Goal: Task Accomplishment & Management: Complete application form

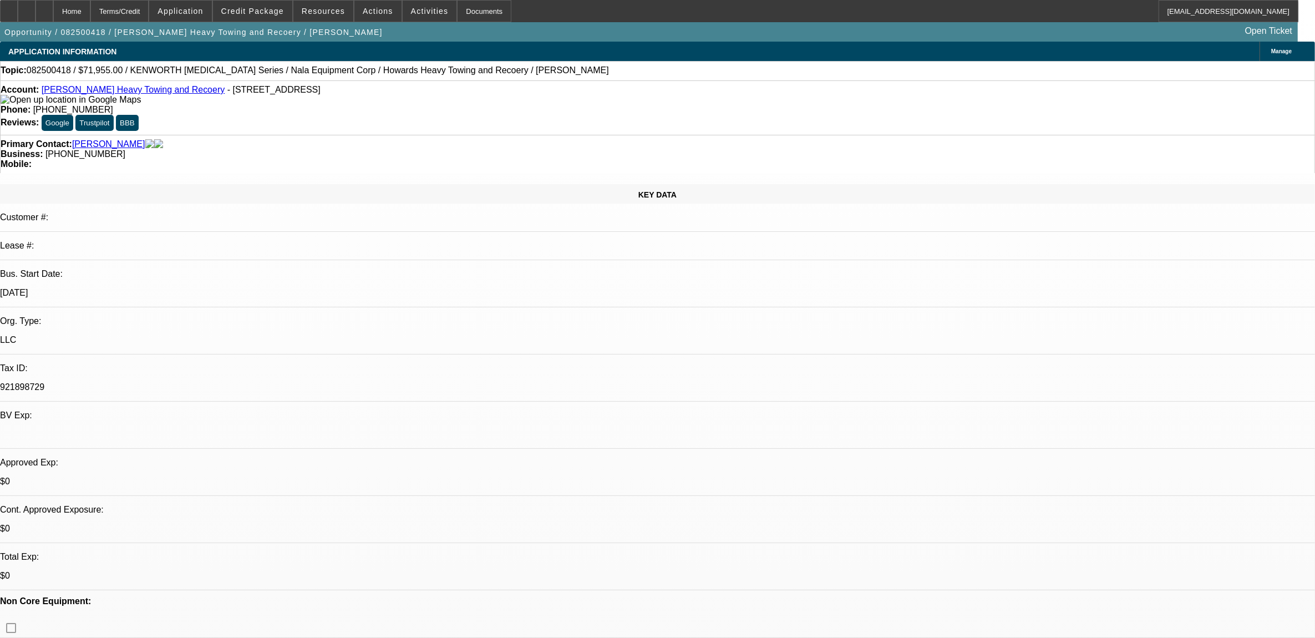
select select "0.1"
select select "0"
select select "0.1"
select select "0"
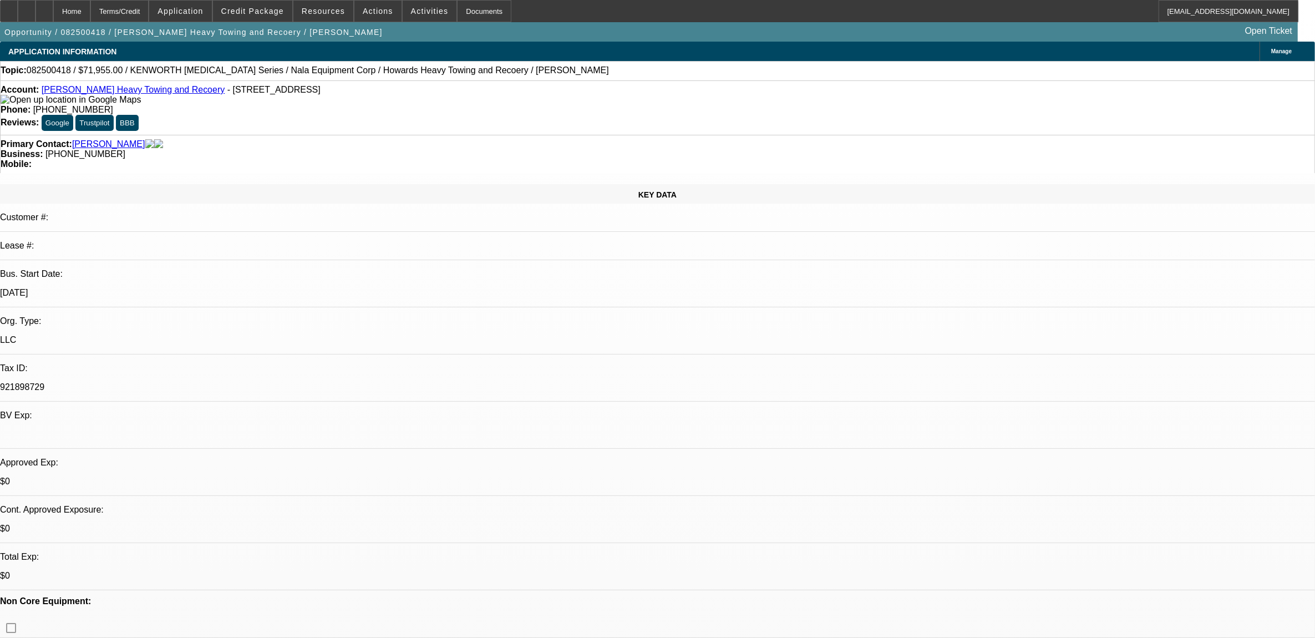
select select "0.1"
select select "0"
select select "0.1"
select select "1"
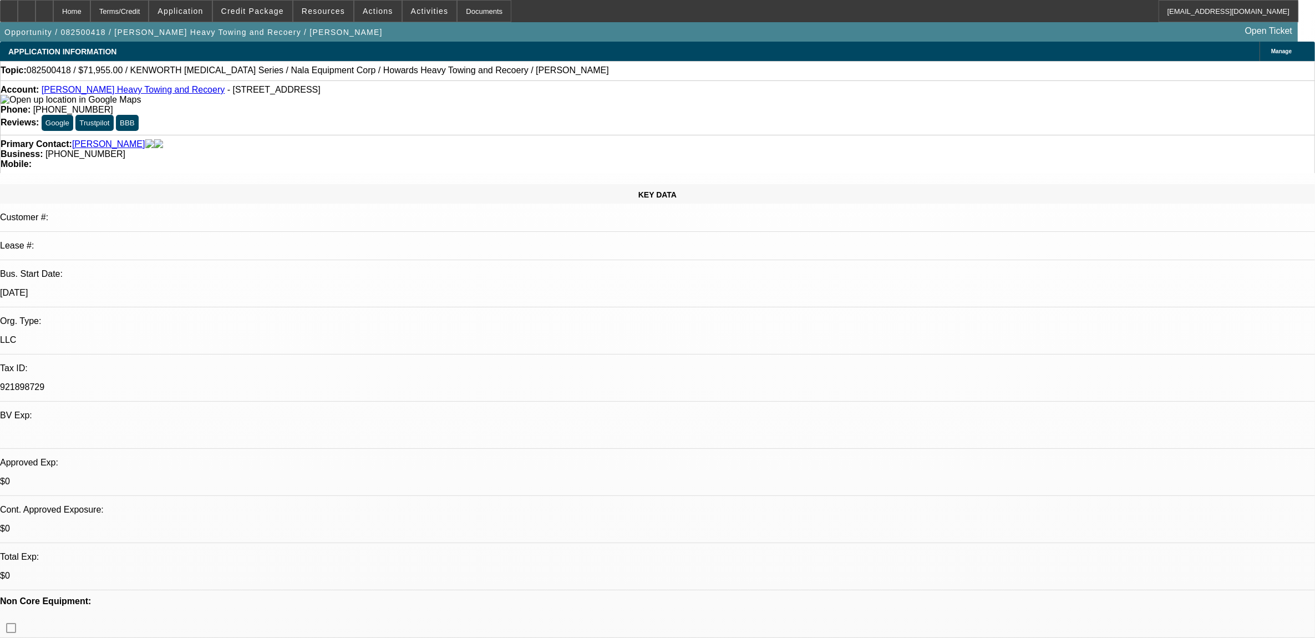
select select "2"
select select "4"
select select "1"
select select "2"
select select "4"
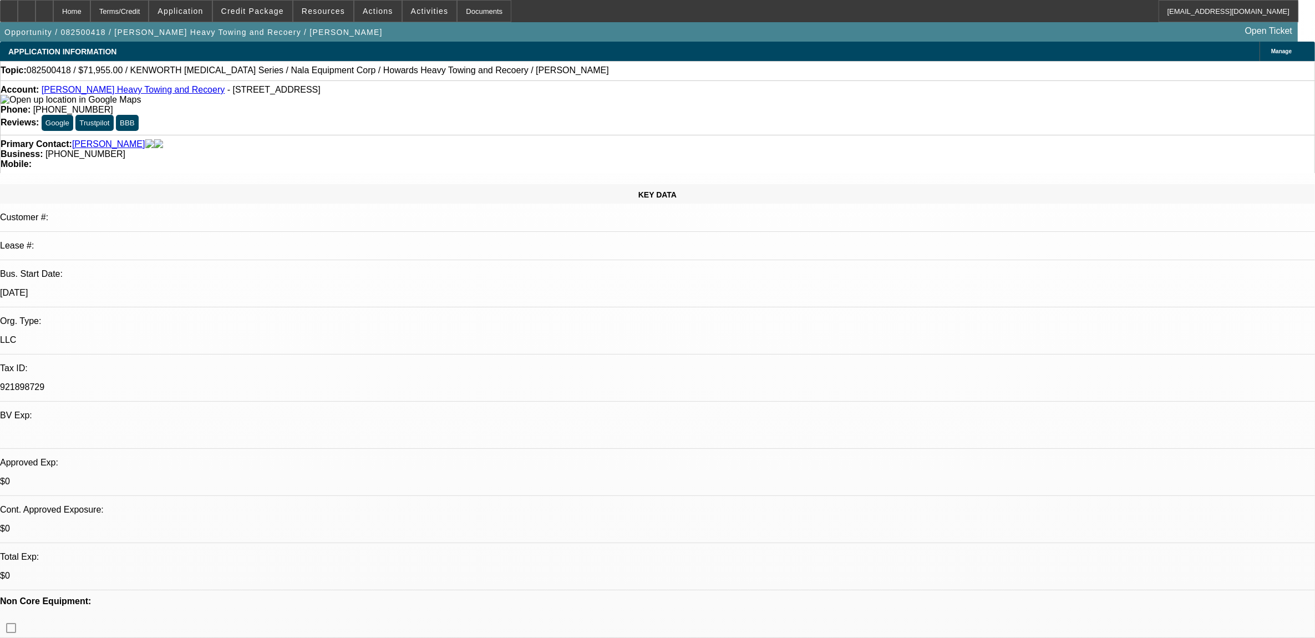
select select "1"
select select "2"
select select "4"
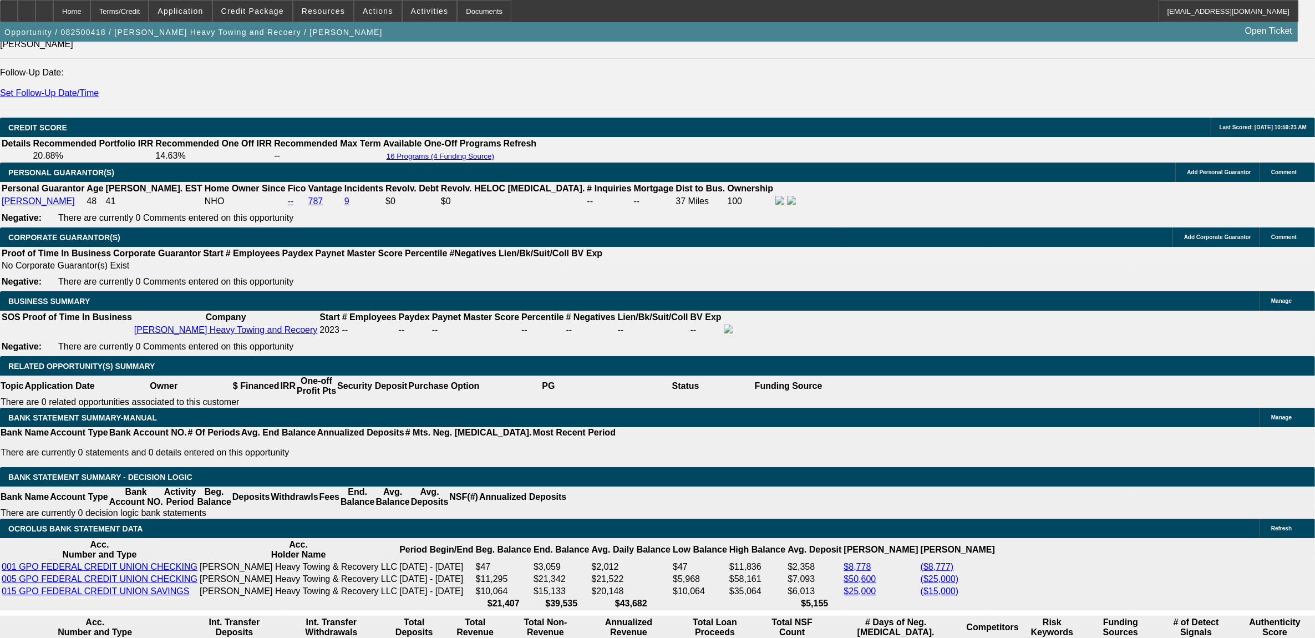
scroll to position [1595, 0]
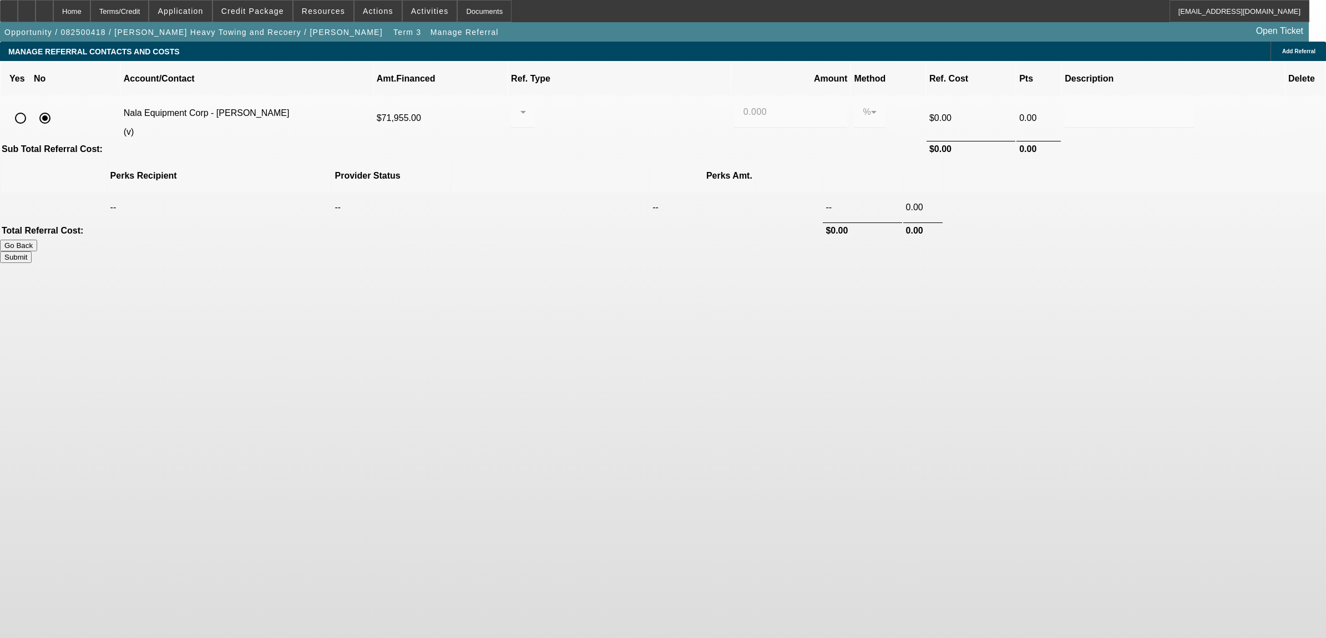
click at [32, 107] on input "radio" at bounding box center [20, 118] width 22 height 22
radio input "true"
click at [520, 105] on div at bounding box center [520, 111] width 1 height 13
click at [622, 161] on span "Pay vendor COMPANY" at bounding box center [619, 156] width 97 height 13
click at [743, 105] on input "0.000" at bounding box center [790, 111] width 95 height 13
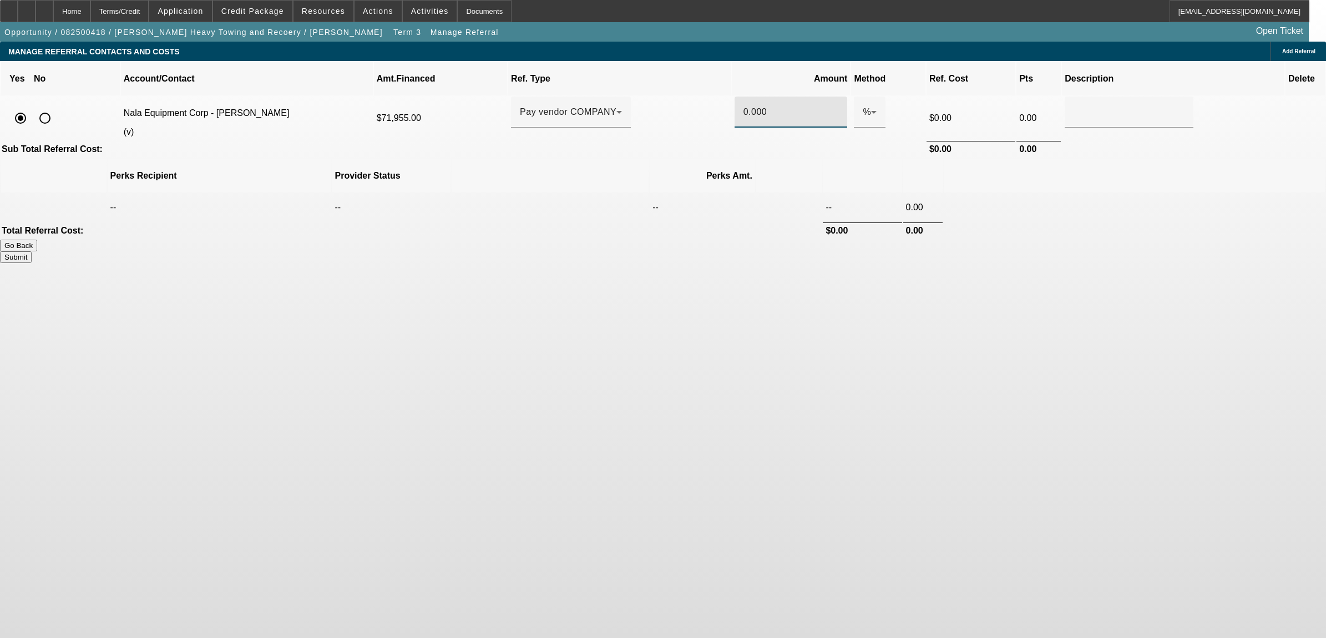
click at [743, 105] on input "0.000" at bounding box center [790, 111] width 95 height 13
click at [32, 251] on button "Submit" at bounding box center [16, 257] width 32 height 12
type input "1.000"
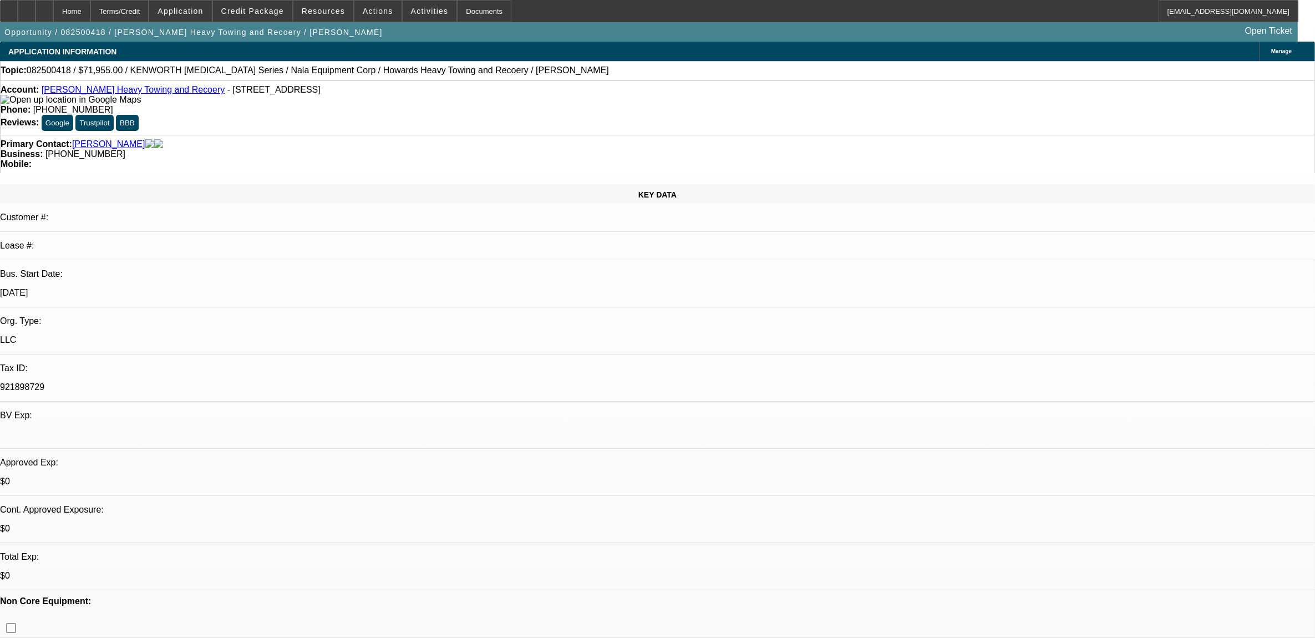
select select "0.1"
select select "0"
select select "2"
select select "0.1"
select select "4"
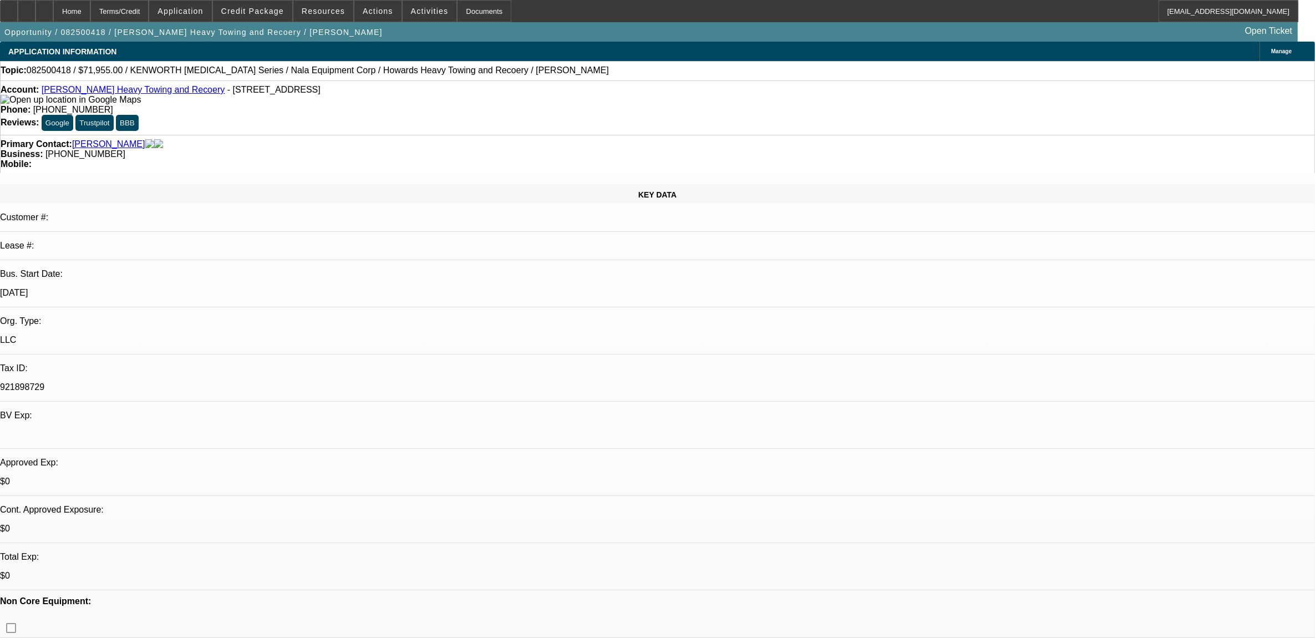
select select "0.1"
select select "0"
select select "2"
select select "0.1"
select select "4"
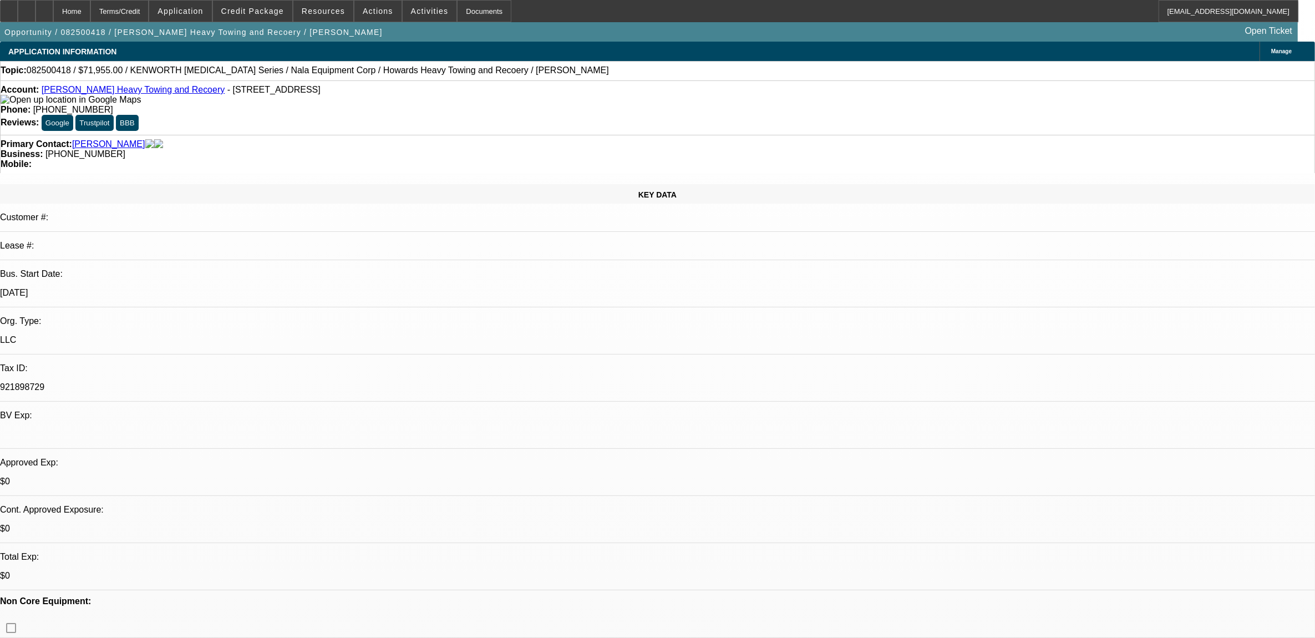
select select "0.1"
select select "0"
select select "2"
select select "0.1"
select select "4"
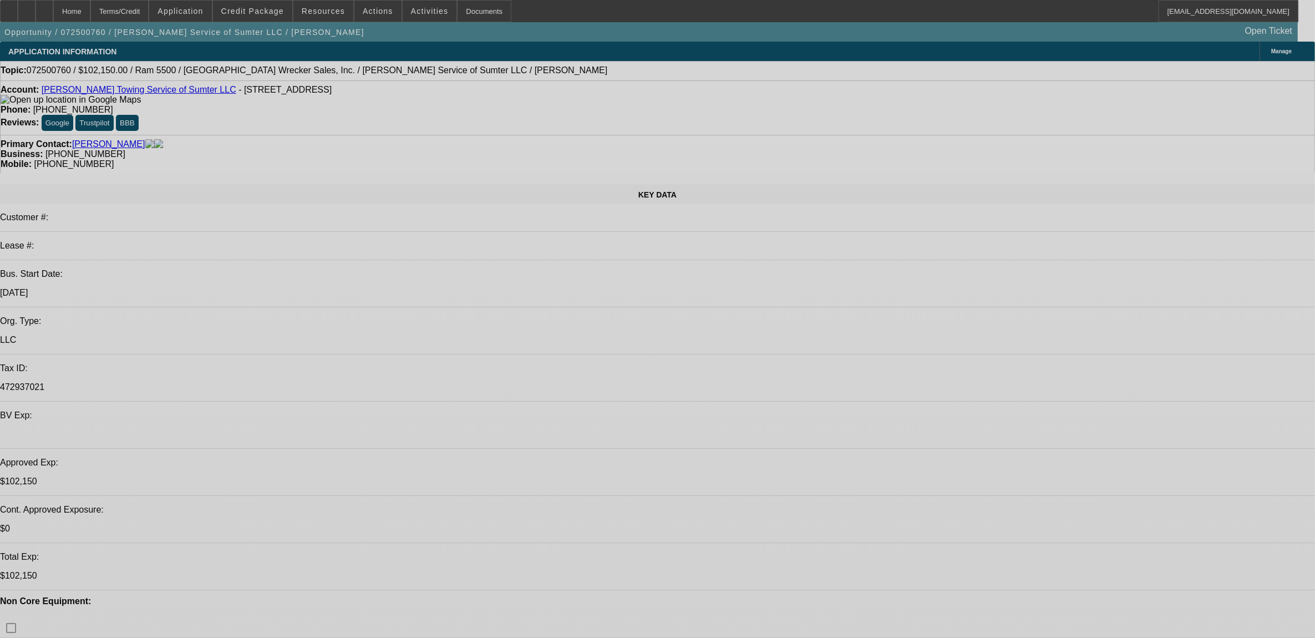
select select "0"
select select "2"
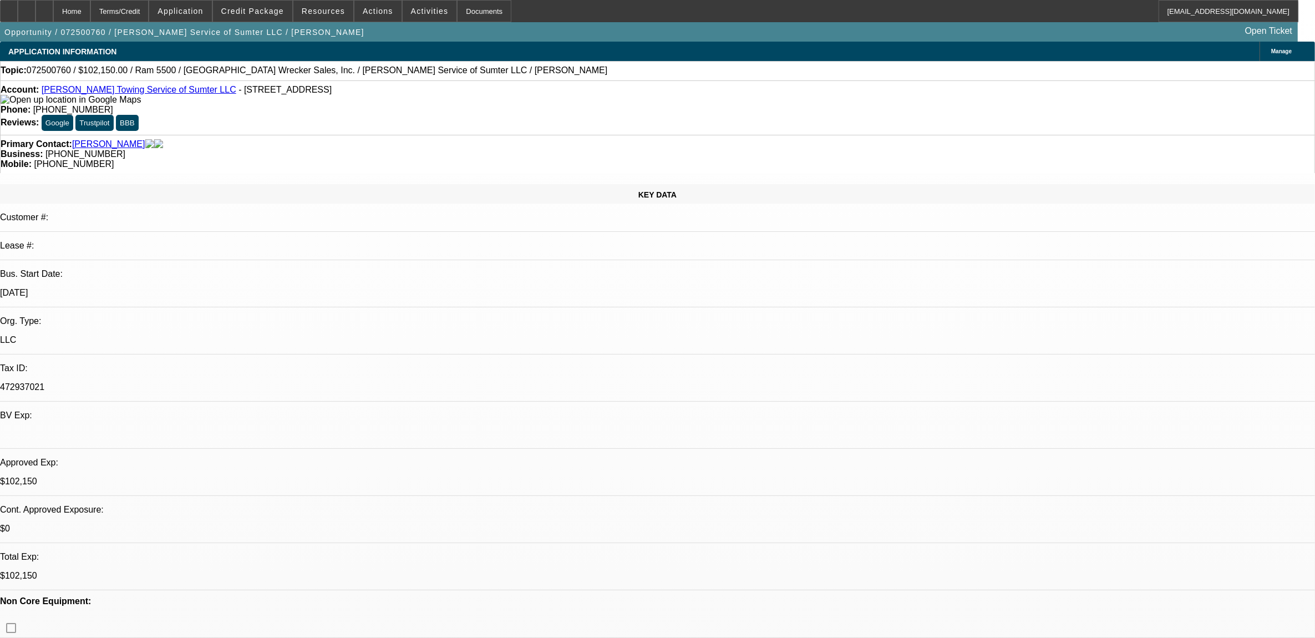
select select "0"
select select "2"
select select "0"
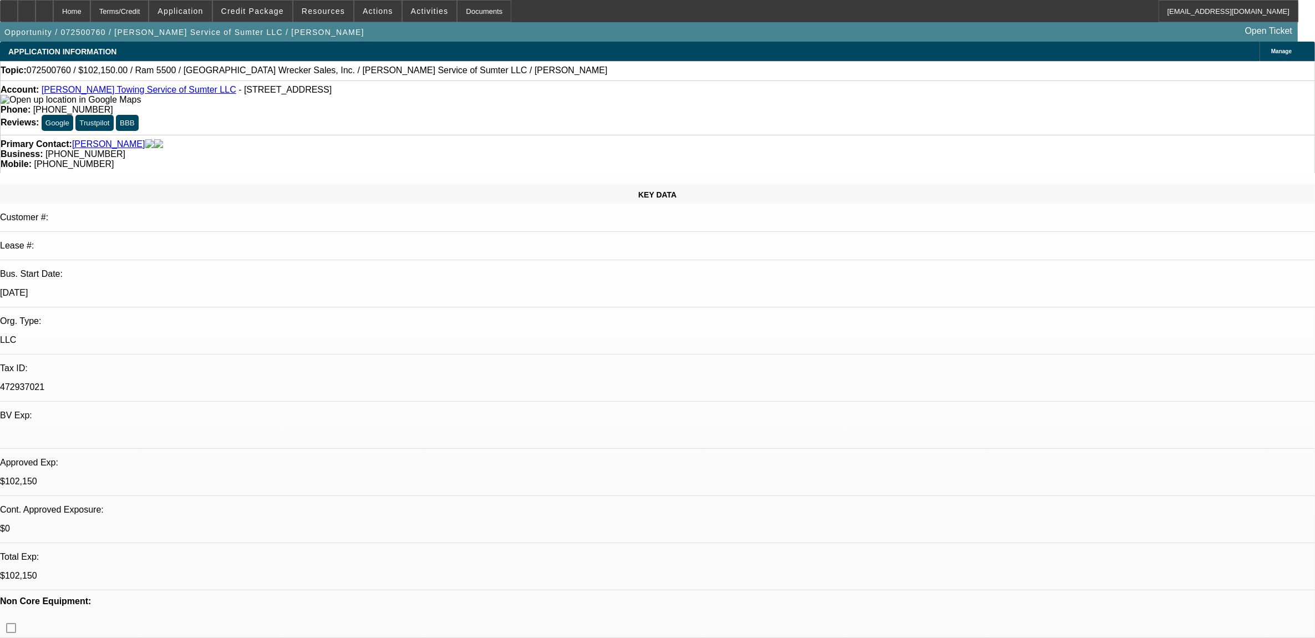
select select "0"
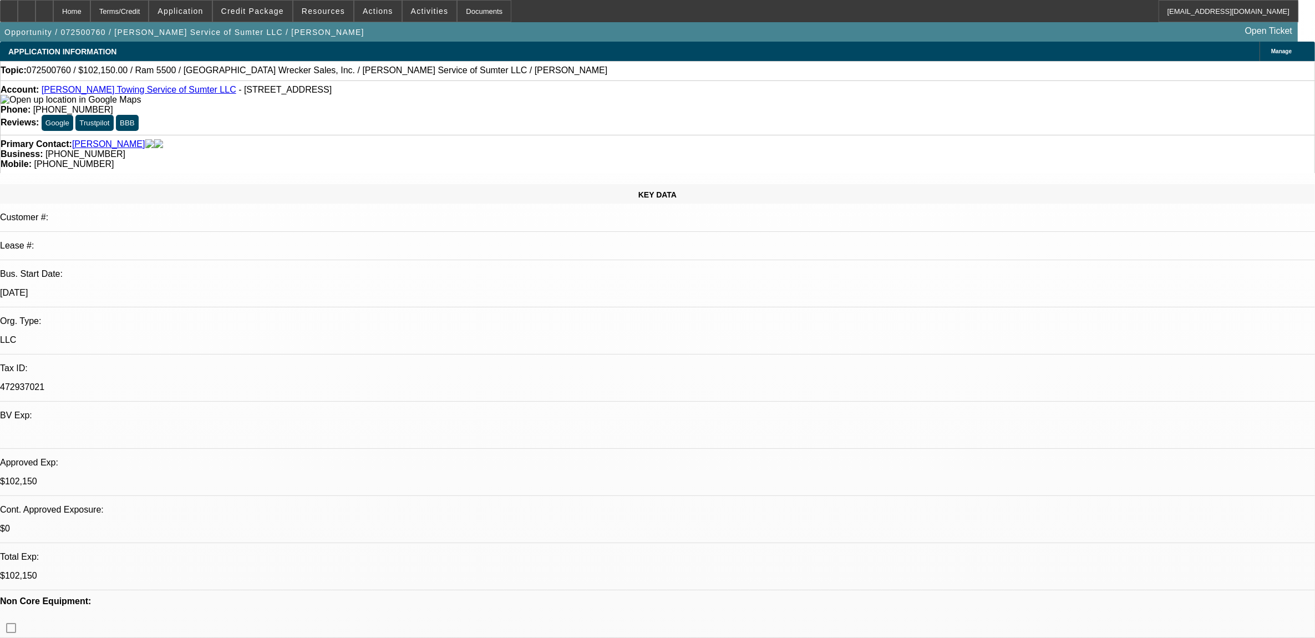
select select "1"
select select "2"
select select "6"
select select "1"
select select "2"
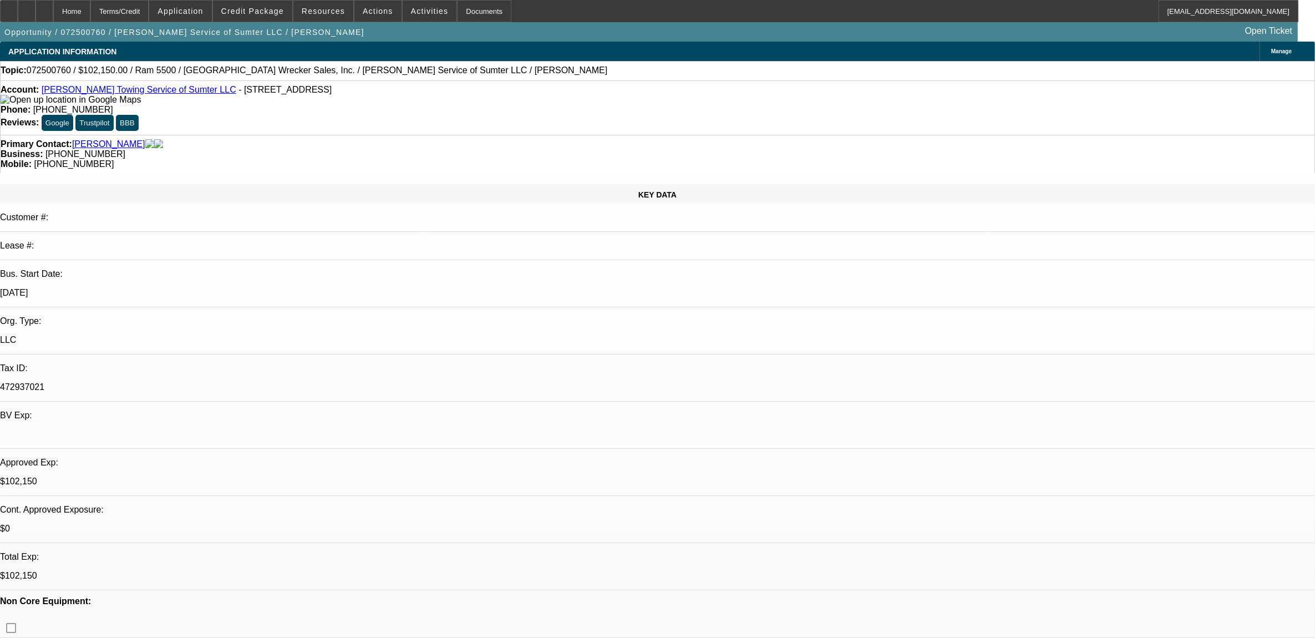
select select "6"
select select "1"
select select "2"
select select "6"
select select "1"
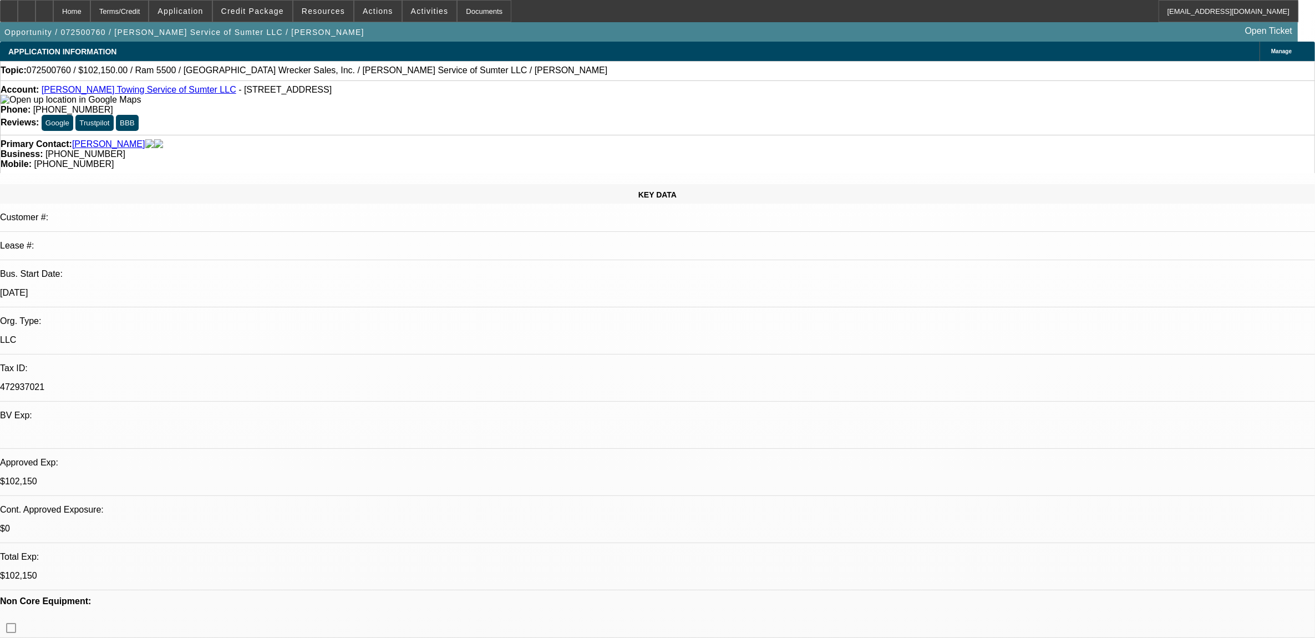
select select "1"
select select "6"
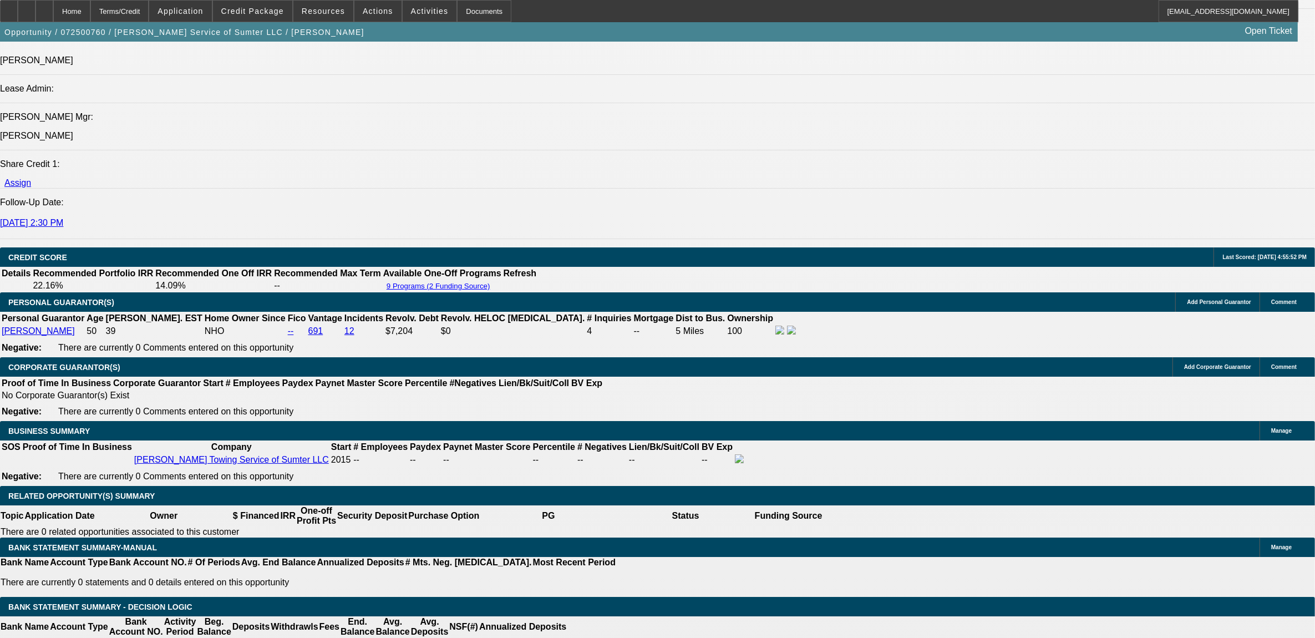
scroll to position [1387, 0]
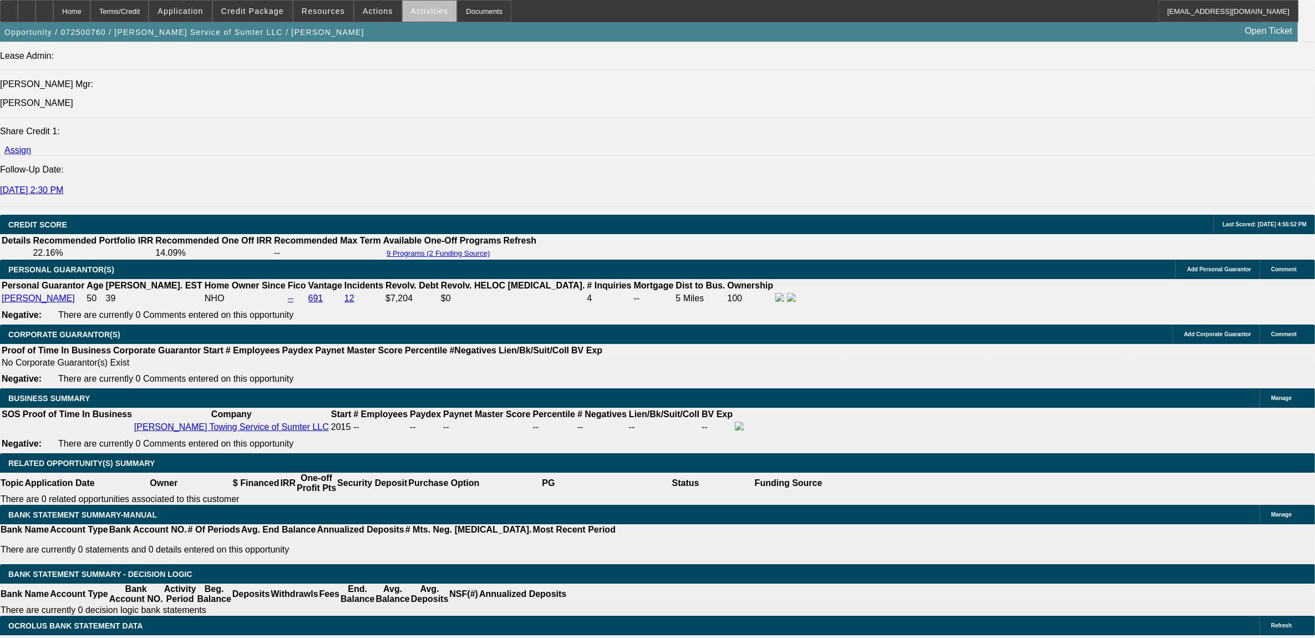
click at [422, 17] on span at bounding box center [430, 11] width 54 height 27
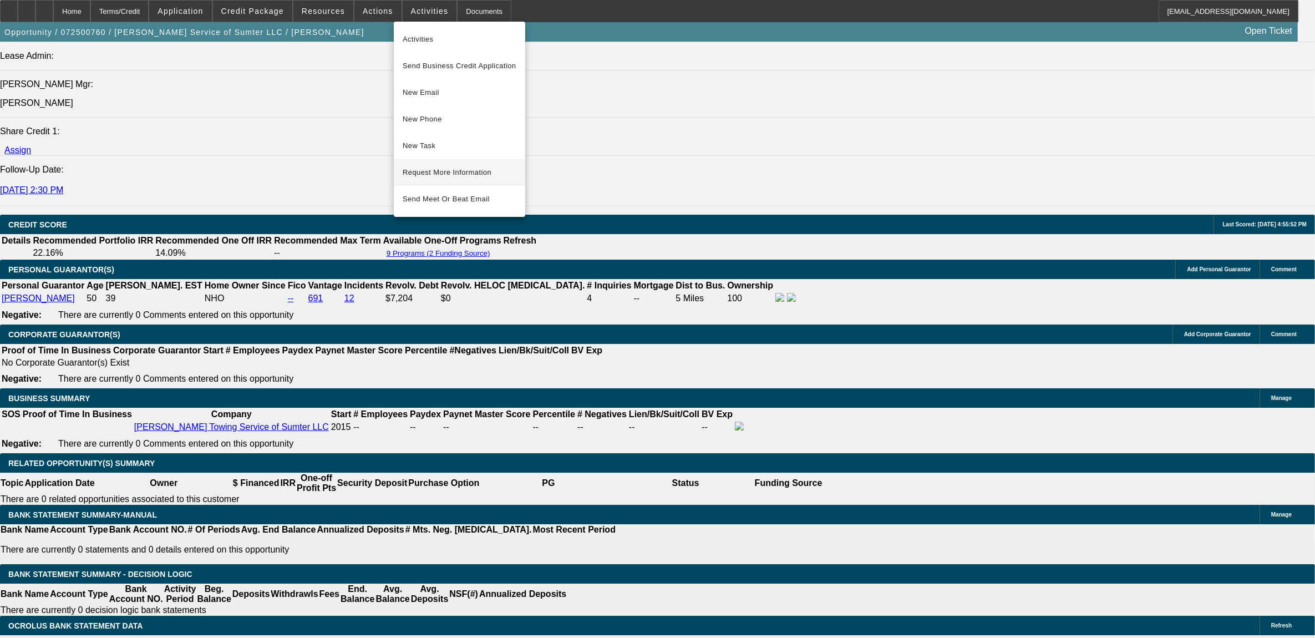
click at [412, 173] on span "Request More Information" at bounding box center [460, 172] width 114 height 13
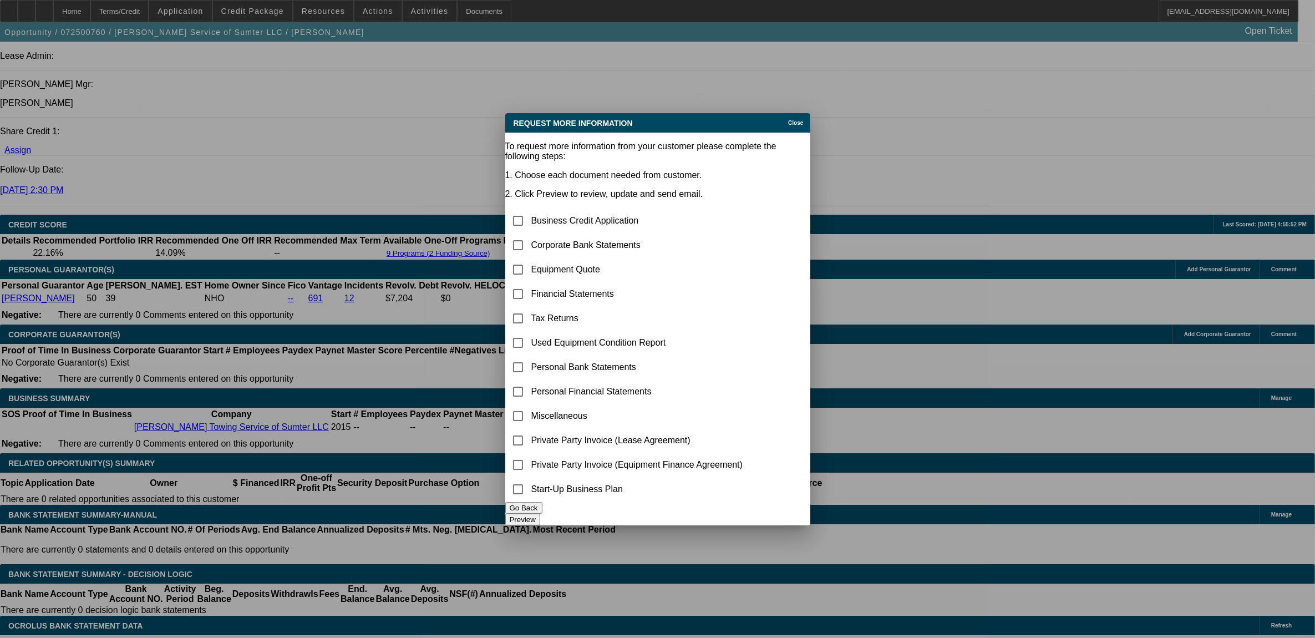
scroll to position [0, 0]
click at [529, 234] on input "checkbox" at bounding box center [518, 245] width 22 height 22
checkbox input "true"
click at [529, 259] on input "checkbox" at bounding box center [518, 270] width 22 height 22
checkbox input "true"
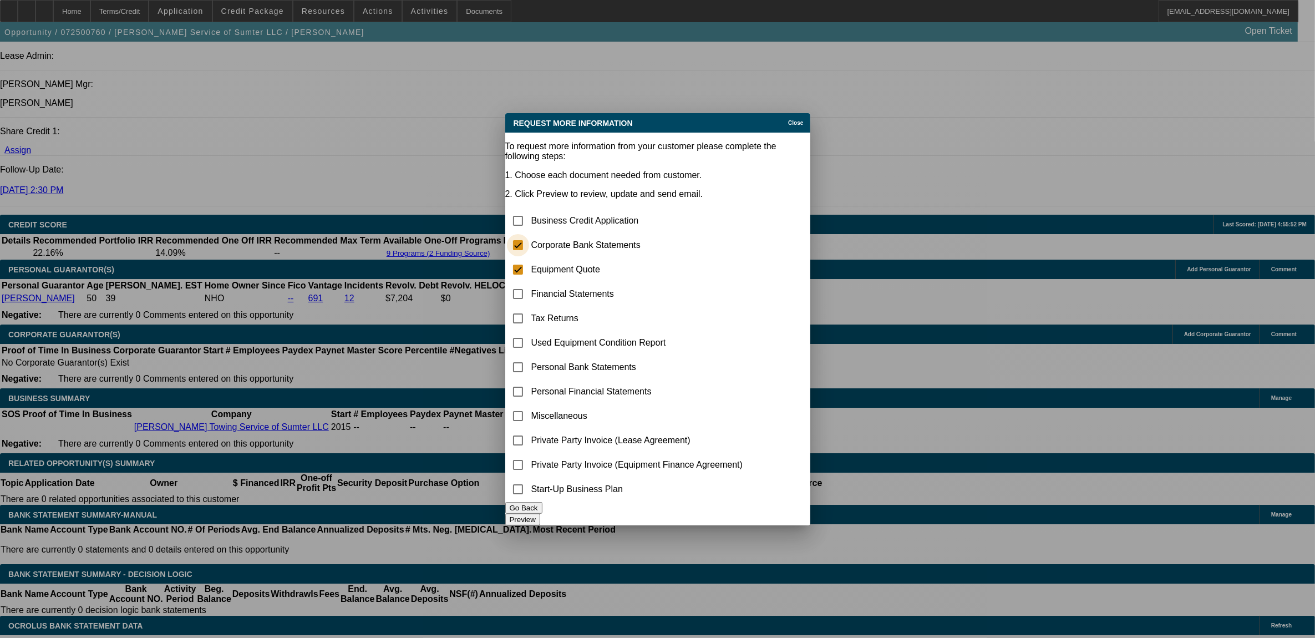
click at [529, 234] on input "checkbox" at bounding box center [518, 245] width 22 height 22
checkbox input "false"
click at [744, 498] on td "Start-Up Business Plan" at bounding box center [637, 489] width 213 height 23
click at [540, 514] on button "Preview" at bounding box center [522, 520] width 35 height 12
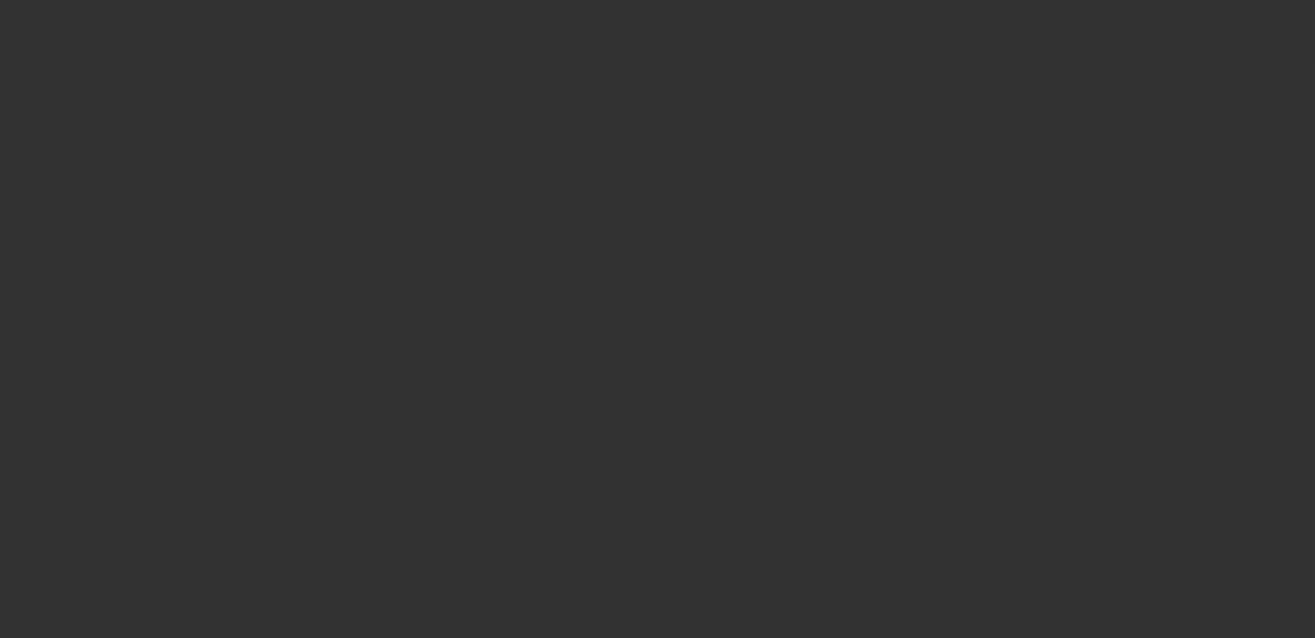
scroll to position [1387, 0]
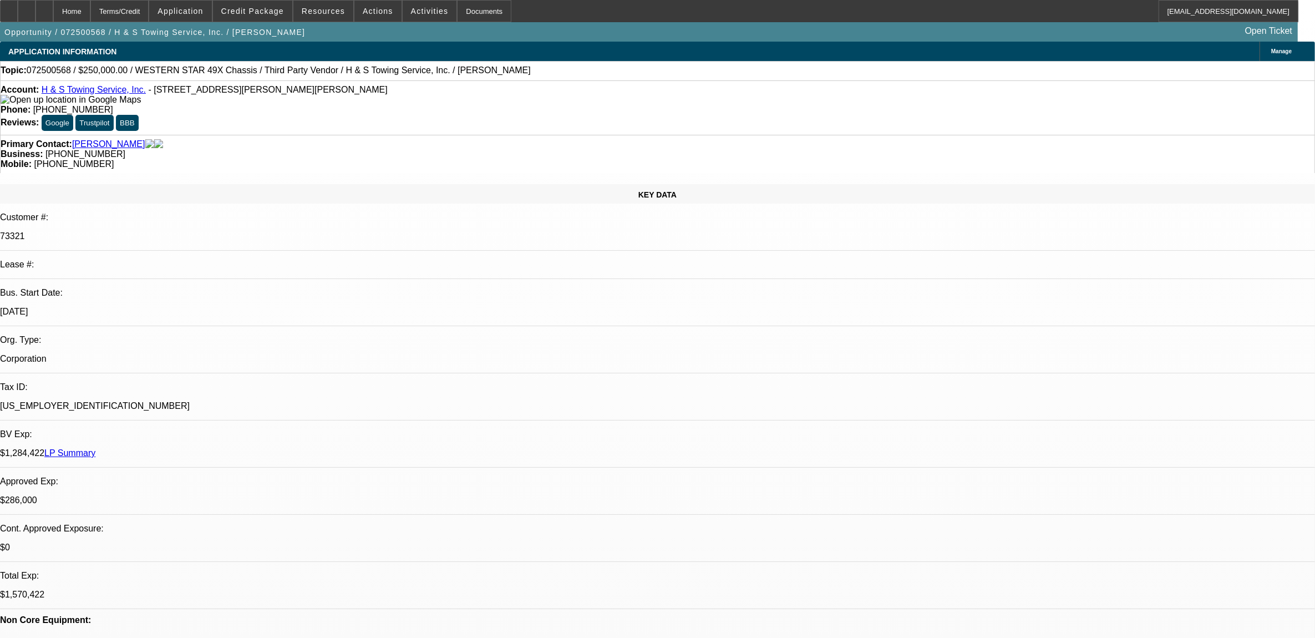
select select "0"
select select "2"
select select "0.1"
select select "0"
select select "2"
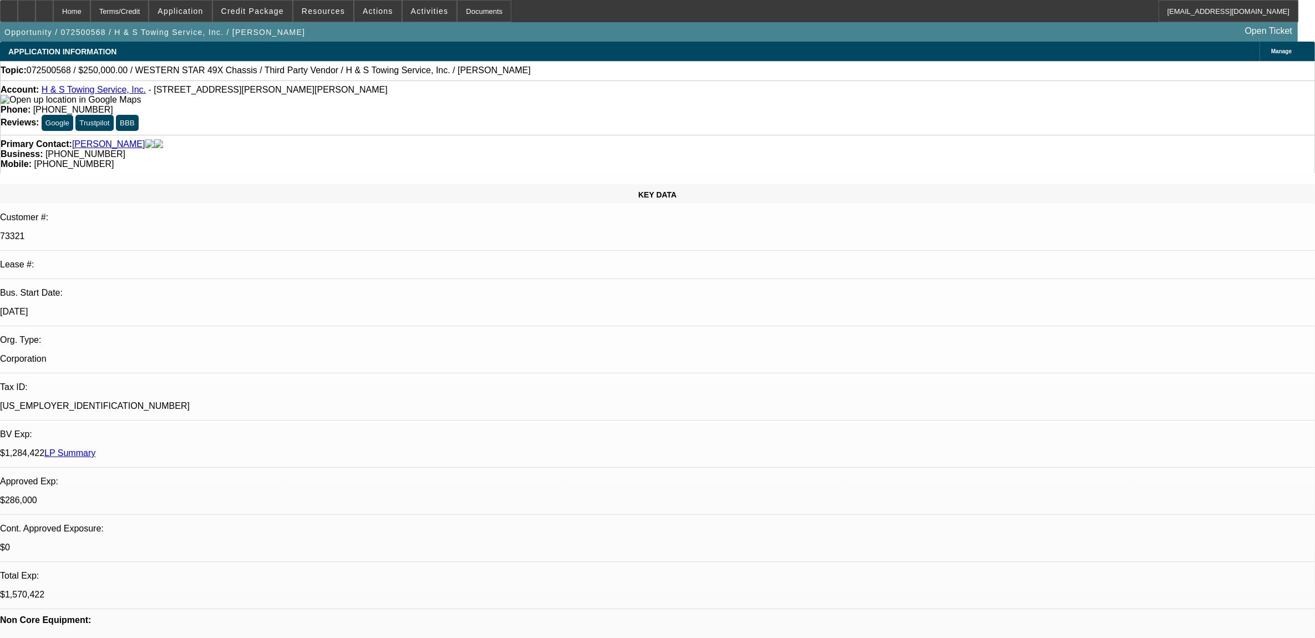
select select "0.1"
select select "0"
select select "2"
select select "0.1"
select select "0"
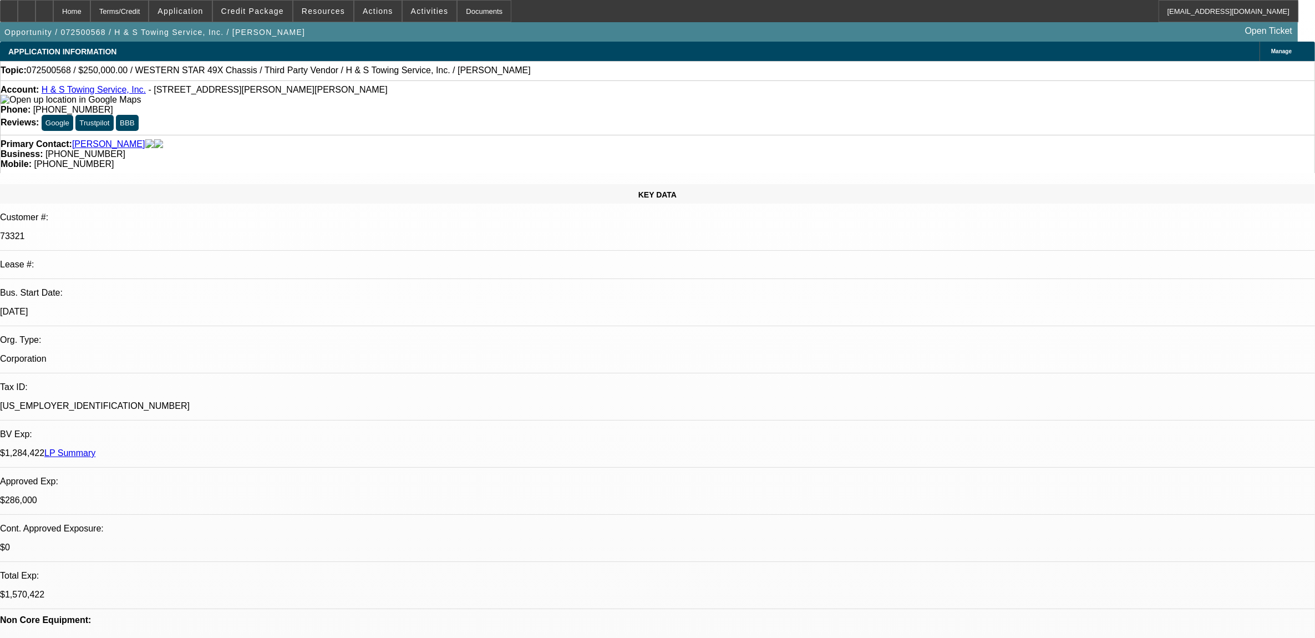
select select "2"
select select "0.1"
select select "1"
select select "2"
select select "4"
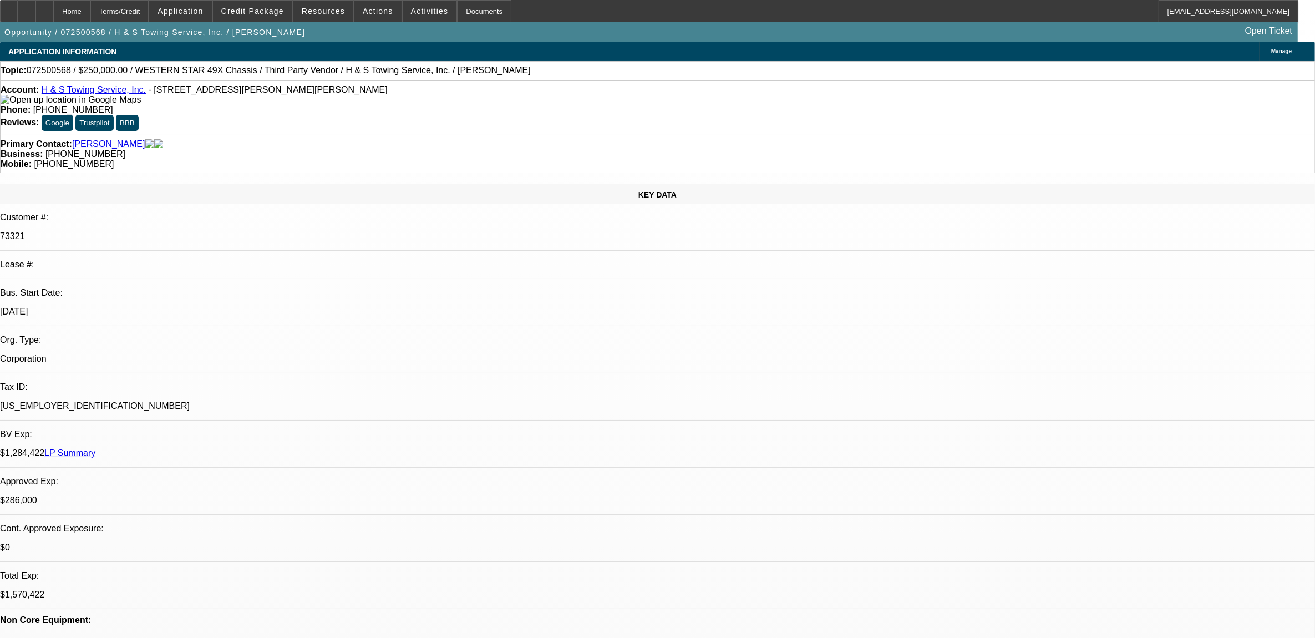
select select "1"
select select "2"
select select "4"
select select "1"
select select "2"
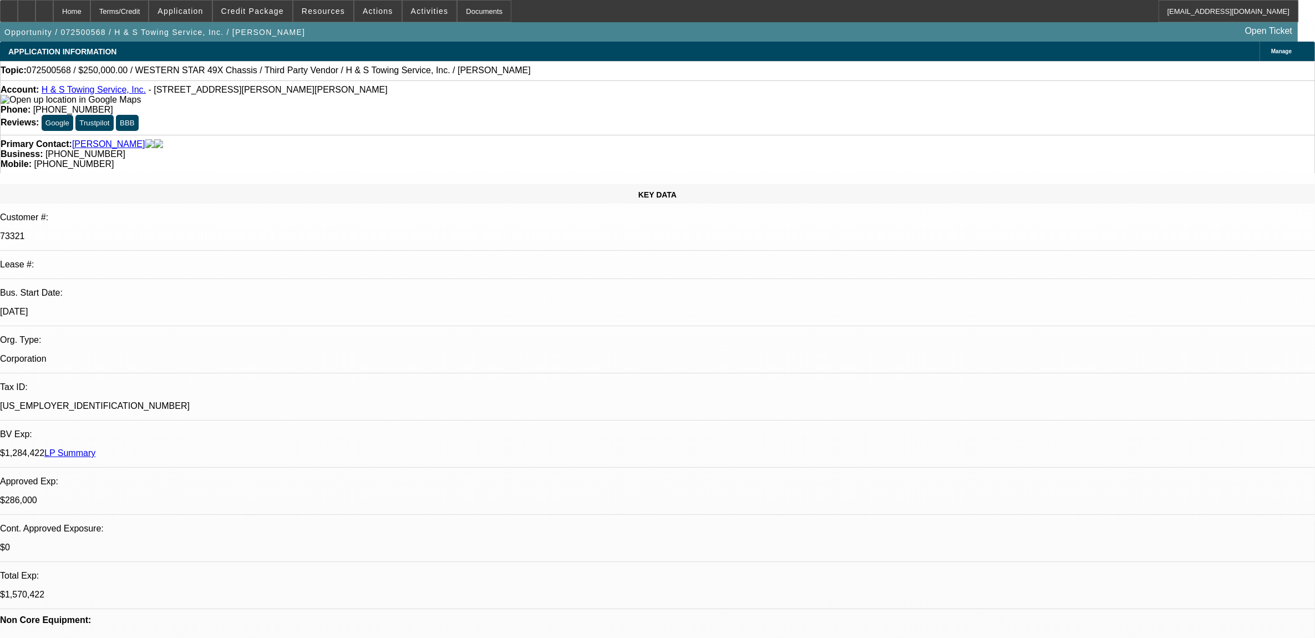
select select "4"
select select "1"
select select "2"
select select "4"
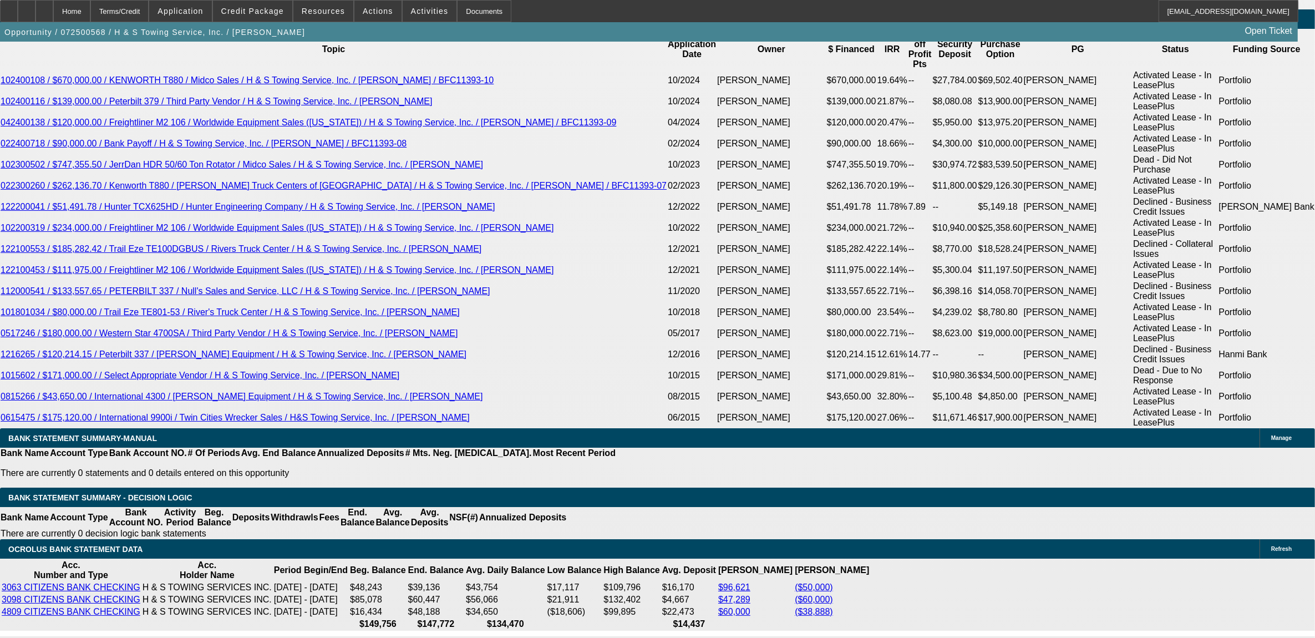
scroll to position [1803, 0]
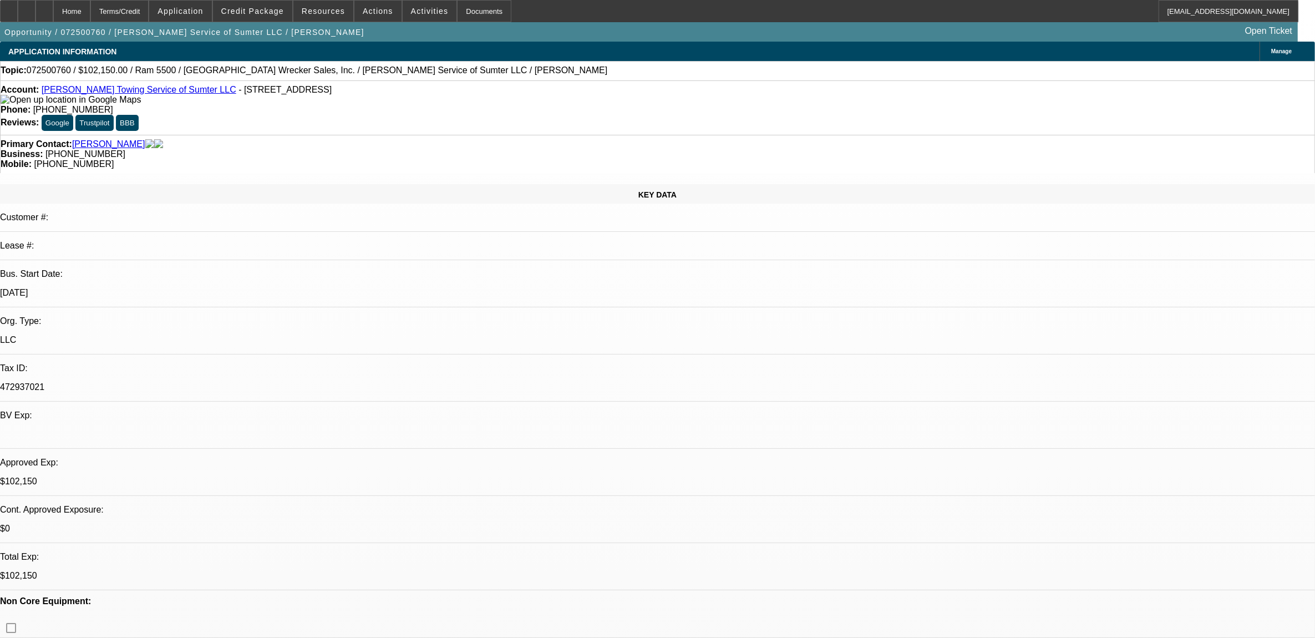
select select "0"
select select "2"
select select "0"
select select "2"
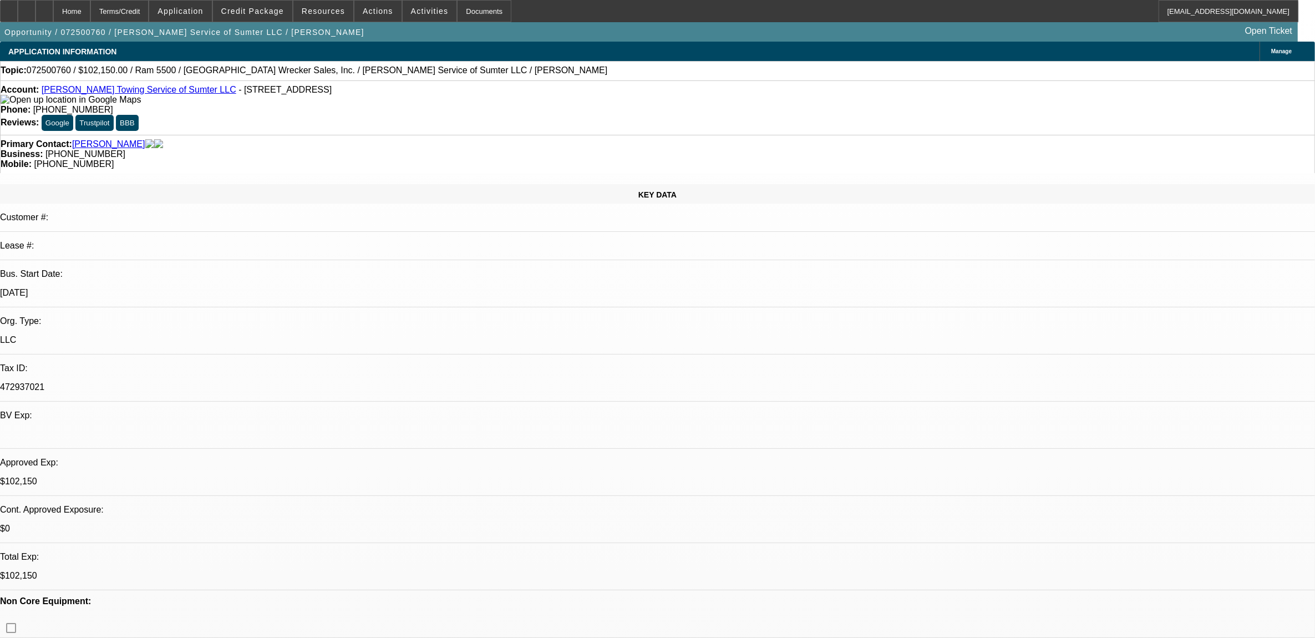
select select "0"
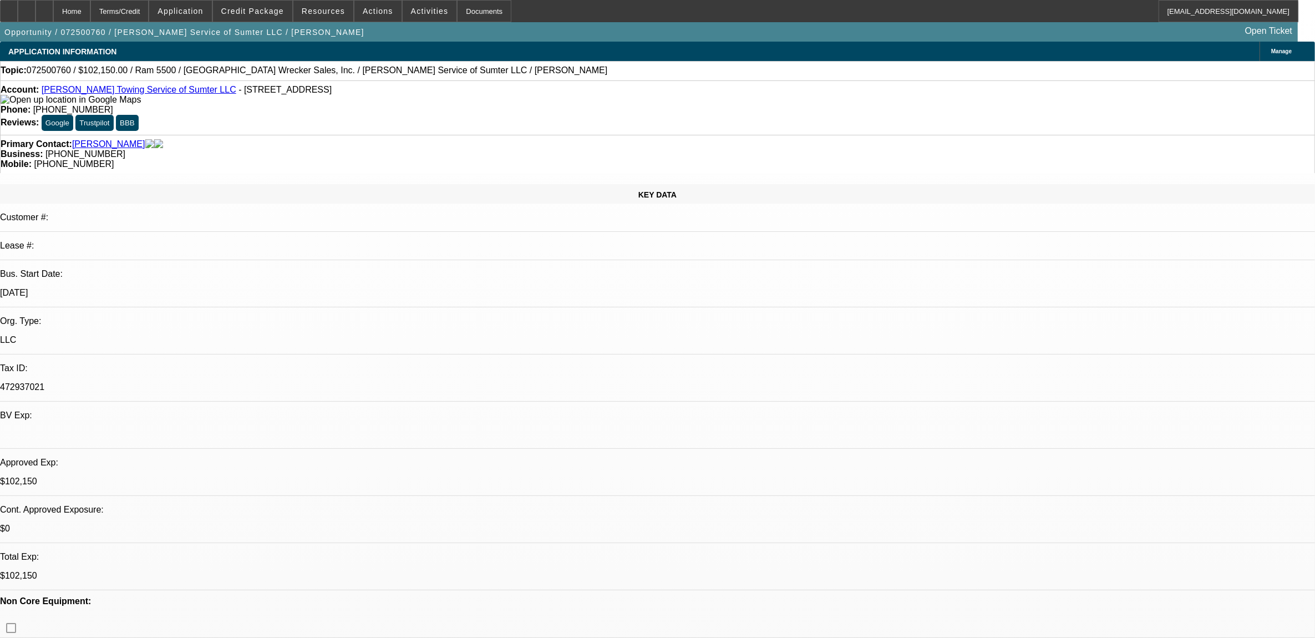
select select "0"
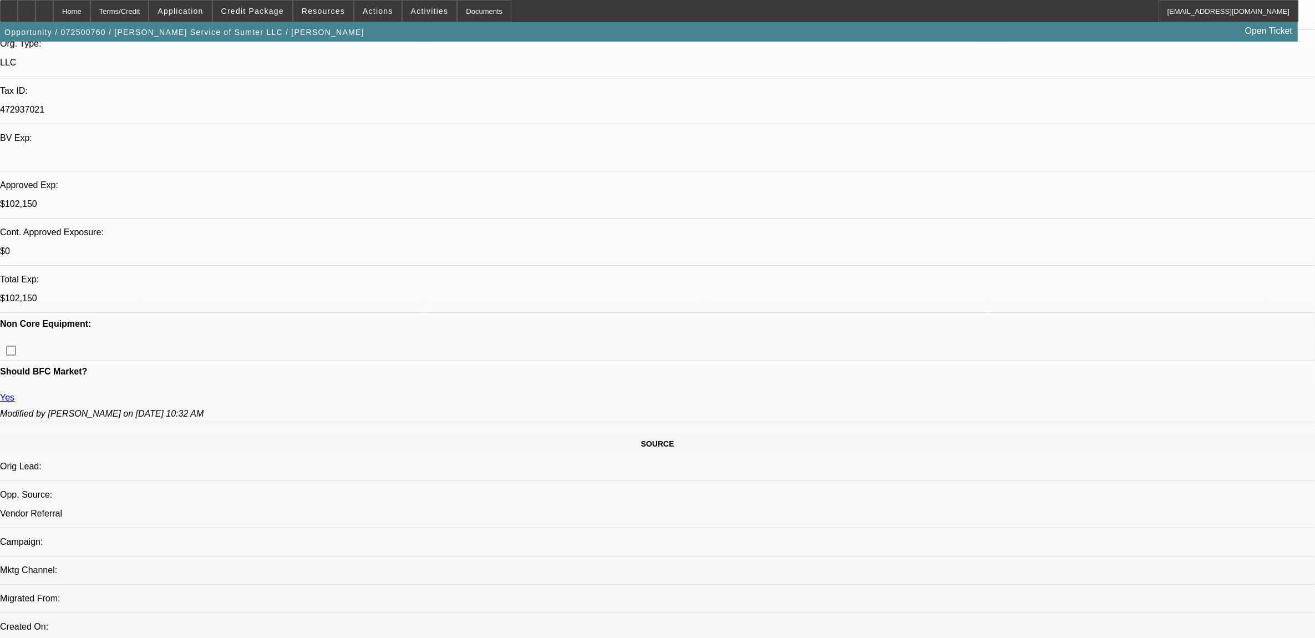
select select "1"
select select "2"
select select "6"
select select "1"
select select "2"
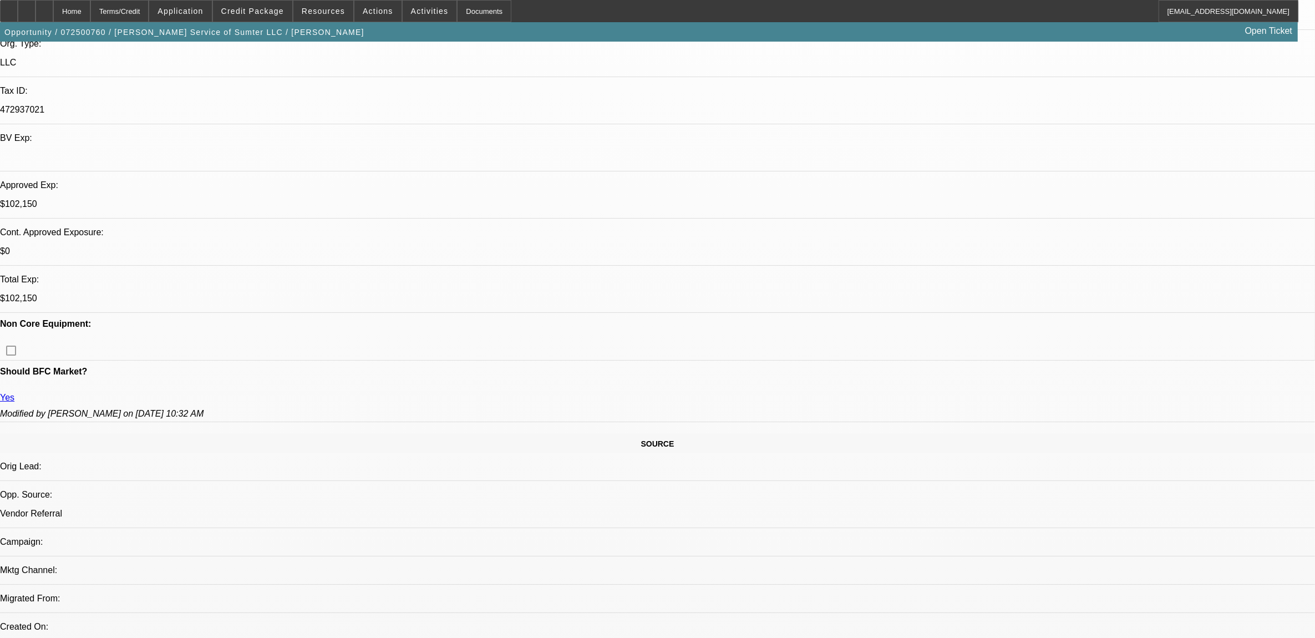
select select "6"
select select "1"
select select "2"
select select "6"
select select "1"
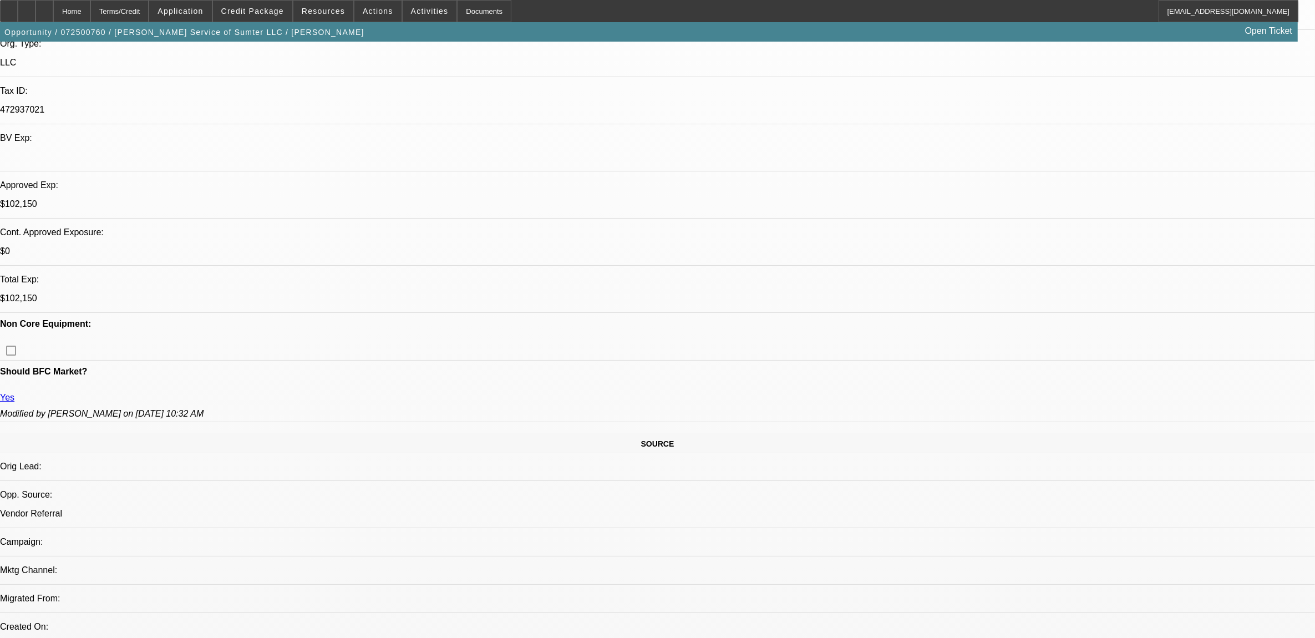
select select "1"
select select "6"
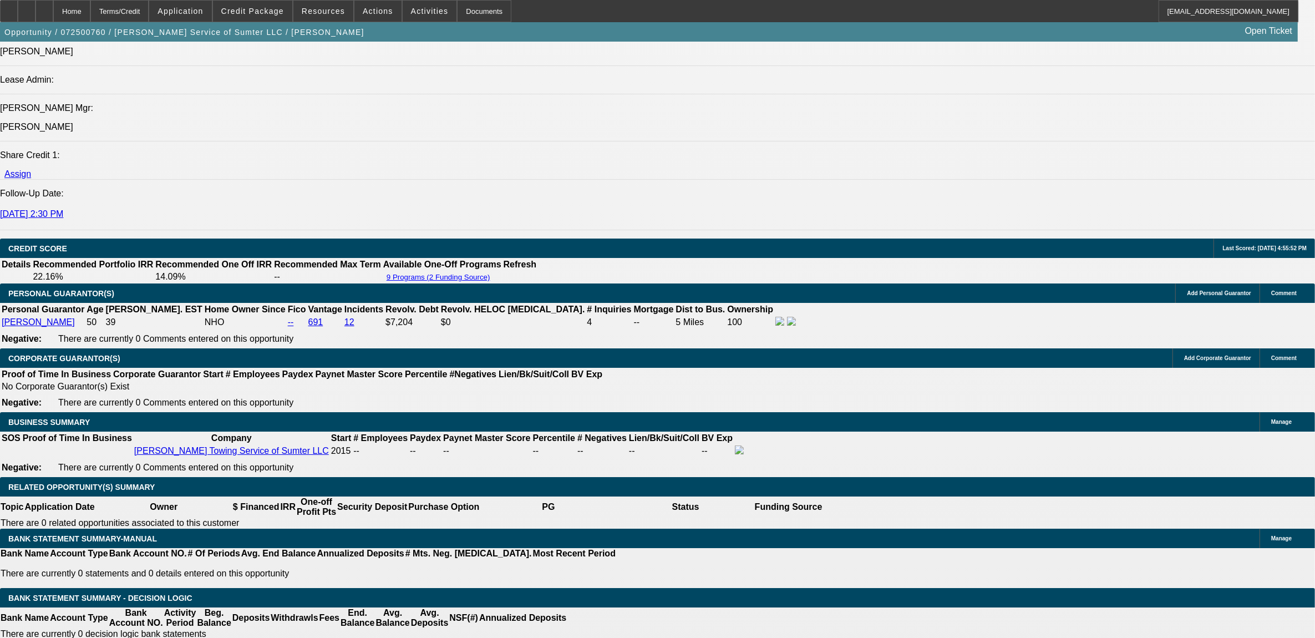
scroll to position [1387, 0]
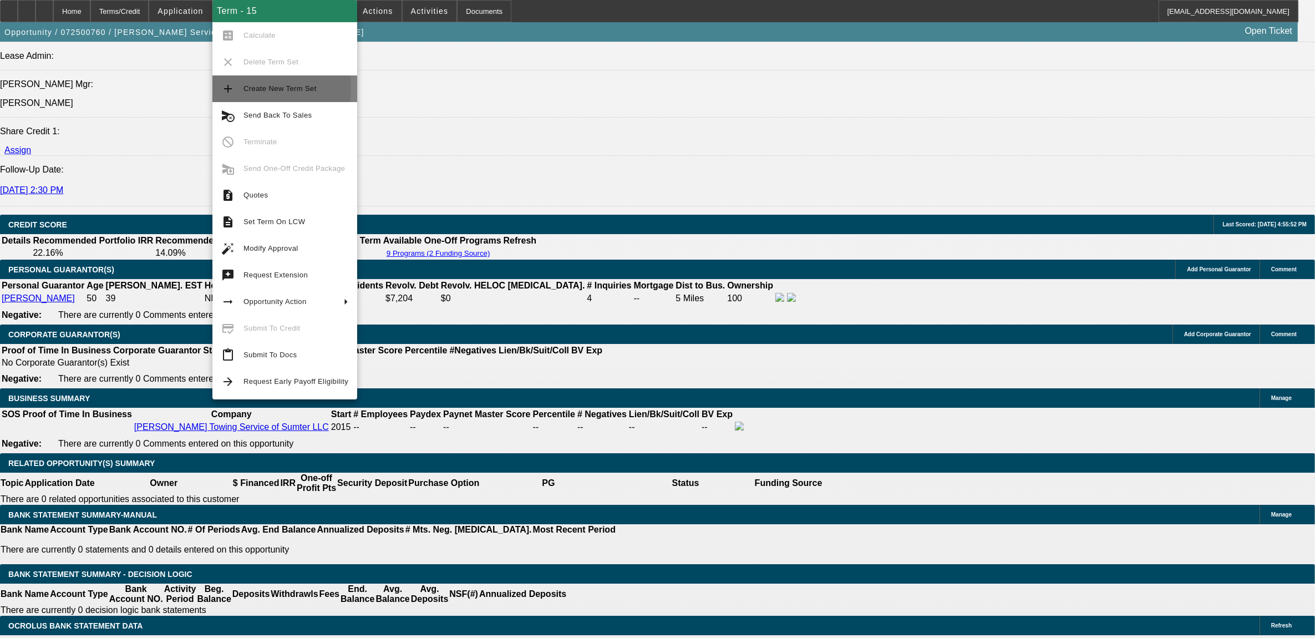
click at [235, 88] on button "add Create New Term Set" at bounding box center [284, 88] width 145 height 27
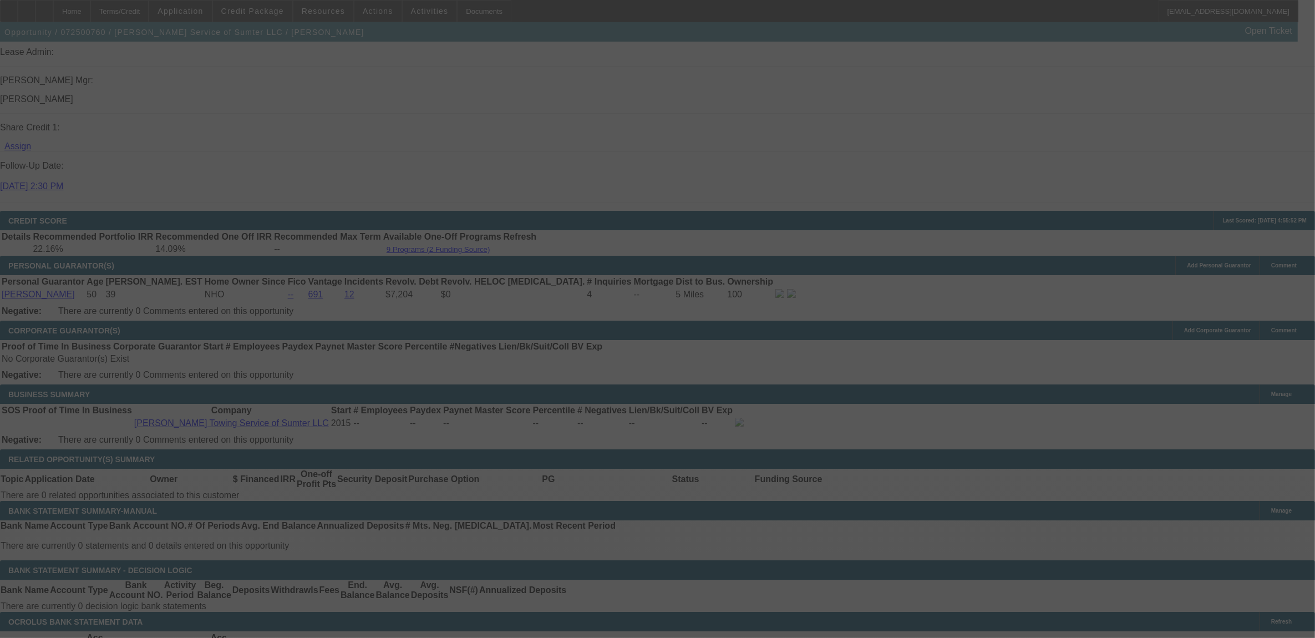
scroll to position [1407, 0]
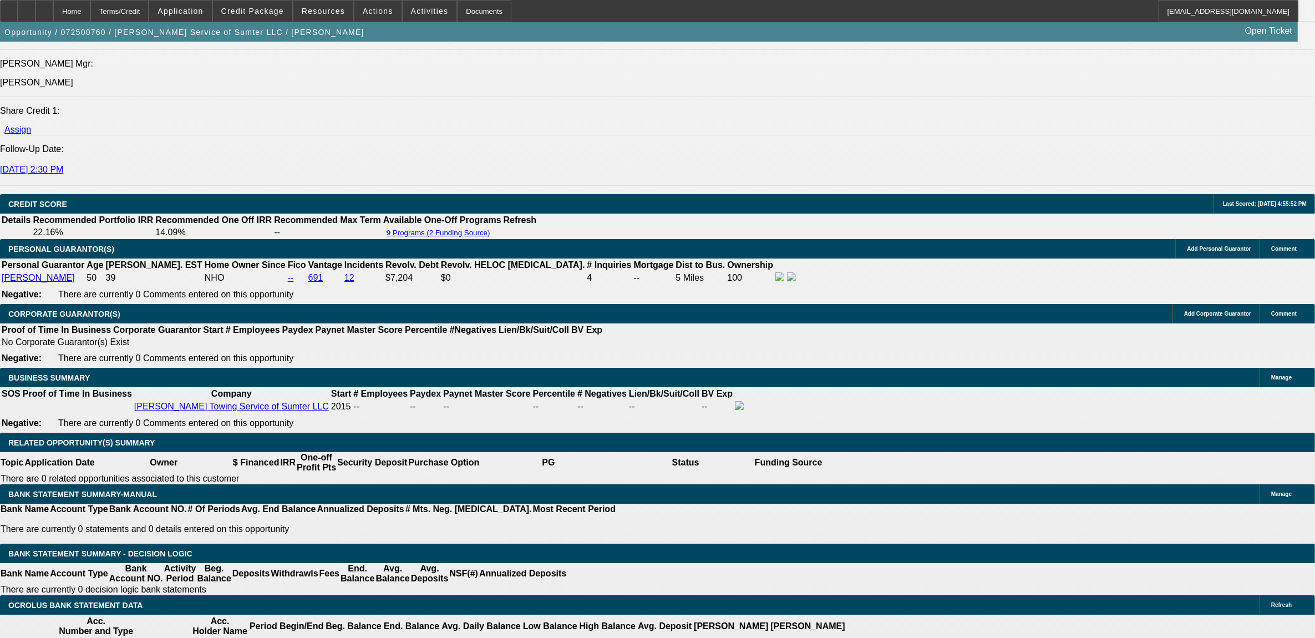
select select "0"
select select "2"
select select "0"
select select "2"
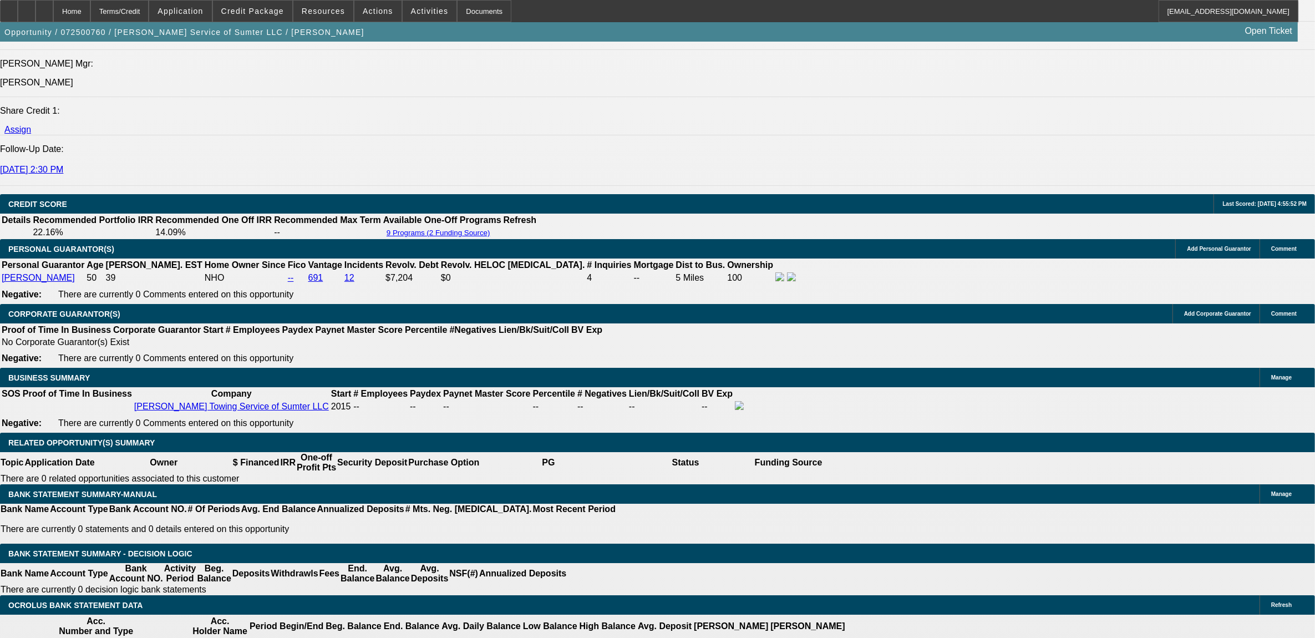
select select "0"
select select "2"
select select "0"
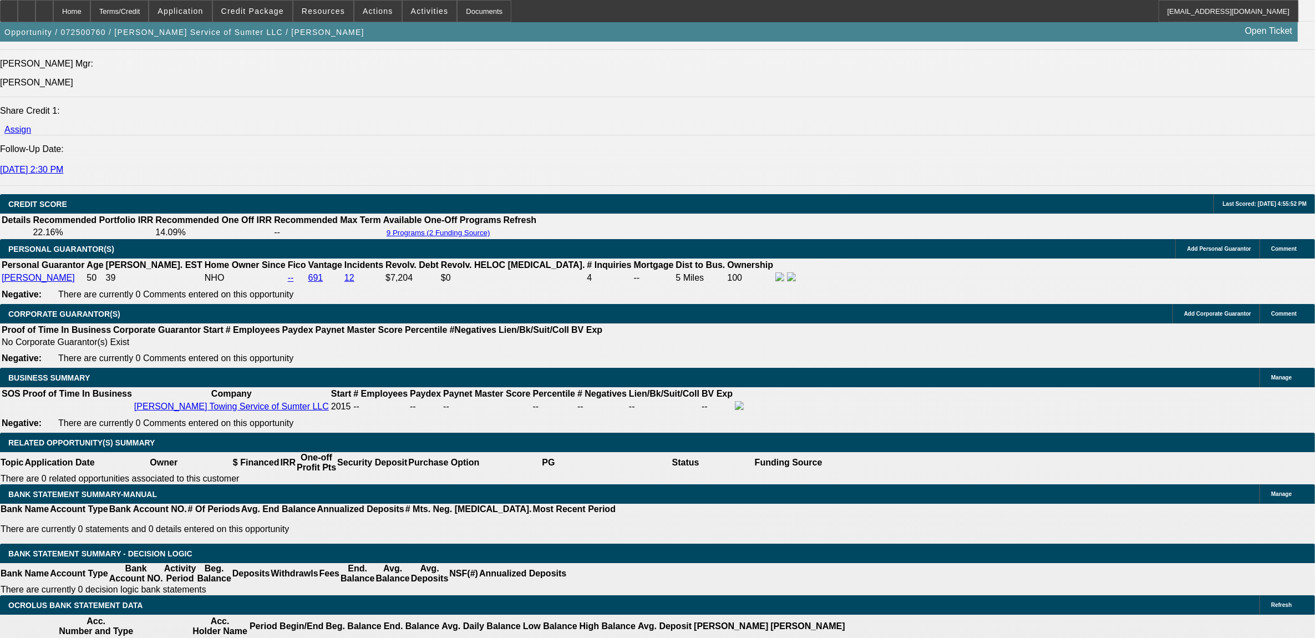
select select "0"
select select "1"
select select "2"
select select "6"
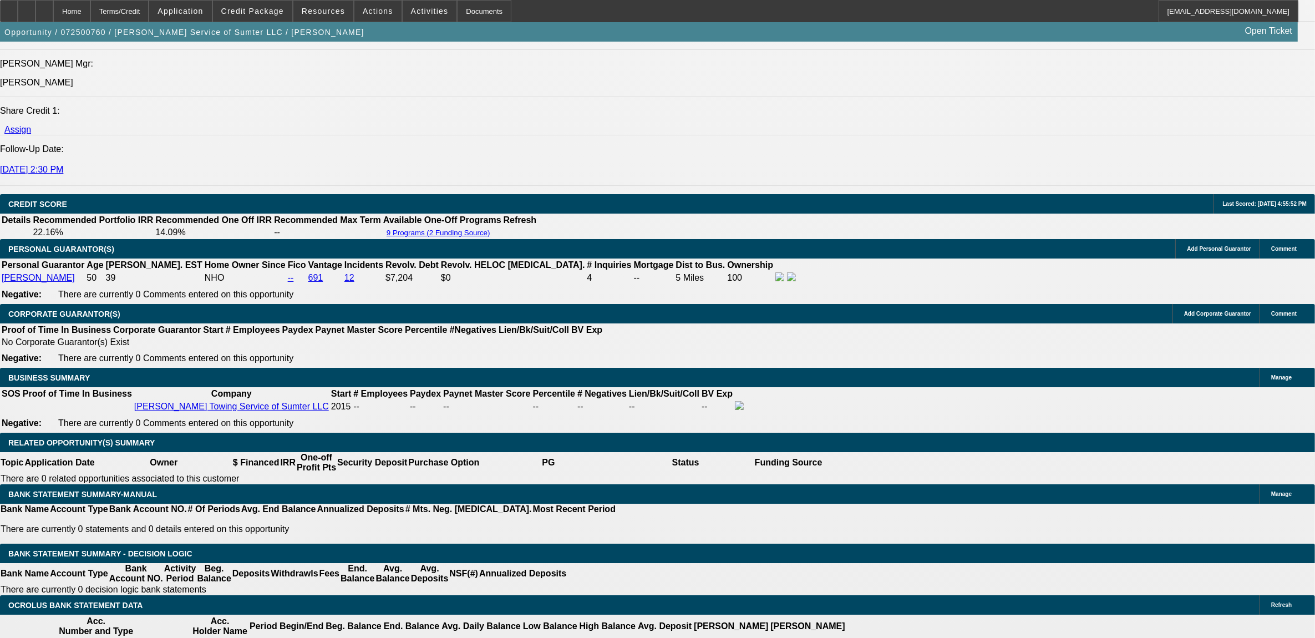
select select "1"
select select "2"
select select "6"
select select "1"
select select "2"
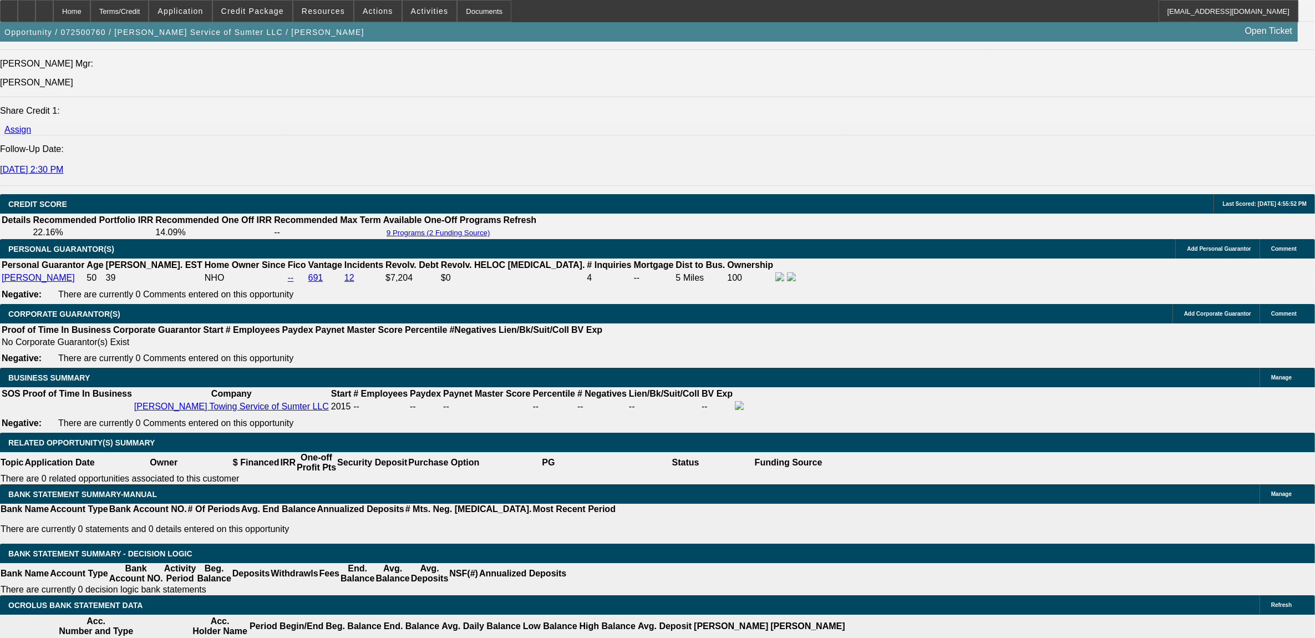
select select "6"
select select "1"
select select "2"
select select "6"
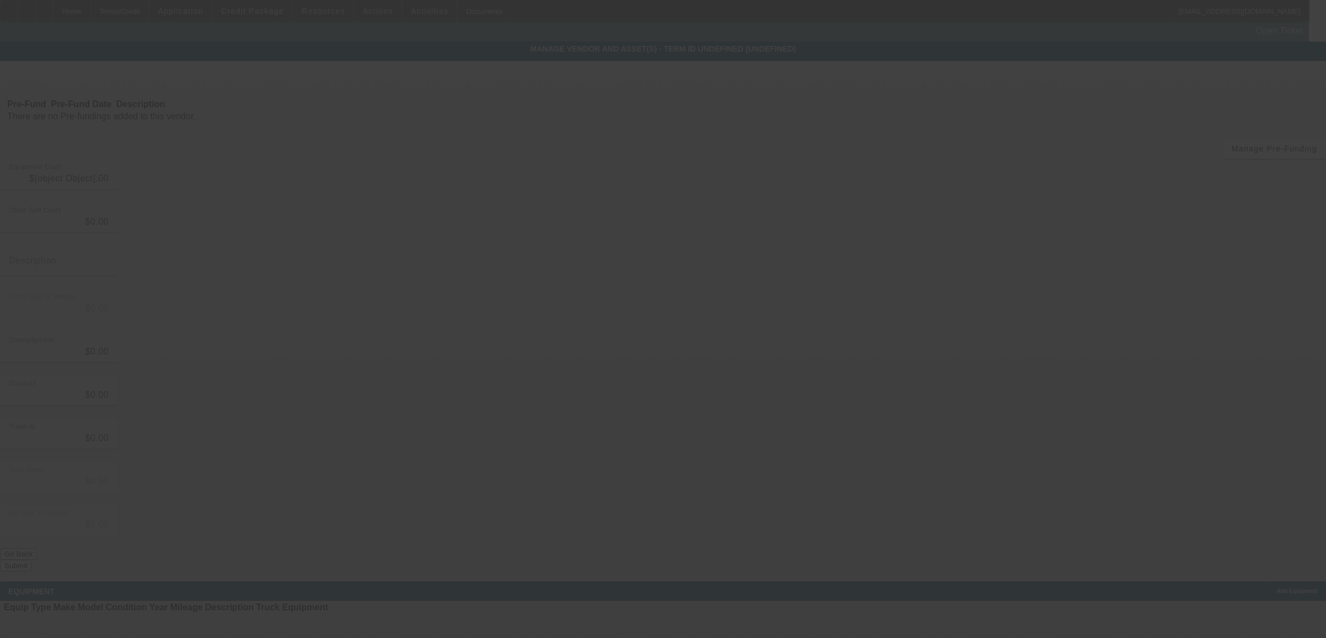
type input "$107,150.00"
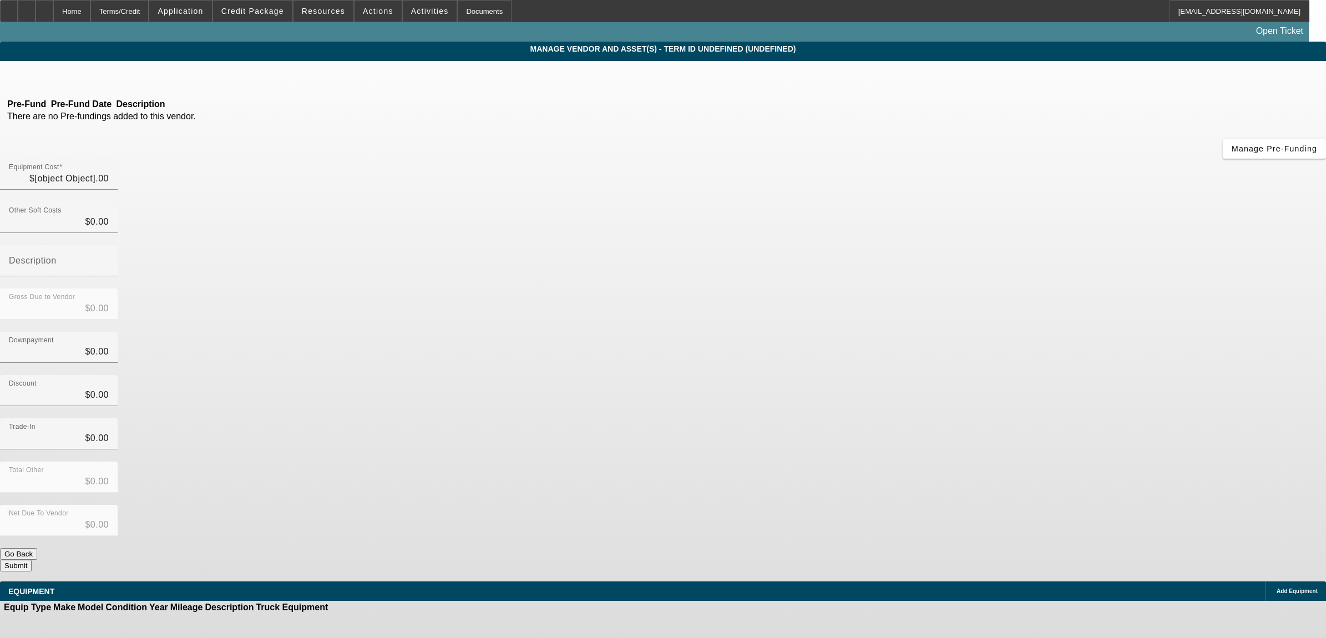
type input "$107,150.00"
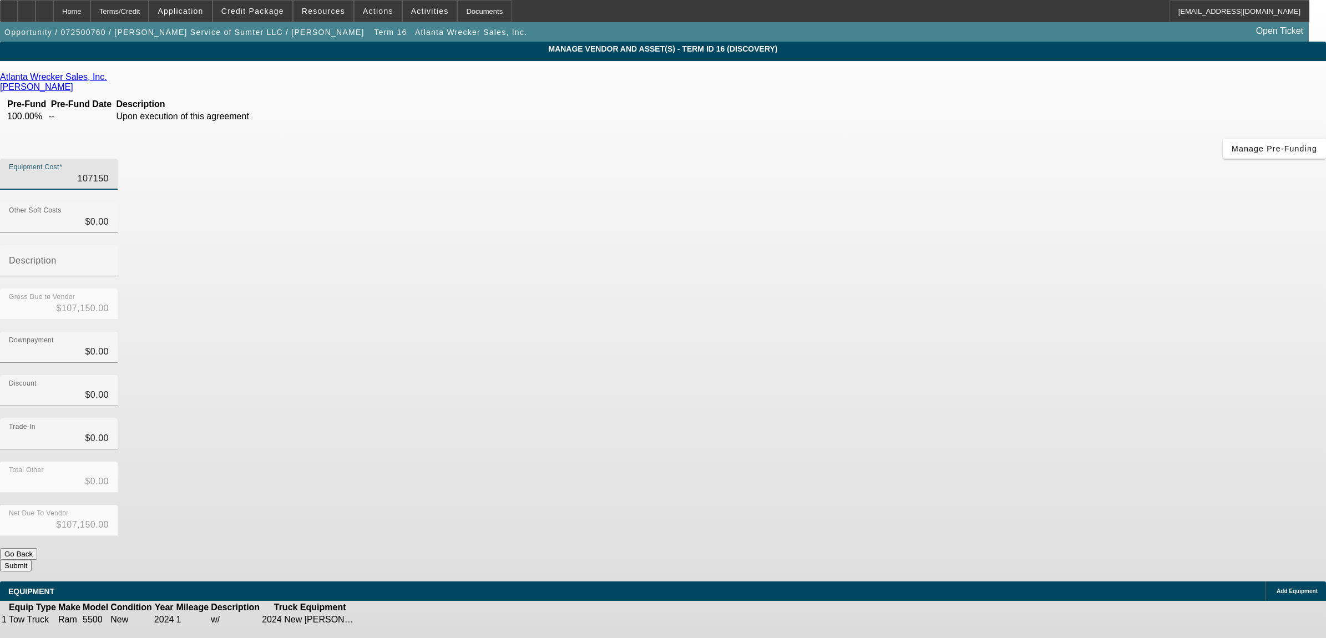
click at [109, 172] on input "107150" at bounding box center [59, 178] width 100 height 13
type input "2"
type input "$2.00"
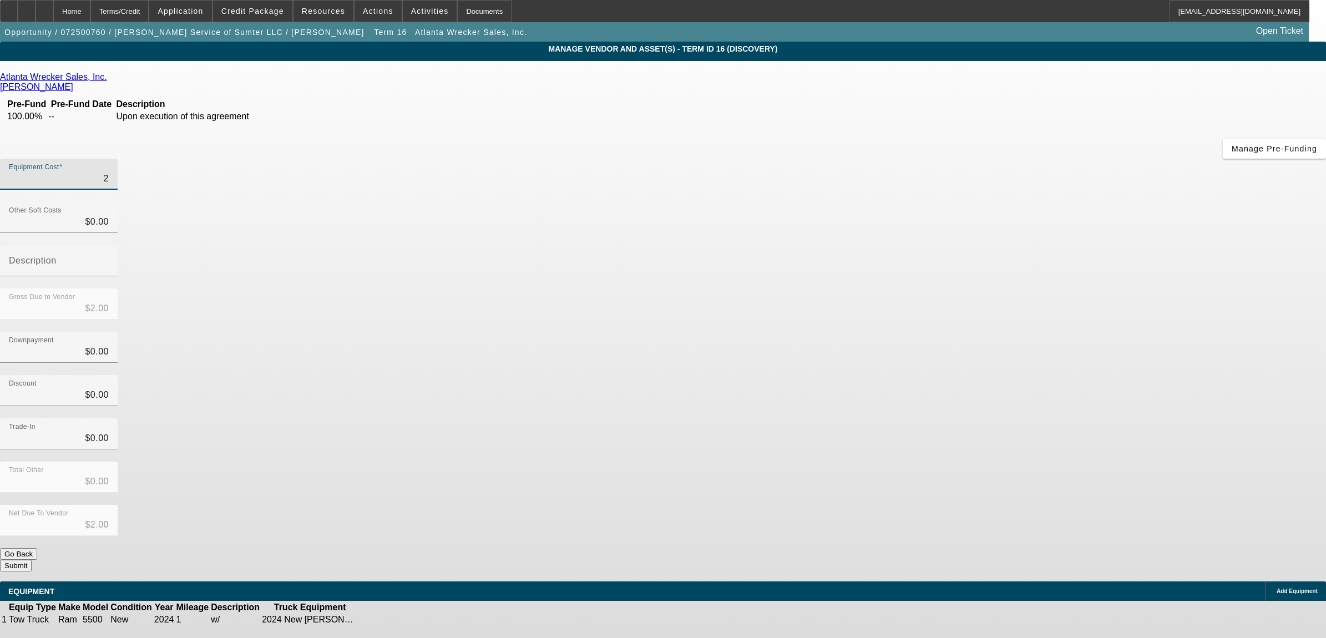
type input "24"
type input "$24.00"
type input "245"
type input "$245.00"
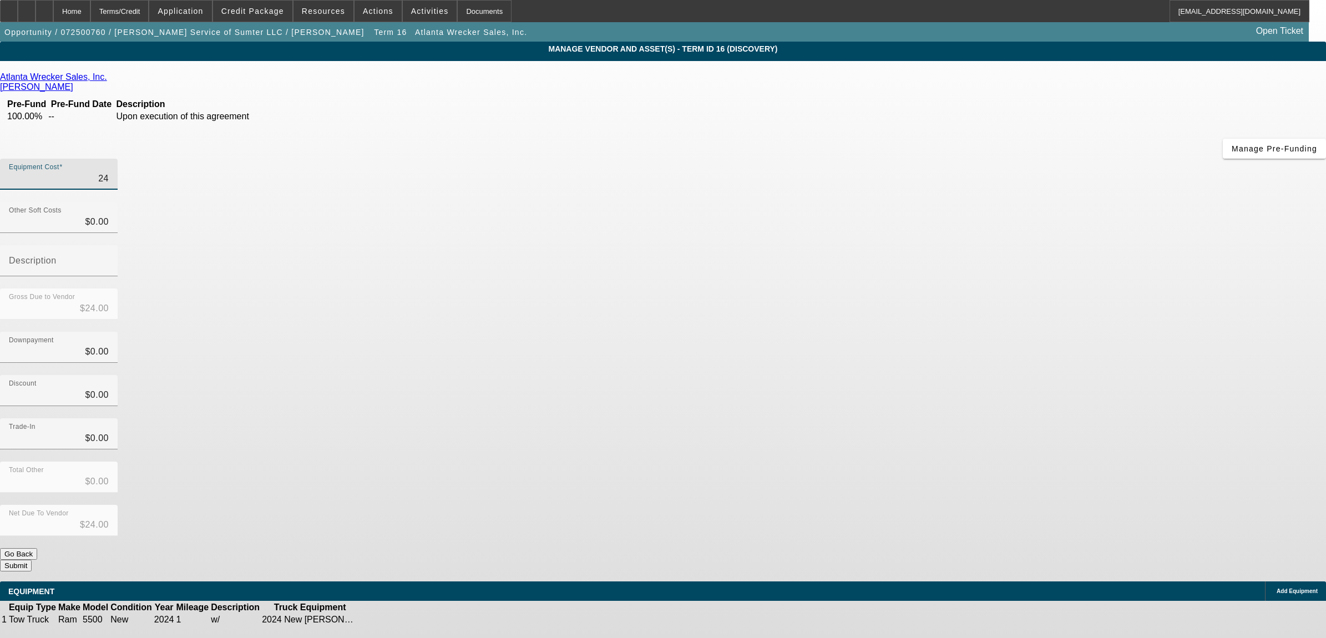
type input "$245.00"
type input "24"
type input "$24.00"
type input "2"
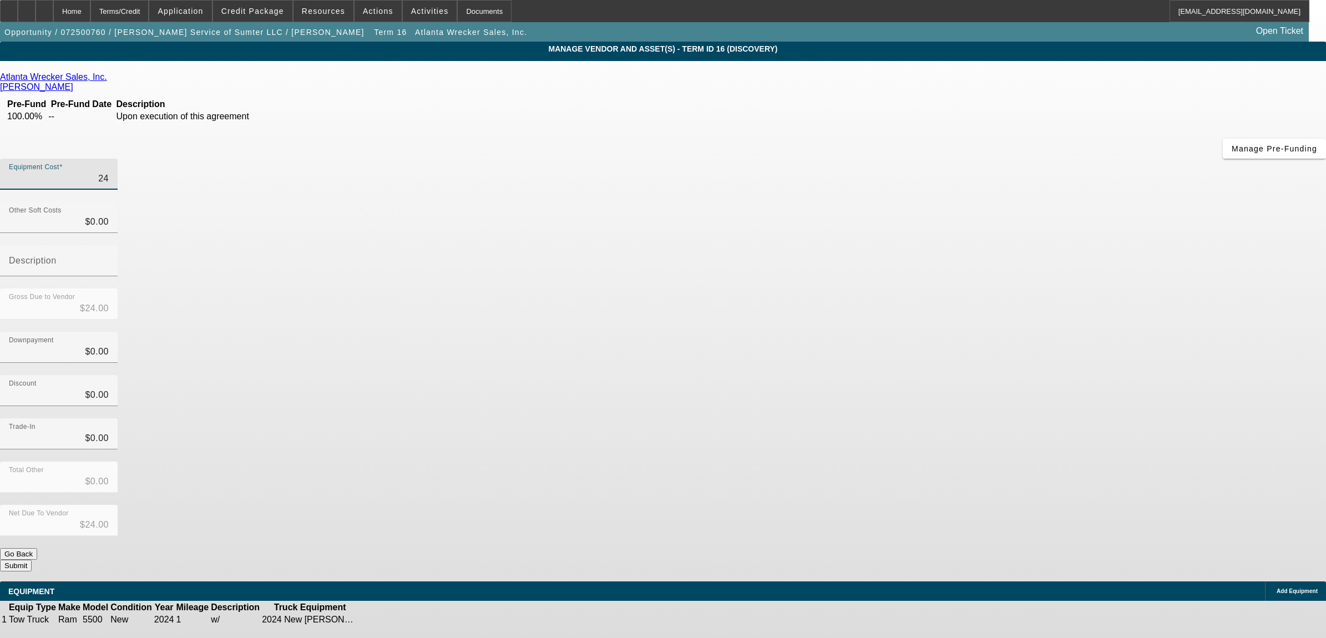
type input "$2.00"
type input "$0.00"
type input "1"
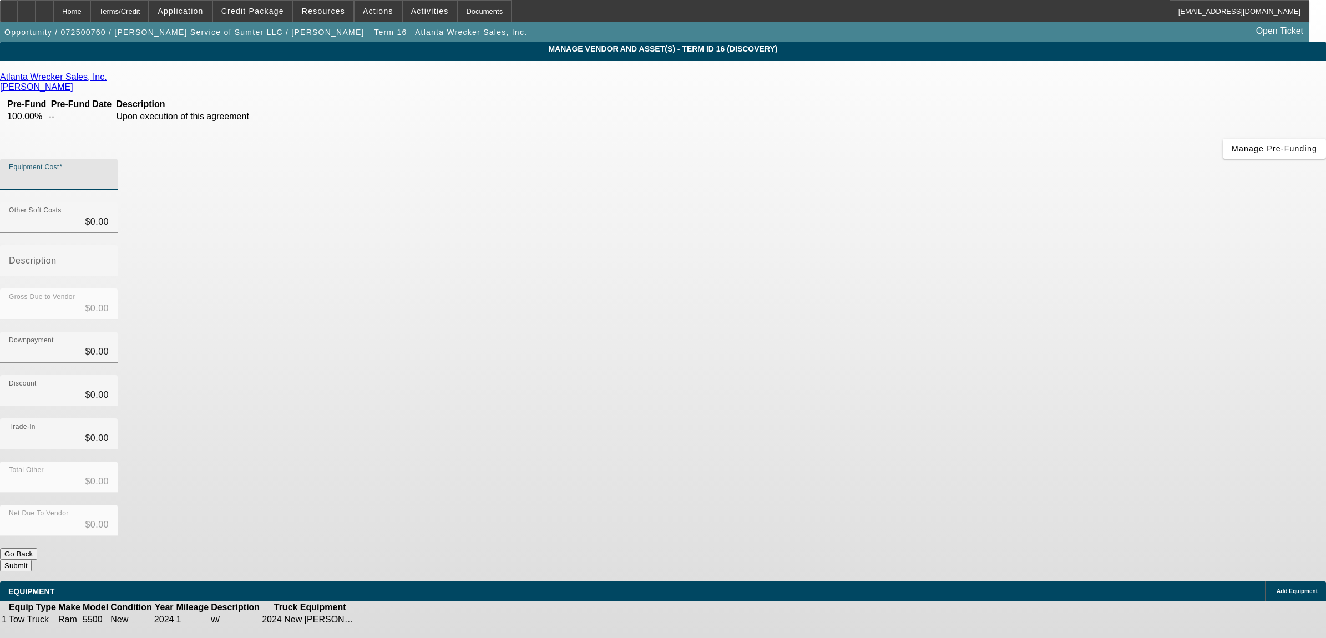
type input "$1.00"
type input "12"
type input "$12.00"
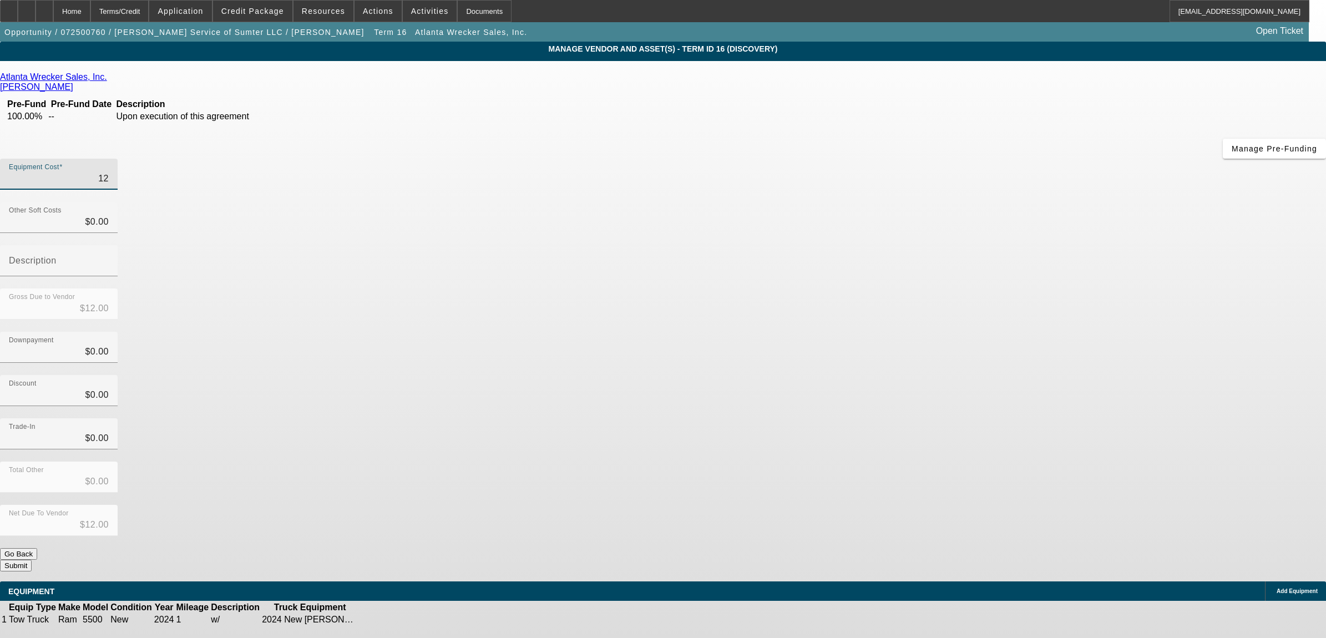
type input "124"
type input "$124.00"
type input "1245"
type input "$1,245.00"
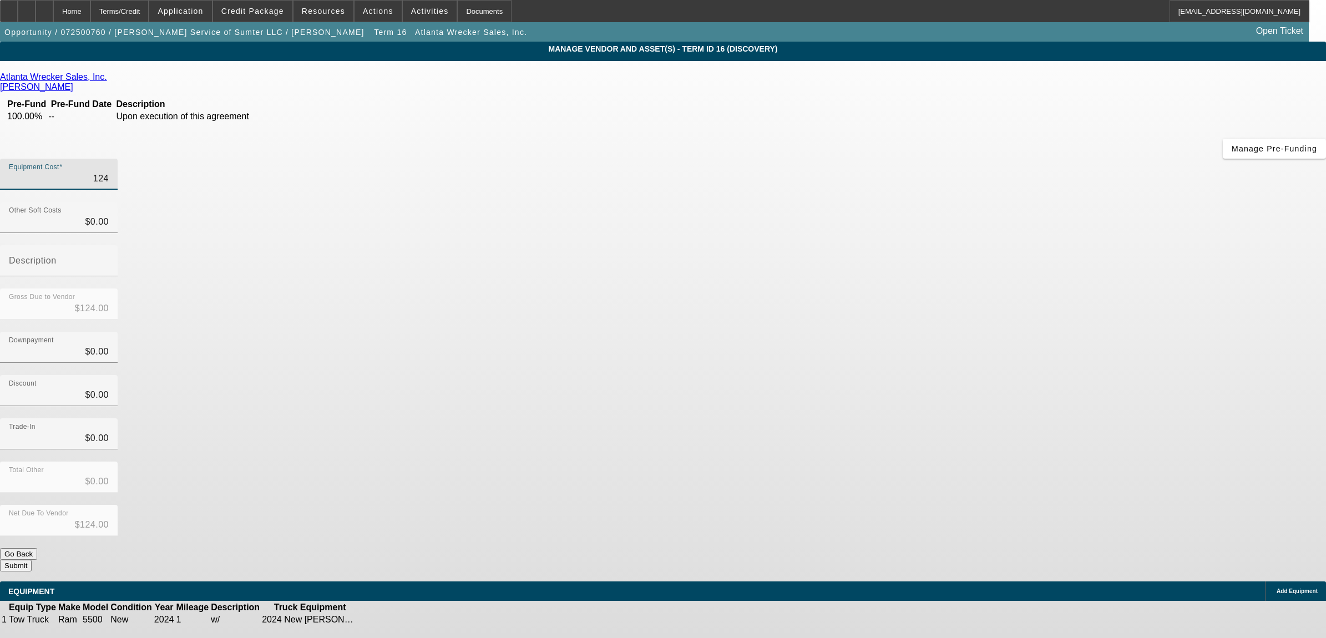
type input "$1,245.00"
type input "12450"
type input "$12,450.00"
type input "124500"
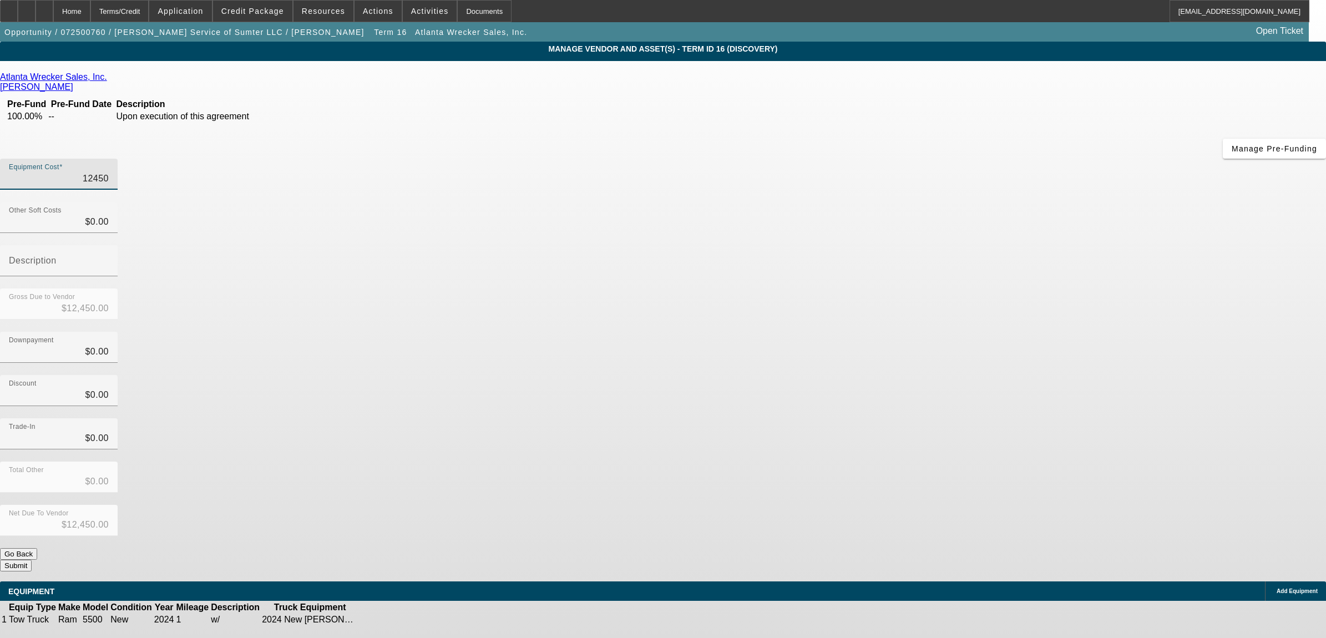
type input "$124,500.00"
drag, startPoint x: 607, startPoint y: 309, endPoint x: 731, endPoint y: 369, distance: 137.5
click at [613, 309] on div "Atlanta Wrecker Sales, Inc. Simmons, Ronnie Pre-Fund Pre-Fund Date Description …" at bounding box center [663, 321] width 1326 height 499
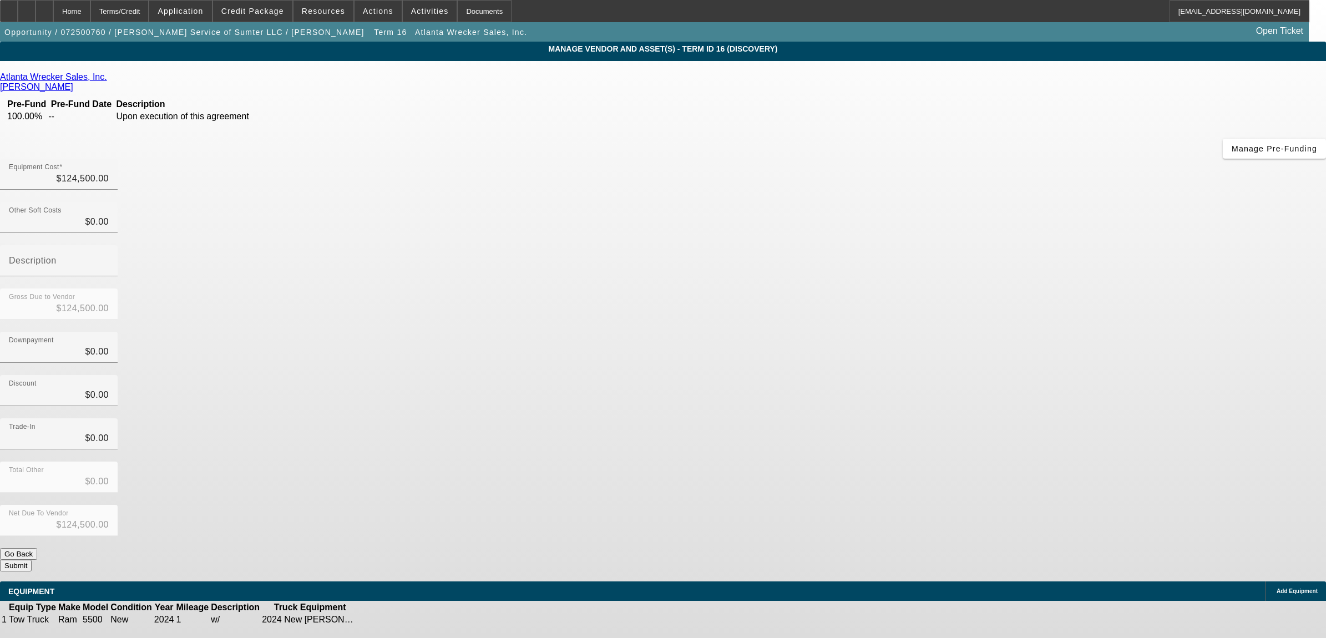
click at [32, 560] on button "Submit" at bounding box center [16, 566] width 32 height 12
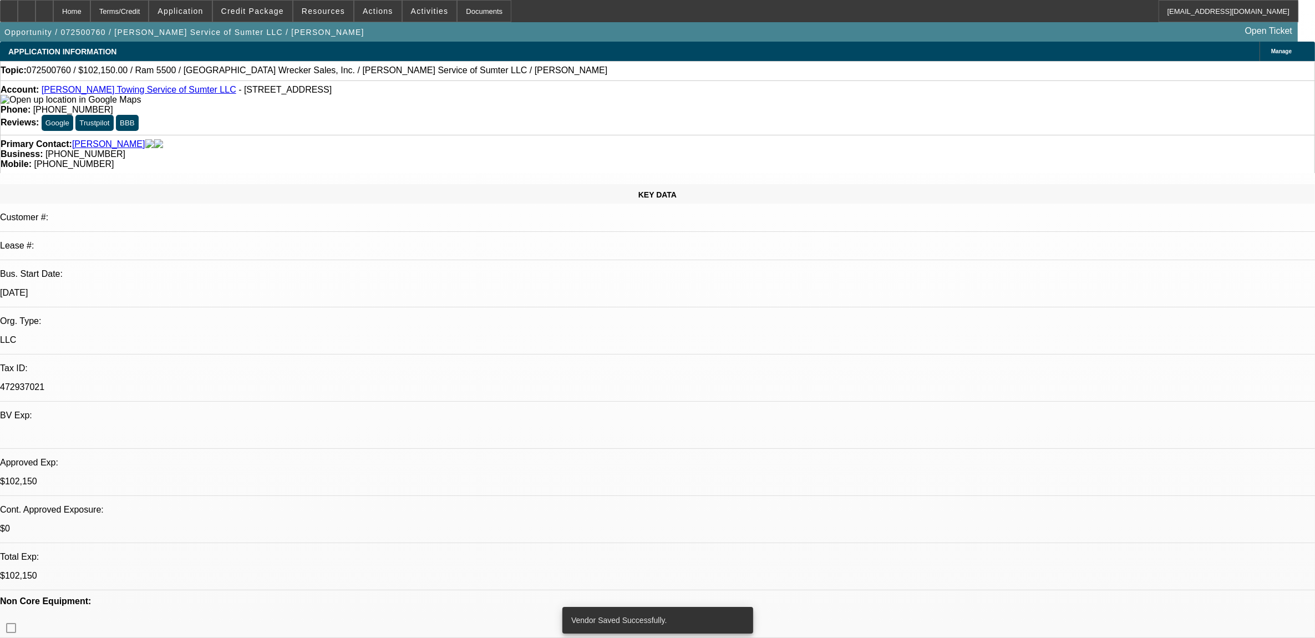
select select "0"
select select "2"
select select "0"
select select "6"
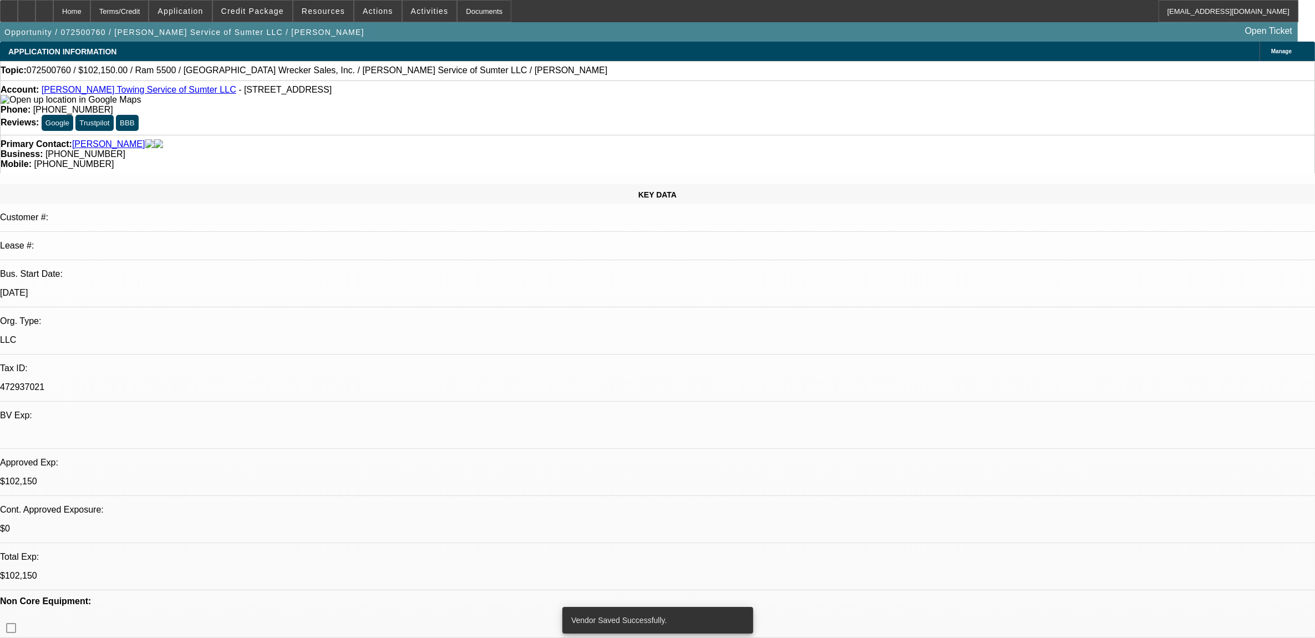
select select "0"
select select "2"
select select "0"
select select "6"
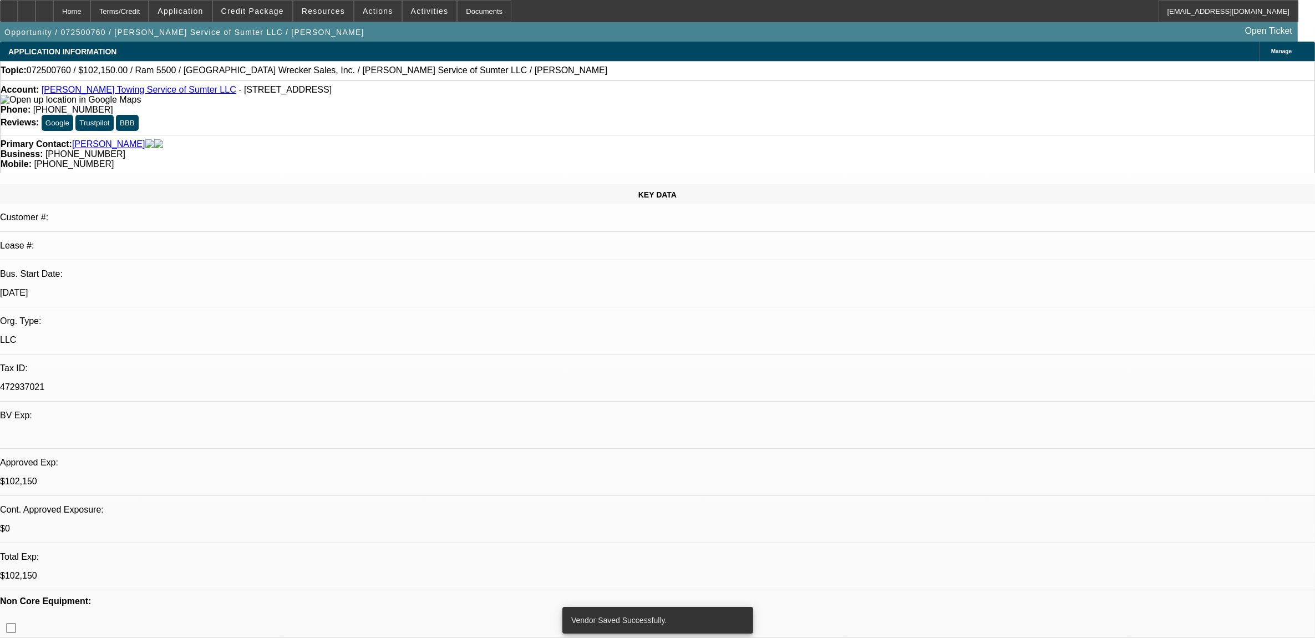
select select "0"
select select "2"
select select "0"
select select "6"
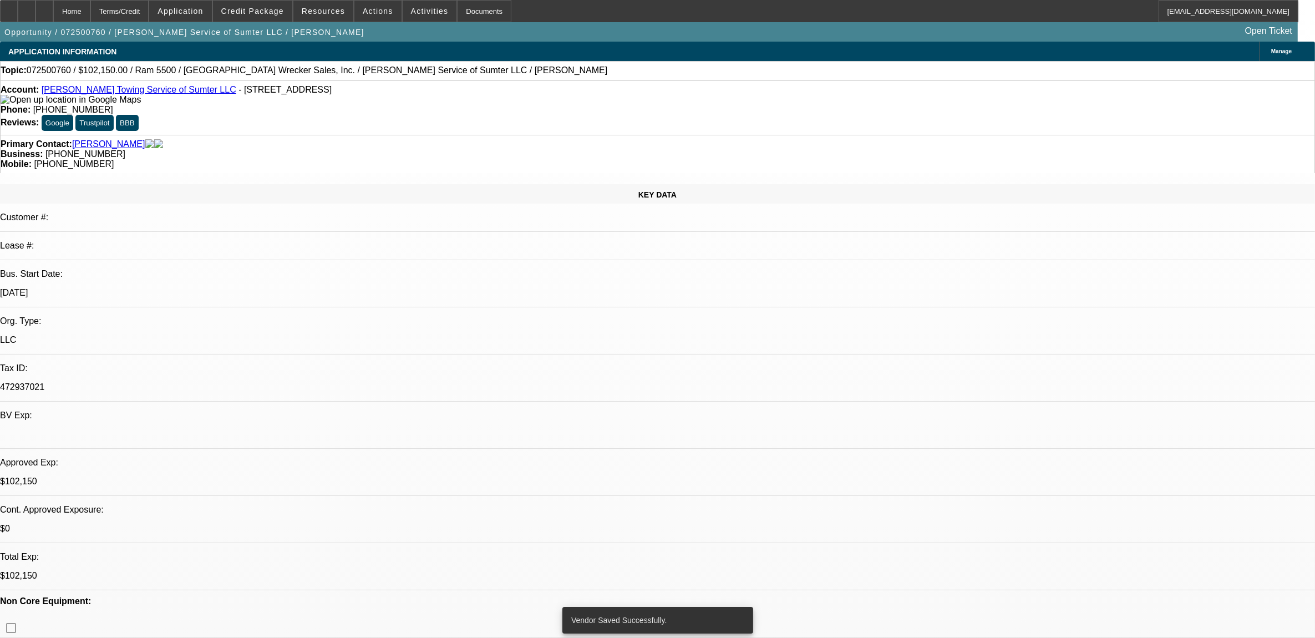
select select "0"
select select "2"
select select "0"
select select "6"
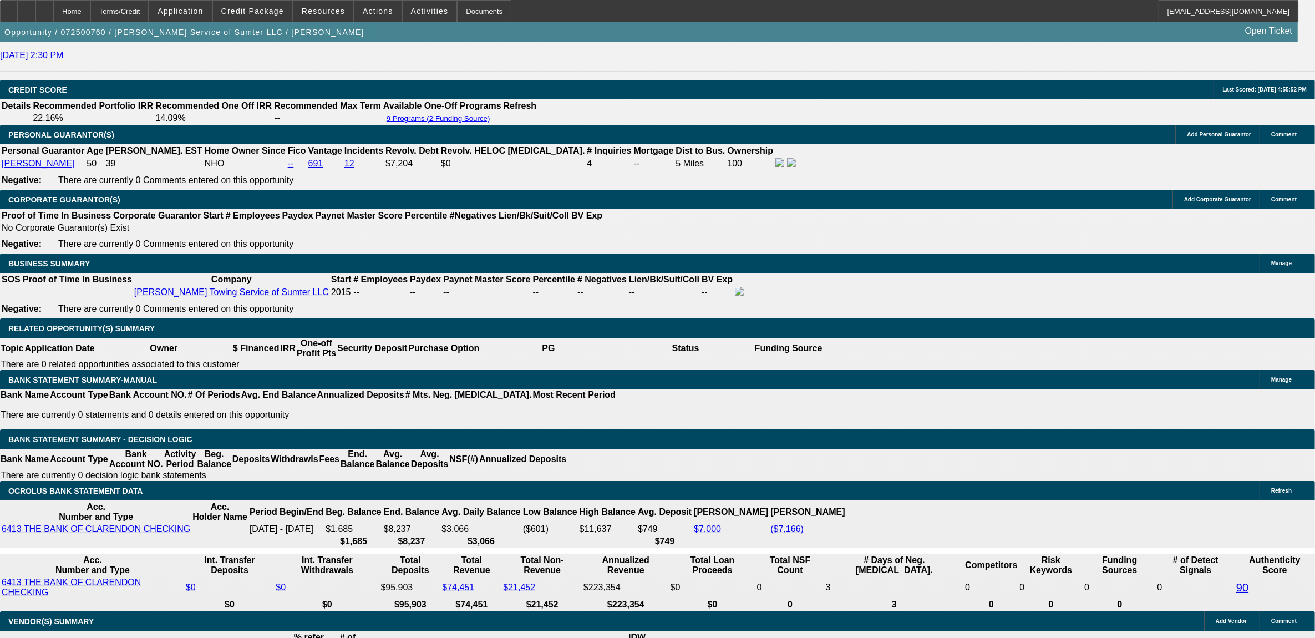
scroll to position [1456, 0]
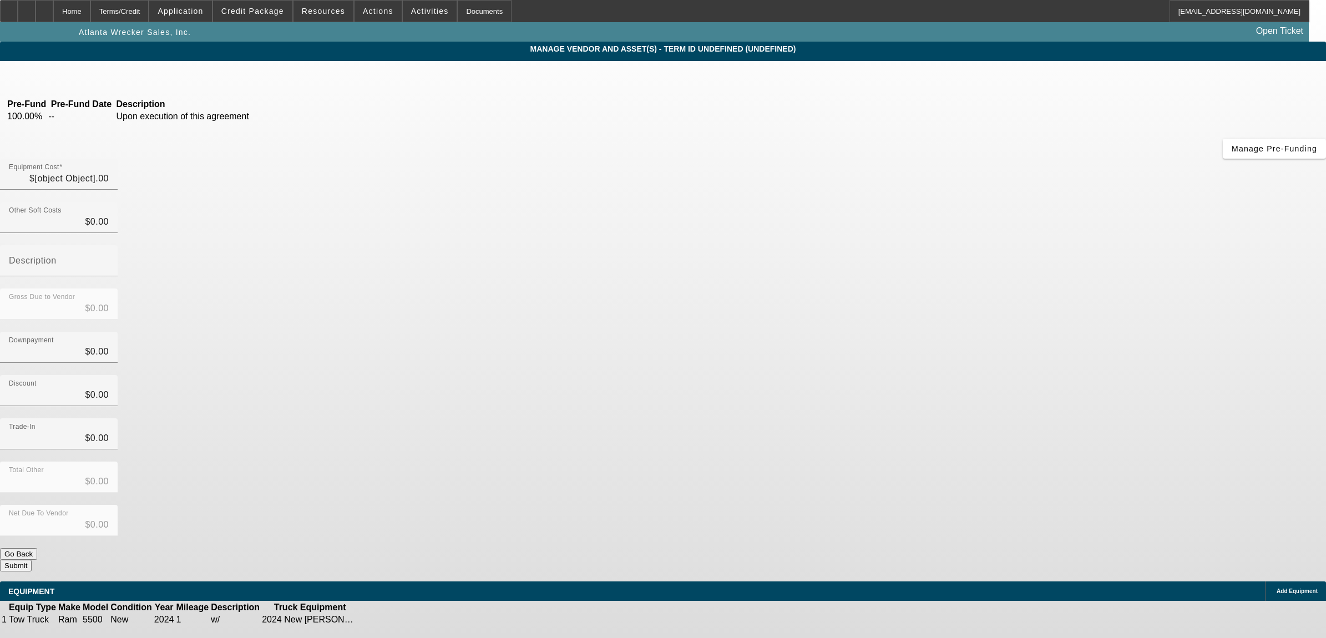
type input "$124,500.00"
click at [393, 620] on icon at bounding box center [393, 620] width 0 height 0
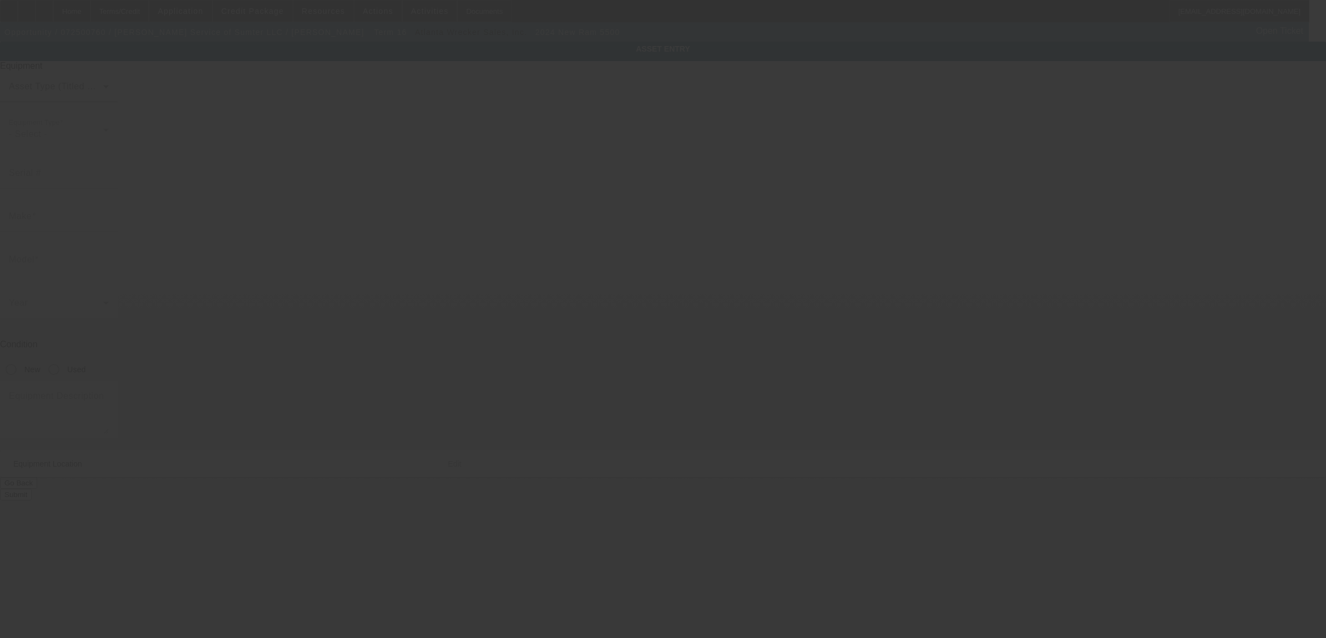
type input "Ram"
type input "5500"
radio input "true"
type textarea "w/"
type input "1050 S Pike W"
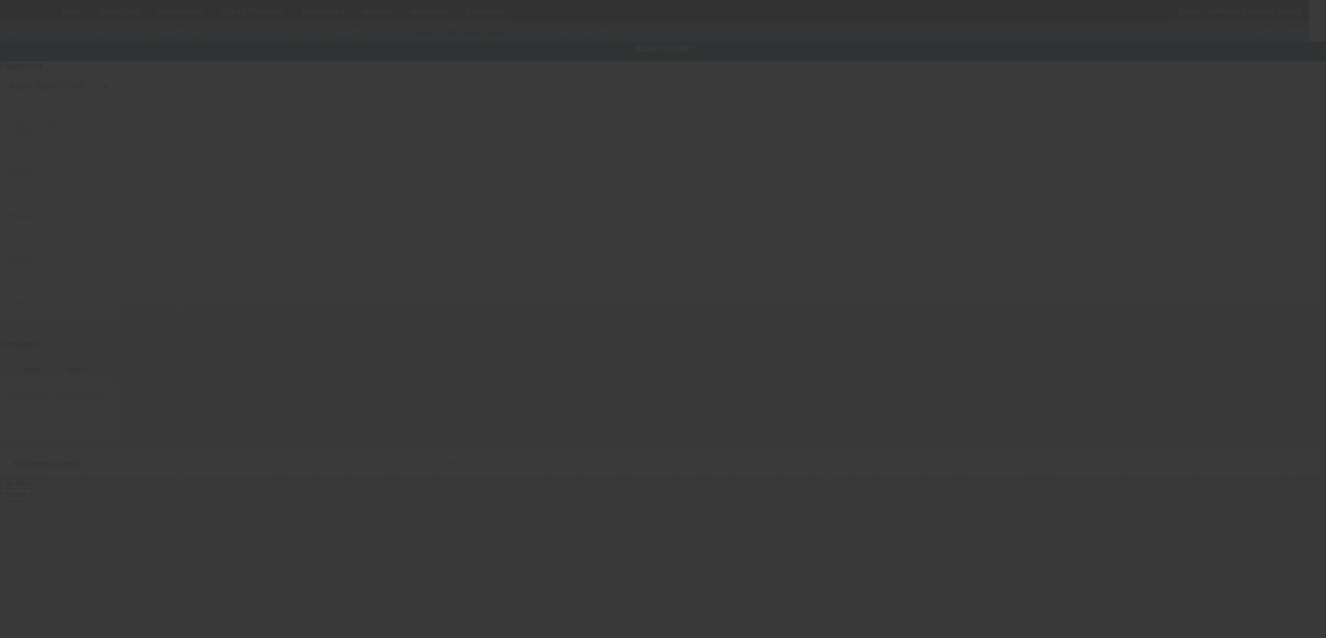
type input "Sumter"
type input "29150"
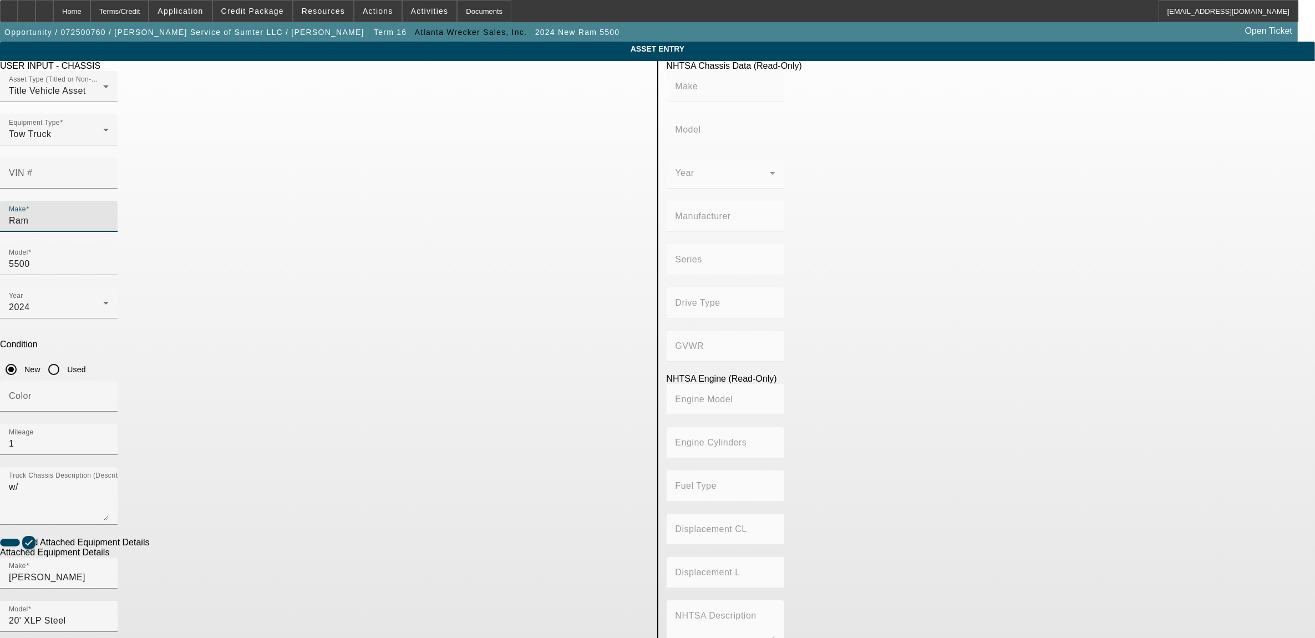
click at [109, 214] on input "Ram" at bounding box center [59, 220] width 100 height 13
type input "intern"
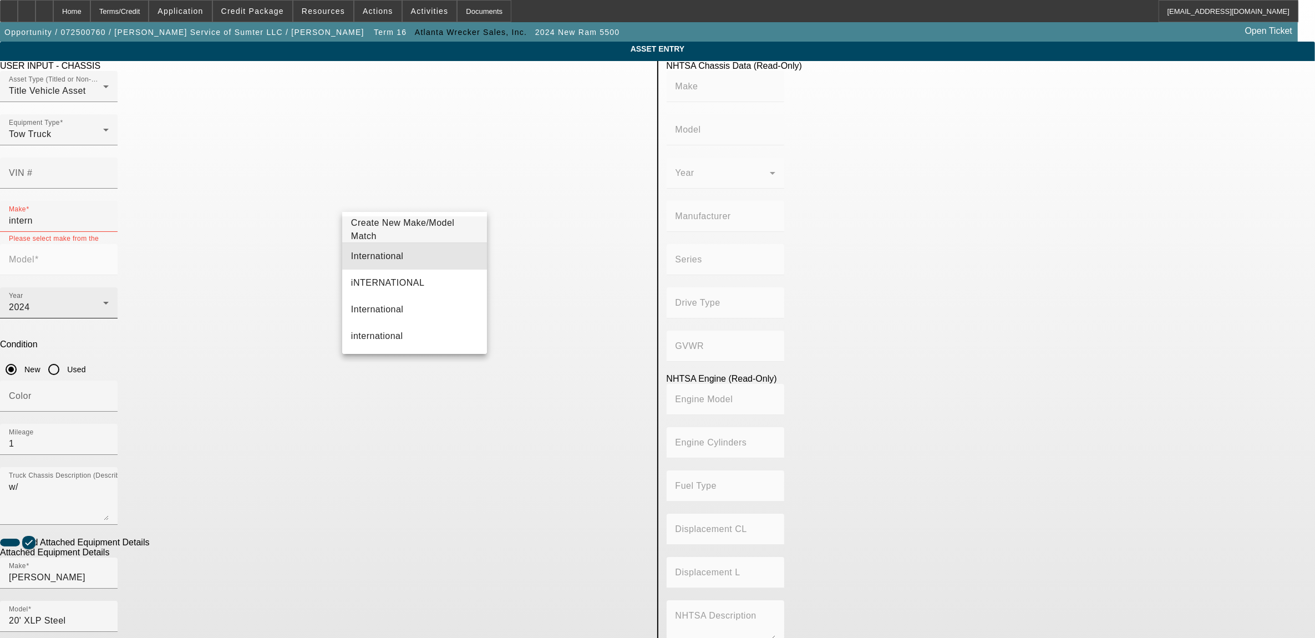
drag, startPoint x: 421, startPoint y: 247, endPoint x: 434, endPoint y: 246, distance: 14.0
click at [420, 247] on mat-option "International" at bounding box center [414, 256] width 145 height 27
type input "International"
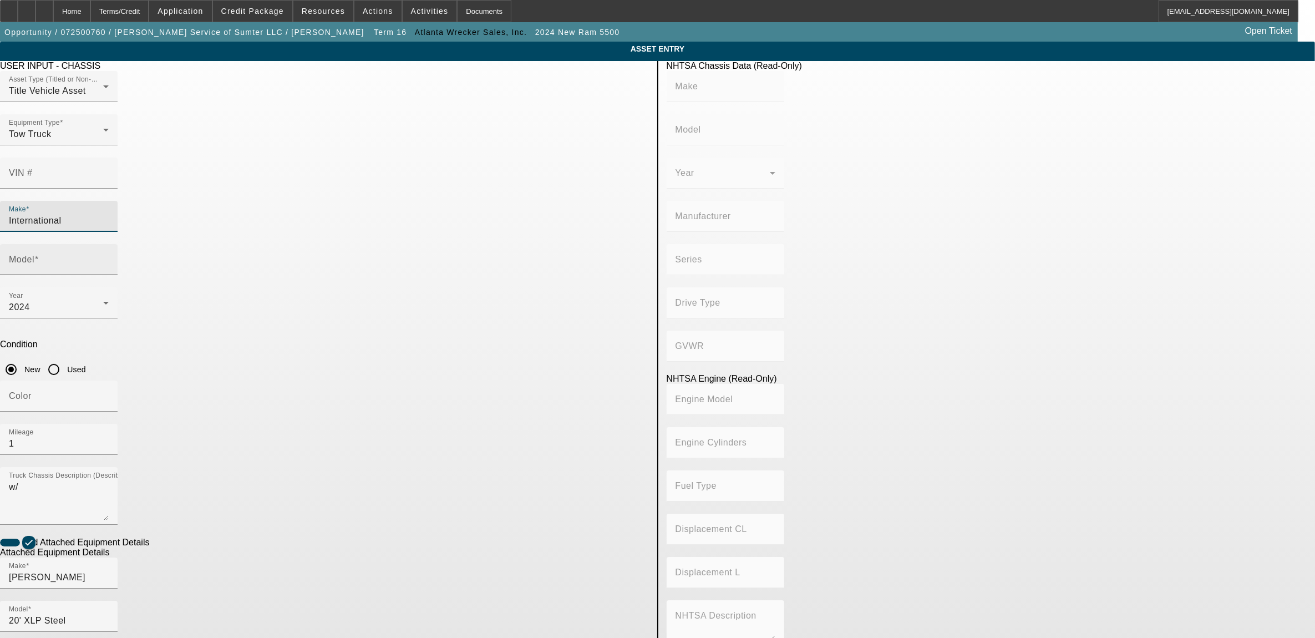
click at [109, 257] on input "Model" at bounding box center [59, 263] width 100 height 13
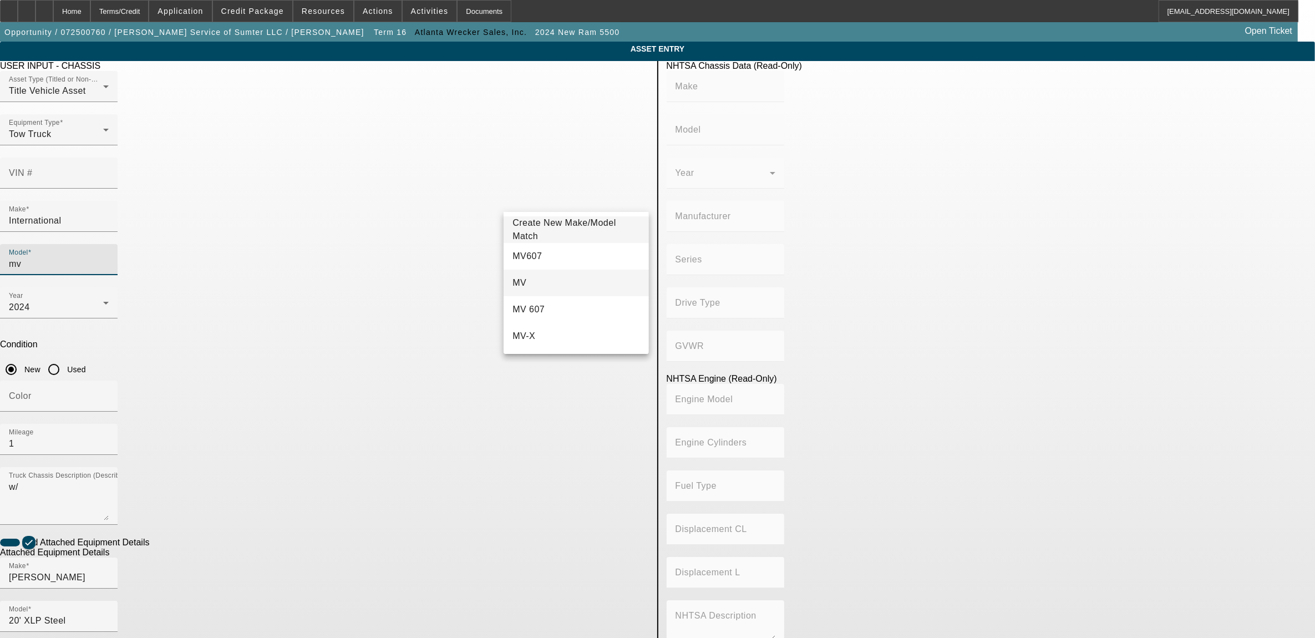
click at [535, 279] on mat-option "MV" at bounding box center [576, 283] width 145 height 27
type input "MV"
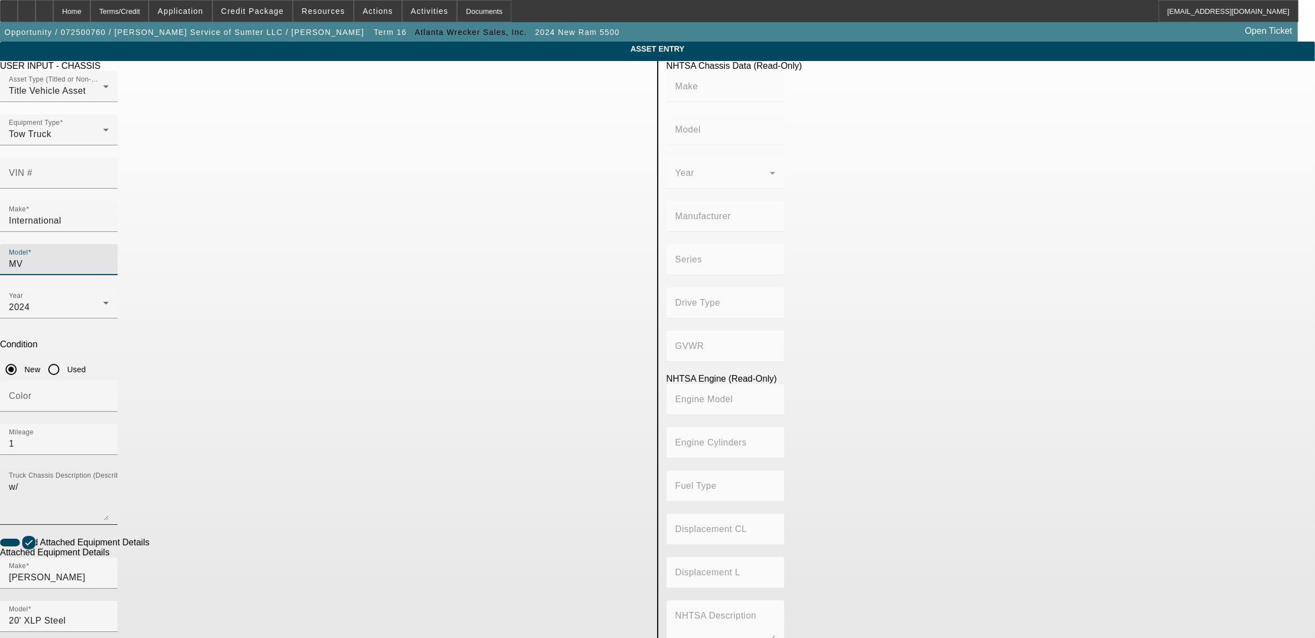
click at [109, 480] on textarea "w/" at bounding box center [59, 500] width 100 height 40
click at [288, 337] on app-asset-collateral-manage "ASSET ENTRY Delete asset USER INPUT - CHASSIS Asset Type (Titled or Non-Titled)…" at bounding box center [657, 473] width 1315 height 863
type textarea "std cab"
click at [109, 287] on div "Year 2024" at bounding box center [59, 302] width 100 height 31
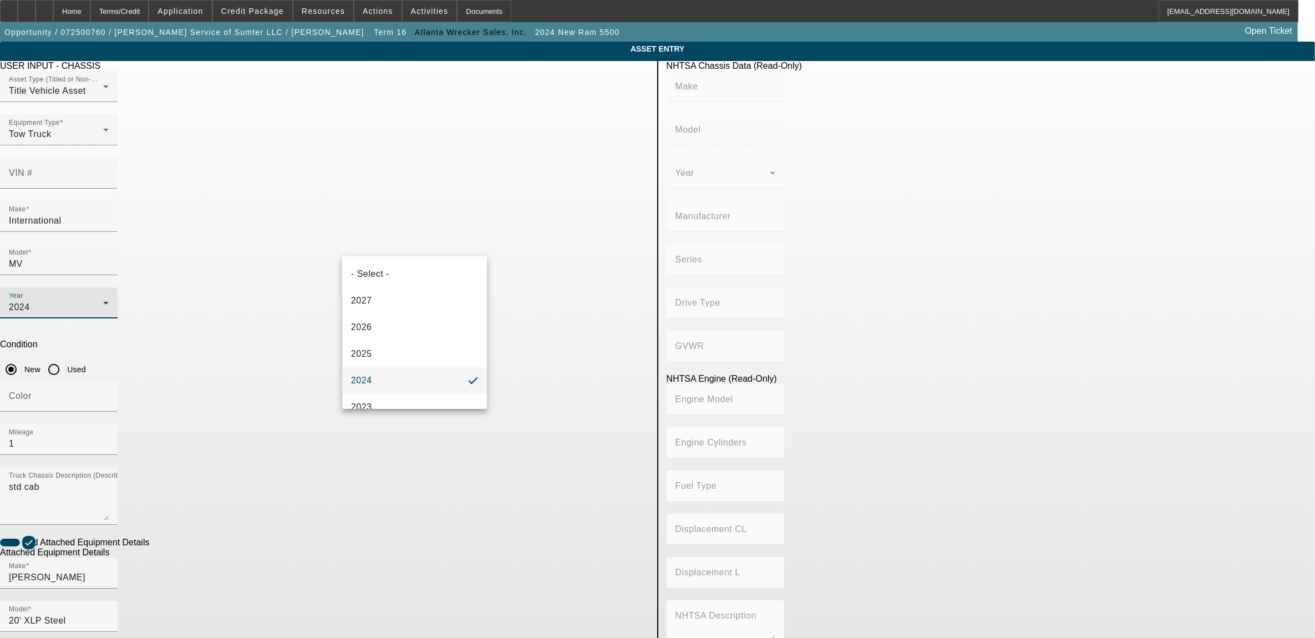
drag, startPoint x: 373, startPoint y: 333, endPoint x: 314, endPoint y: 344, distance: 59.7
click at [372, 333] on mat-option "2026" at bounding box center [414, 327] width 145 height 27
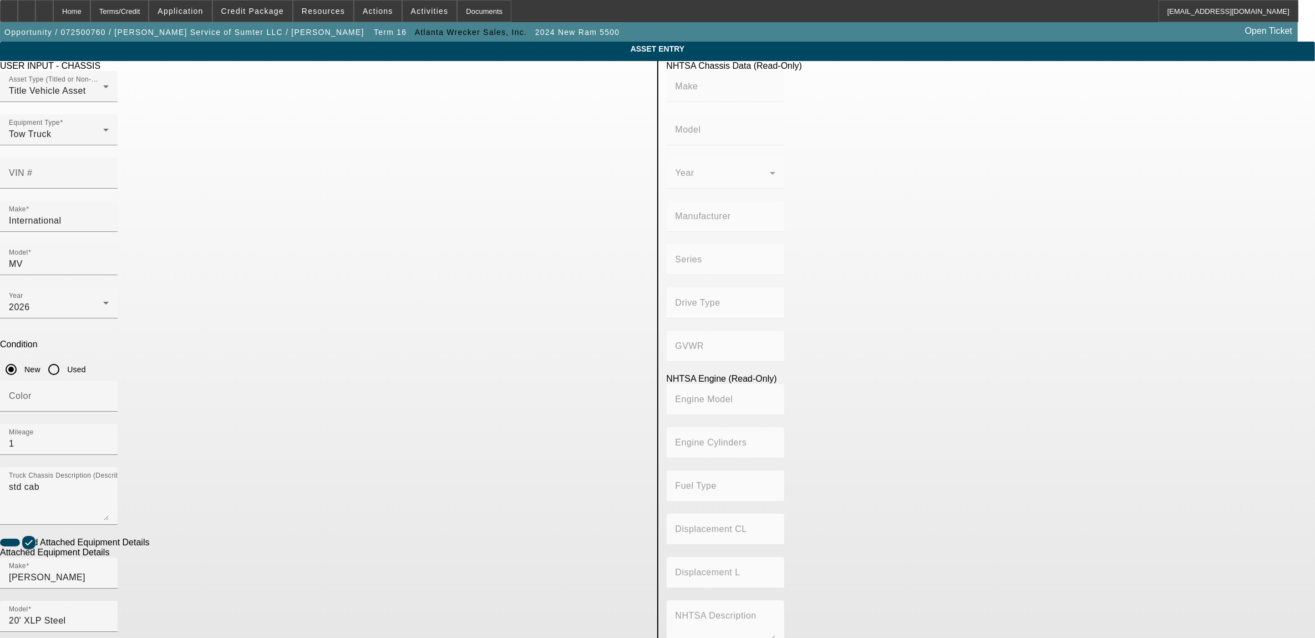
click at [265, 361] on app-asset-collateral-manage "ASSET ENTRY Delete asset USER INPUT - CHASSIS Asset Type (Titled or Non-Titled)…" at bounding box center [657, 473] width 1315 height 863
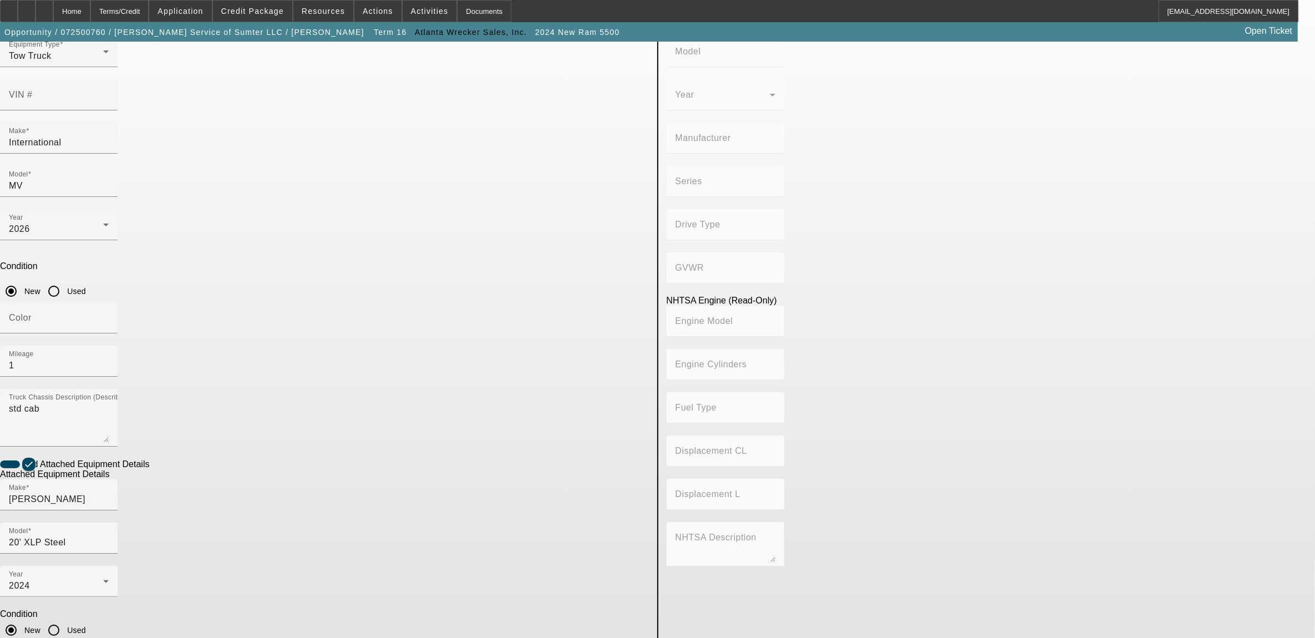
scroll to position [79, 0]
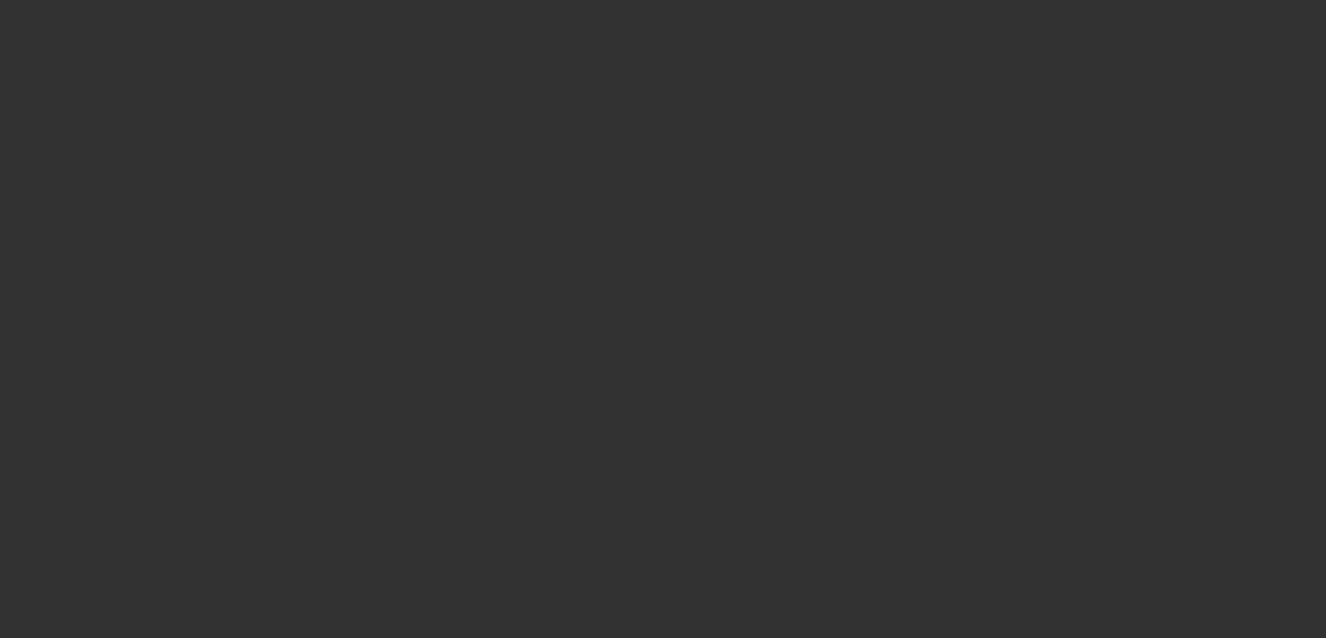
type input "$124,500.00"
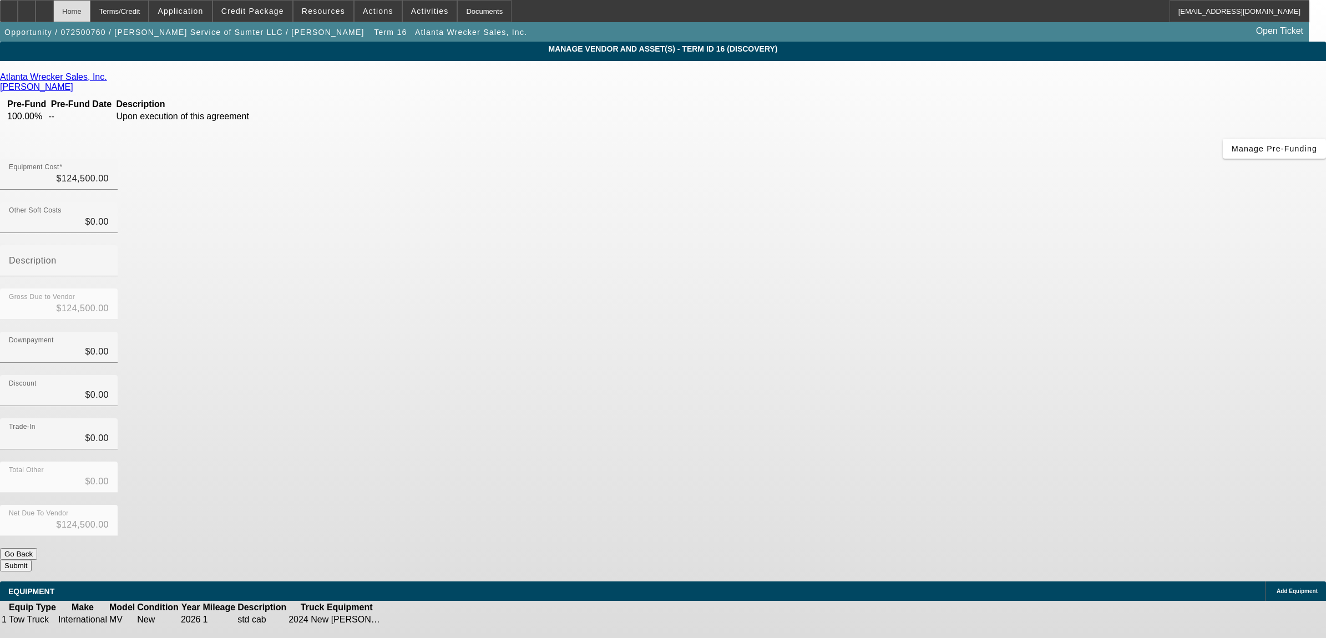
click at [90, 13] on div "Home" at bounding box center [71, 11] width 37 height 22
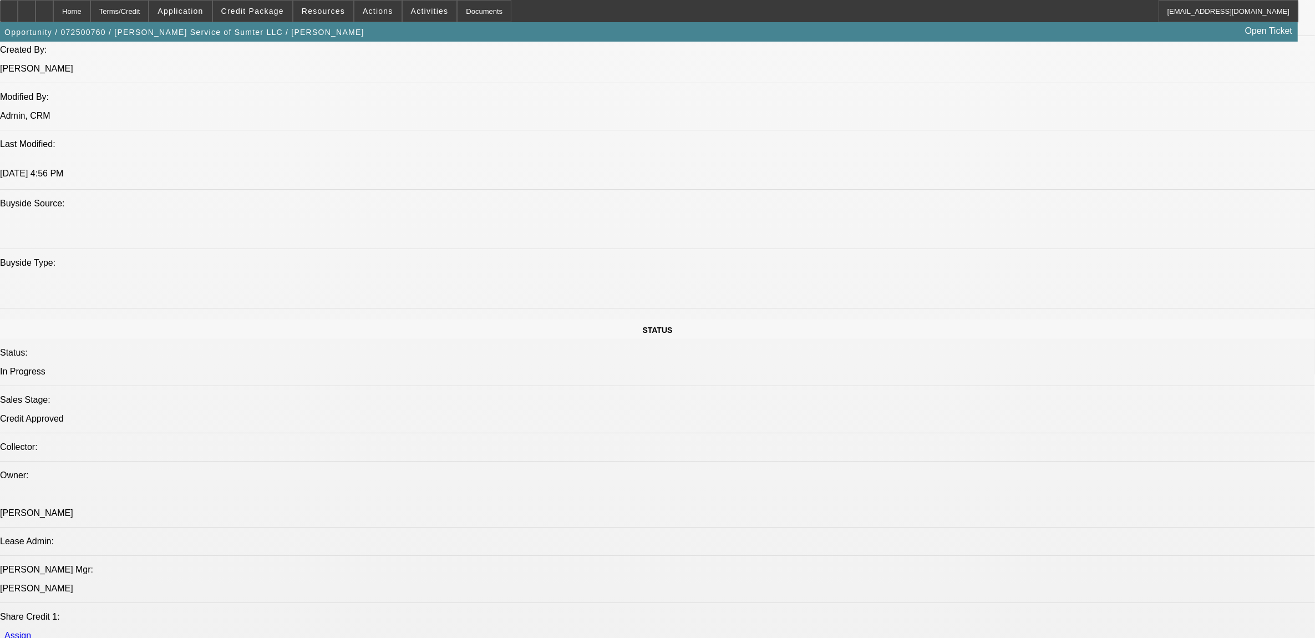
select select "0"
select select "2"
select select "0"
select select "6"
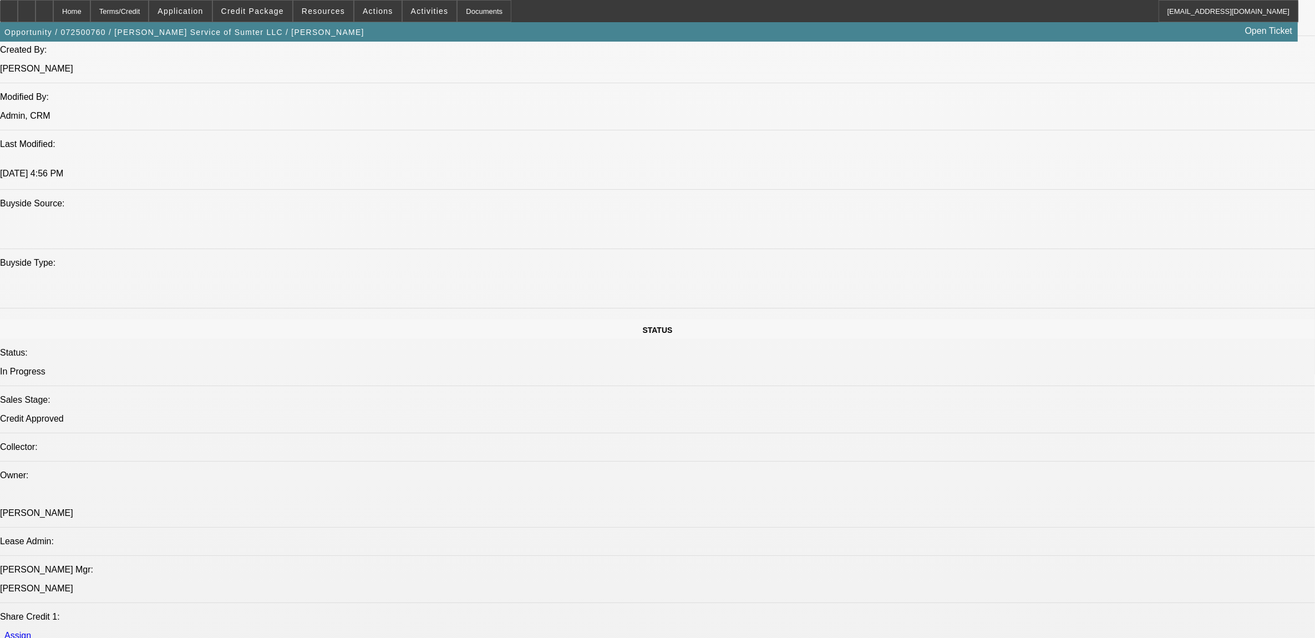
select select "0"
select select "2"
select select "0"
select select "6"
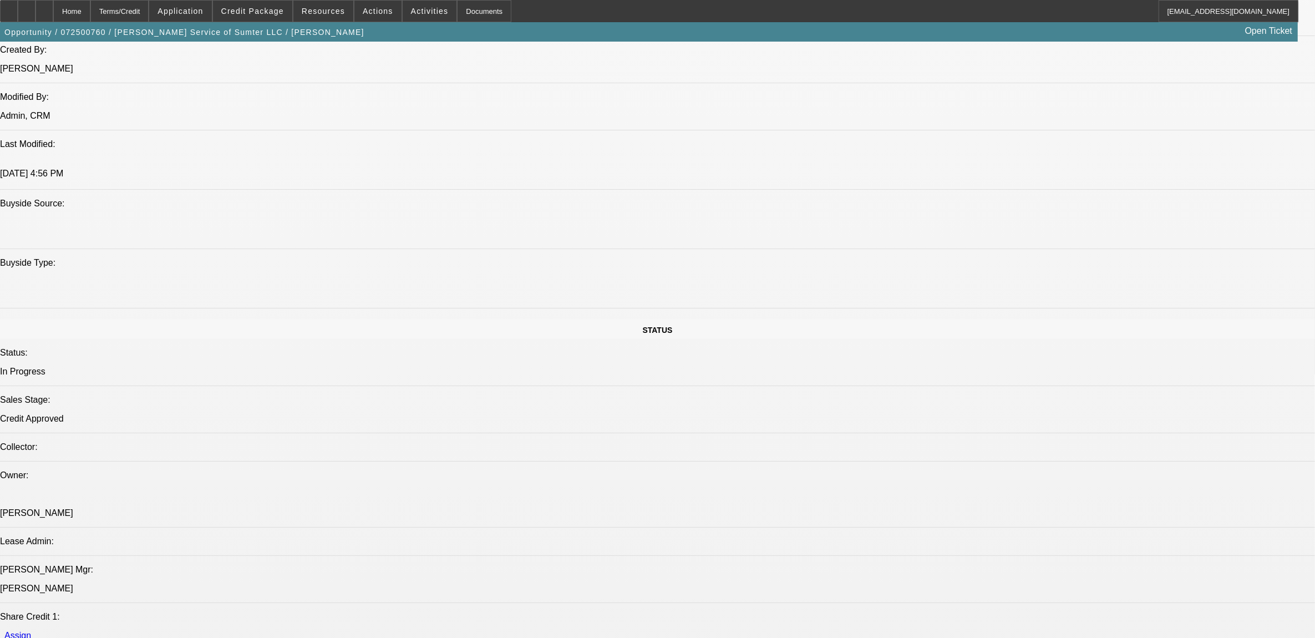
select select "0"
select select "2"
select select "0"
select select "6"
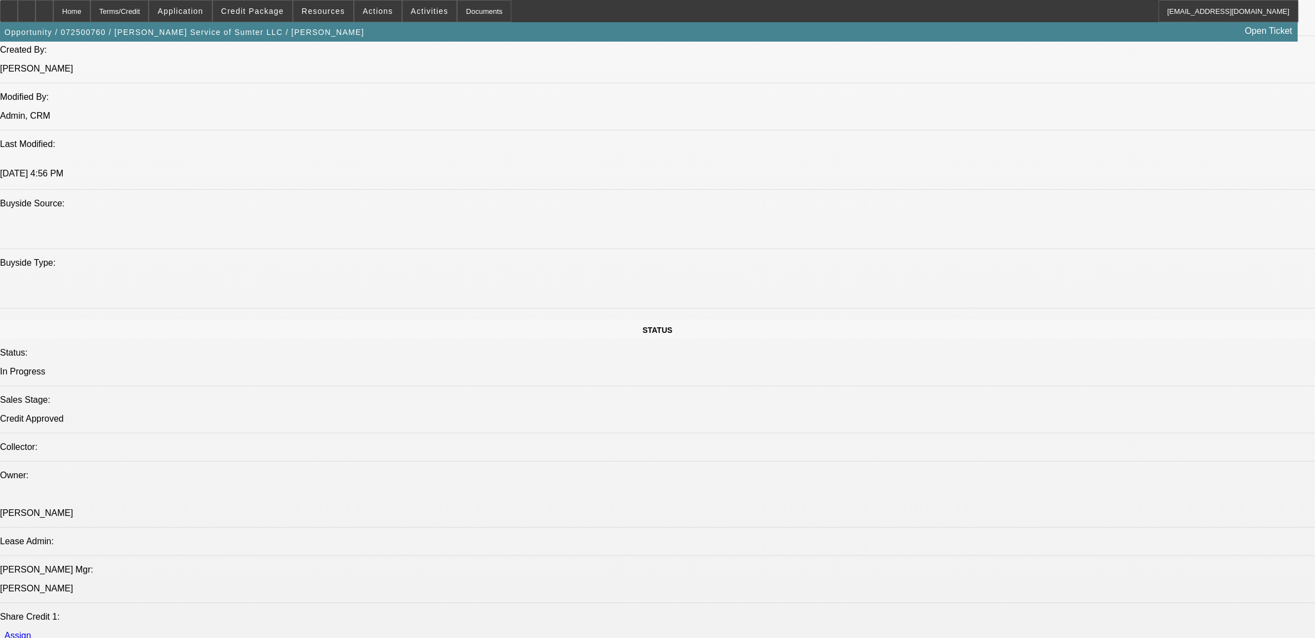
select select "0"
select select "2"
select select "0"
select select "6"
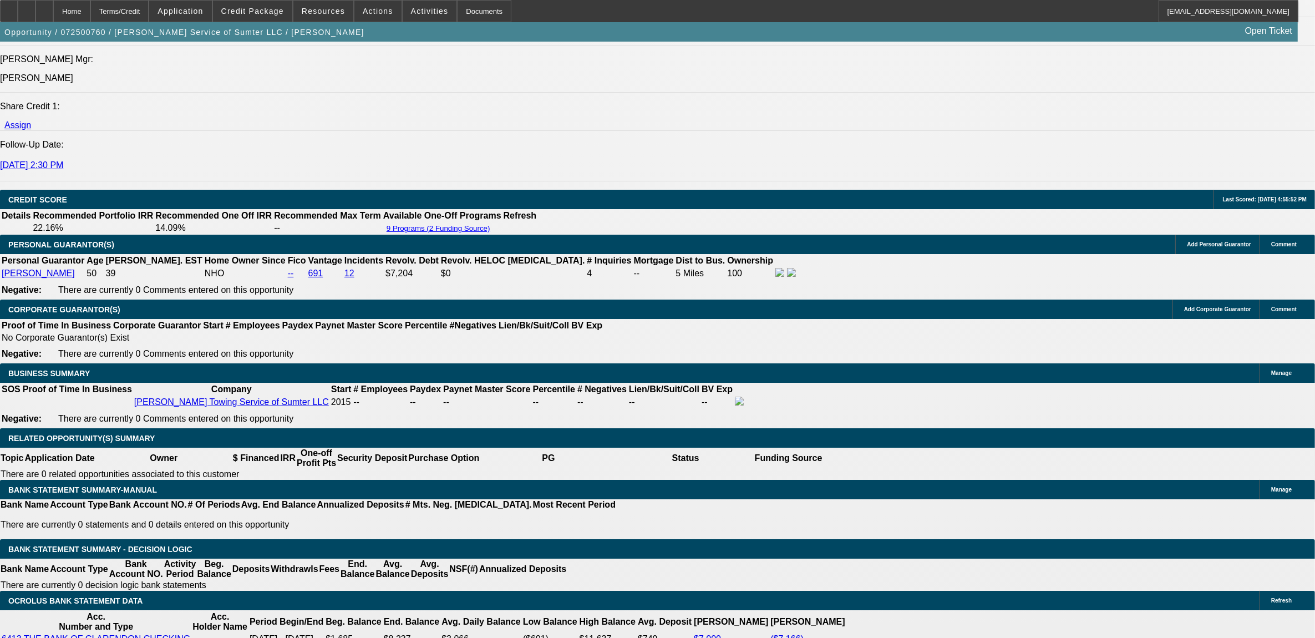
scroll to position [1387, 0]
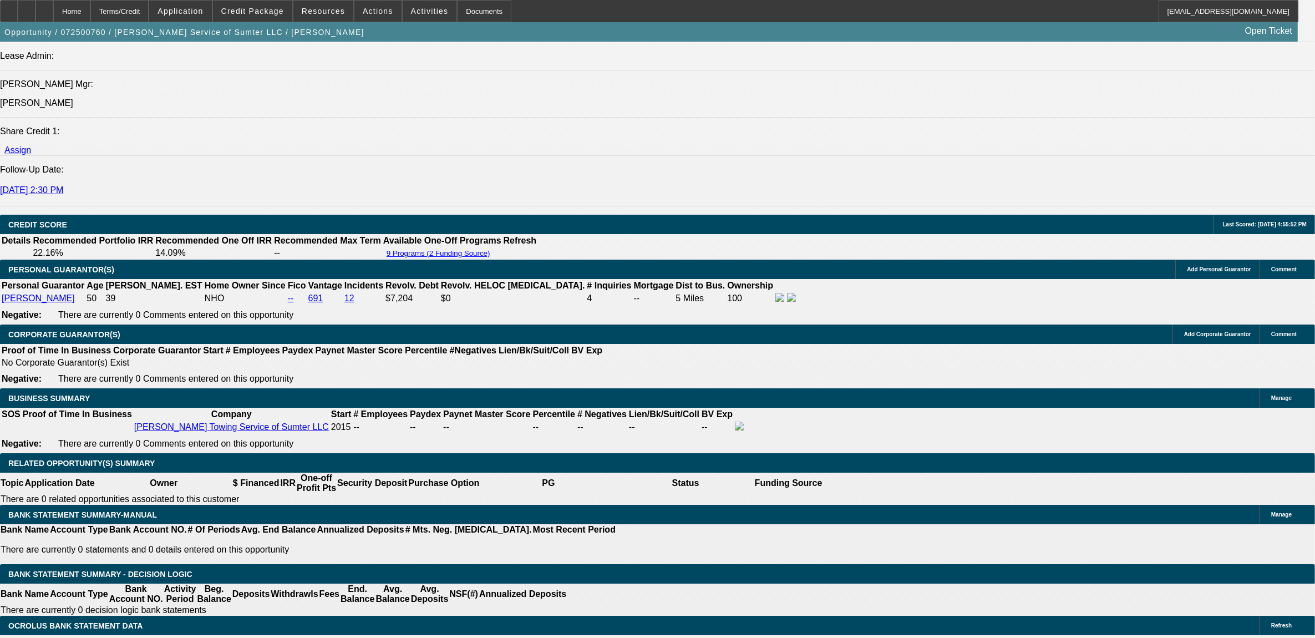
type input "UNKNOWN"
type input "72"
type input "$36,921.02"
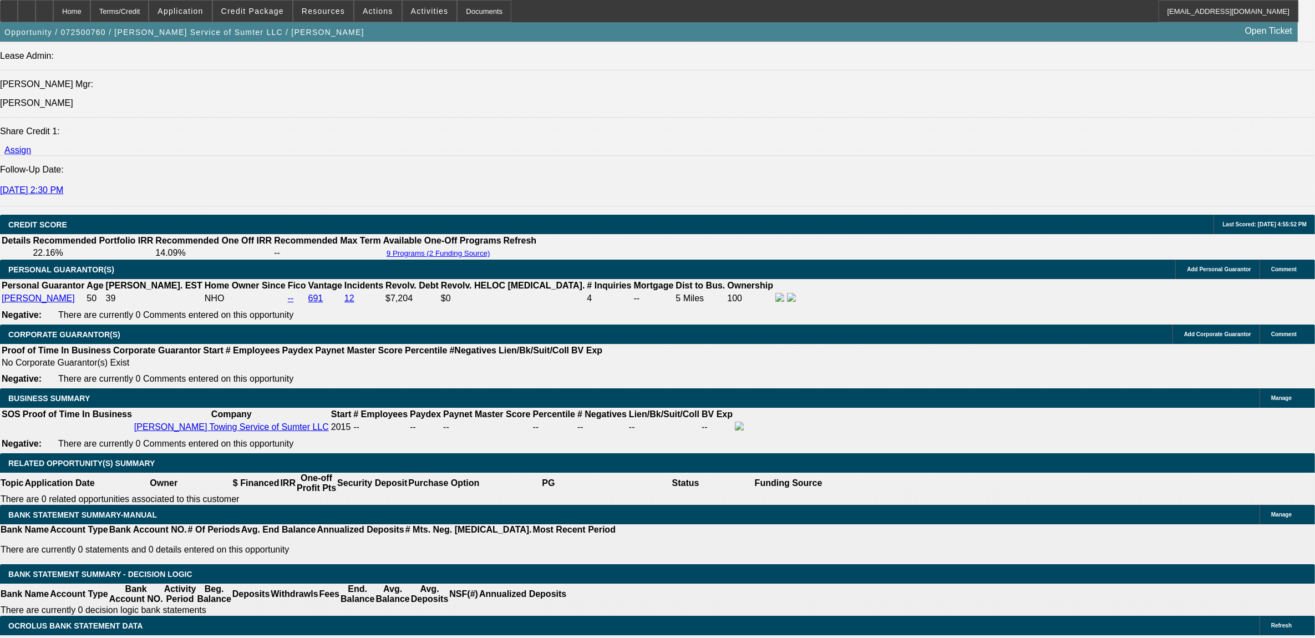
type input "$18,460.51"
type input "$6,283.12"
type input "$3,141.56"
type input "72"
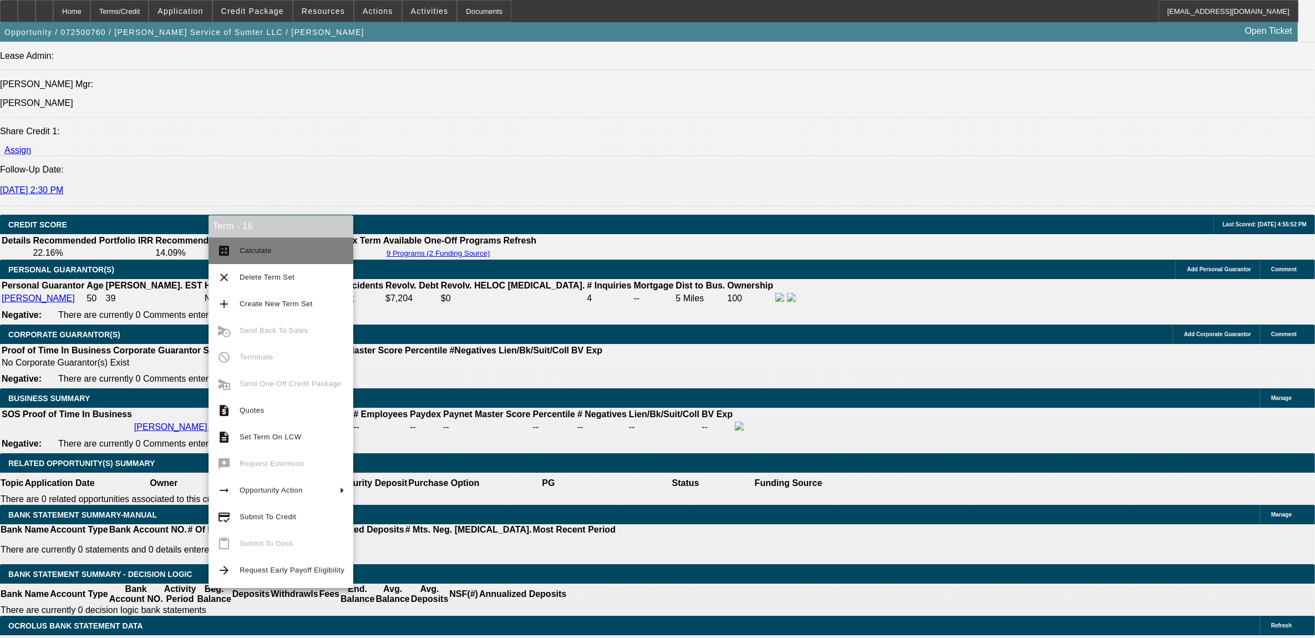
click at [256, 254] on span "Calculate" at bounding box center [256, 250] width 32 height 8
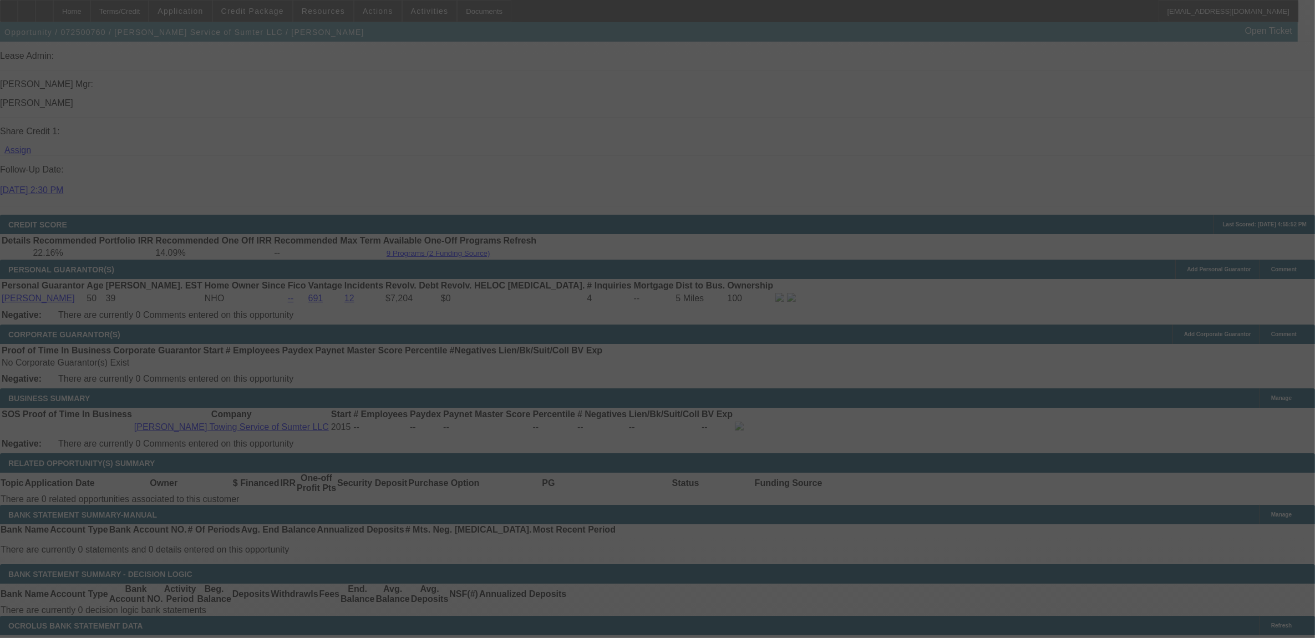
select select "0"
select select "2"
select select "0"
select select "6"
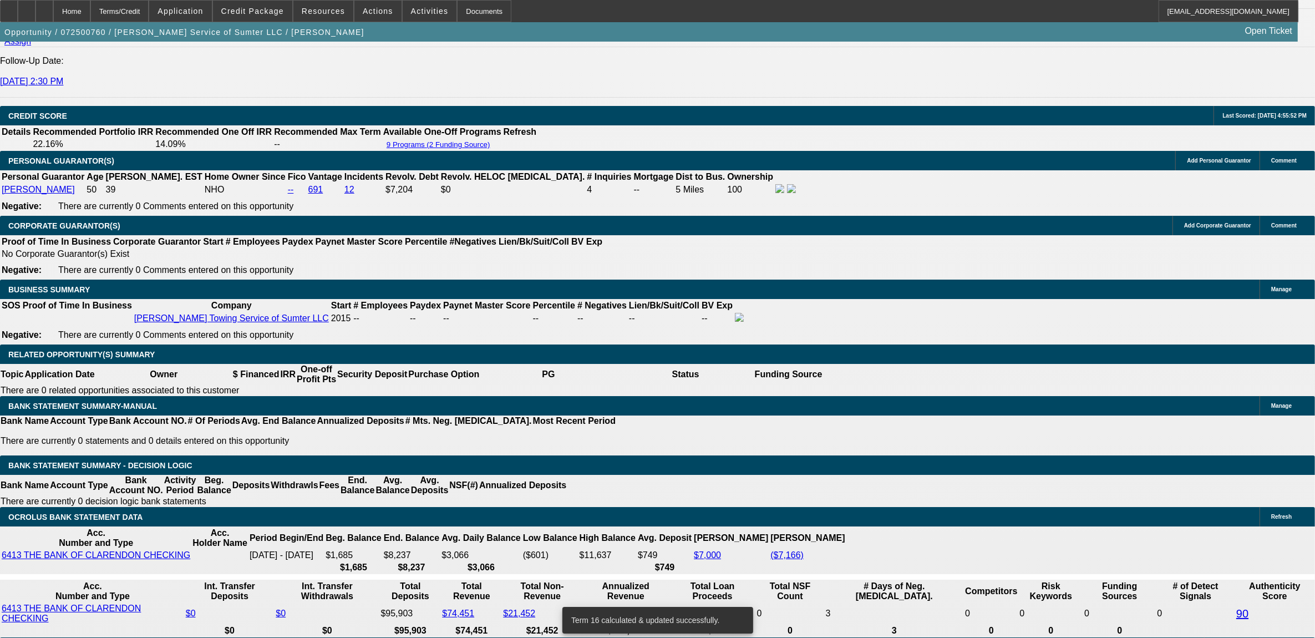
scroll to position [1526, 0]
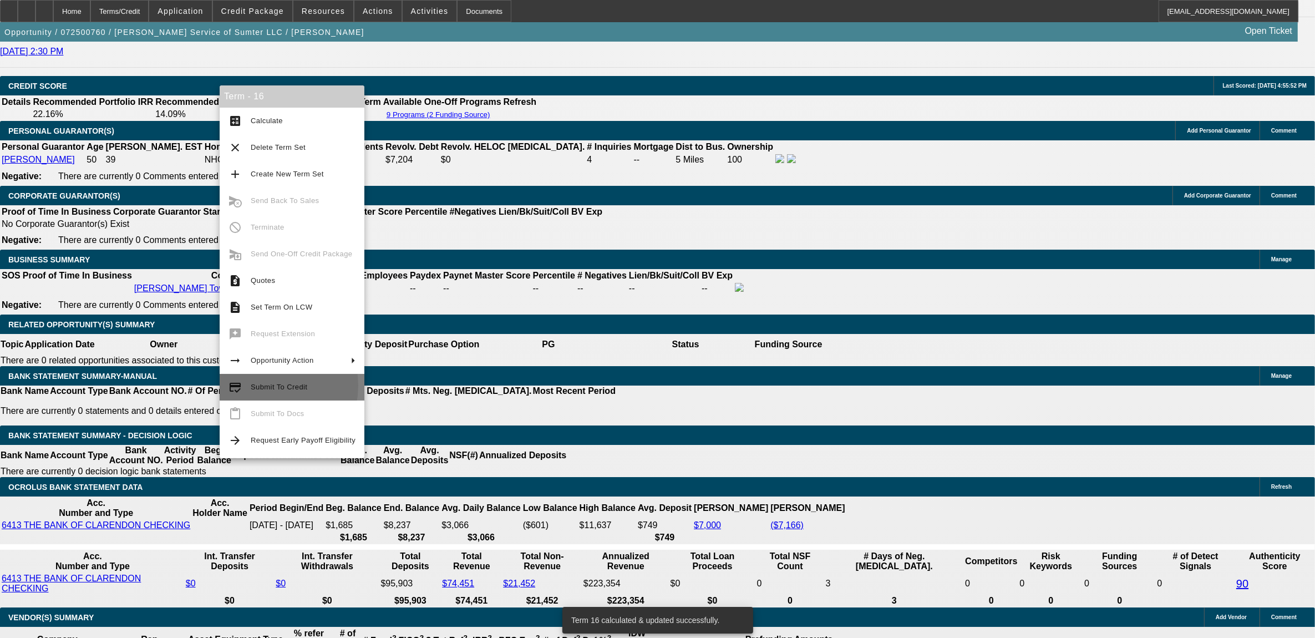
click at [261, 384] on span "Submit To Credit" at bounding box center [279, 387] width 57 height 8
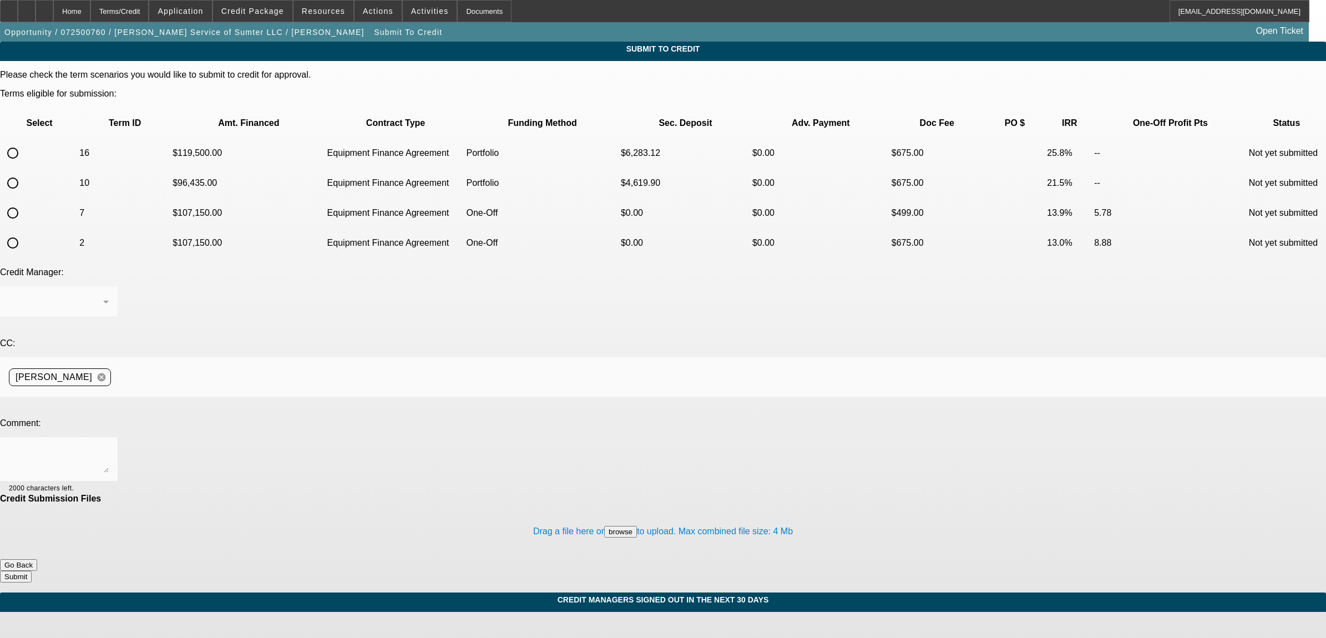
click at [37, 559] on button "Go Back" at bounding box center [18, 565] width 37 height 12
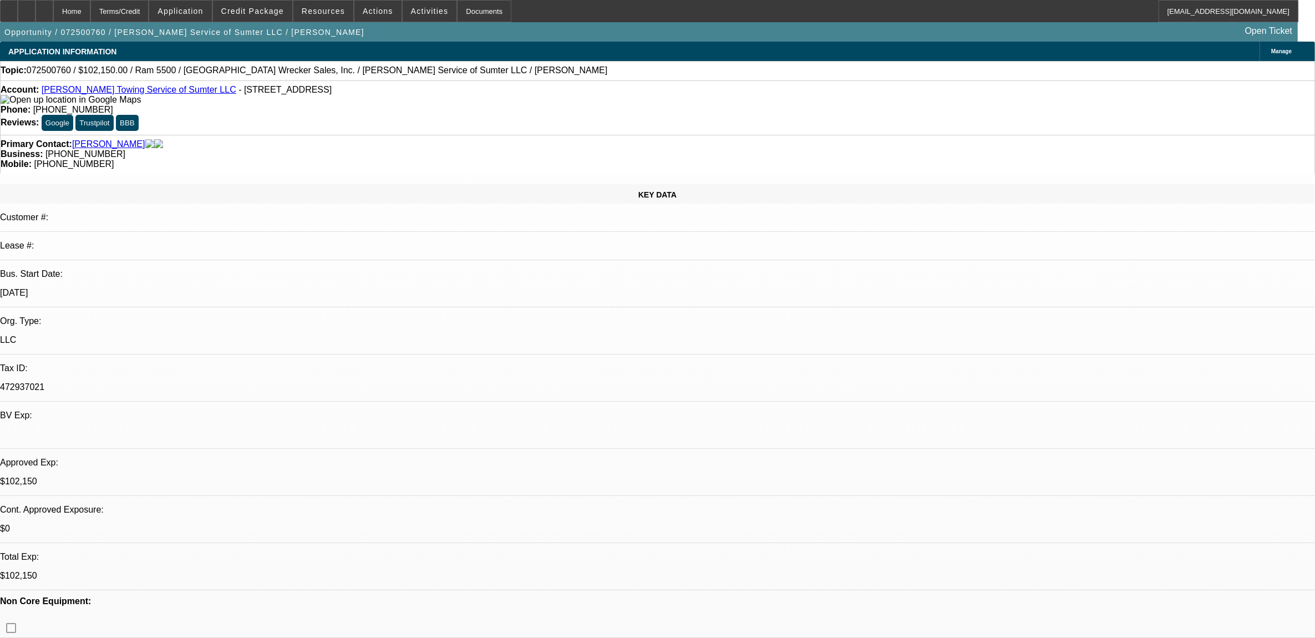
select select "0"
select select "2"
select select "0"
select select "6"
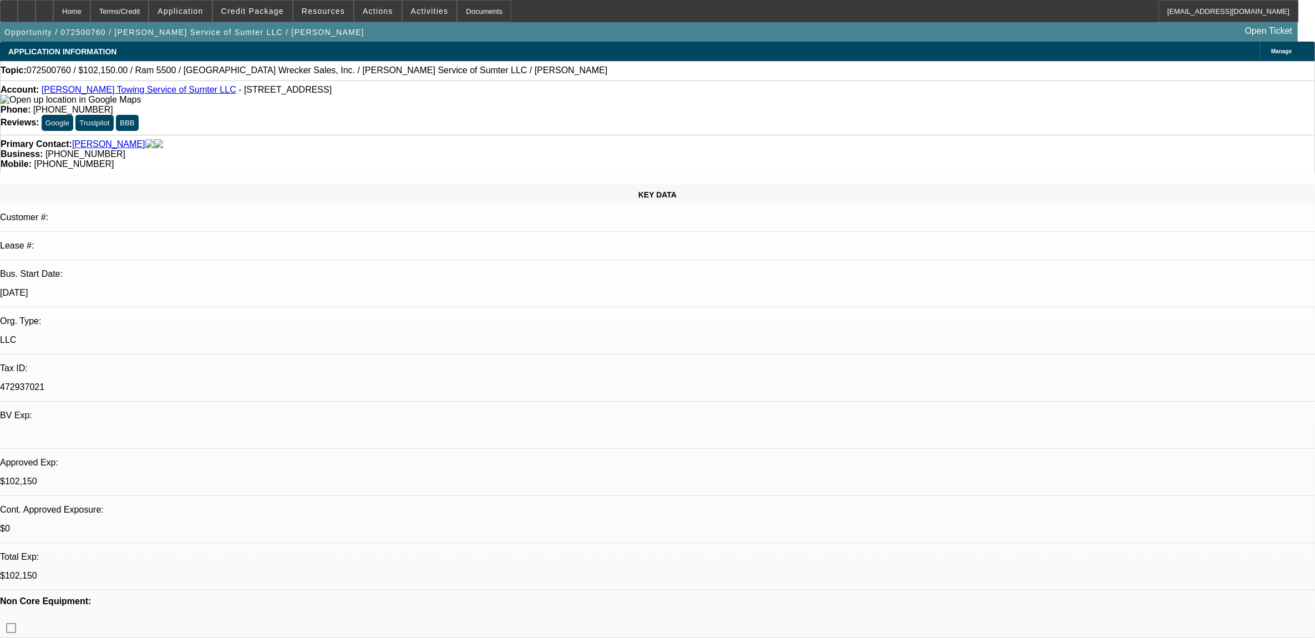
select select "0"
select select "2"
select select "0"
select select "6"
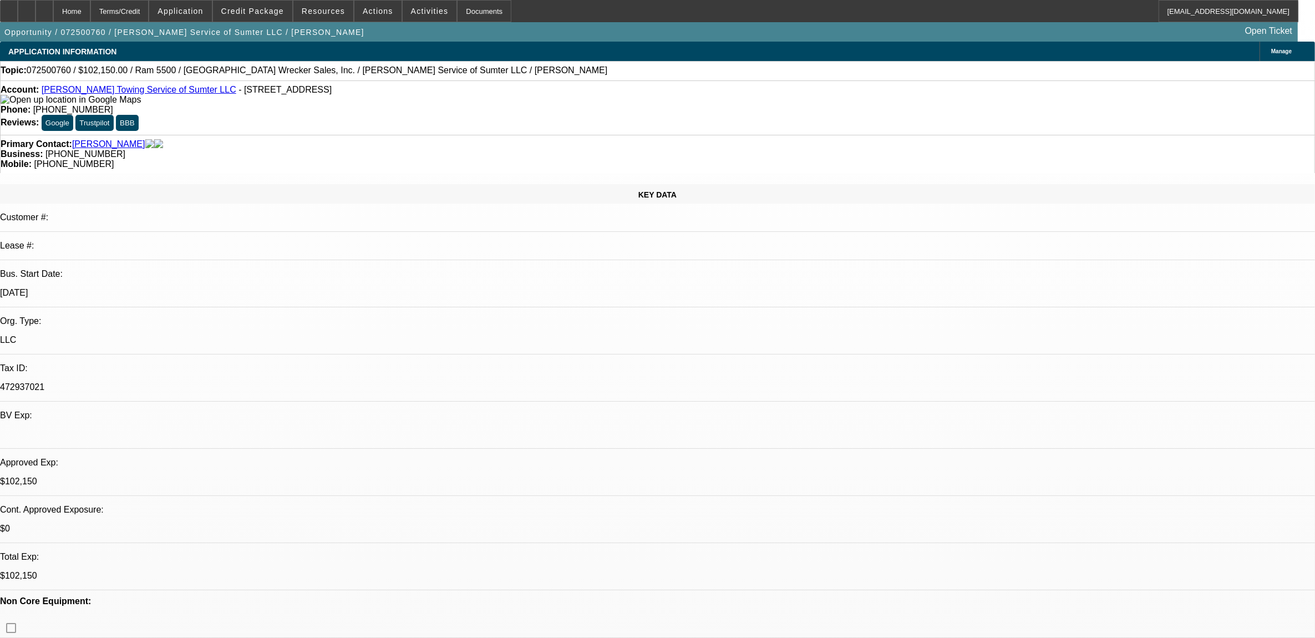
select select "0"
select select "2"
select select "0"
select select "6"
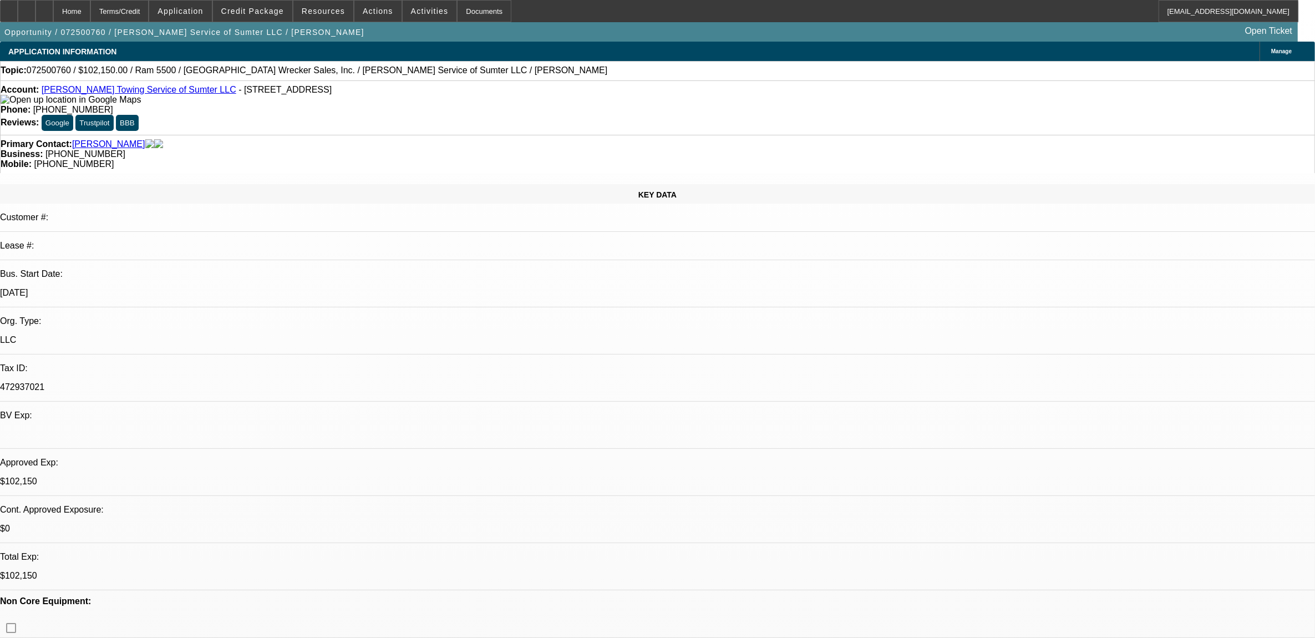
select select "0"
select select "2"
select select "0"
select select "6"
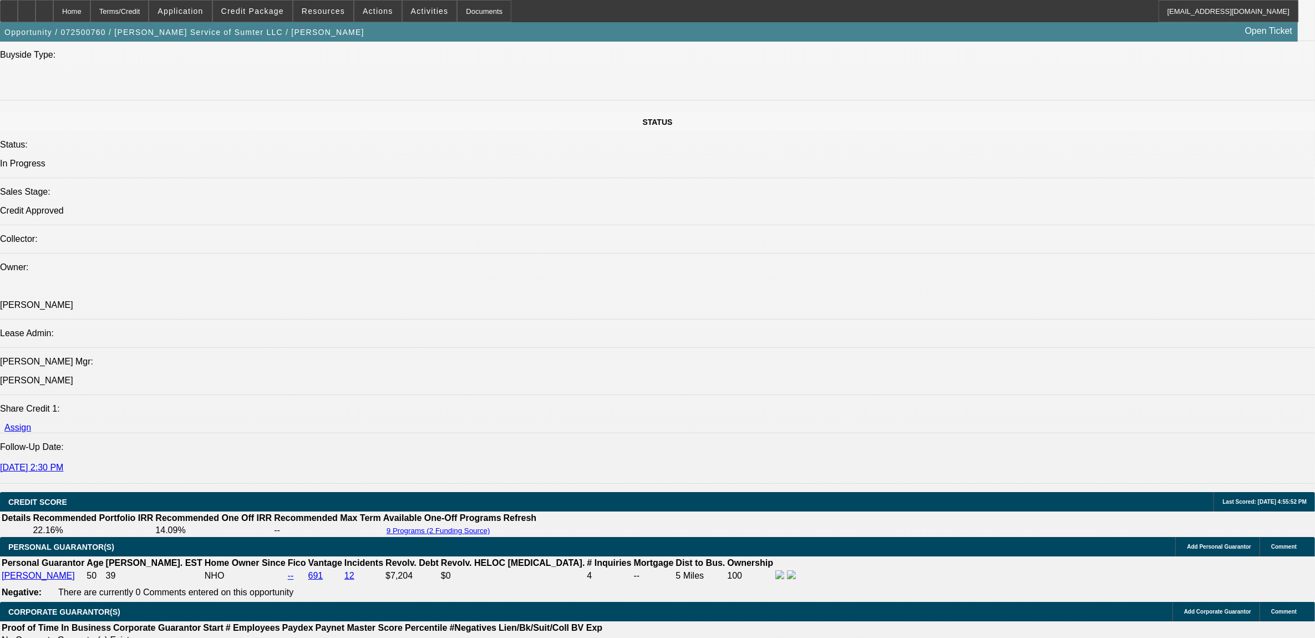
scroll to position [1526, 0]
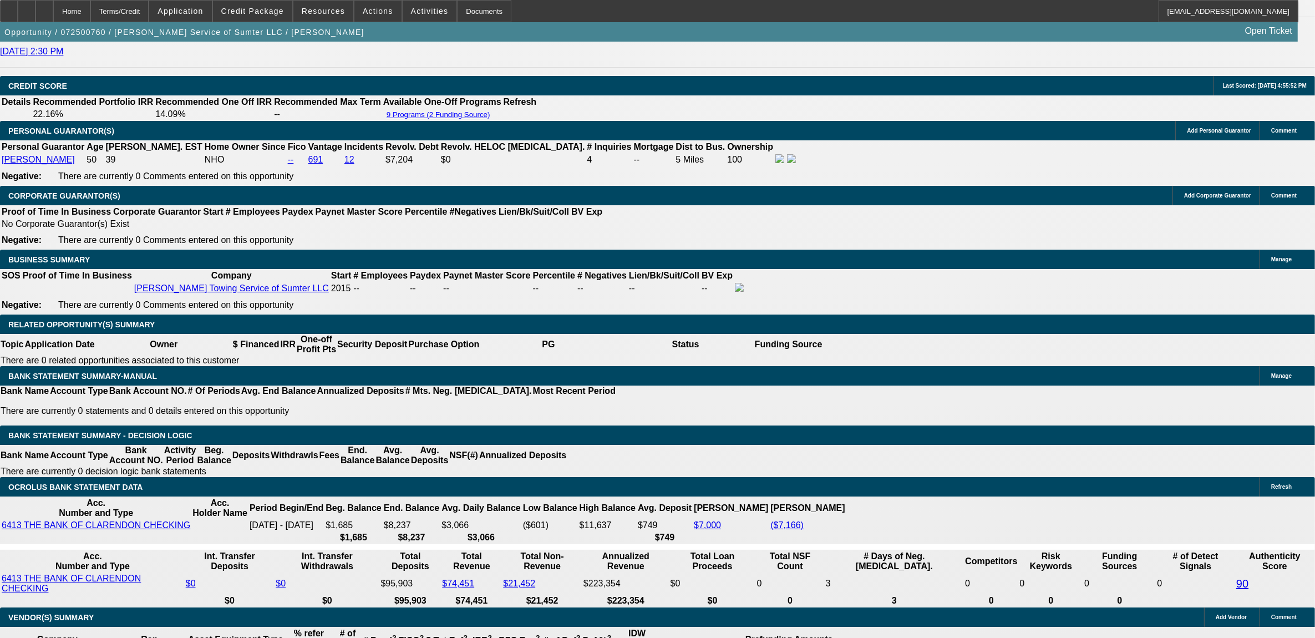
type input "UNKNOWN"
type input "2"
type input "$3,525.36"
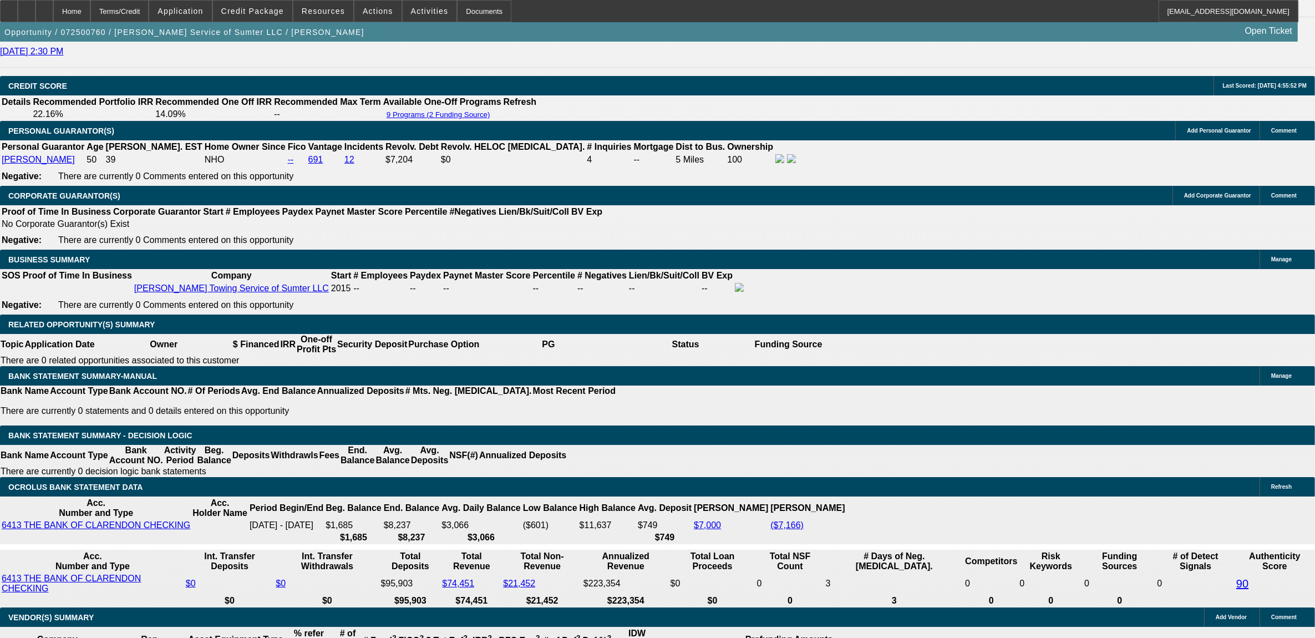
type input "$1,762.68"
type input "24."
type input "$6,292.12"
type input "$3,146.06"
type input "24.9"
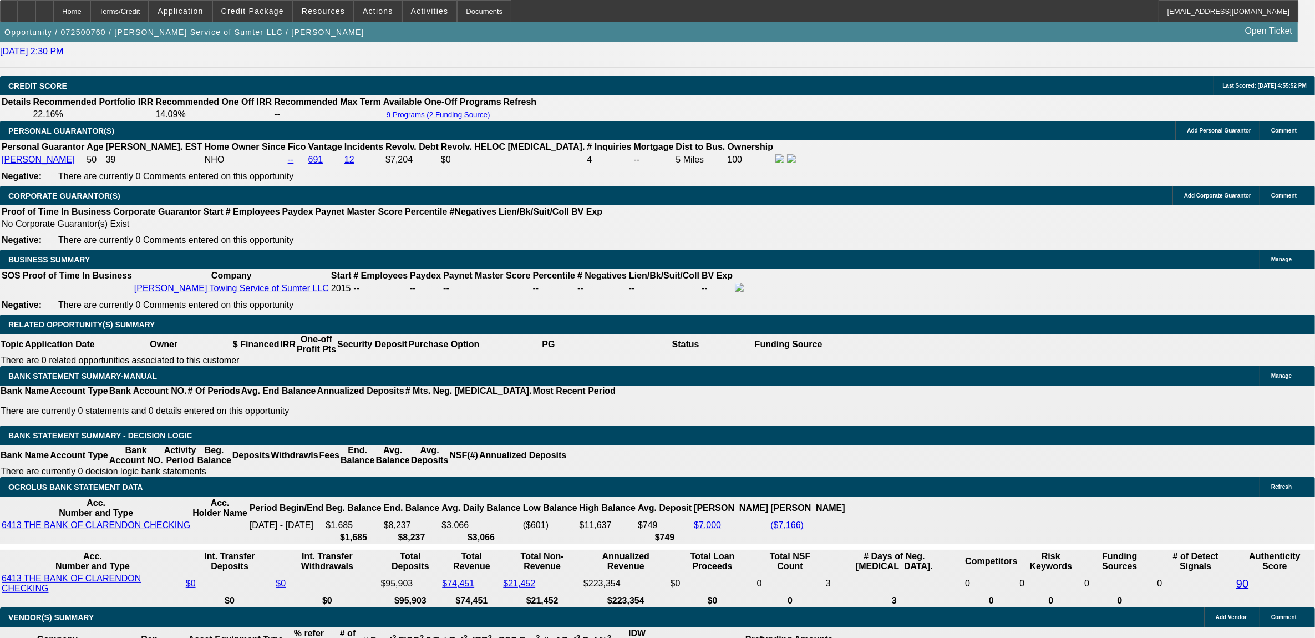
type input "$6,423.32"
type input "$3,211.66"
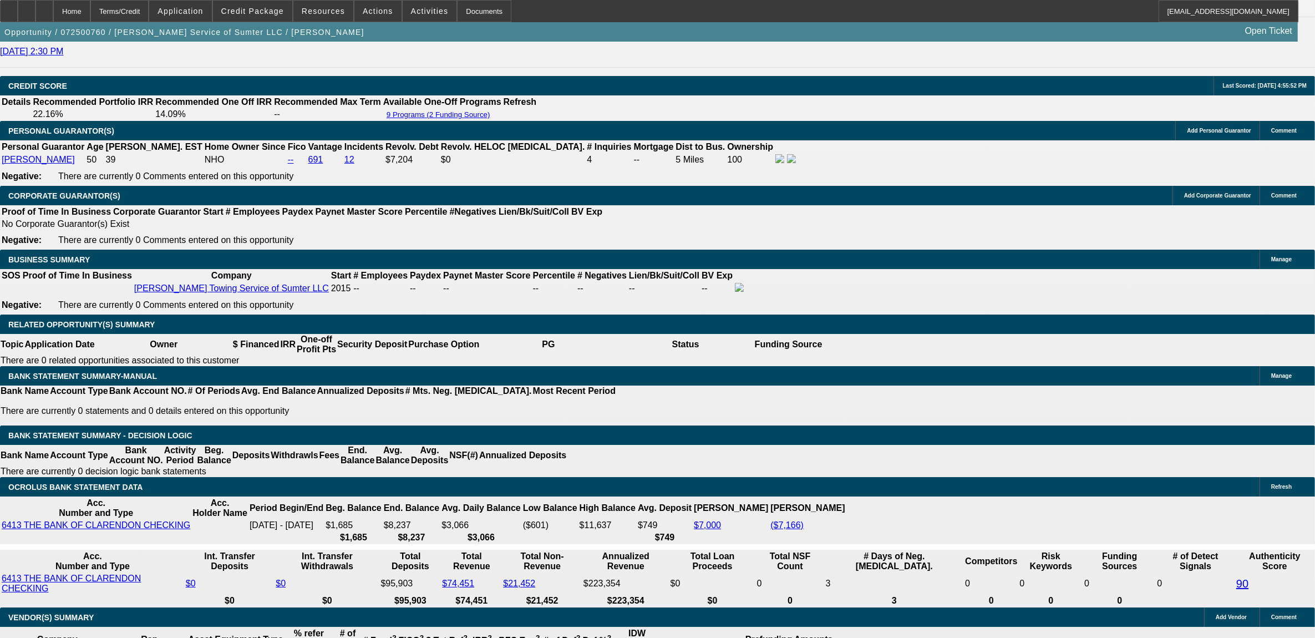
type input "23"
type input "$3,525.36"
type input "$1,762.68"
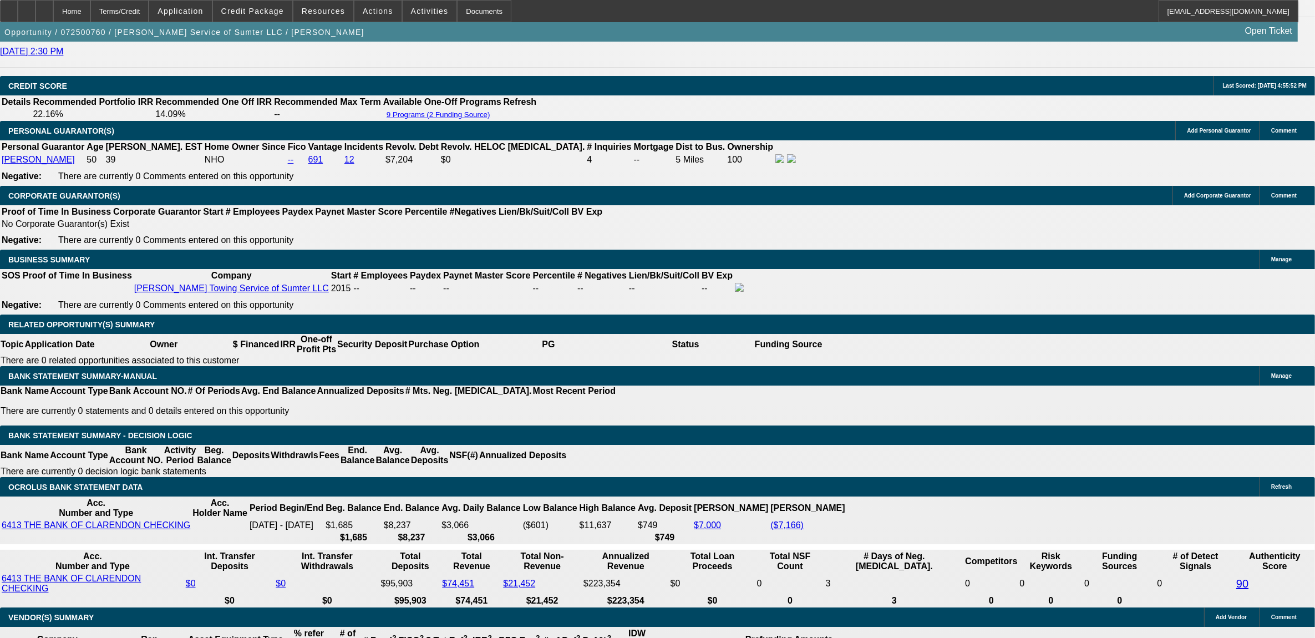
type input "$6,147.82"
type input "$3,073.91"
type input "23.9"
type input "$6,277.62"
type input "$3,138.81"
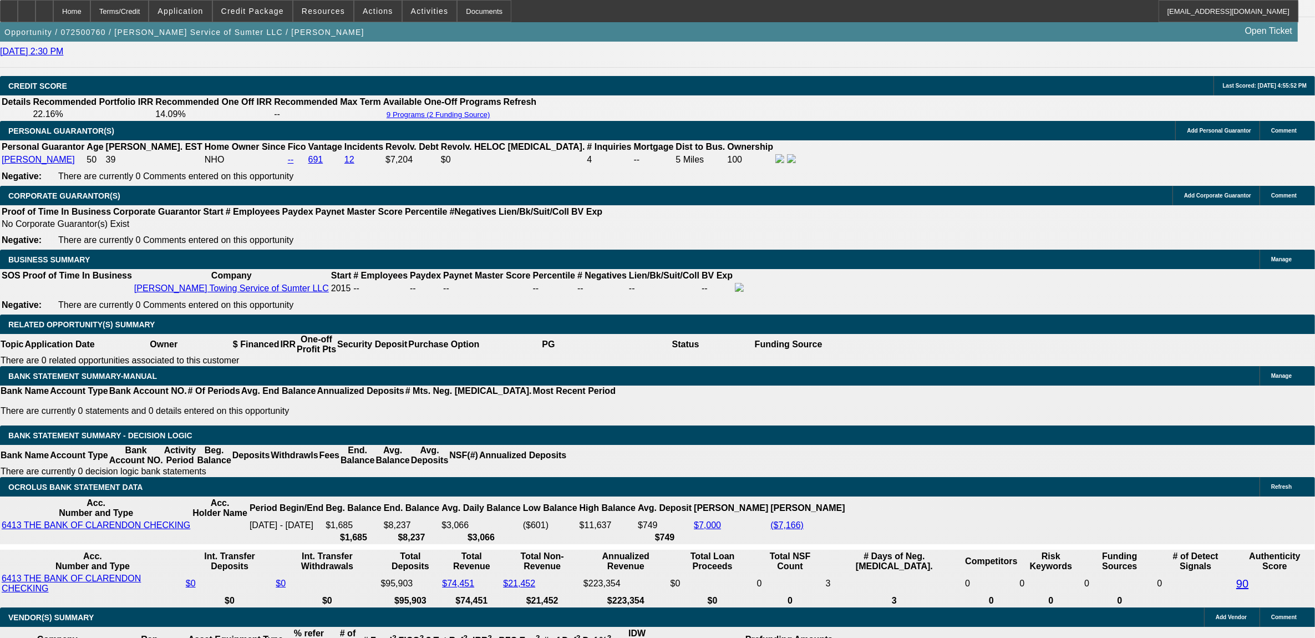
type input "23.9"
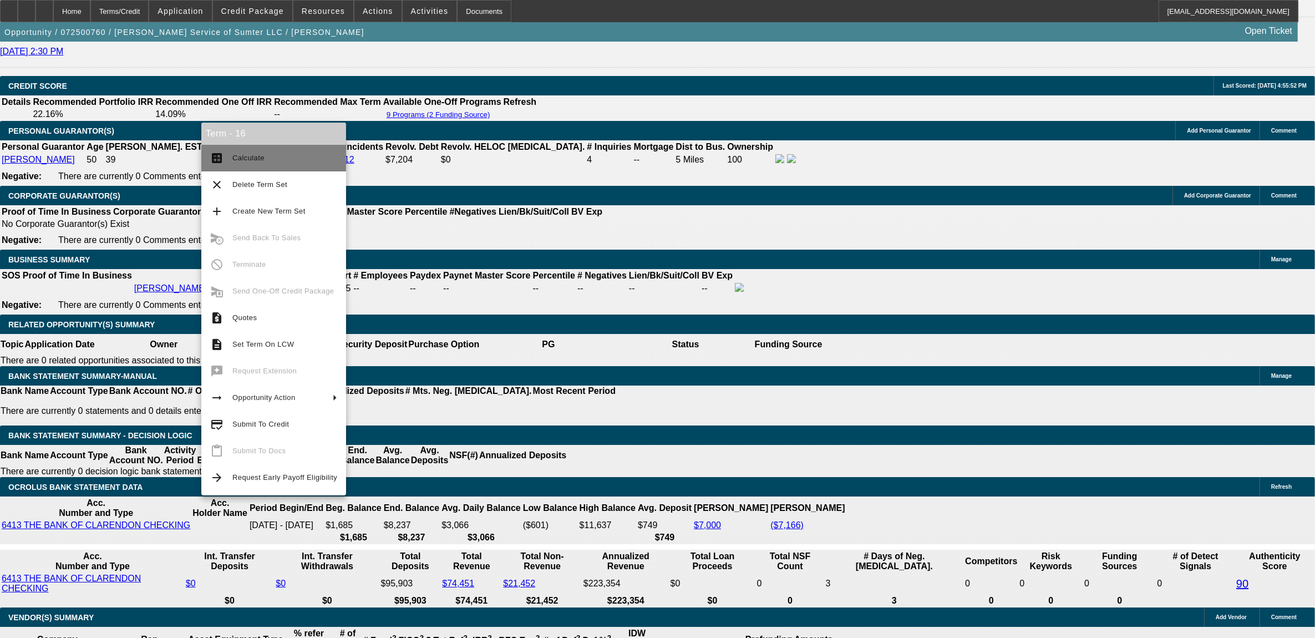
click at [261, 160] on span "Calculate" at bounding box center [248, 158] width 32 height 8
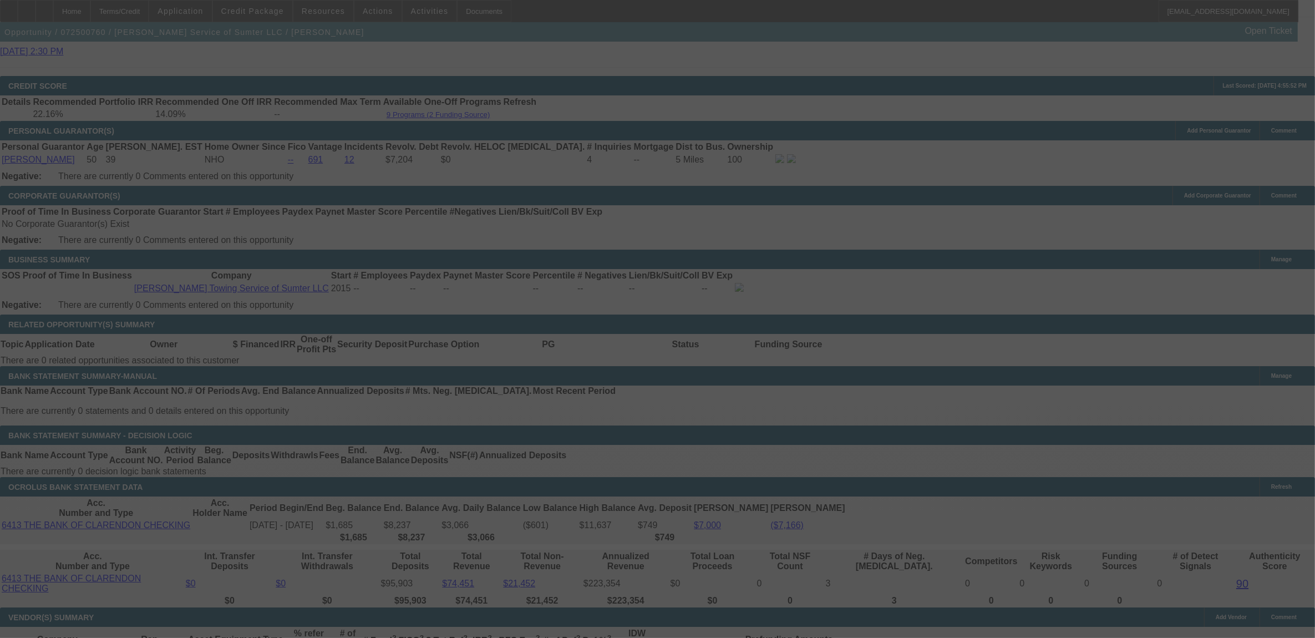
select select "0"
select select "2"
select select "0"
select select "6"
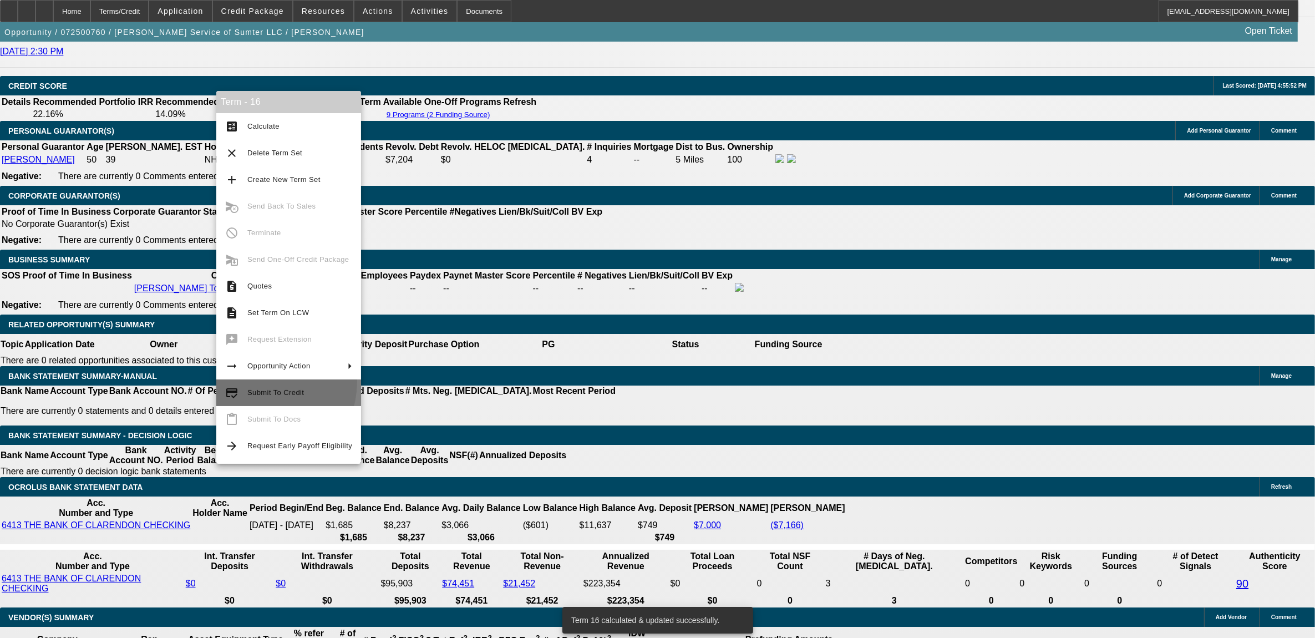
click at [261, 382] on button "credit_score Submit To Credit" at bounding box center [288, 392] width 145 height 27
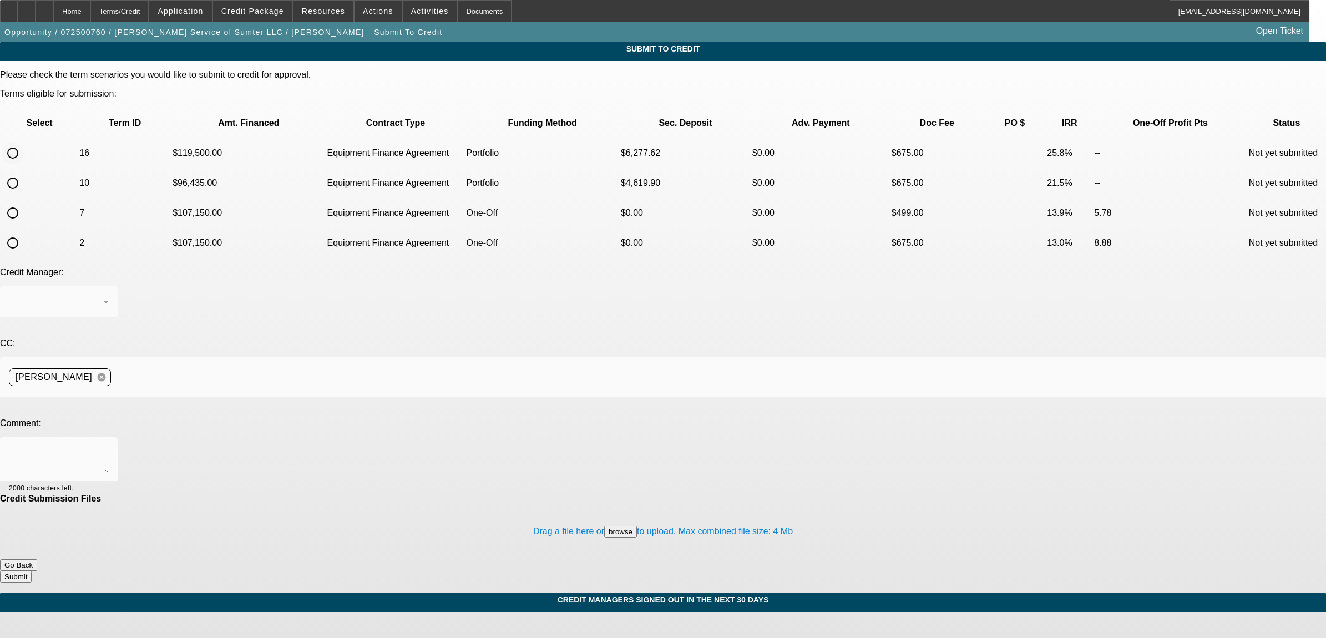
click at [24, 142] on input "radio" at bounding box center [13, 153] width 22 height 22
radio input "true"
click at [109, 286] on div "Arida, George" at bounding box center [59, 301] width 100 height 31
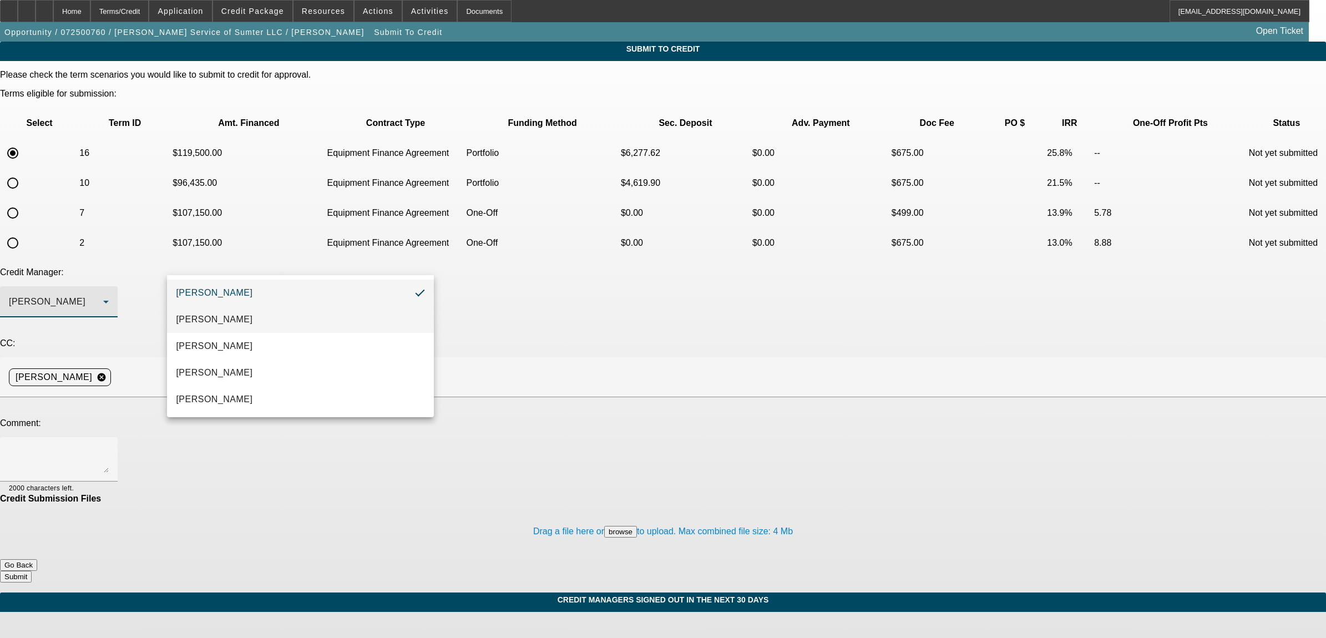
click at [260, 323] on mat-option "[PERSON_NAME]" at bounding box center [300, 319] width 266 height 27
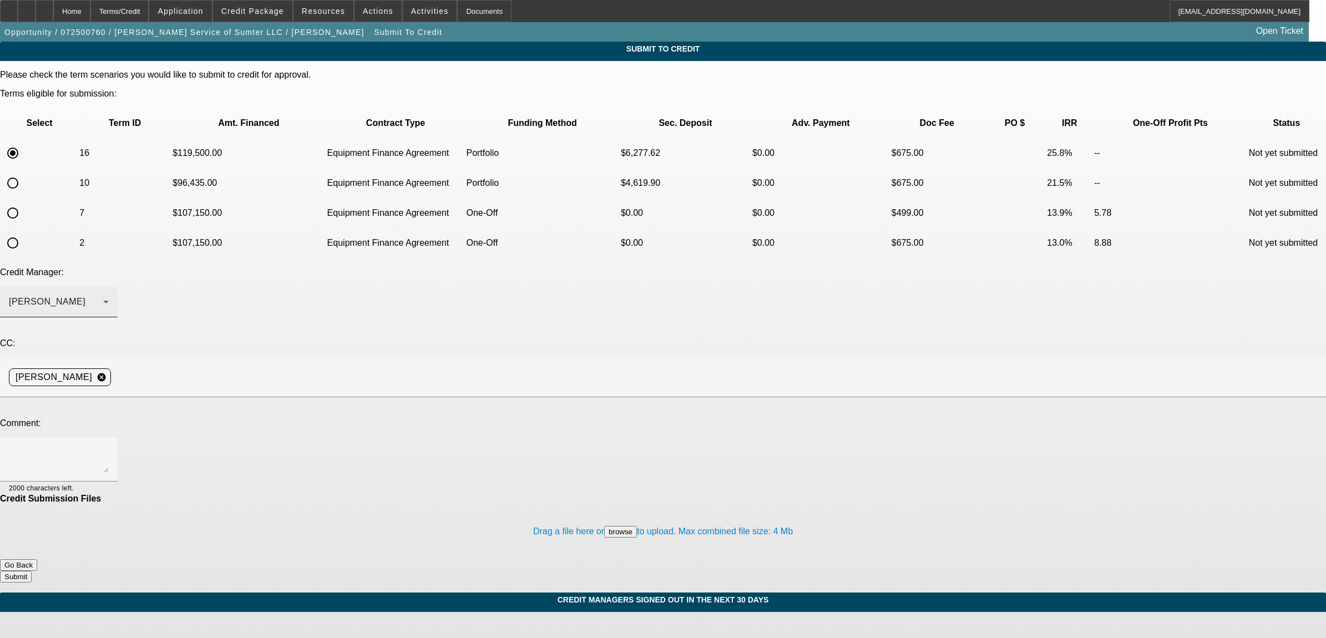
click at [254, 242] on div "Please check the term scenarios you would like to submit to credit for approval…" at bounding box center [663, 326] width 1326 height 513
click at [109, 286] on div "[PERSON_NAME]" at bounding box center [59, 301] width 100 height 31
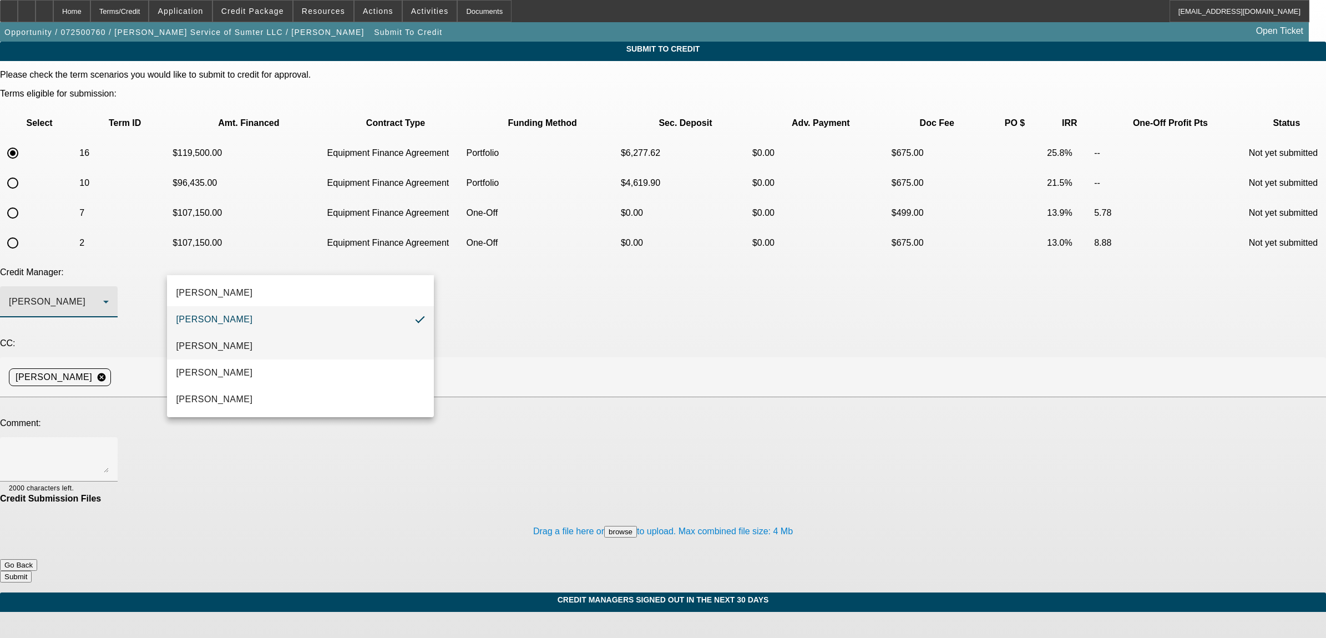
click at [254, 345] on mat-option "Arida, Michael" at bounding box center [300, 346] width 266 height 27
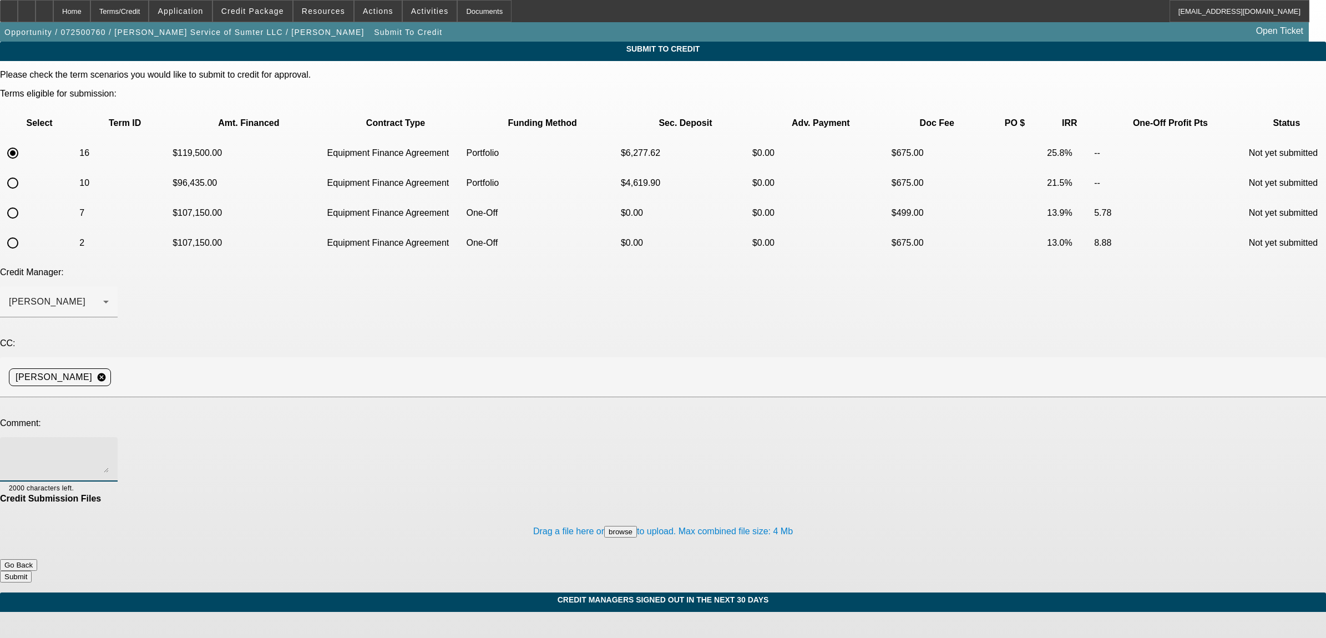
click at [109, 446] on textarea at bounding box center [59, 459] width 100 height 27
click at [109, 446] on textarea "Michael, deal is approved for a new Dodge. Before moving fwd, the customer want…" at bounding box center [59, 459] width 100 height 27
type textarea "Michael, deal is approved for a new Dodge. Before moving fwd, the customer want…"
click at [32, 571] on button "Submit" at bounding box center [16, 577] width 32 height 12
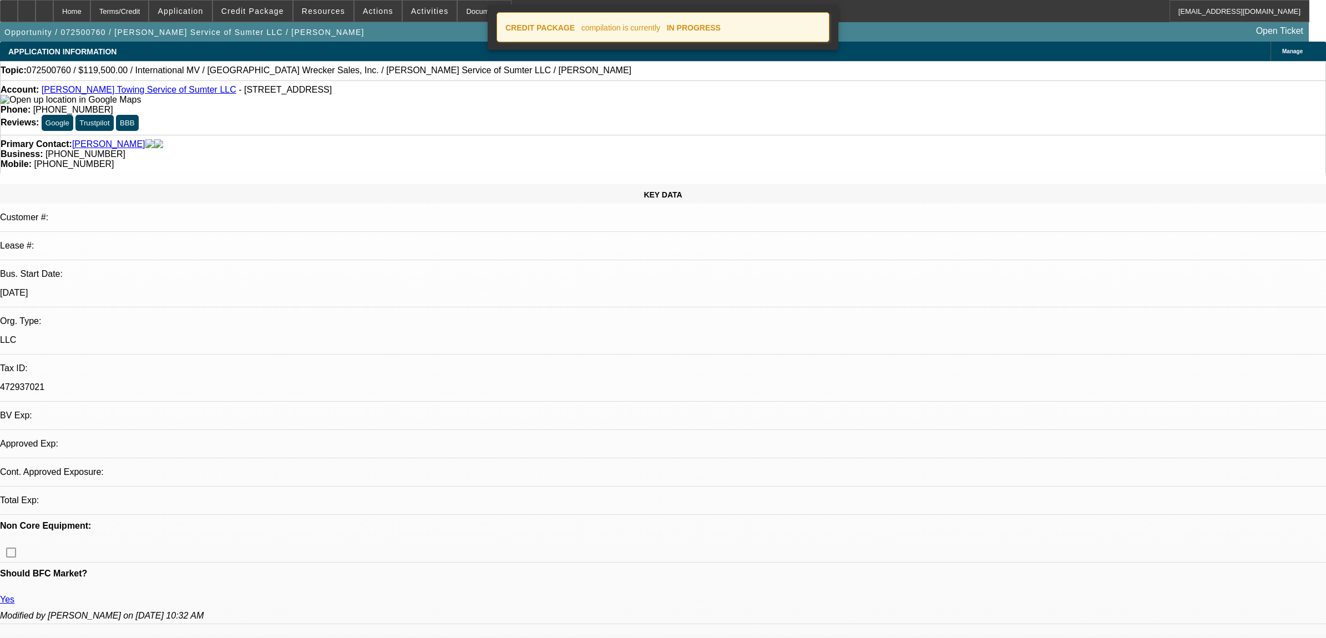
select select "0"
select select "2"
select select "0"
select select "6"
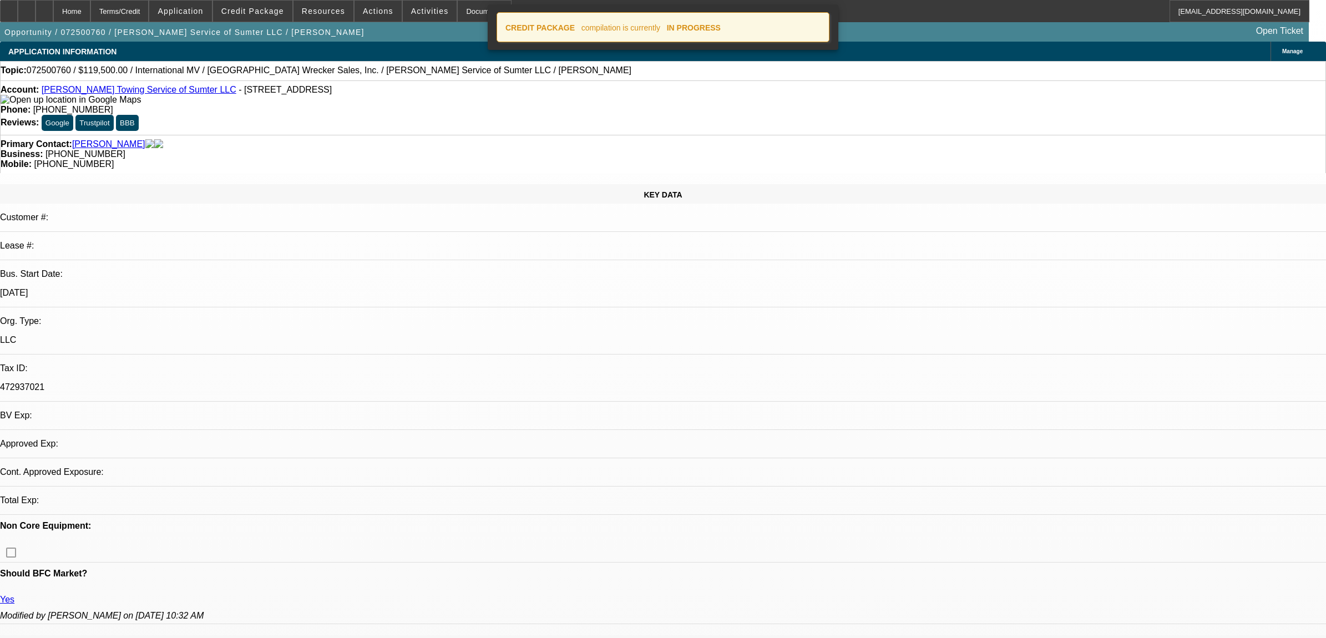
select select "0"
select select "2"
select select "0"
select select "6"
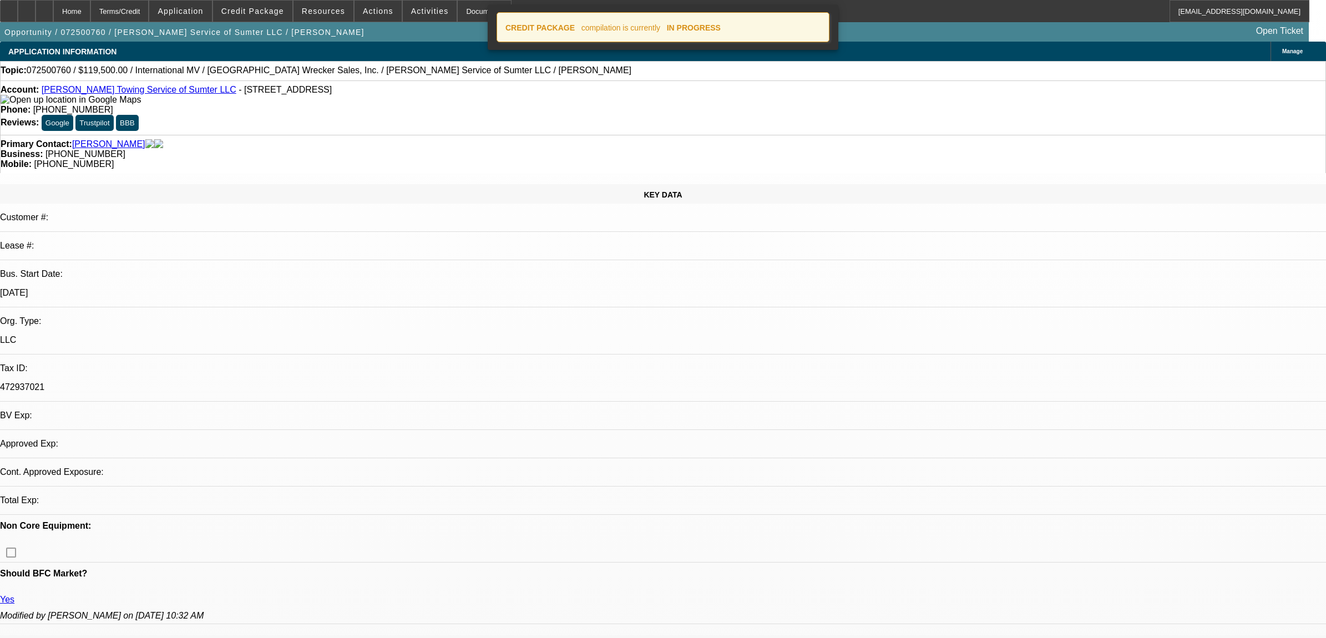
select select "0"
select select "2"
select select "0"
select select "6"
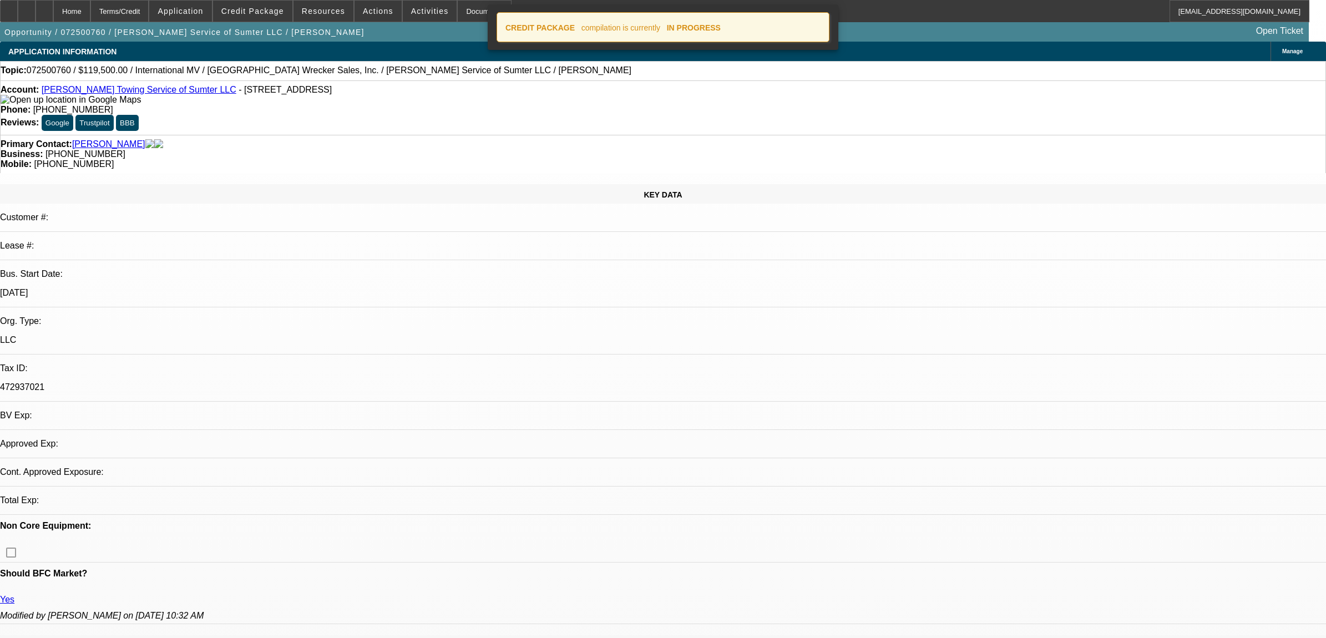
select select "0"
select select "2"
select select "0"
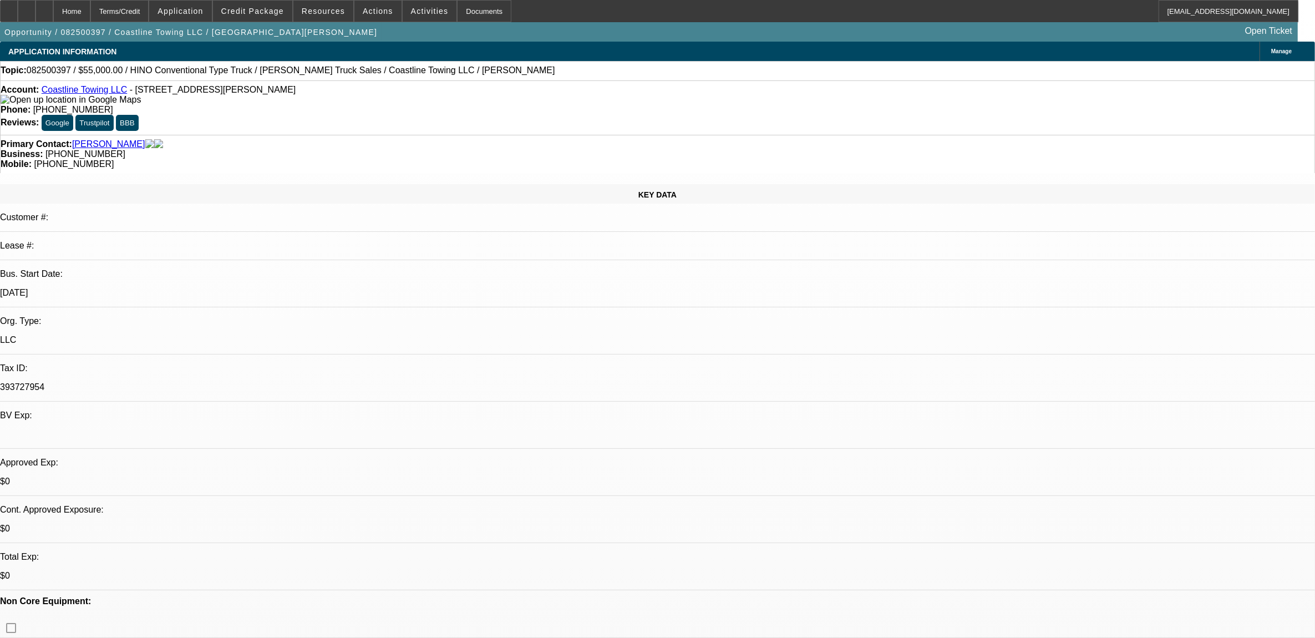
select select "0"
select select "2"
select select "0.1"
select select "4"
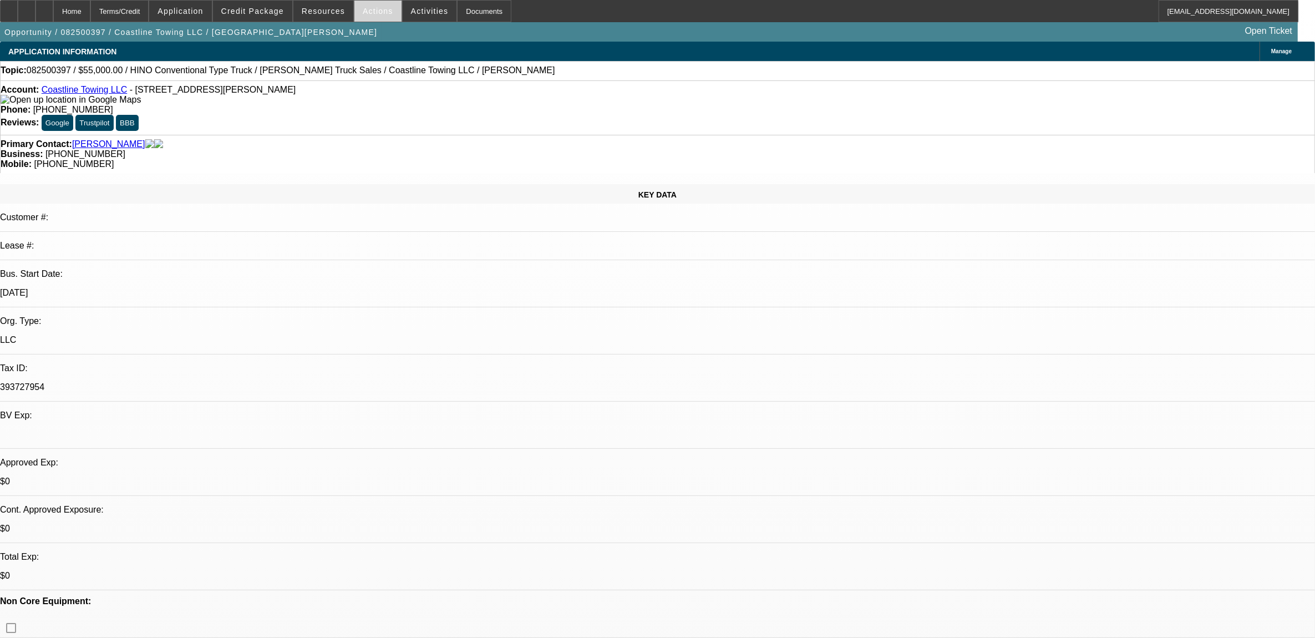
click at [365, 8] on span "Actions" at bounding box center [378, 11] width 31 height 9
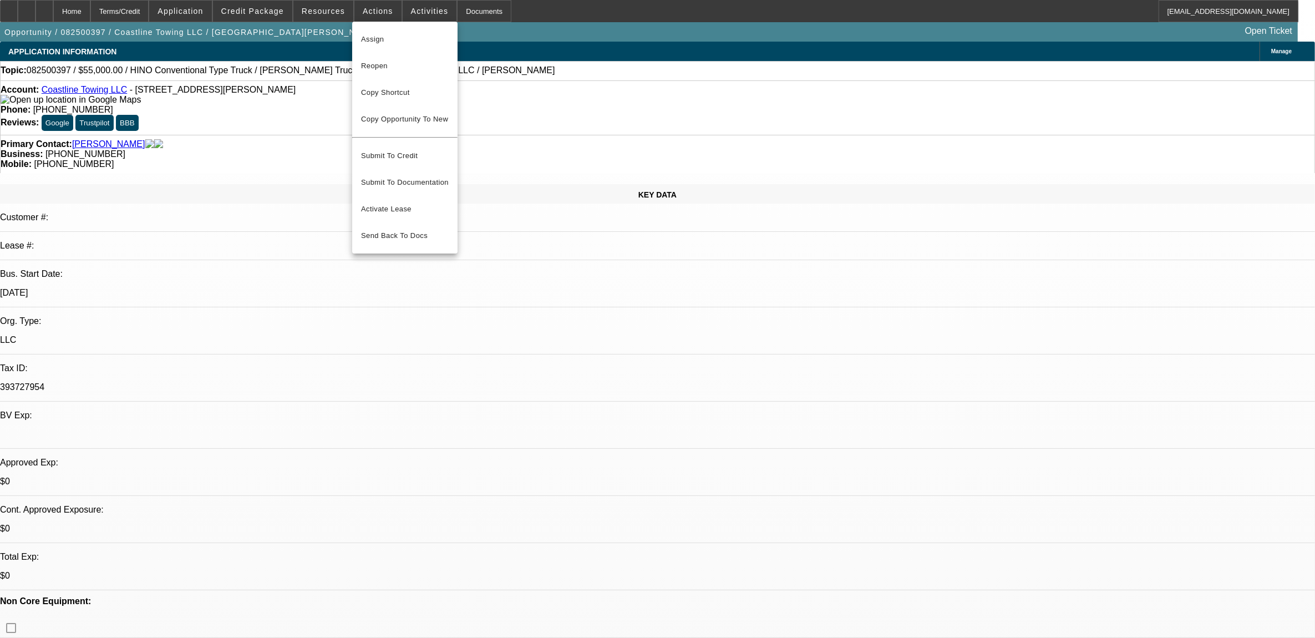
click at [509, 67] on div at bounding box center [657, 319] width 1315 height 638
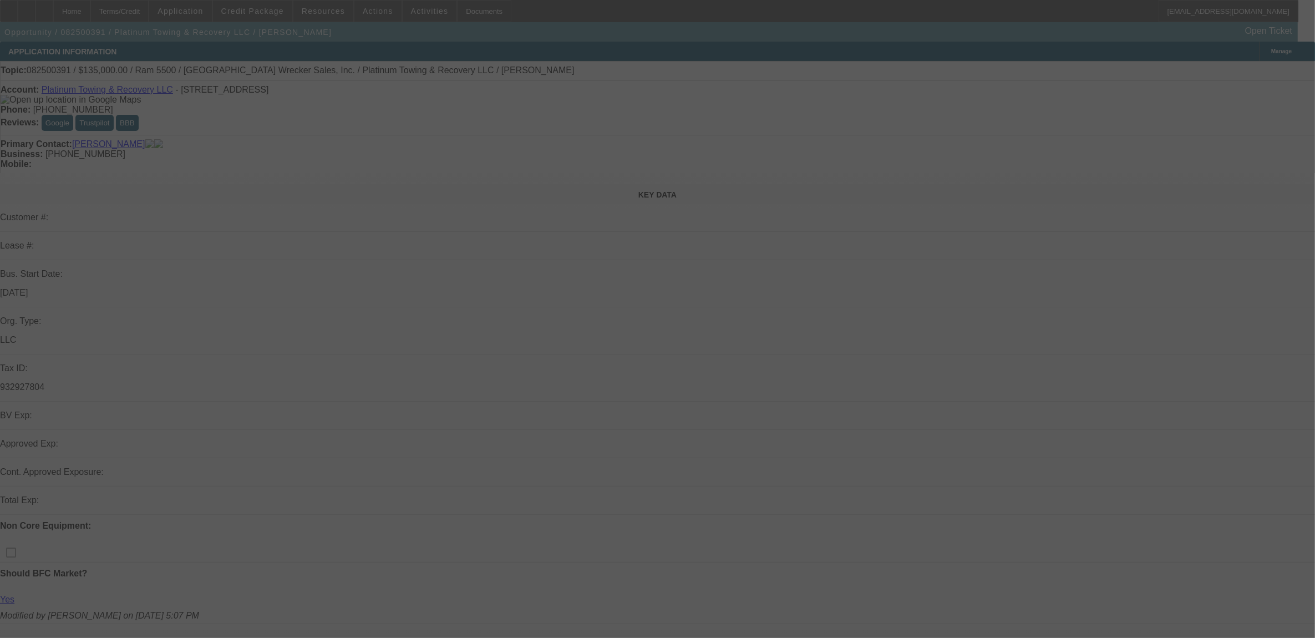
select select "0"
select select "2"
select select "0.1"
select select "4"
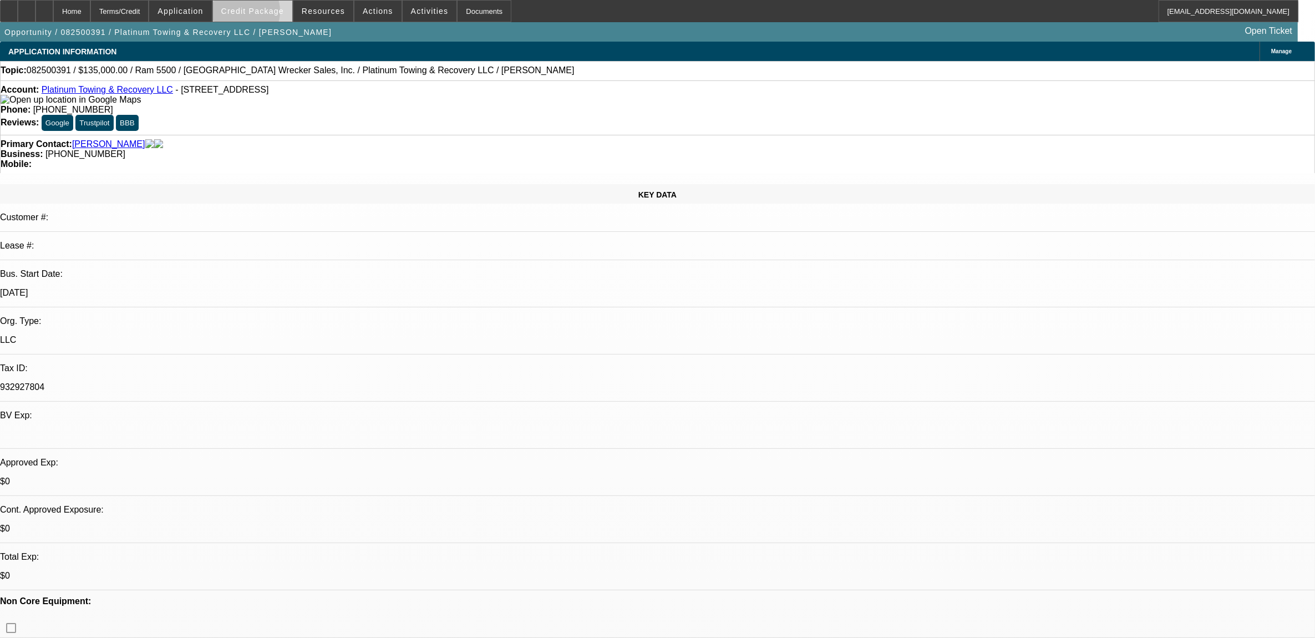
click at [258, 13] on span "Credit Package" at bounding box center [252, 11] width 63 height 9
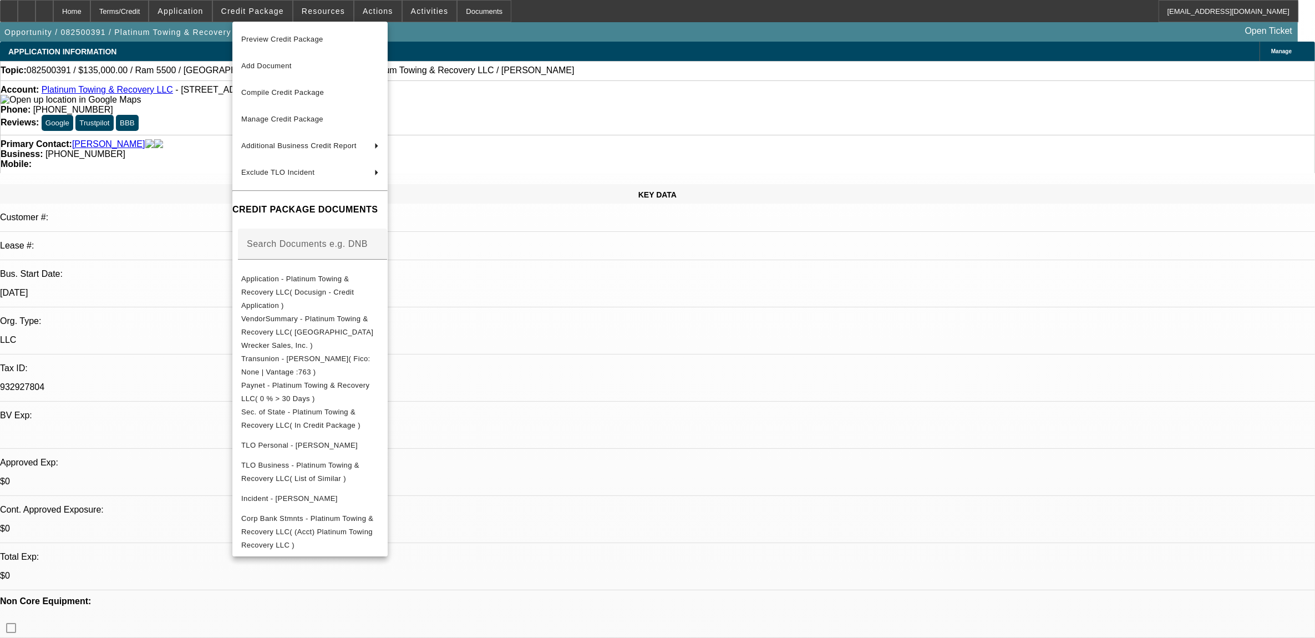
click at [674, 315] on div at bounding box center [657, 319] width 1315 height 638
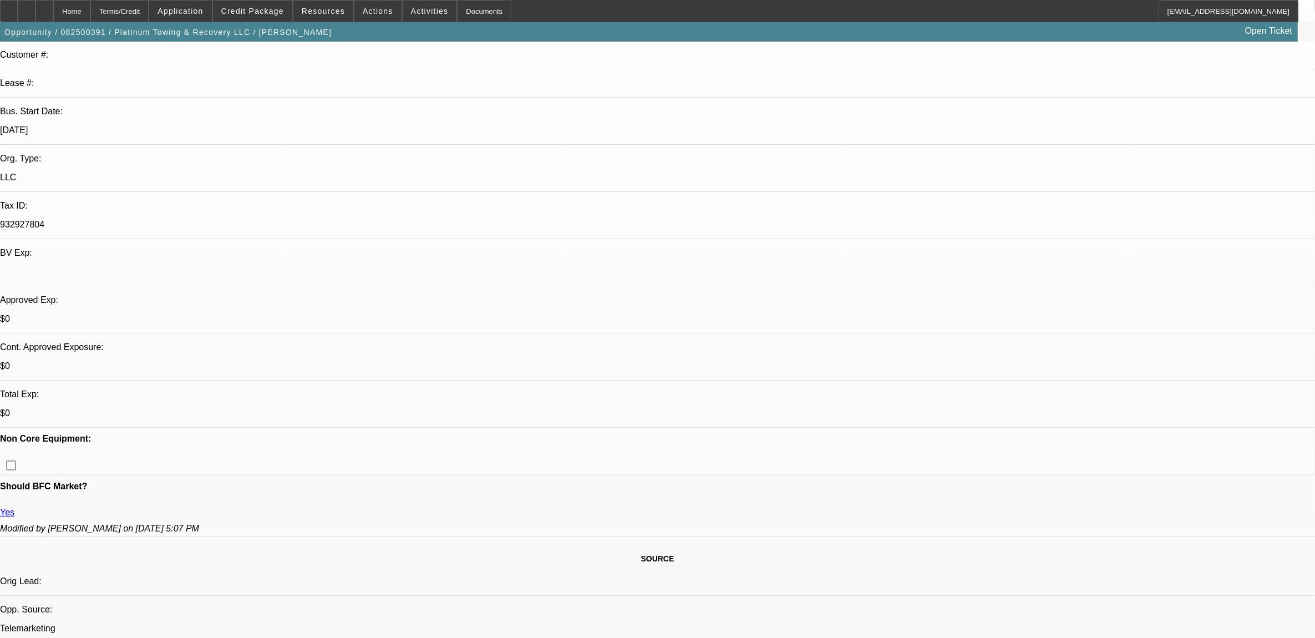
scroll to position [139, 0]
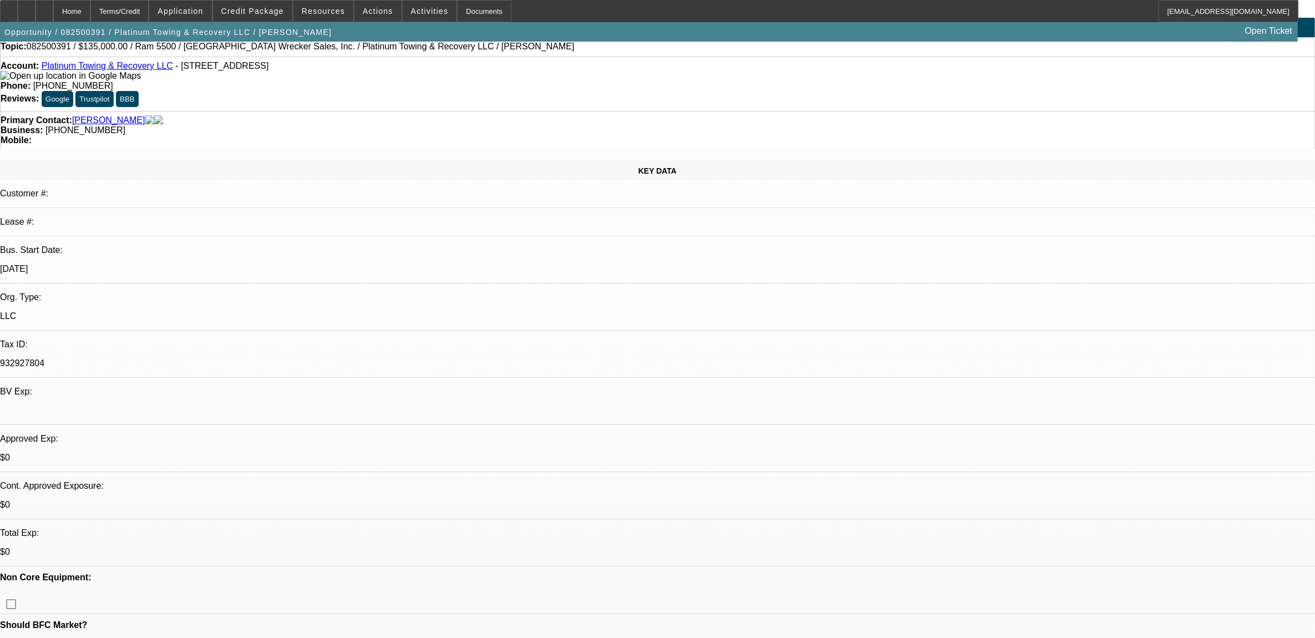
scroll to position [0, 0]
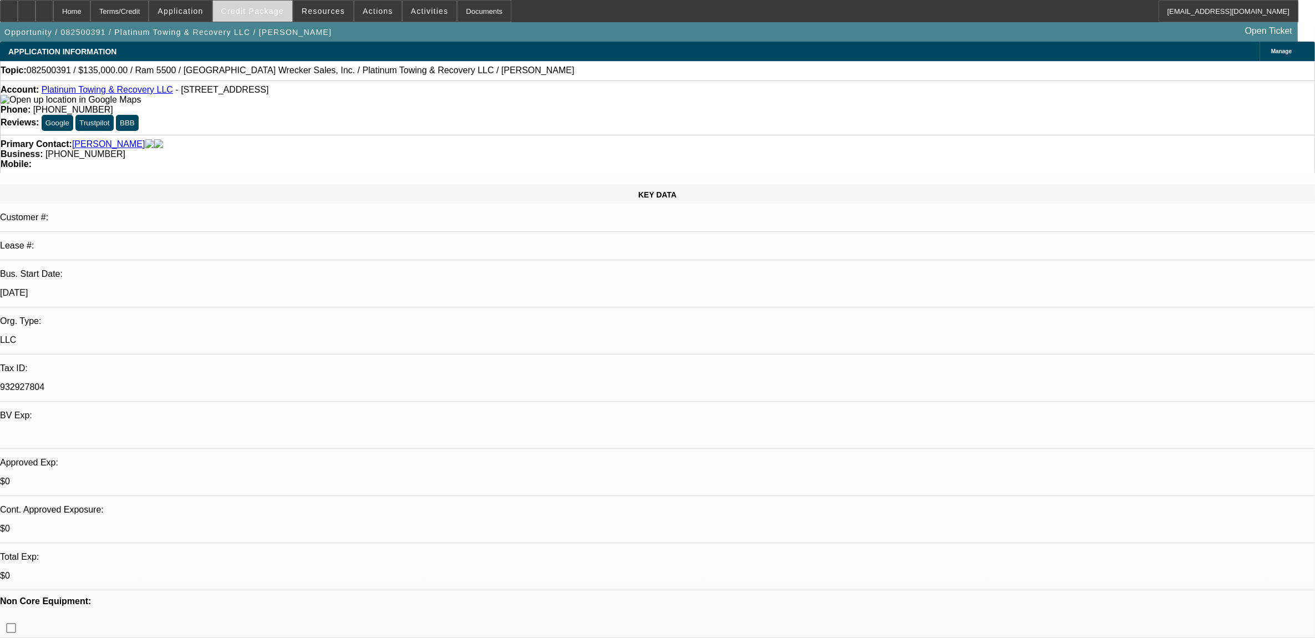
click at [251, 14] on span "Credit Package" at bounding box center [252, 11] width 63 height 9
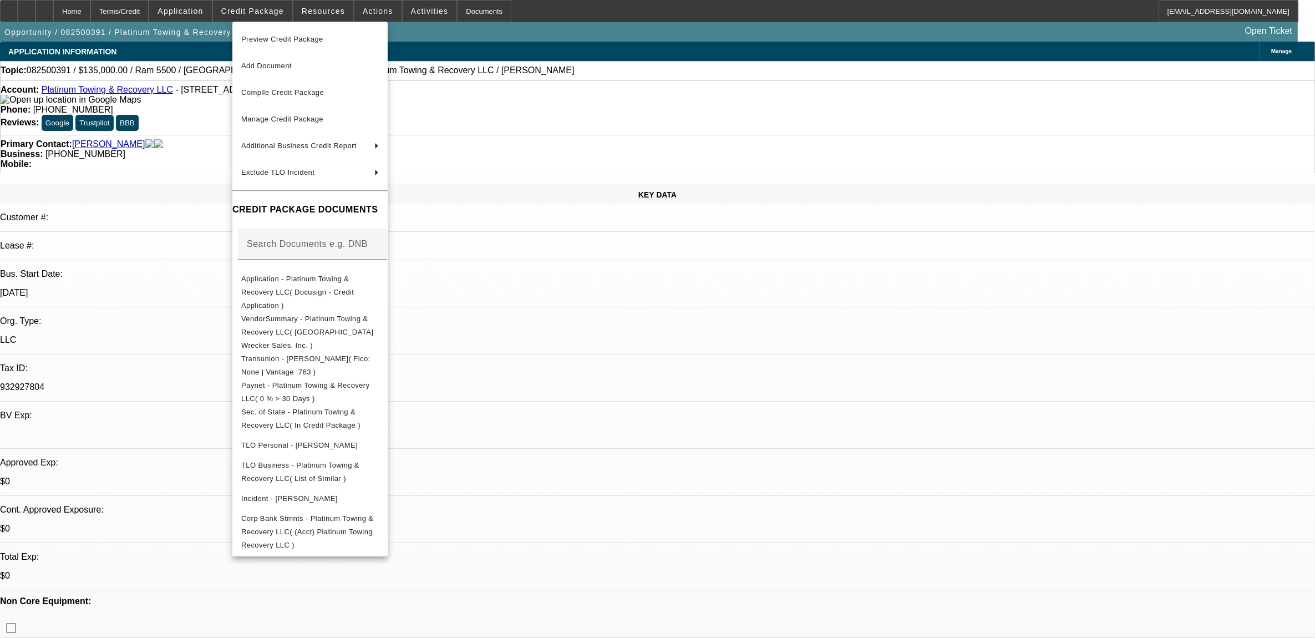
drag, startPoint x: 910, startPoint y: 586, endPoint x: 900, endPoint y: 586, distance: 10.5
click at [911, 586] on div at bounding box center [657, 319] width 1315 height 638
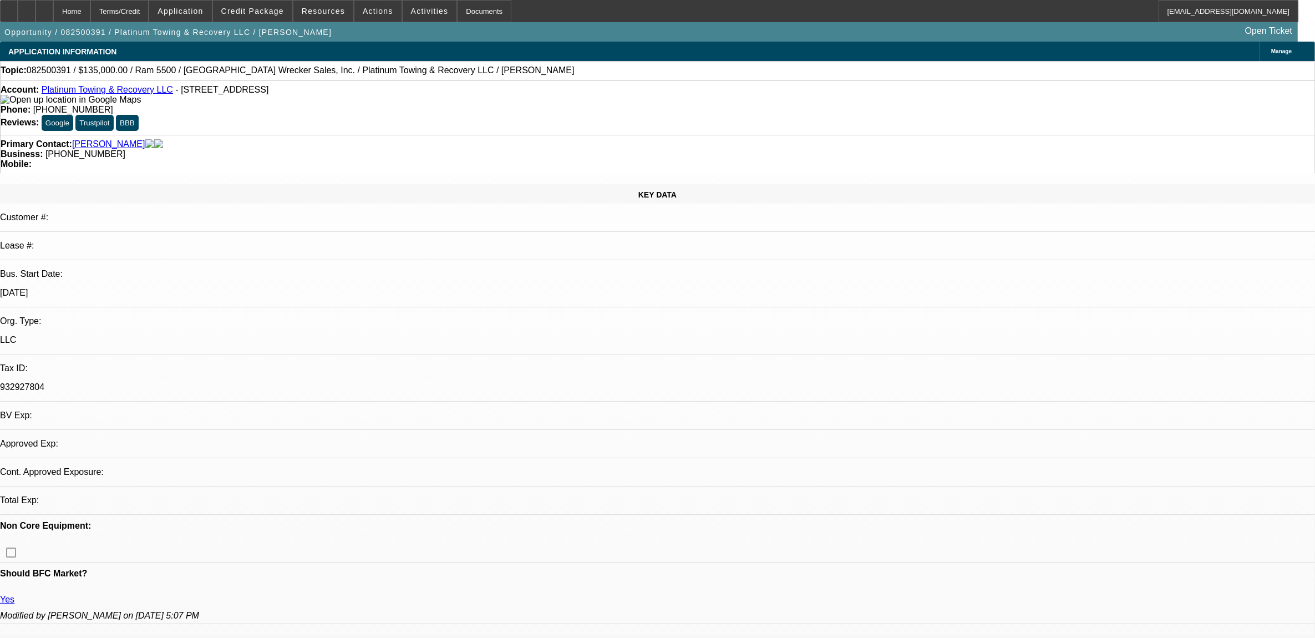
select select "0"
select select "2"
select select "0.1"
select select "4"
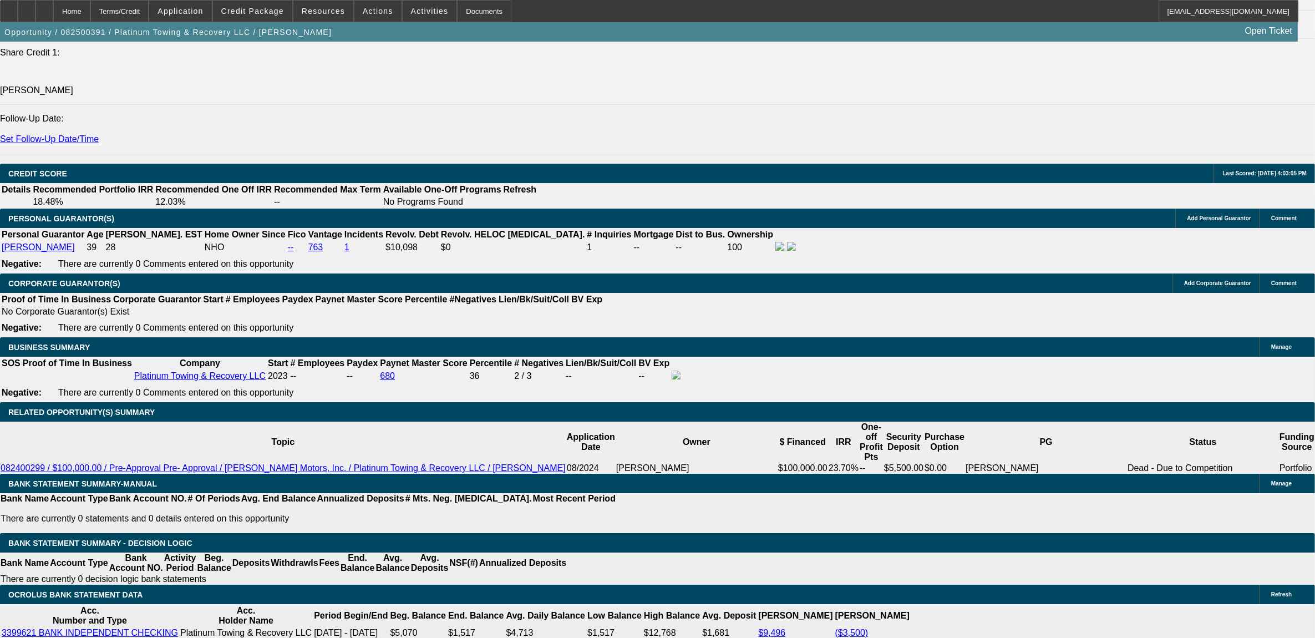
scroll to position [1456, 0]
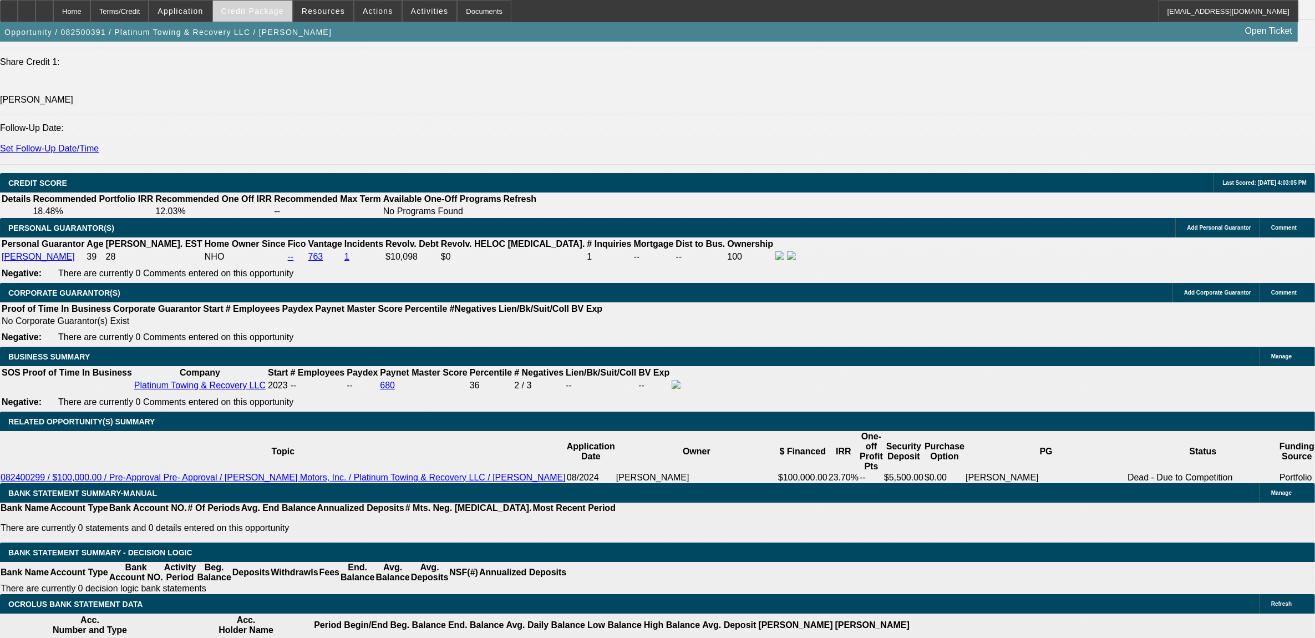
click at [253, 16] on span at bounding box center [252, 11] width 79 height 27
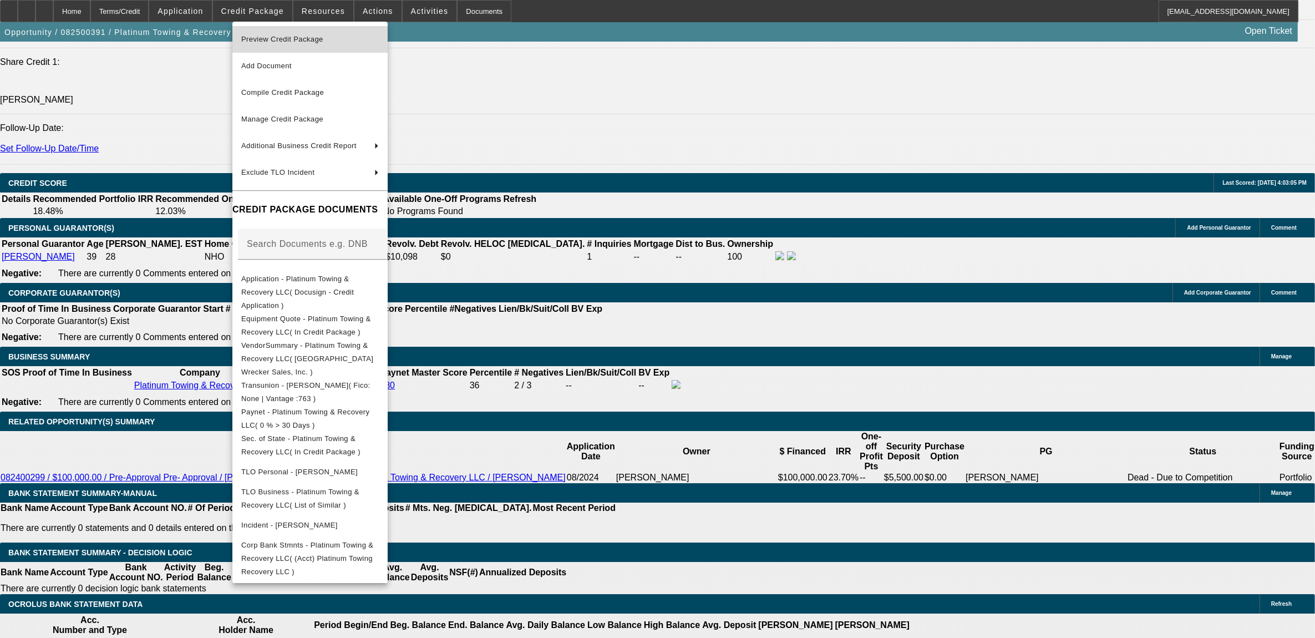
click at [265, 34] on span "Preview Credit Package" at bounding box center [310, 39] width 138 height 13
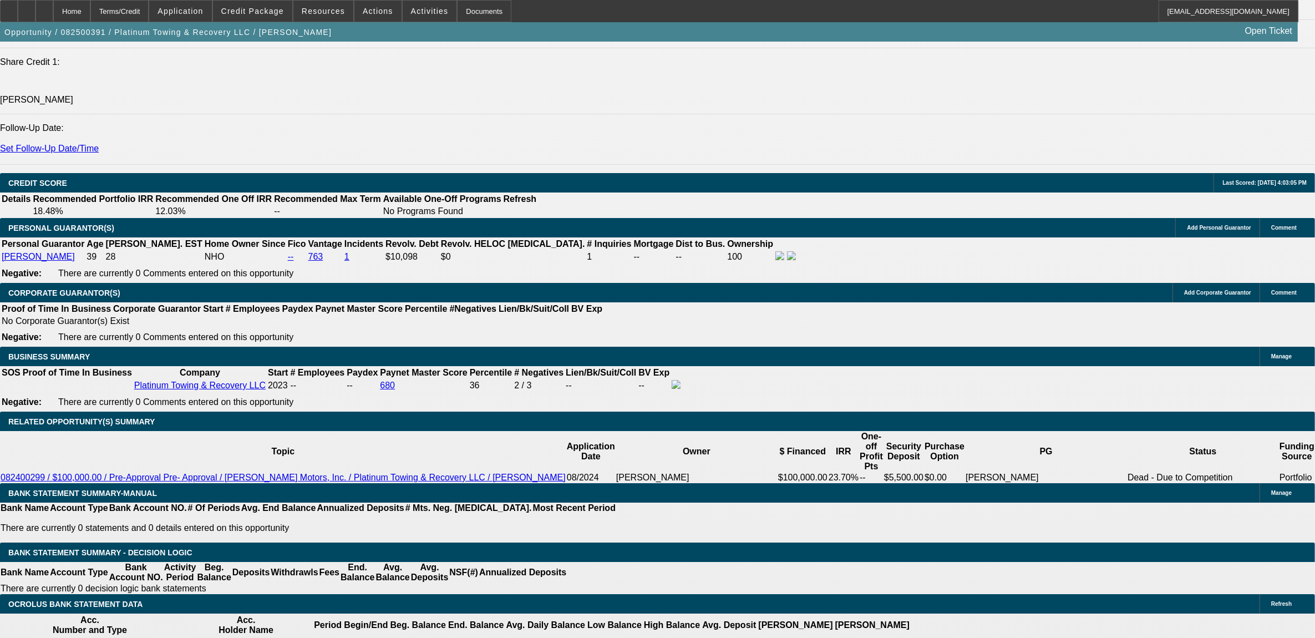
type input "$0.00"
type input "UNKNOWN"
type input "$0.00"
type input "72"
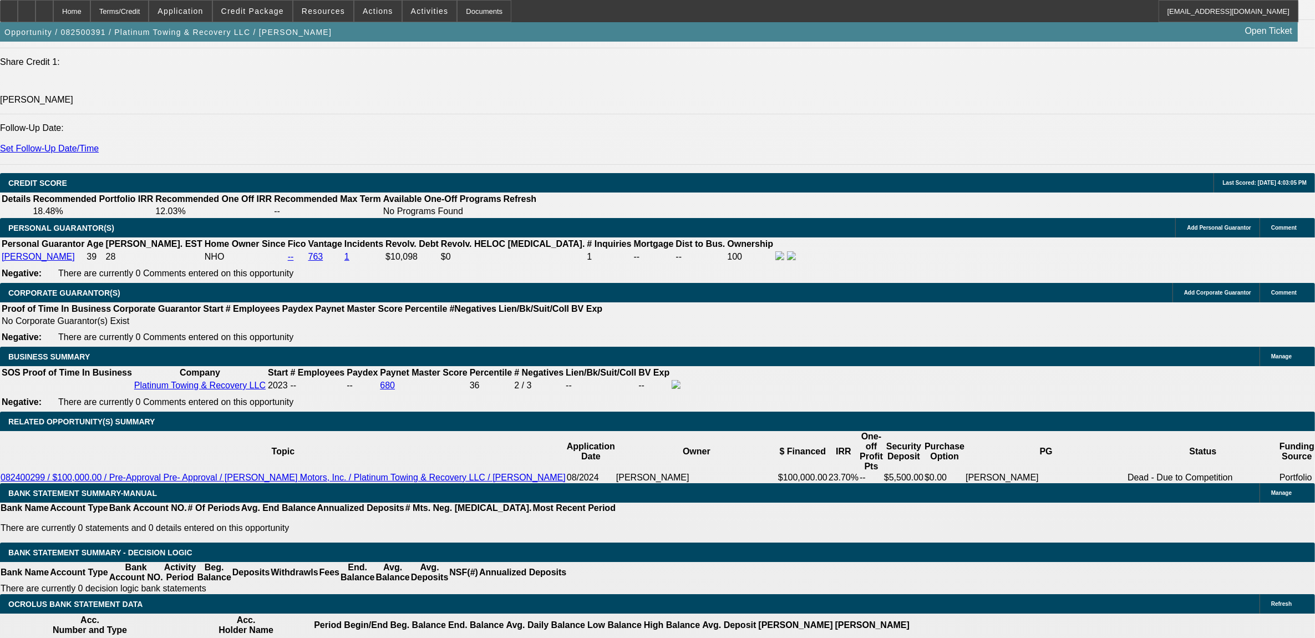
type input "8."
type input "$4,733.98"
type input "$2,366.99"
type input "8.9"
type input "$4,853.50"
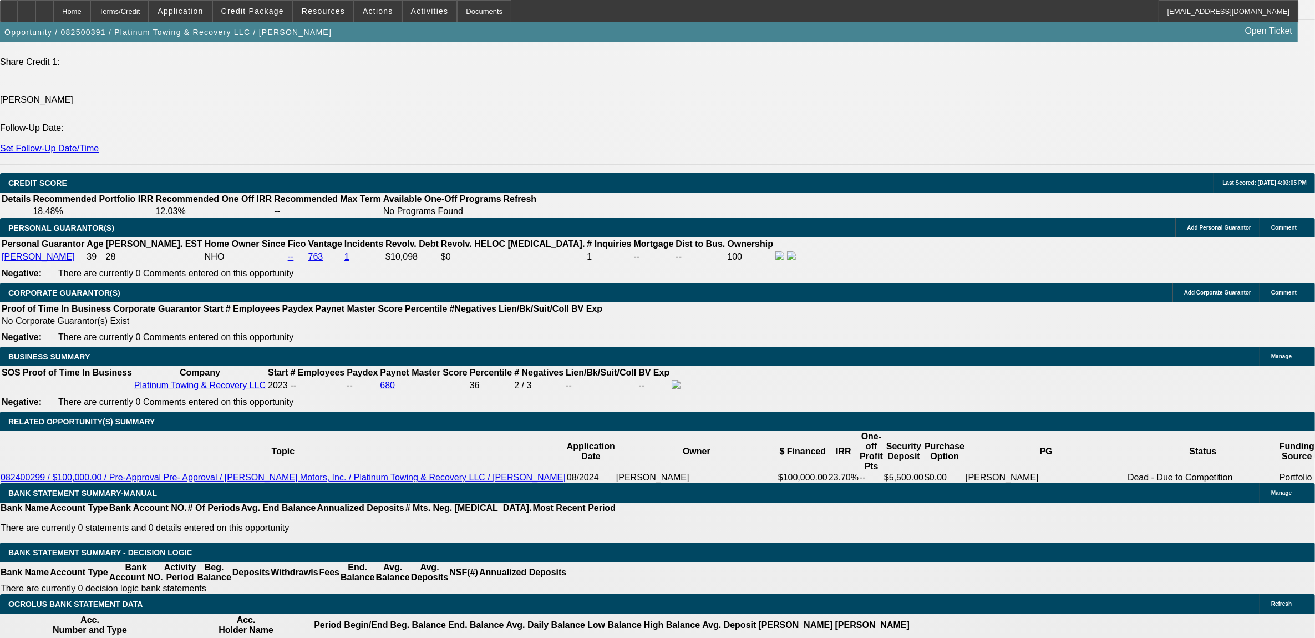
type input "$2,426.75"
drag, startPoint x: 288, startPoint y: 395, endPoint x: 287, endPoint y: 401, distance: 6.2
select select "0"
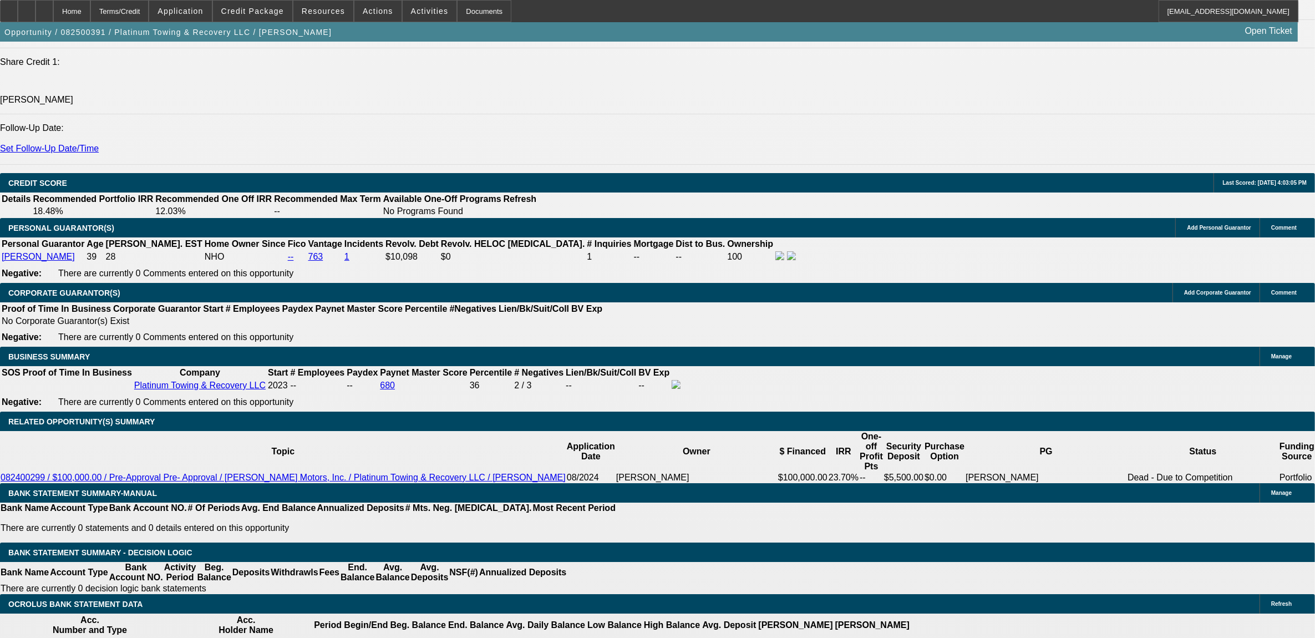
scroll to position [0, 0]
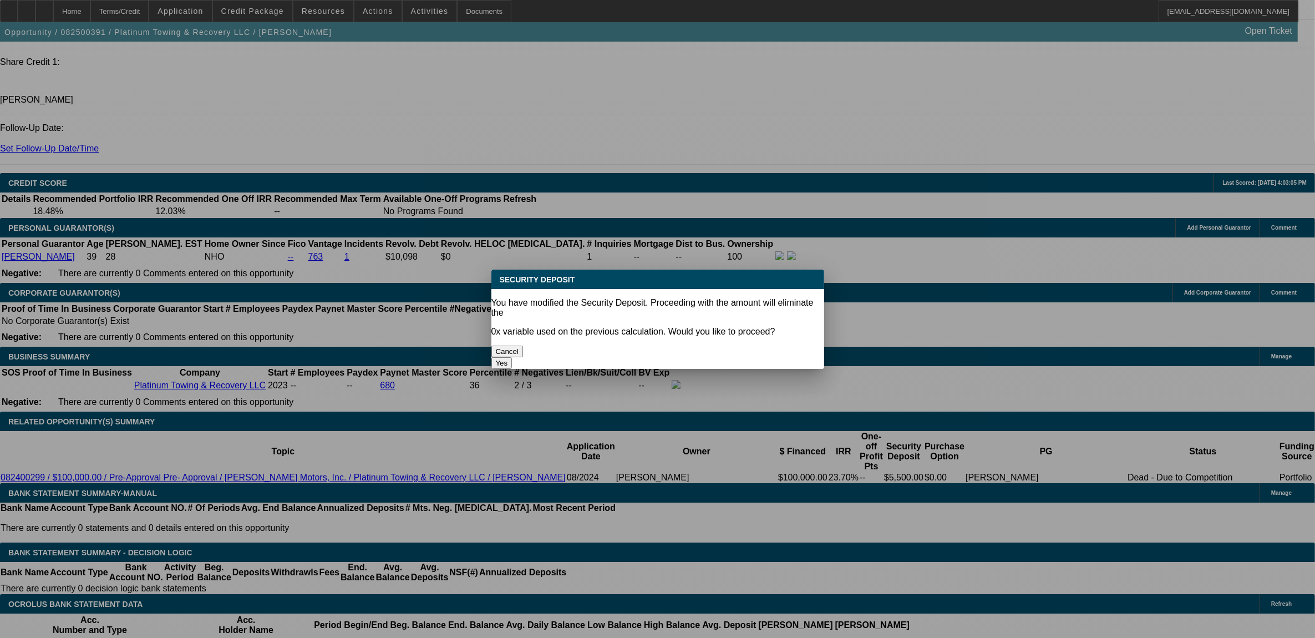
click at [513, 357] on button "Yes" at bounding box center [502, 363] width 21 height 12
type input "$0.00"
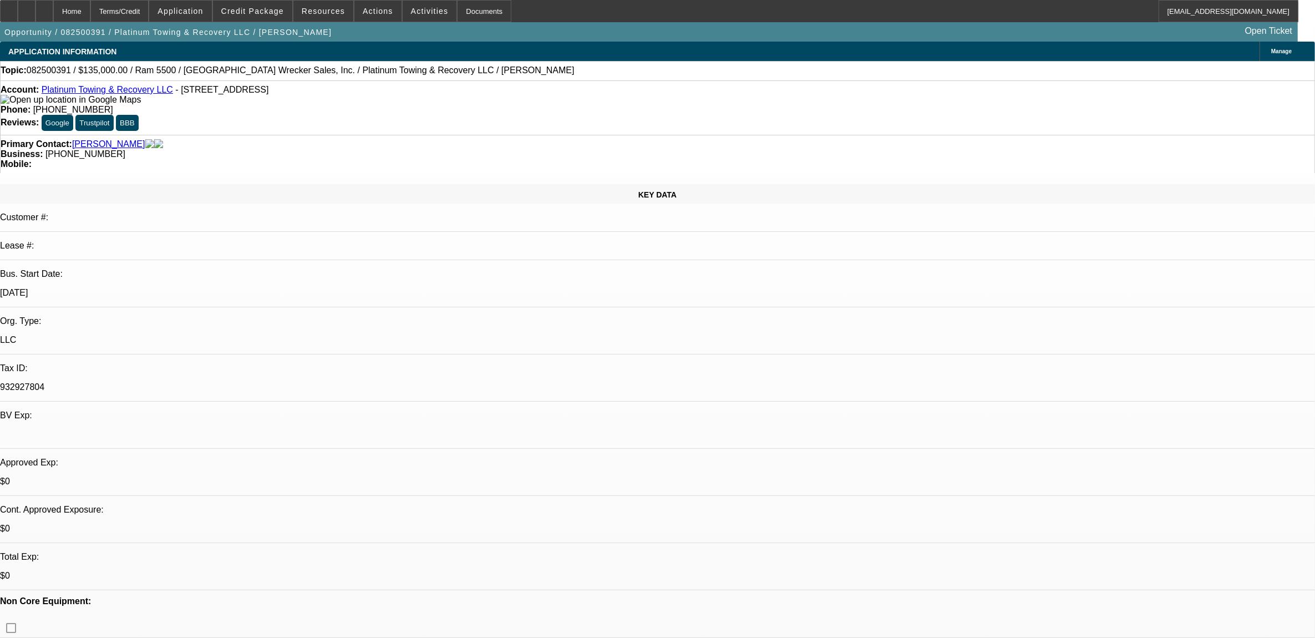
scroll to position [1456, 0]
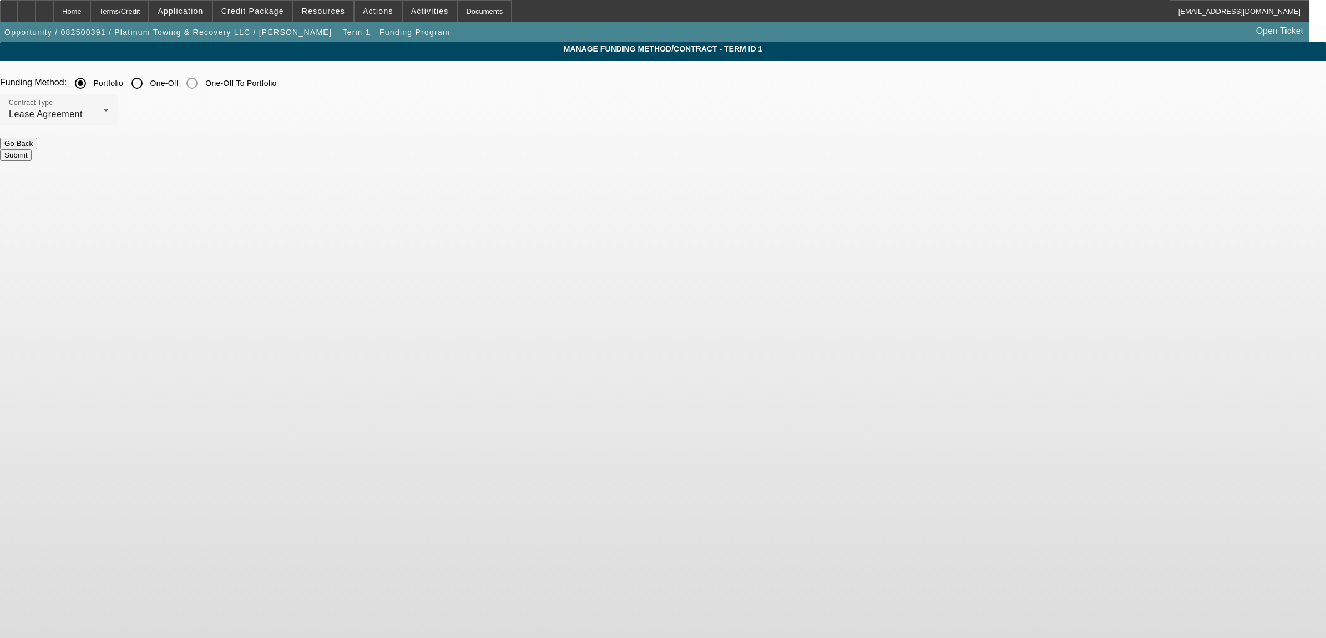
click at [148, 79] on input "One-Off" at bounding box center [137, 83] width 22 height 22
radio input "true"
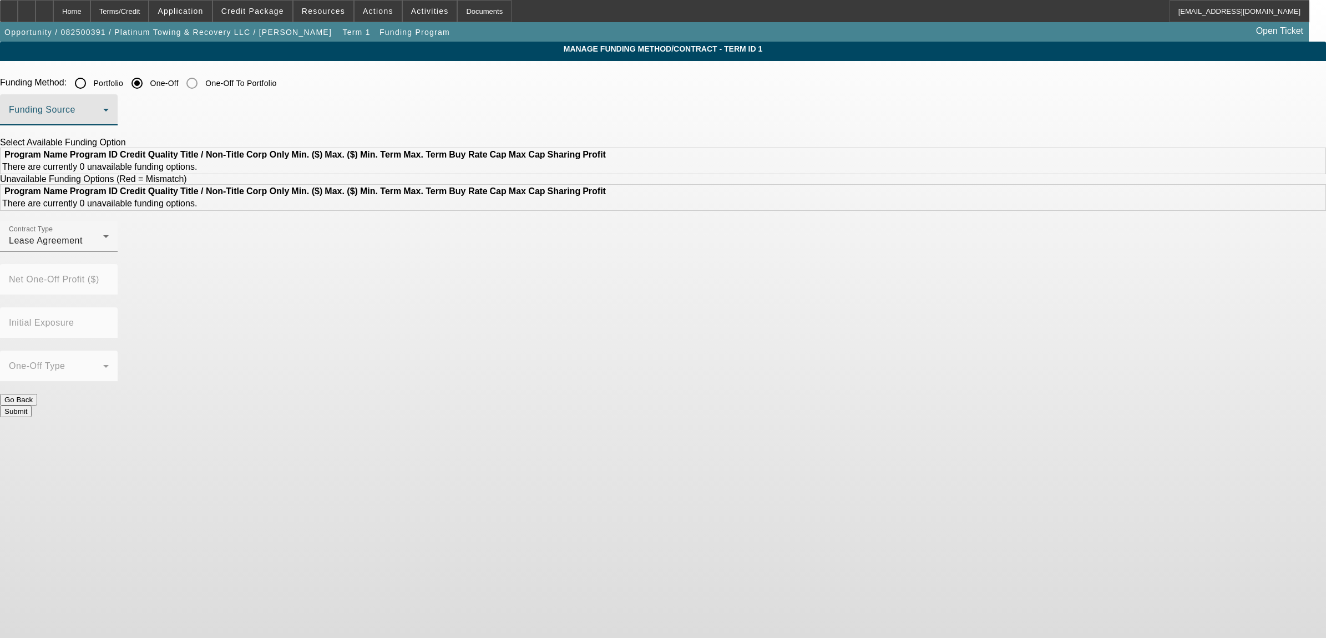
click at [103, 110] on span at bounding box center [56, 114] width 94 height 13
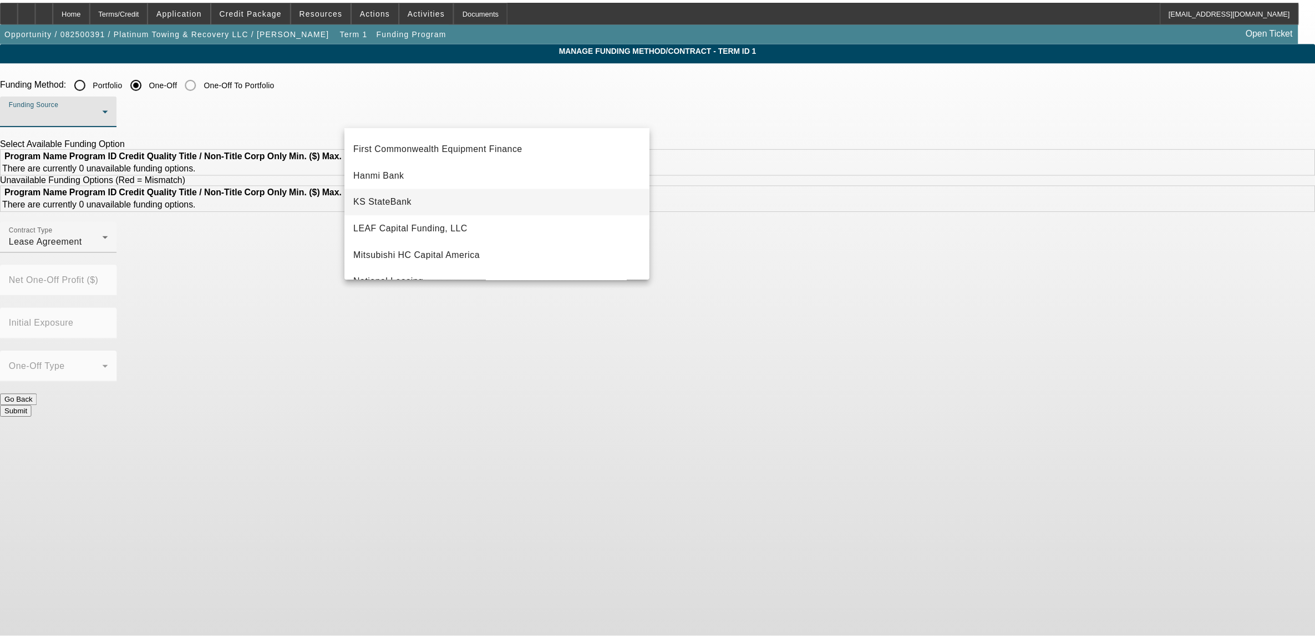
scroll to position [208, 0]
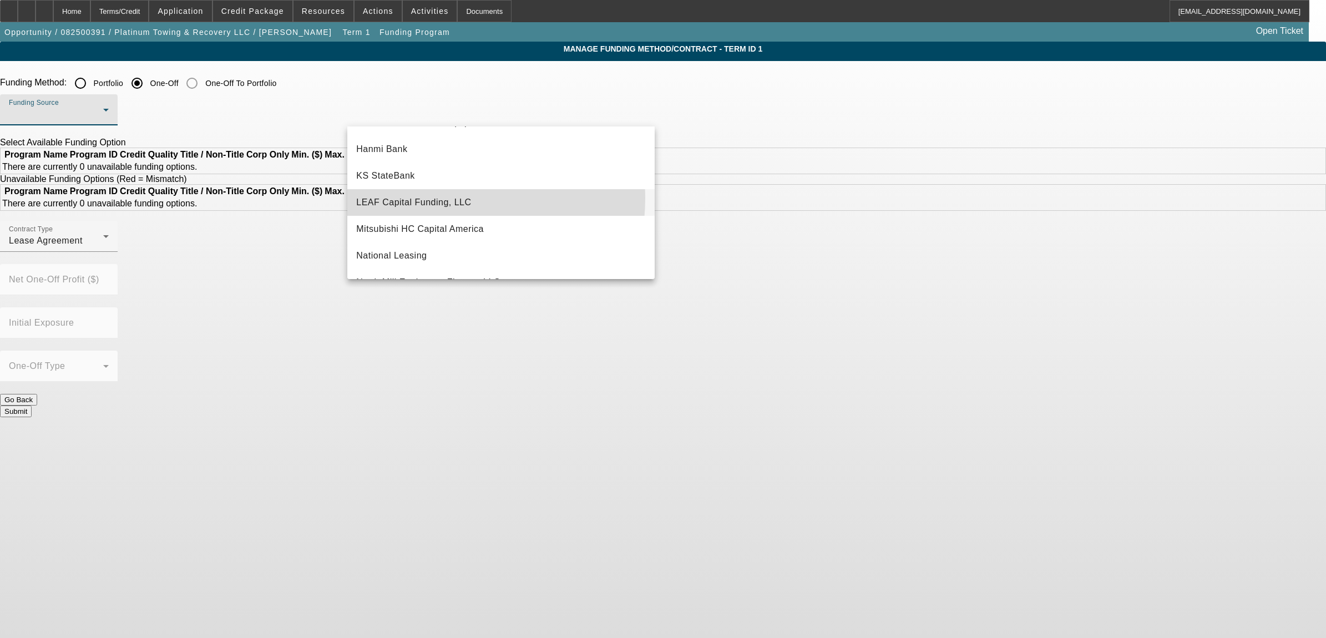
click at [419, 197] on span "LEAF Capital Funding, LLC" at bounding box center [413, 202] width 115 height 13
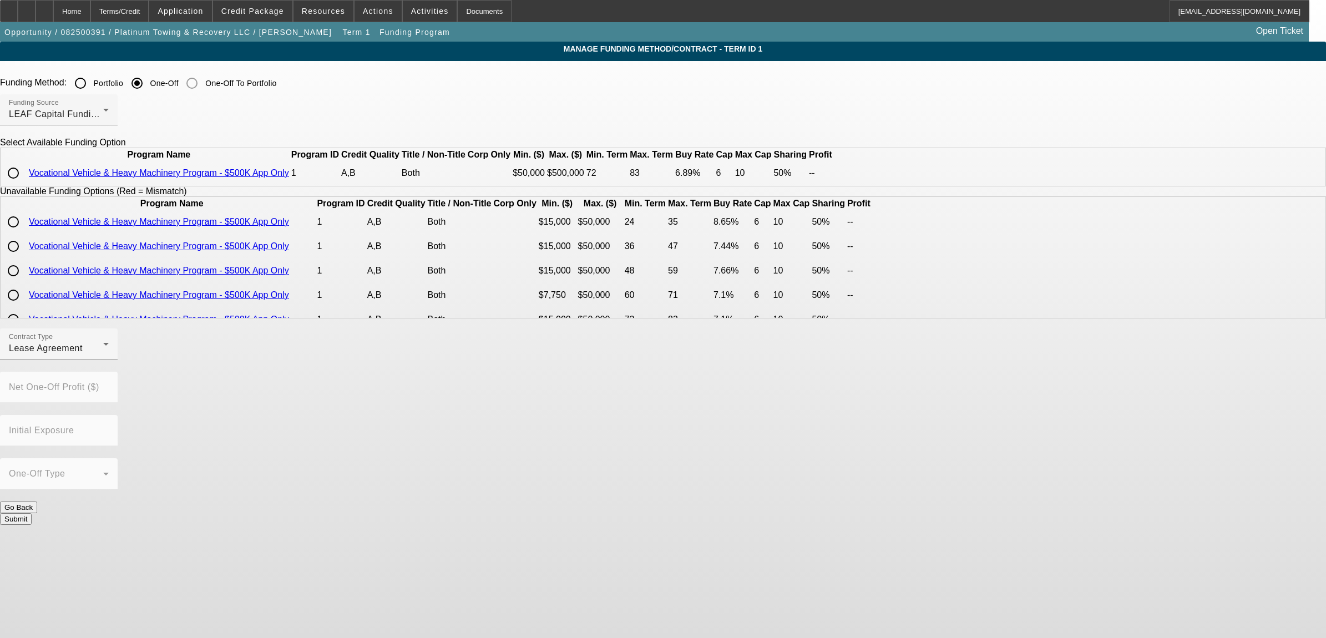
click at [345, 186] on div "Select Available Funding Option Program Name Program ID Credit Quality Title / …" at bounding box center [663, 162] width 1326 height 49
click at [24, 184] on input "radio" at bounding box center [13, 173] width 22 height 22
radio input "true"
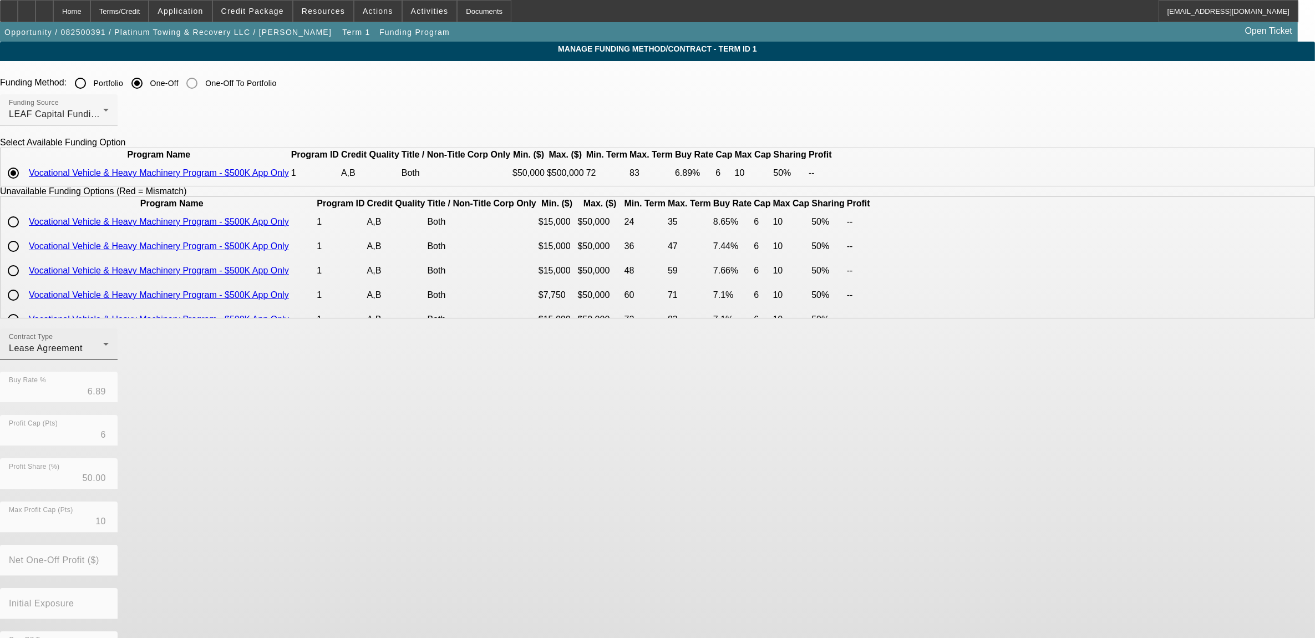
click at [103, 355] on div "Lease Agreement" at bounding box center [56, 348] width 94 height 13
click at [414, 419] on mat-option "Equipment Finance Agreement" at bounding box center [414, 431] width 145 height 27
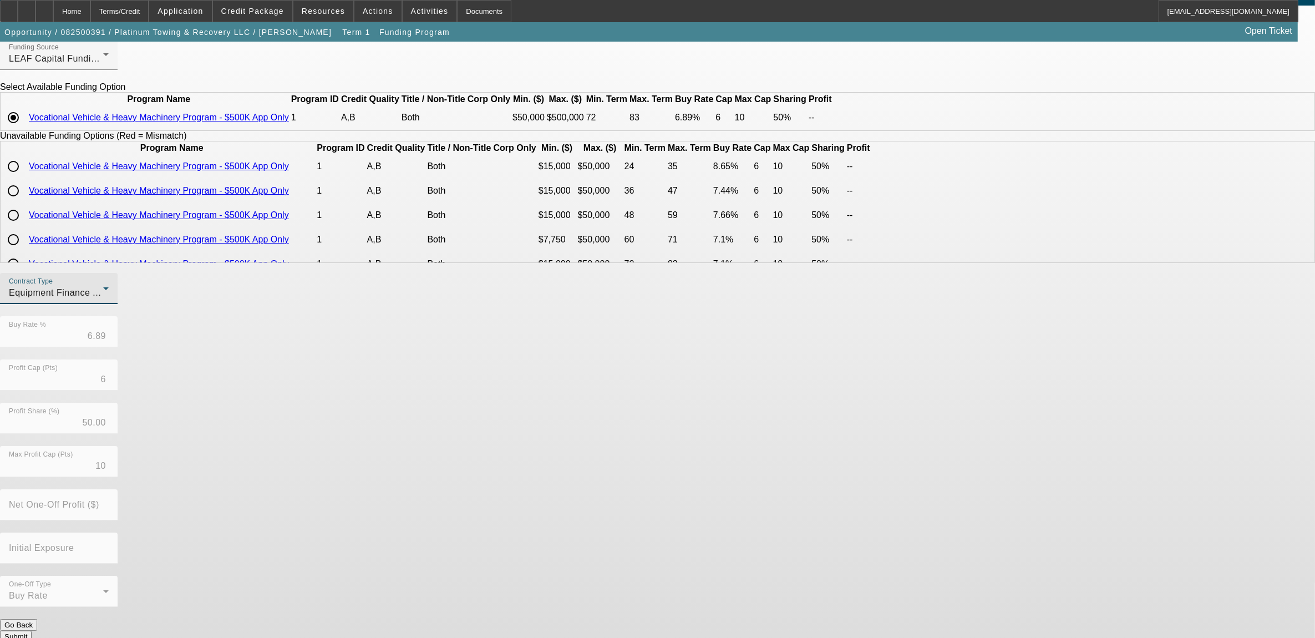
scroll to position [56, 0]
click at [32, 630] on button "Submit" at bounding box center [16, 636] width 32 height 12
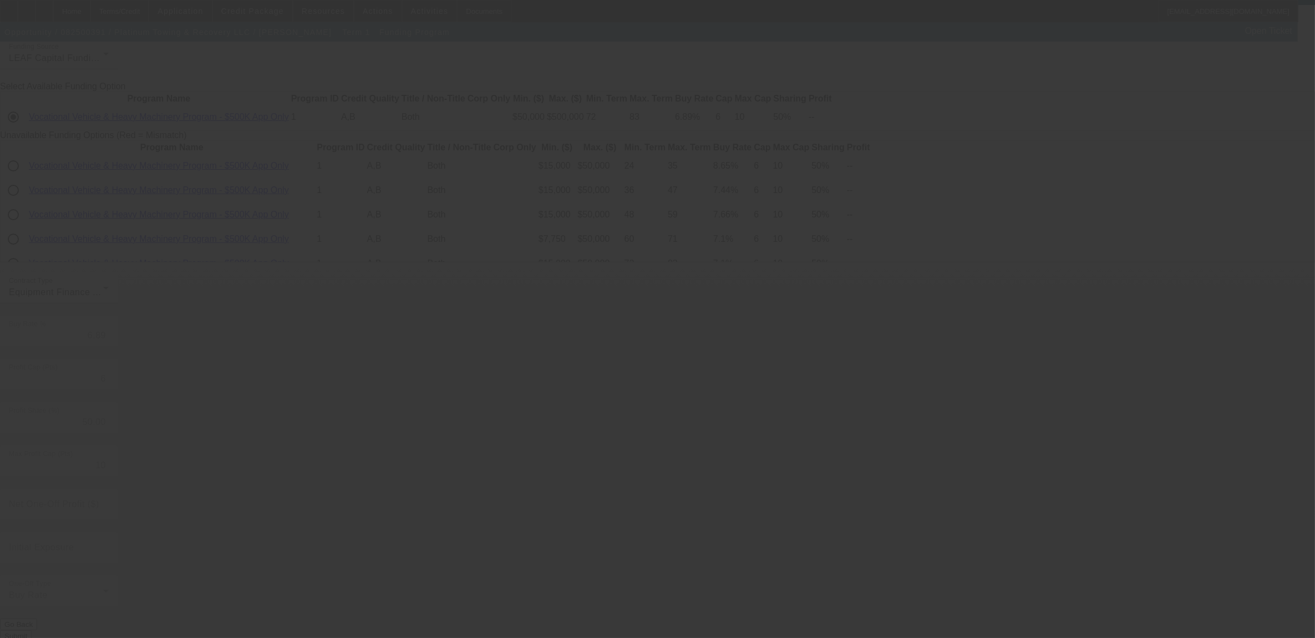
radio input "true"
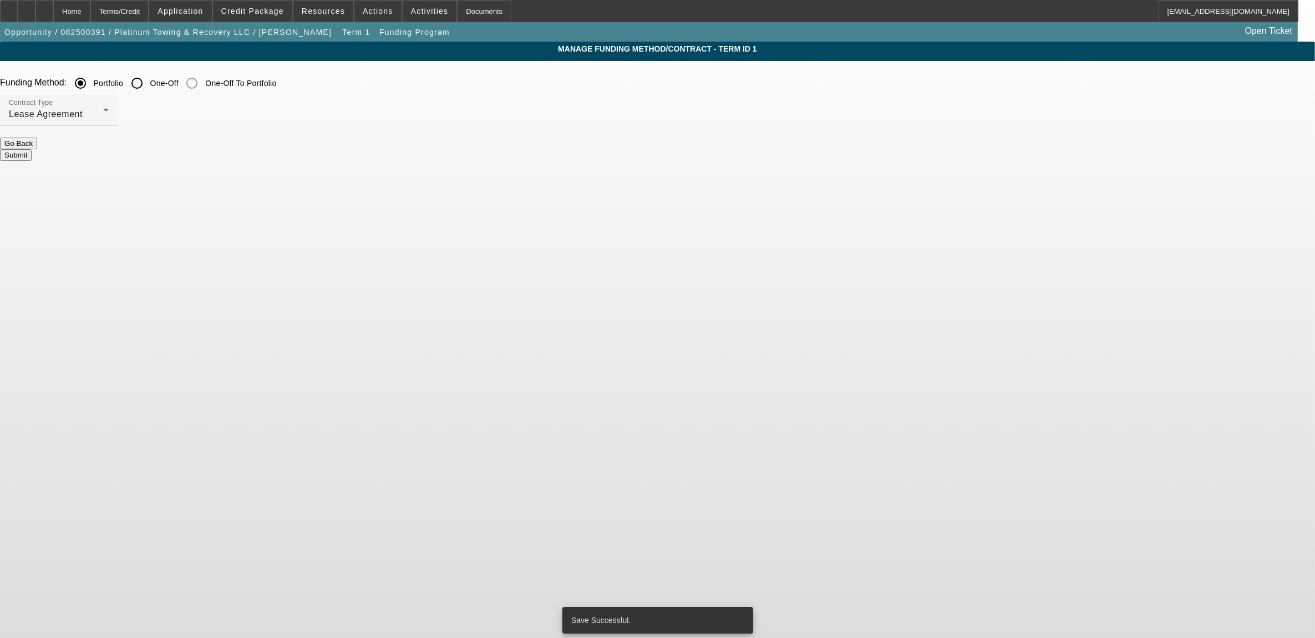
scroll to position [0, 0]
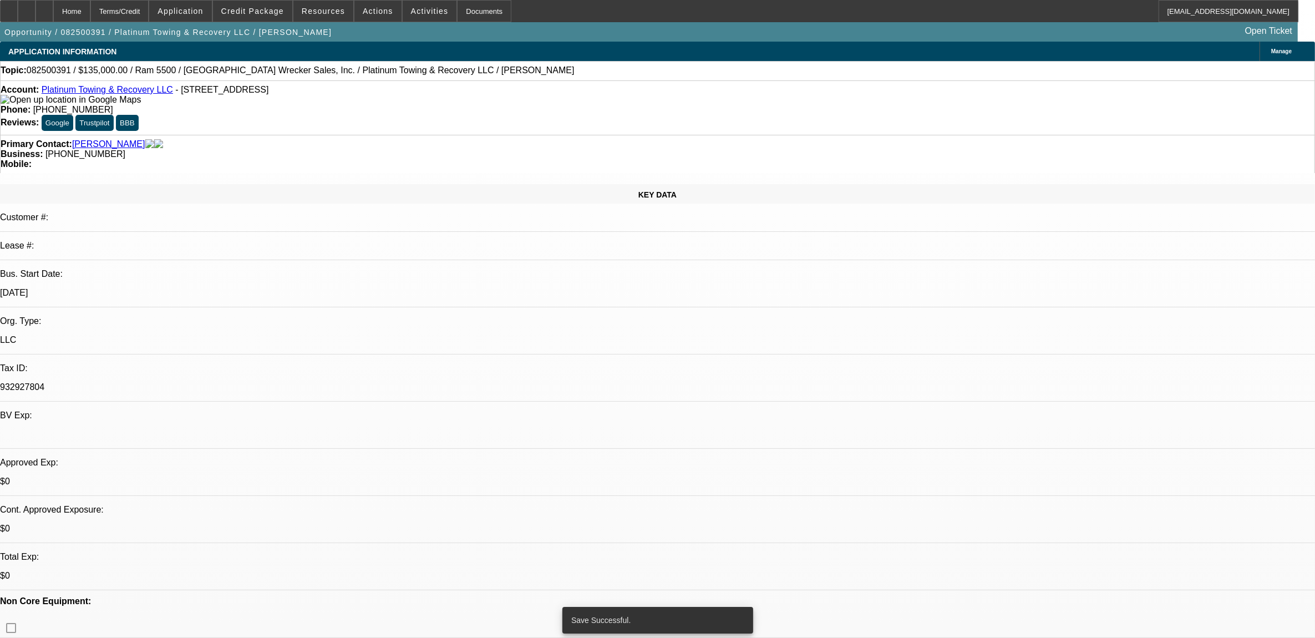
select select "0"
select select "2"
select select "0"
select select "6"
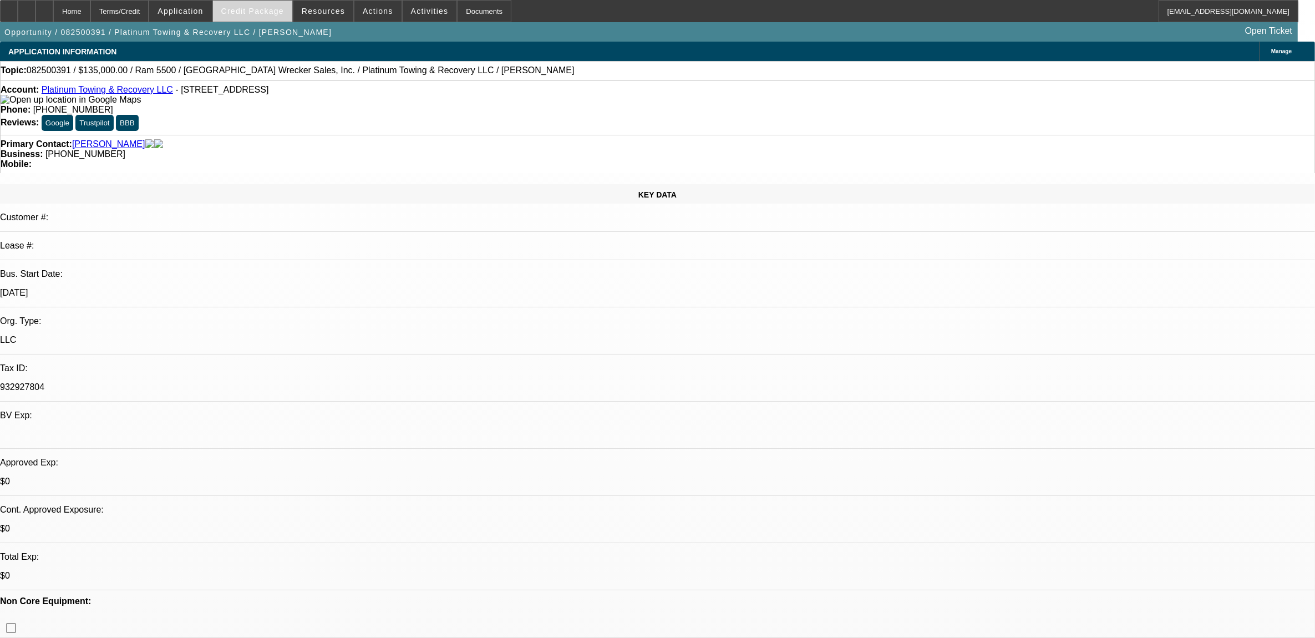
click at [272, 12] on span "Credit Package" at bounding box center [252, 11] width 63 height 9
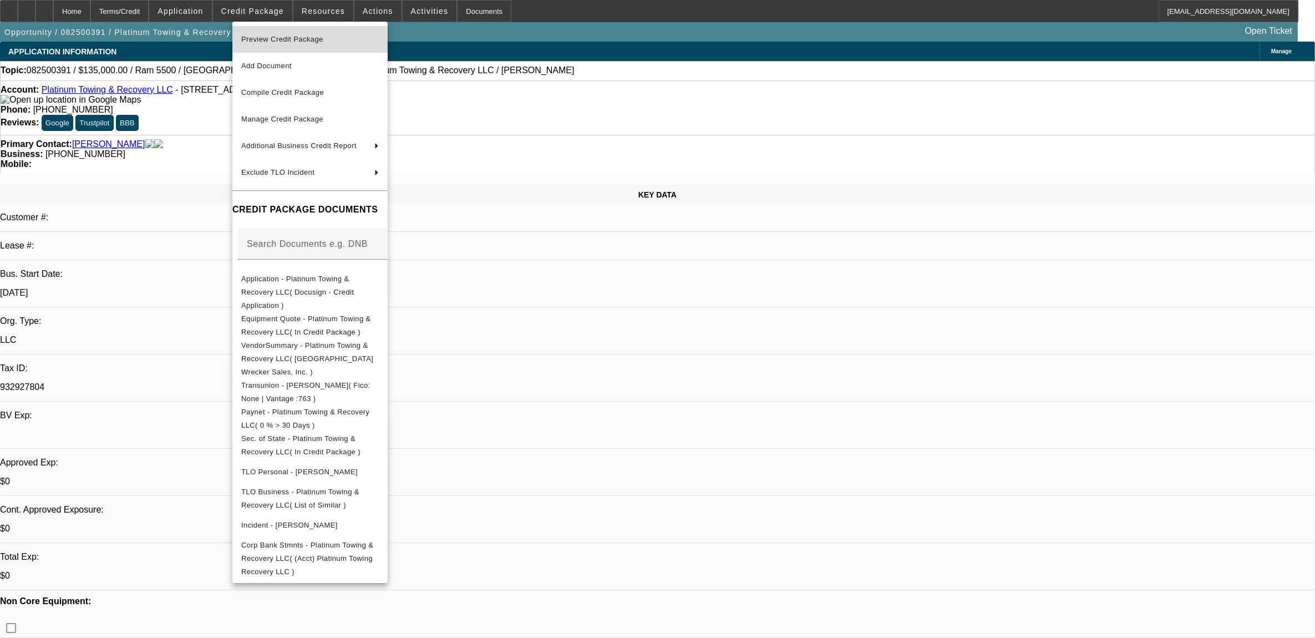
click at [283, 38] on span "Preview Credit Package" at bounding box center [282, 39] width 82 height 8
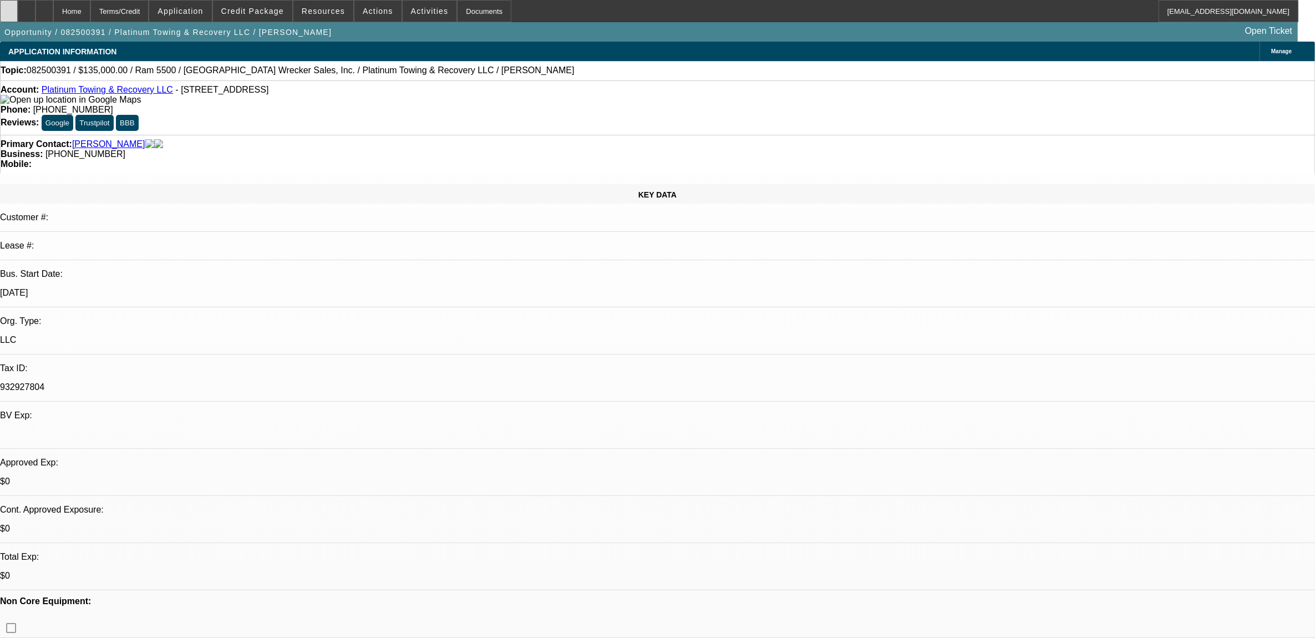
click at [9, 7] on icon at bounding box center [9, 7] width 0 height 0
click at [272, 14] on span "Credit Package" at bounding box center [252, 11] width 63 height 9
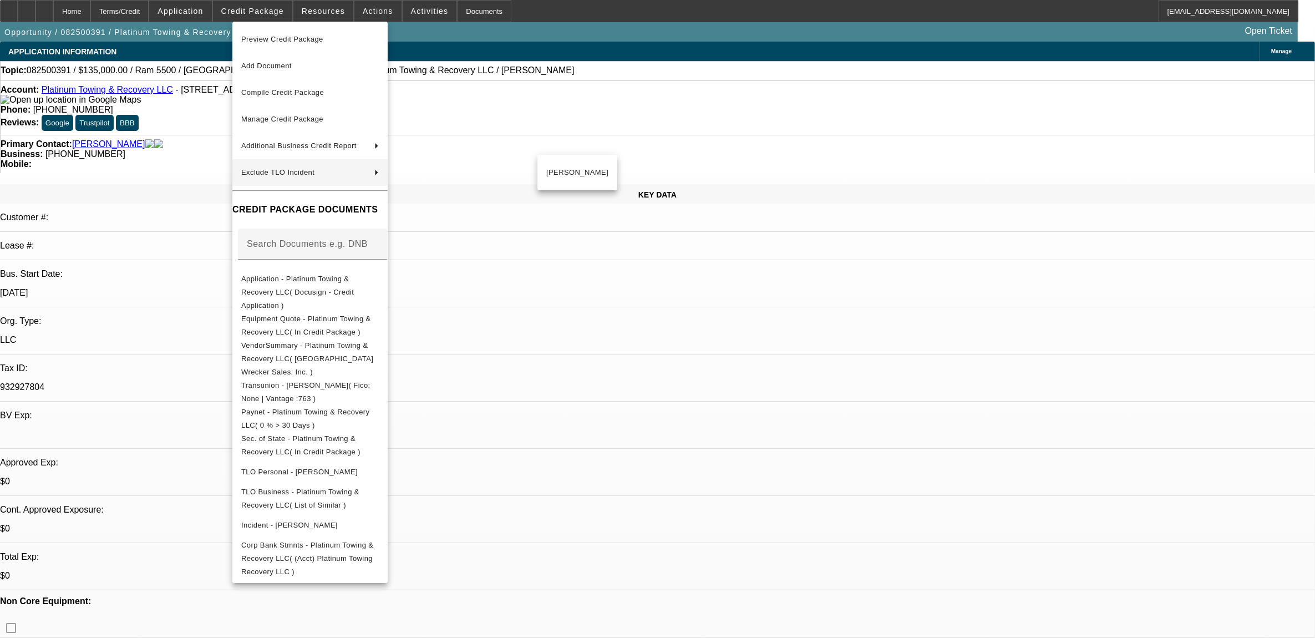
click at [691, 348] on div at bounding box center [657, 319] width 1315 height 638
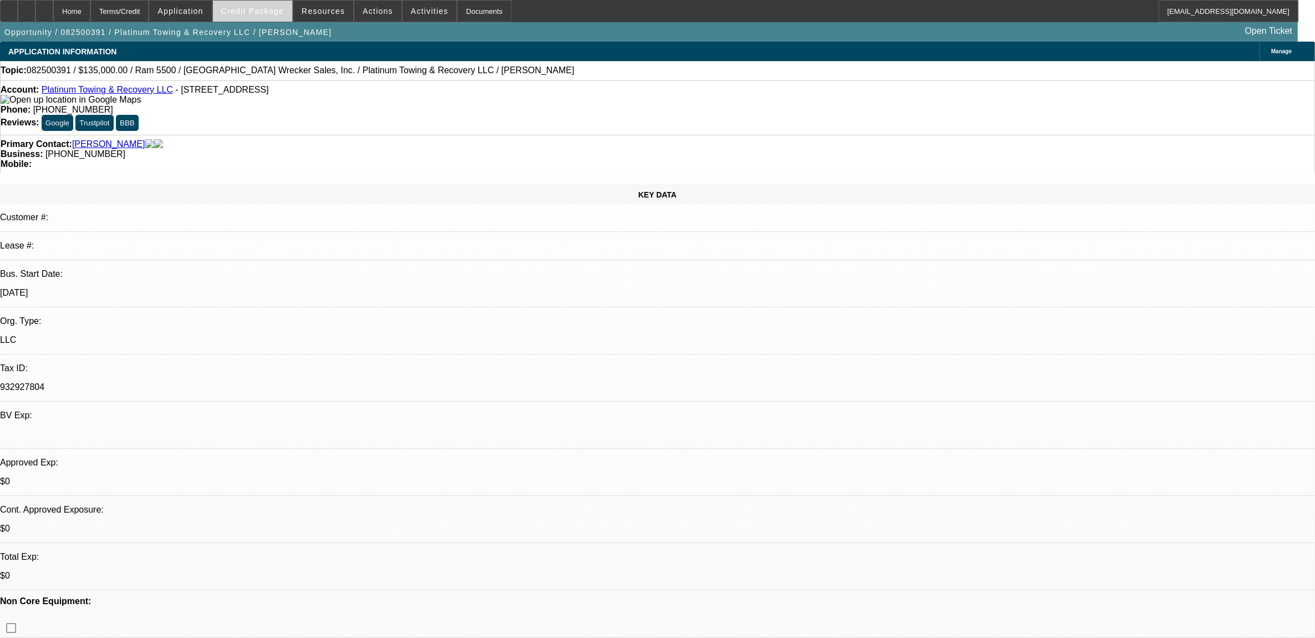
click at [256, 11] on span "Credit Package" at bounding box center [252, 11] width 63 height 9
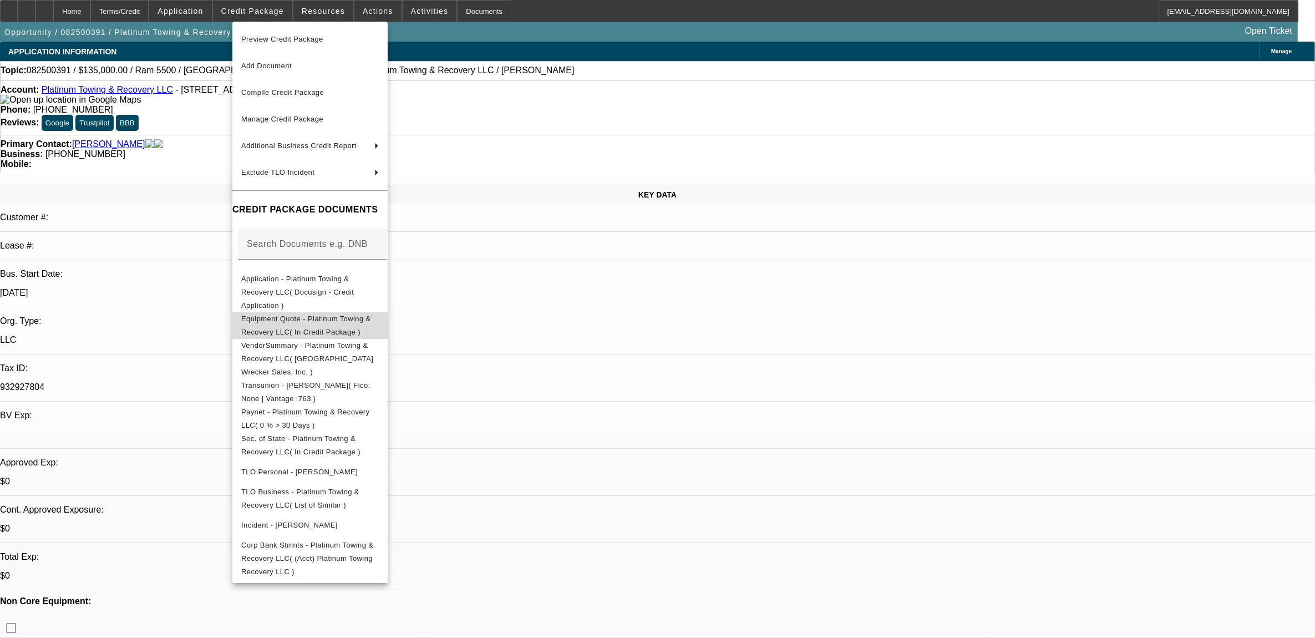
click at [305, 314] on span "Equipment Quote - Platinum Towing & Recovery LLC( In Credit Package )" at bounding box center [306, 325] width 130 height 22
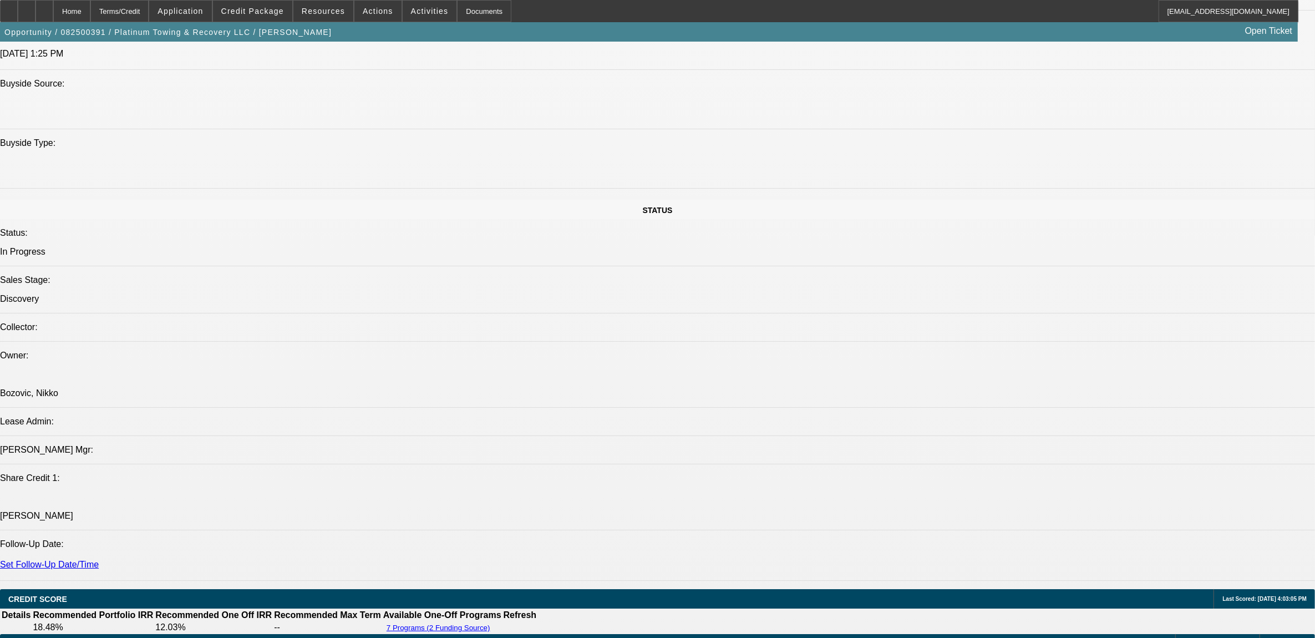
scroll to position [1456, 0]
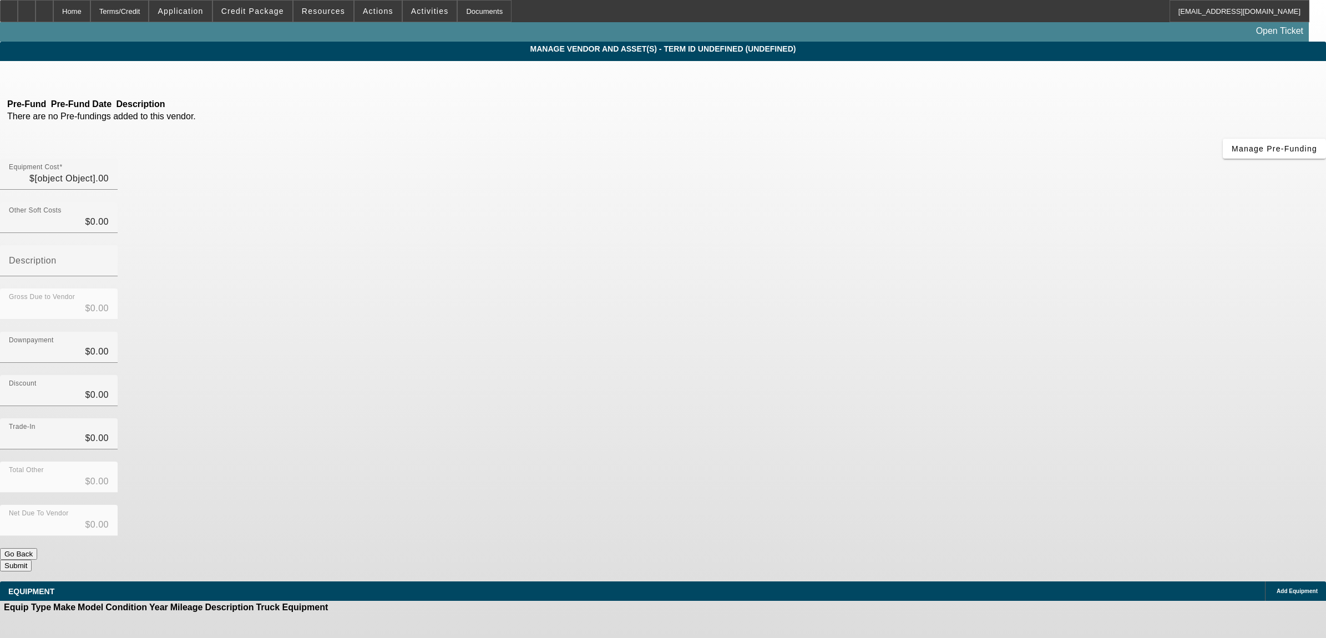
type input "$135,000.00"
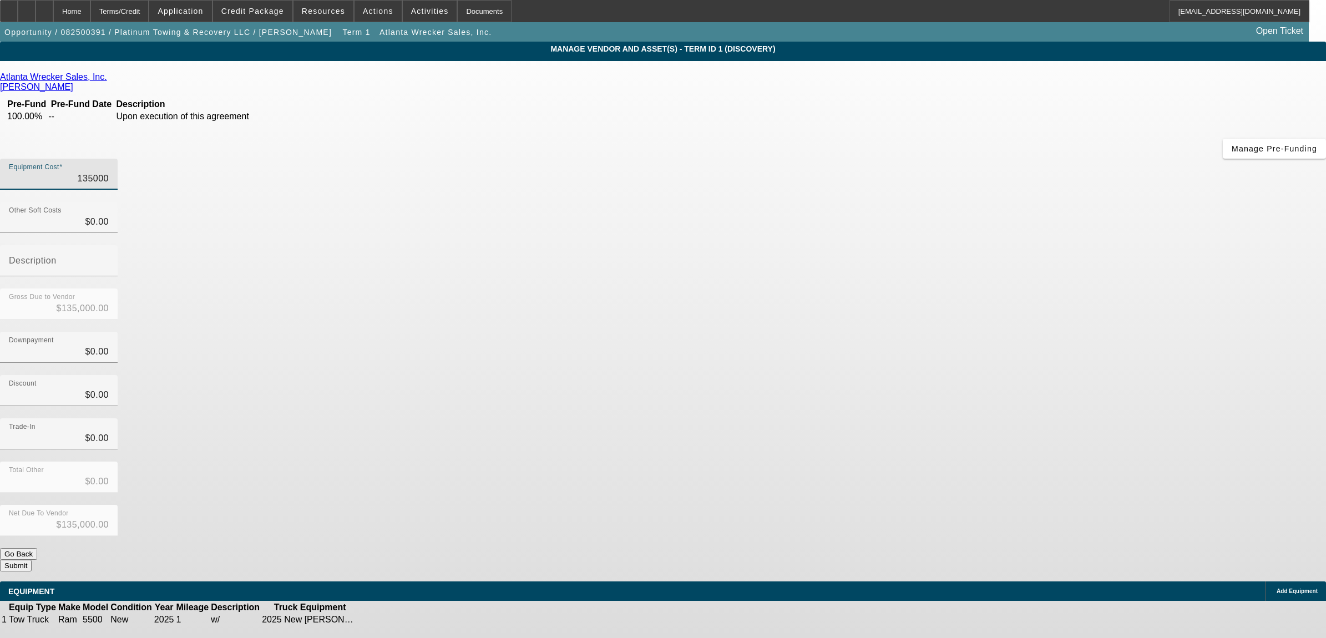
click at [109, 172] on input "135000" at bounding box center [59, 178] width 100 height 13
type input "1"
type input "$1.00"
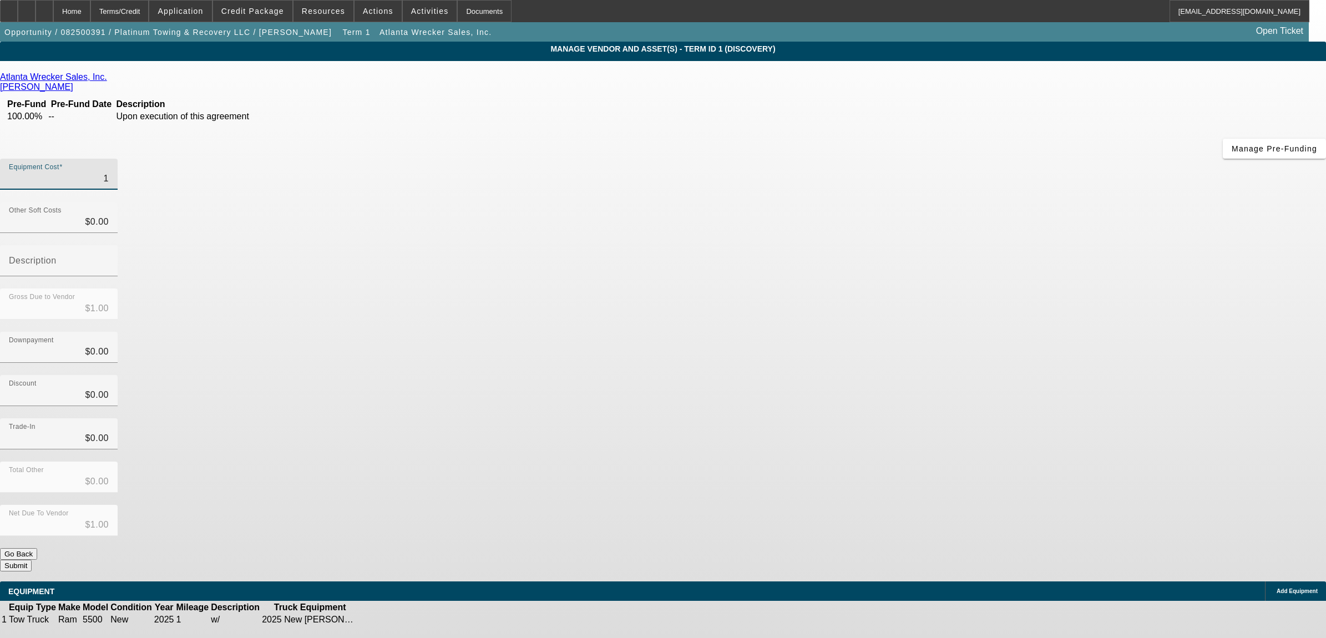
type input "14"
type input "$14.00"
type input "140"
type input "$140.00"
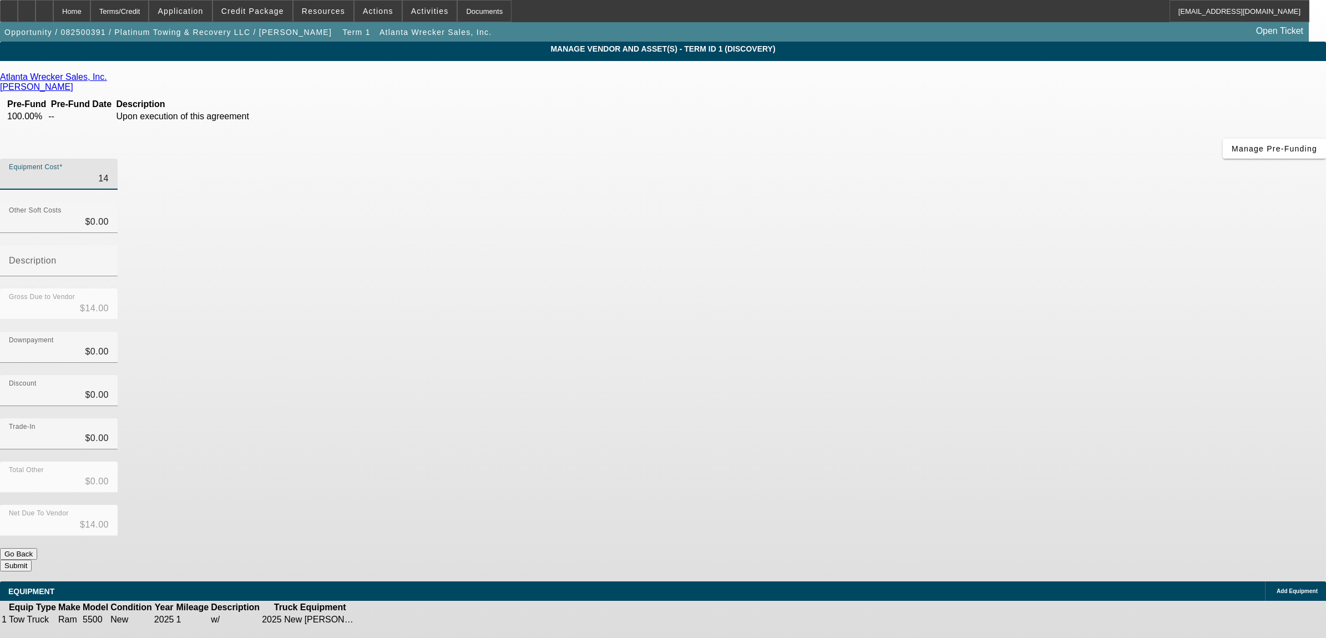
type input "$140.00"
type input "1400"
type input "$1,400.00"
type input "14000"
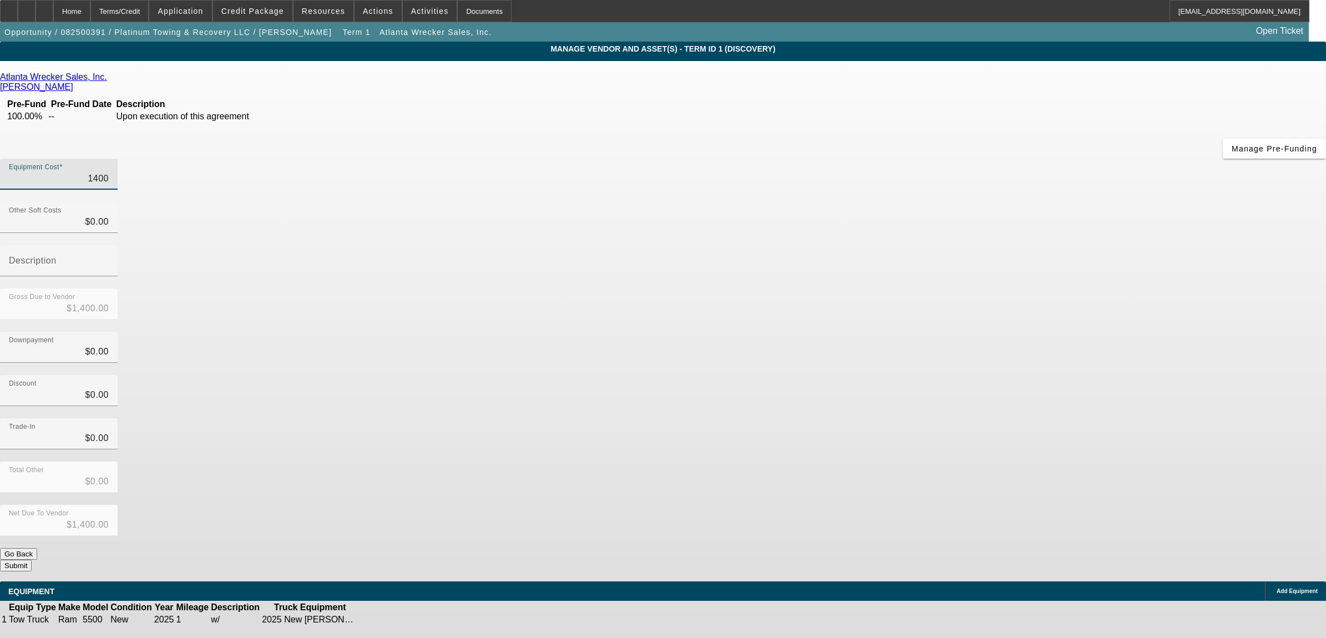
type input "$14,000.00"
type input "140000"
type input "$140,000.00"
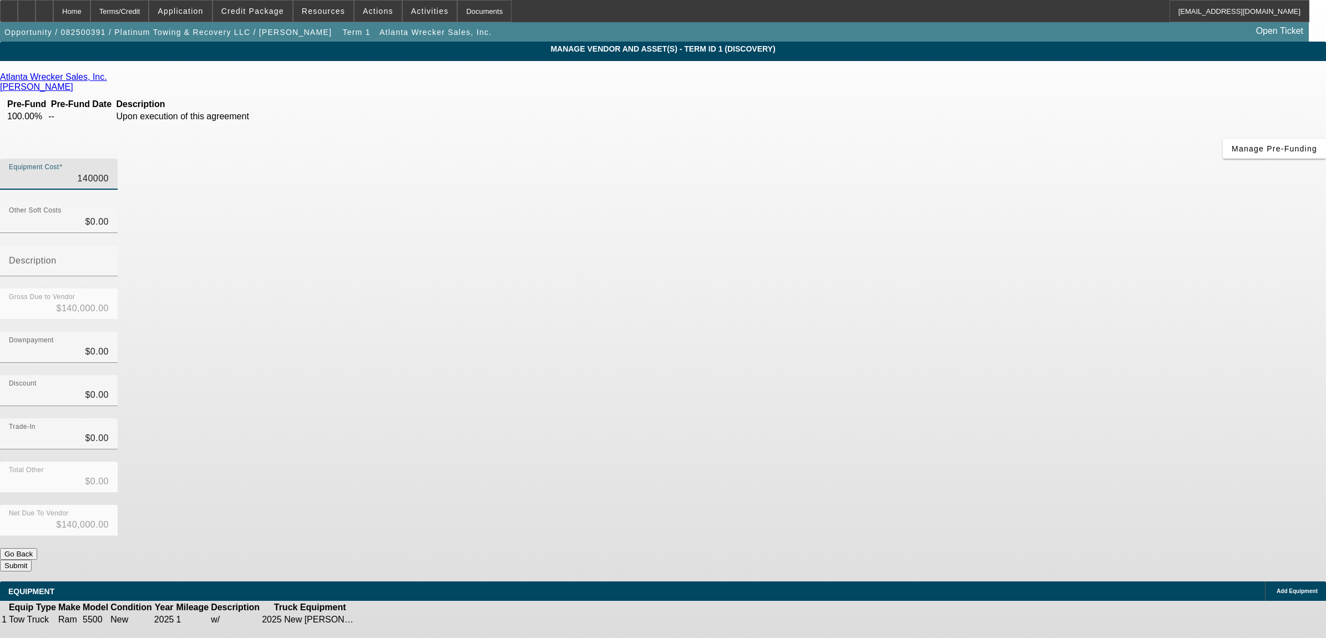
type input "$140,000.00"
type input "0"
type input "5"
type input "$140,005.00"
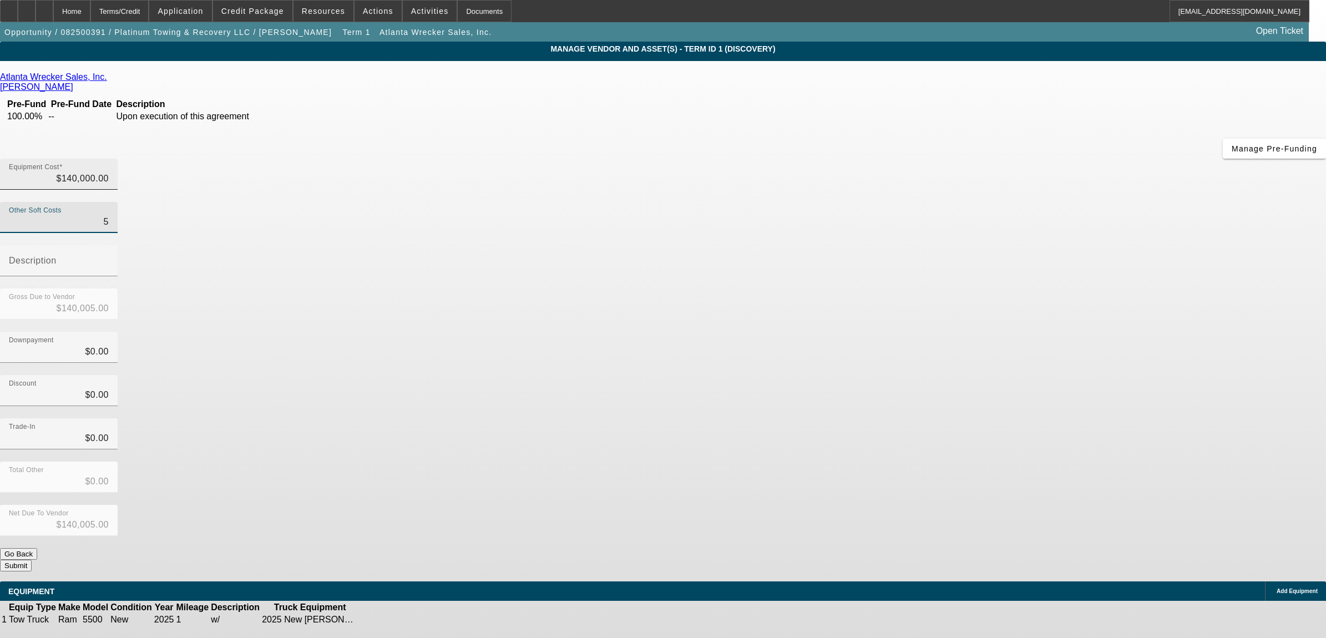
type input "56"
type input "$140,056.00"
type input "560"
type input "$140,560.00"
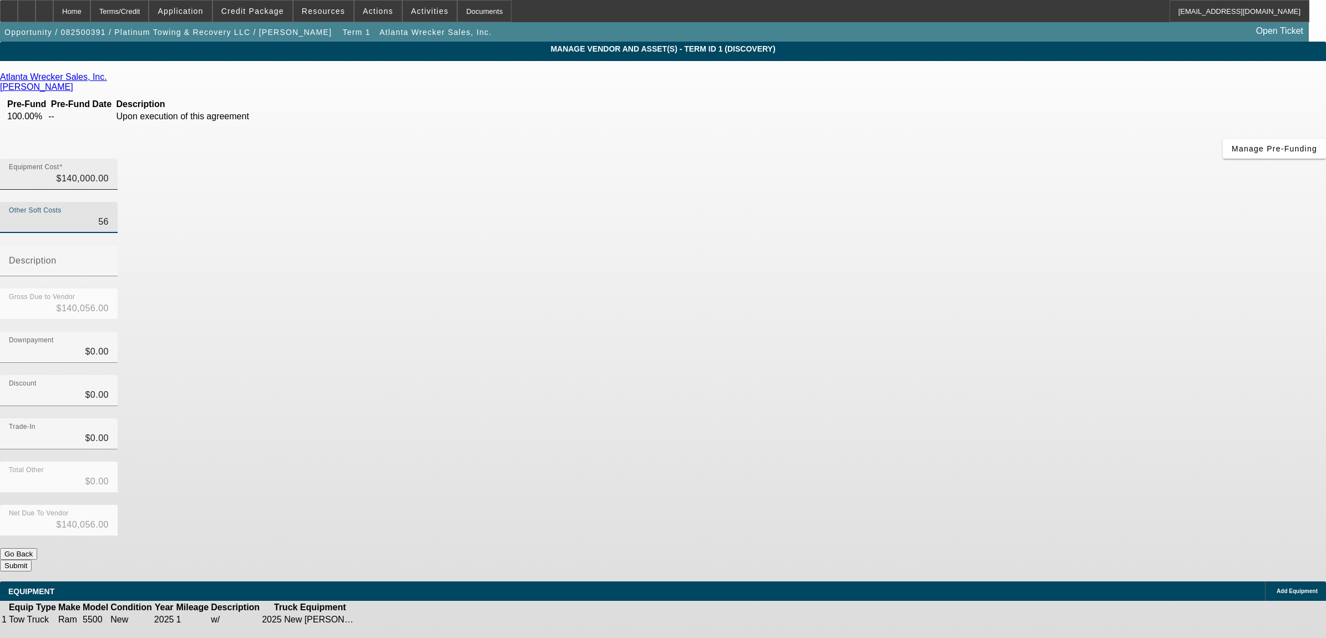
type input "$140,560.00"
type input "5600"
type input "$145,600.00"
type input "$5,600.00"
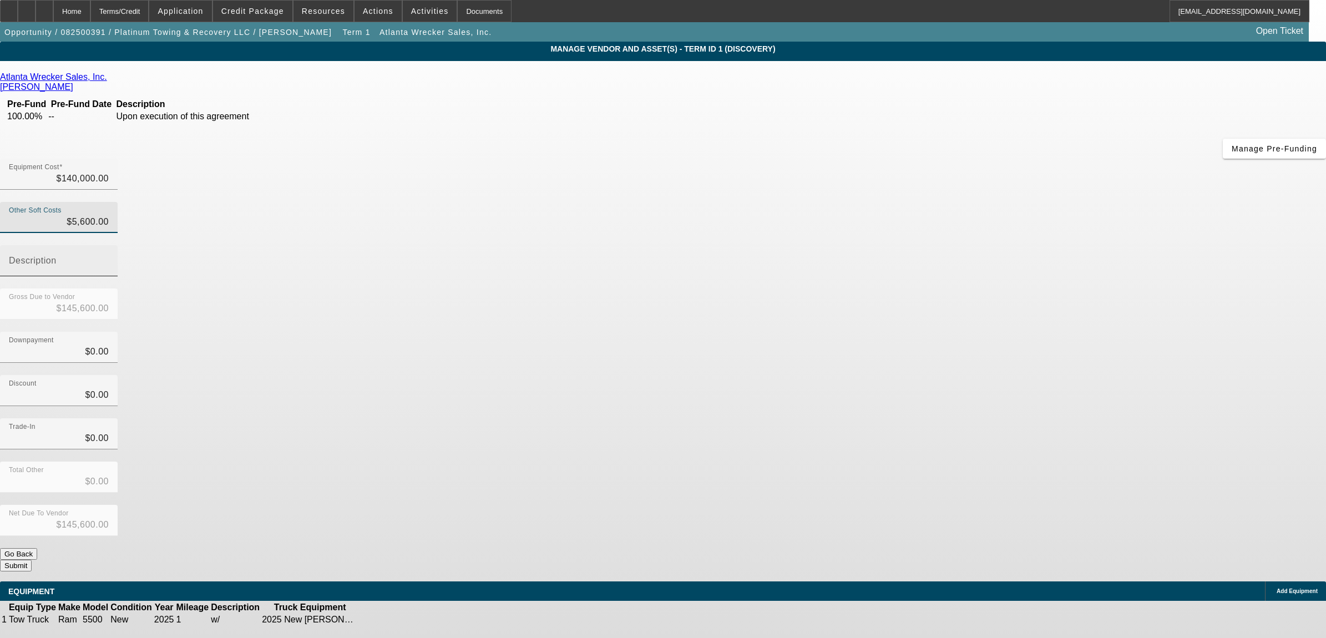
click at [109, 245] on div "Description" at bounding box center [59, 260] width 100 height 31
type input "tax"
click at [32, 560] on button "Submit" at bounding box center [16, 566] width 32 height 12
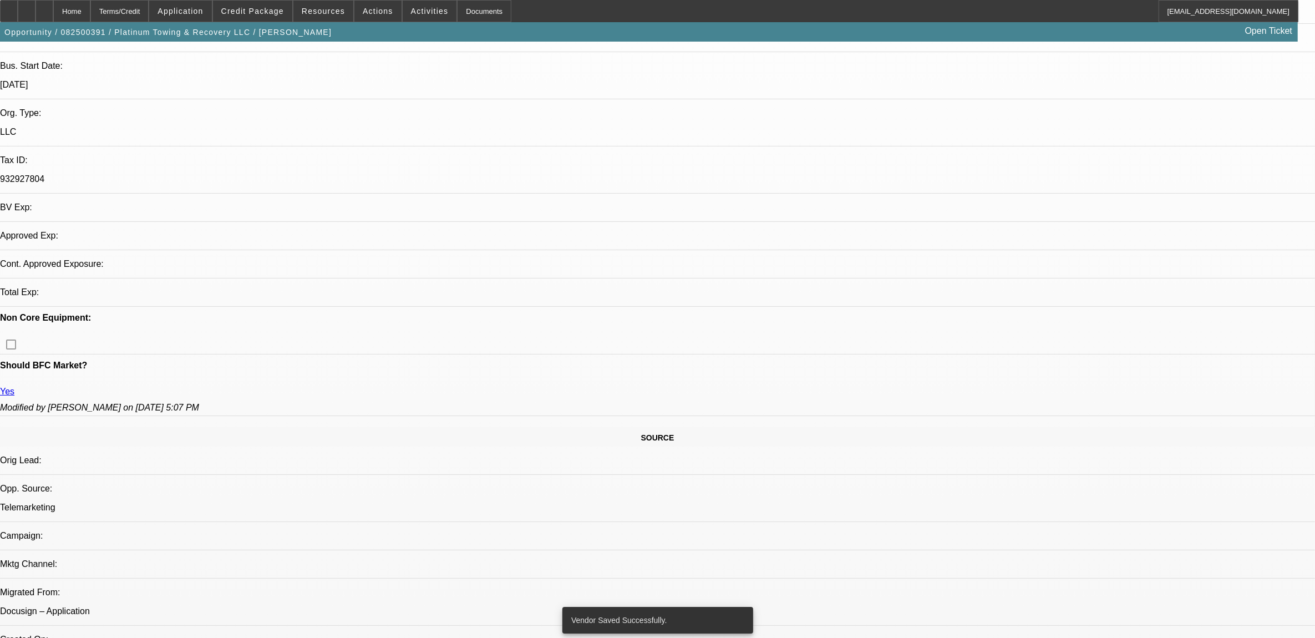
select select "0"
select select "2"
select select "0"
select select "6"
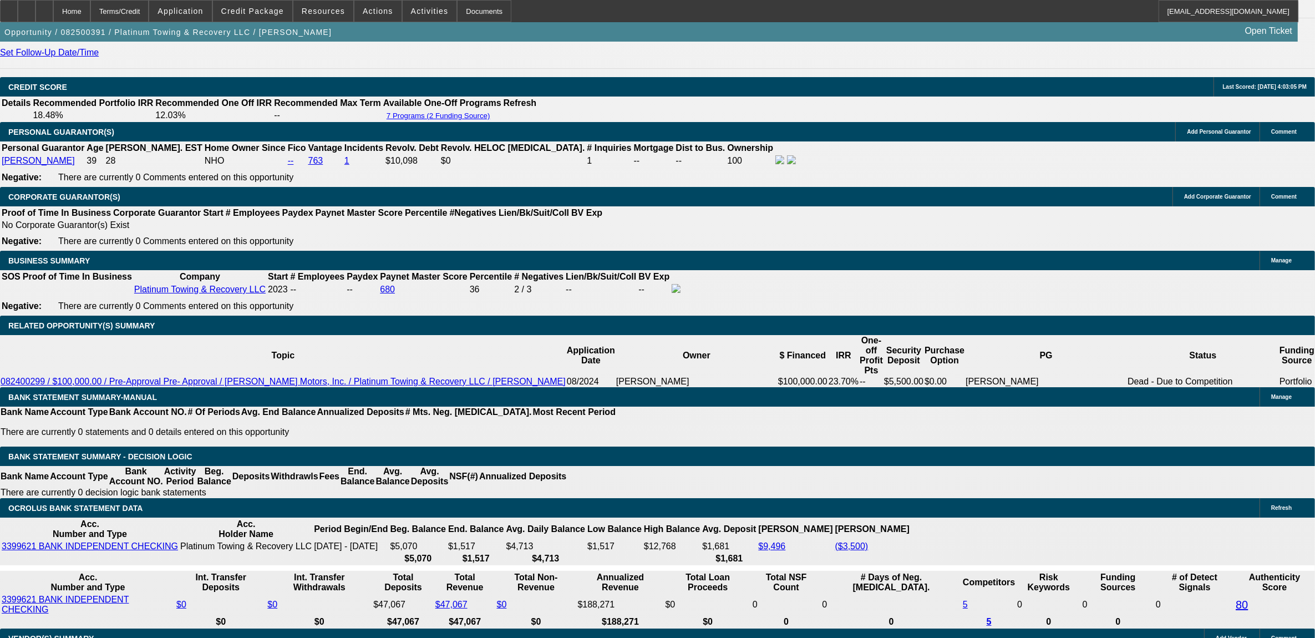
scroll to position [1538, 0]
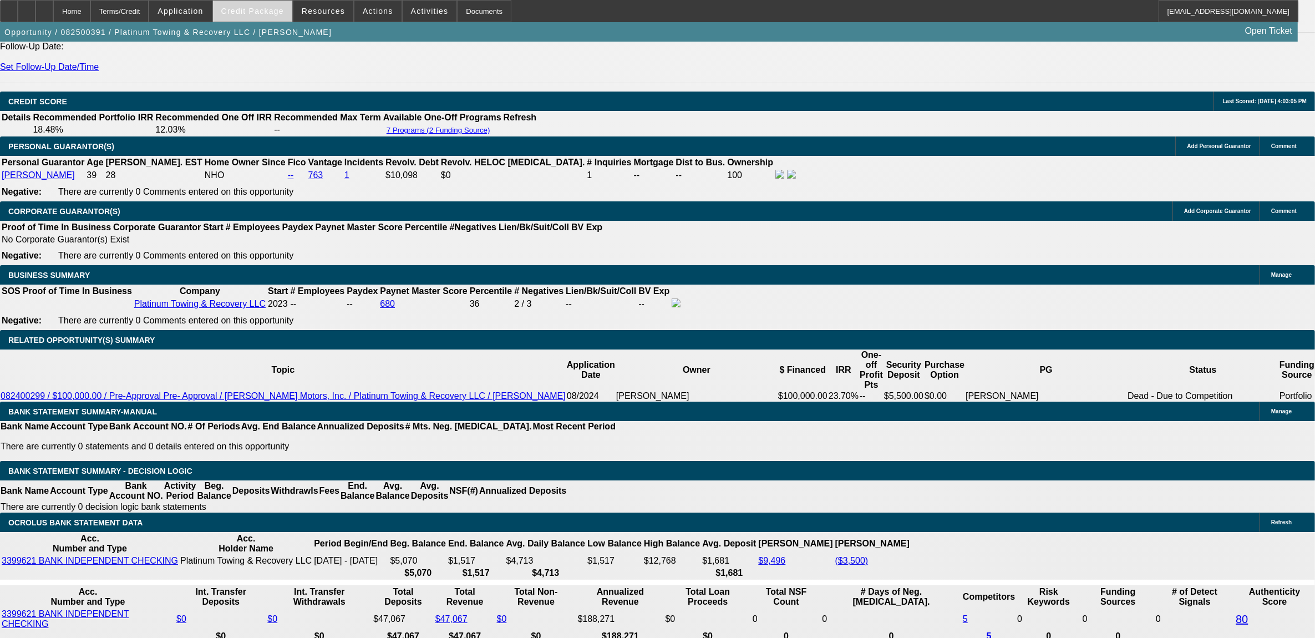
click at [268, 13] on span "Credit Package" at bounding box center [252, 11] width 63 height 9
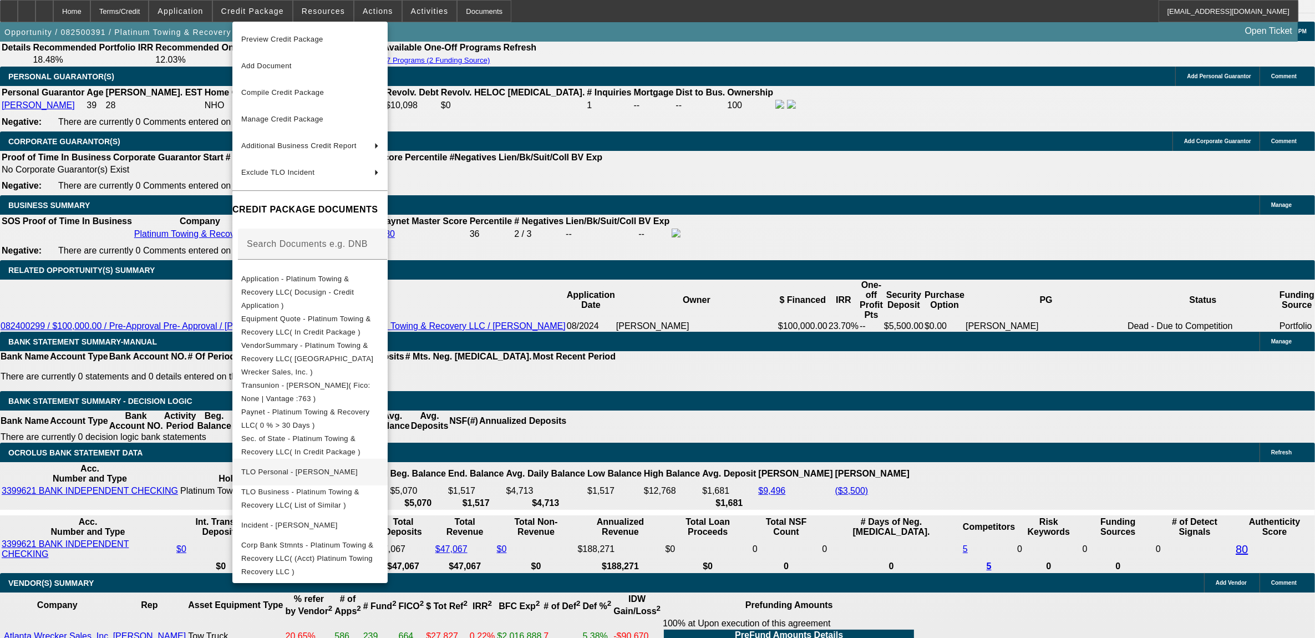
scroll to position [1730, 0]
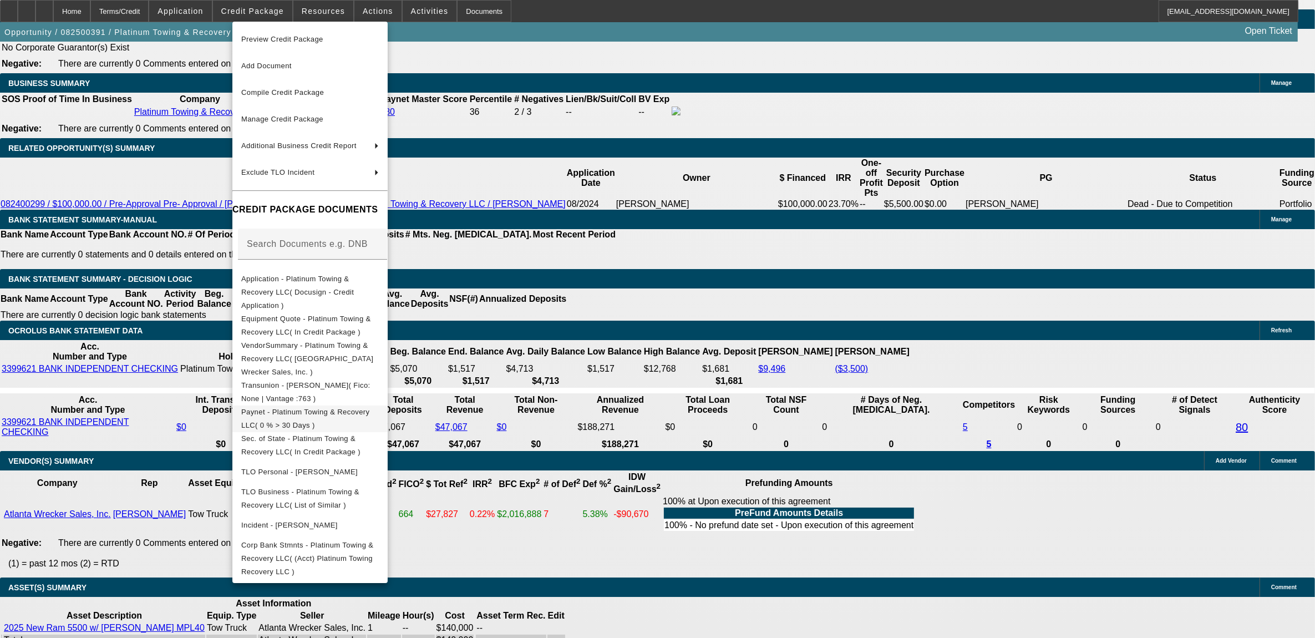
click at [288, 405] on span "Paynet - Platinum Towing & Recovery LLC( 0 % > 30 Days )" at bounding box center [310, 418] width 138 height 27
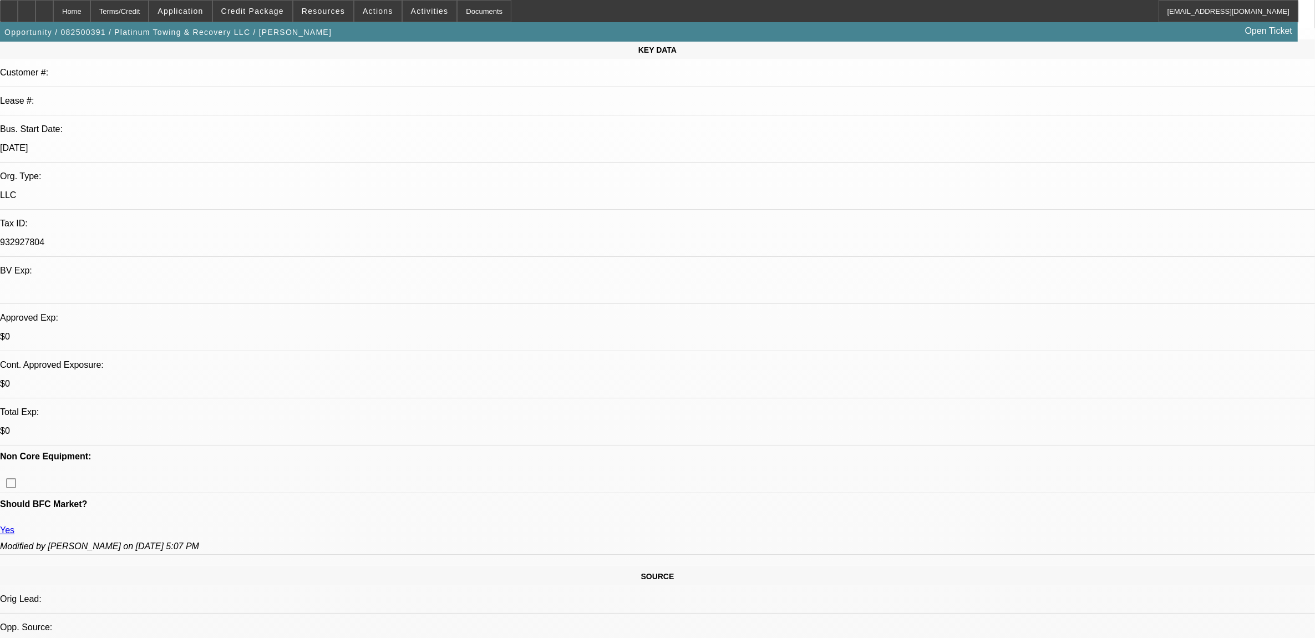
scroll to position [0, 0]
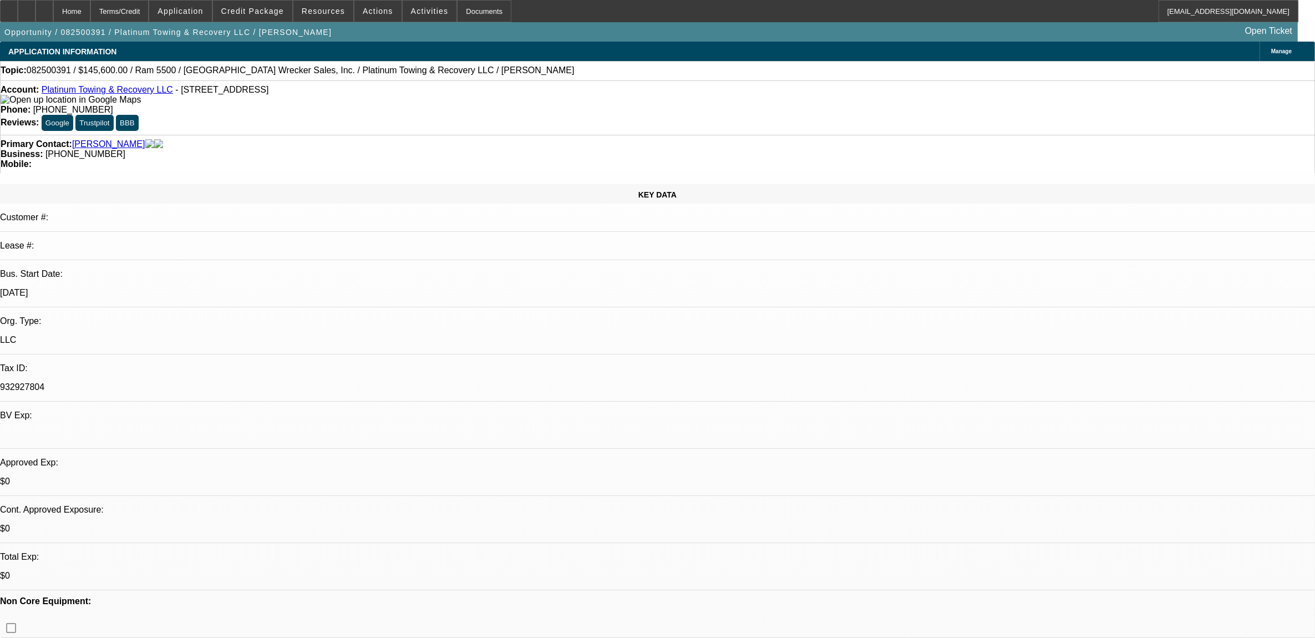
click at [68, 73] on span "082500391 / $145,600.00 / Ram 5500 / Atlanta Wrecker Sales, Inc. / Platinum Tow…" at bounding box center [301, 70] width 548 height 10
copy span "082500391"
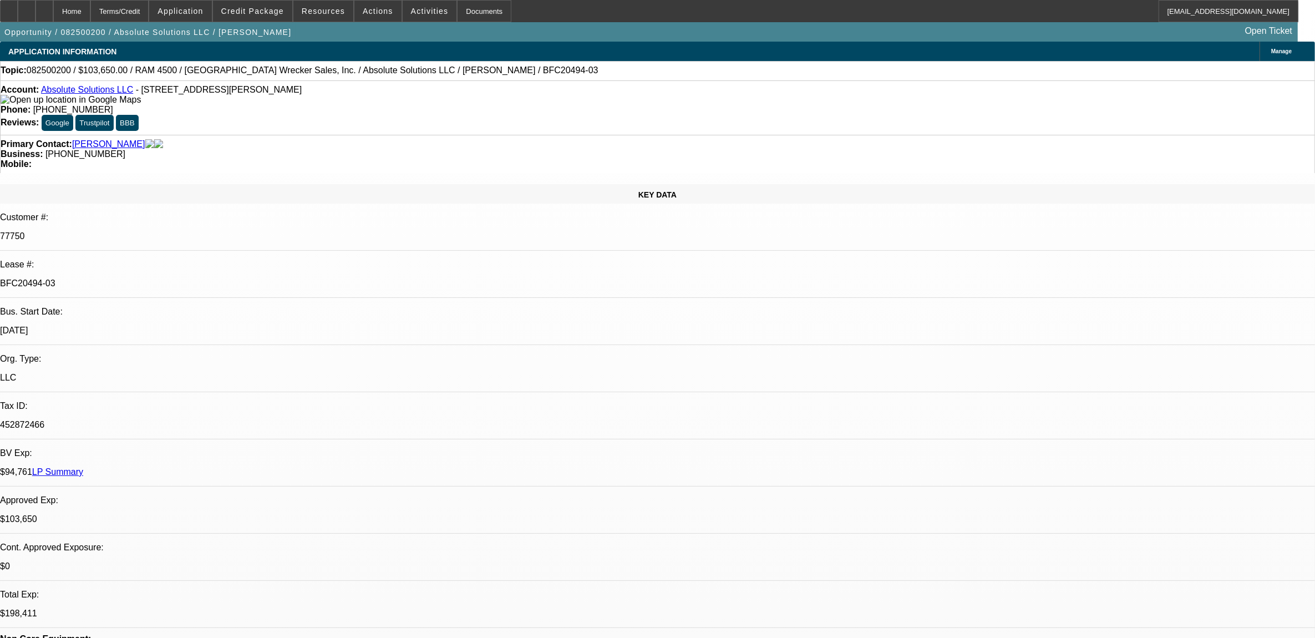
select select "0"
select select "0.1"
select select "0"
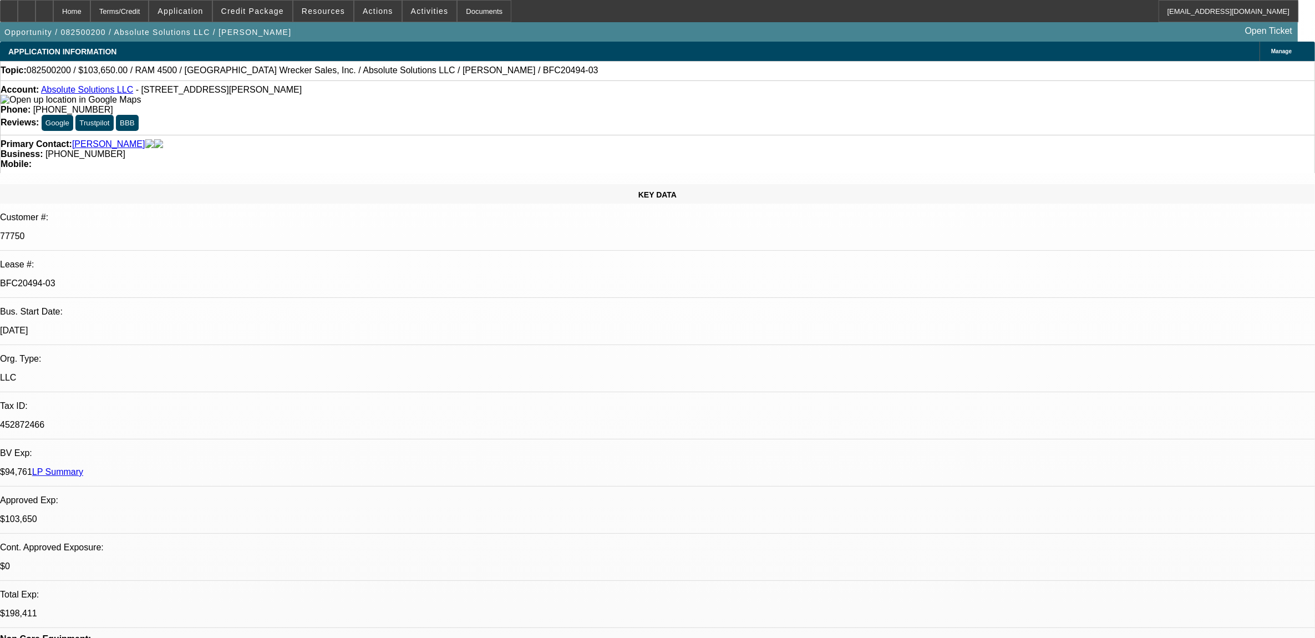
select select "0"
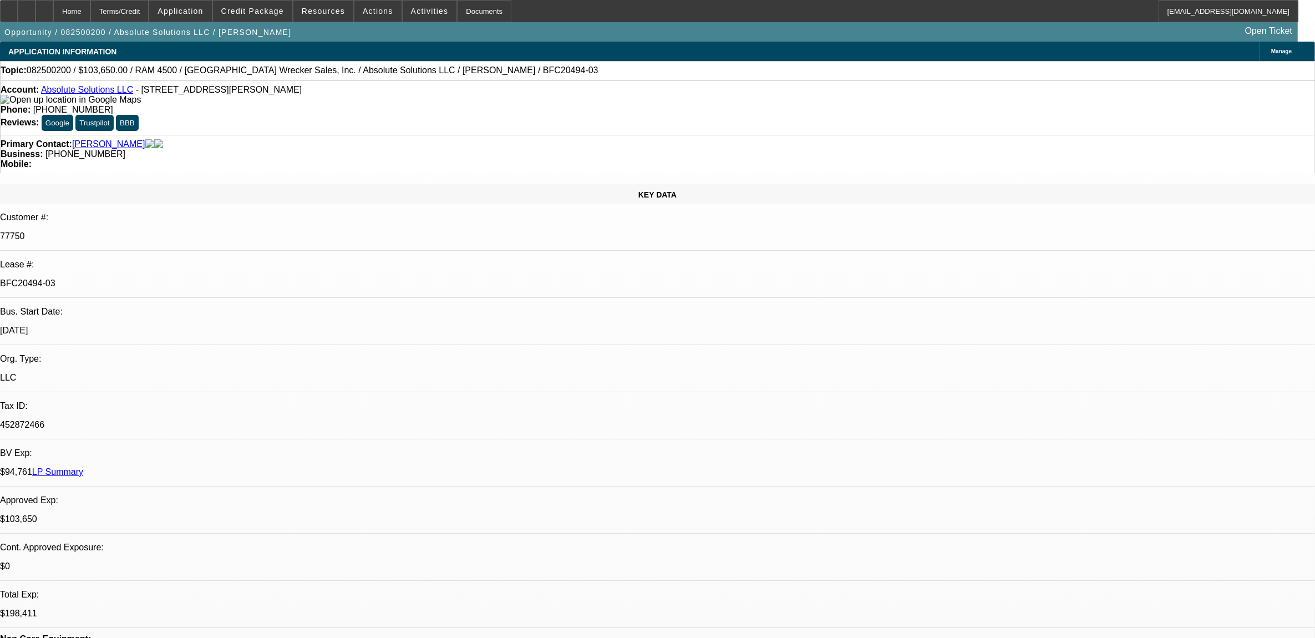
select select "0"
select select "1"
select select "4"
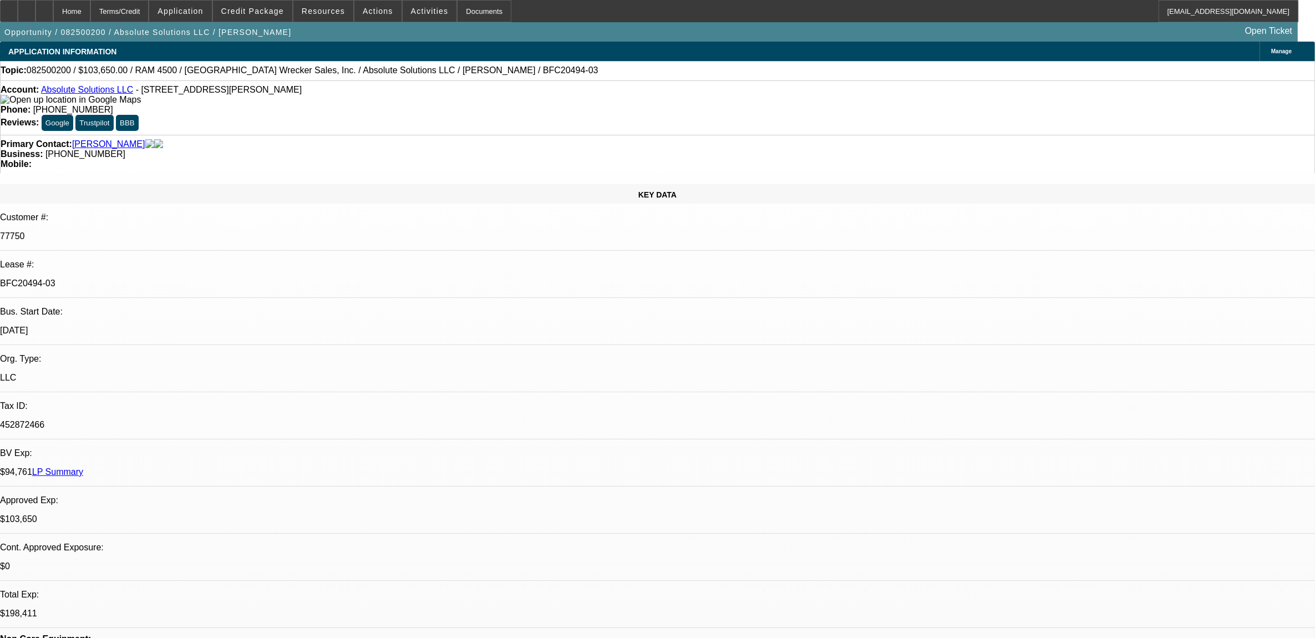
select select "1"
select select "5"
select select "1"
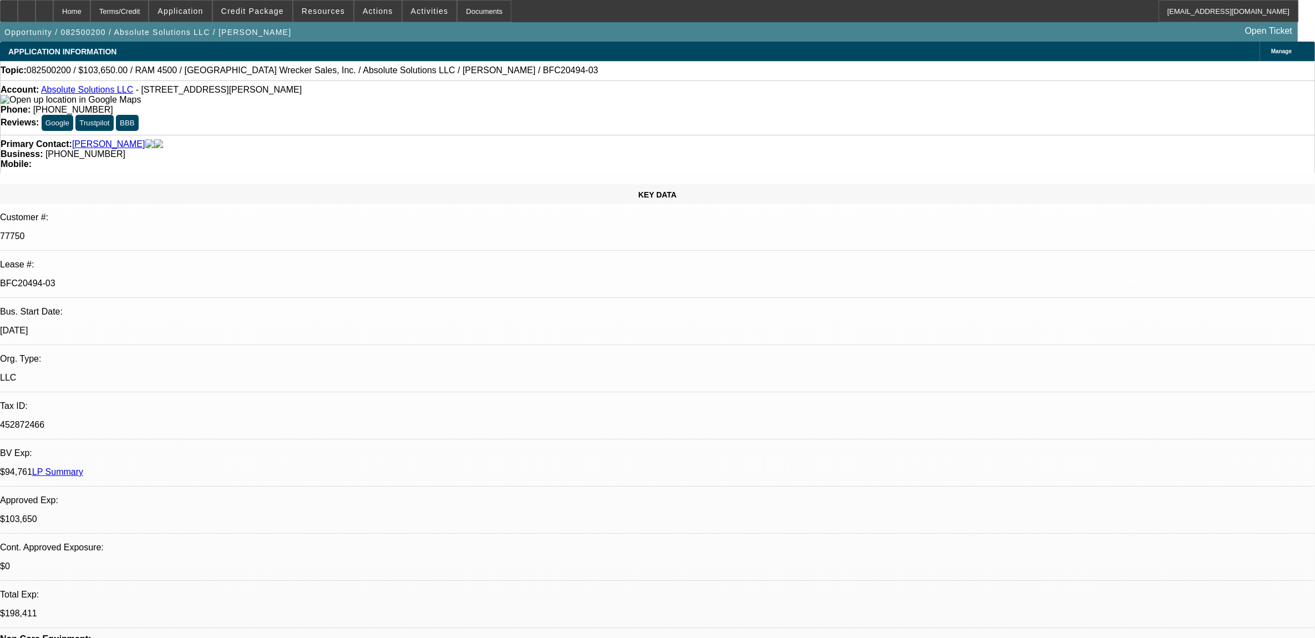
select select "6"
select select "1"
select select "6"
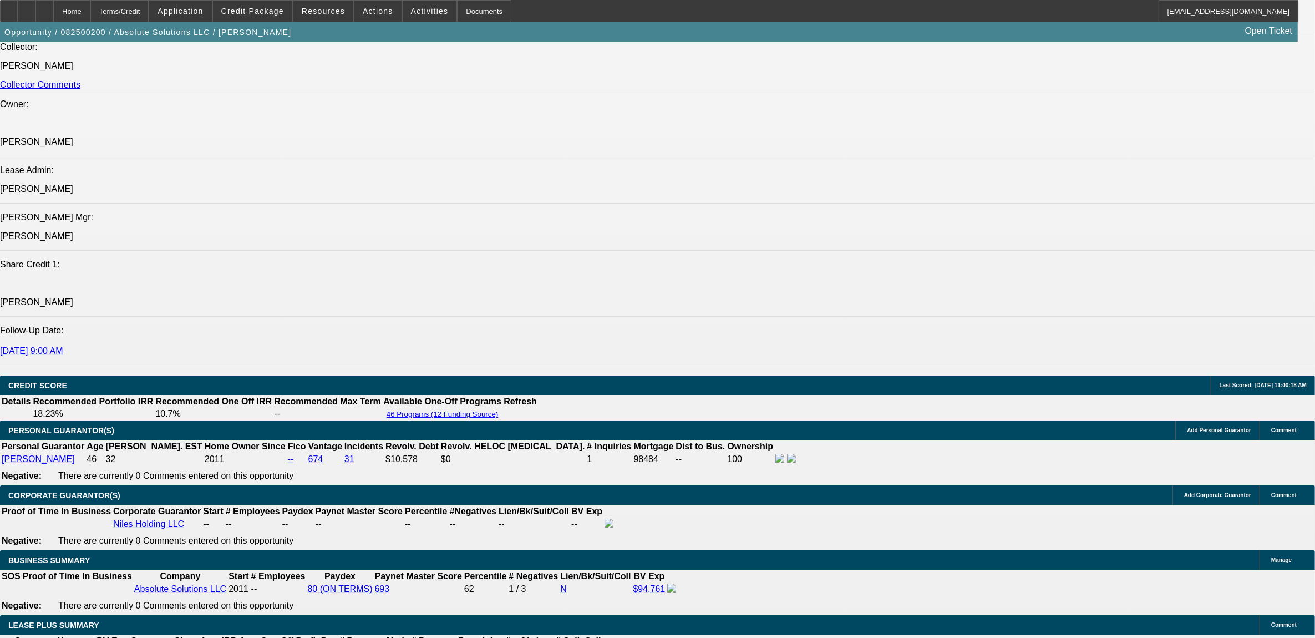
scroll to position [1526, 0]
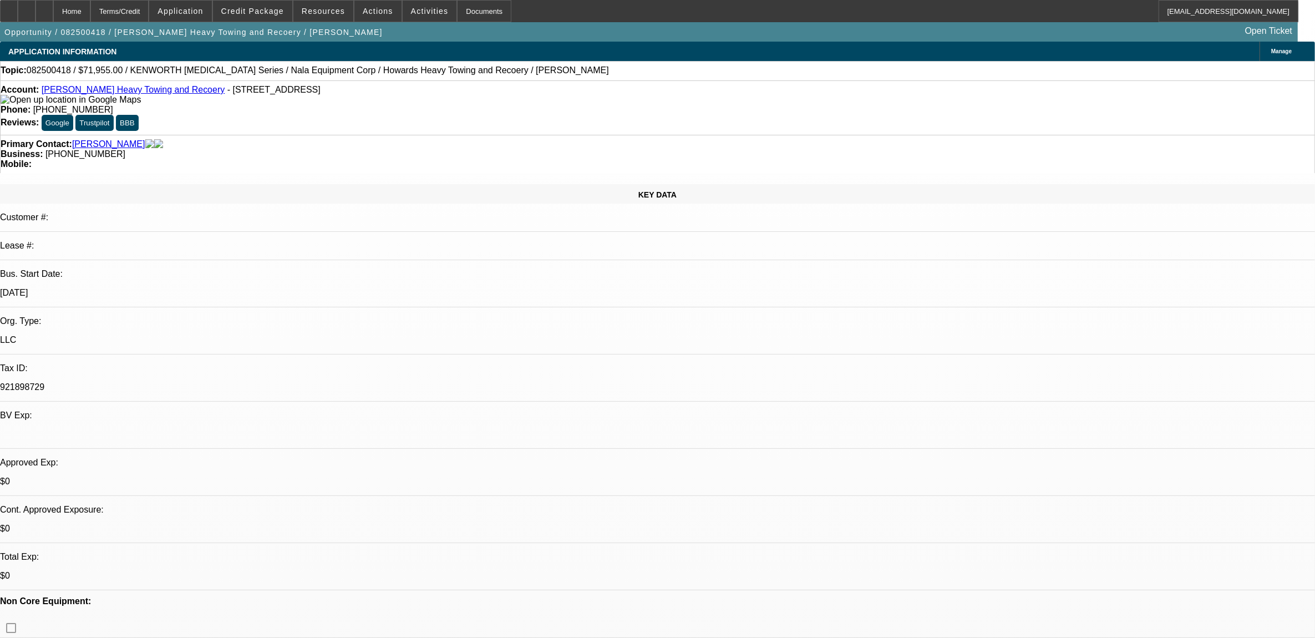
select select "0.1"
select select "0"
select select "0.1"
select select "0"
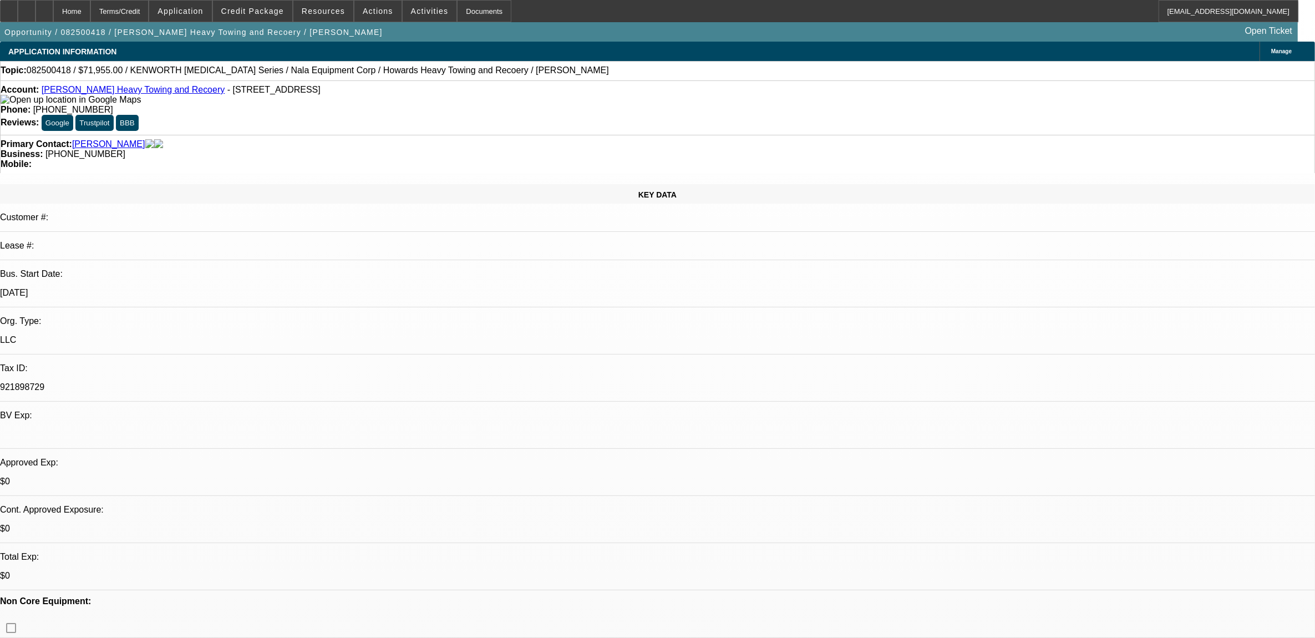
select select "0.1"
select select "0"
select select "0.1"
select select "1"
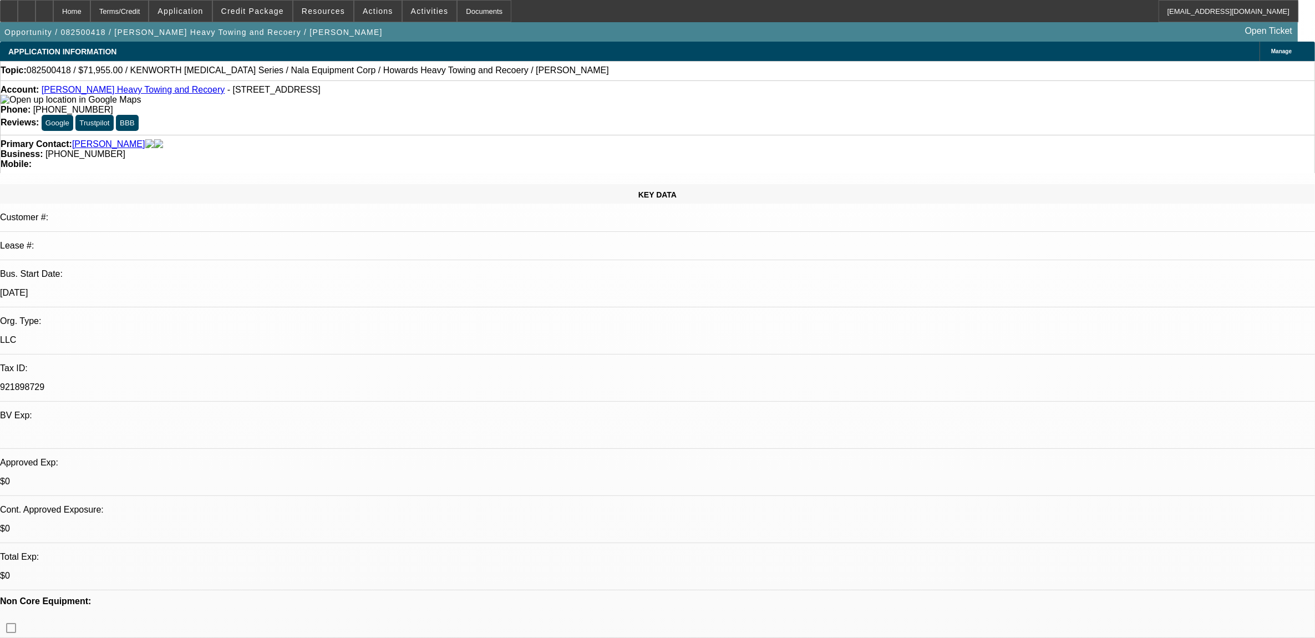
select select "2"
select select "4"
select select "1"
select select "2"
select select "4"
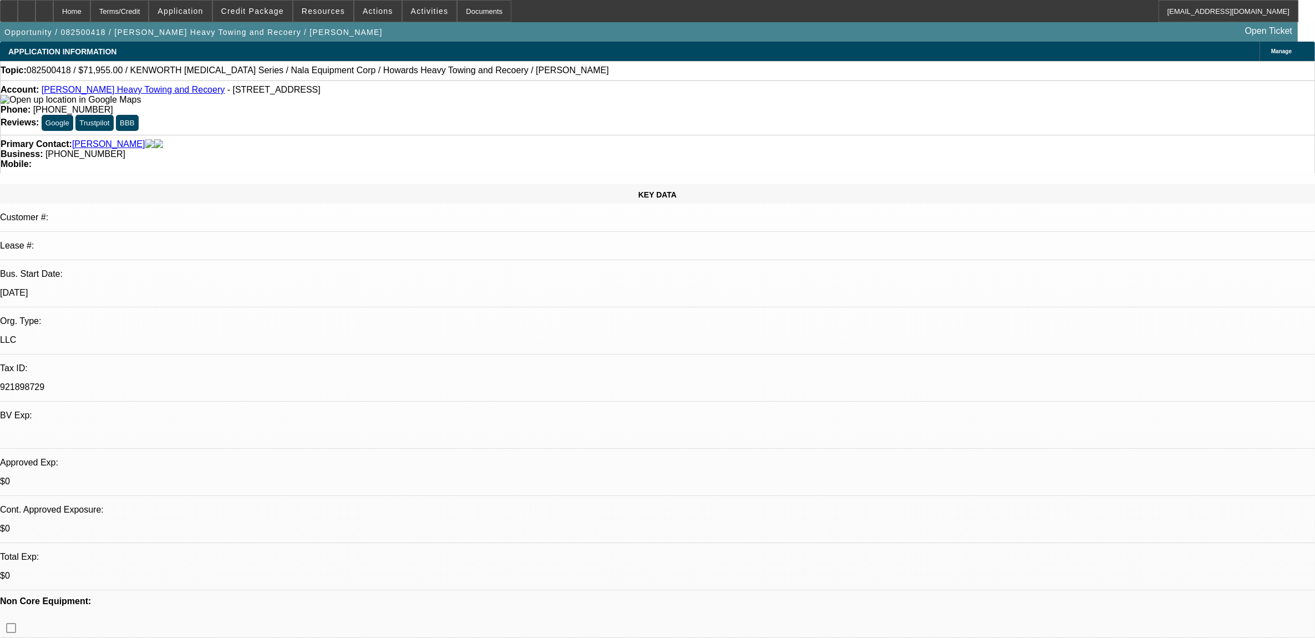
select select "1"
select select "2"
select select "4"
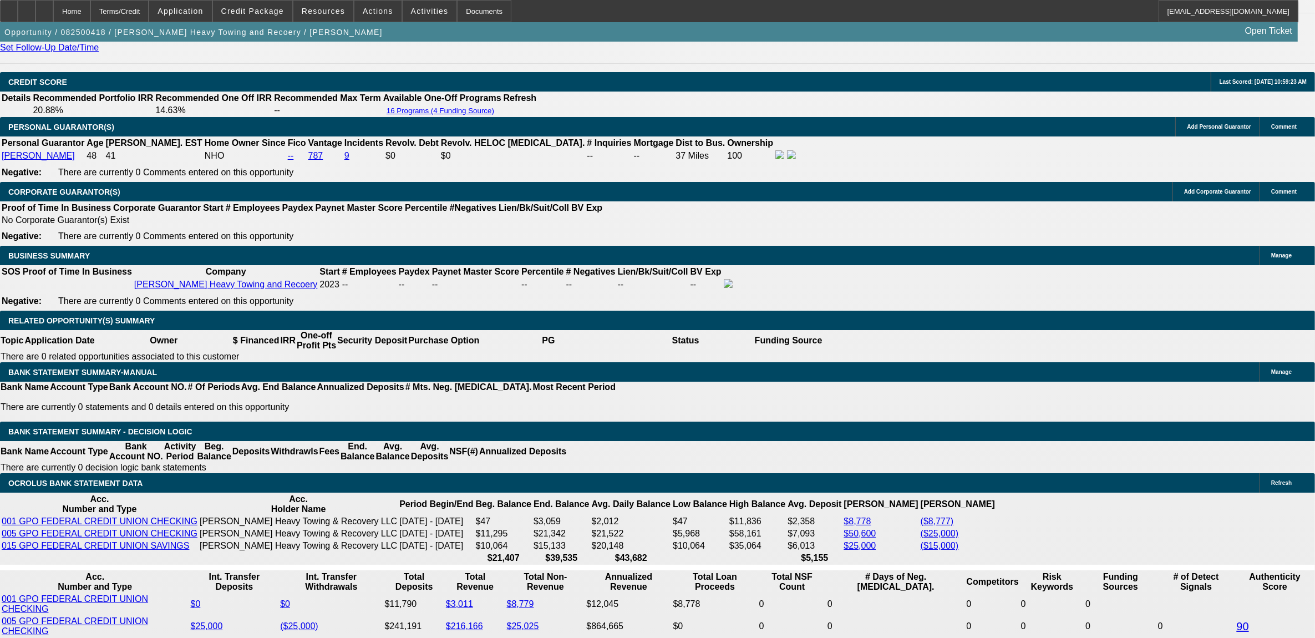
scroll to position [1526, 0]
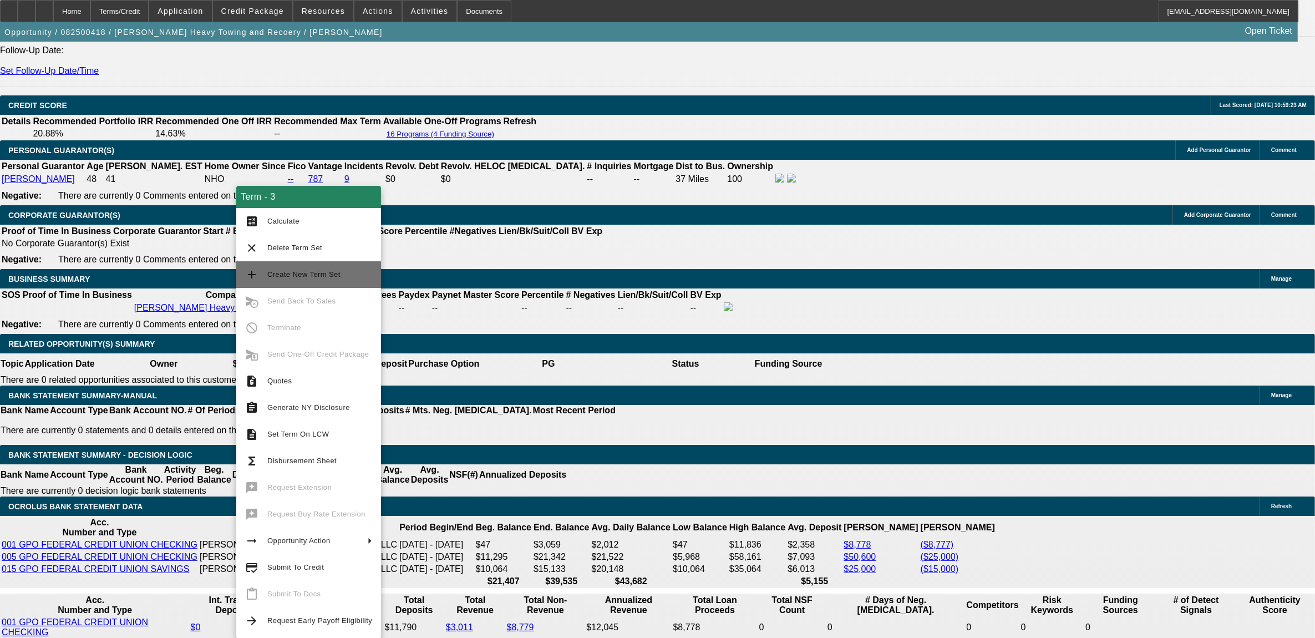
click at [310, 275] on span "Create New Term Set" at bounding box center [303, 274] width 73 height 8
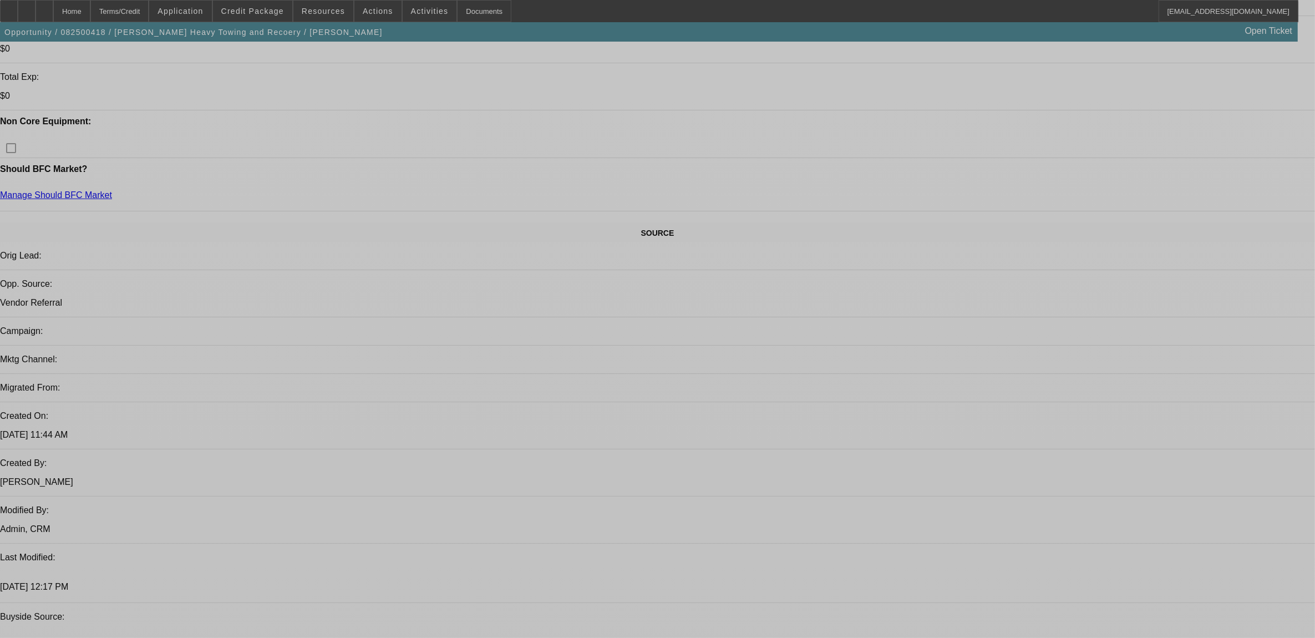
select select "0.1"
select select "0"
select select "0.1"
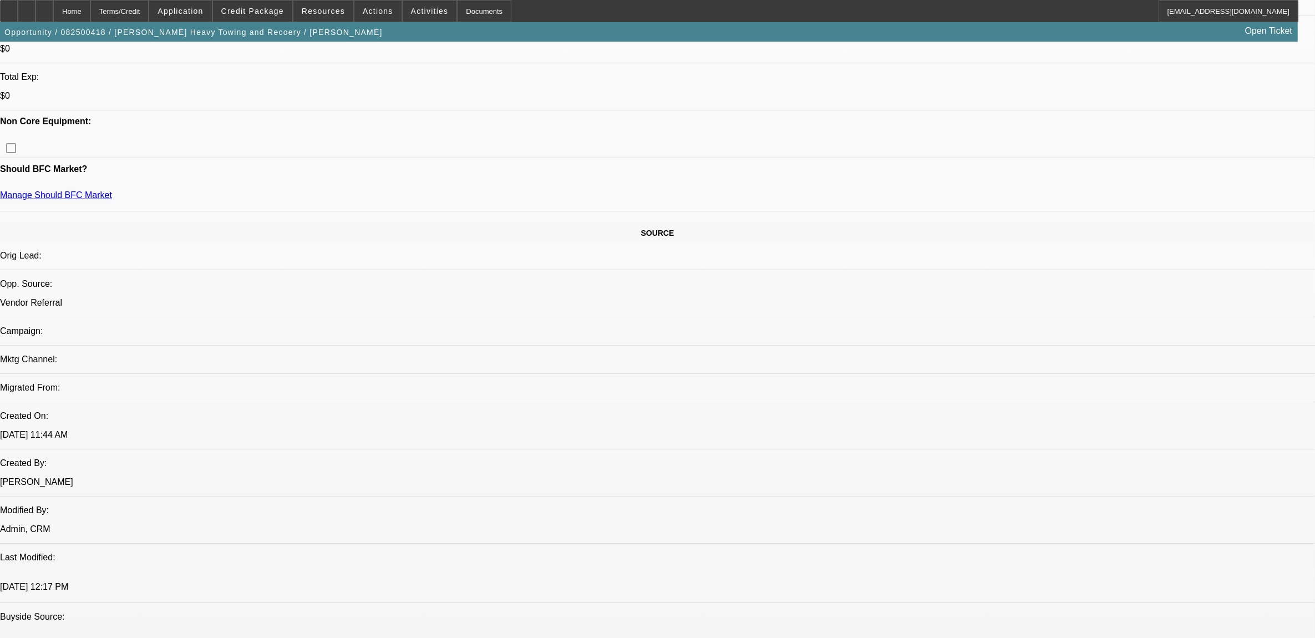
select select "0.1"
select select "0"
select select "0.1"
select select "0"
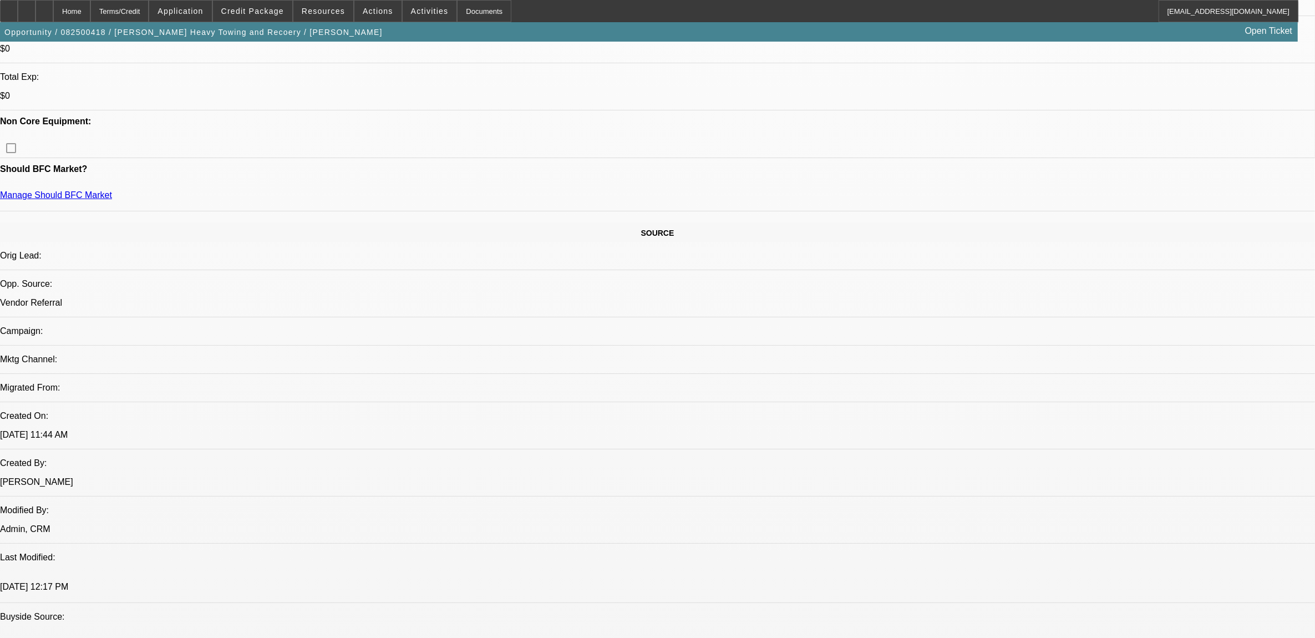
select select "0.1"
select select "0"
select select "0.1"
select select "1"
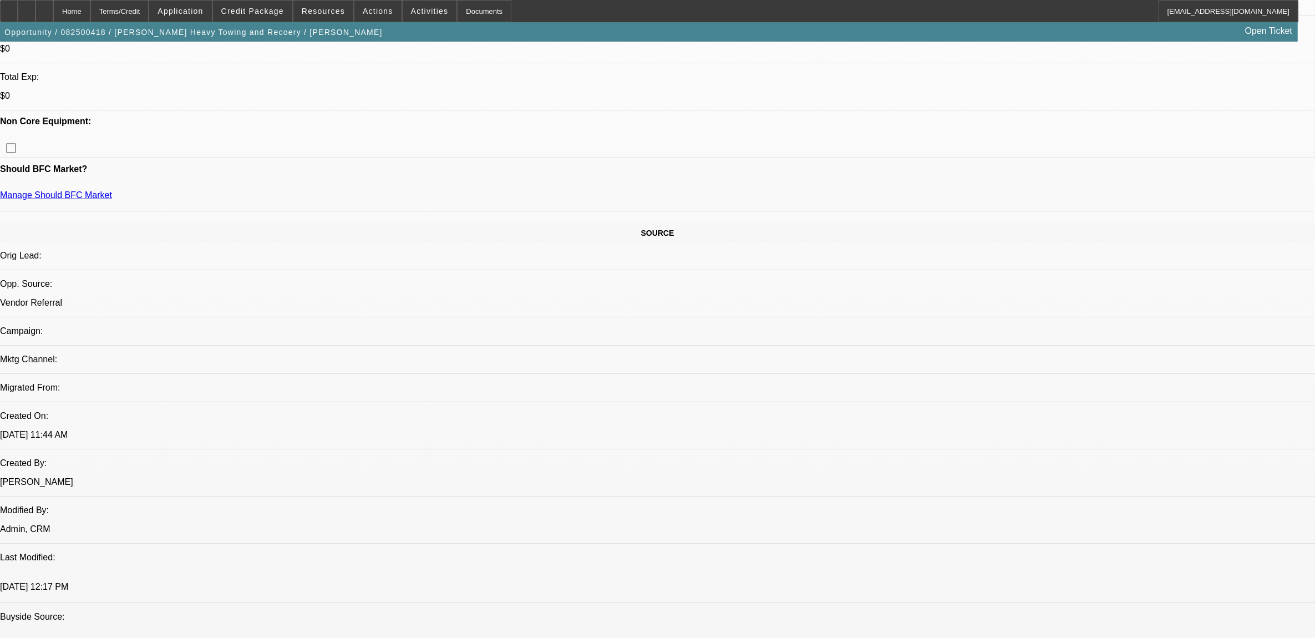
select select "2"
select select "4"
select select "1"
select select "2"
select select "4"
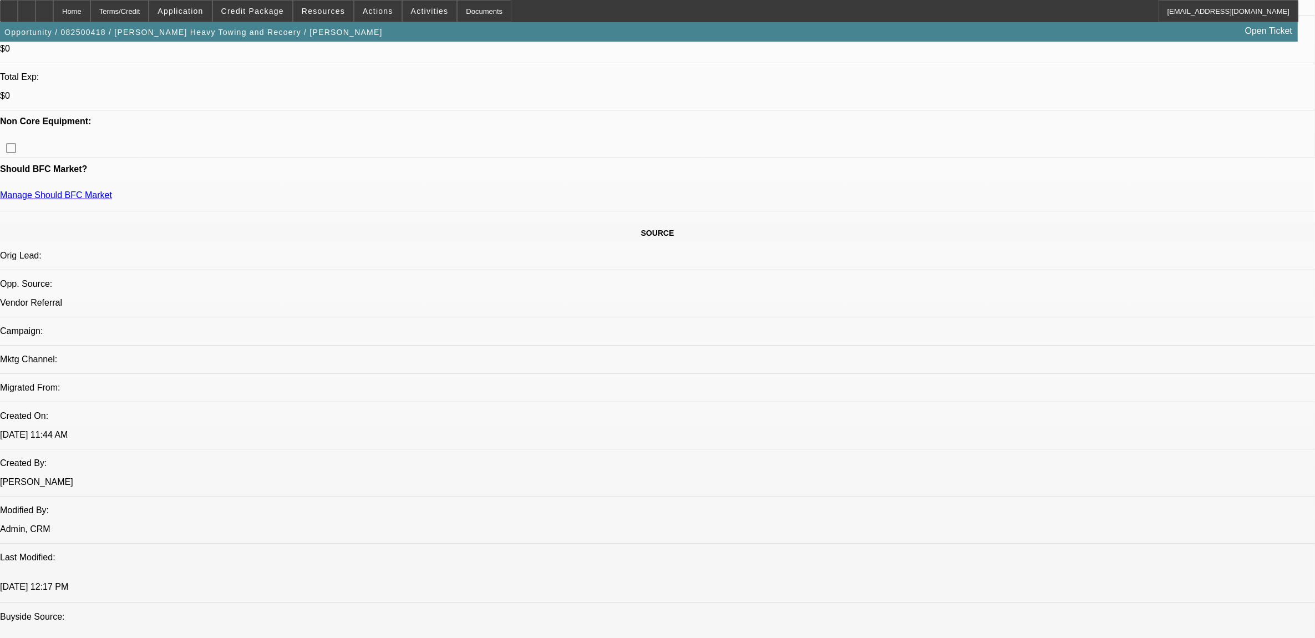
select select "1"
select select "2"
select select "4"
select select "1"
select select "2"
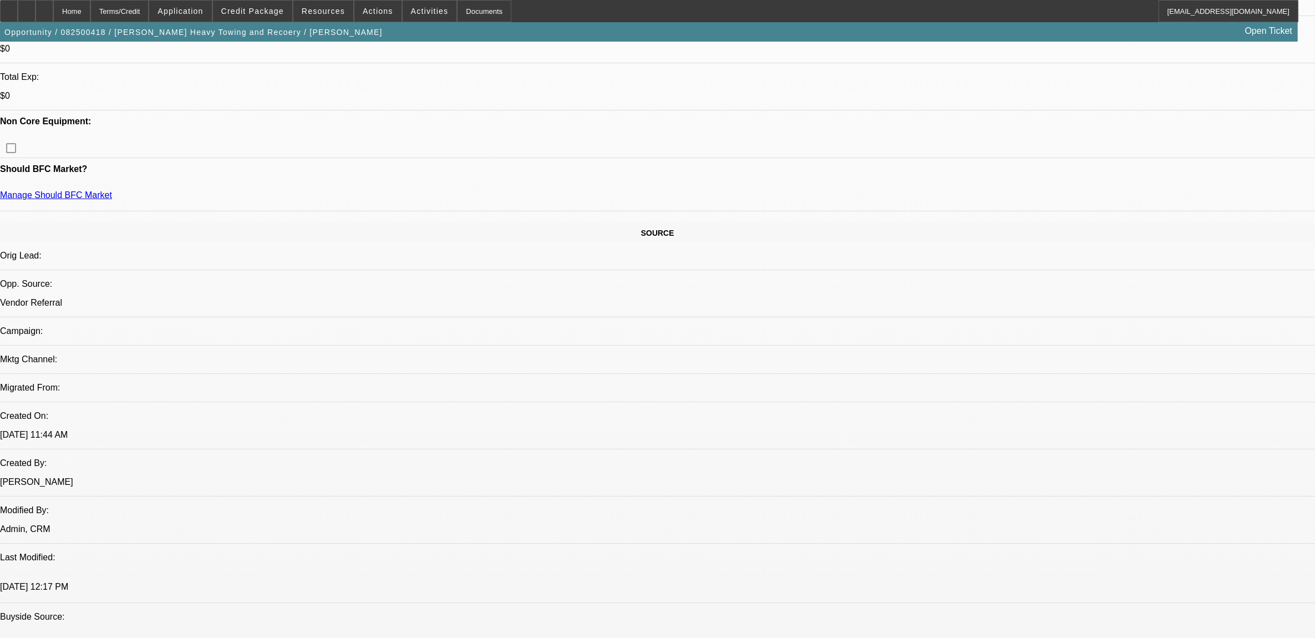
select select "4"
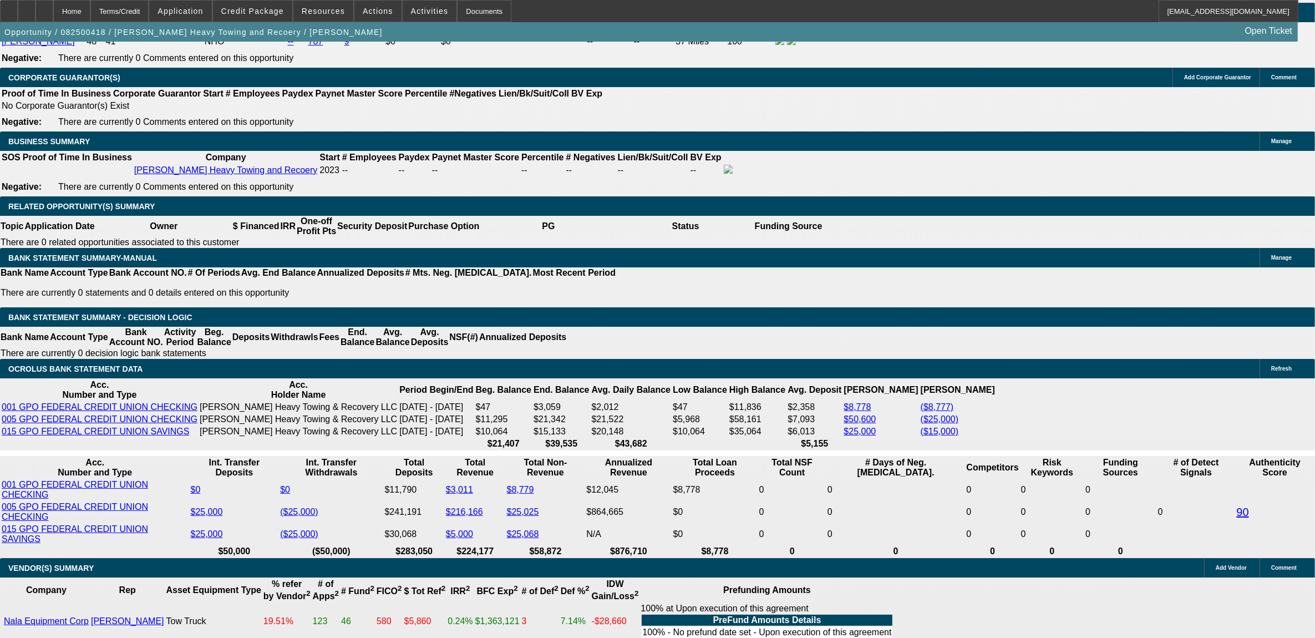
scroll to position [1521, 0]
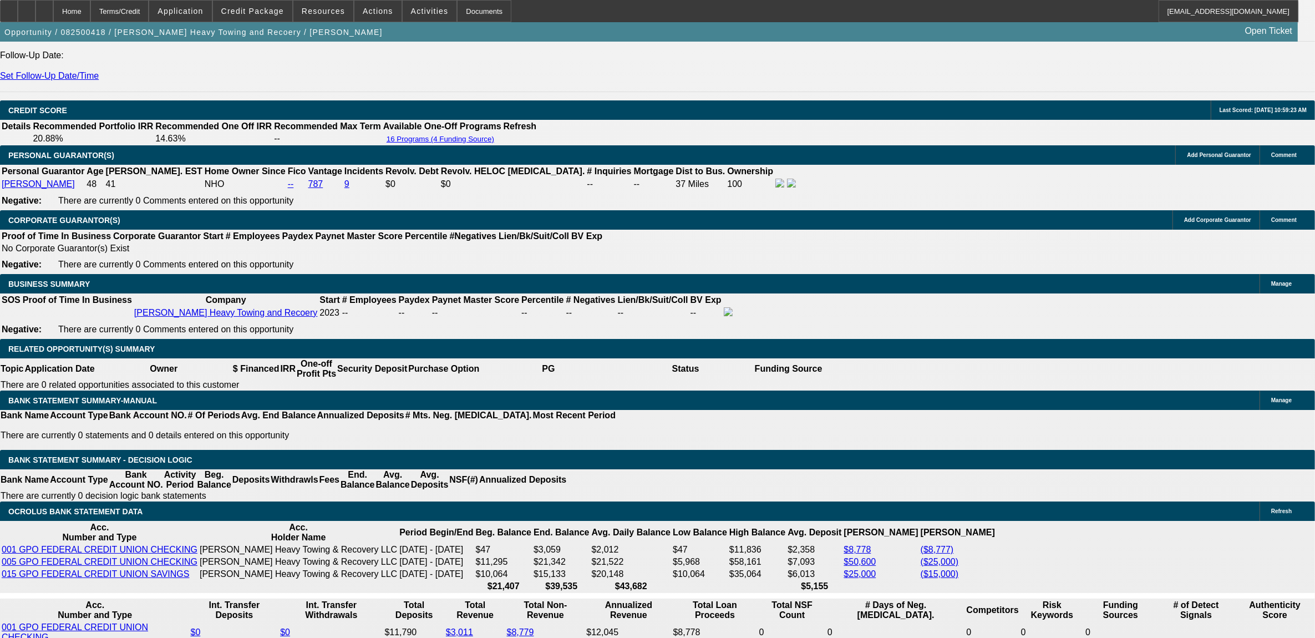
select select "6"
type input "UNKNOWN"
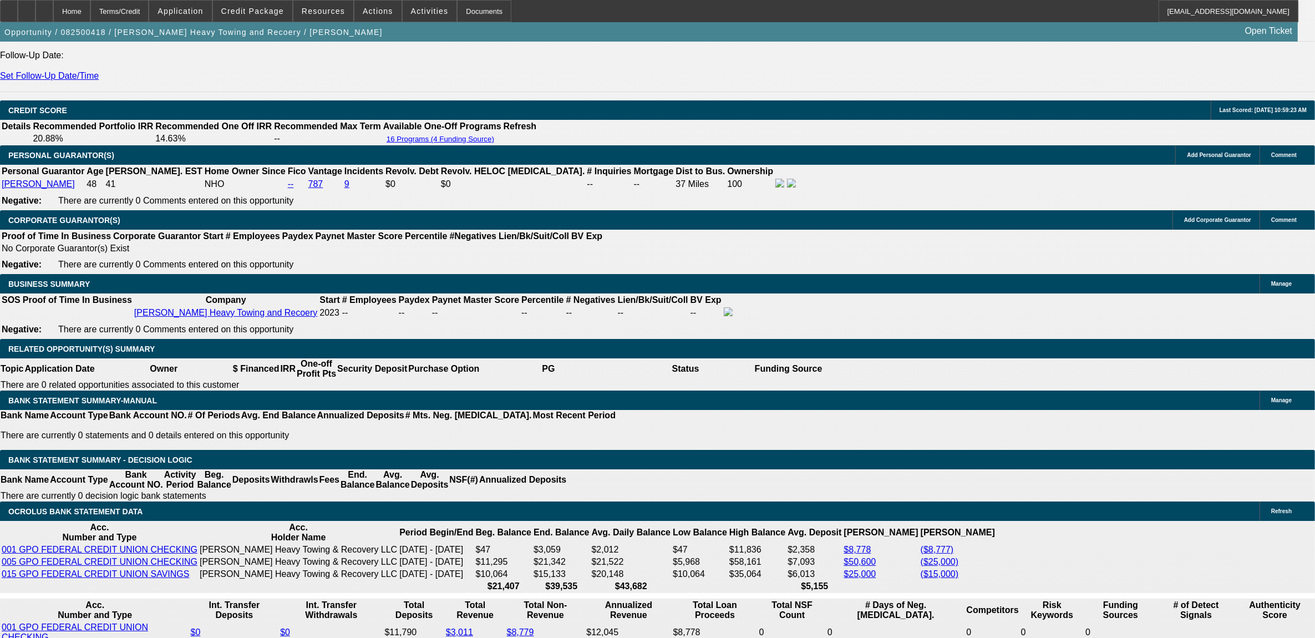
select select "0"
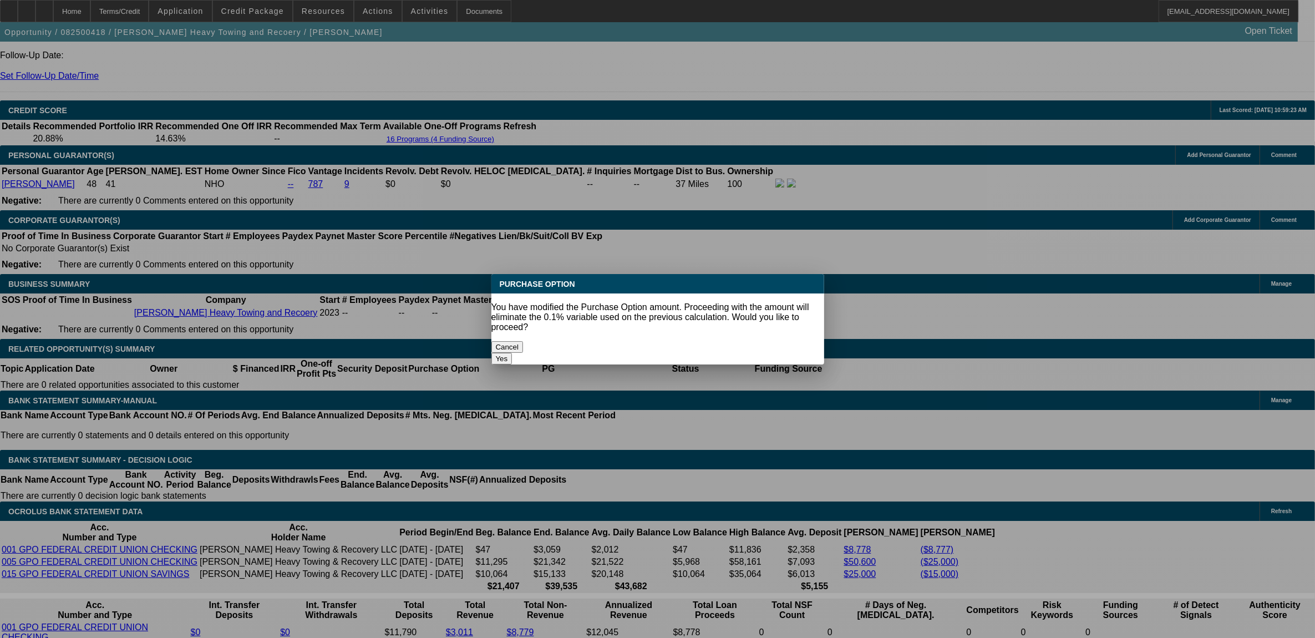
scroll to position [0, 0]
click at [513, 353] on button "Yes" at bounding box center [502, 359] width 21 height 12
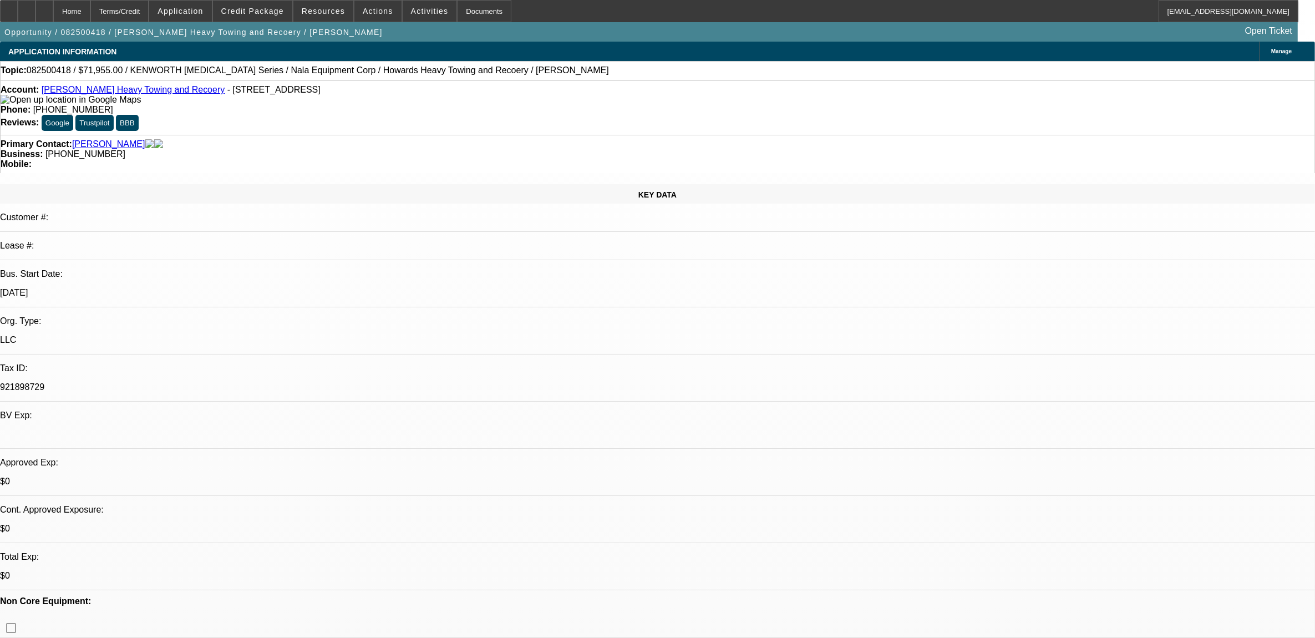
type input "$0.00"
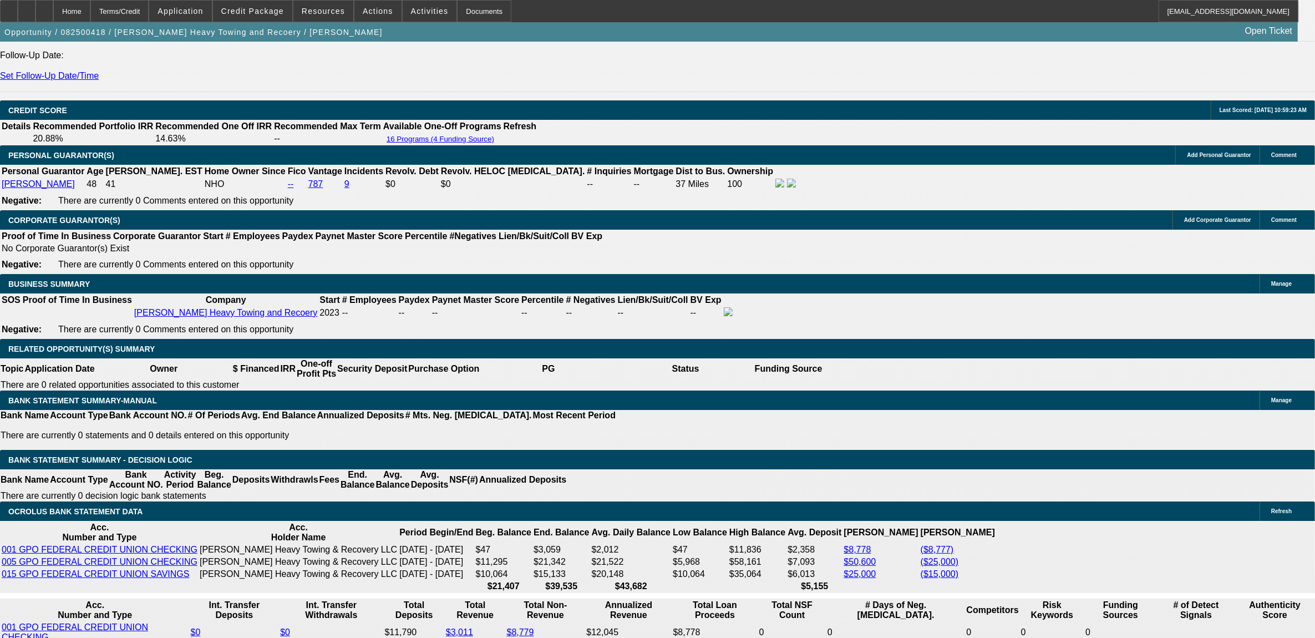
type input "1"
type input "$1,529.87"
type input "14."
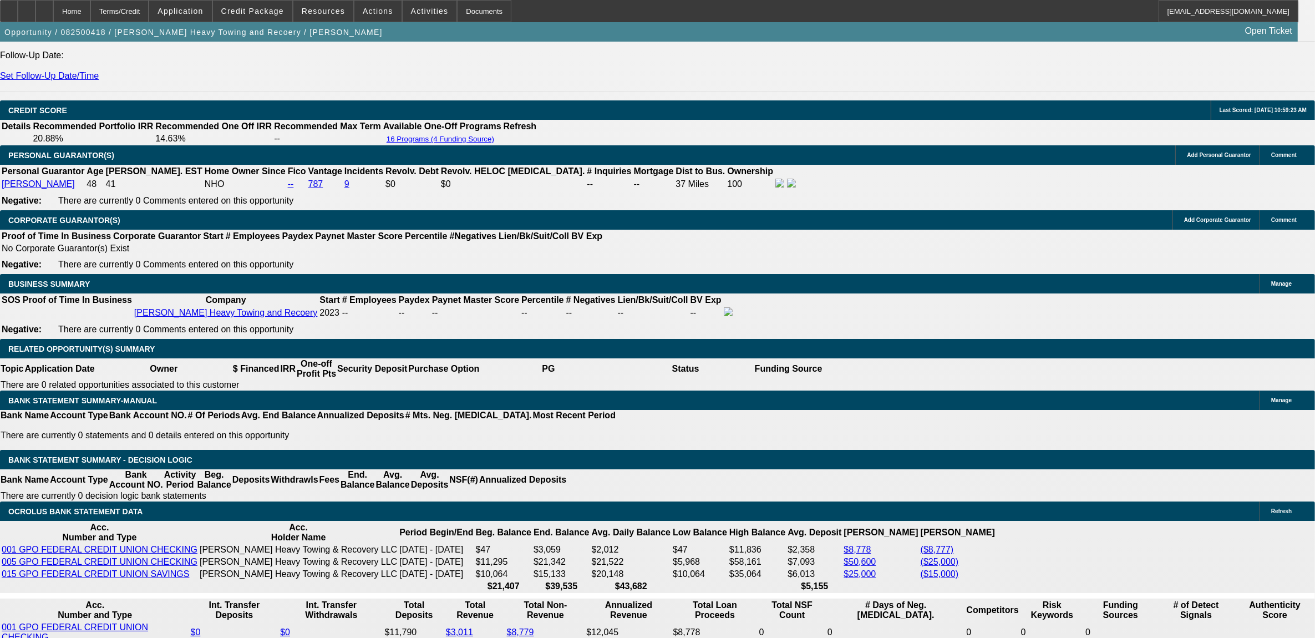
type input "$1,966.28"
type input "14.9"
type input "$1,998.92"
type input "14.9"
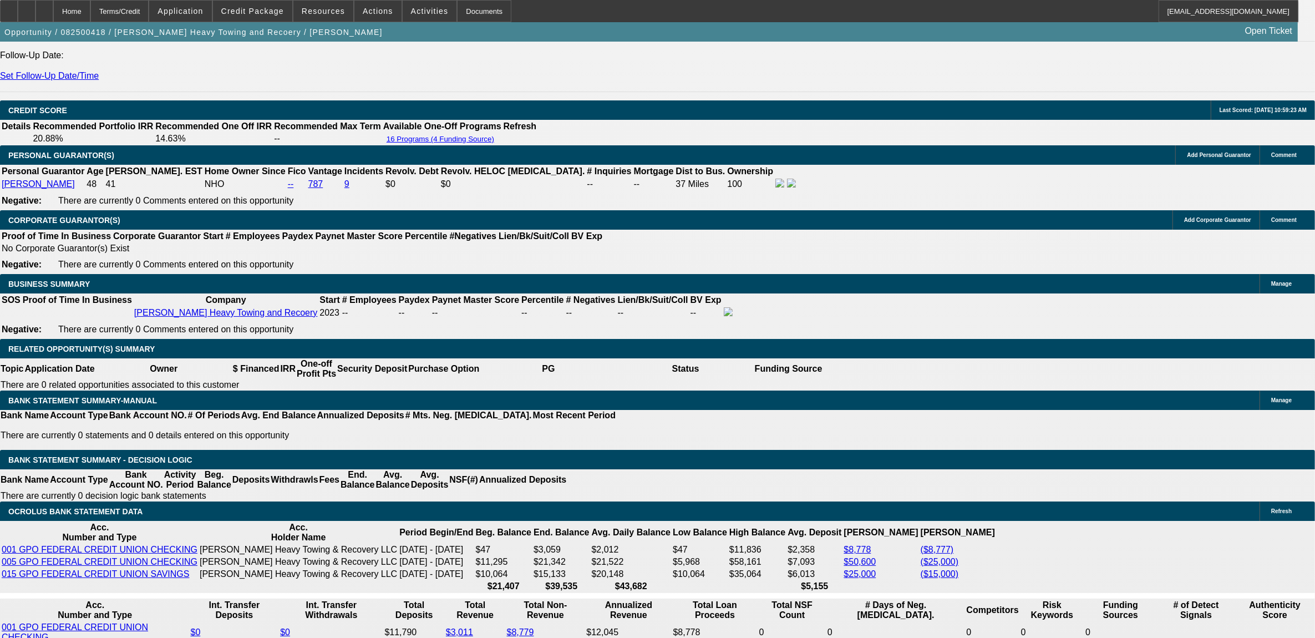
type input "1"
type input "1995"
type input "14.8"
type input "$1,995.00"
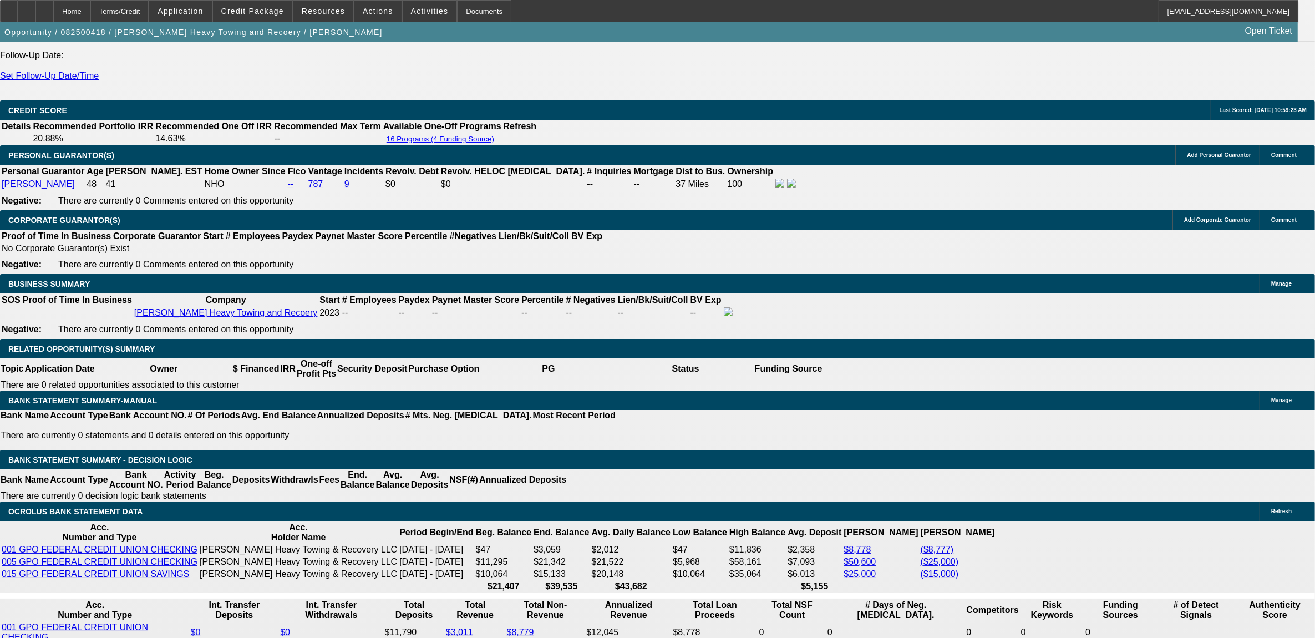
drag, startPoint x: 121, startPoint y: 506, endPoint x: 167, endPoint y: 504, distance: 46.1
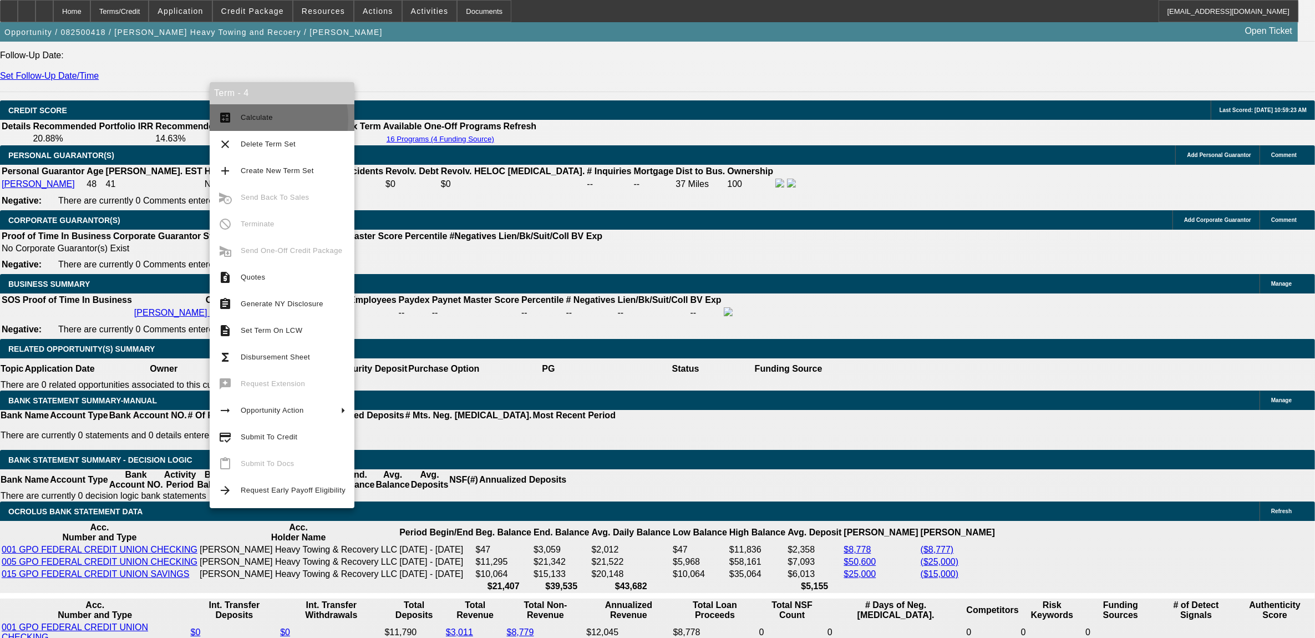
click at [259, 119] on span "Calculate" at bounding box center [257, 117] width 32 height 8
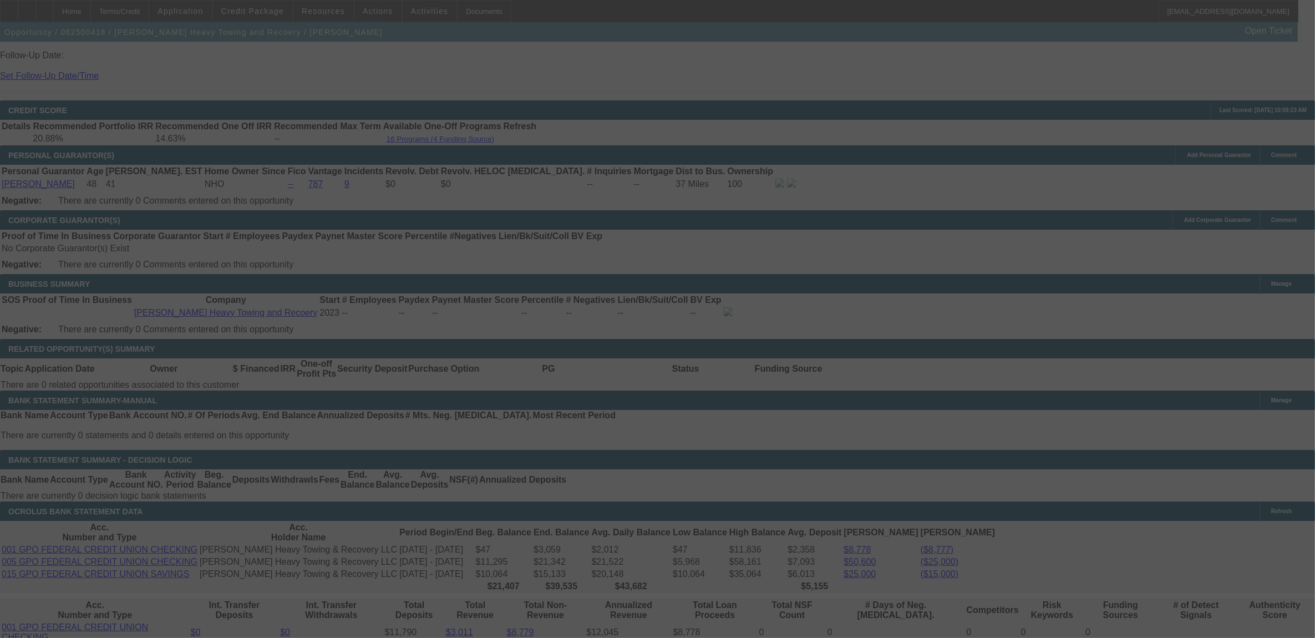
select select "0.1"
select select "0"
select select "2"
select select "0"
select select "6"
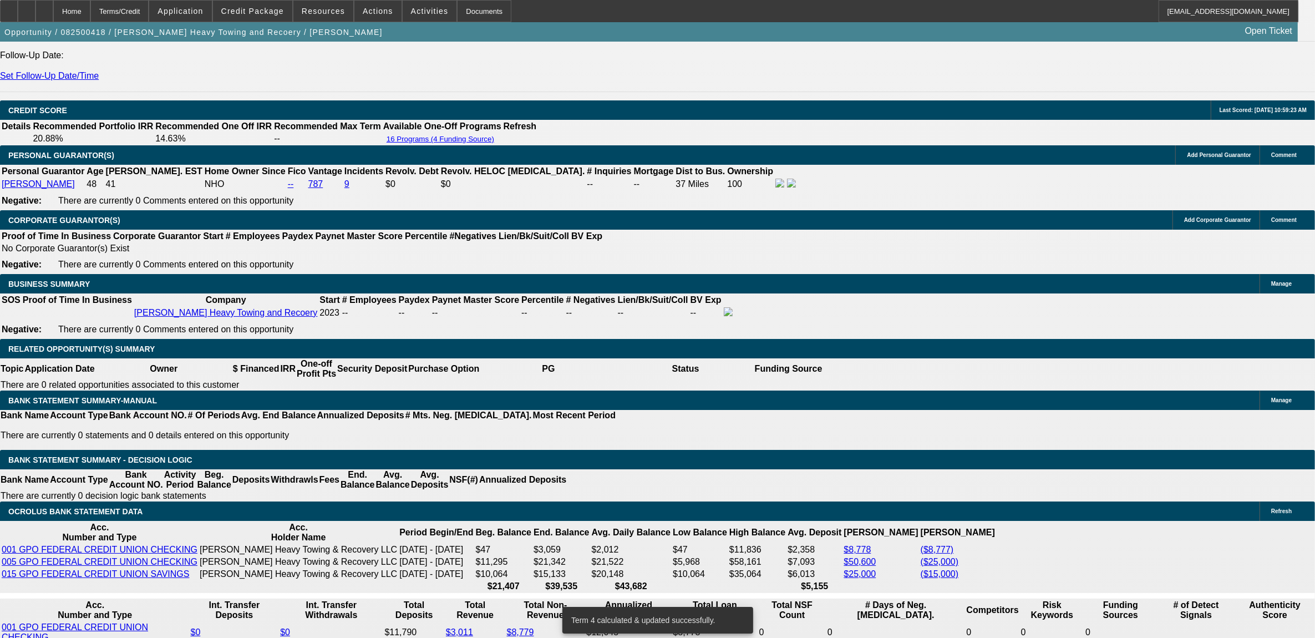
select select "1"
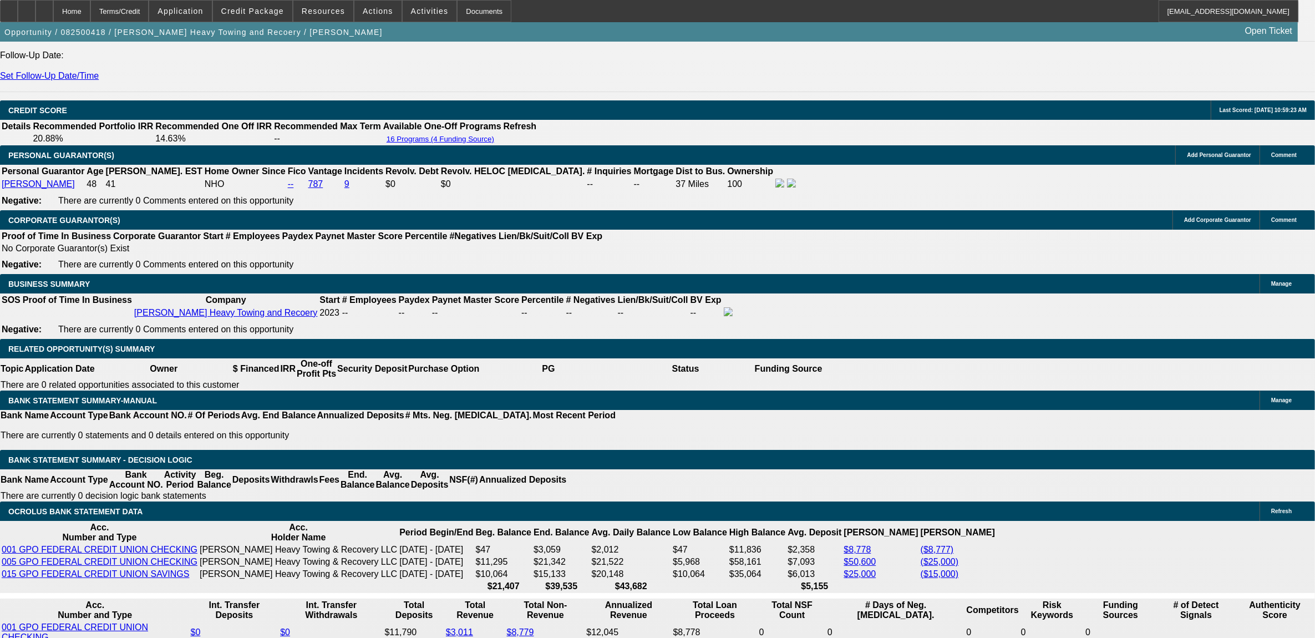
type input "UNKNOWN"
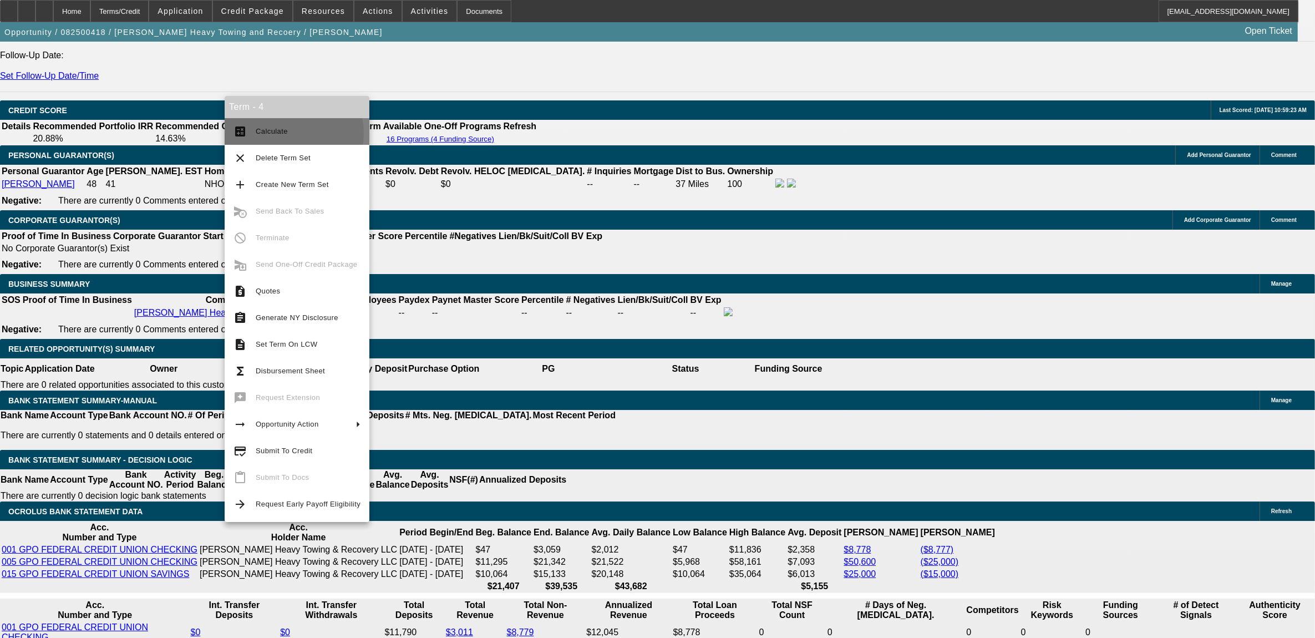
click at [276, 133] on span "Calculate" at bounding box center [272, 131] width 32 height 8
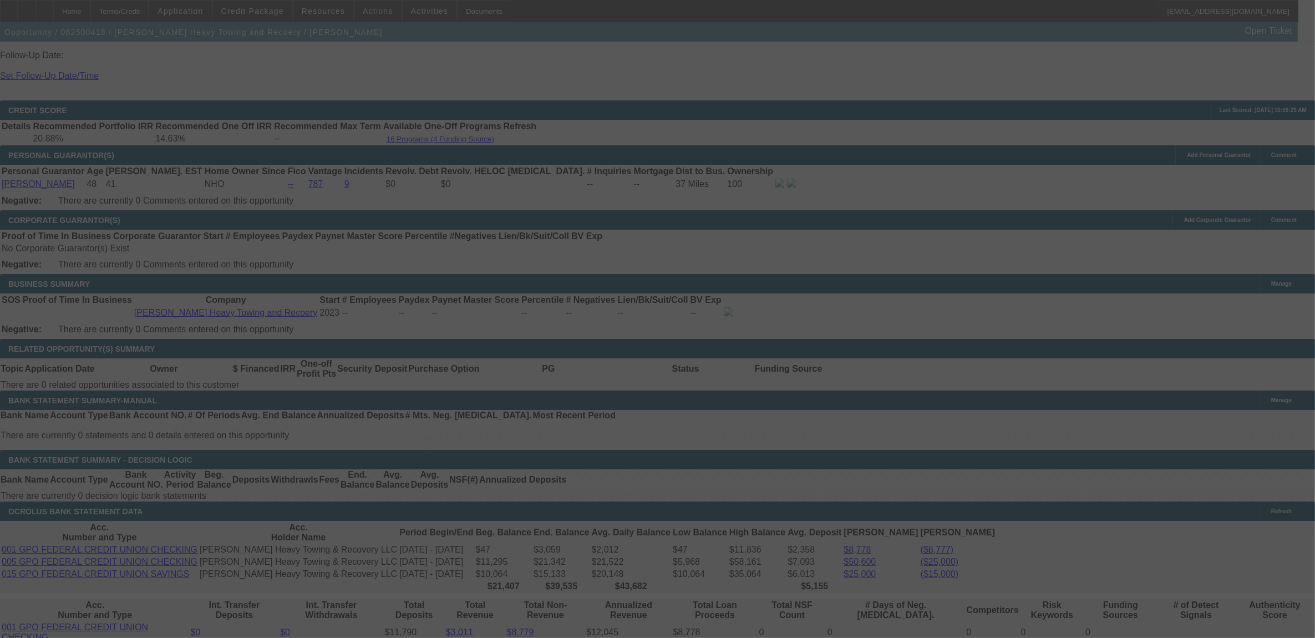
select select "0.1"
select select "0"
select select "6"
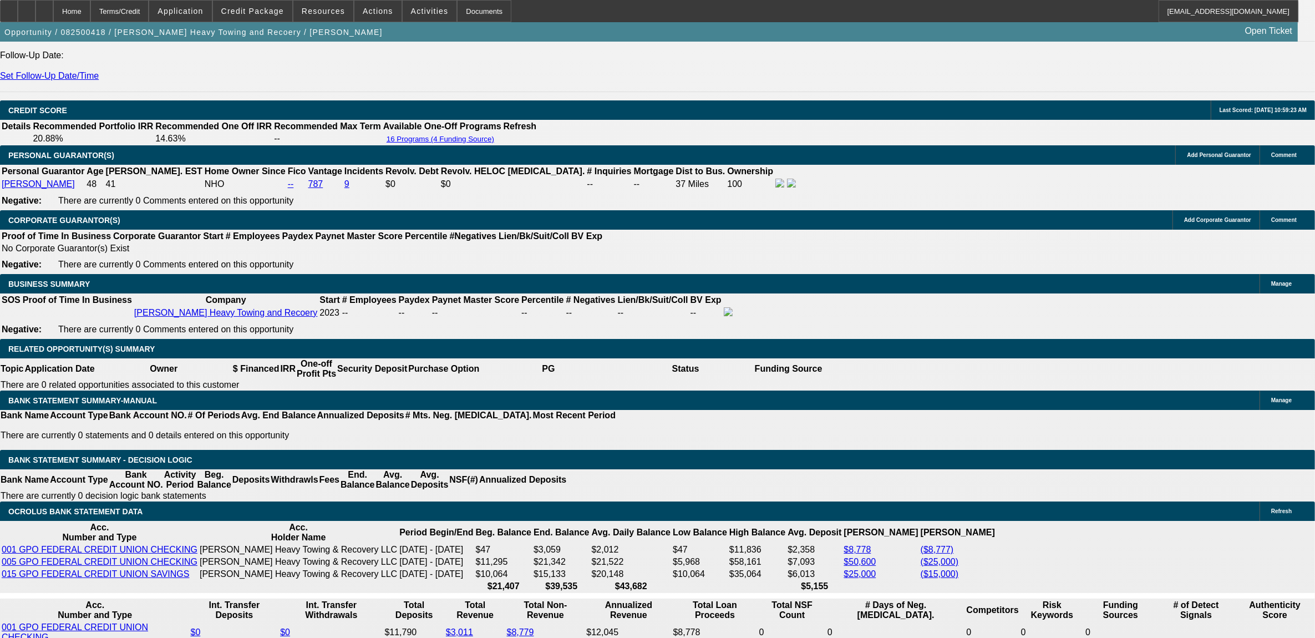
type input "UNKNOWN"
type input "12"
type input "$1,529.87"
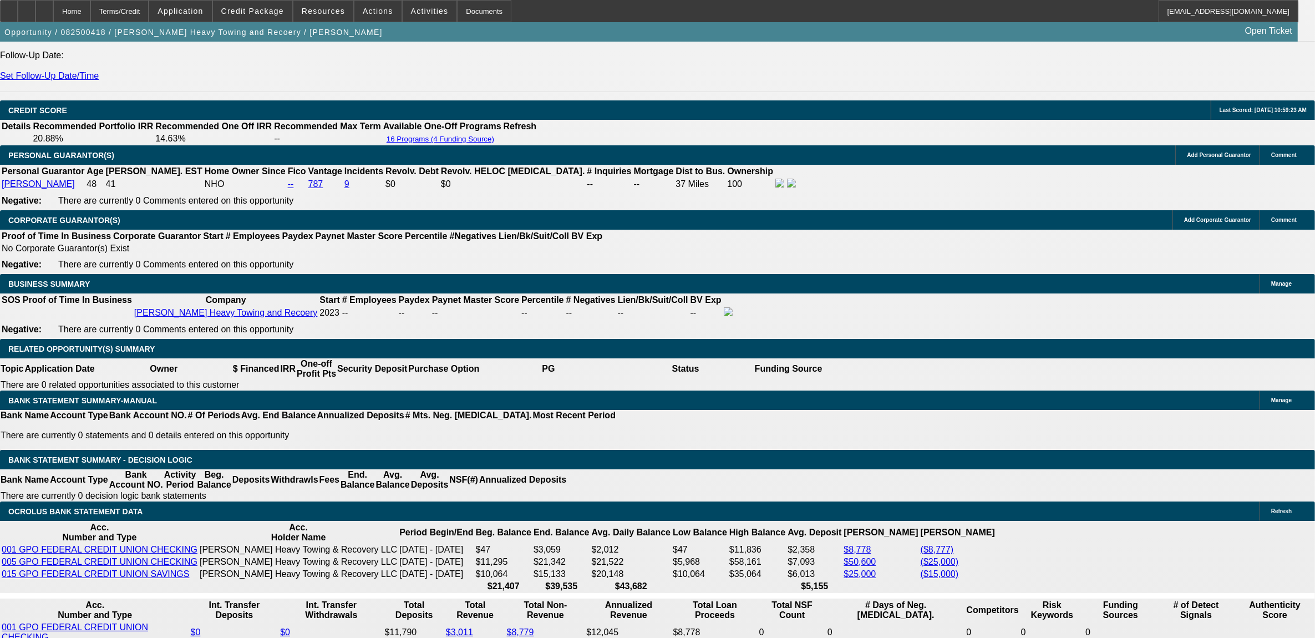
type input "12."
type input "$1,894.85"
type input "12.9"
type input "$1,926.80"
type input "12.9"
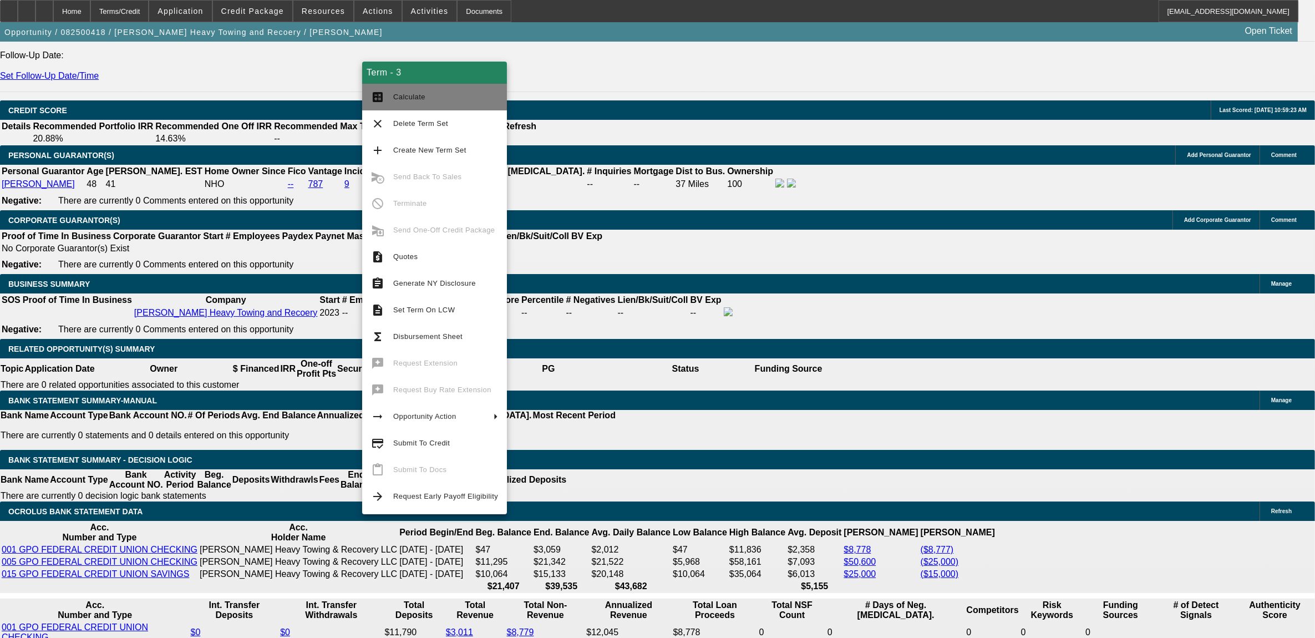
click at [432, 103] on span "Calculate" at bounding box center [445, 96] width 105 height 13
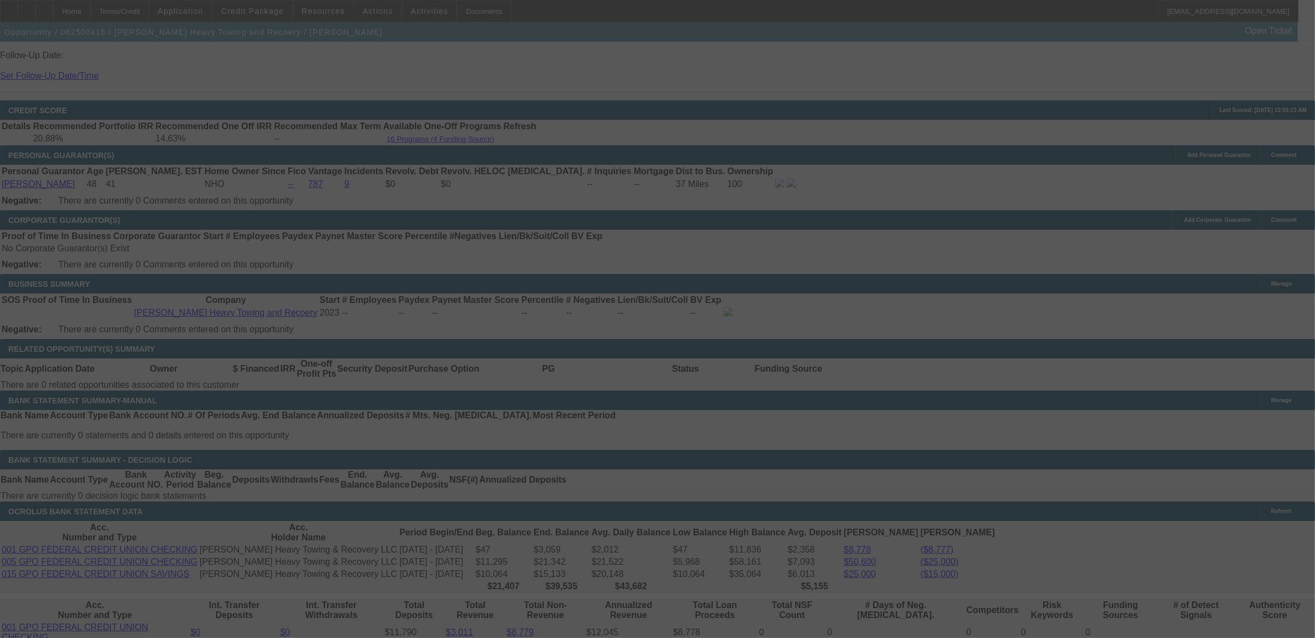
select select "0.1"
select select "0"
select select "2"
select select "0.1"
select select "4"
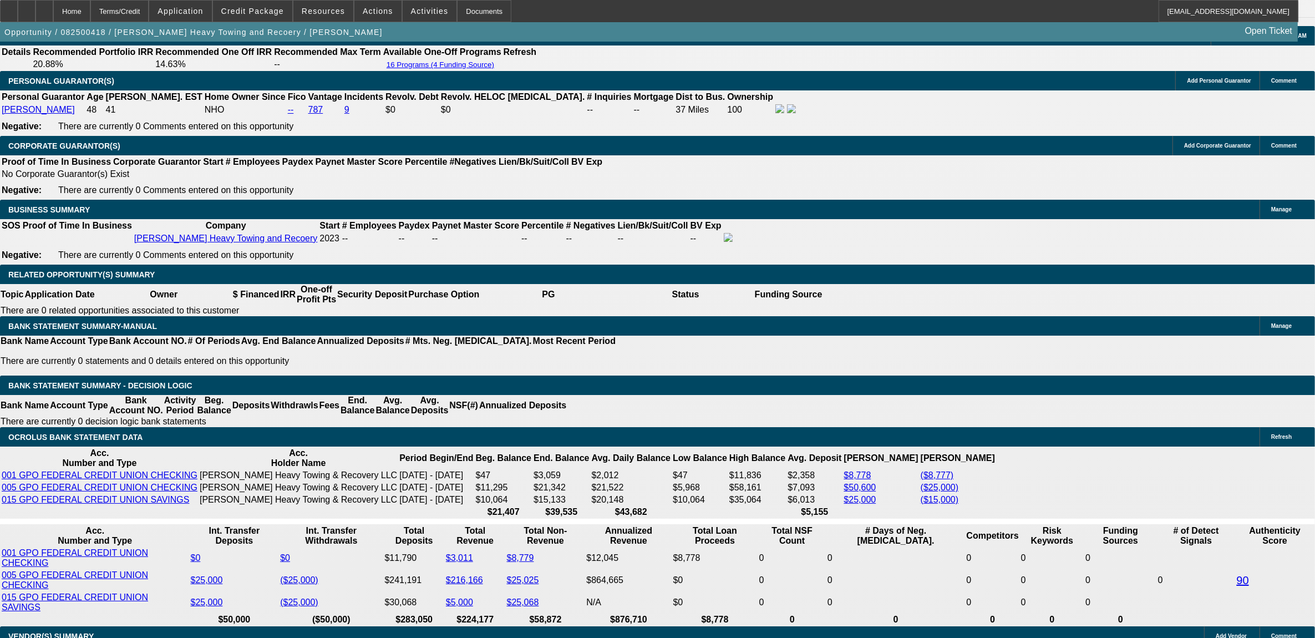
scroll to position [69, 0]
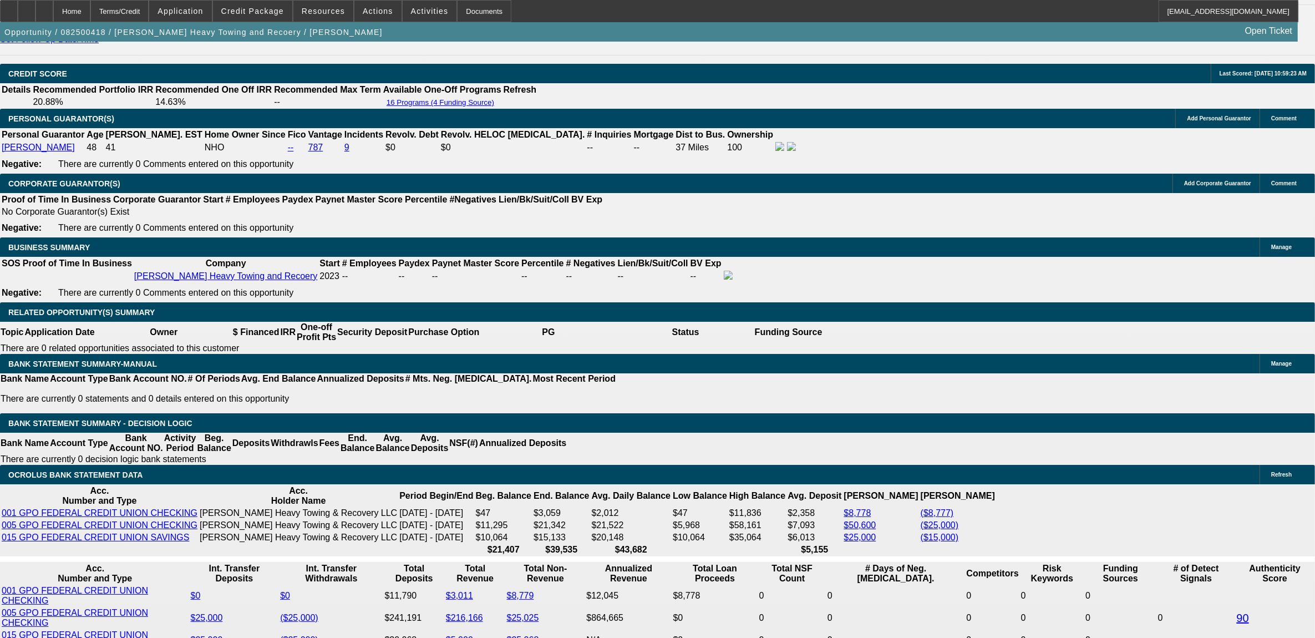
scroll to position [1526, 0]
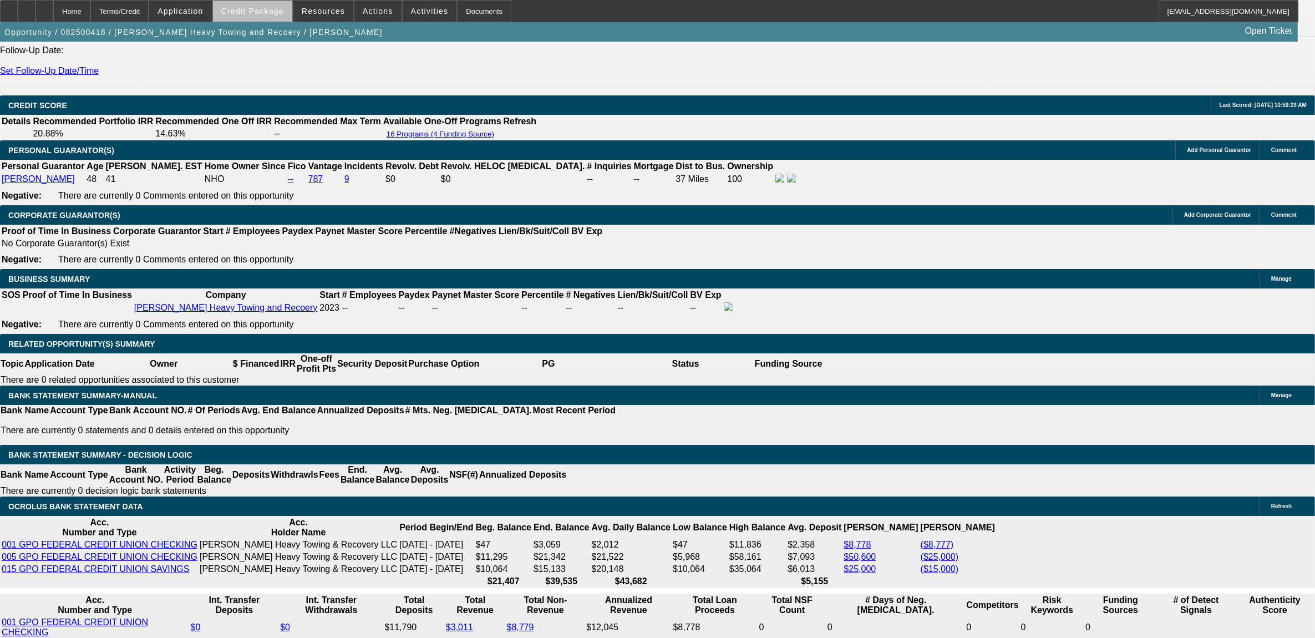
click at [273, 19] on span at bounding box center [252, 11] width 79 height 27
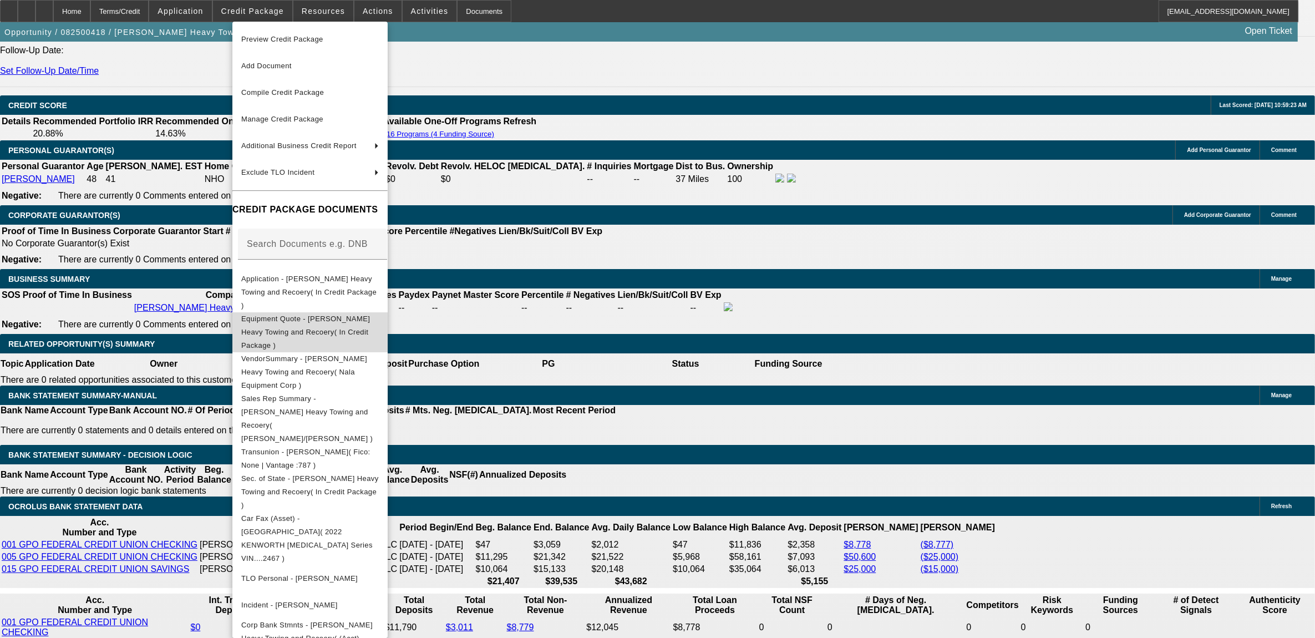
click at [284, 314] on span "Equipment Quote - Howard's Heavy Towing and Recoery( In Credit Package )" at bounding box center [305, 331] width 129 height 35
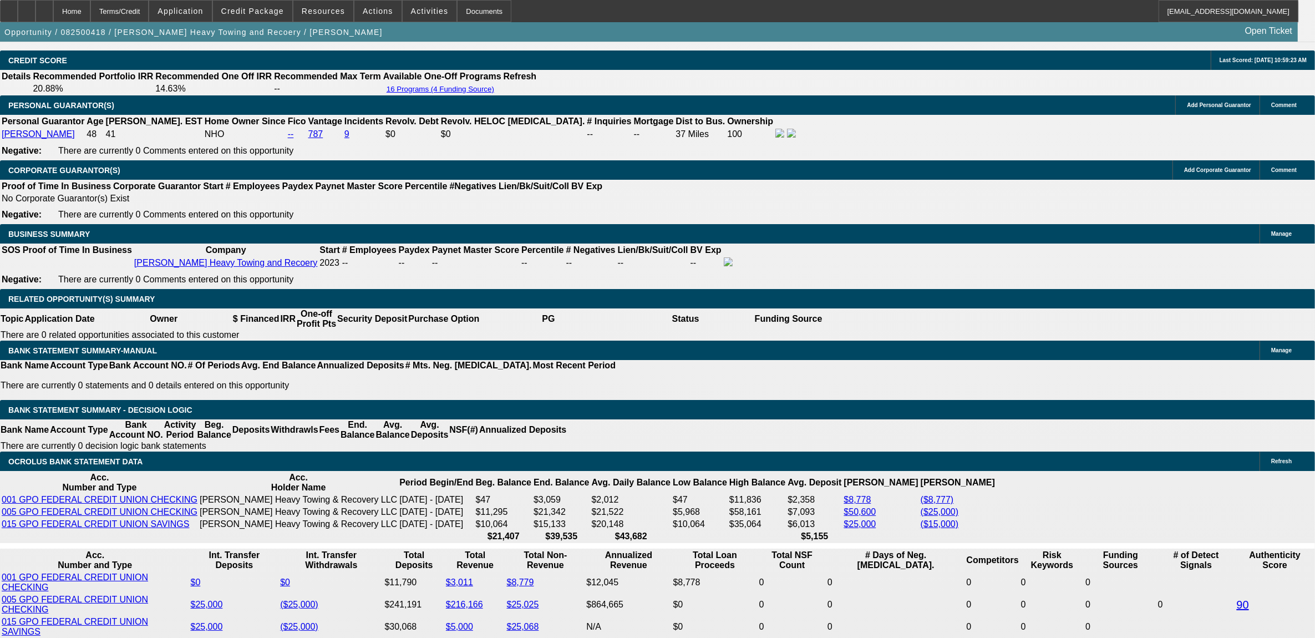
scroll to position [1595, 0]
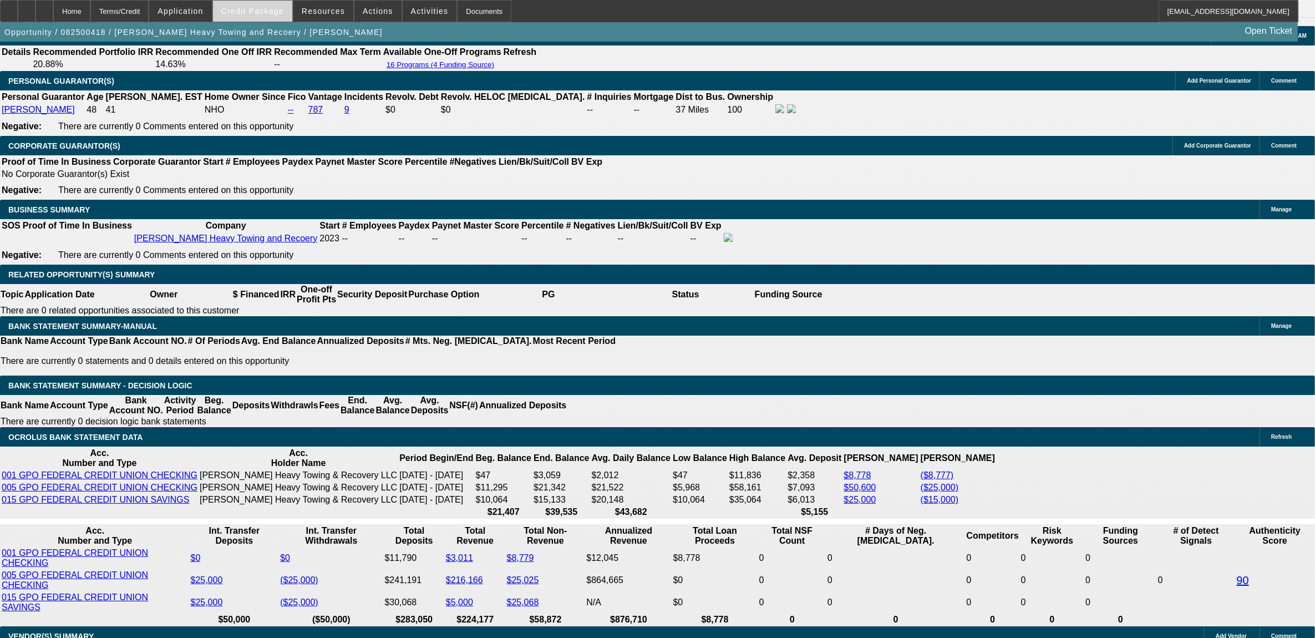
click at [268, 19] on span at bounding box center [252, 11] width 79 height 27
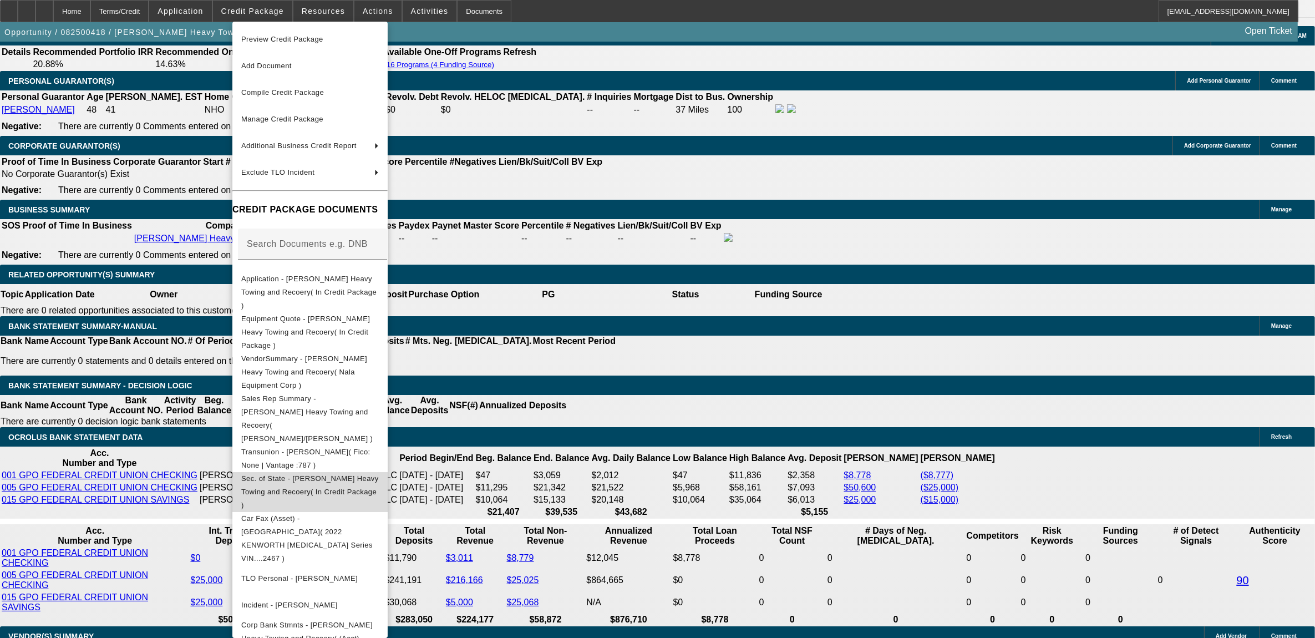
click at [286, 472] on button "Sec. of State - Howard's Heavy Towing and Recoery( In Credit Package )" at bounding box center [309, 492] width 155 height 40
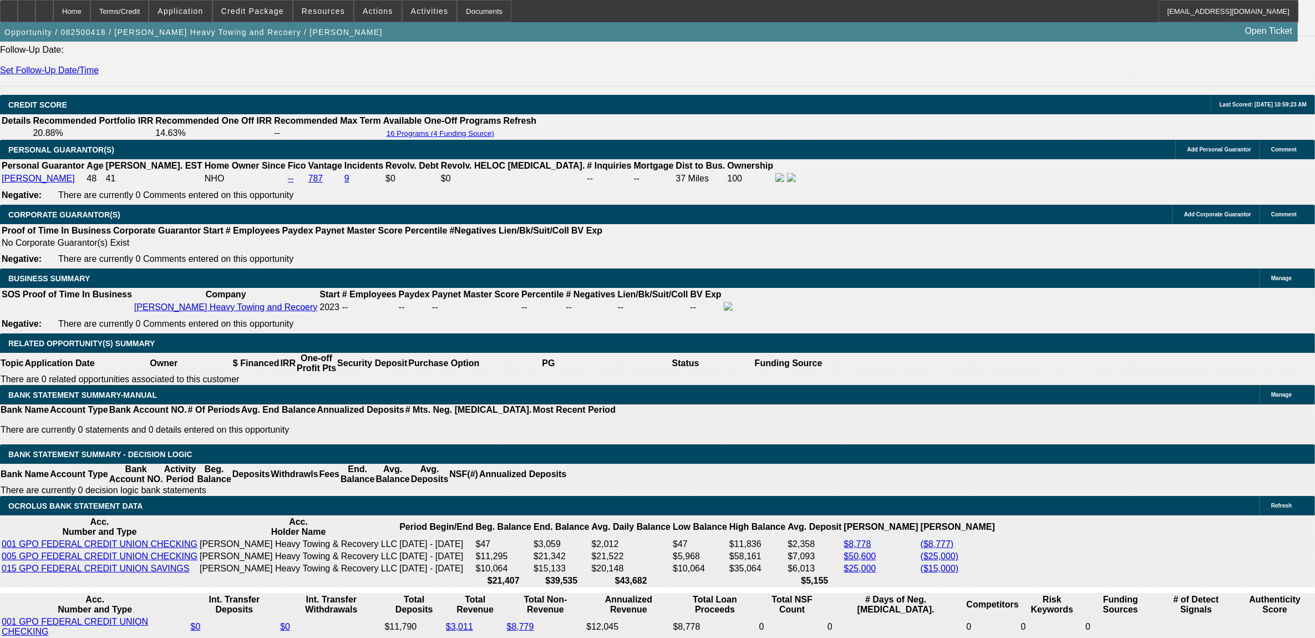
scroll to position [1526, 0]
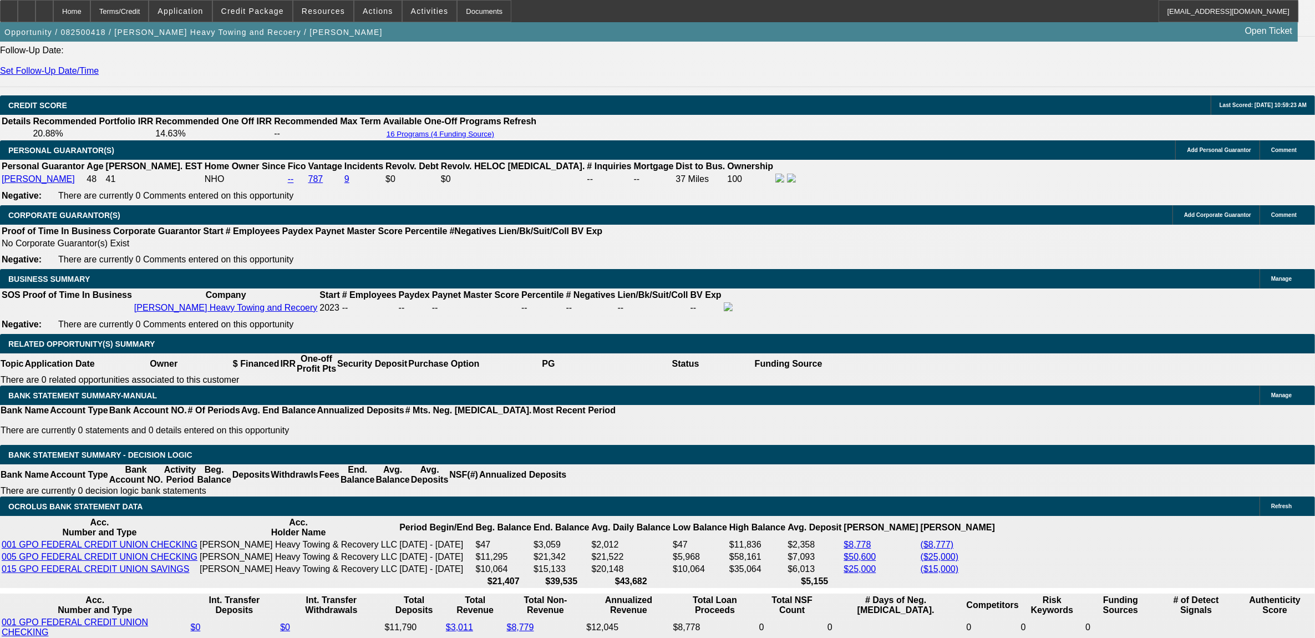
click at [259, 18] on span at bounding box center [252, 11] width 79 height 27
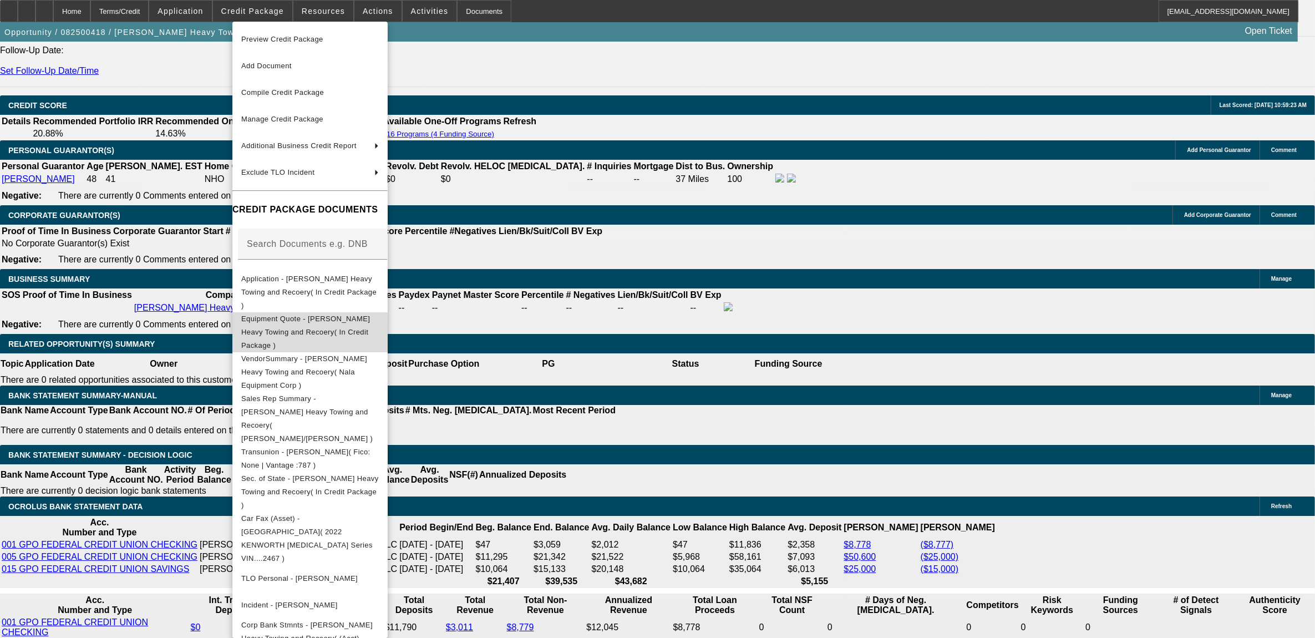
click at [292, 315] on button "Equipment Quote - Howard's Heavy Towing and Recoery( In Credit Package )" at bounding box center [309, 332] width 155 height 40
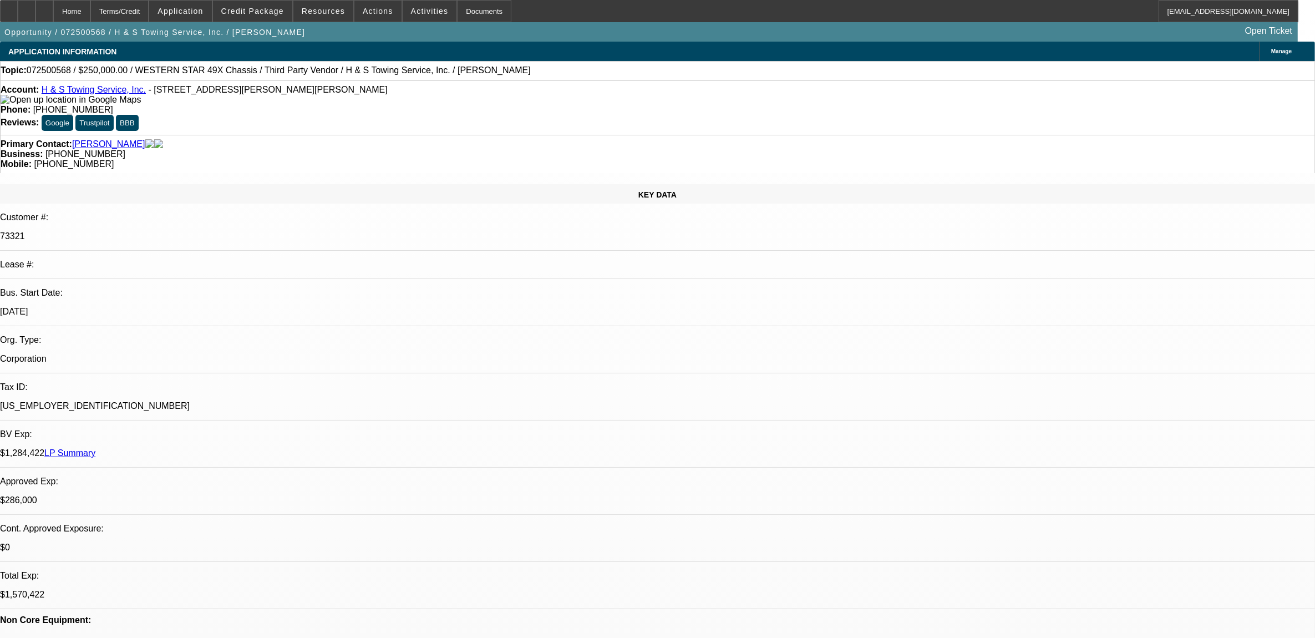
select select "0"
select select "2"
select select "0.1"
select select "0"
select select "2"
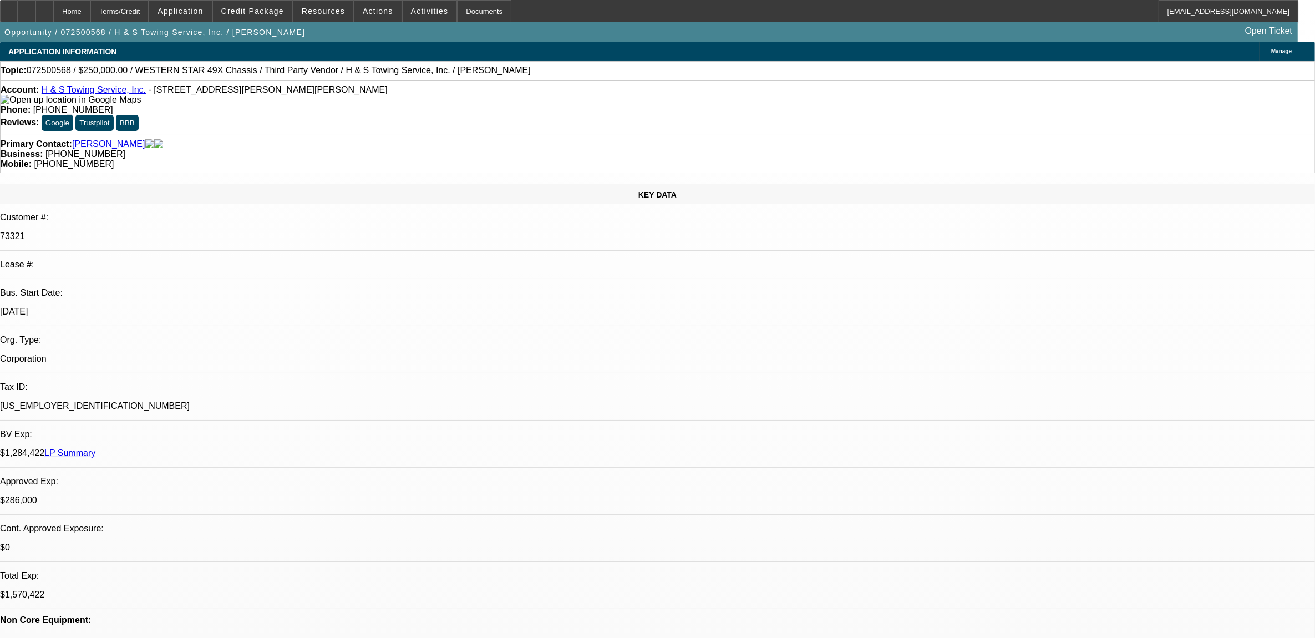
select select "0.1"
select select "0"
select select "2"
select select "0.1"
select select "0"
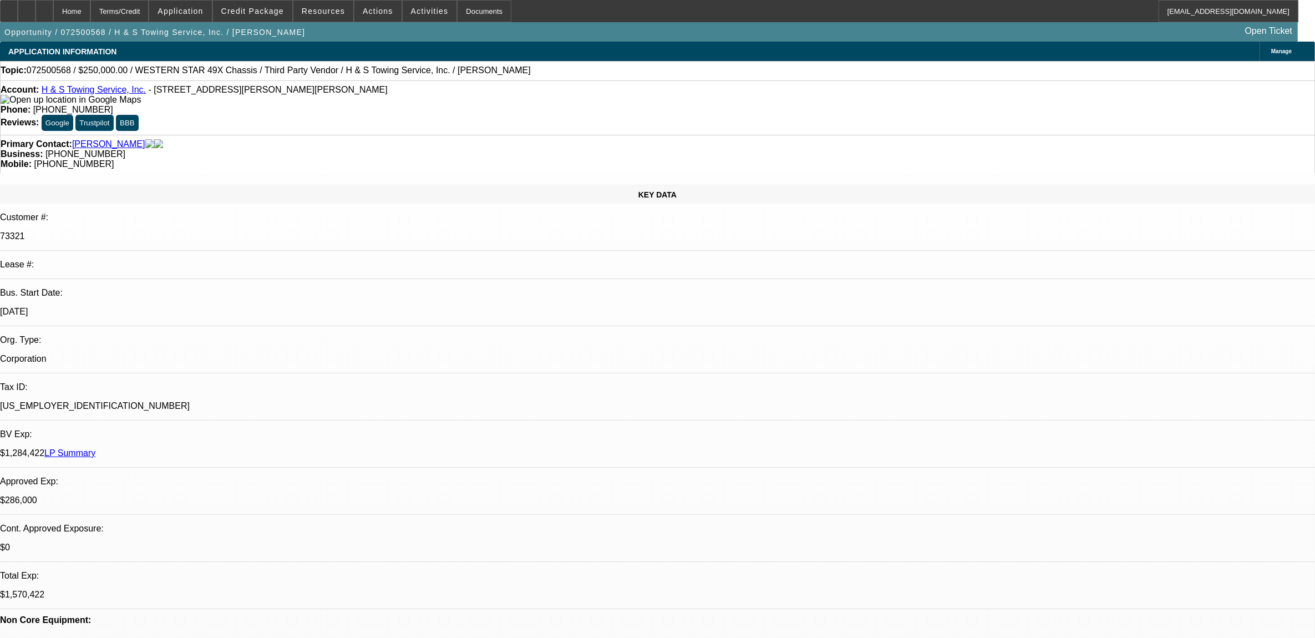
select select "2"
select select "0.1"
select select "1"
select select "2"
select select "4"
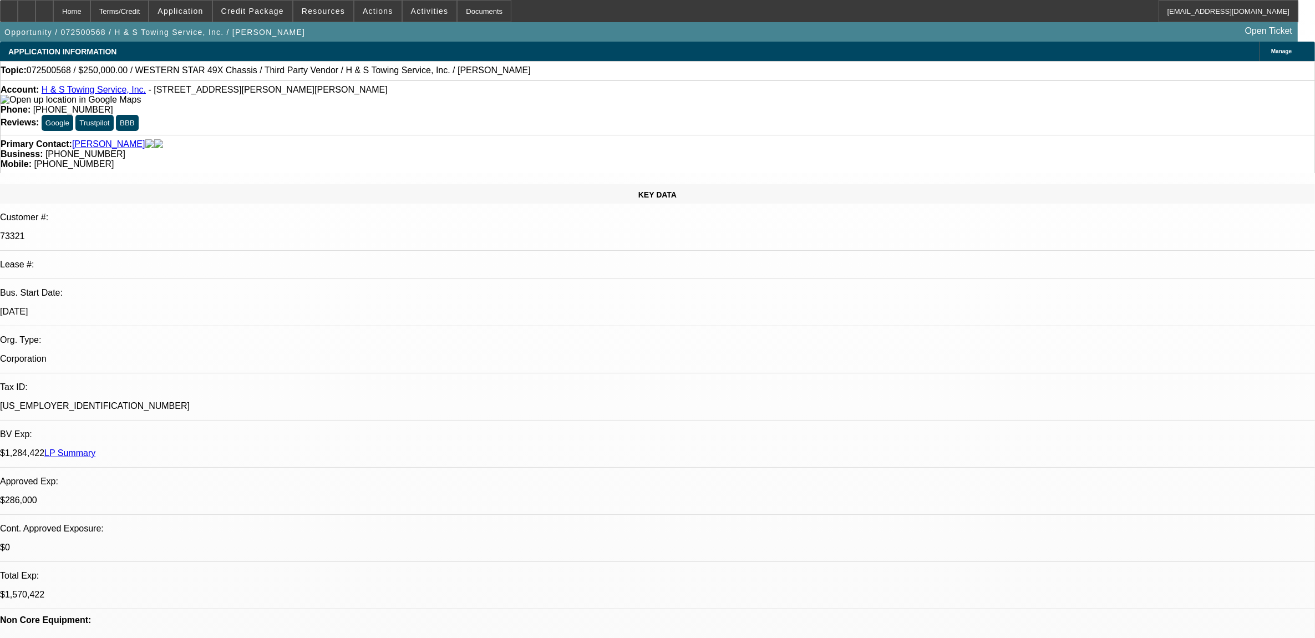
select select "1"
select select "2"
select select "4"
select select "1"
select select "2"
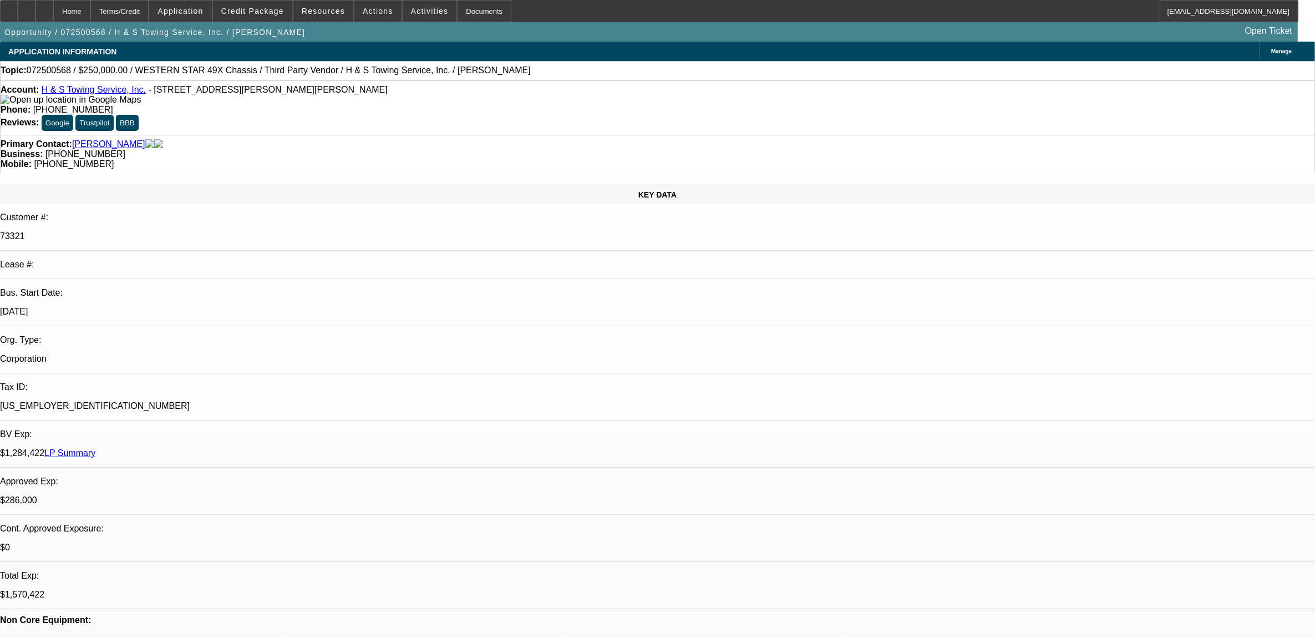
select select "4"
select select "1"
select select "2"
select select "4"
click at [275, 11] on span "Credit Package" at bounding box center [252, 11] width 63 height 9
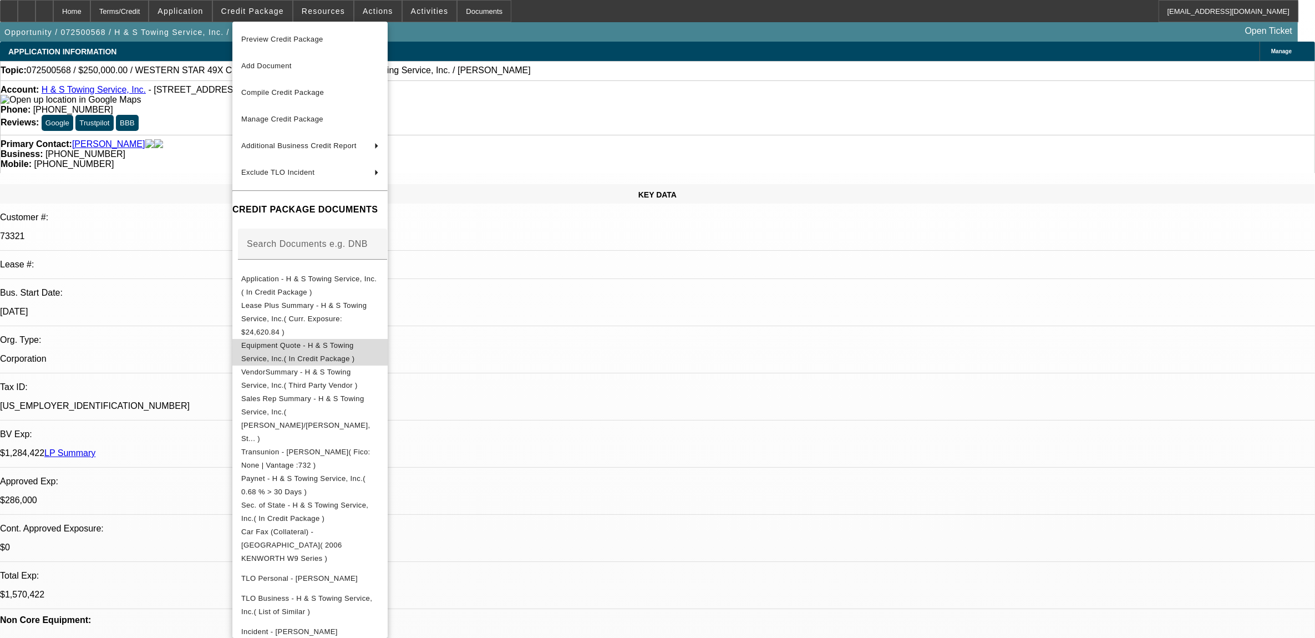
click at [306, 341] on span "Equipment Quote - H & S Towing Service, Inc.( In Credit Package )" at bounding box center [298, 352] width 114 height 22
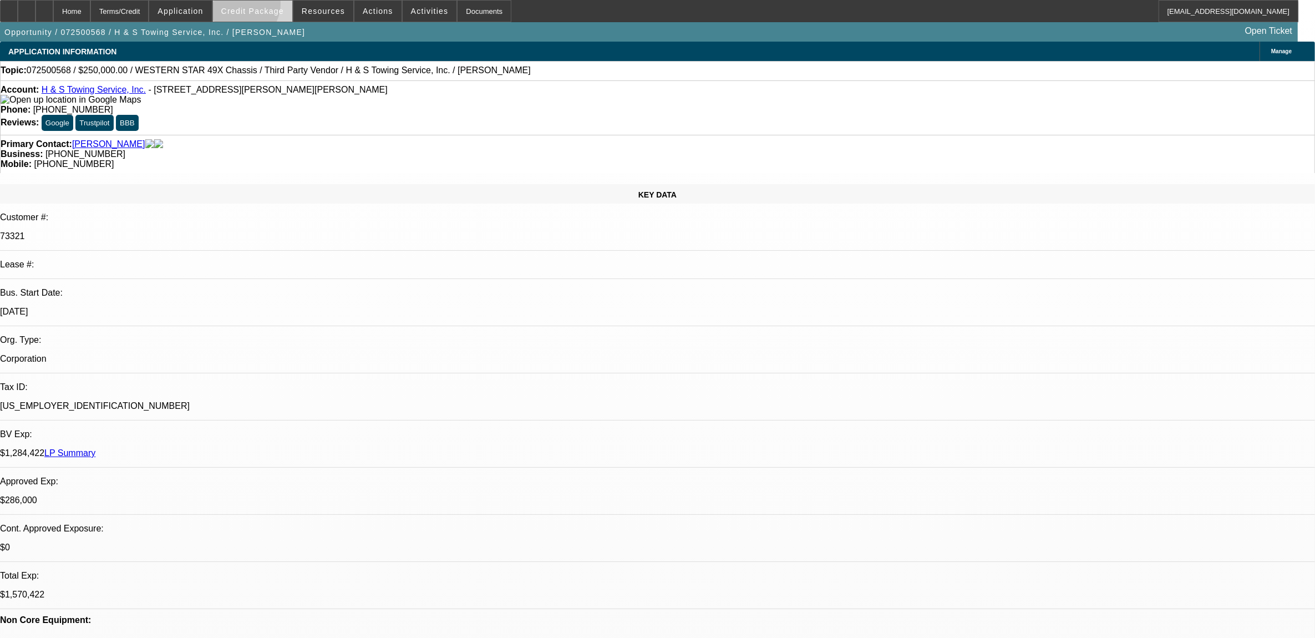
click at [257, 6] on span at bounding box center [252, 11] width 79 height 27
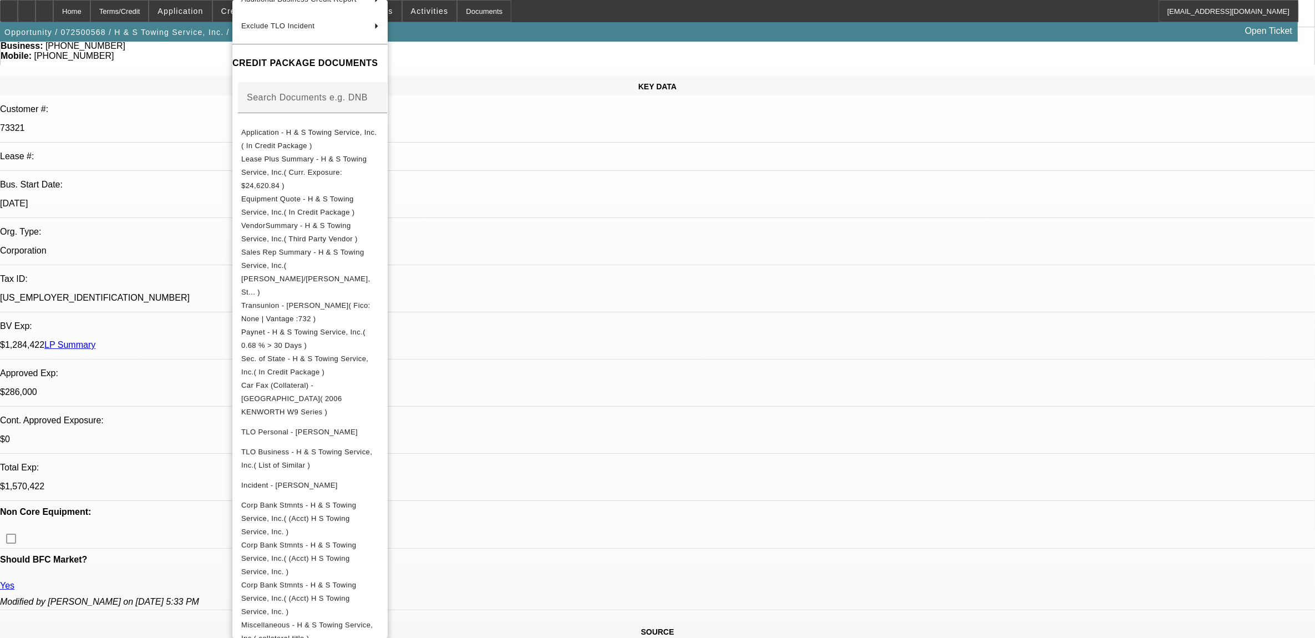
scroll to position [139, 0]
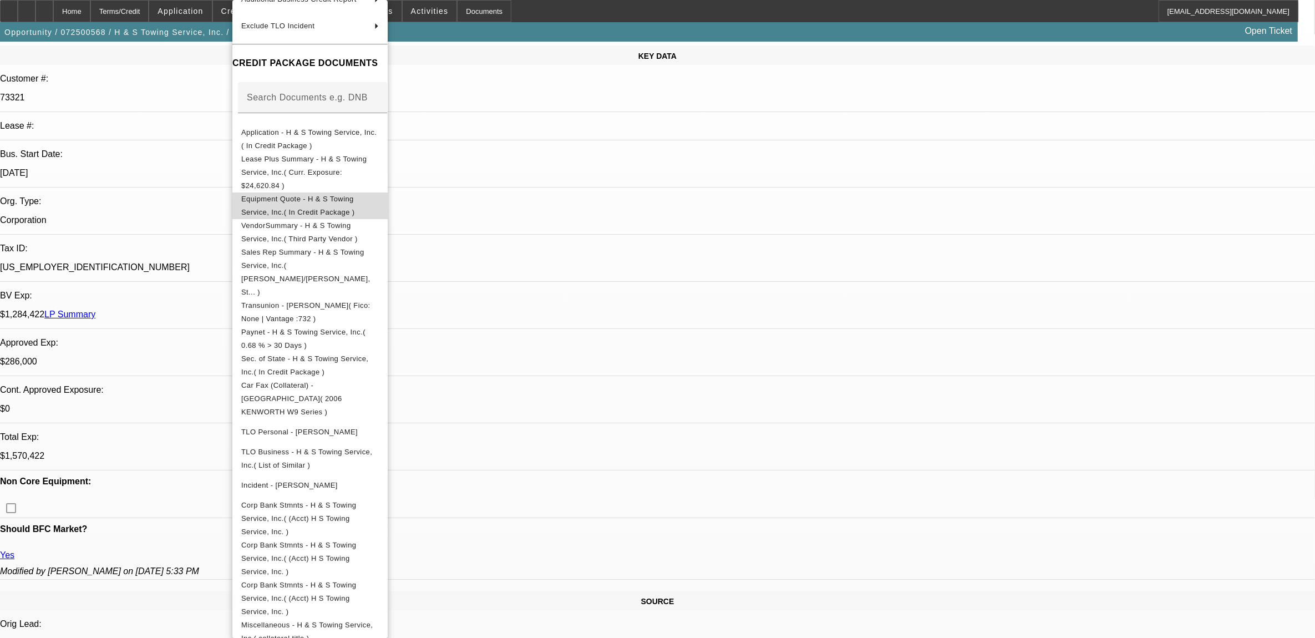
click at [297, 195] on span "Equipment Quote - H & S Towing Service, Inc.( In Credit Package )" at bounding box center [298, 206] width 114 height 22
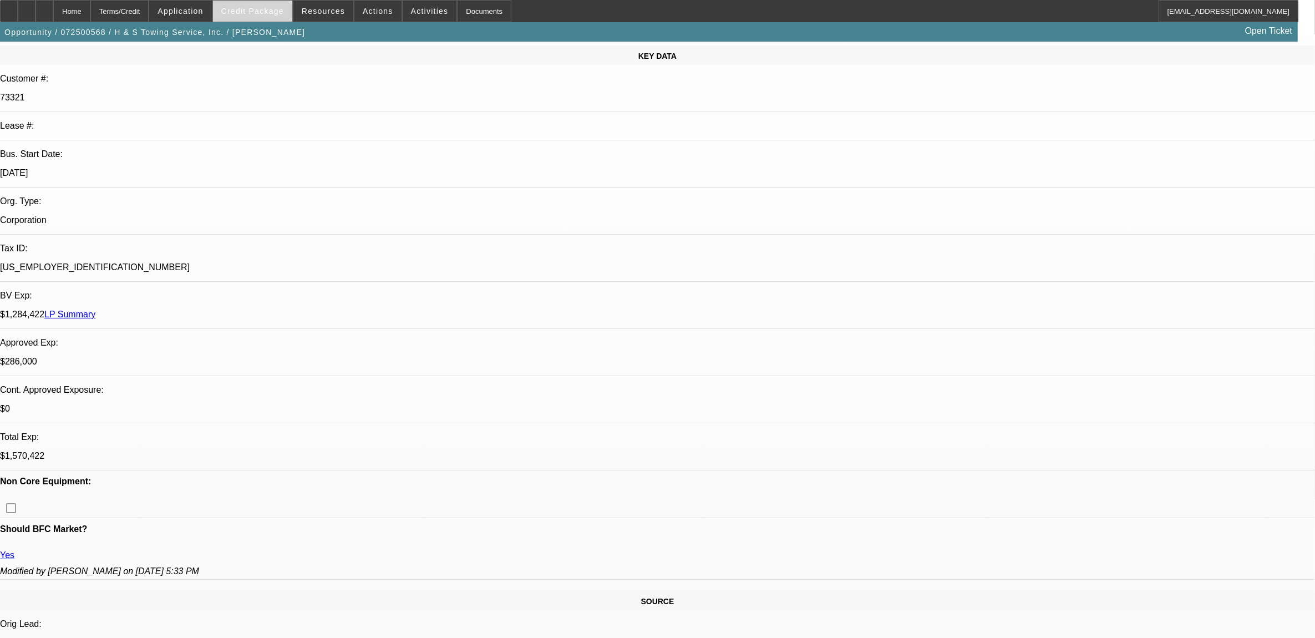
click at [283, 19] on span at bounding box center [252, 11] width 79 height 27
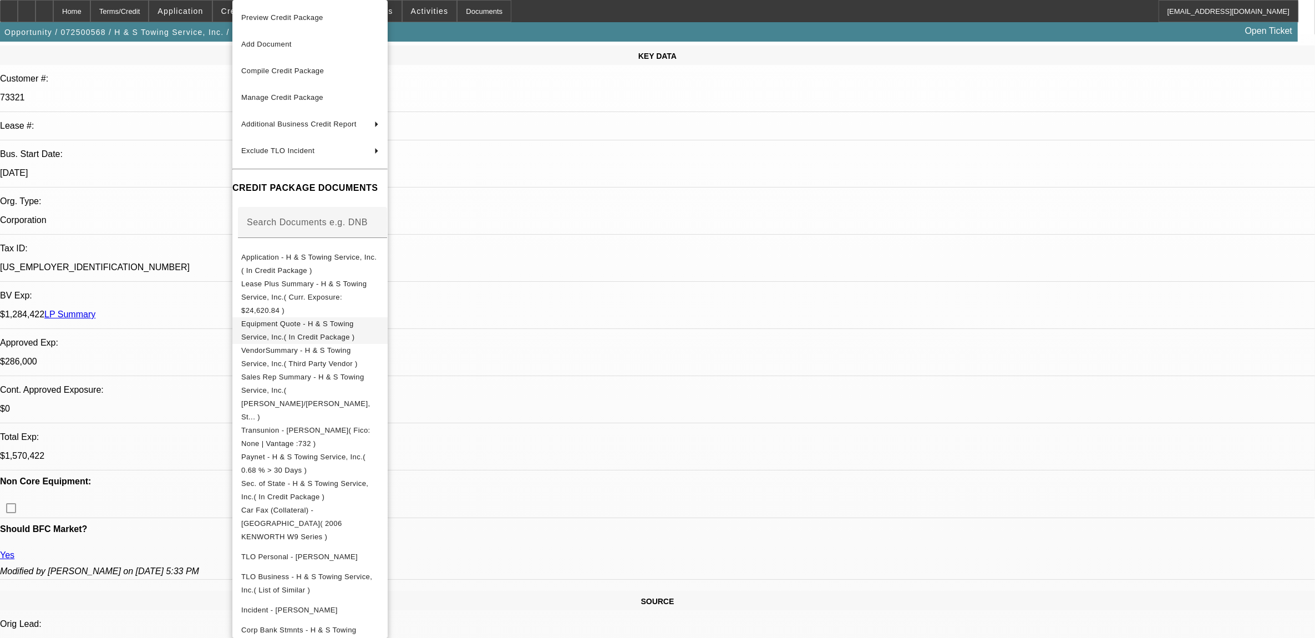
click at [308, 321] on button "Equipment Quote - H & S Towing Service, Inc.( In Credit Package )" at bounding box center [309, 330] width 155 height 27
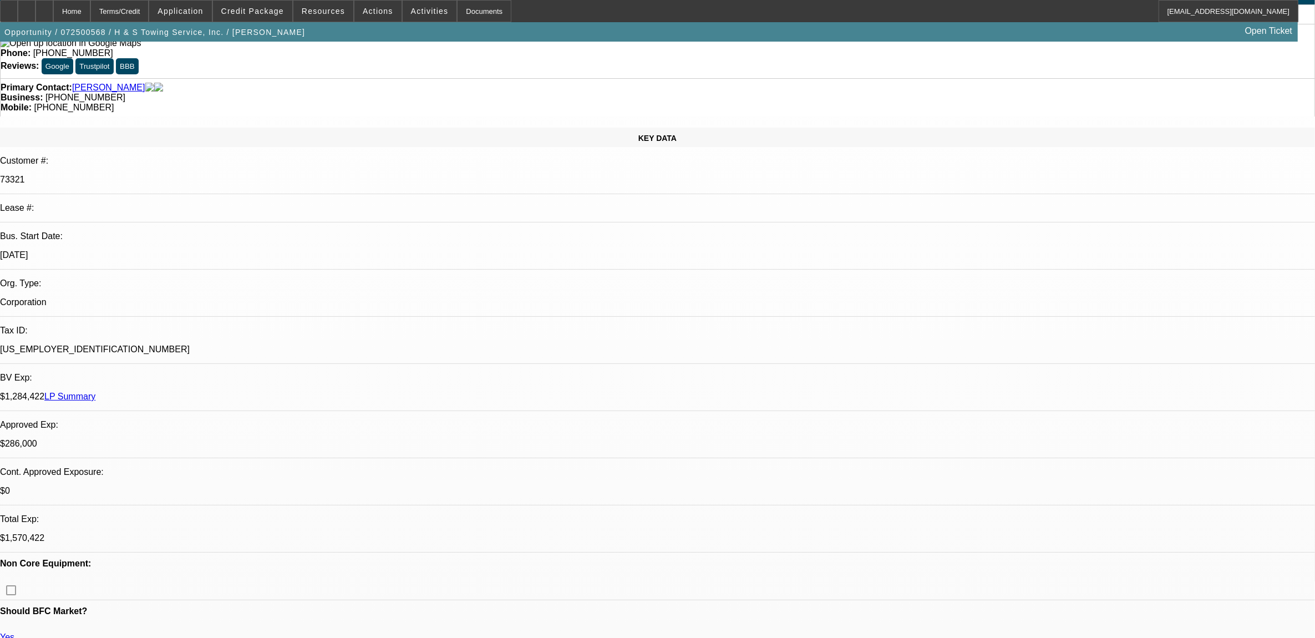
scroll to position [0, 0]
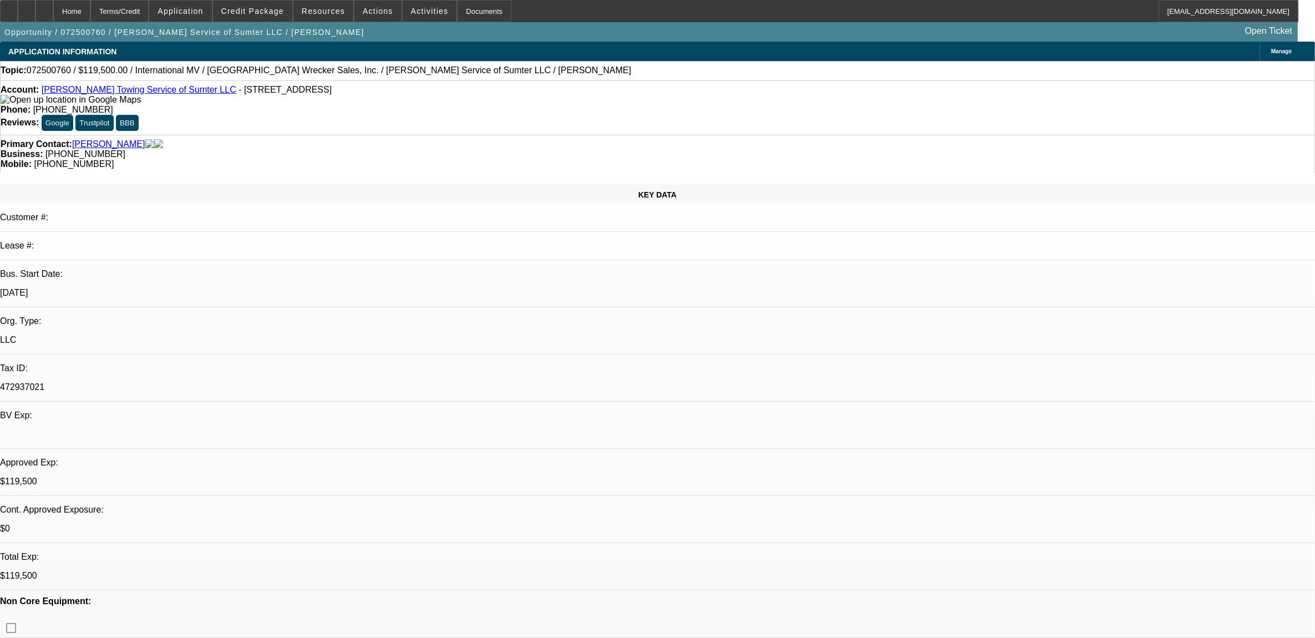
select select "0"
select select "2"
select select "0"
select select "2"
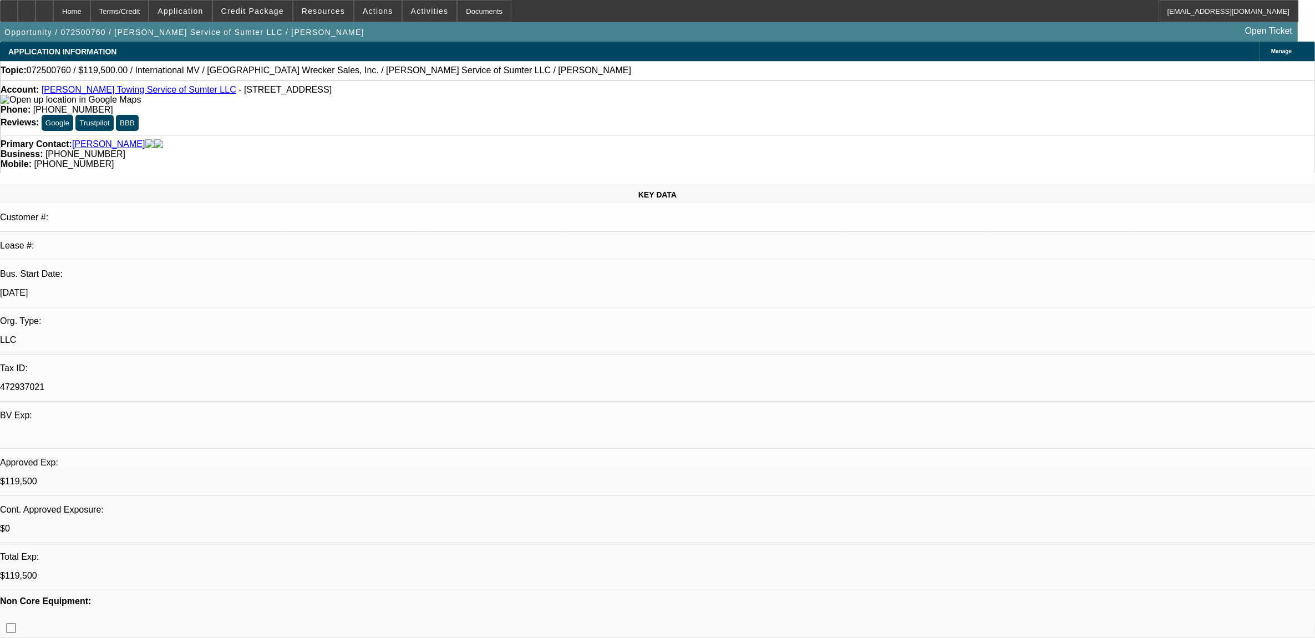
select select "0"
select select "2"
select select "0"
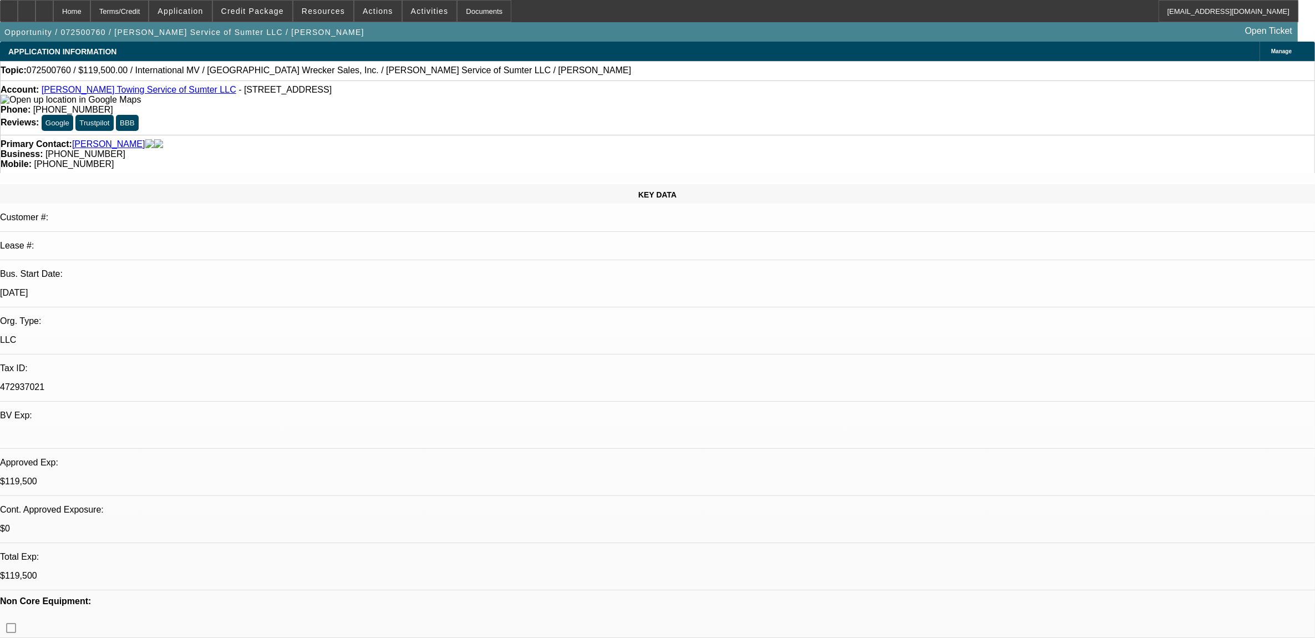
select select "2"
select select "0"
select select "1"
select select "2"
select select "6"
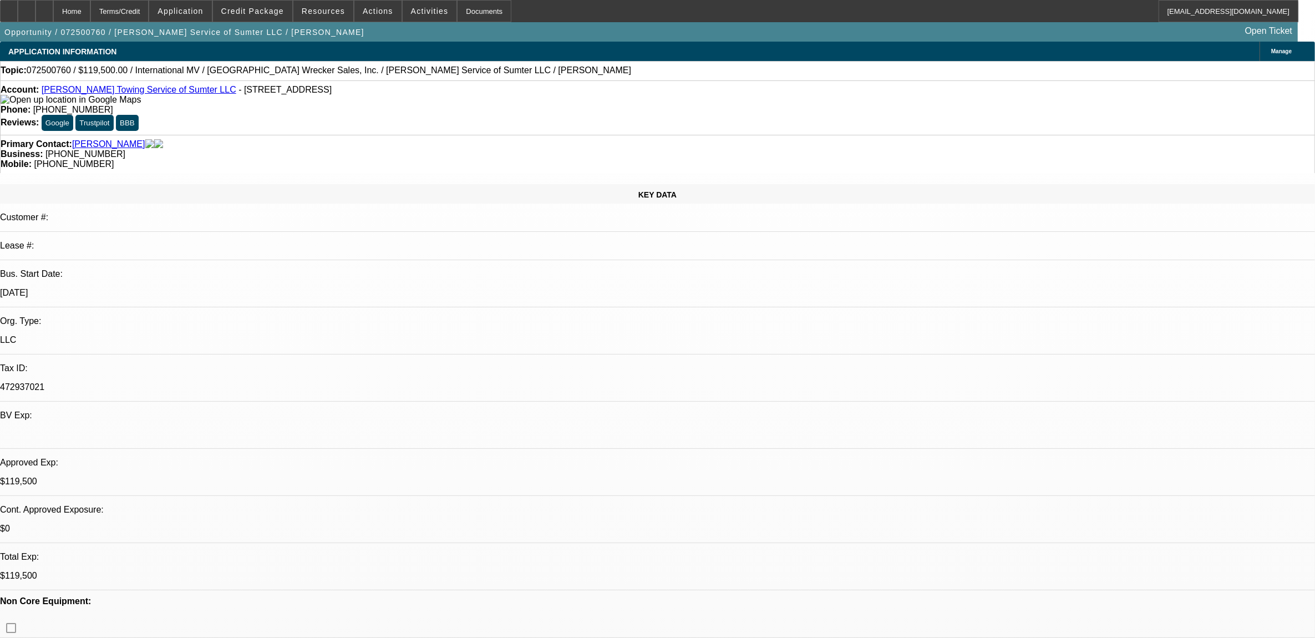
select select "1"
select select "2"
select select "6"
select select "1"
select select "2"
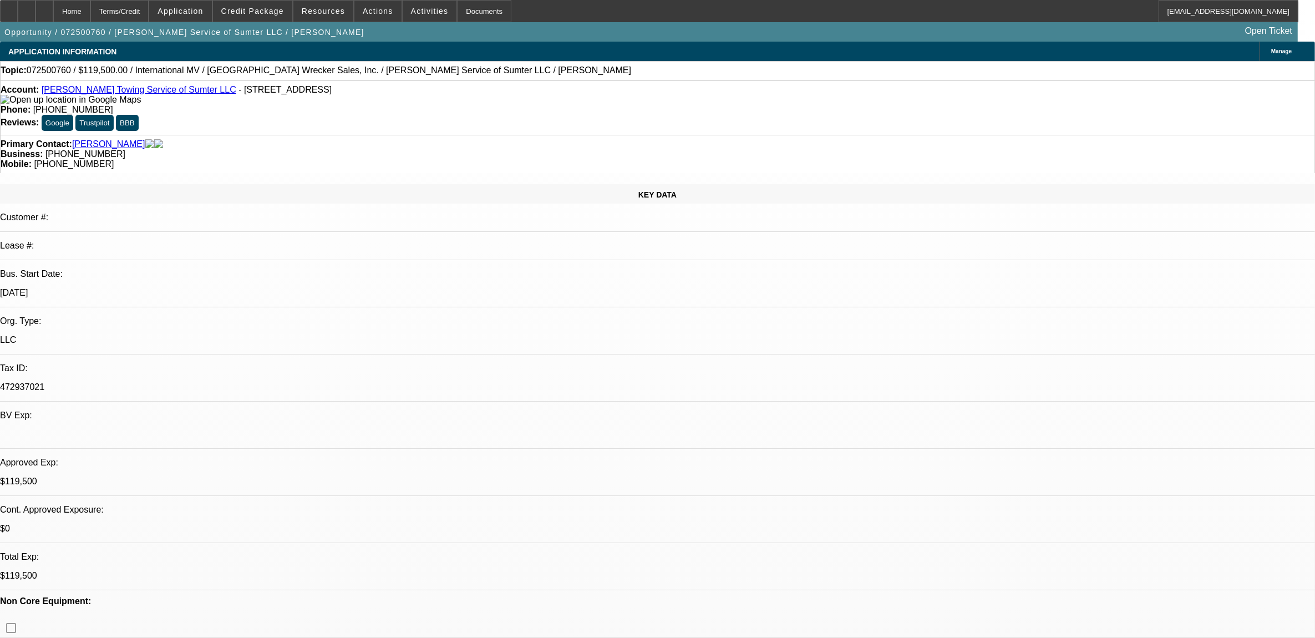
select select "6"
select select "1"
select select "2"
select select "6"
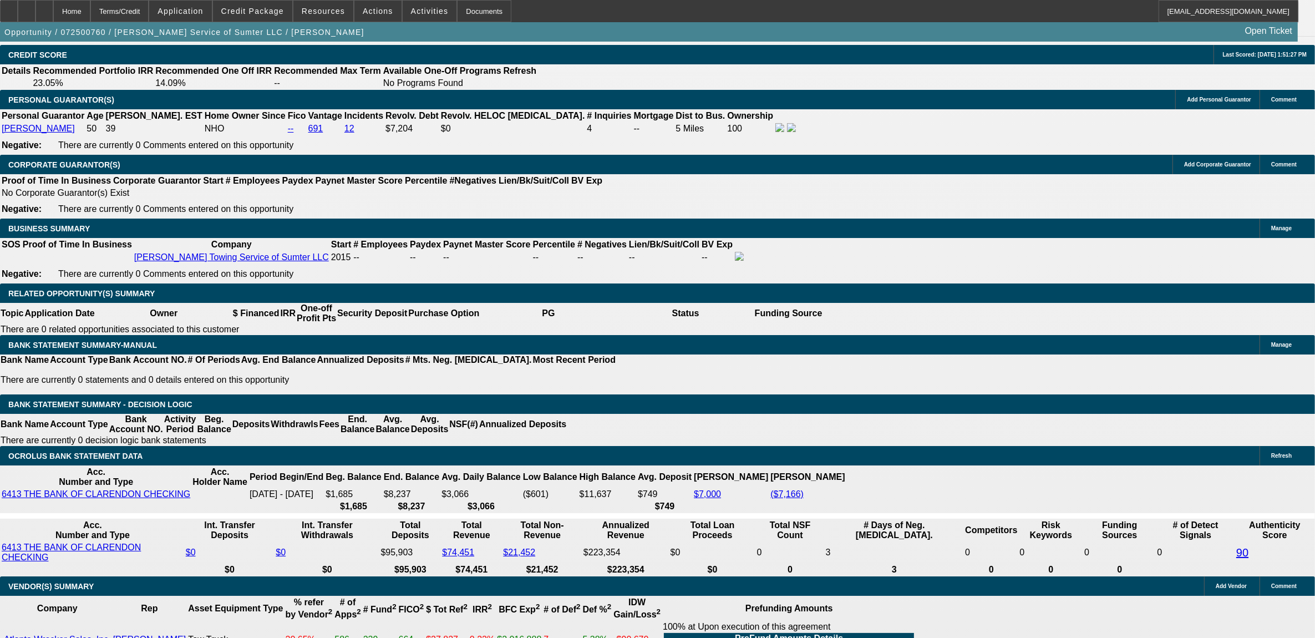
scroll to position [1526, 0]
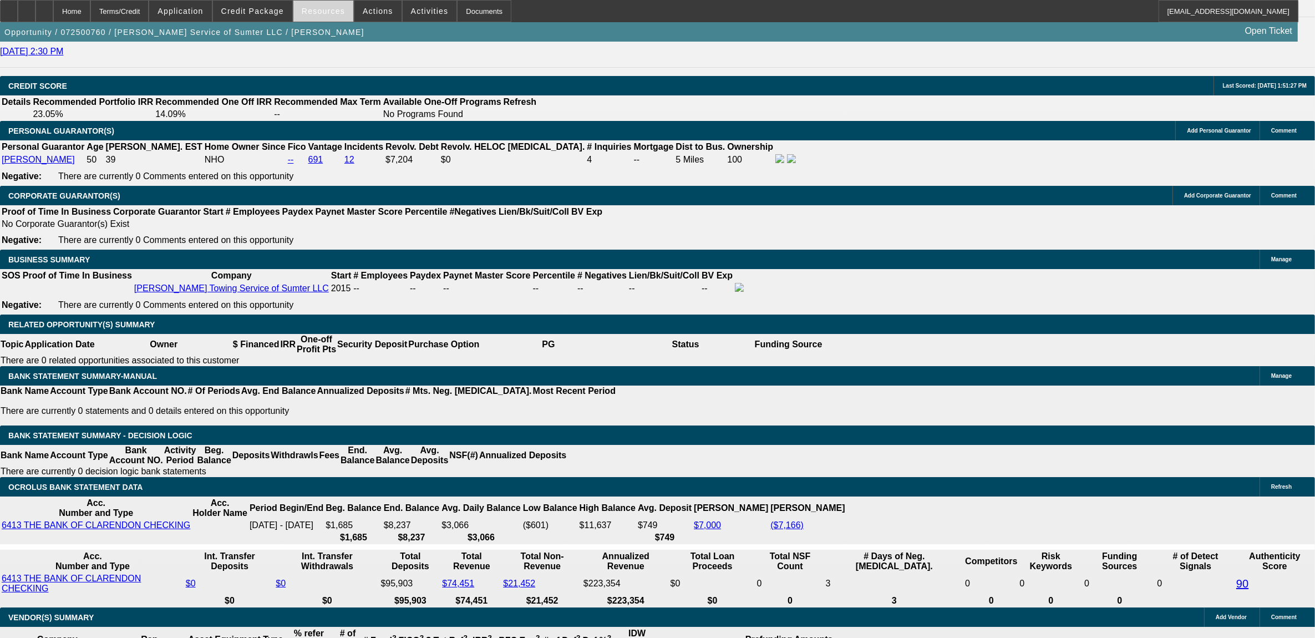
click at [312, 10] on span "Resources" at bounding box center [323, 11] width 43 height 9
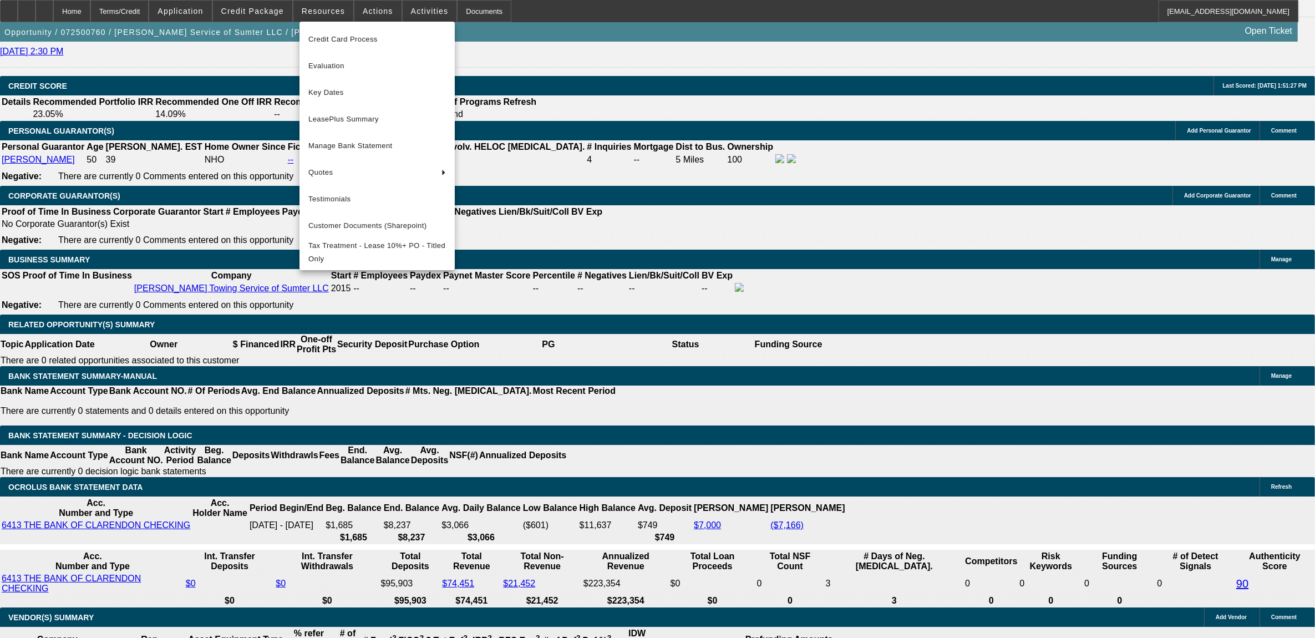
click at [148, 225] on div at bounding box center [657, 319] width 1315 height 638
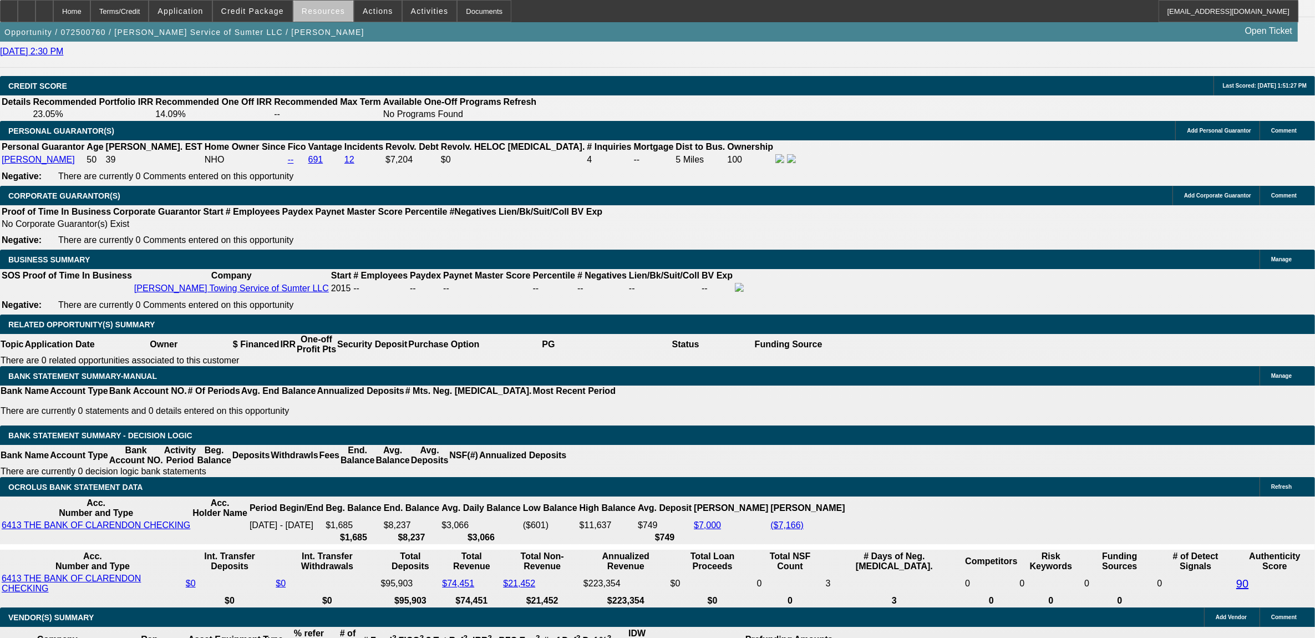
click at [330, 18] on span at bounding box center [323, 11] width 60 height 27
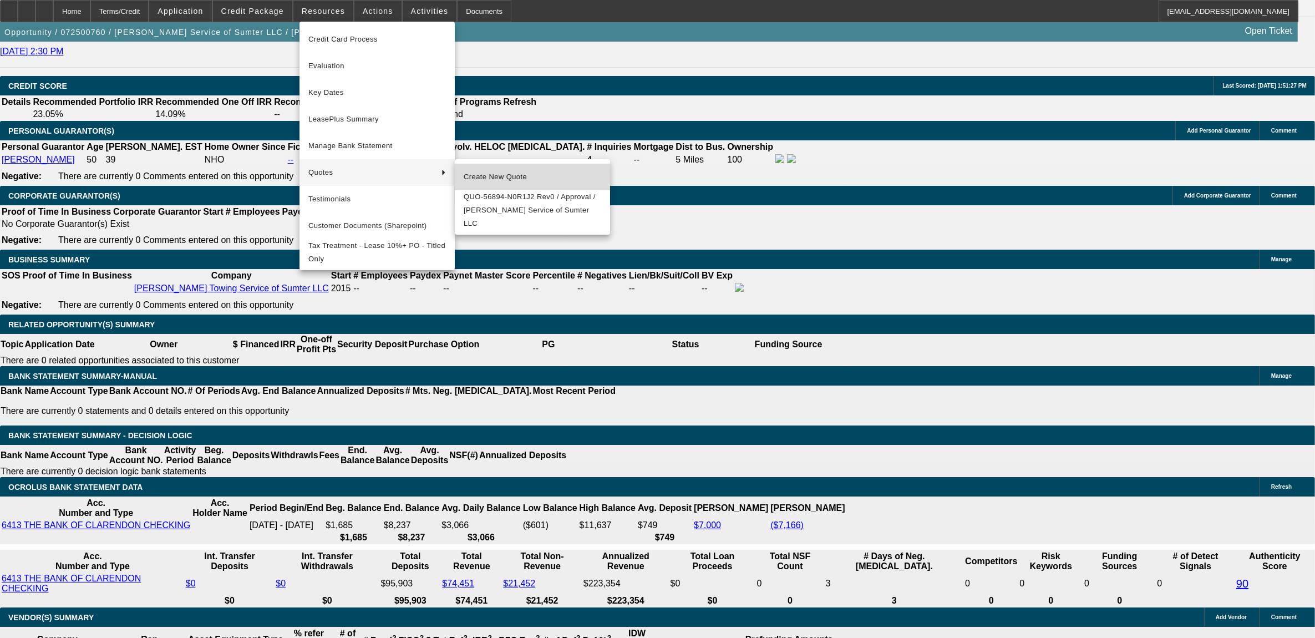
click at [482, 180] on span "Create New Quote" at bounding box center [533, 176] width 138 height 13
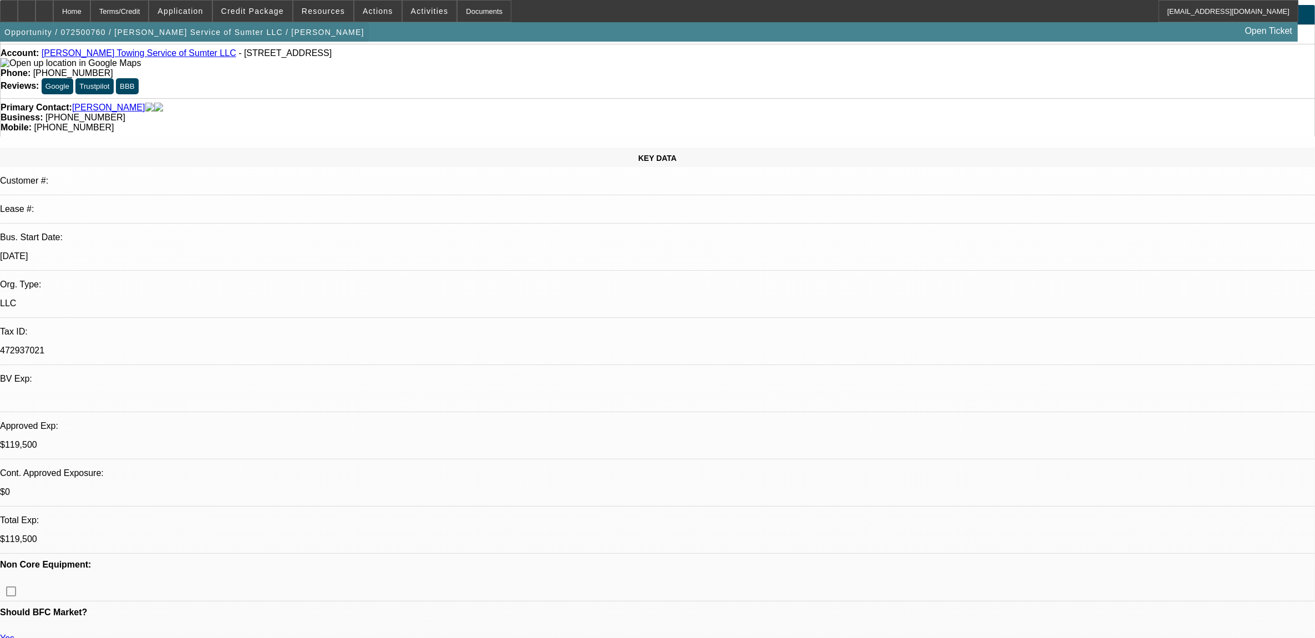
scroll to position [0, 0]
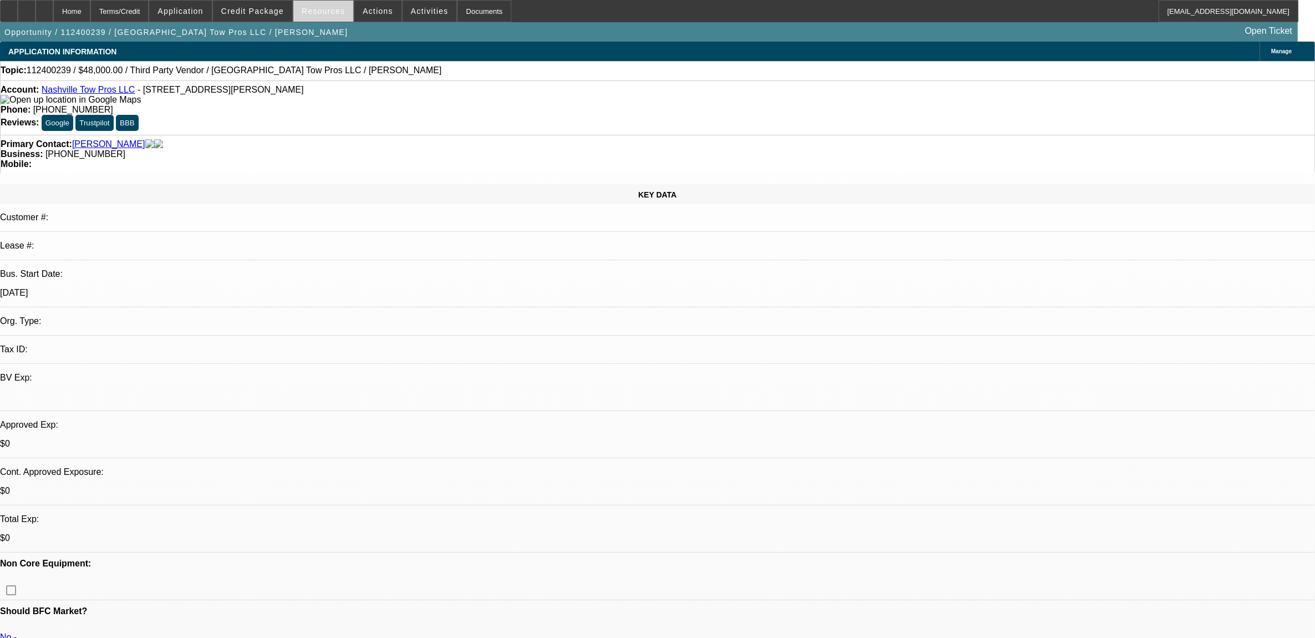
select select "0"
select select "2"
select select "0.1"
select select "1"
select select "2"
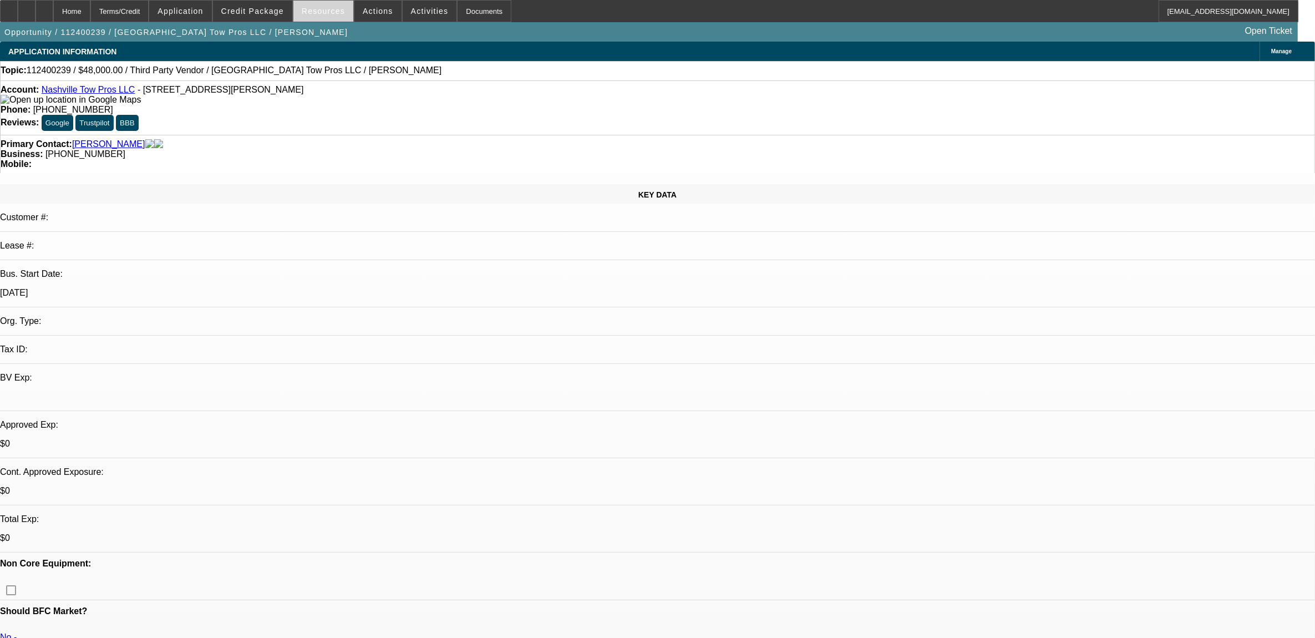
select select "4"
click at [278, 3] on span at bounding box center [252, 11] width 79 height 27
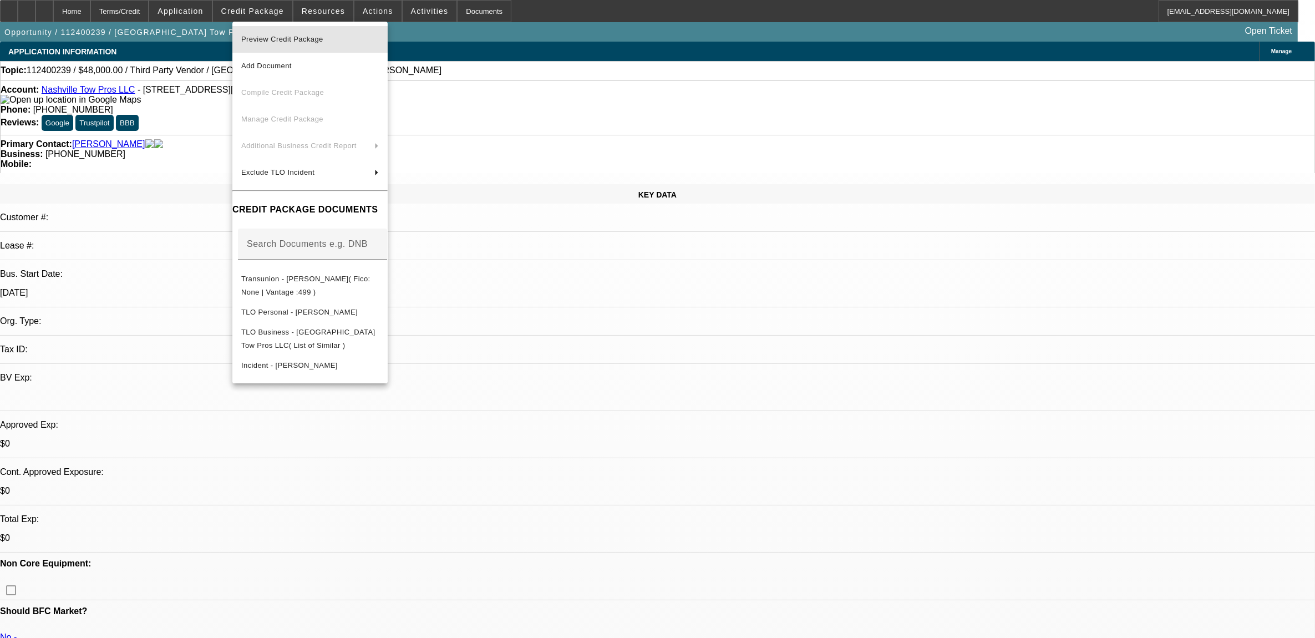
click at [284, 43] on span "Preview Credit Package" at bounding box center [310, 39] width 138 height 13
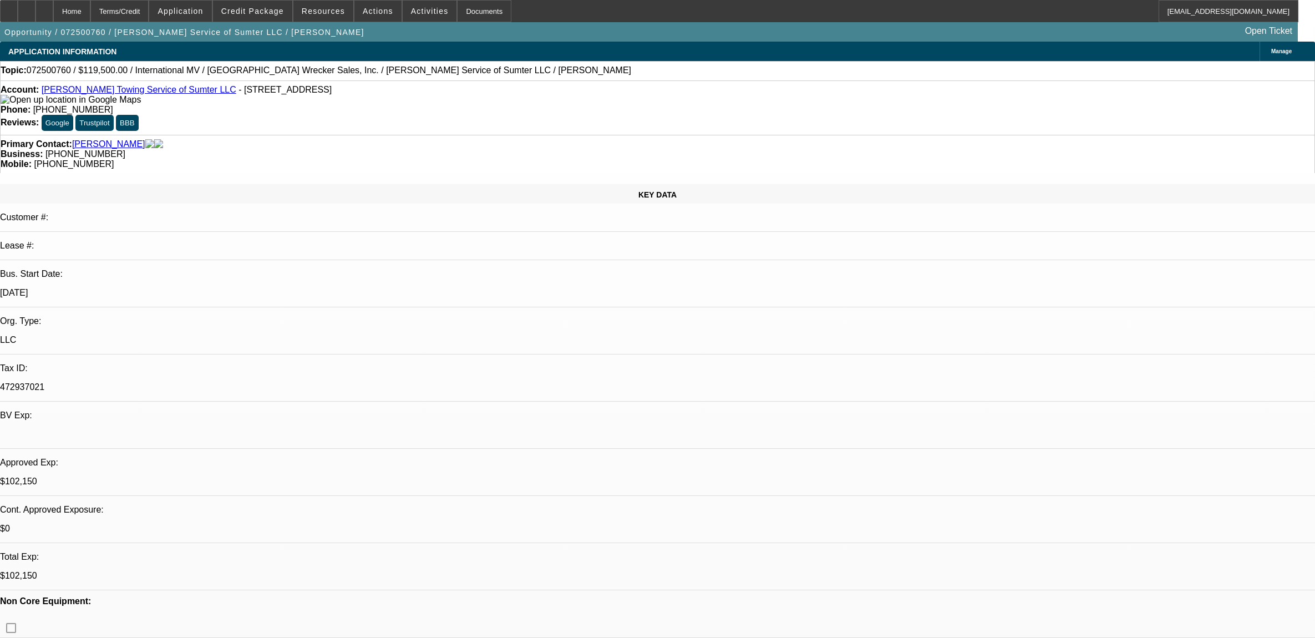
select select "0"
select select "2"
select select "0"
select select "6"
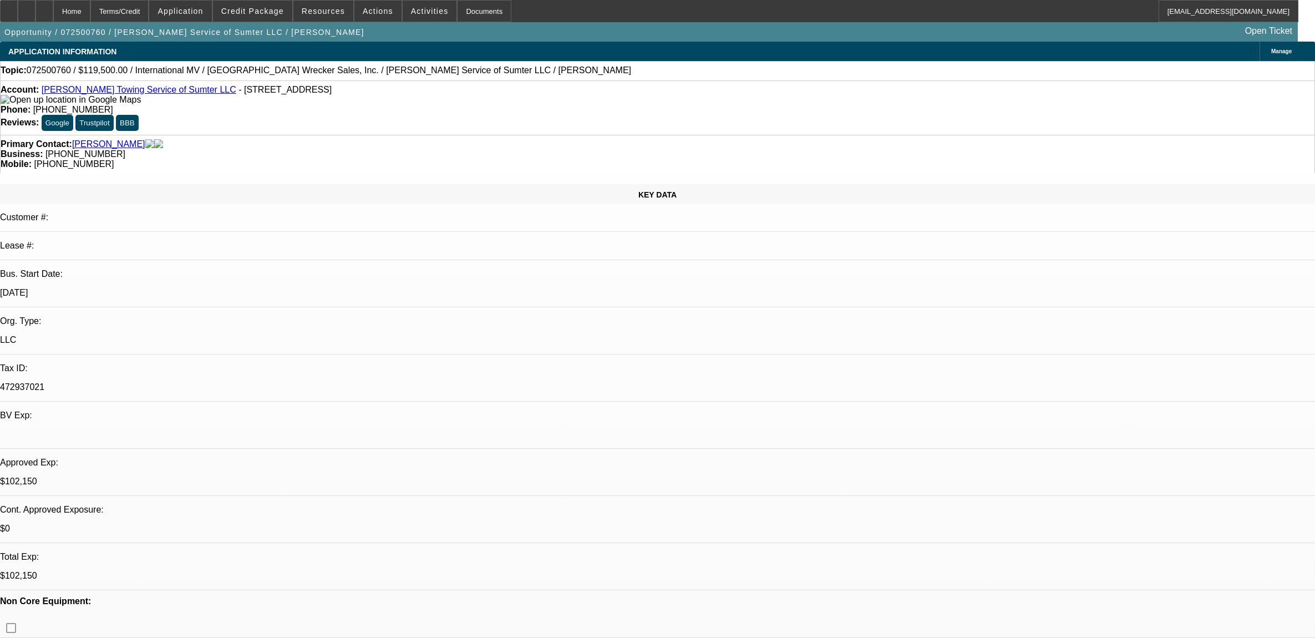
select select "0"
select select "2"
select select "0"
select select "6"
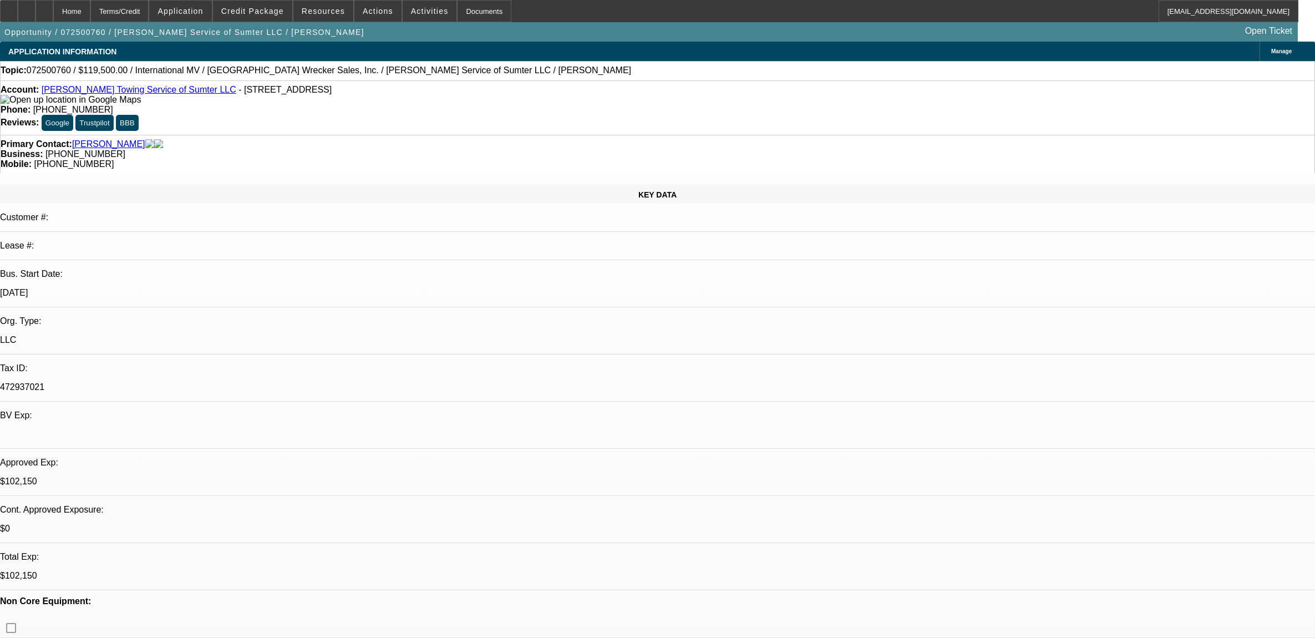
select select "0"
select select "2"
select select "0"
select select "6"
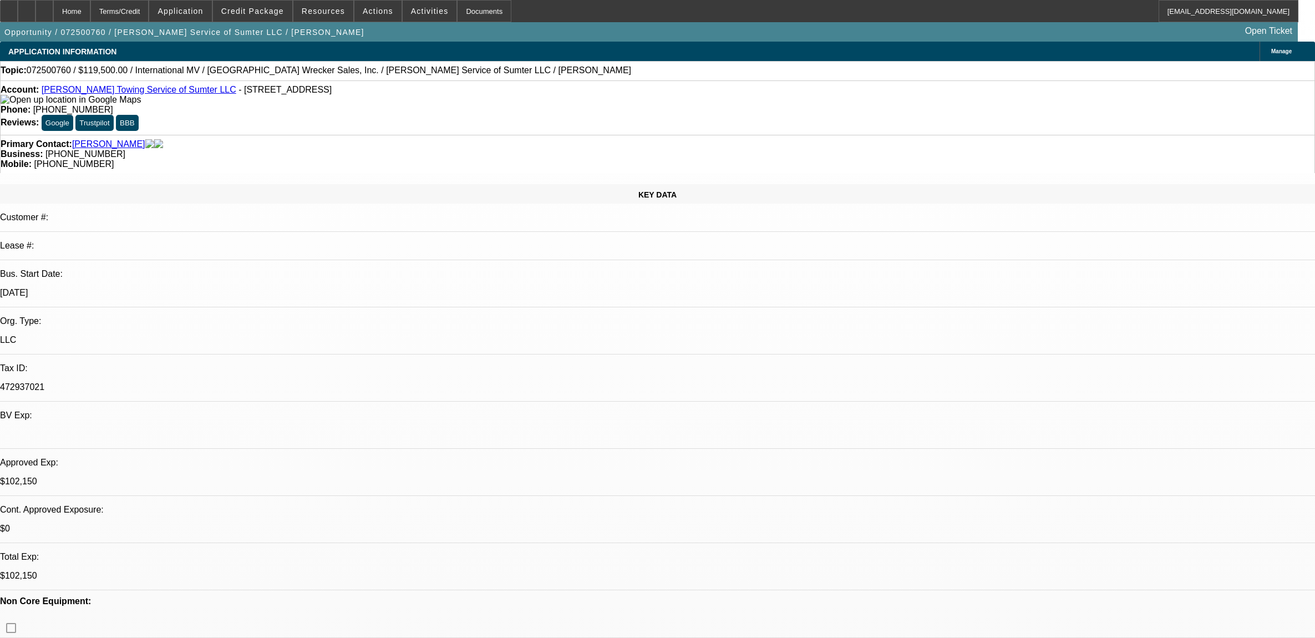
select select "0"
select select "2"
select select "0"
select select "6"
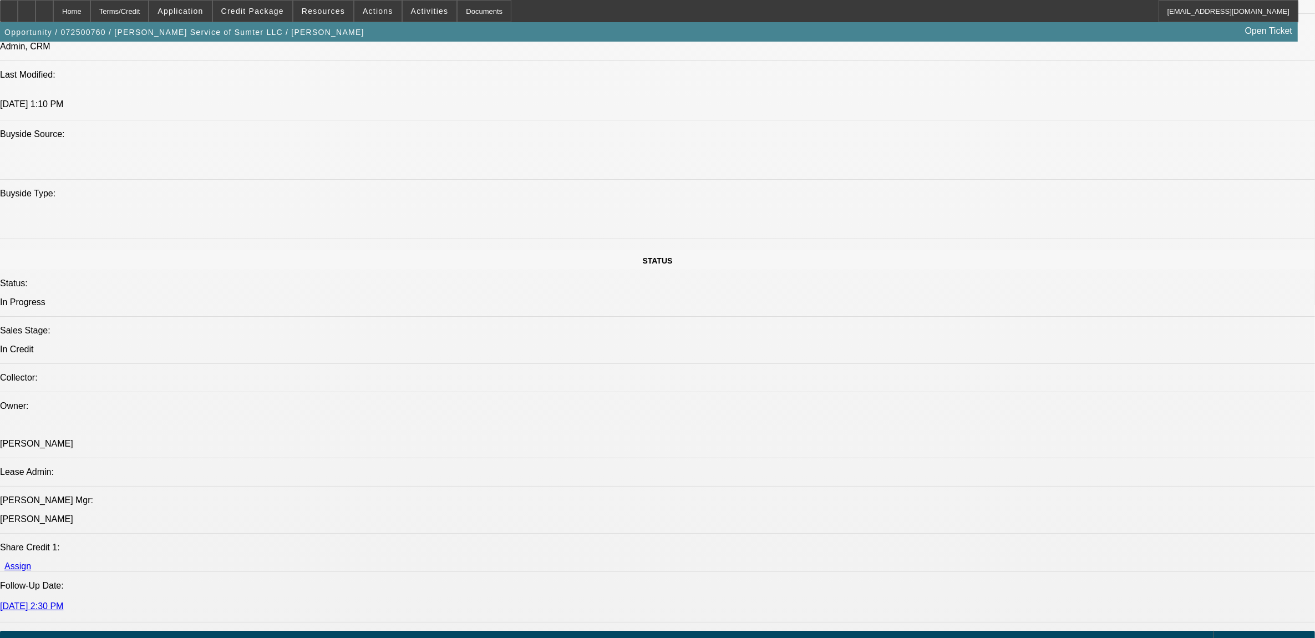
scroll to position [1110, 0]
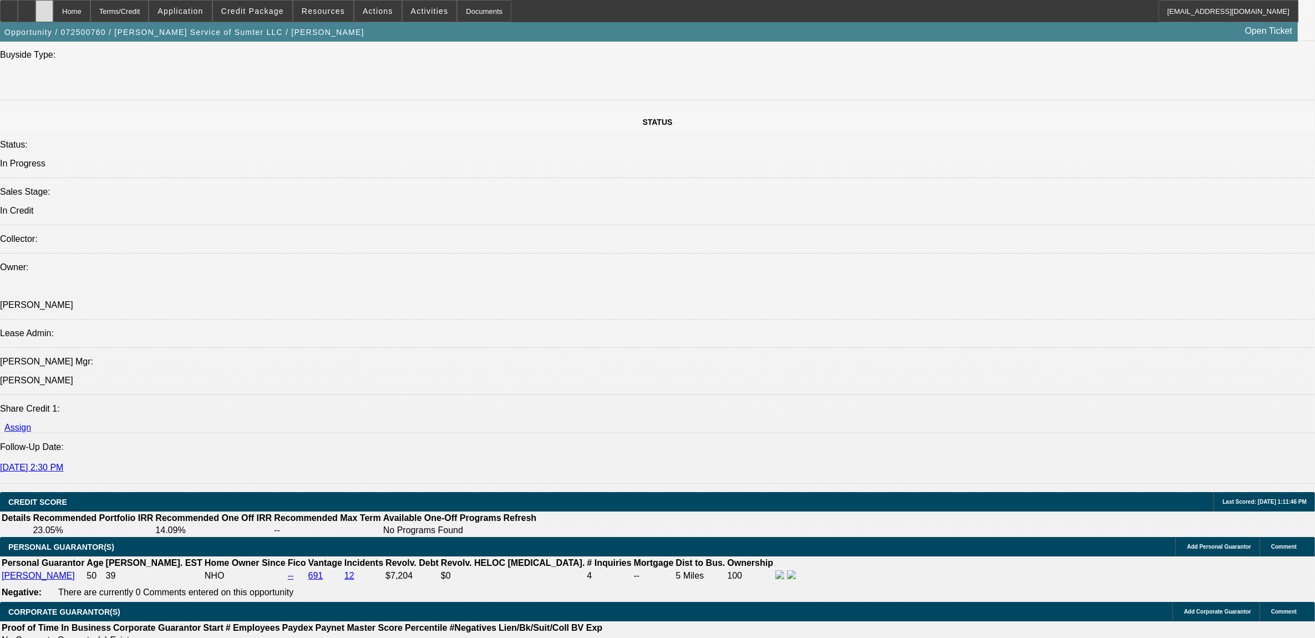
click at [53, 12] on div at bounding box center [45, 11] width 18 height 22
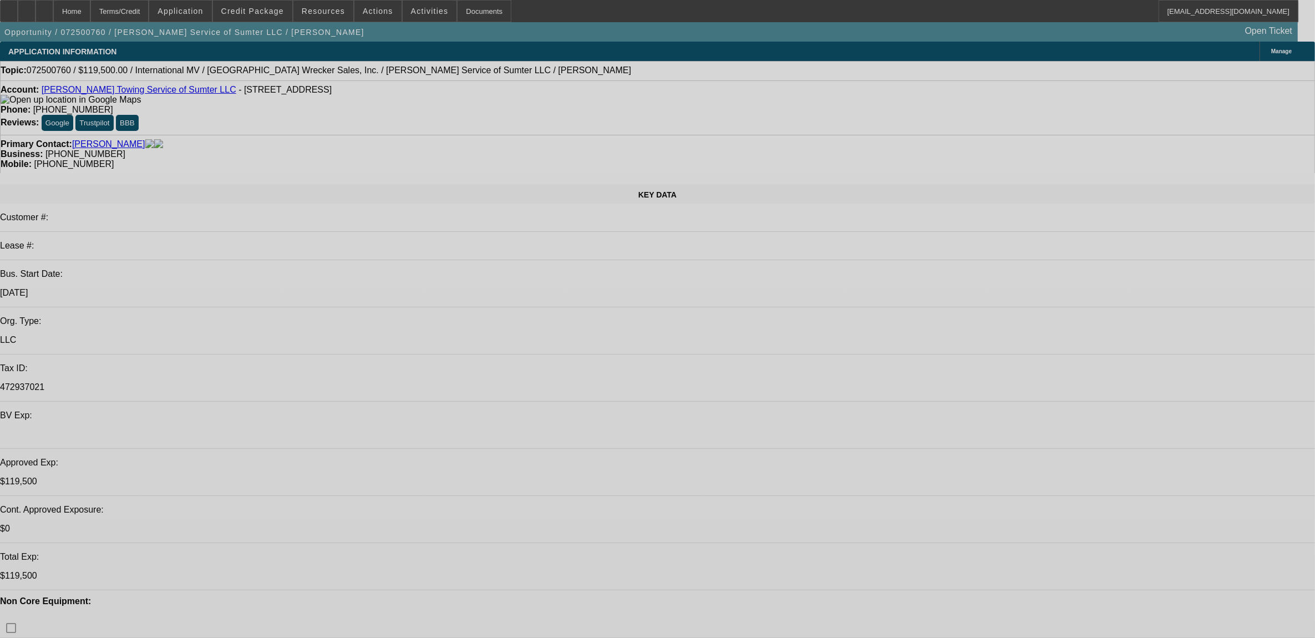
select select "0"
select select "2"
select select "0"
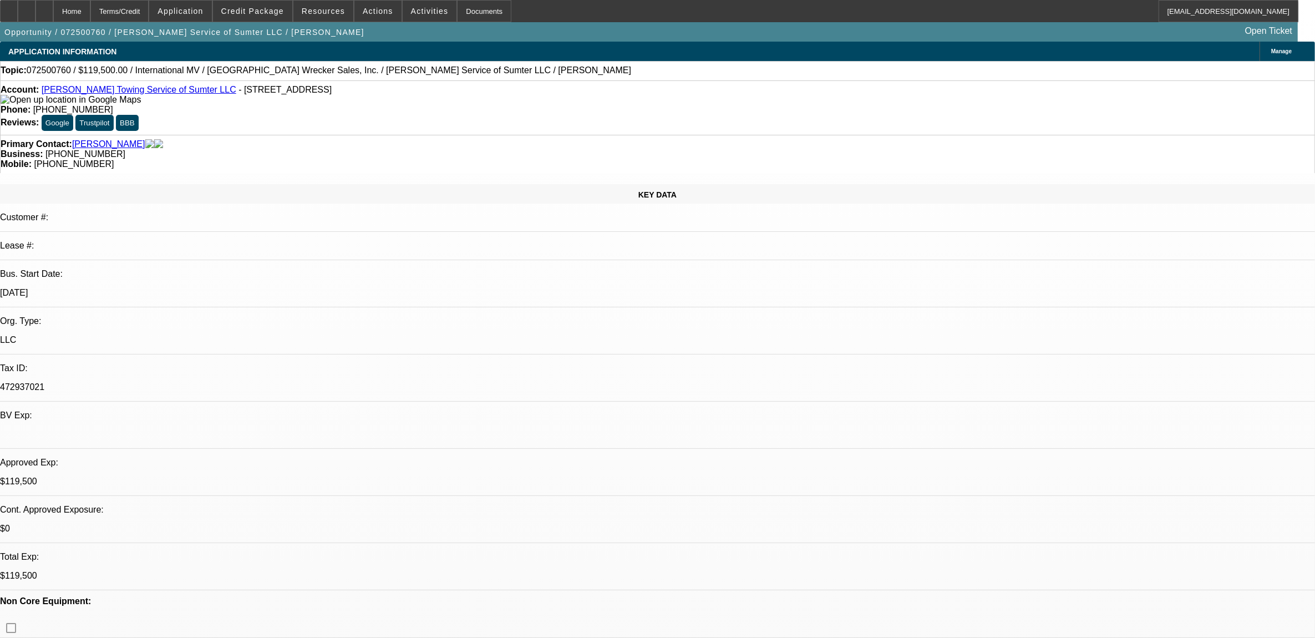
select select "2"
select select "0"
select select "2"
select select "0"
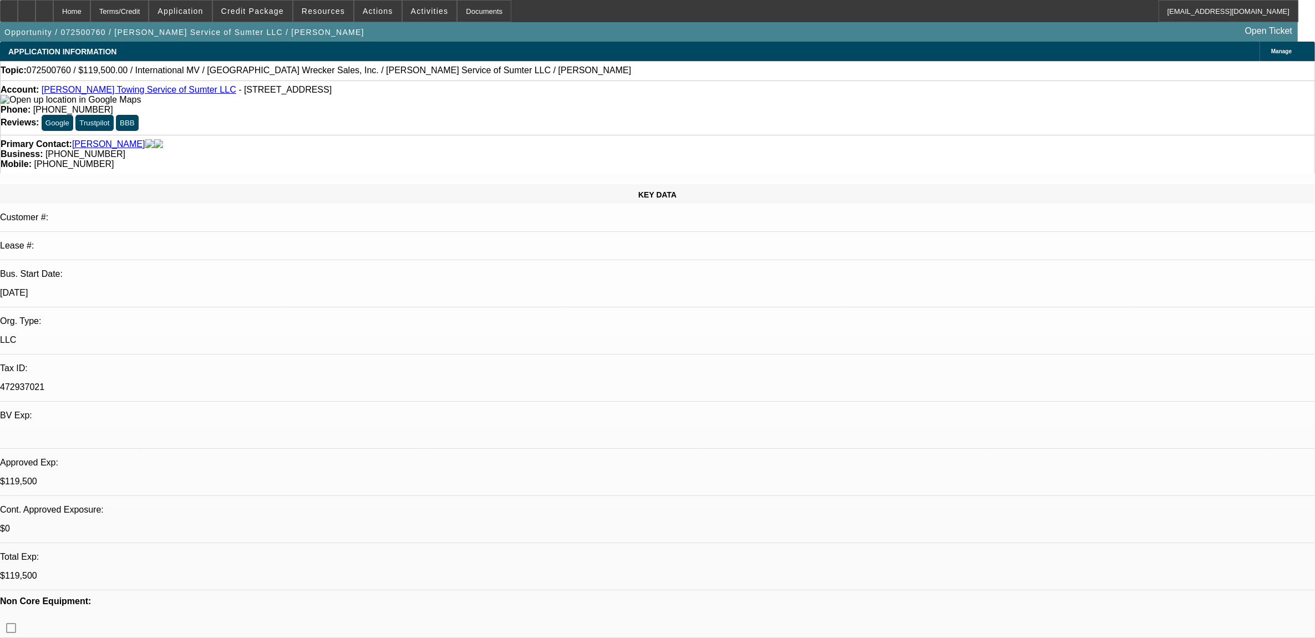
select select "0"
select select "2"
select select "0"
select select "1"
select select "2"
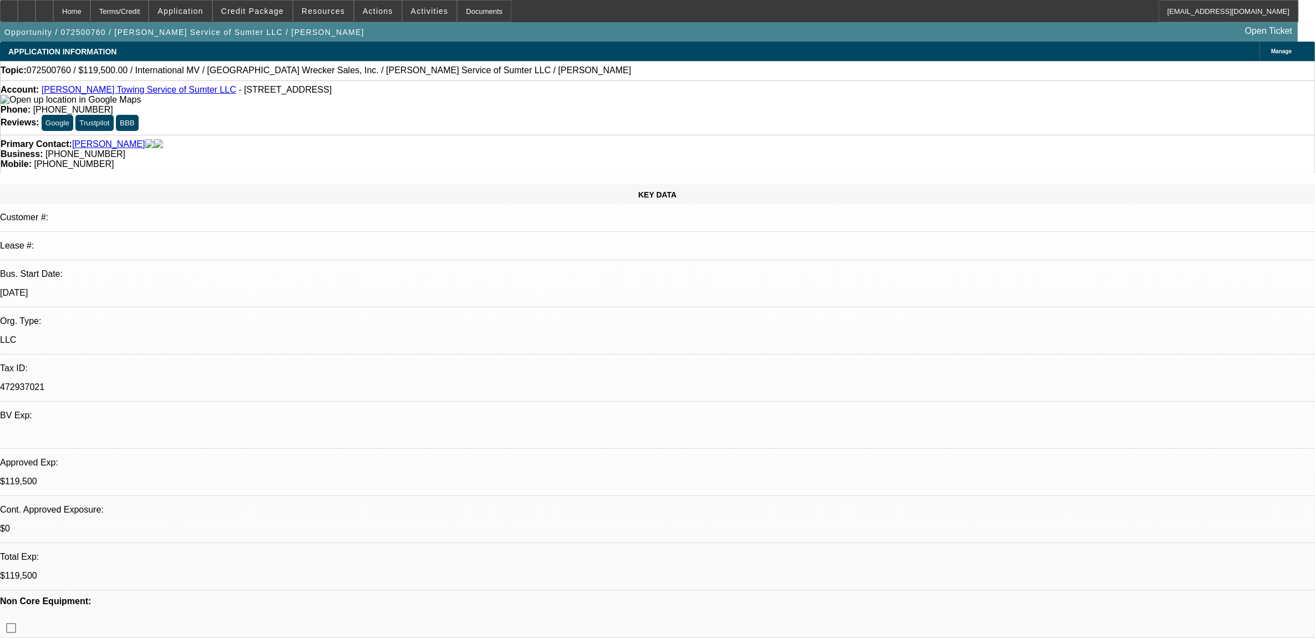
select select "6"
select select "1"
select select "2"
select select "6"
select select "1"
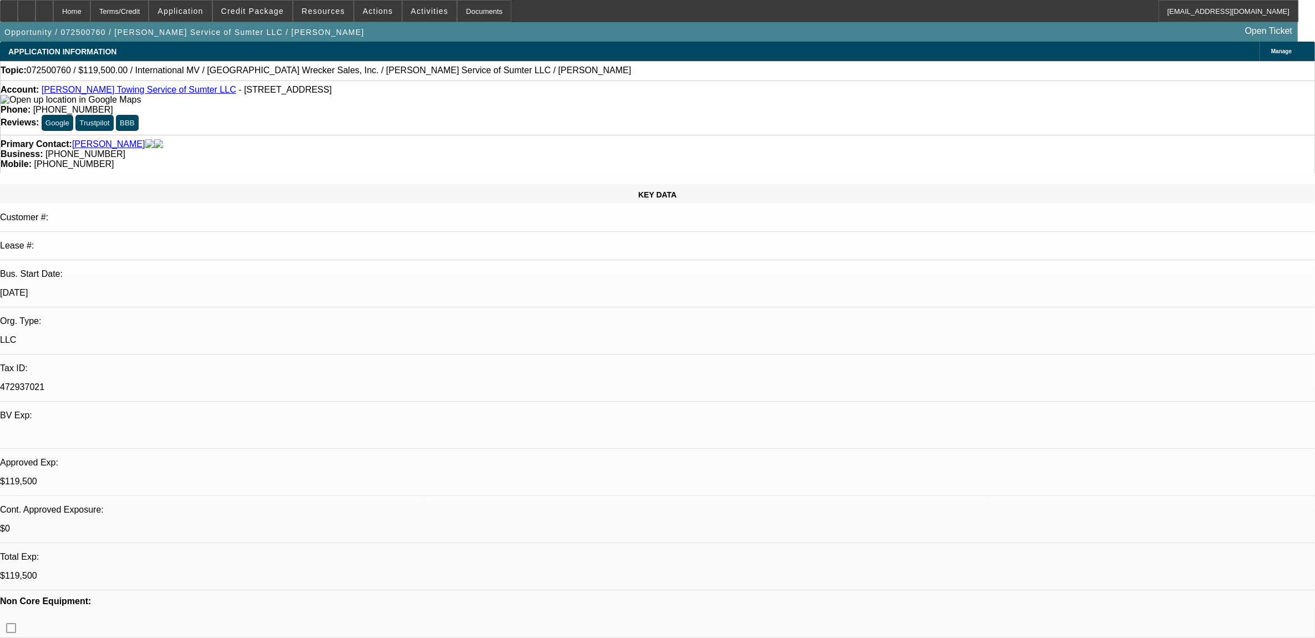
select select "2"
select select "6"
select select "1"
select select "2"
select select "6"
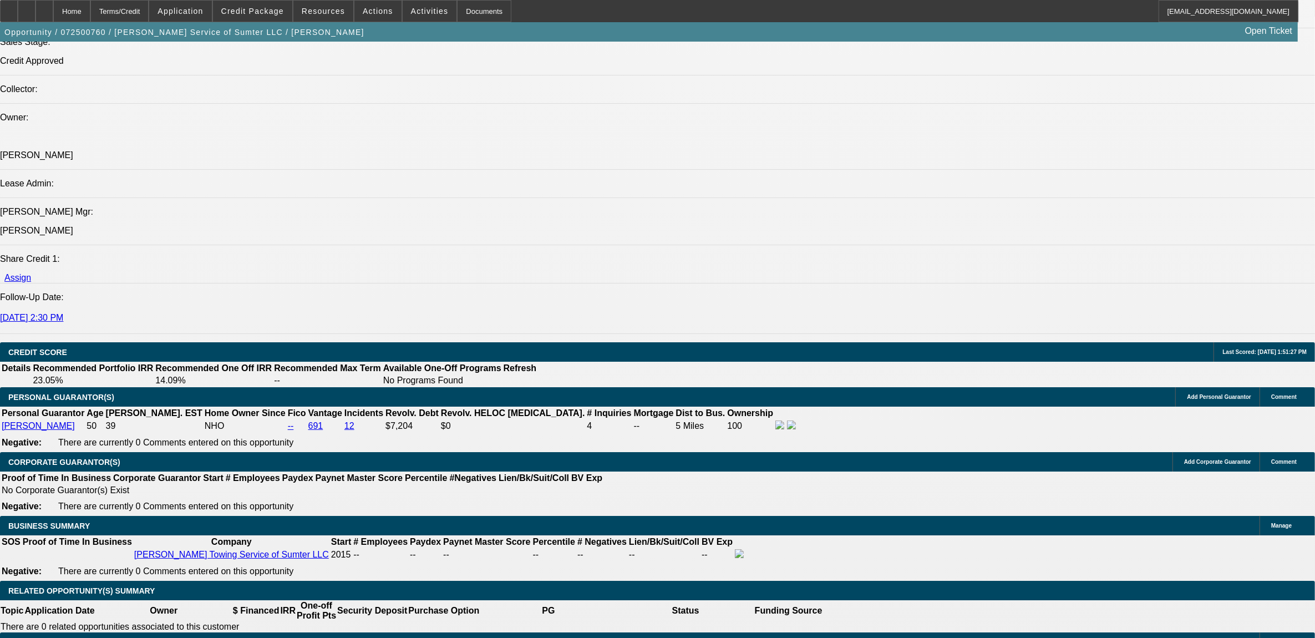
scroll to position [1387, 0]
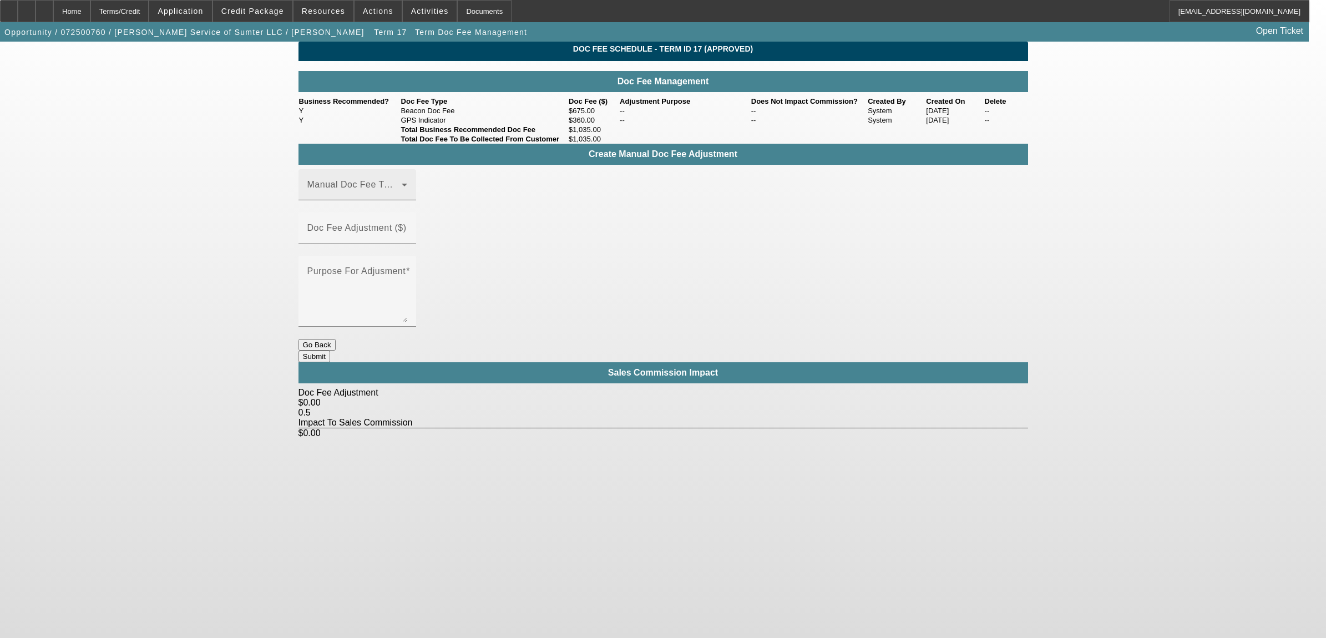
click at [373, 196] on span at bounding box center [354, 189] width 94 height 13
click at [358, 273] on mat-option "Beacon Doc Fee" at bounding box center [373, 266] width 149 height 27
click at [407, 232] on mat-label "Doc Fee Adjustment ($)" at bounding box center [356, 227] width 99 height 9
click at [407, 234] on input "Doc Fee Adjustment ($)" at bounding box center [357, 232] width 100 height 13
type input "($100.00)"
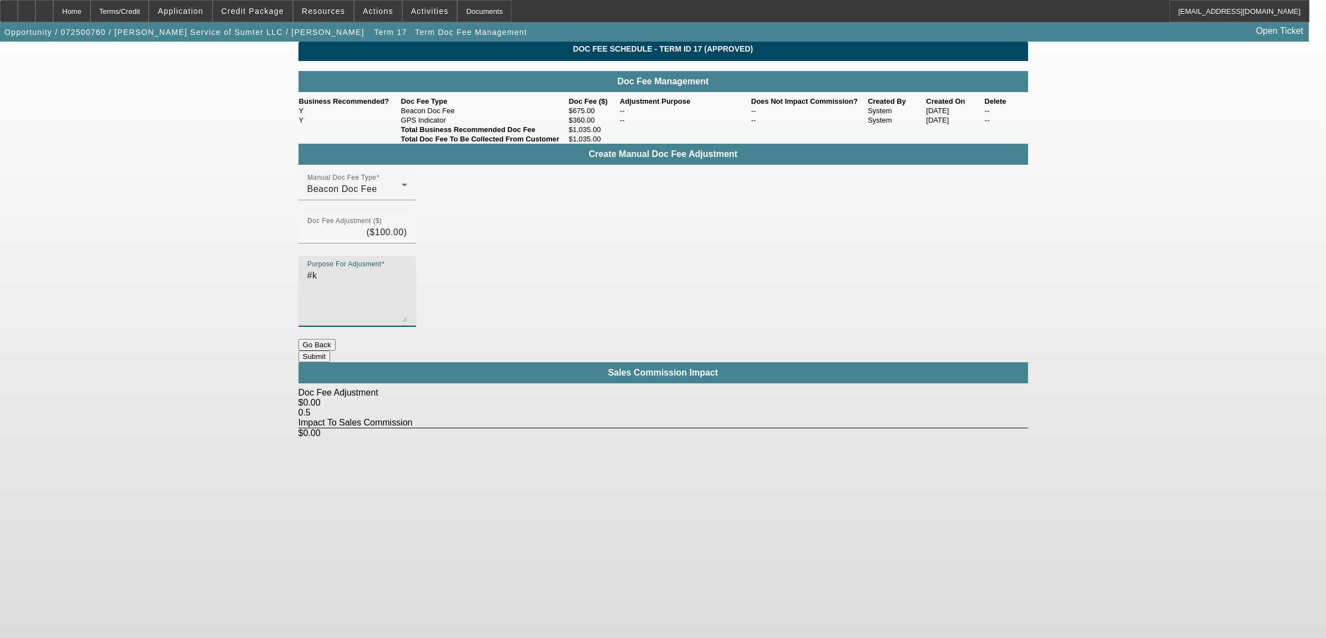
type textarea "#"
type textarea "kd"
click at [330, 351] on button "Submit" at bounding box center [314, 357] width 32 height 12
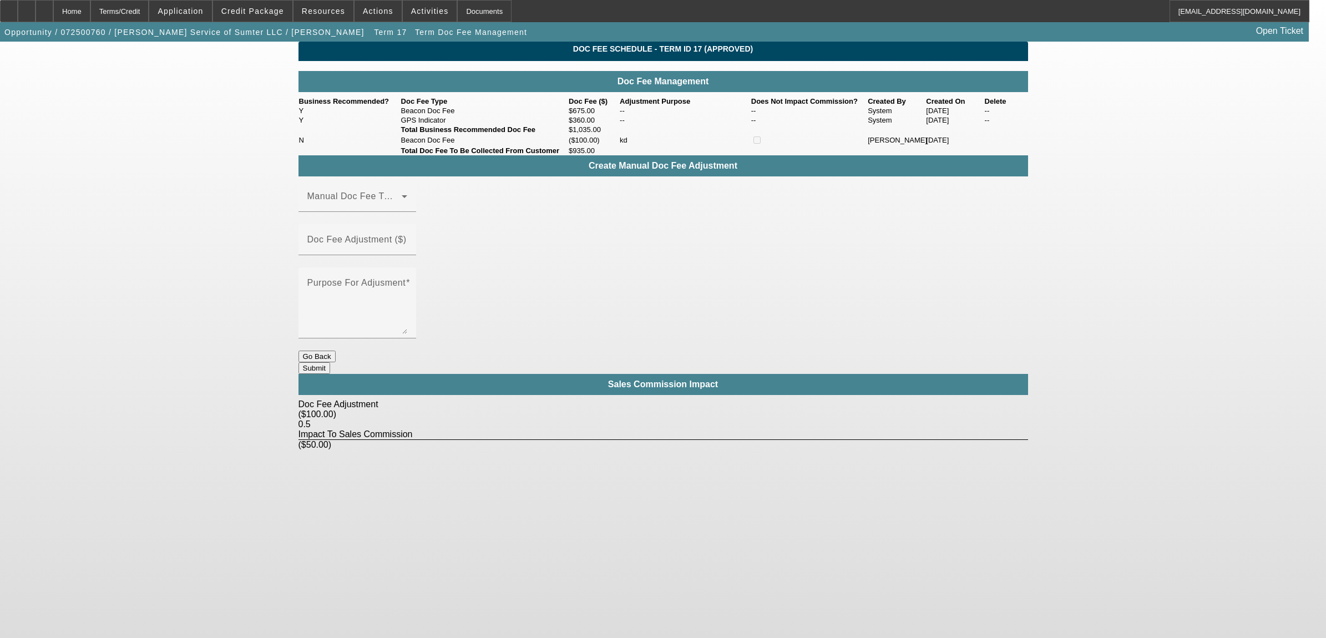
click at [336, 351] on button "Go Back" at bounding box center [316, 357] width 37 height 12
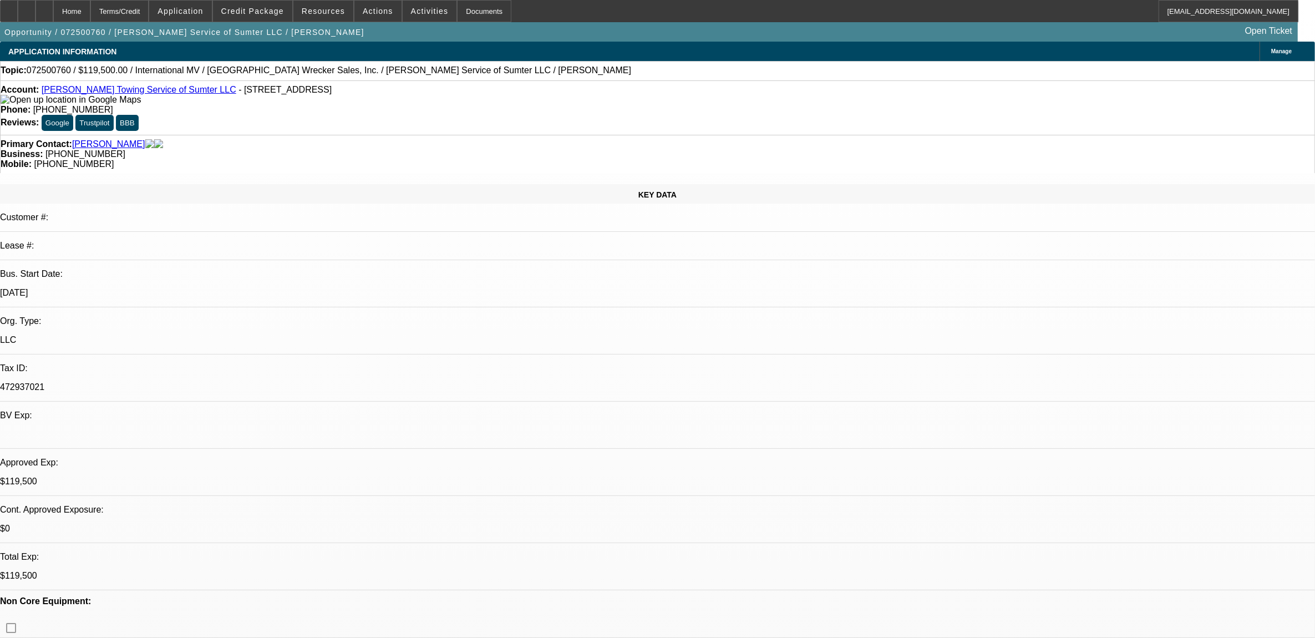
select select "0"
select select "2"
select select "0"
select select "6"
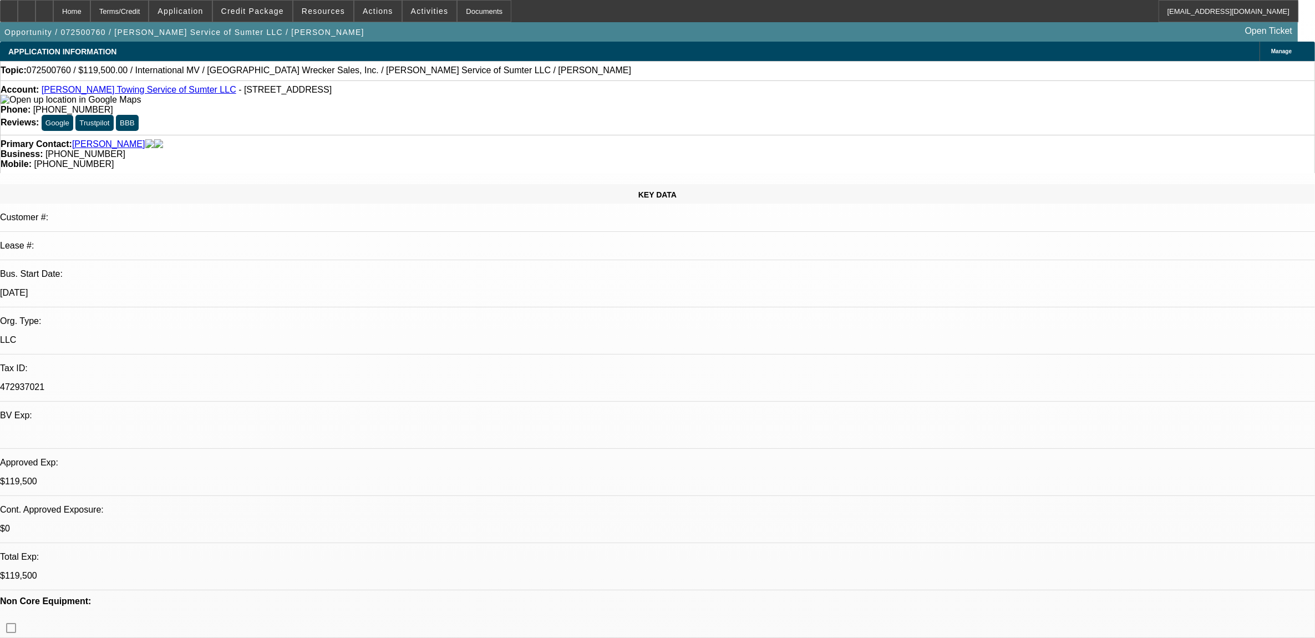
select select "0"
select select "2"
select select "0"
select select "6"
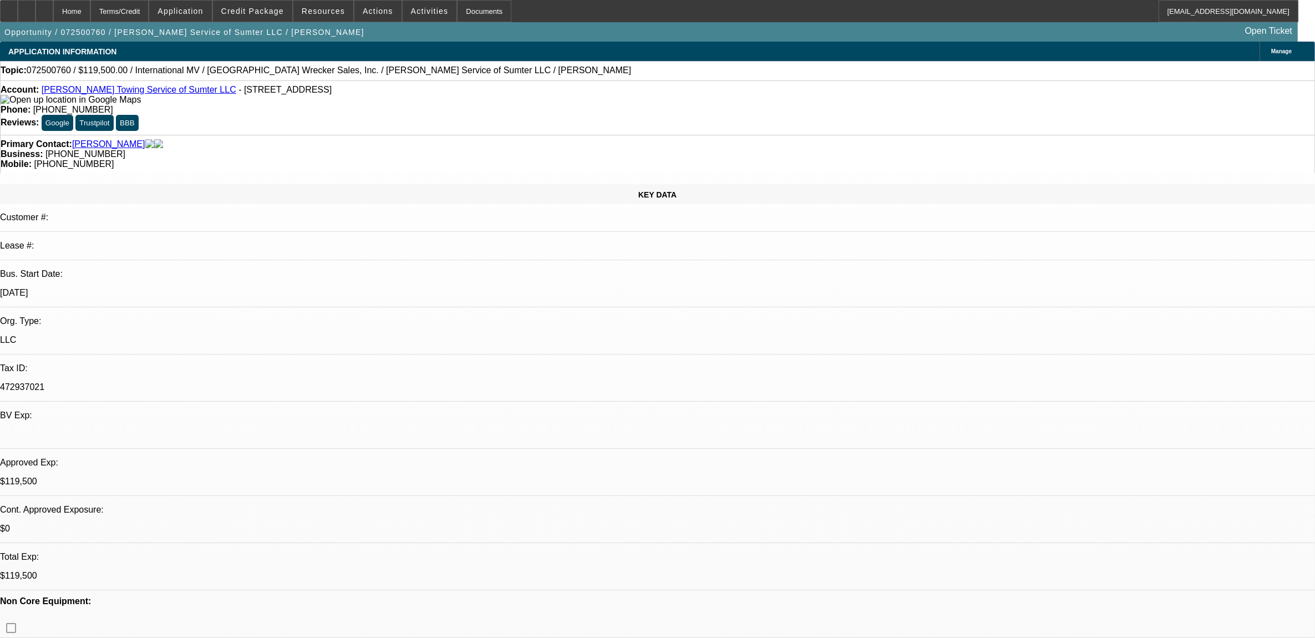
select select "0"
select select "2"
select select "0"
select select "6"
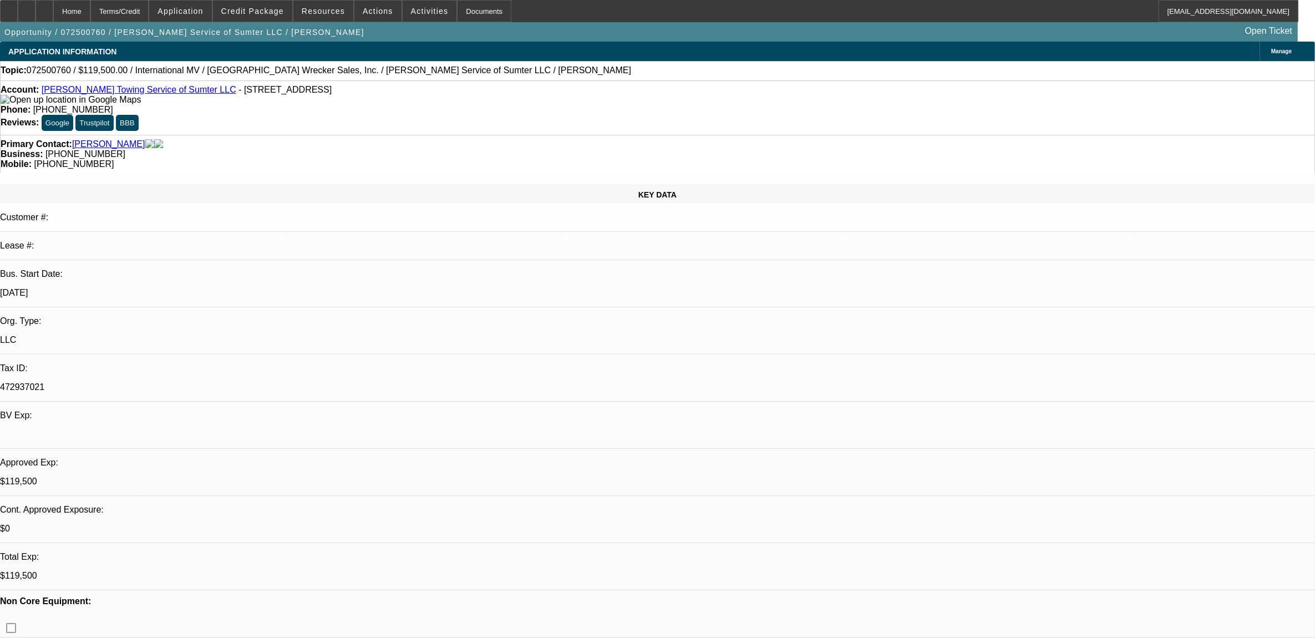
select select "0"
select select "2"
select select "0"
select select "6"
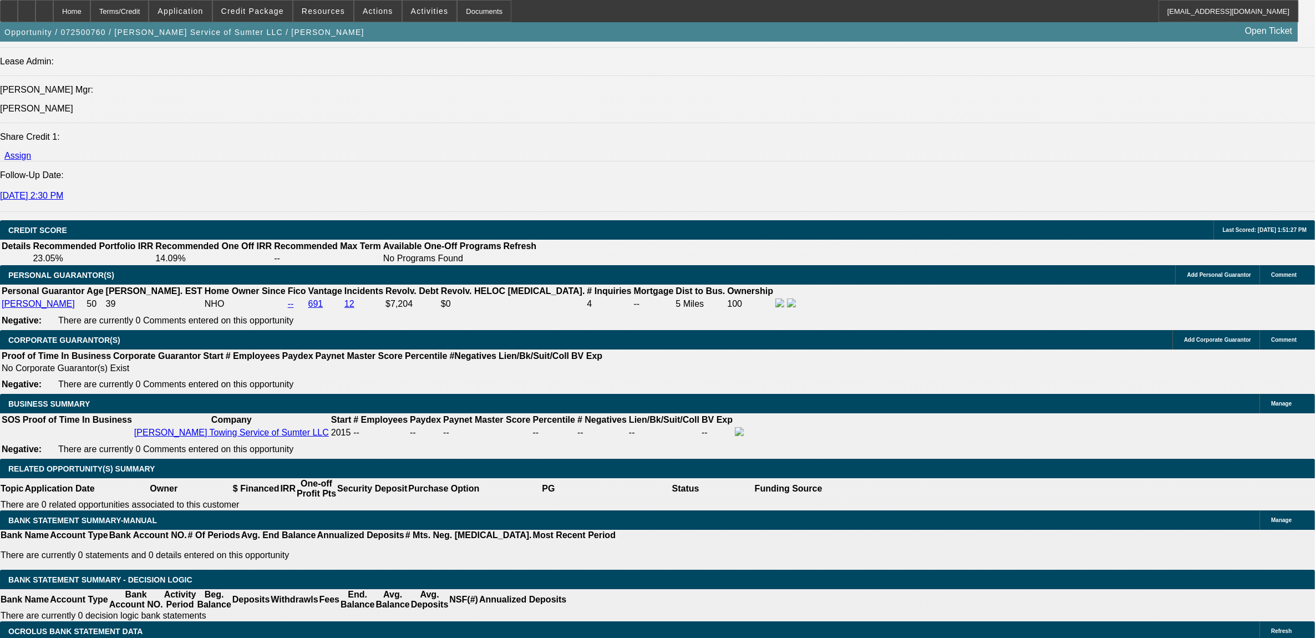
scroll to position [1387, 0]
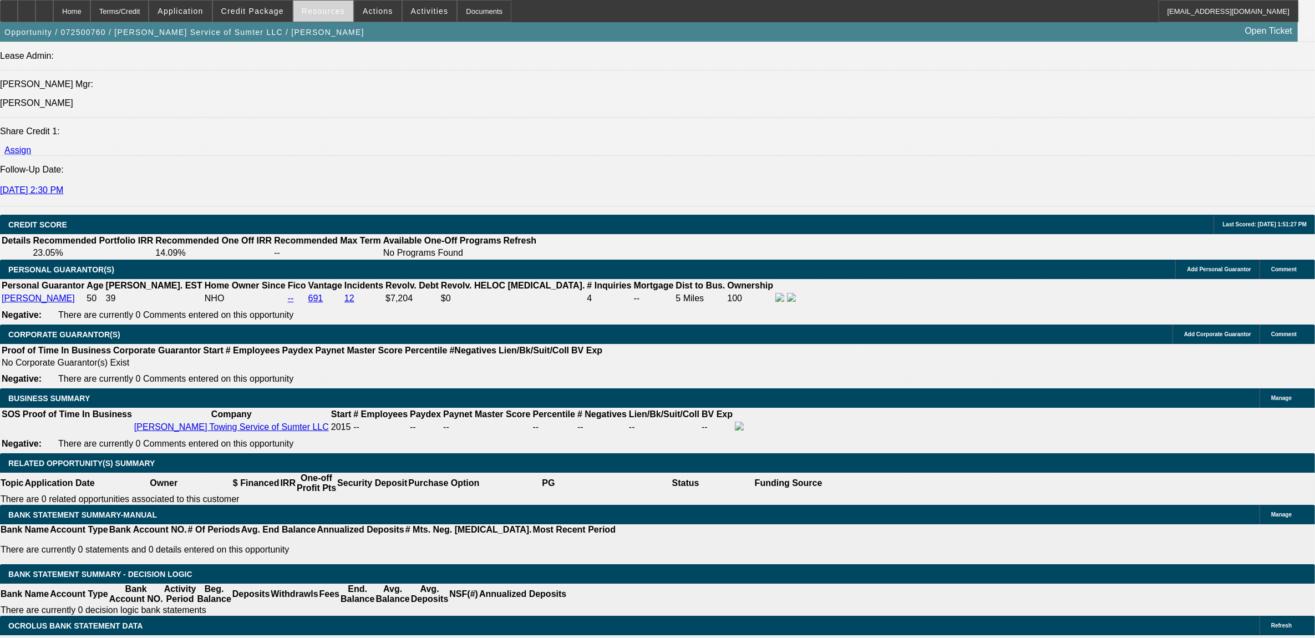
click at [315, 13] on span "Resources" at bounding box center [323, 11] width 43 height 9
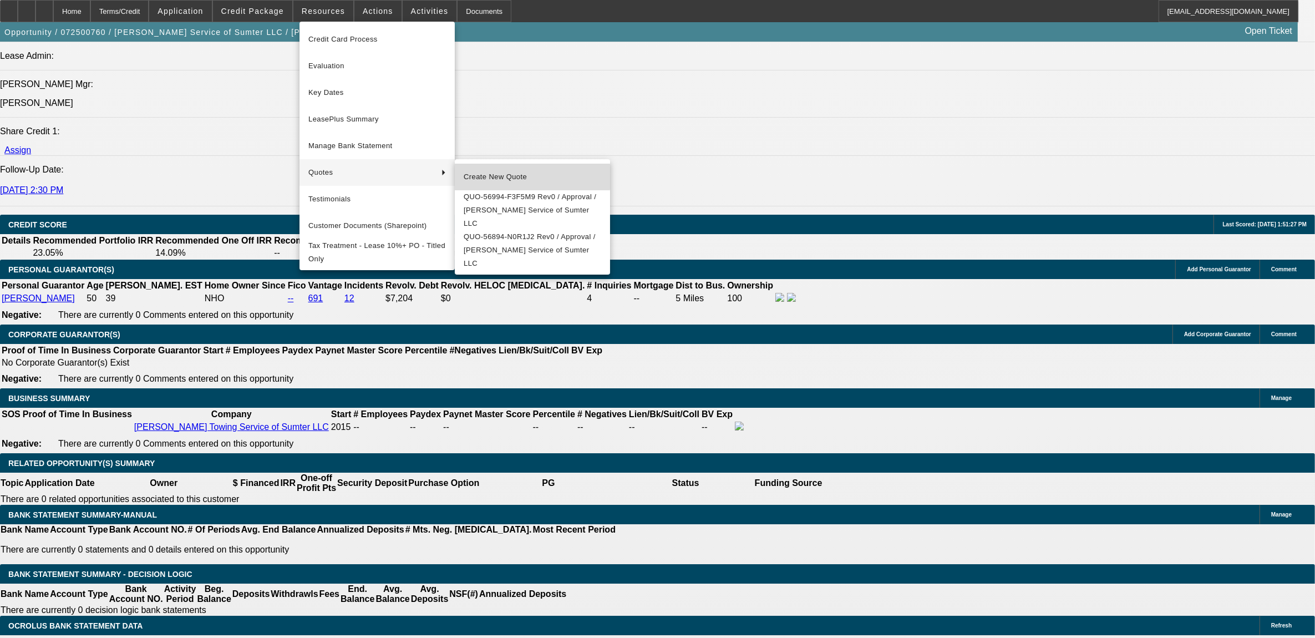
click at [470, 176] on span "Create New Quote" at bounding box center [533, 176] width 138 height 13
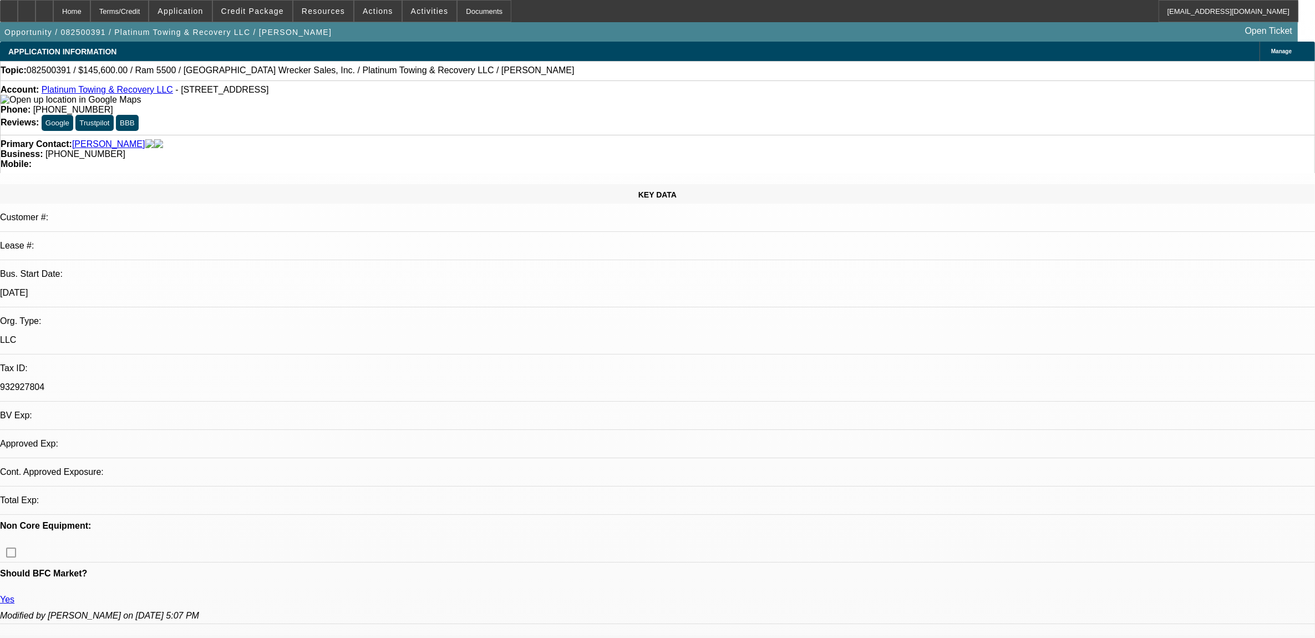
select select "0"
select select "1"
select select "2"
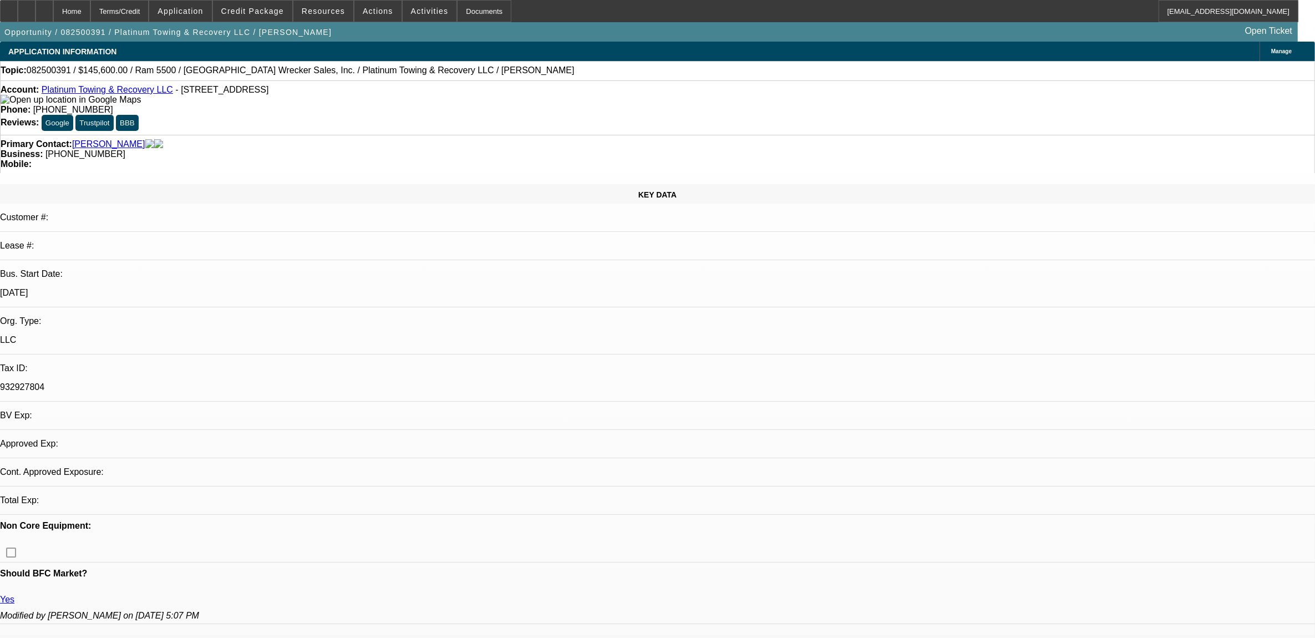
select select "6"
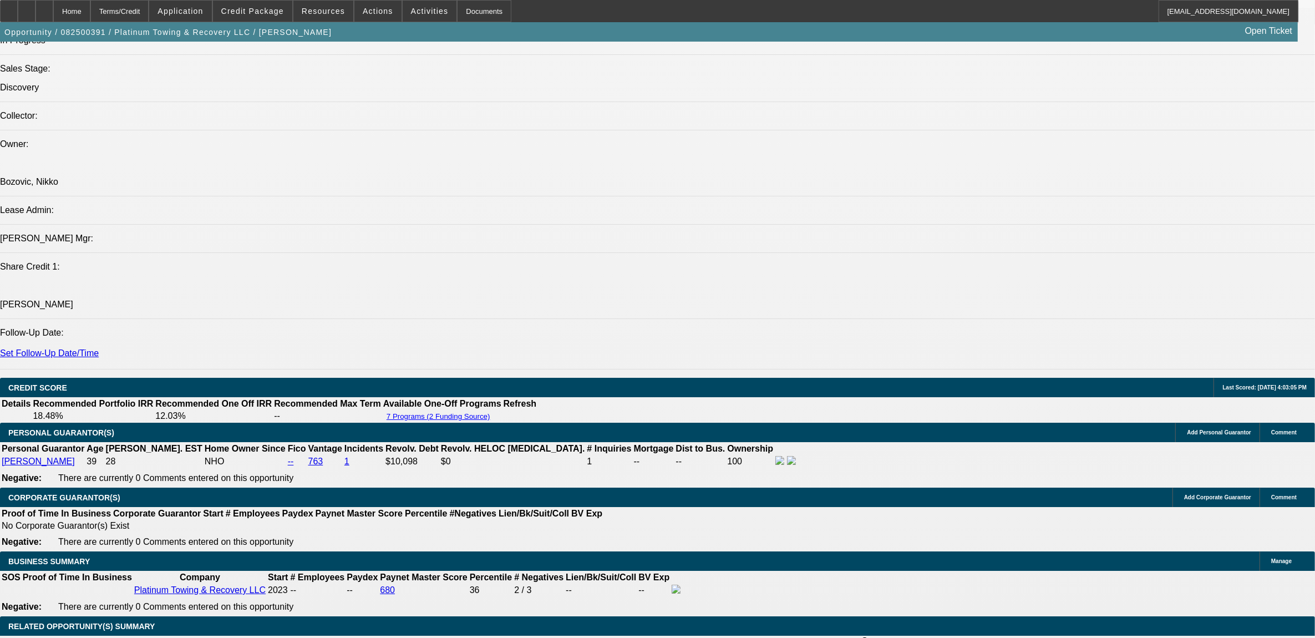
scroll to position [1248, 0]
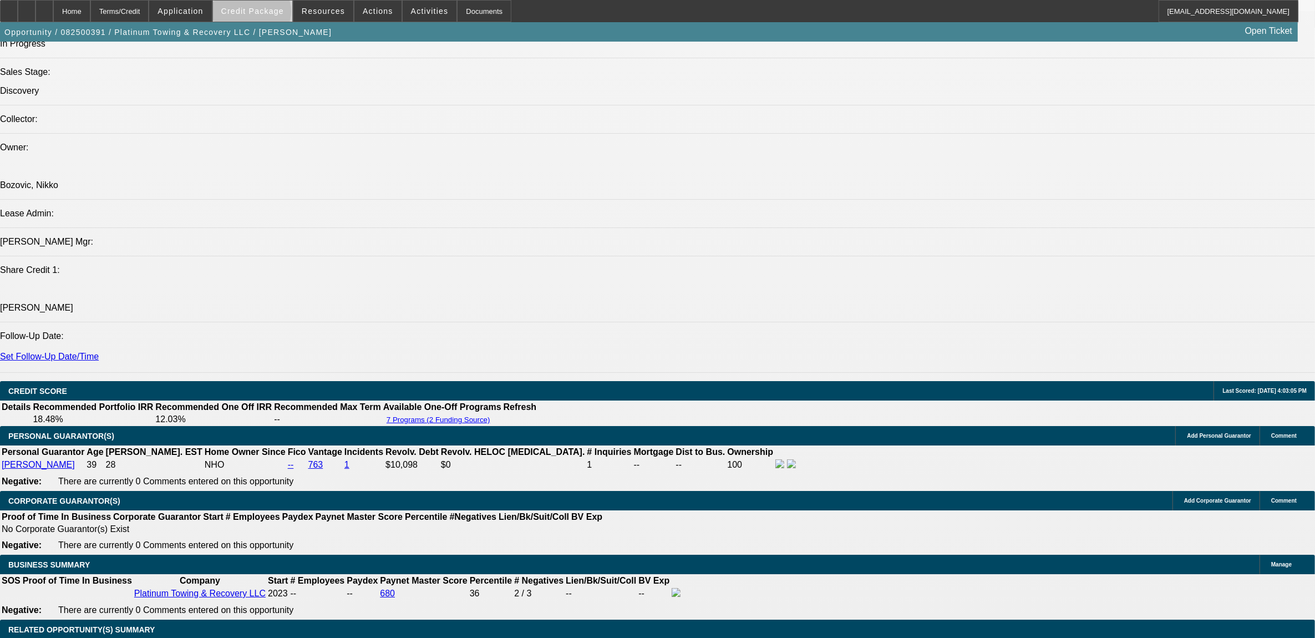
click at [271, 14] on span "Credit Package" at bounding box center [252, 11] width 63 height 9
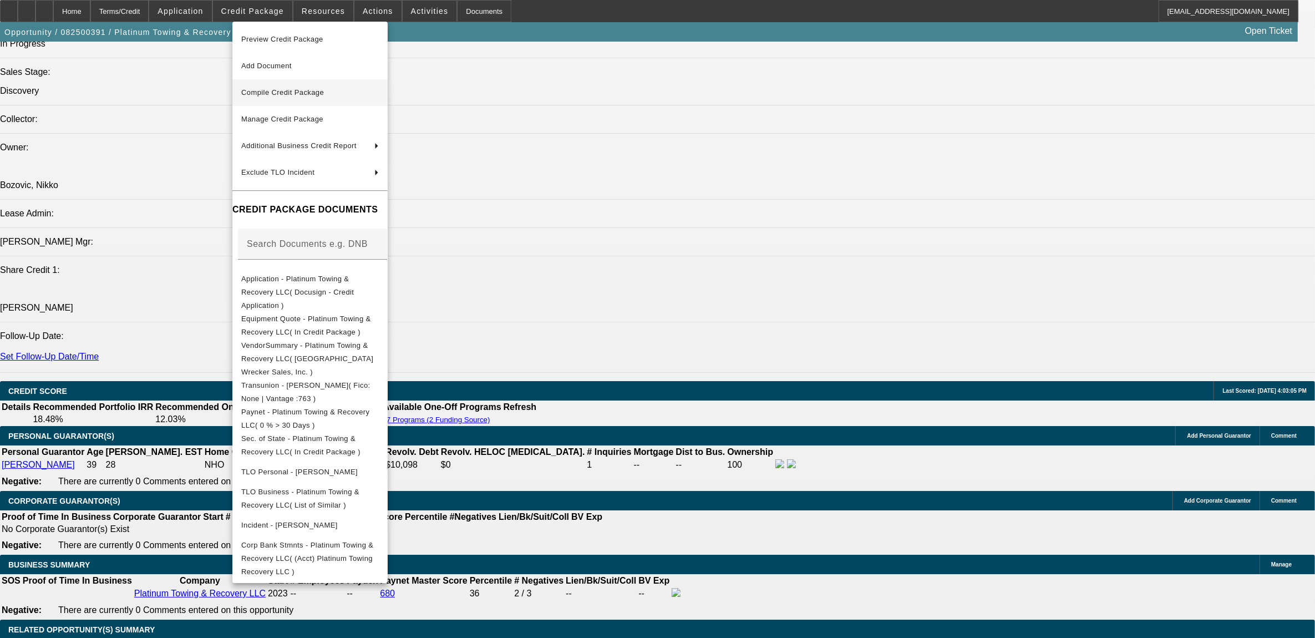
scroll to position [1265, 0]
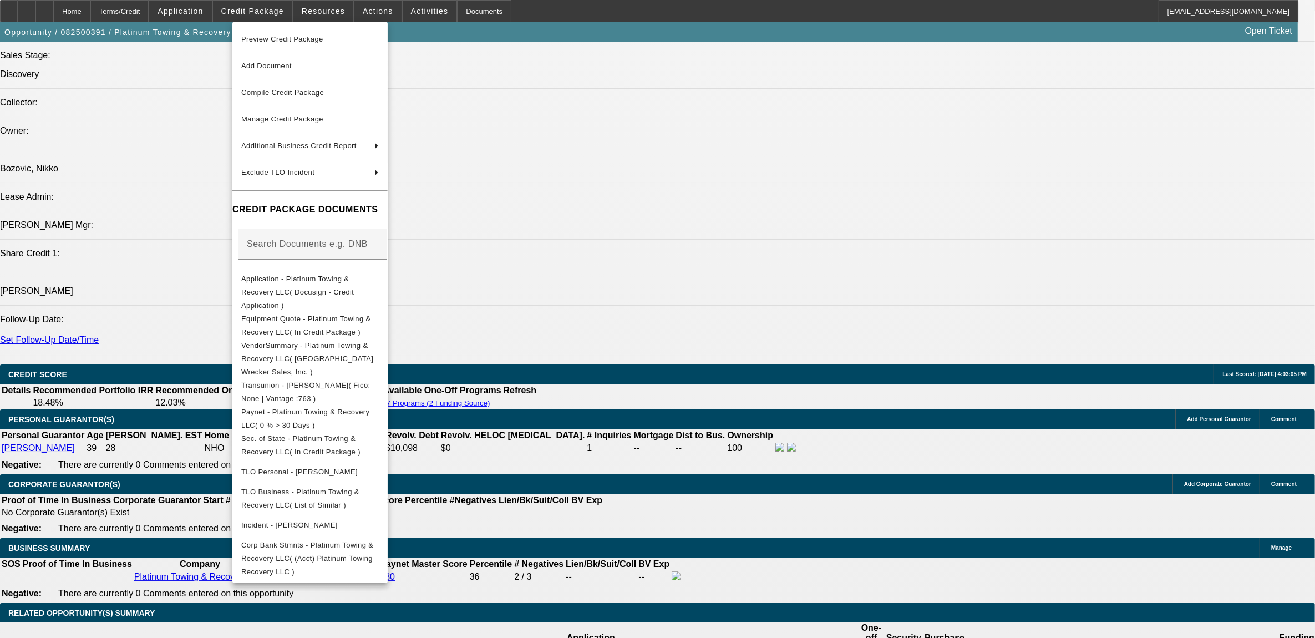
click at [681, 317] on div at bounding box center [657, 319] width 1315 height 638
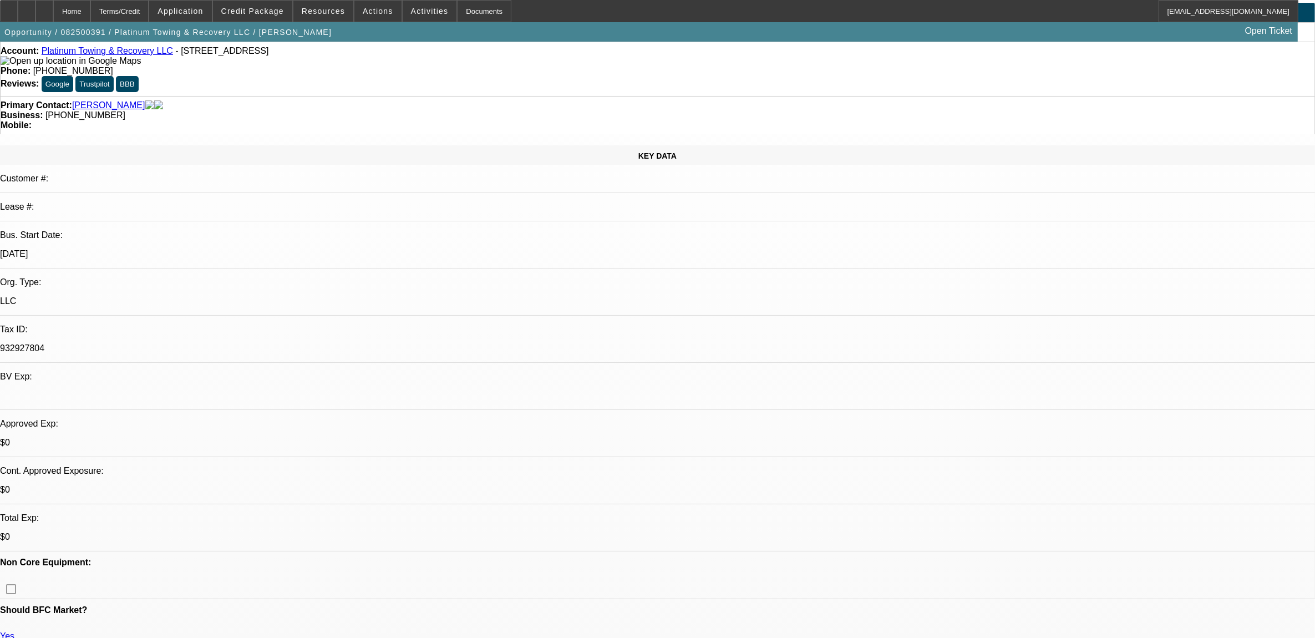
scroll to position [0, 0]
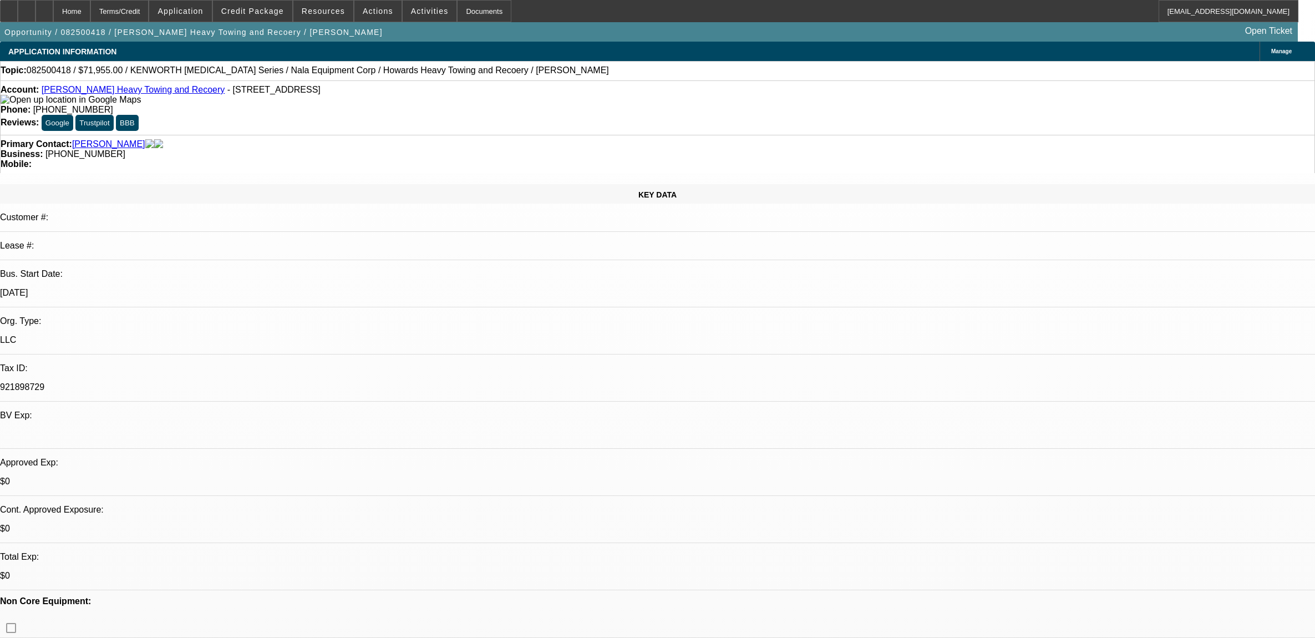
select select "0.1"
select select "0"
select select "6"
select select "0.1"
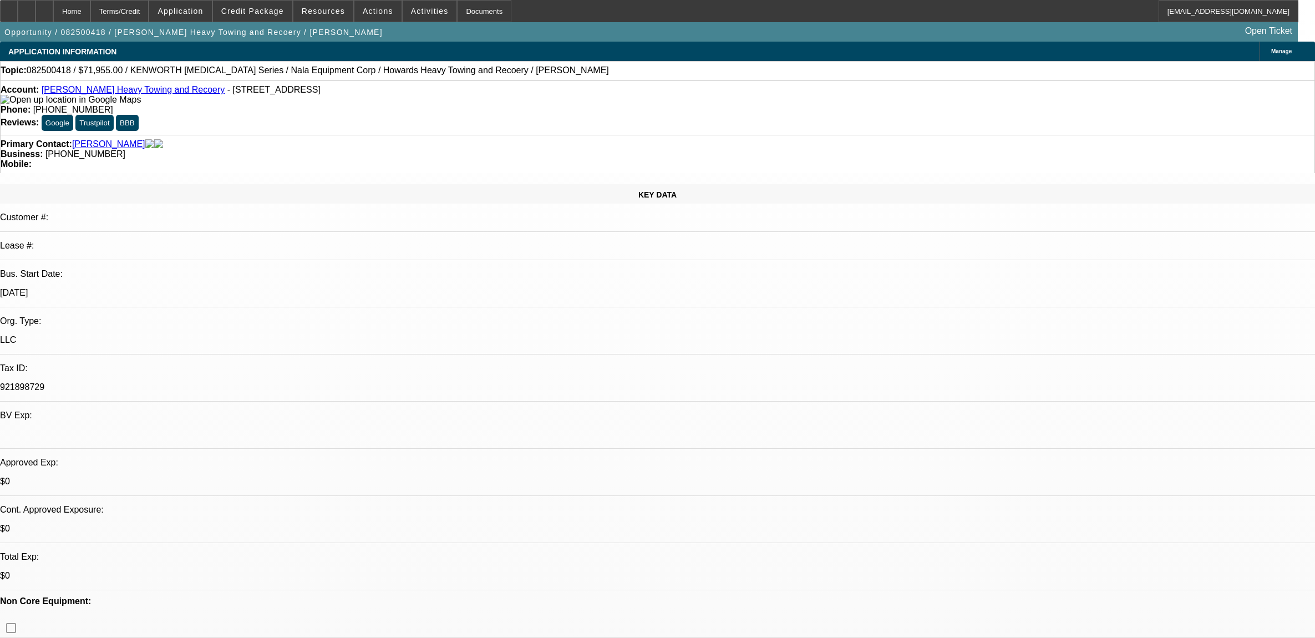
select select "0"
select select "2"
select select "0.1"
select select "4"
select select "0.1"
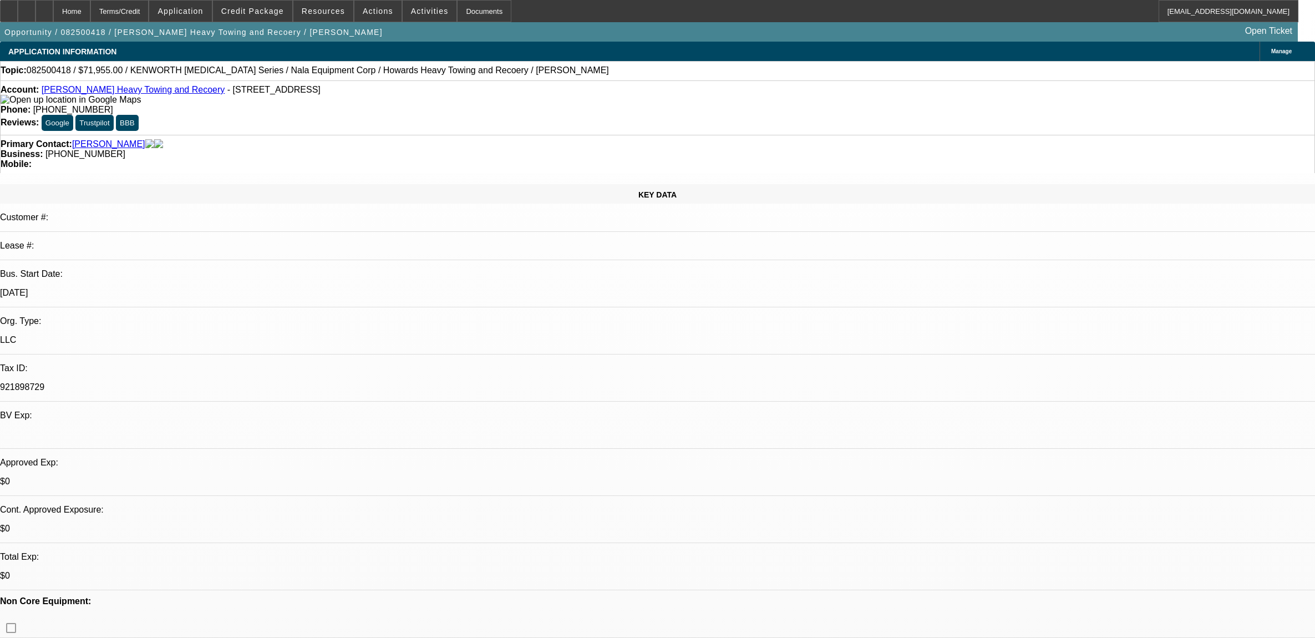
select select "0"
select select "2"
select select "0.1"
select select "4"
select select "0.1"
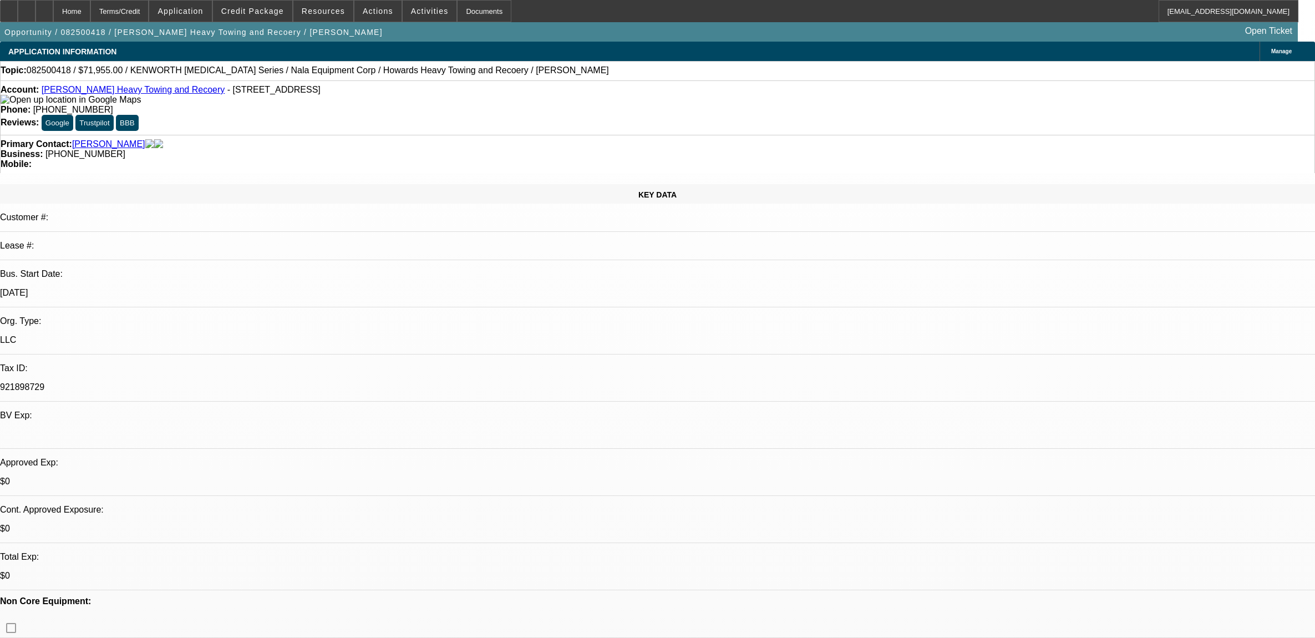
select select "0"
select select "2"
select select "0.1"
select select "4"
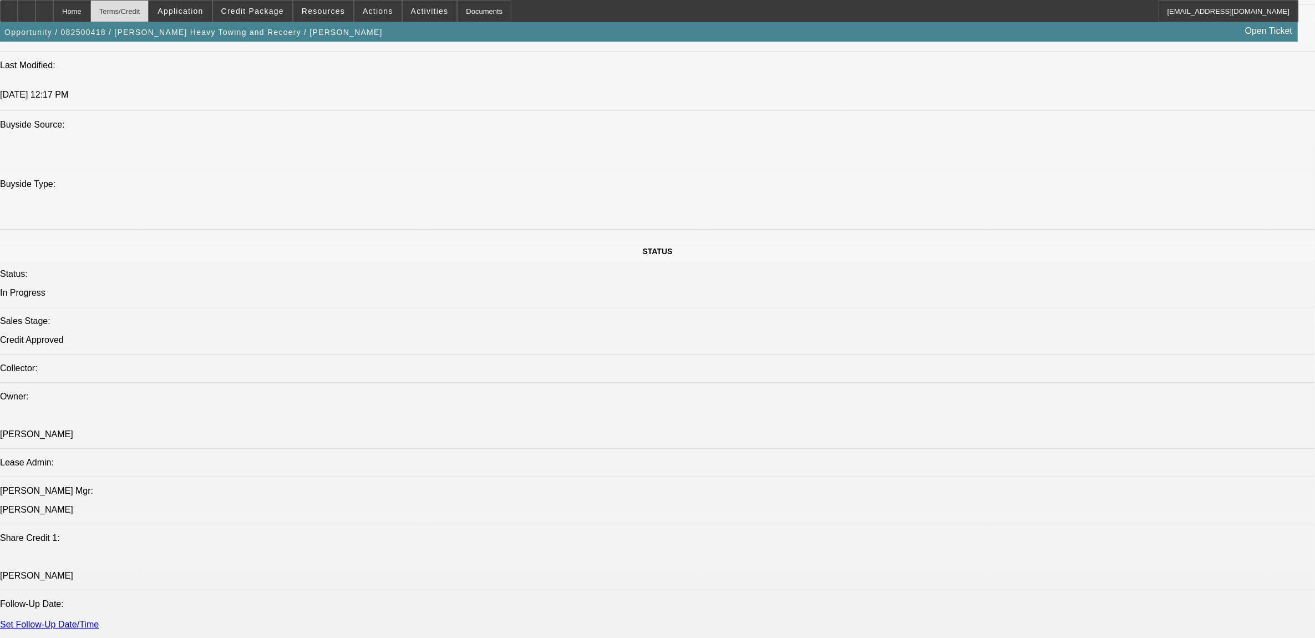
scroll to position [832, 0]
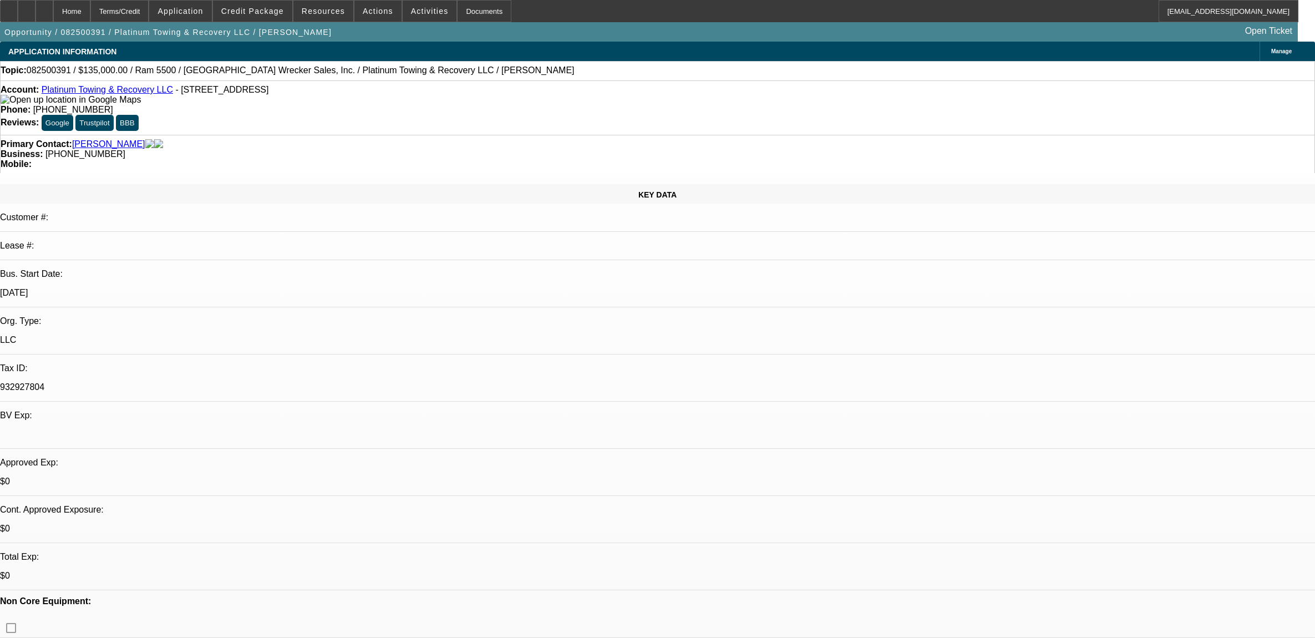
select select "0"
select select "2"
select select "0.1"
select select "4"
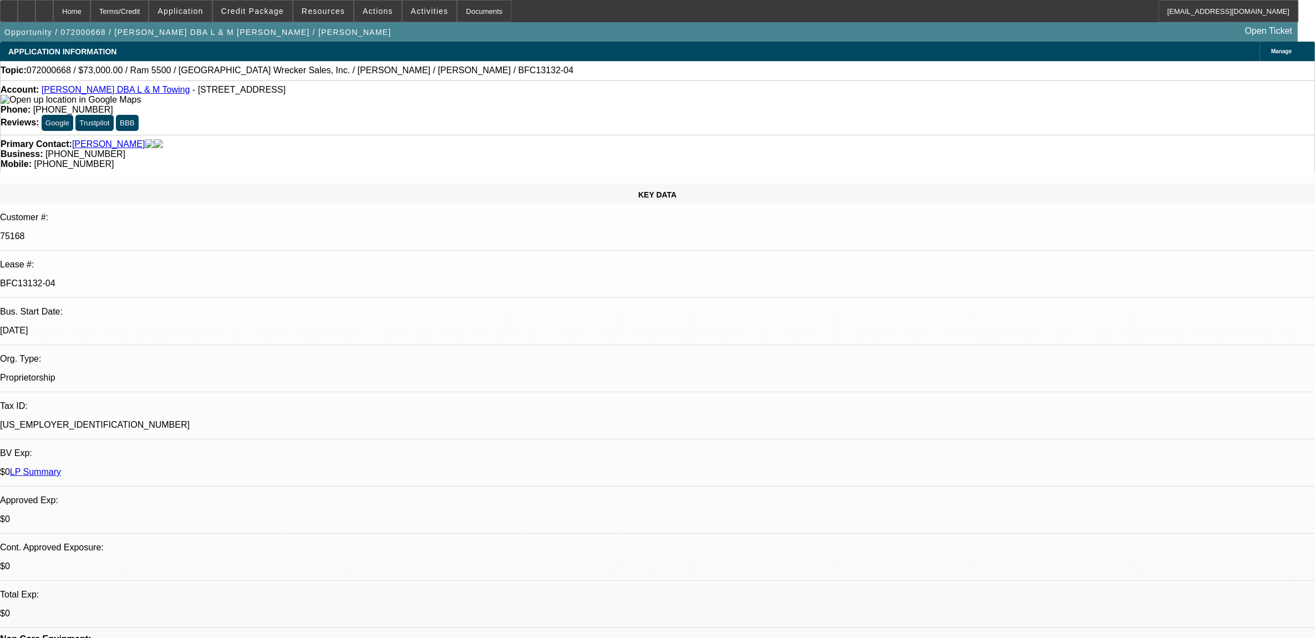
select select "0"
select select "2"
select select "0"
select select "2"
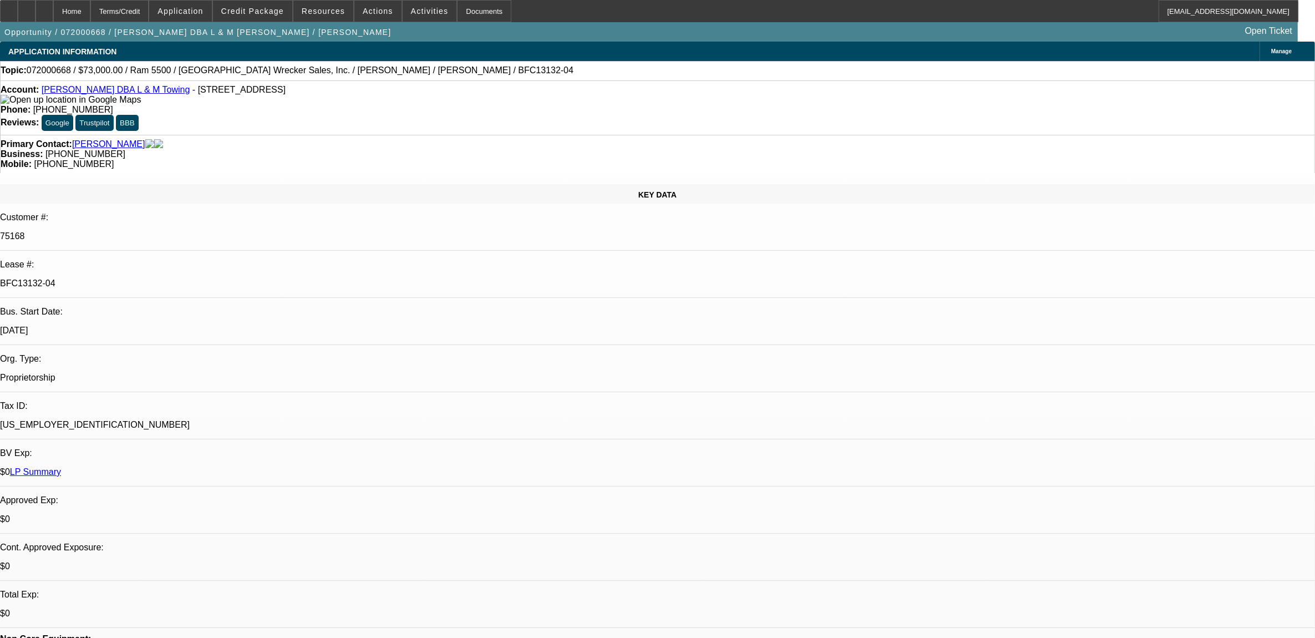
select select "0"
select select "2"
select select "0"
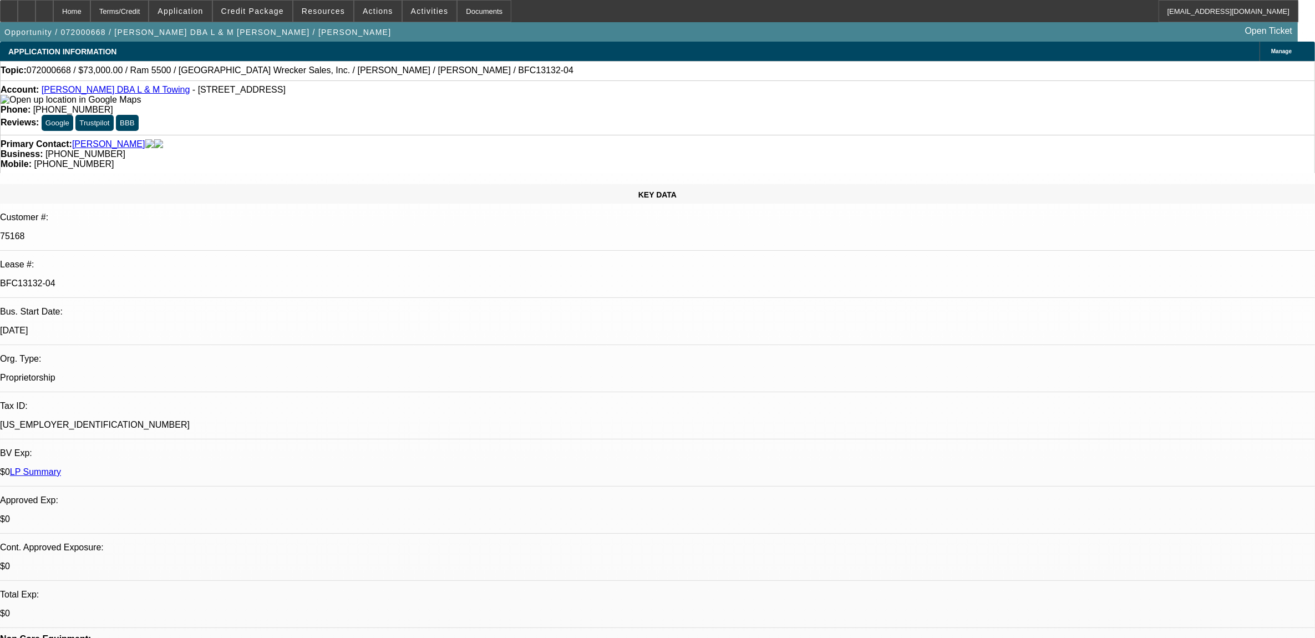
select select "0"
select select "1"
select select "2"
select select "6"
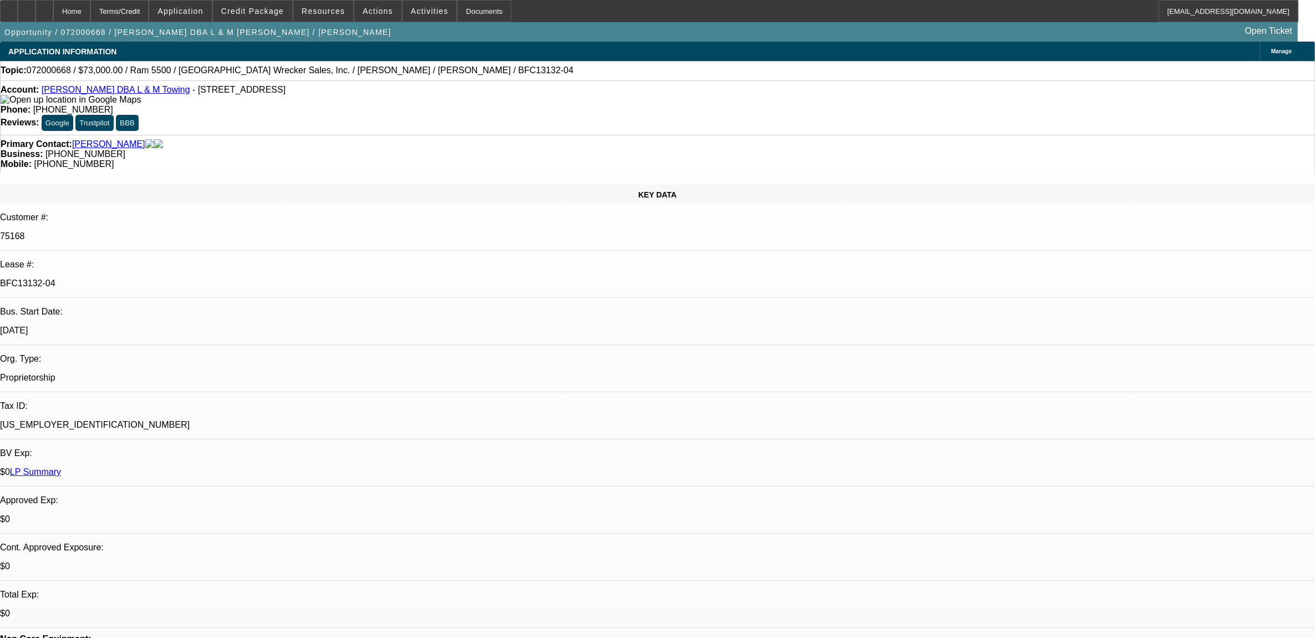
select select "1"
select select "2"
select select "6"
select select "1"
select select "2"
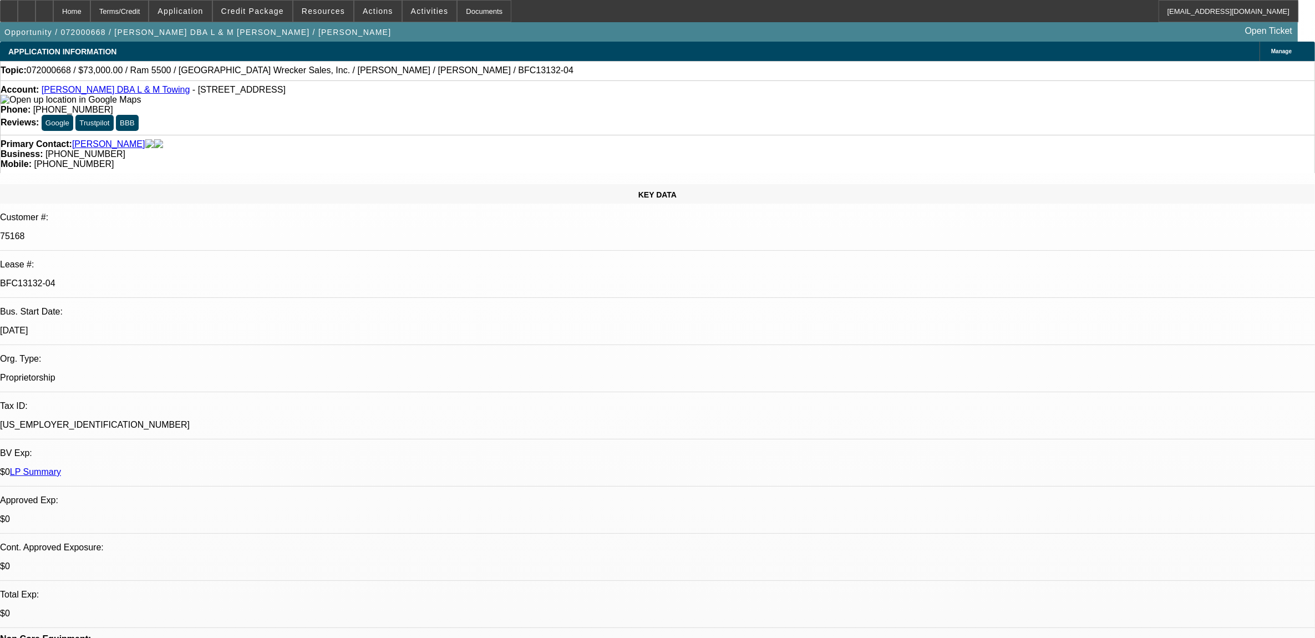
select select "6"
select select "1"
select select "2"
select select "6"
click at [61, 467] on link "LP Summary" at bounding box center [35, 471] width 51 height 9
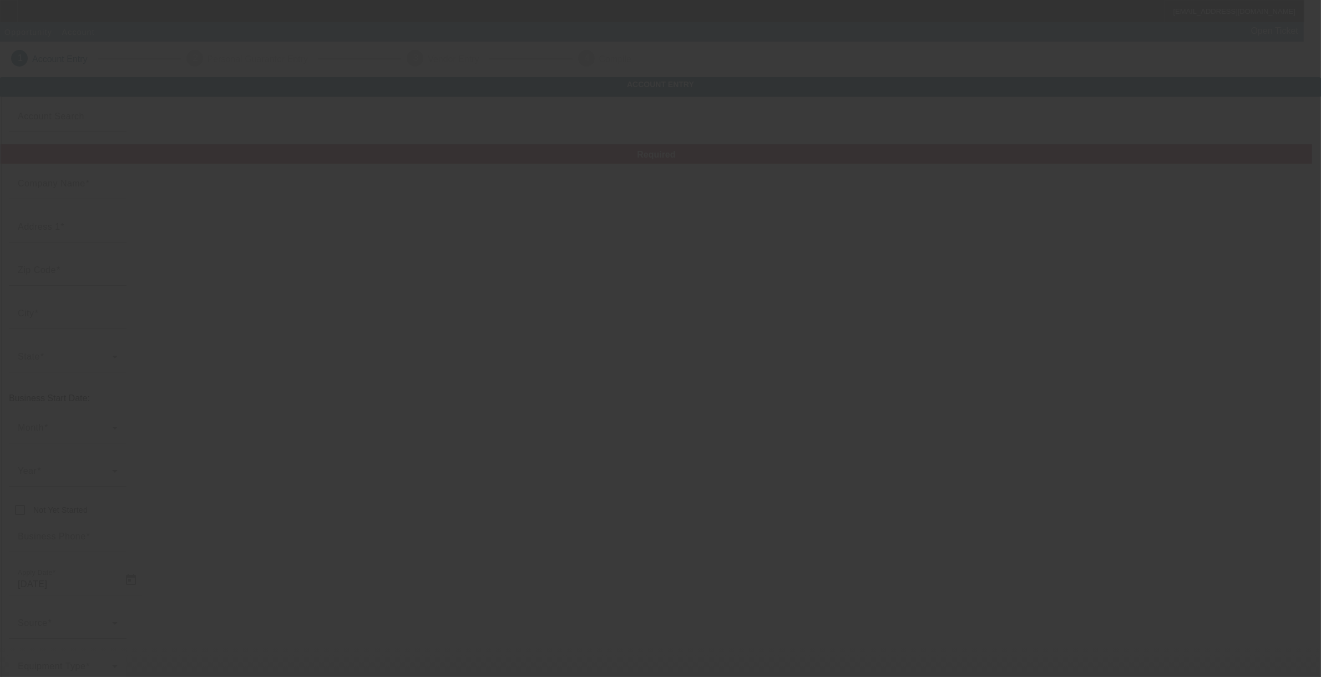
type input "[PERSON_NAME]"
type input "[STREET_ADDRESS]"
type input "27870"
type input "[GEOGRAPHIC_DATA]"
type input "[PHONE_NUMBER]"
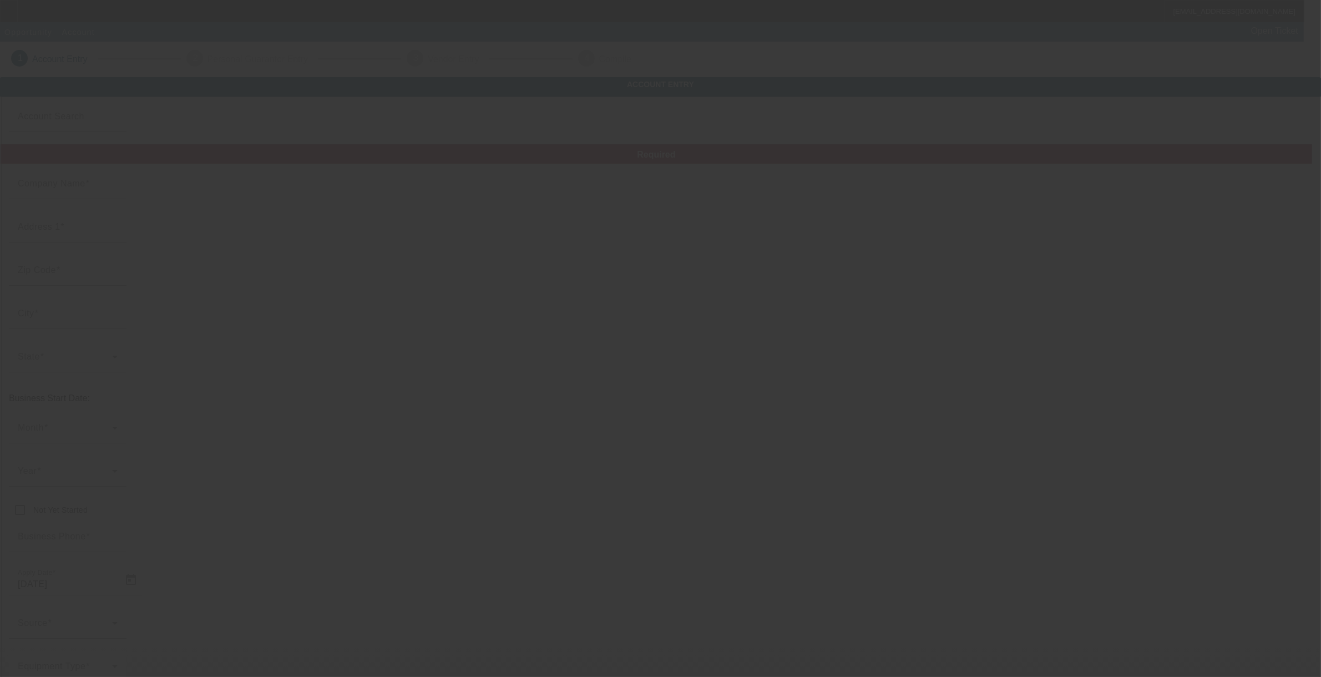
type input "L & M Towing"
type input "[EMAIL_ADDRESS][DOMAIN_NAME]"
type input "[GEOGRAPHIC_DATA]"
type input "[US_EMPLOYER_IDENTIFICATION_NUMBER]"
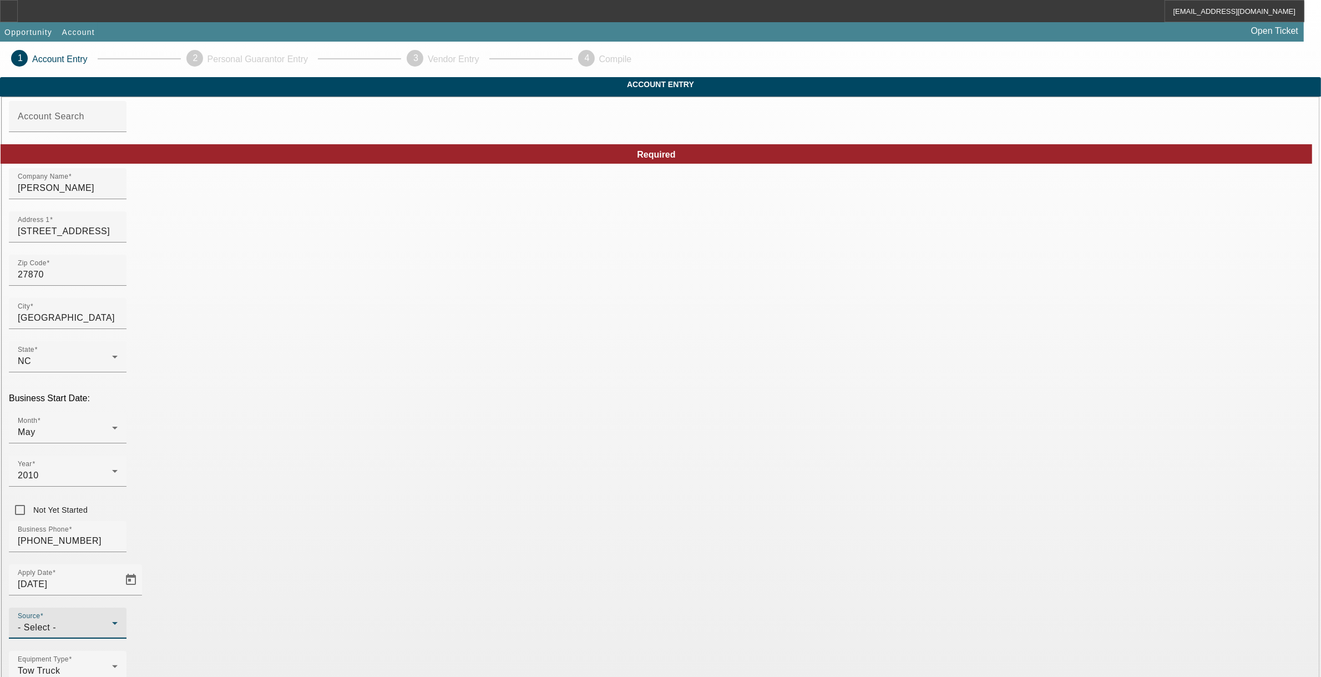
click at [56, 622] on span "- Select -" at bounding box center [37, 626] width 38 height 9
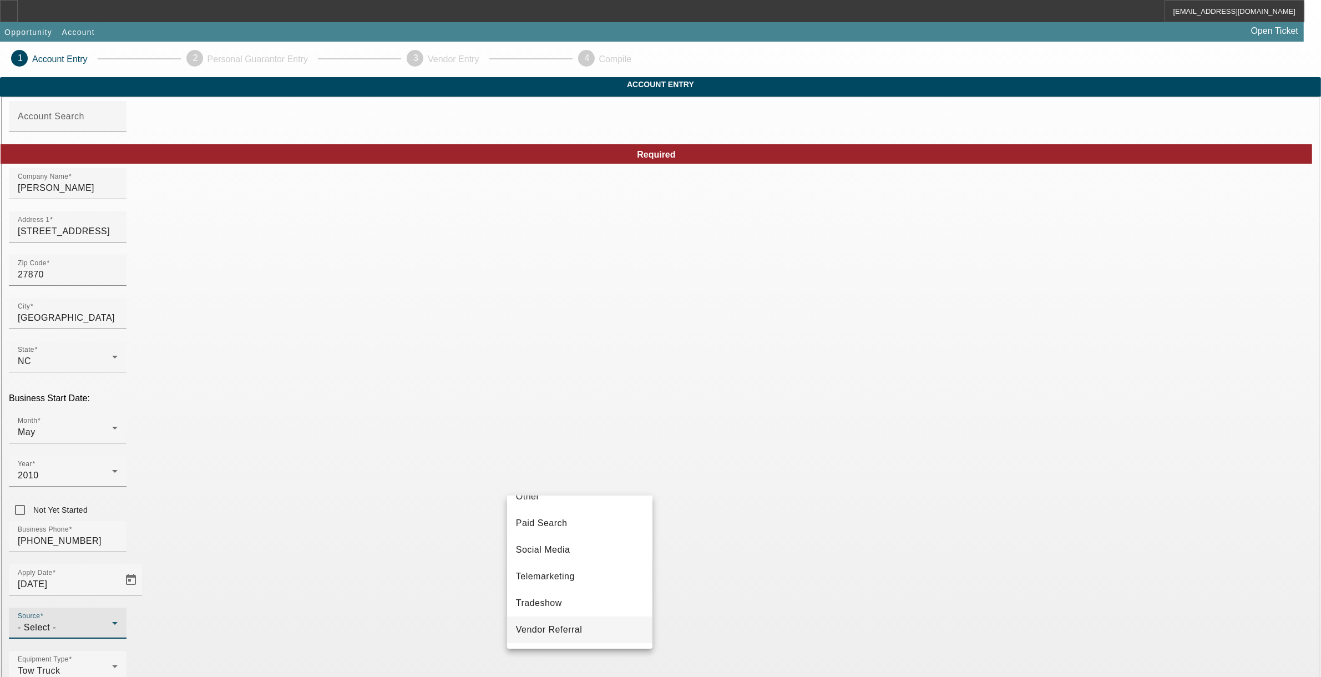
click at [539, 633] on span "Vendor Referral" at bounding box center [549, 629] width 67 height 13
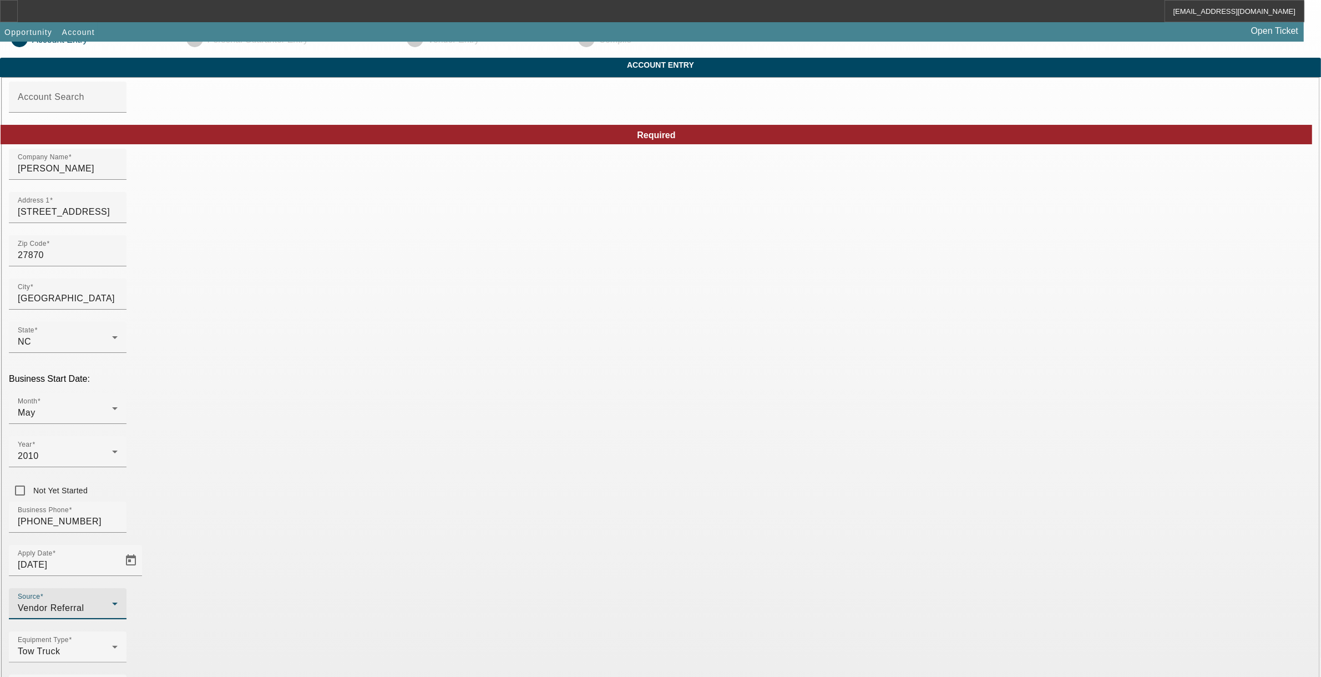
scroll to position [25, 0]
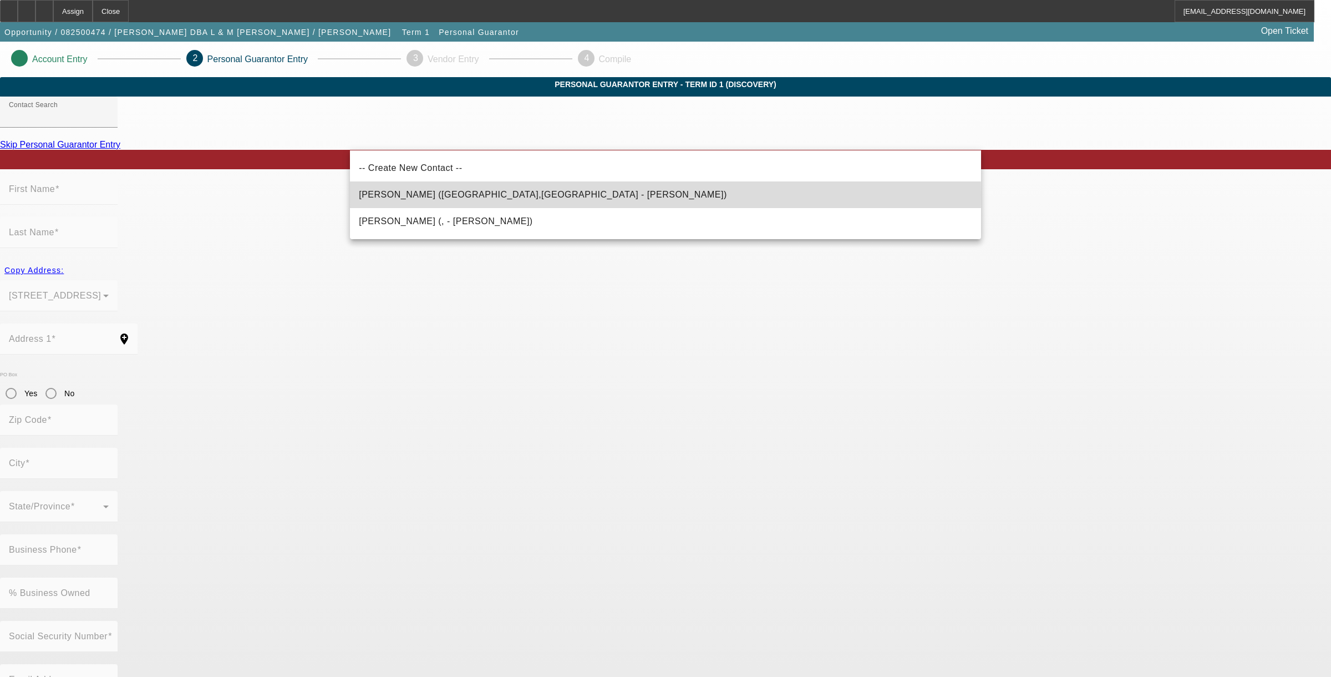
click at [442, 195] on span "[PERSON_NAME] ([GEOGRAPHIC_DATA],[GEOGRAPHIC_DATA] - [PERSON_NAME])" at bounding box center [543, 194] width 368 height 9
type input "[PERSON_NAME] ([GEOGRAPHIC_DATA],[GEOGRAPHIC_DATA] - [PERSON_NAME])"
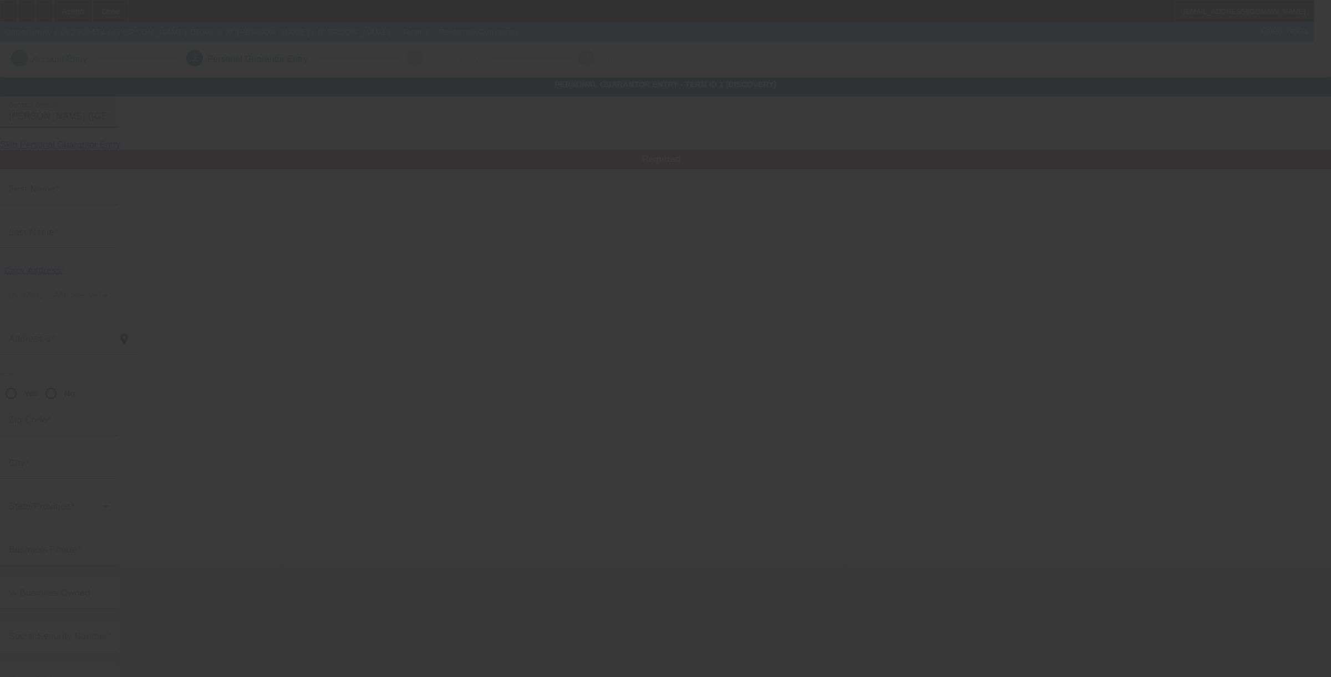
type input "Levi"
type input "[PERSON_NAME]"
type input "[STREET_ADDRESS][PERSON_NAME]"
radio input "true"
type input "27870"
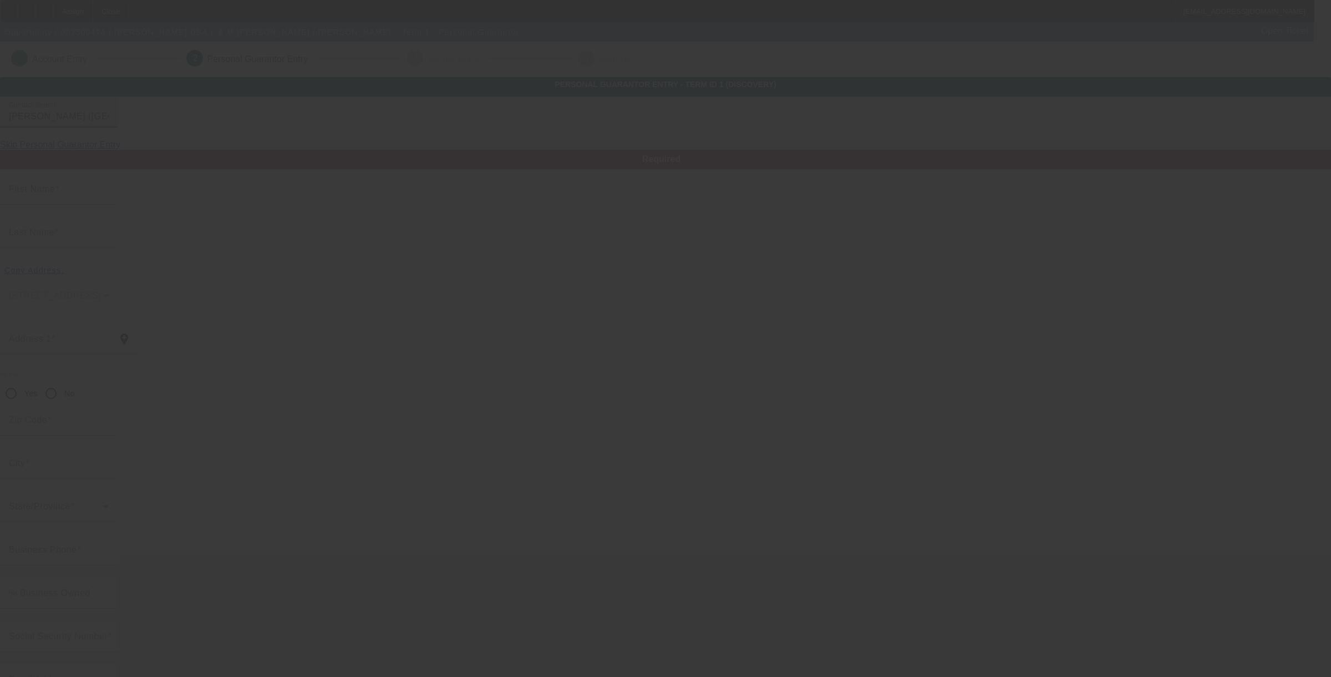
type input "[GEOGRAPHIC_DATA]"
type input "[PHONE_NUMBER]"
type input "100"
type input "239-92-9452"
type input "[EMAIL_ADDRESS][DOMAIN_NAME]"
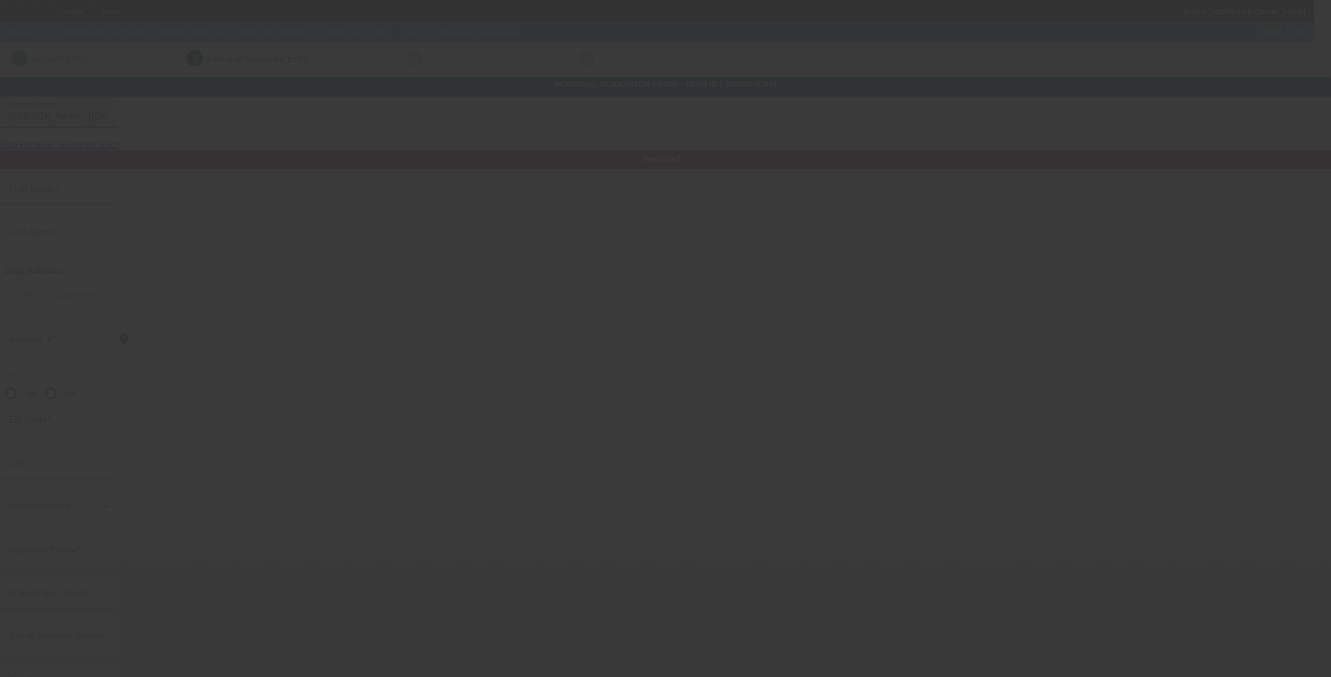
type input "[PHONE_NUMBER]"
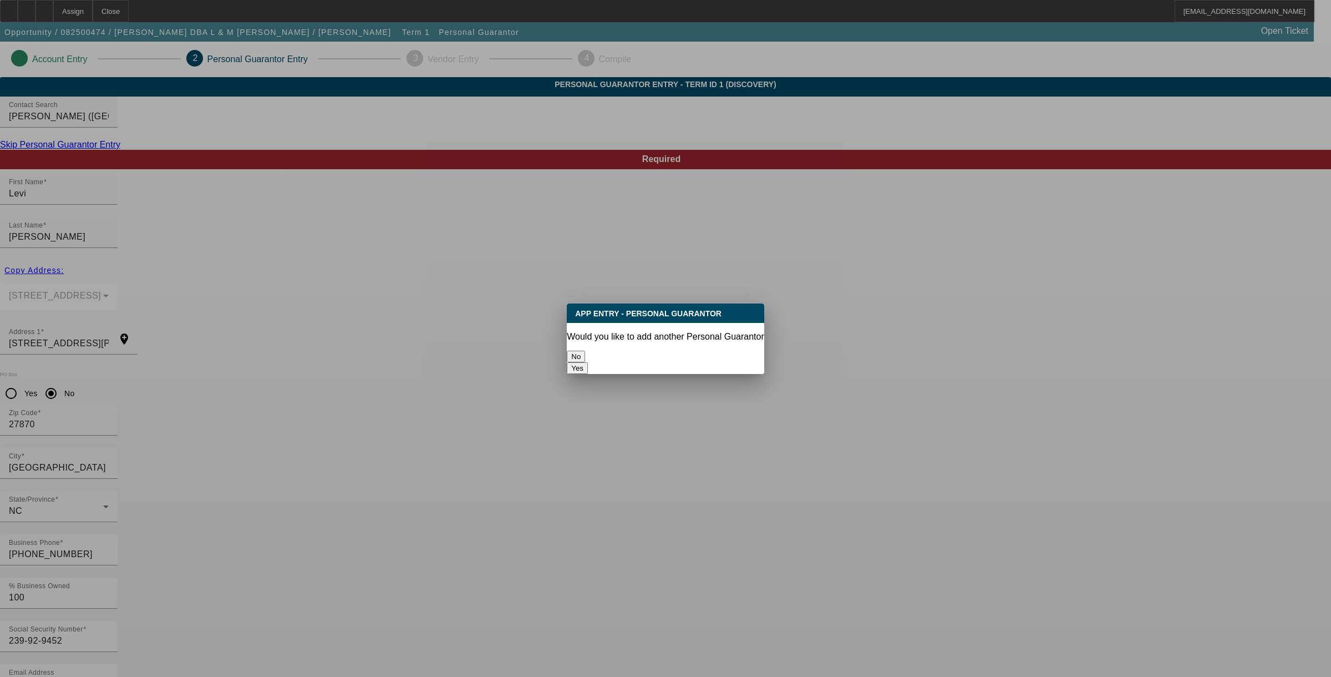
click at [585, 356] on button "No" at bounding box center [576, 357] width 18 height 12
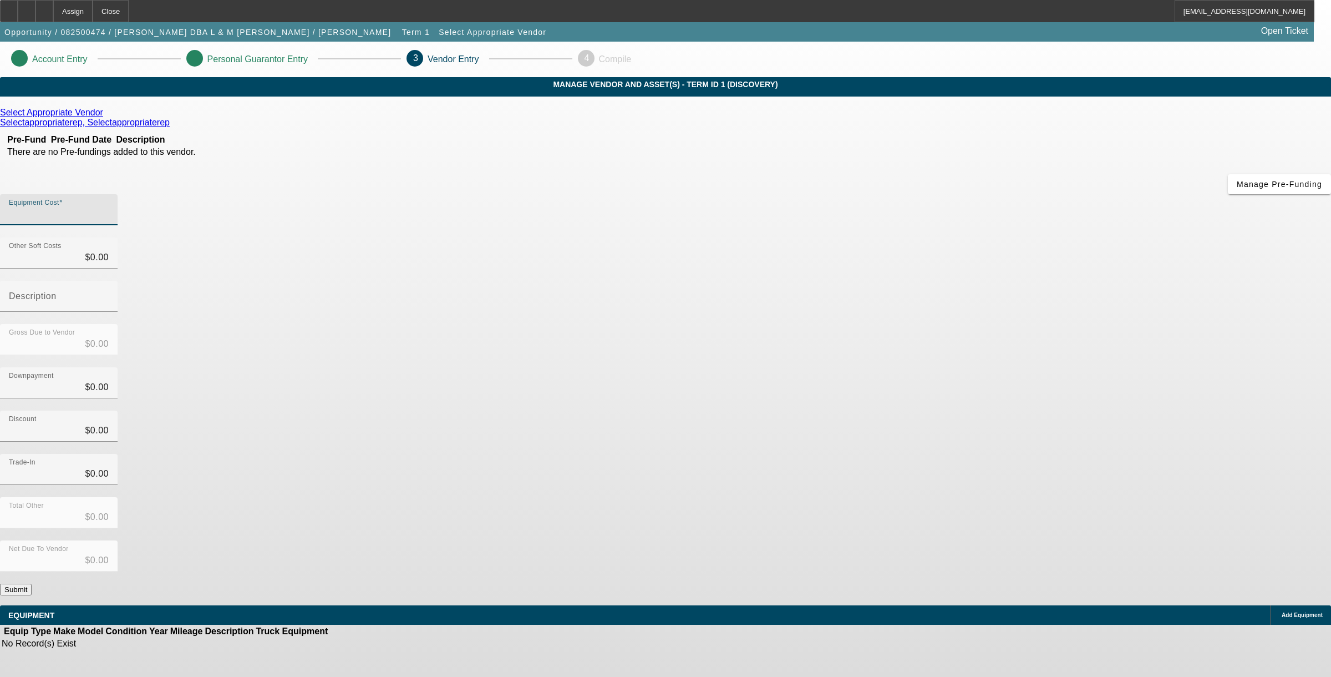
click at [109, 207] on input "Equipment Cost" at bounding box center [59, 213] width 100 height 13
type input "1"
type input "$1.00"
type input "10"
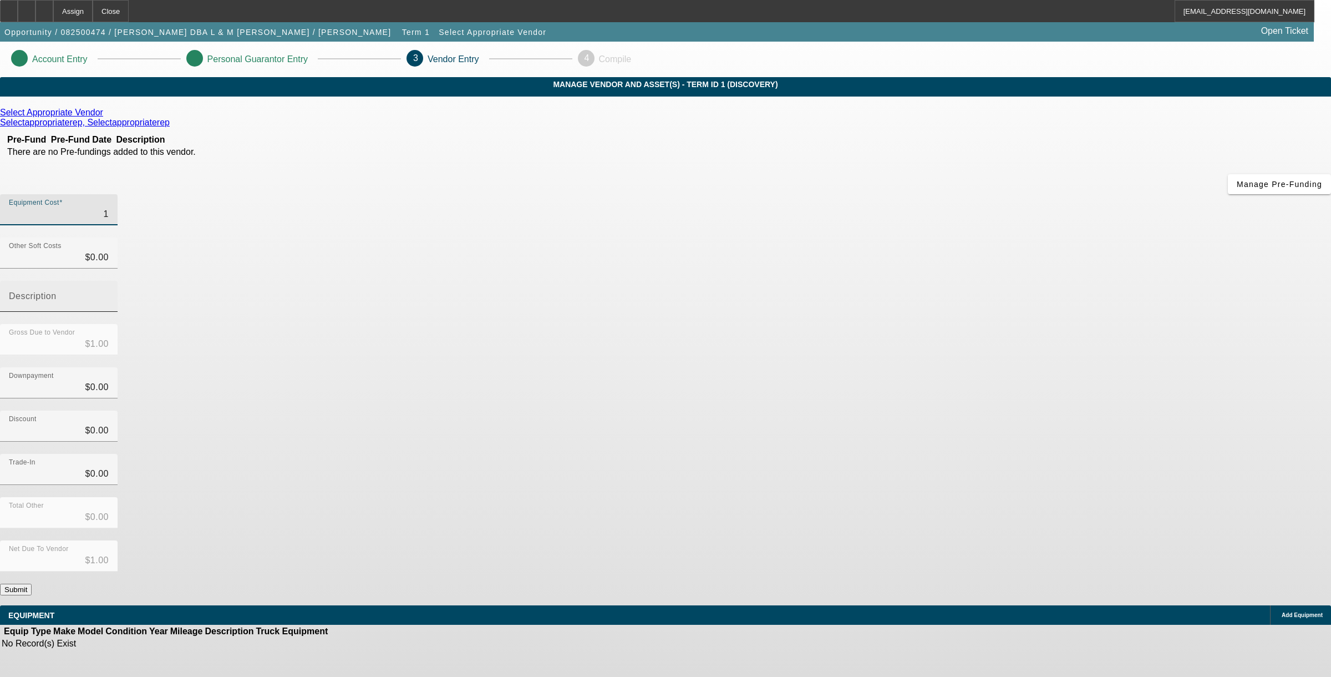
type input "$10.00"
type input "107"
type input "$107.00"
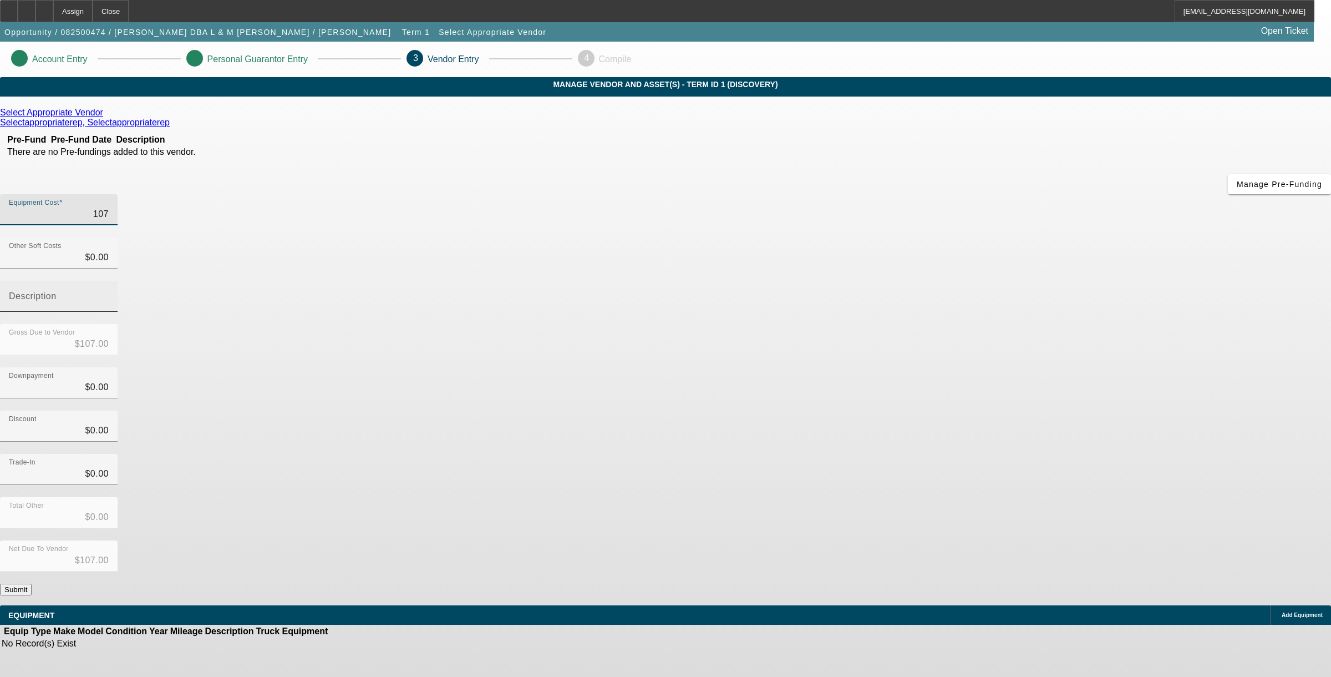
type input "1070"
type input "$1,070.00"
type input "10700"
type input "$10,700.00"
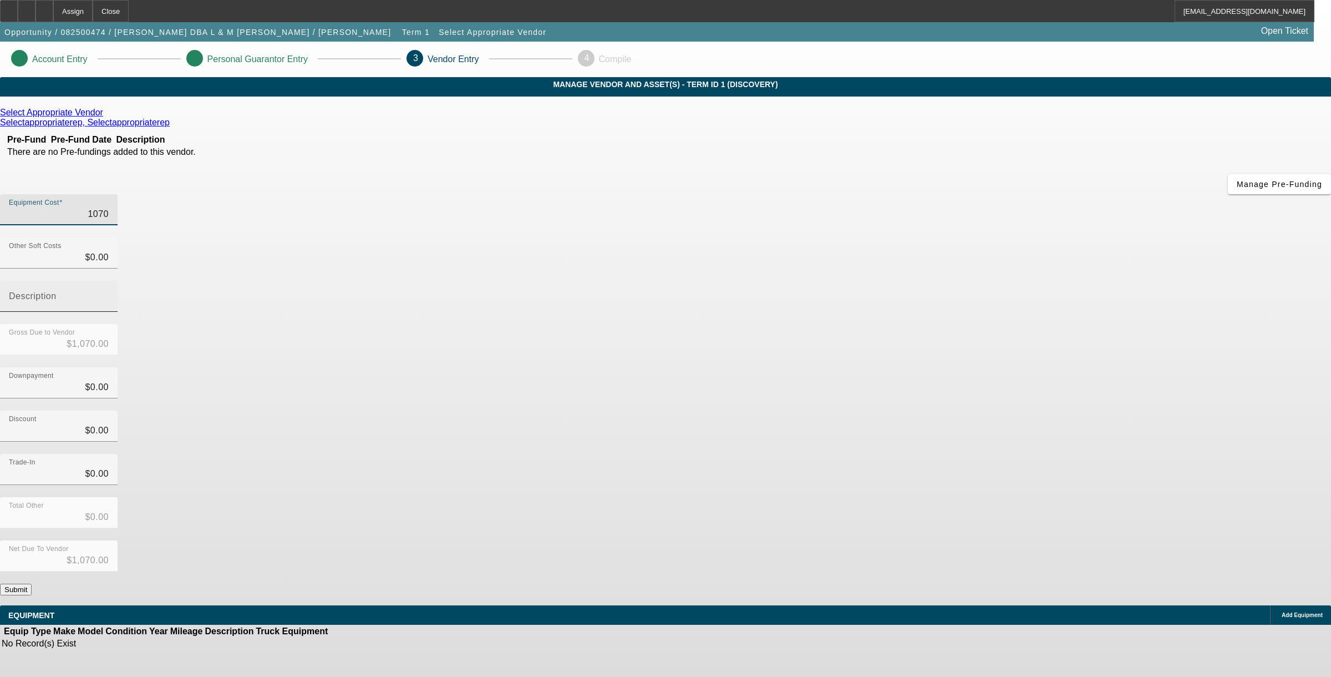
type input "$10,700.00"
type input "107000"
type input "$107,000.00"
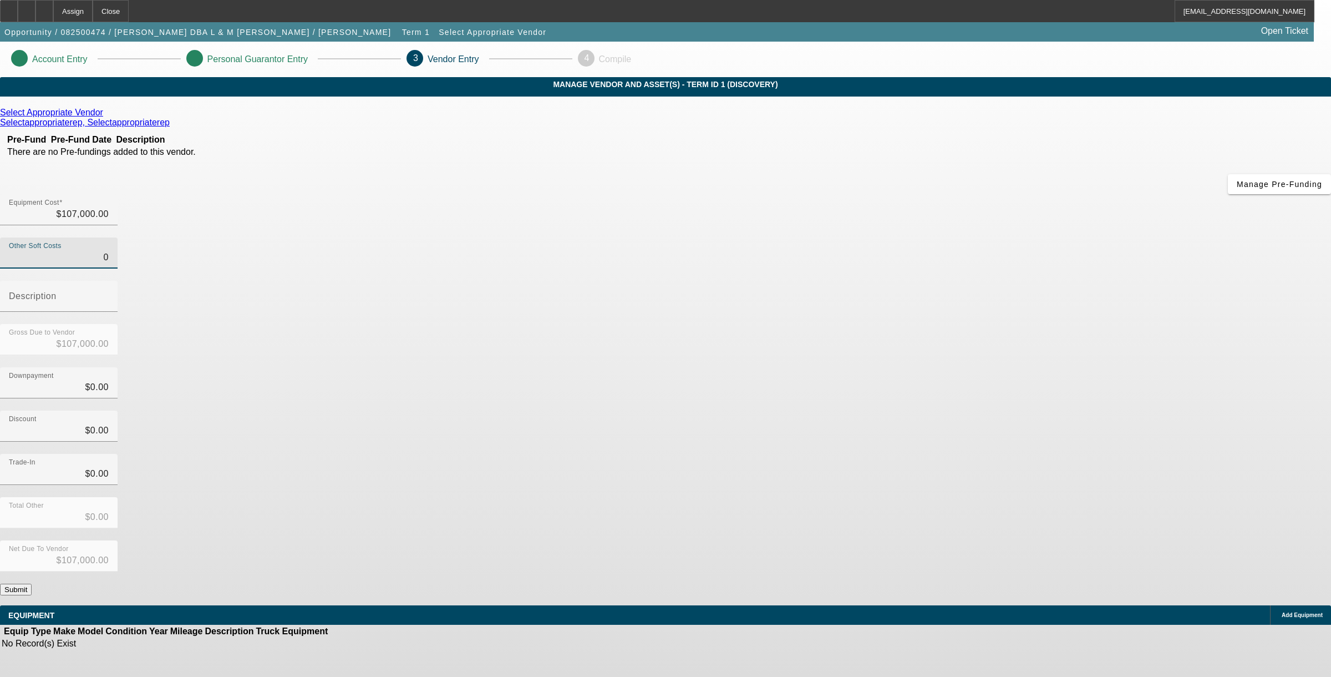
type input "$0.00"
click at [32, 584] on button "Submit" at bounding box center [16, 590] width 32 height 12
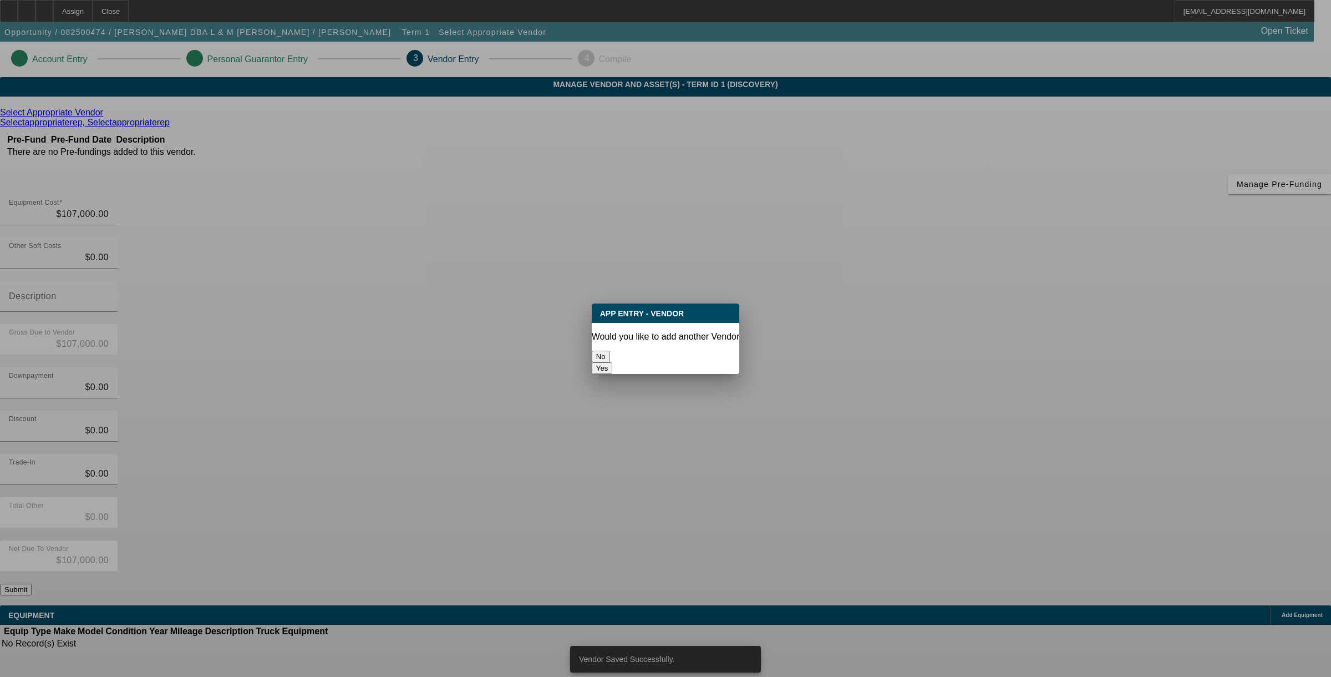
click at [610, 353] on button "No" at bounding box center [601, 357] width 18 height 12
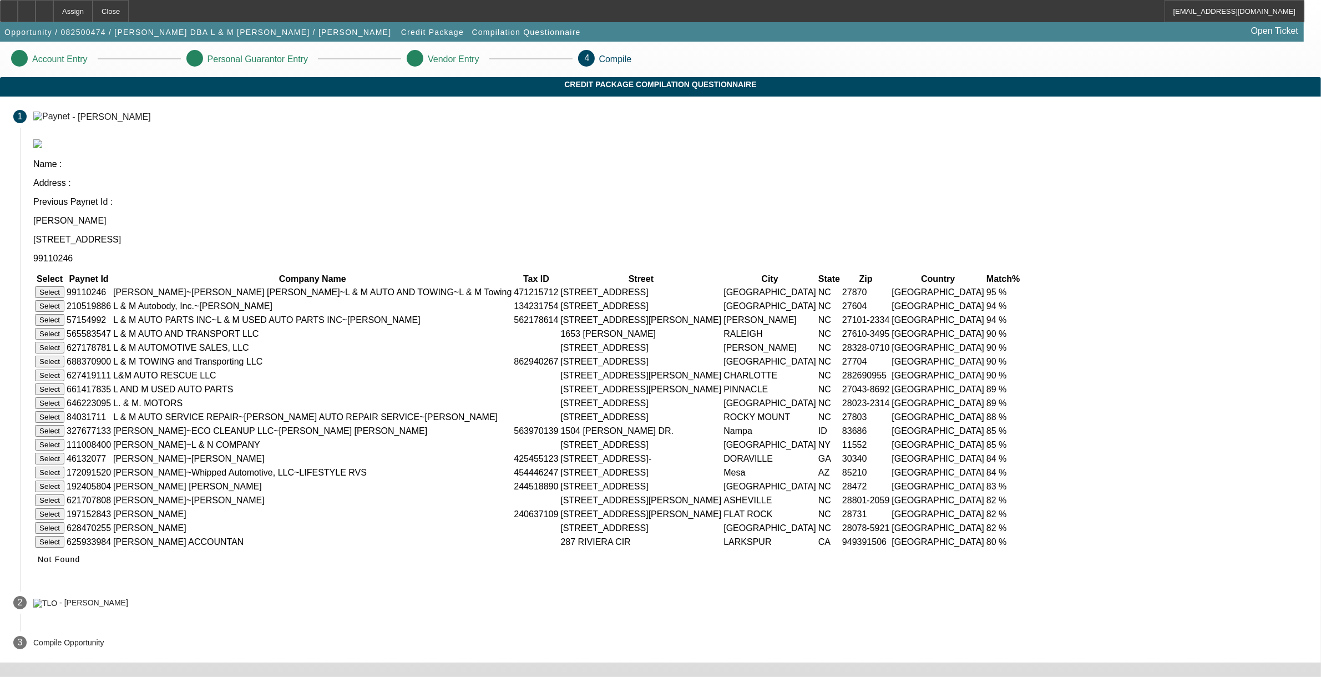
click at [64, 286] on button "Select" at bounding box center [49, 292] width 29 height 12
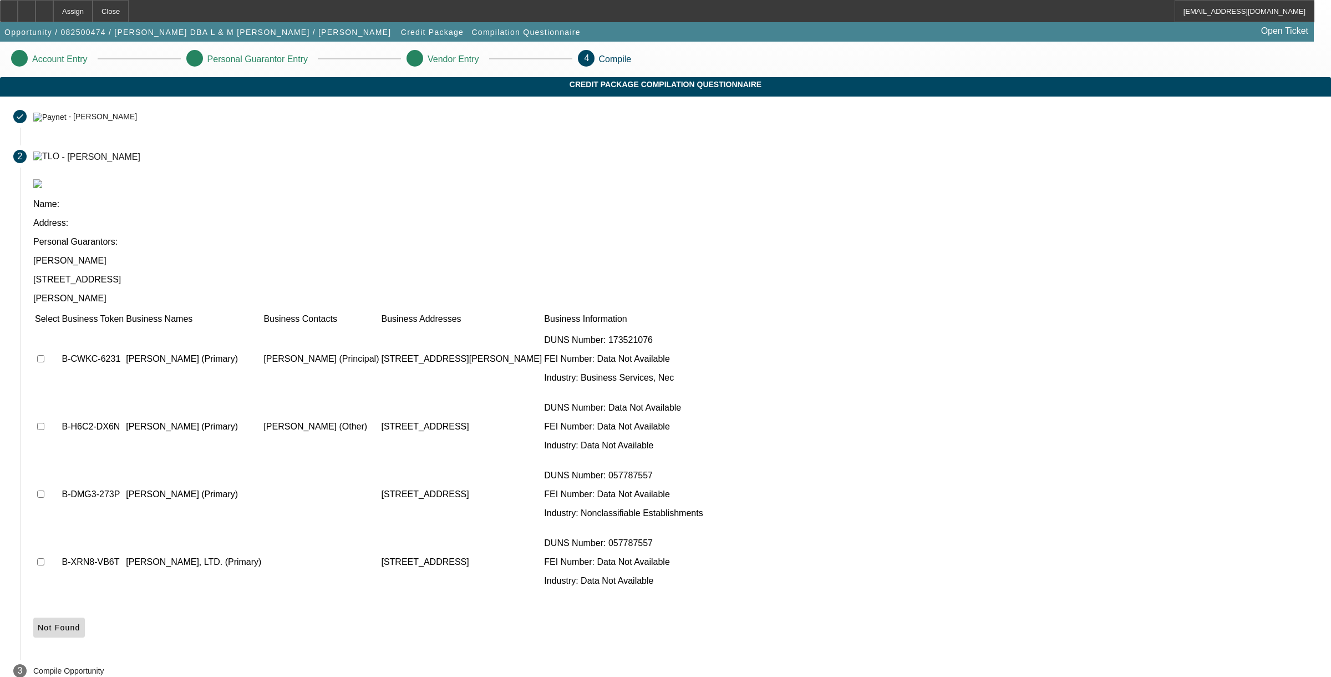
click at [38, 623] on icon at bounding box center [38, 627] width 0 height 9
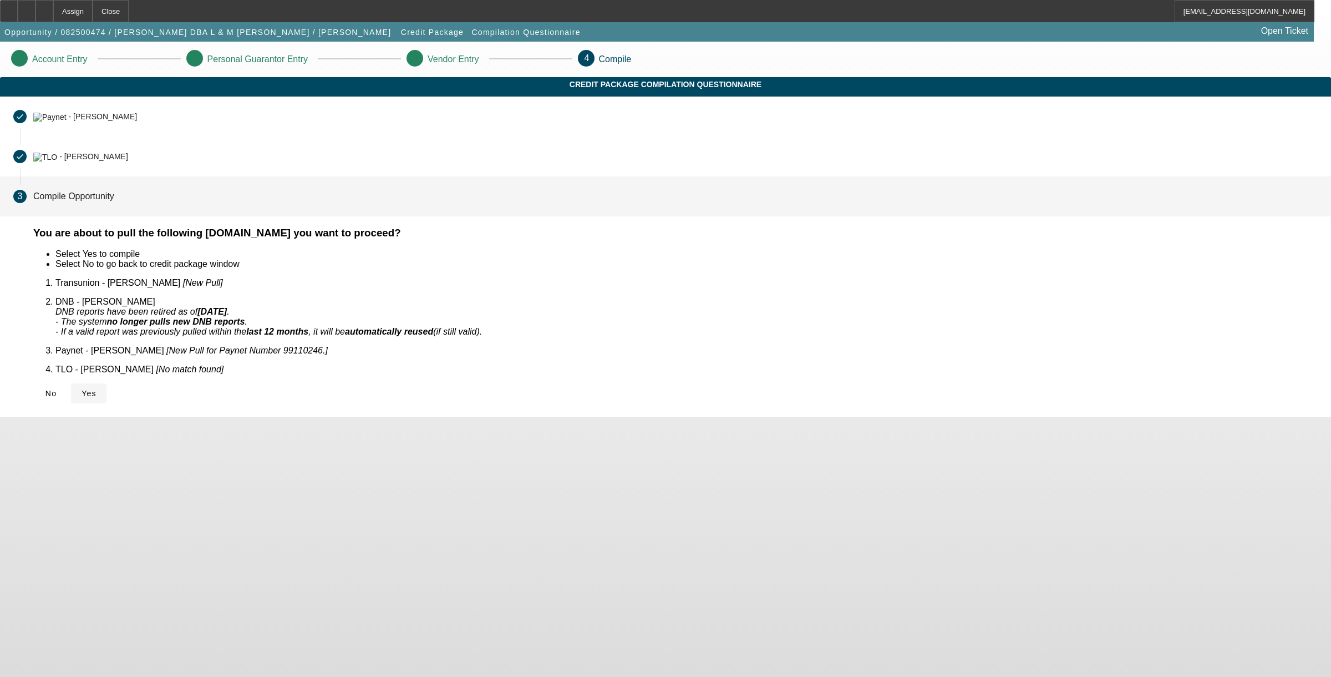
click at [82, 389] on icon at bounding box center [82, 393] width 0 height 9
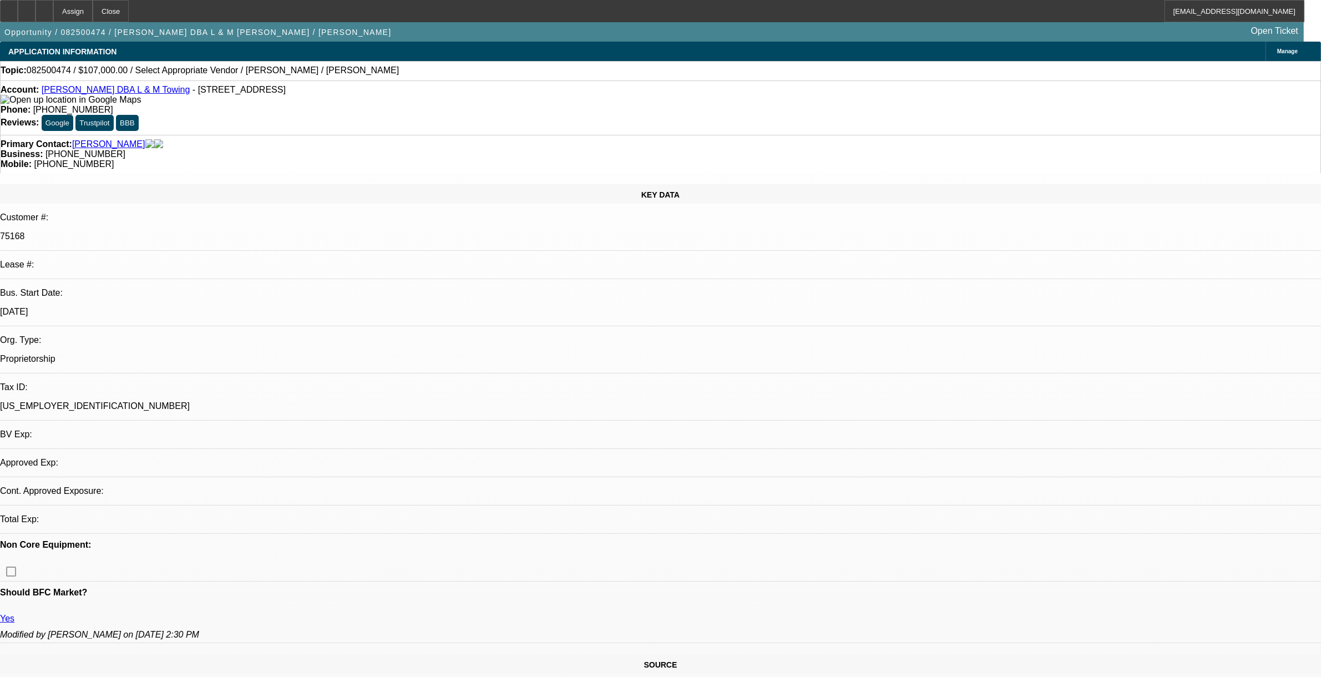
select select "0"
select select "2"
select select "0.1"
select select "4"
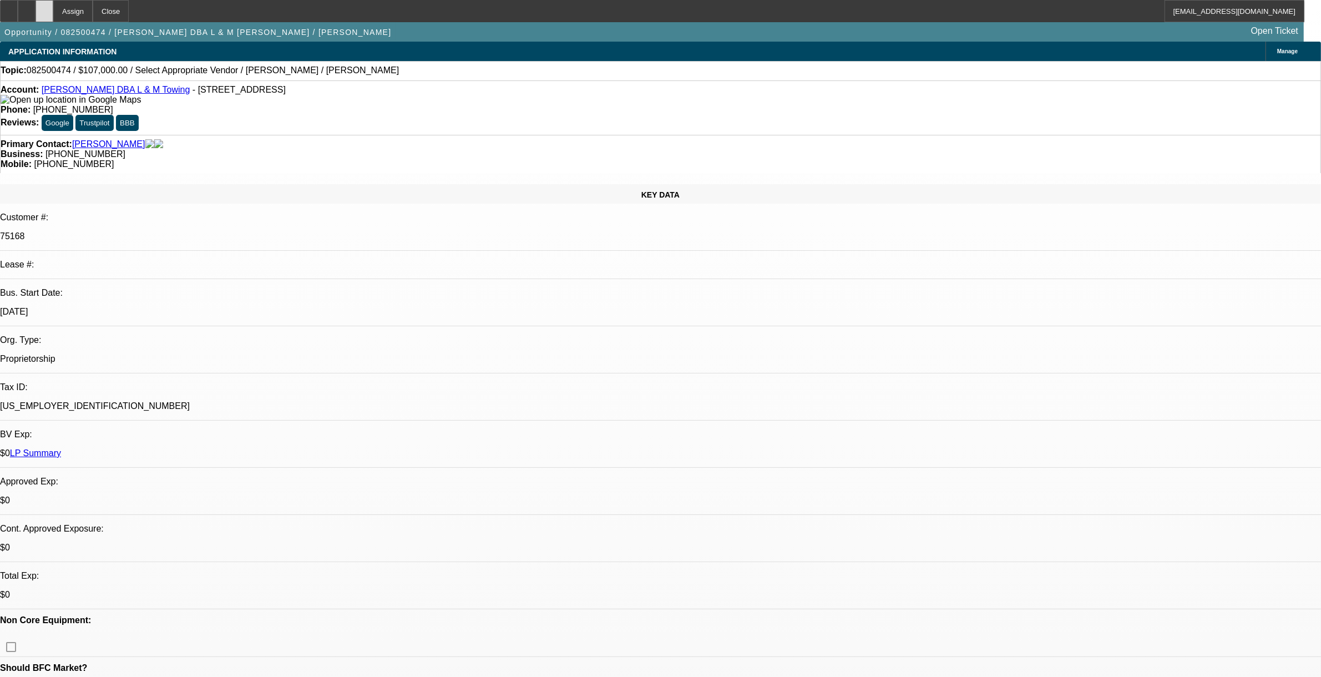
click at [44, 7] on icon at bounding box center [44, 7] width 0 height 0
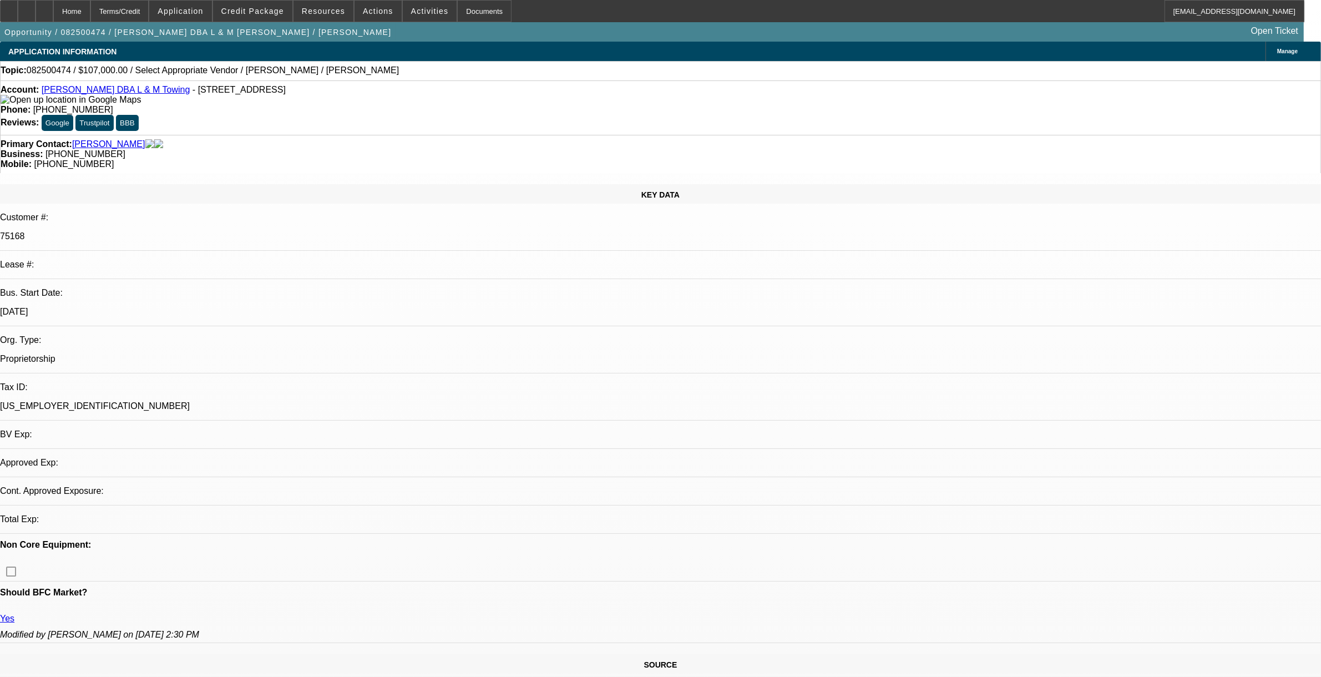
select select "0"
select select "2"
select select "0.1"
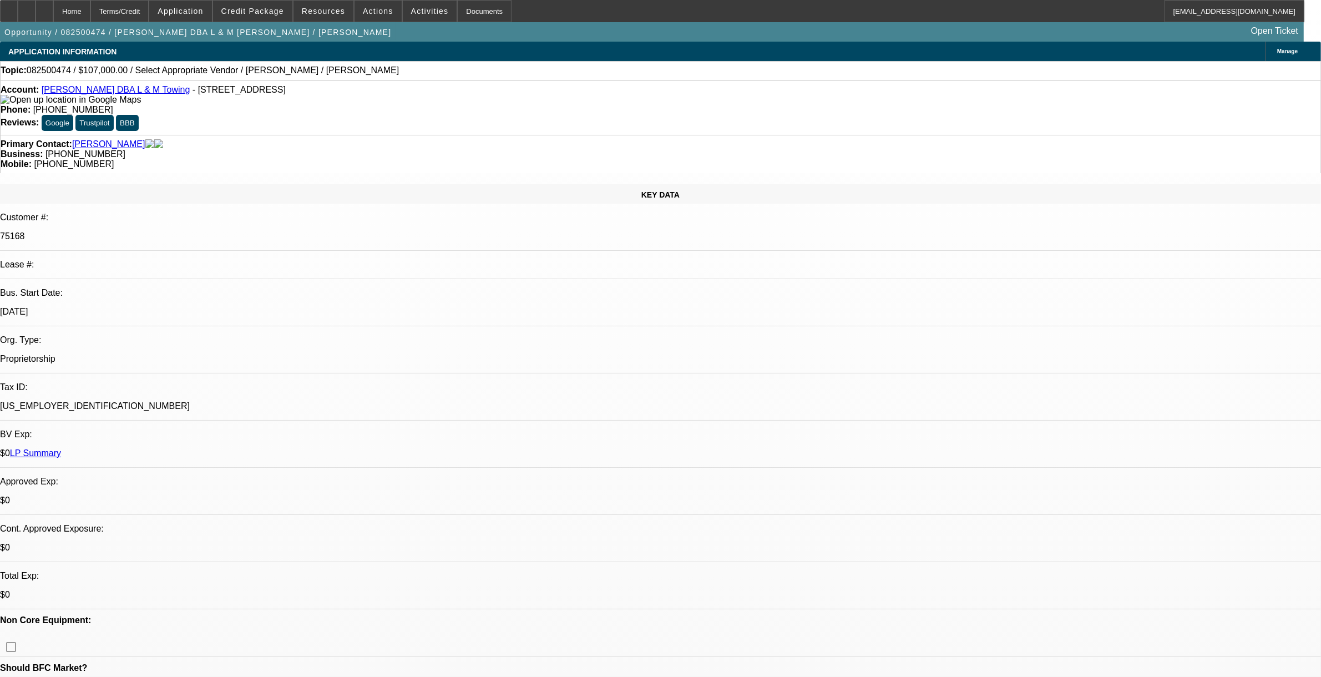
select select "1"
select select "2"
select select "4"
click at [240, 15] on span at bounding box center [252, 11] width 79 height 27
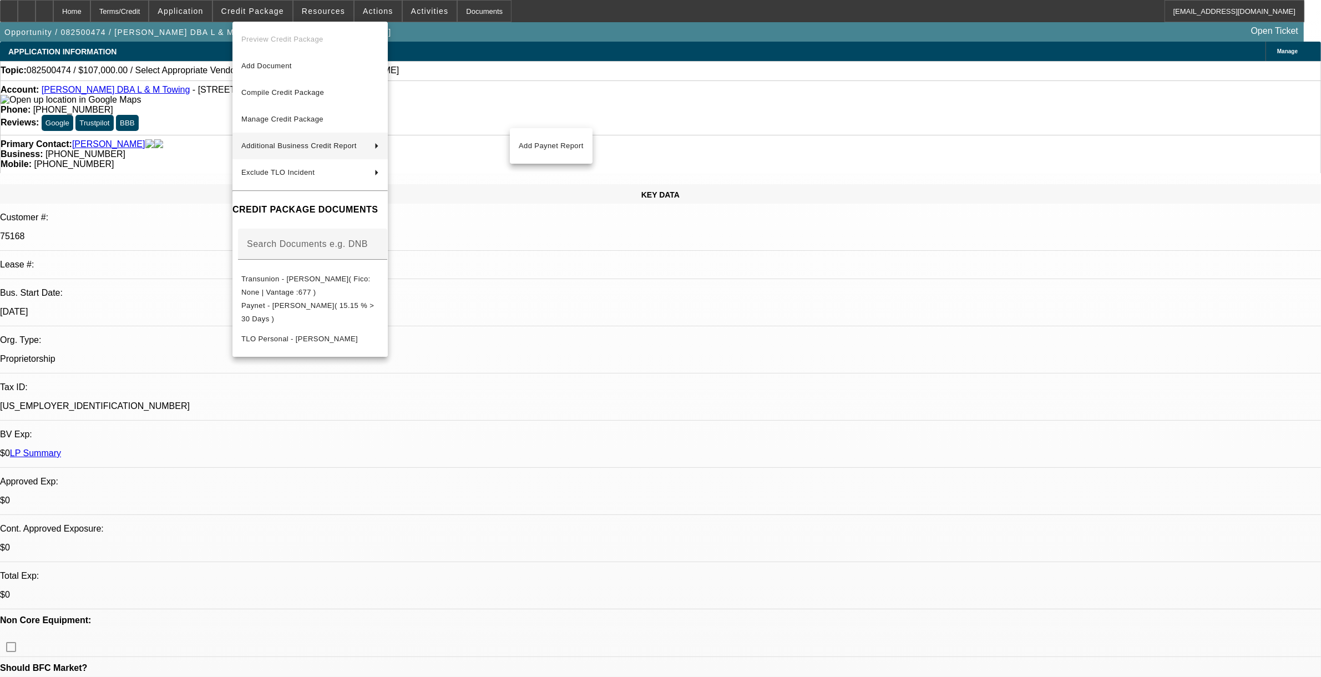
click at [585, 77] on div at bounding box center [660, 338] width 1321 height 677
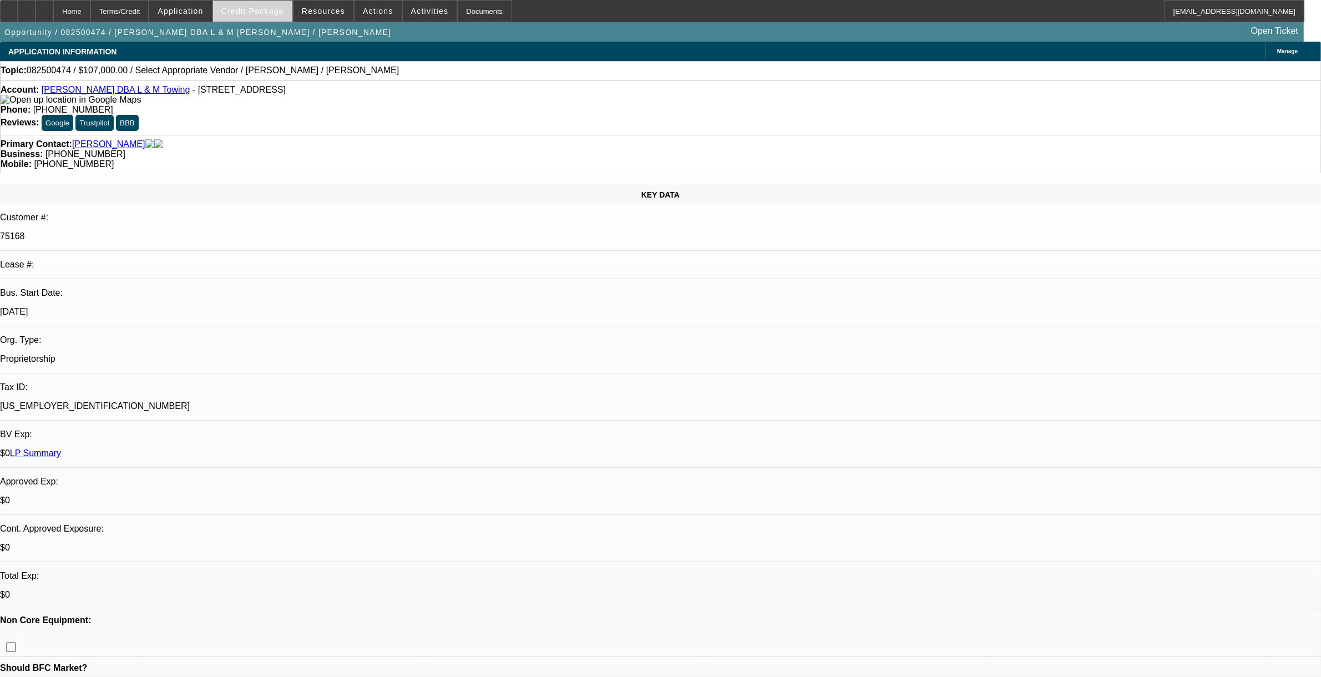
click at [240, 21] on span at bounding box center [252, 11] width 79 height 27
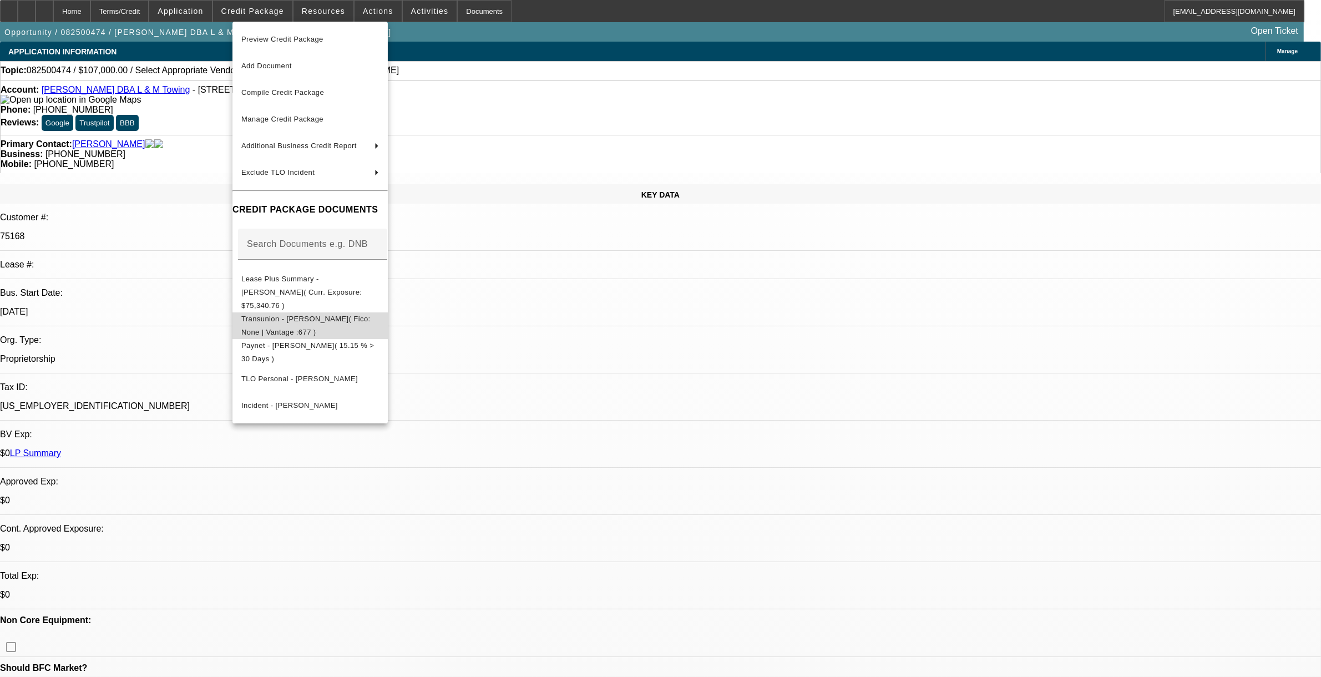
click at [289, 315] on button "Transunion - Jones, Levi( Fico: None | Vantage :677 )" at bounding box center [309, 325] width 155 height 27
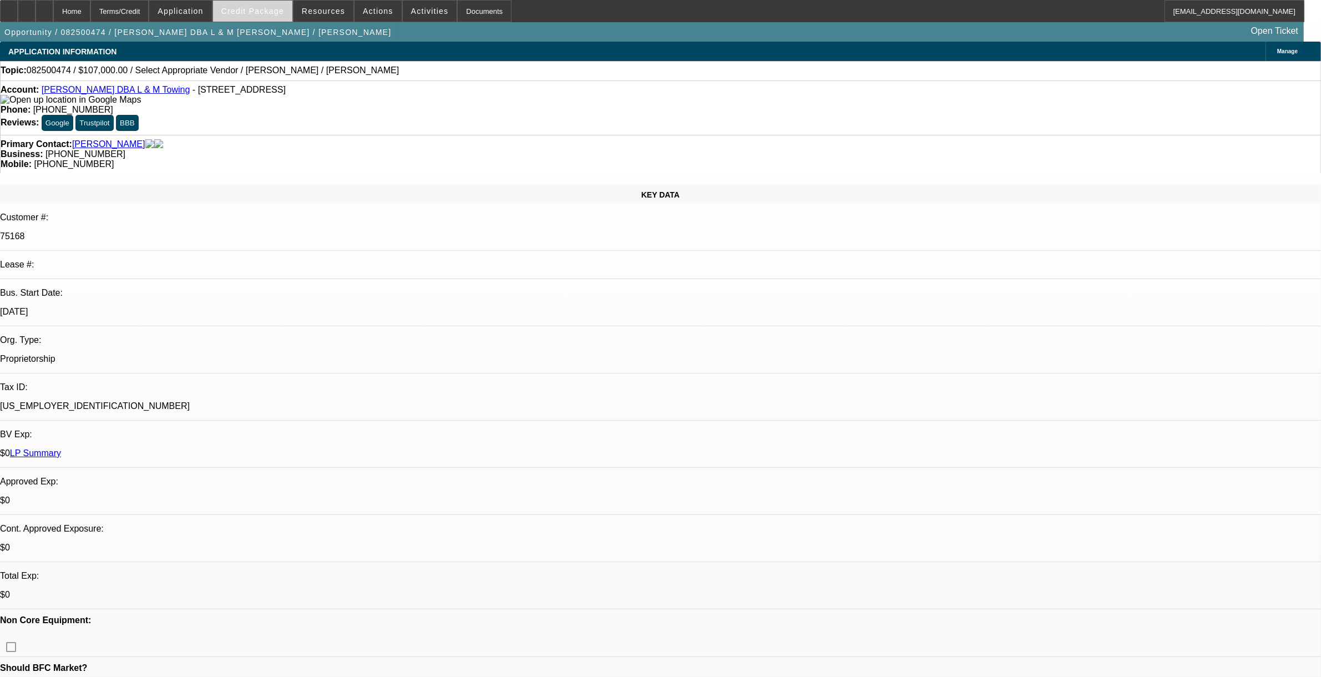
click at [265, 8] on span "Credit Package" at bounding box center [252, 11] width 63 height 9
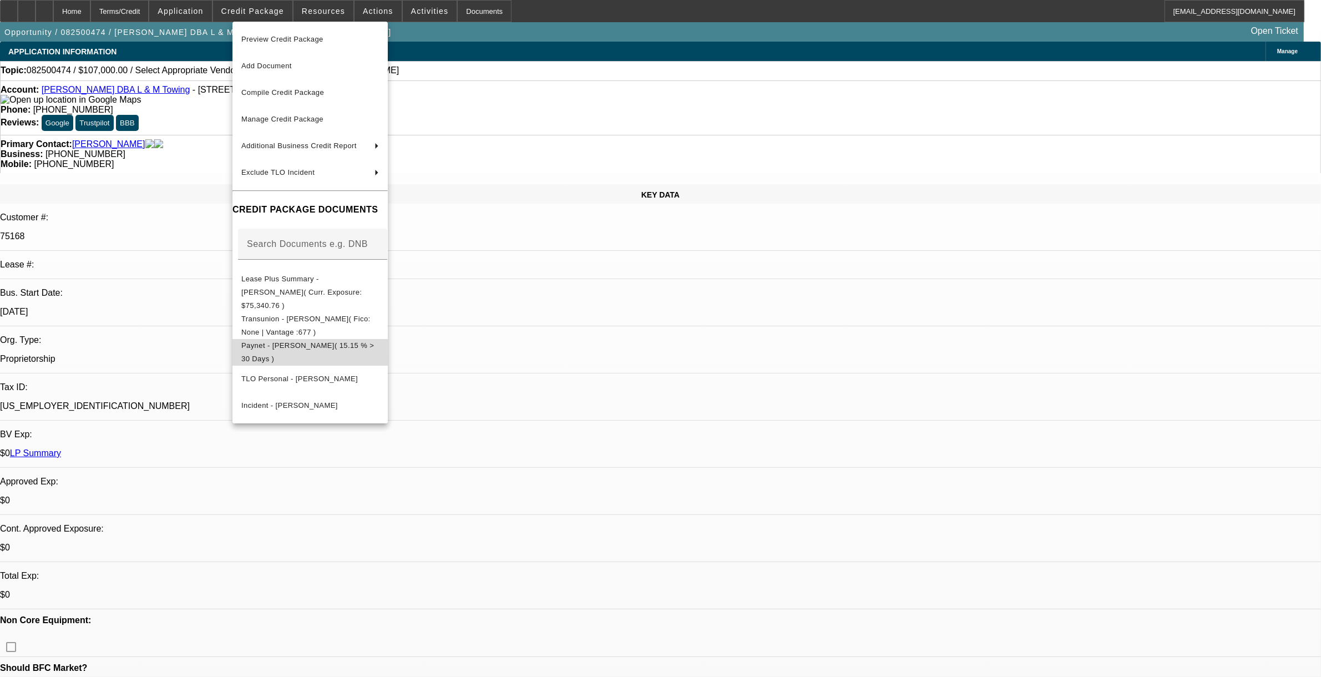
click at [289, 342] on button "Paynet - Levi Jones( 15.15 % > 30 Days )" at bounding box center [309, 351] width 155 height 27
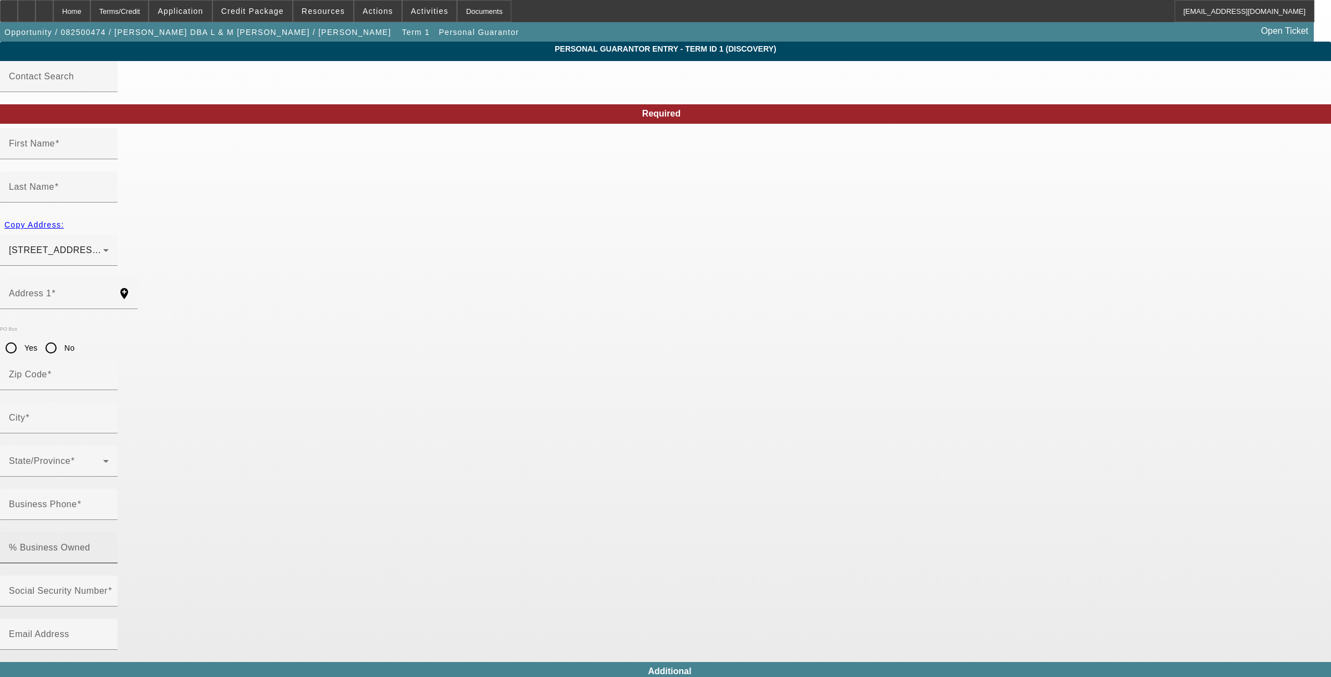
type input "Levi"
type input "Jones"
type input "1852 Sam Powell Dairy Road"
radio input "true"
type input "27870"
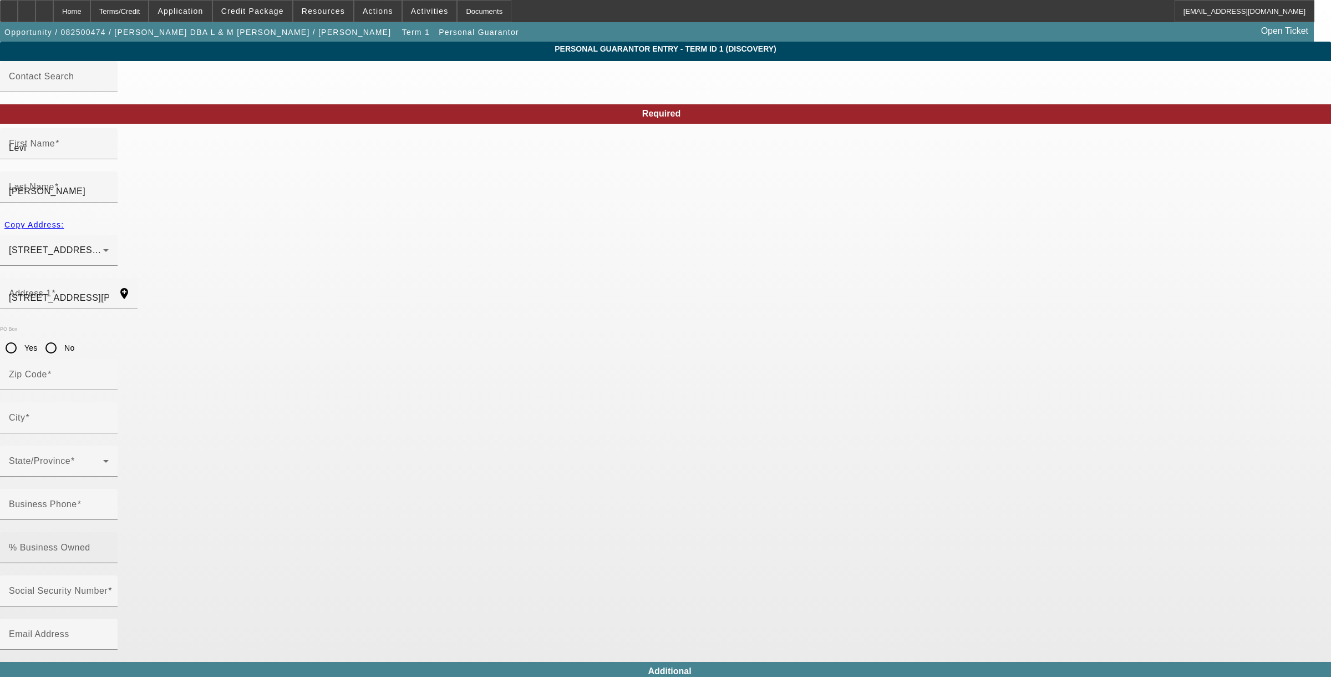
type input "Roanoke Rapids"
type input "(252) 541-1132"
type input "100"
type input "239-92-9452"
type input "joneslevi54@yahoo.com"
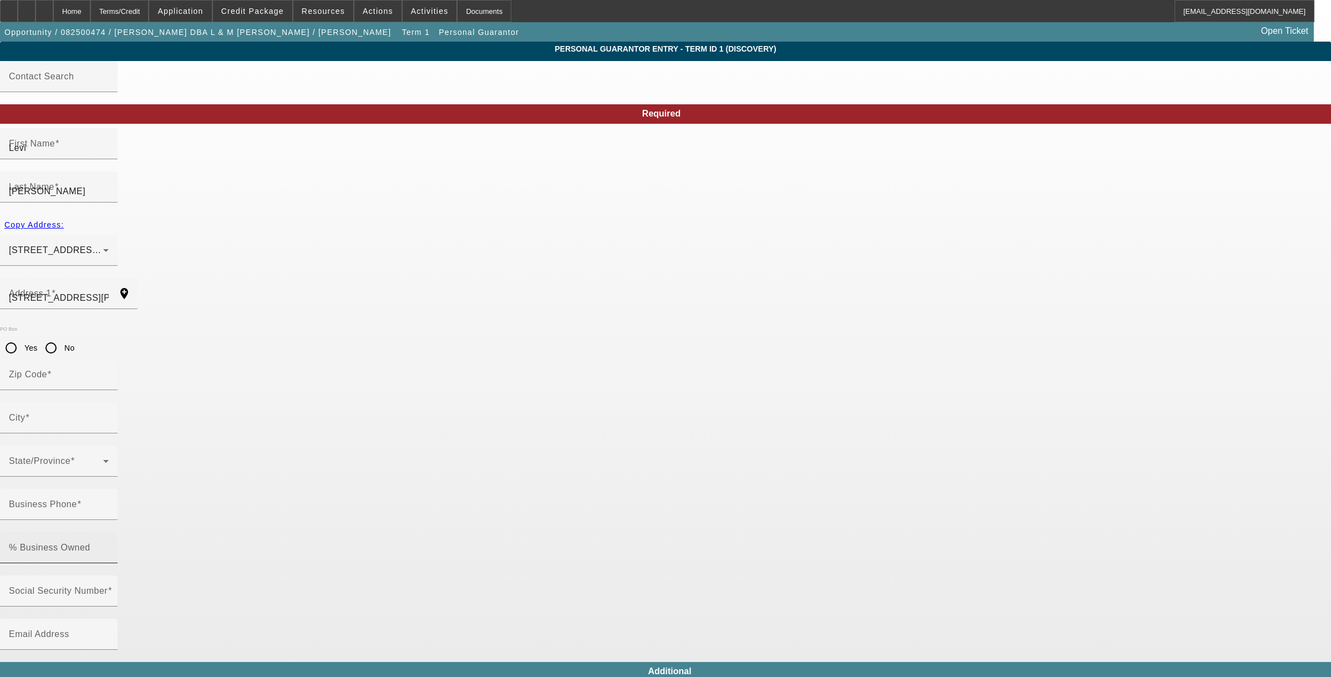
type input "(252) 537-5371"
type input "(252) 326-4100"
click at [419, 15] on span at bounding box center [430, 11] width 54 height 27
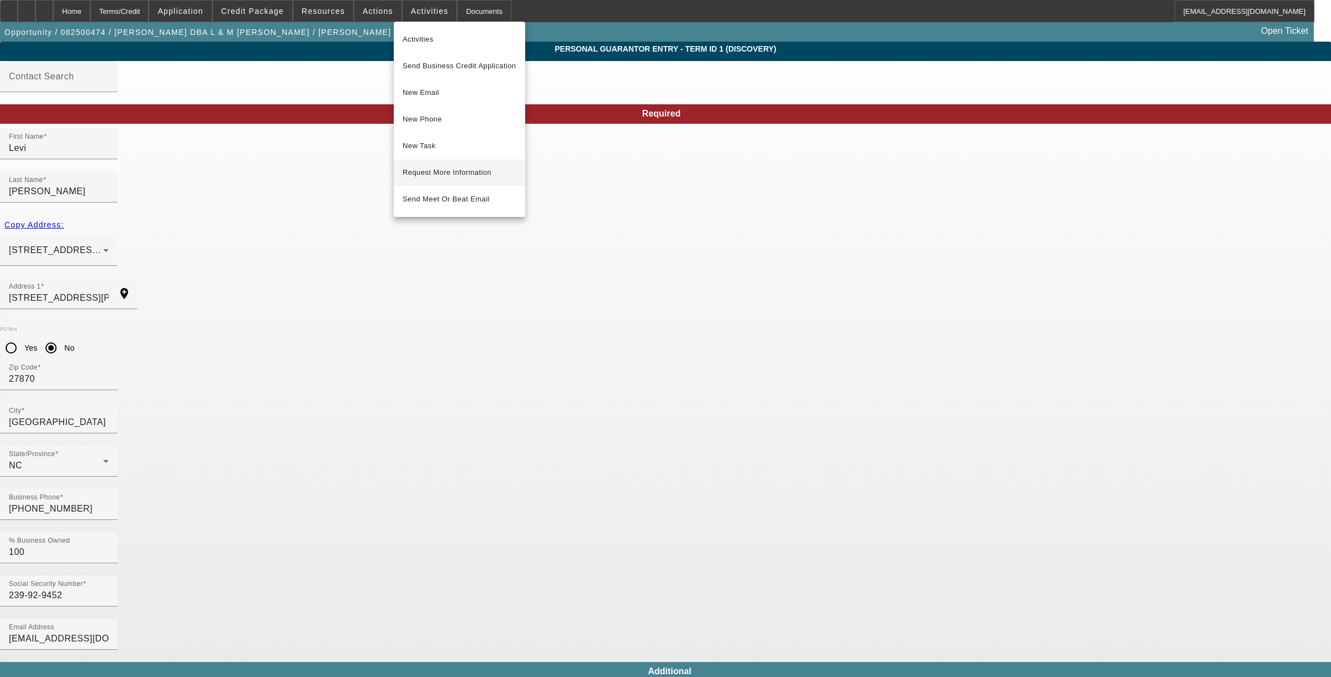
click at [434, 174] on span "Request More Information" at bounding box center [460, 172] width 114 height 13
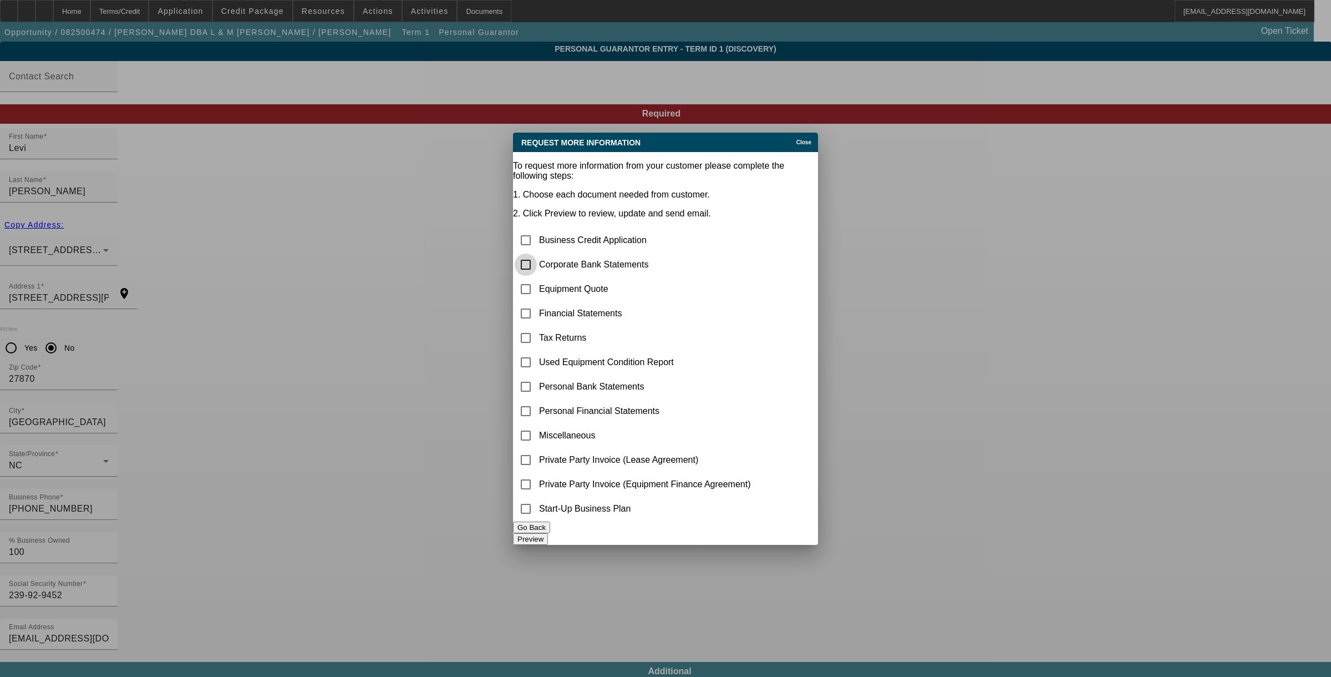
click at [537, 254] on input "checkbox" at bounding box center [526, 265] width 22 height 22
checkbox input "true"
click at [548, 533] on button "Preview" at bounding box center [530, 539] width 35 height 12
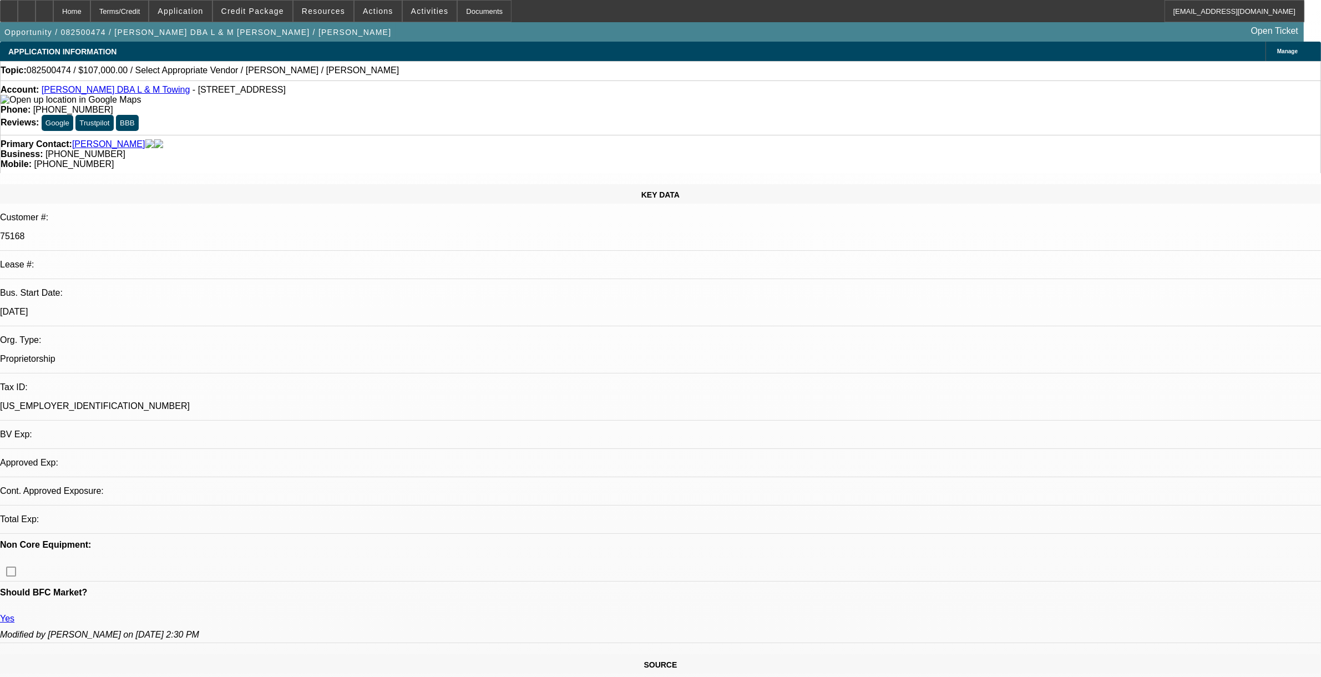
select select "0"
select select "2"
select select "0.1"
select select "4"
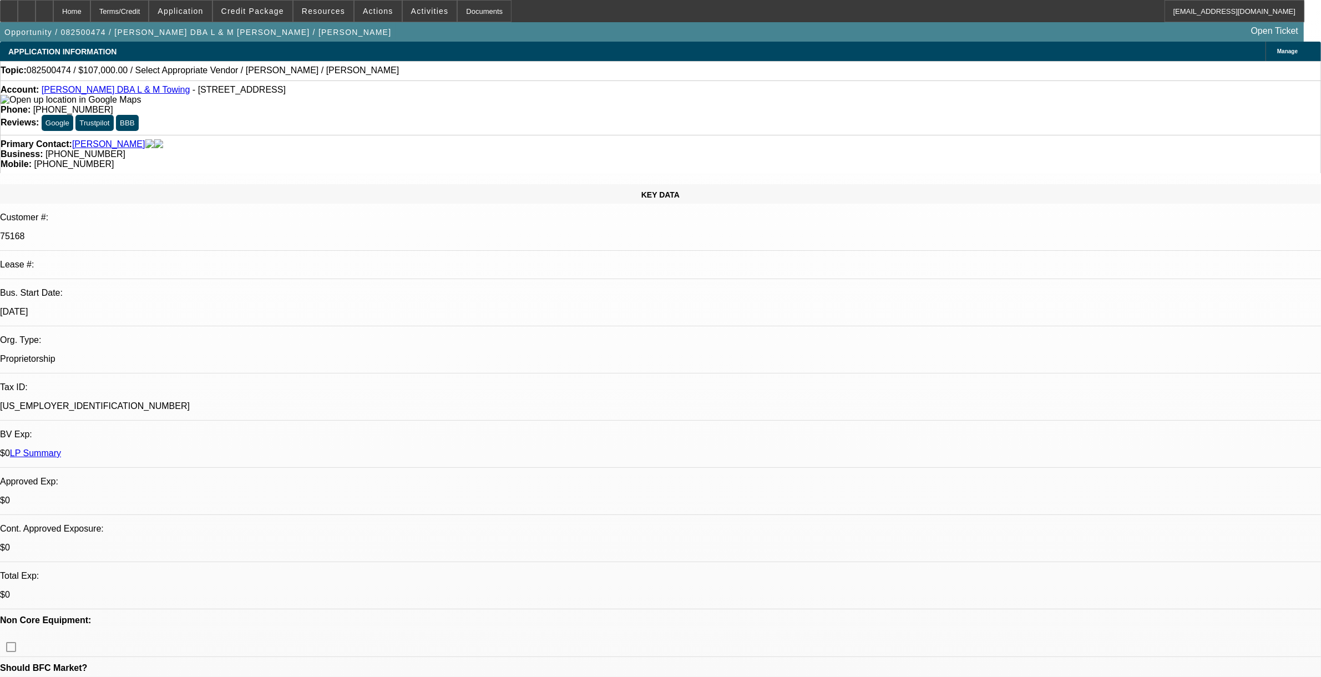
click at [53, 70] on span "082500474 / $107,000.00 / Select Appropriate Vendor / Levi Jones / Jones, Levi" at bounding box center [213, 70] width 372 height 10
copy span "082500474"
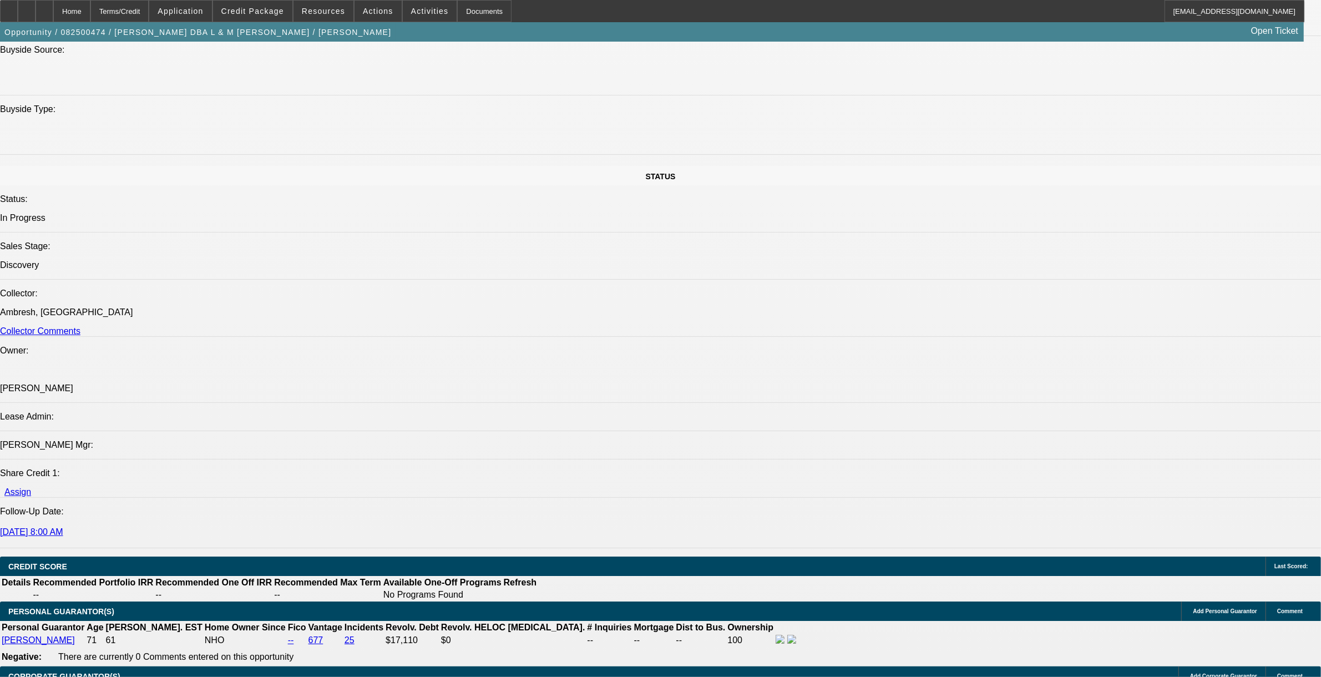
scroll to position [1179, 0]
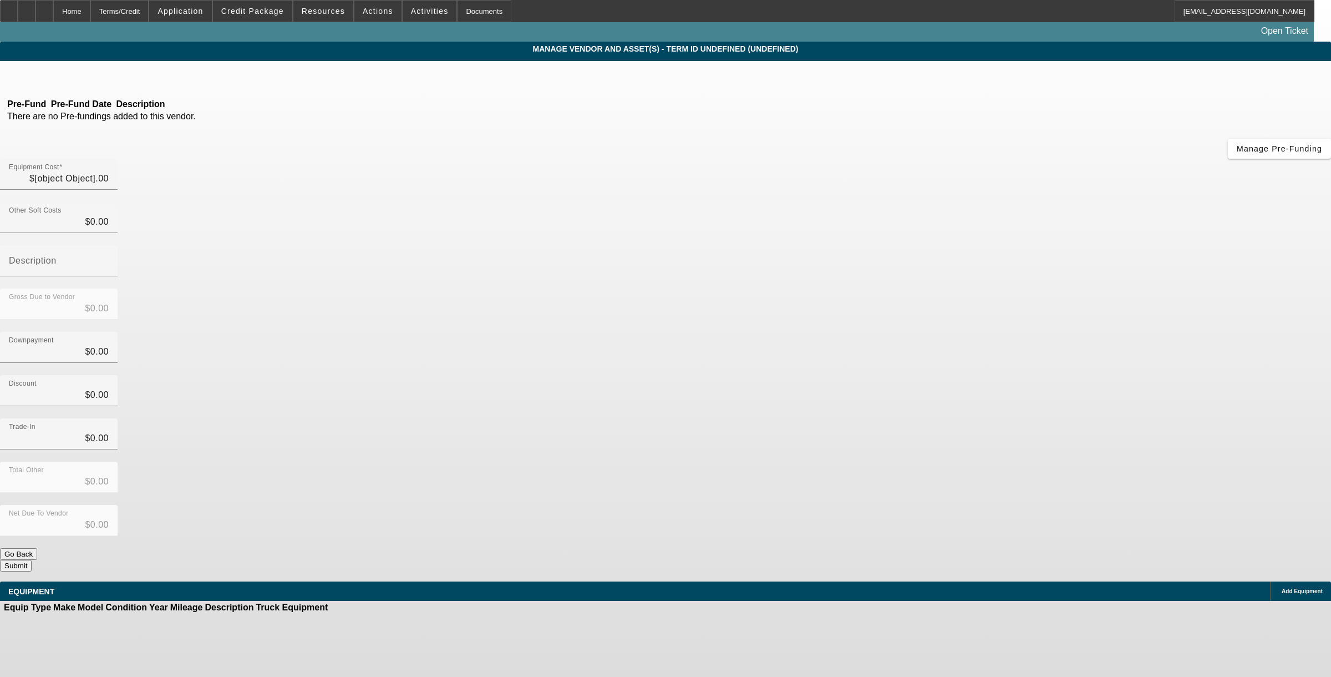
type input "$107,000.00"
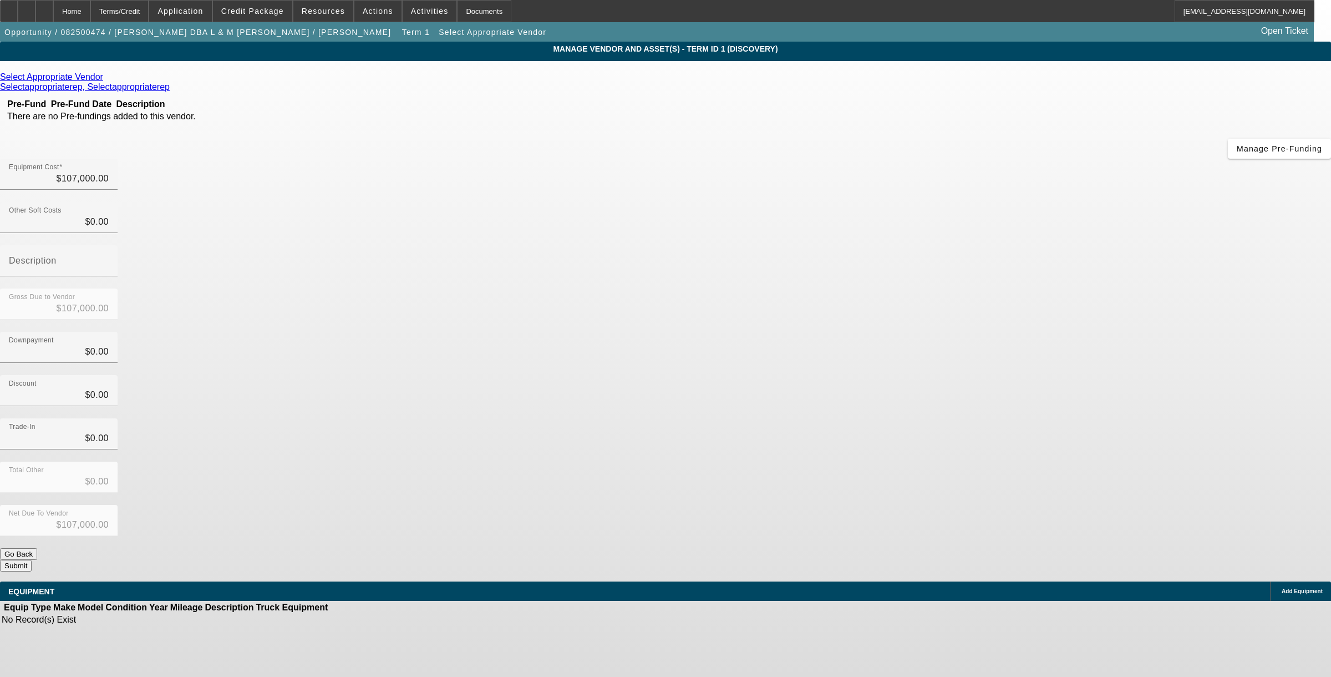
click at [106, 82] on icon at bounding box center [106, 76] width 0 height 9
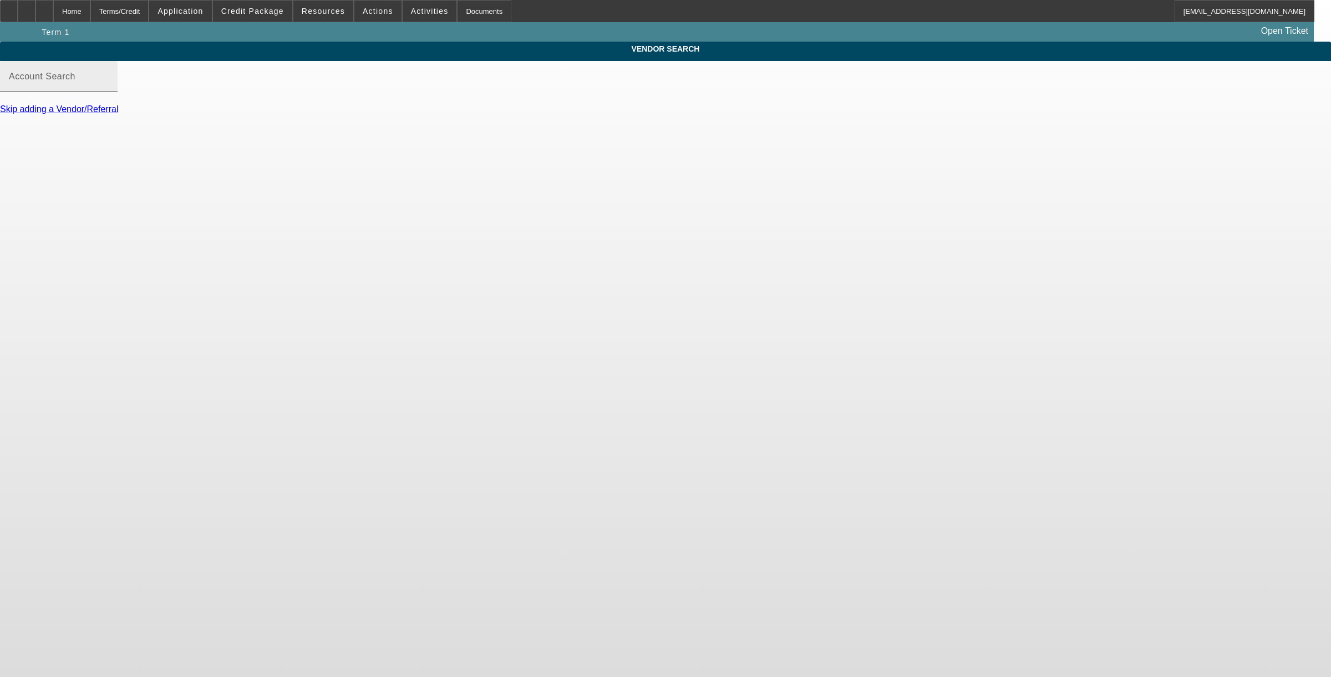
click at [109, 88] on input "Account Search" at bounding box center [59, 80] width 100 height 13
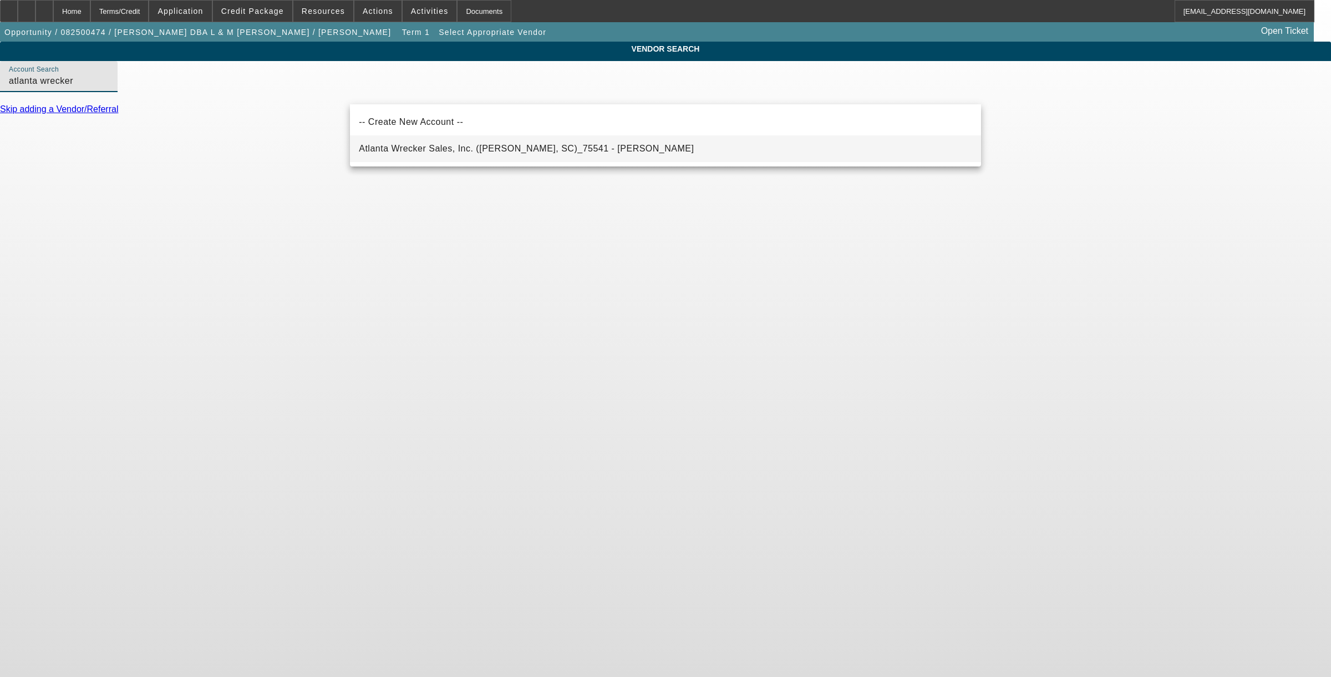
click at [442, 145] on span "Atlanta Wrecker Sales, Inc. (Chesnee, SC)_75541 - Giles, Lee" at bounding box center [526, 148] width 335 height 13
type input "Atlanta Wrecker Sales, Inc. (Chesnee, SC)_75541 - Giles, Lee"
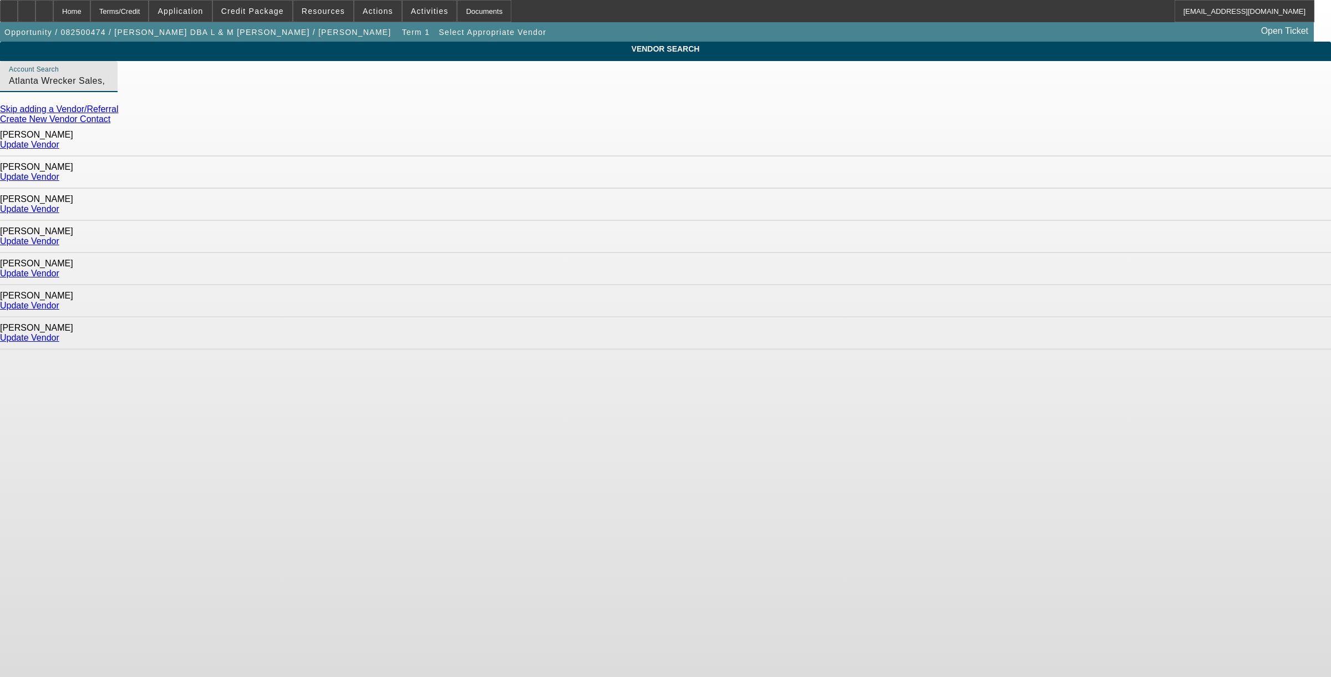
click at [59, 143] on link "Update Vendor" at bounding box center [29, 144] width 59 height 9
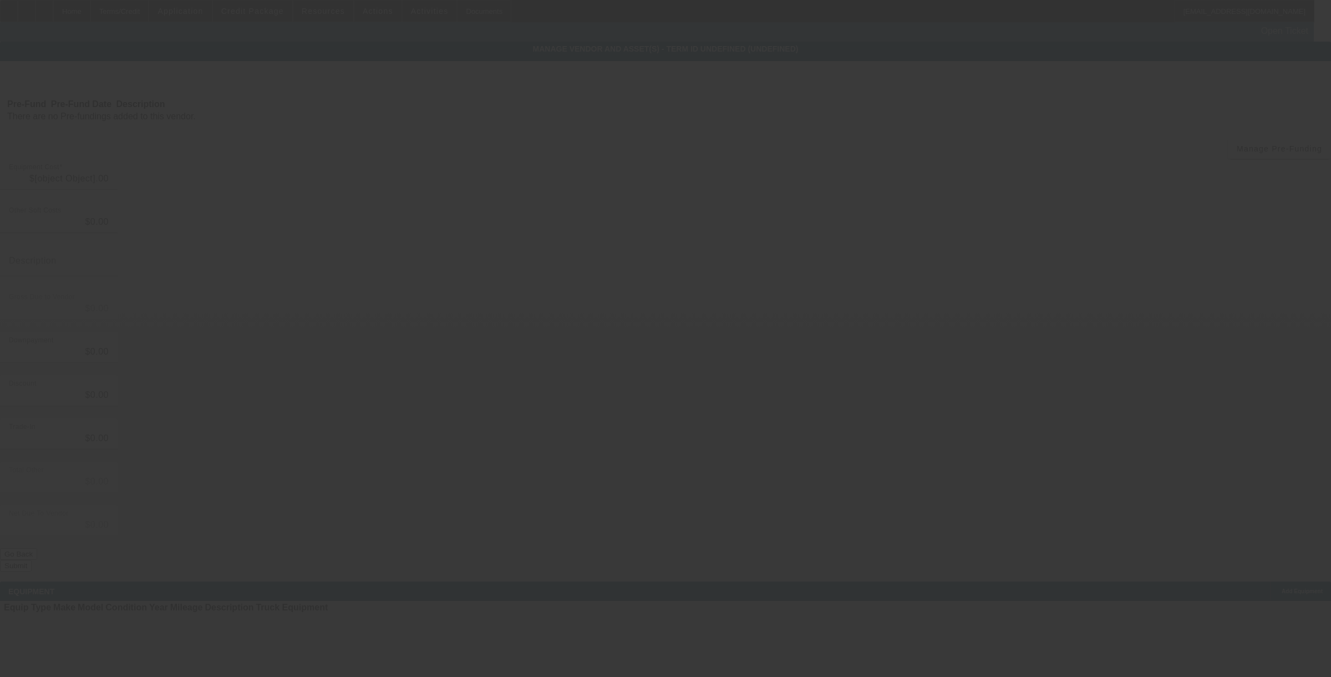
type input "$107,000.00"
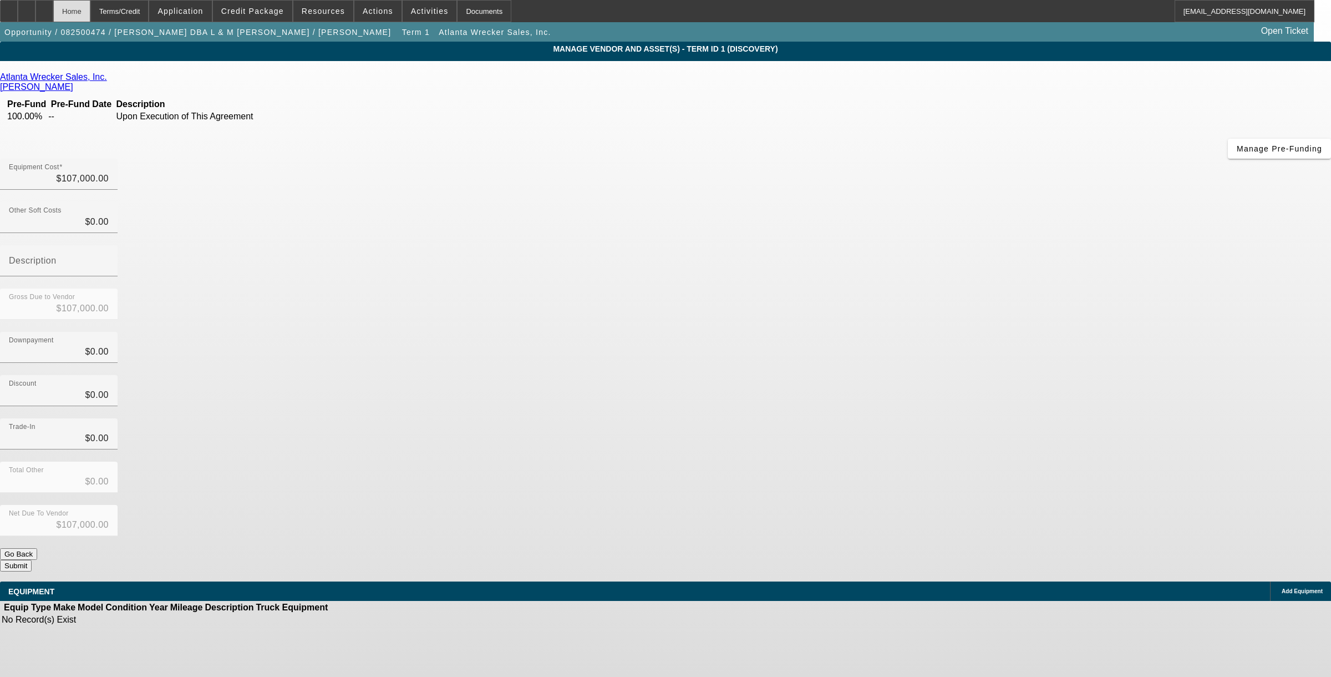
click at [90, 14] on div "Home" at bounding box center [71, 11] width 37 height 22
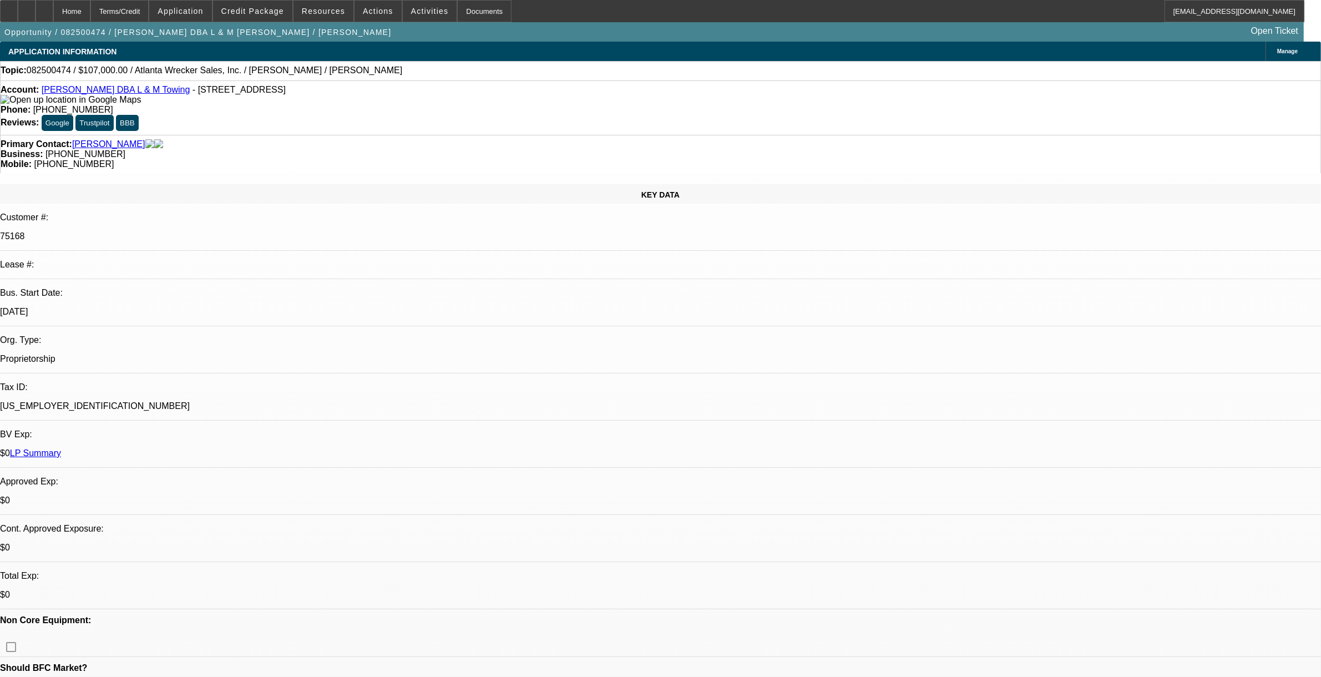
select select "0"
select select "2"
select select "0.1"
select select "4"
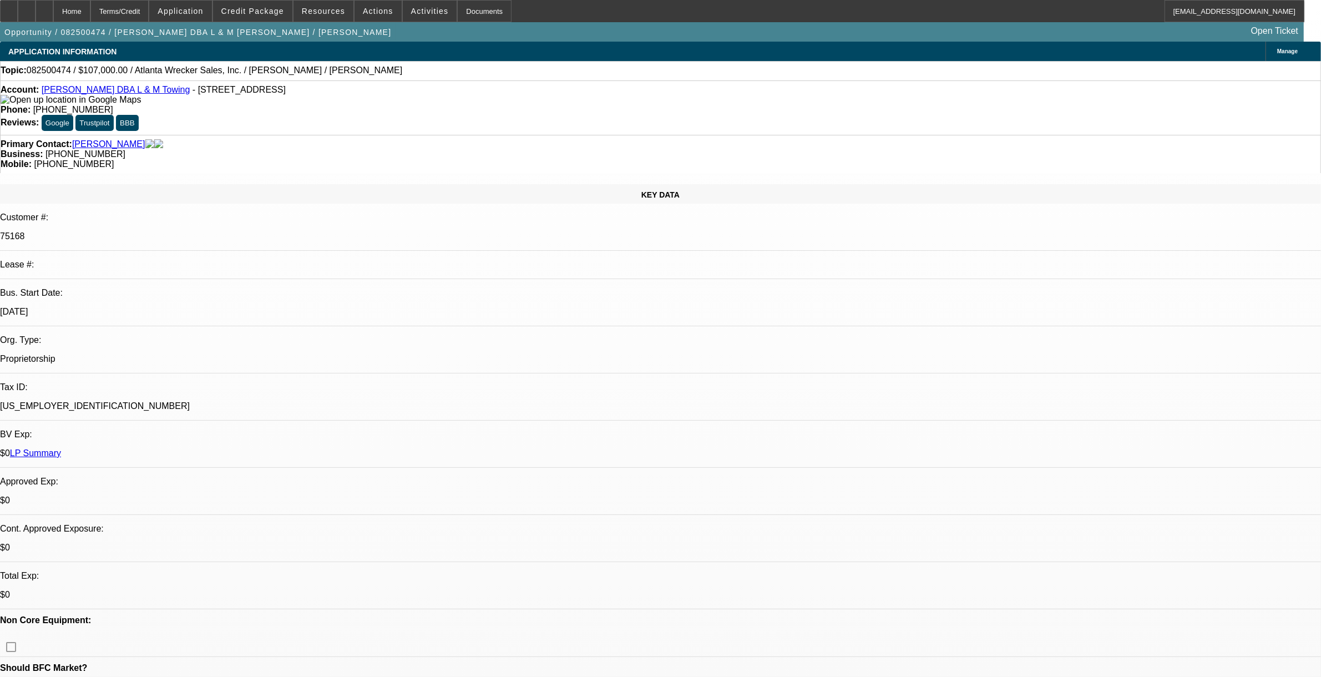
click at [55, 74] on span "082500474 / $107,000.00 / Atlanta Wrecker Sales, Inc. / Levi Jones / Jones, Levi" at bounding box center [215, 70] width 376 height 10
copy span "082500474"
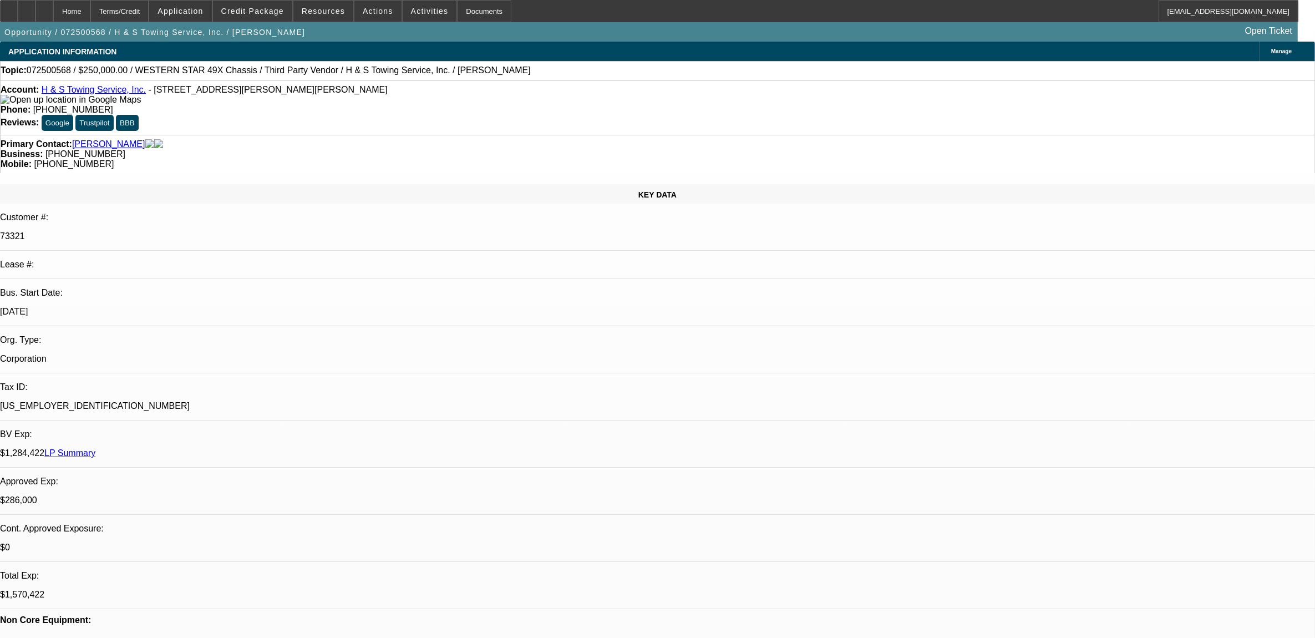
select select "0"
select select "2"
select select "0.1"
select select "0"
select select "2"
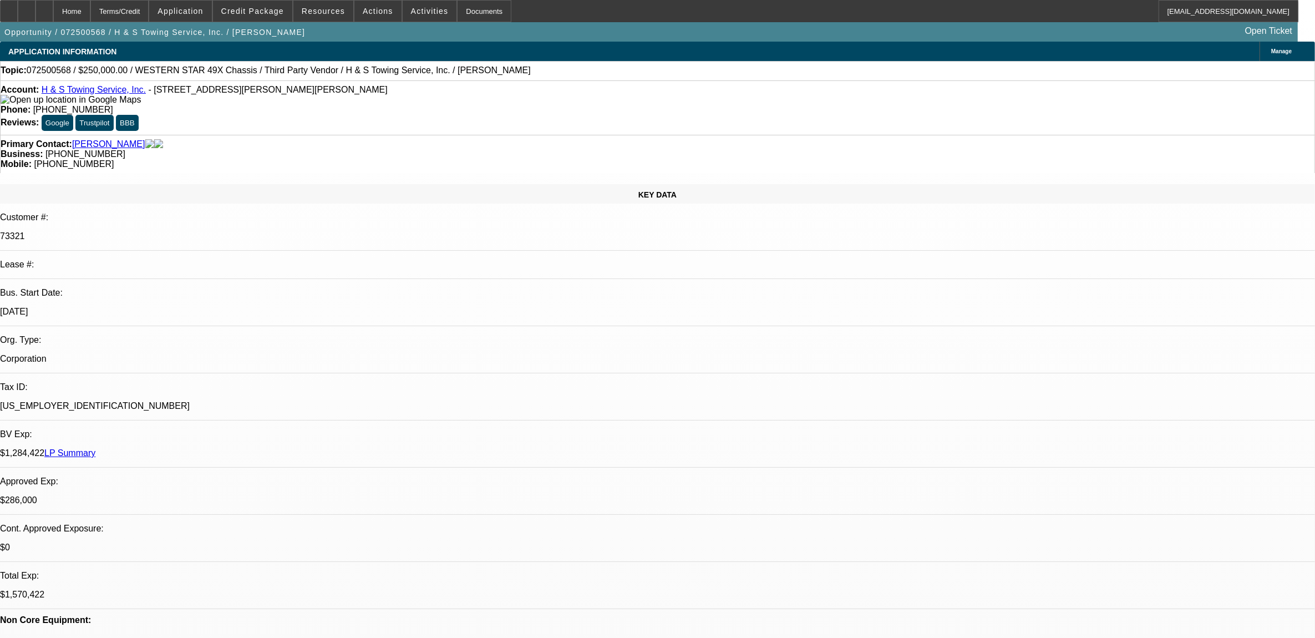
select select "0.1"
select select "0"
select select "2"
select select "0.1"
select select "0"
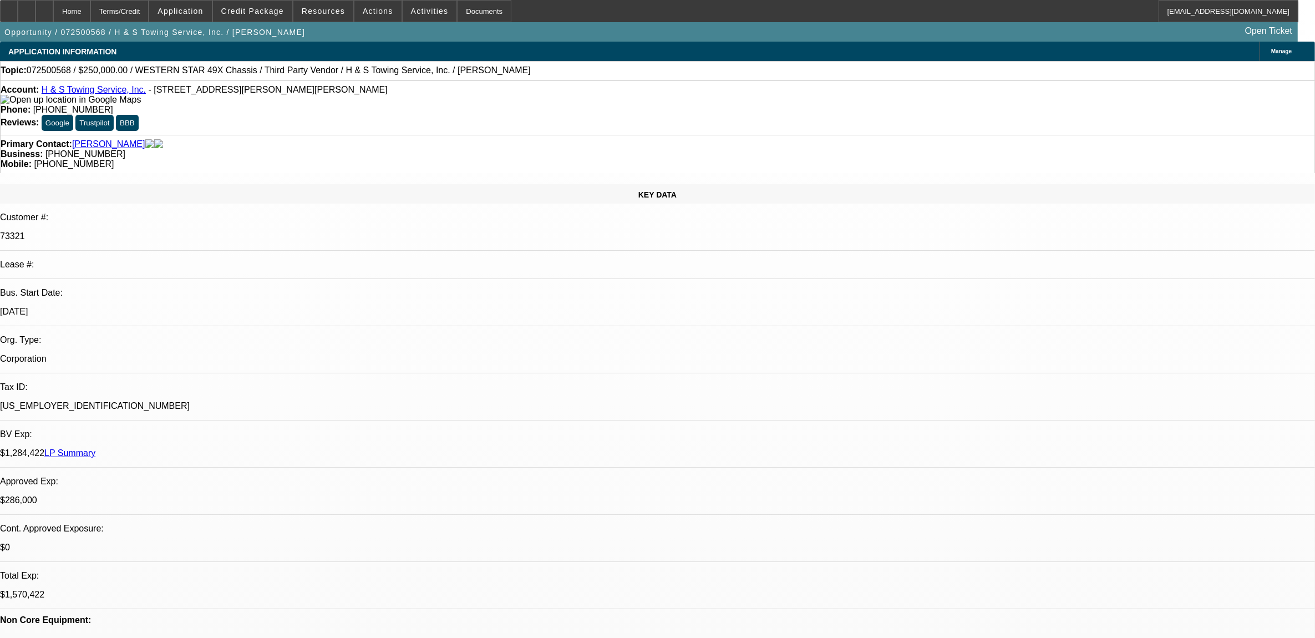
select select "2"
select select "0.1"
select select "1"
select select "2"
select select "4"
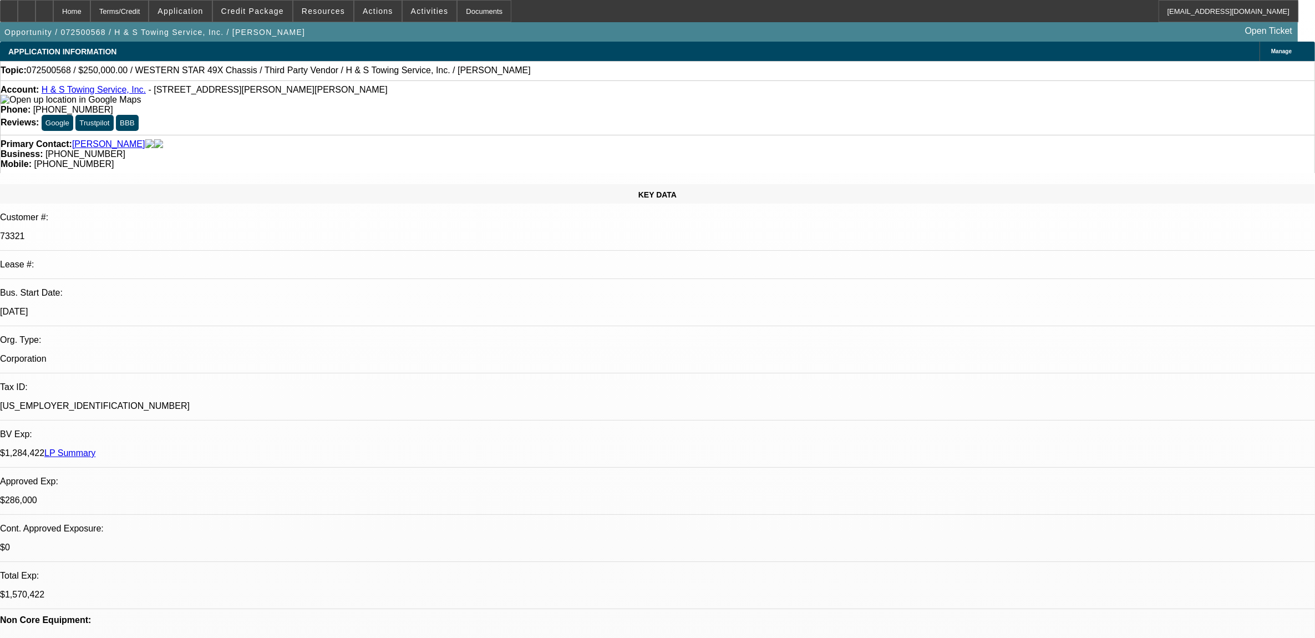
select select "1"
select select "2"
select select "4"
select select "1"
select select "2"
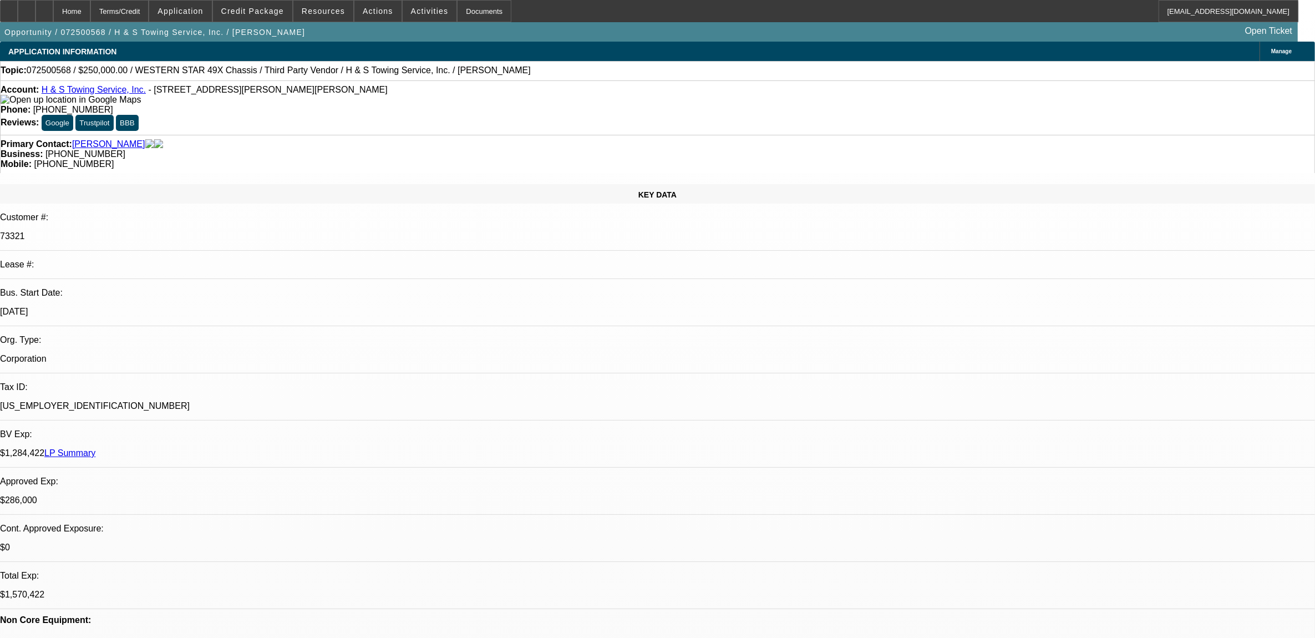
select select "4"
select select "1"
select select "2"
select select "4"
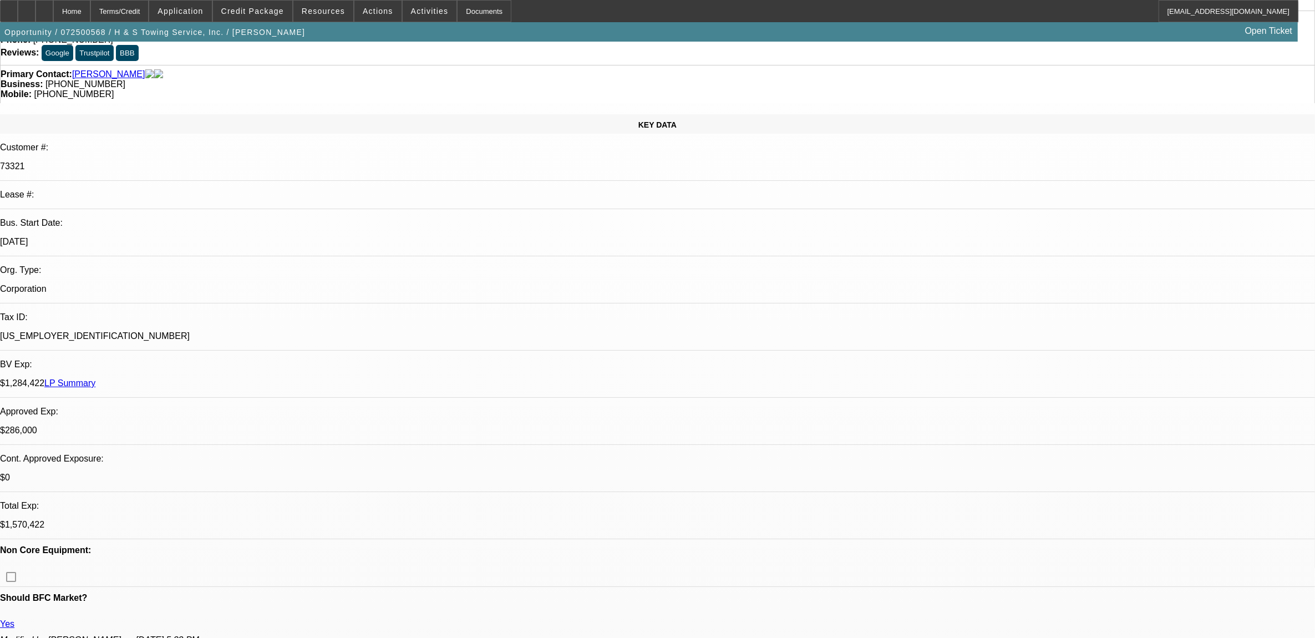
scroll to position [69, 0]
click at [285, 4] on span at bounding box center [252, 11] width 79 height 27
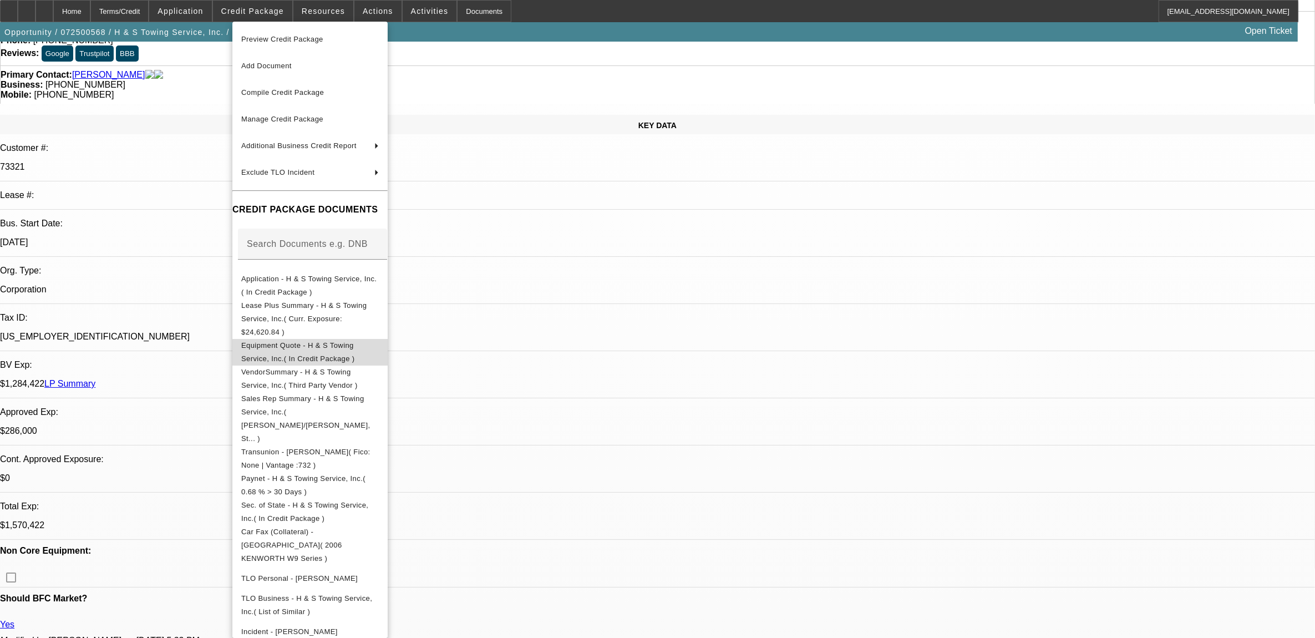
click at [326, 340] on span "Equipment Quote - H & S Towing Service, Inc.( In Credit Package )" at bounding box center [310, 351] width 138 height 27
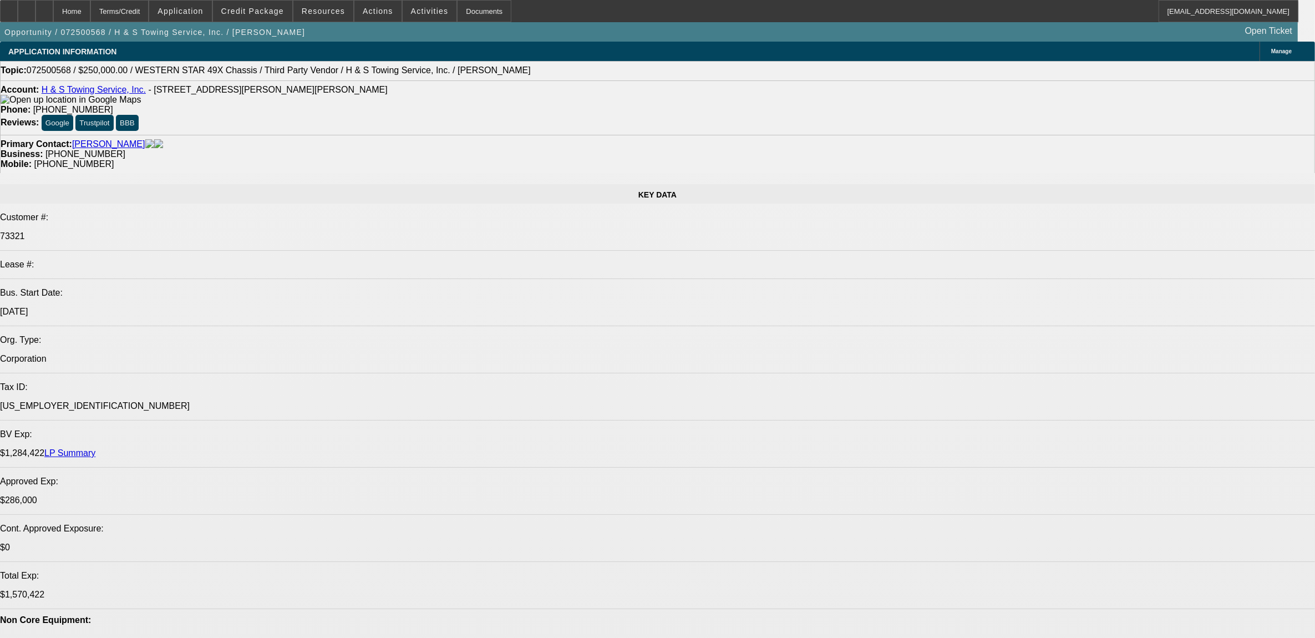
select select "0"
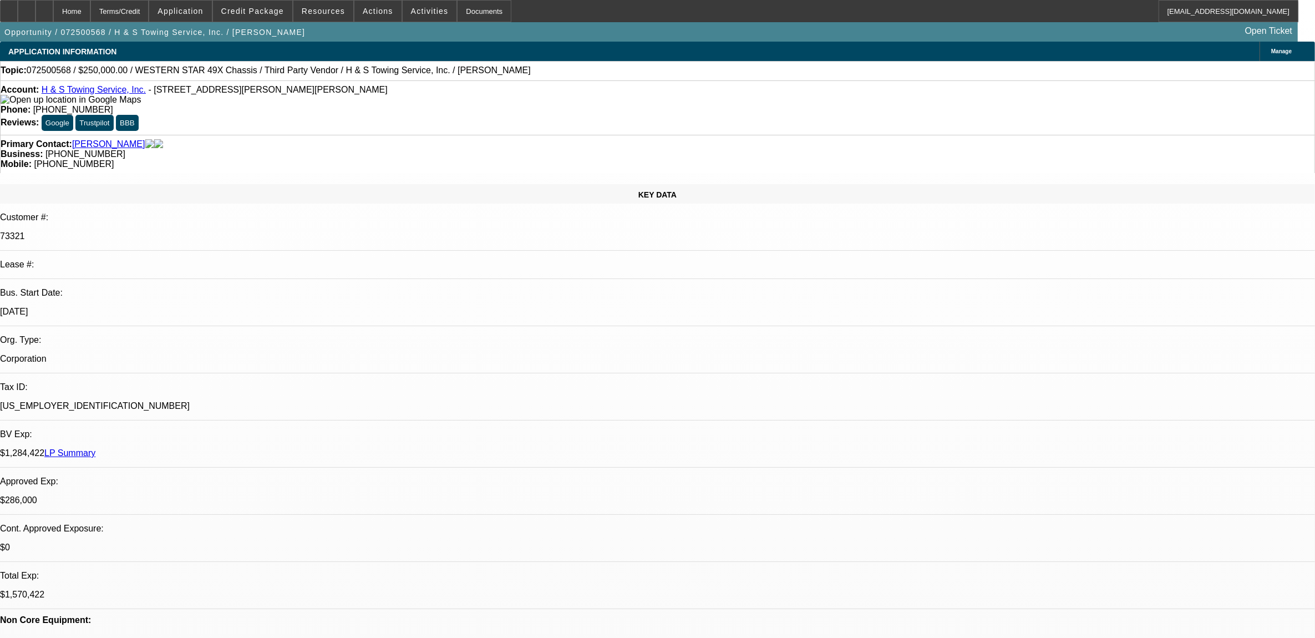
select select "2"
select select "0.1"
select select "0"
select select "2"
select select "0.1"
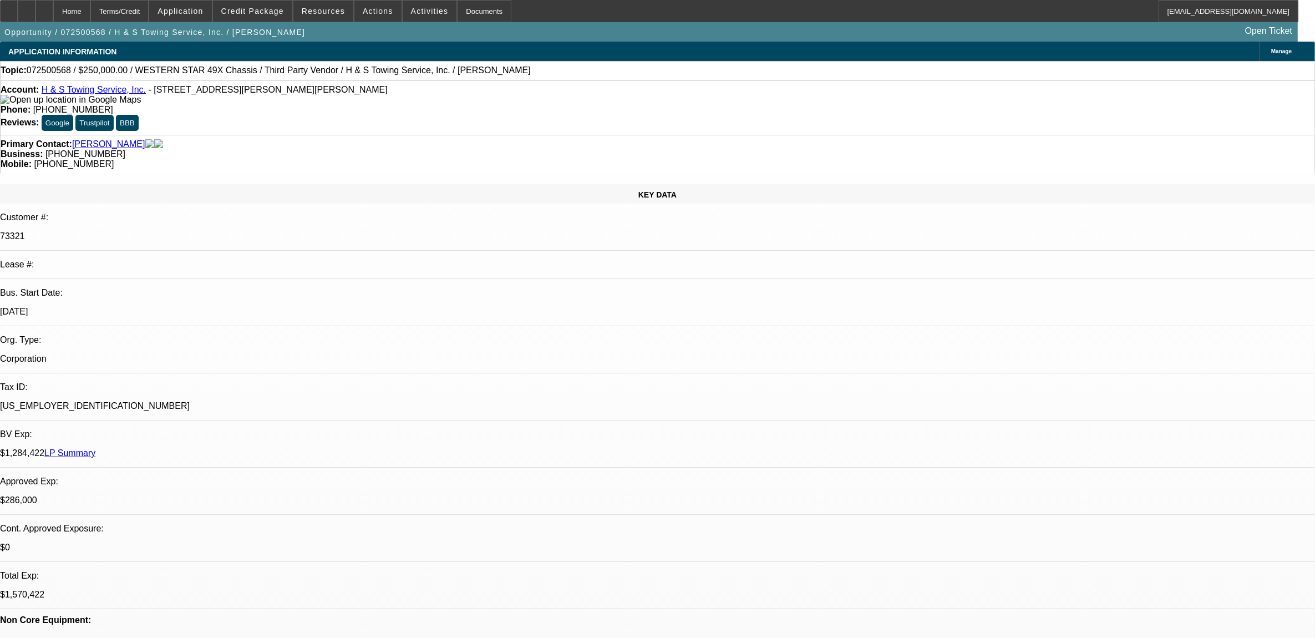
select select "0"
select select "2"
select select "0.1"
select select "0"
select select "2"
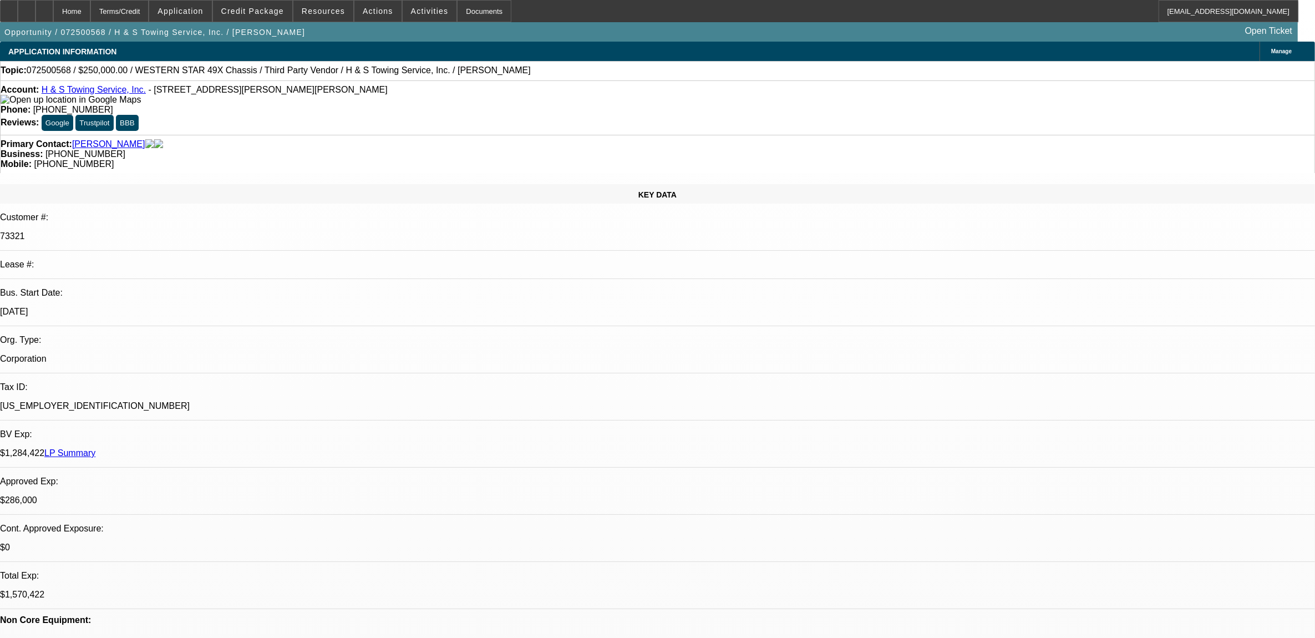
select select "0.1"
select select "1"
select select "2"
select select "4"
select select "1"
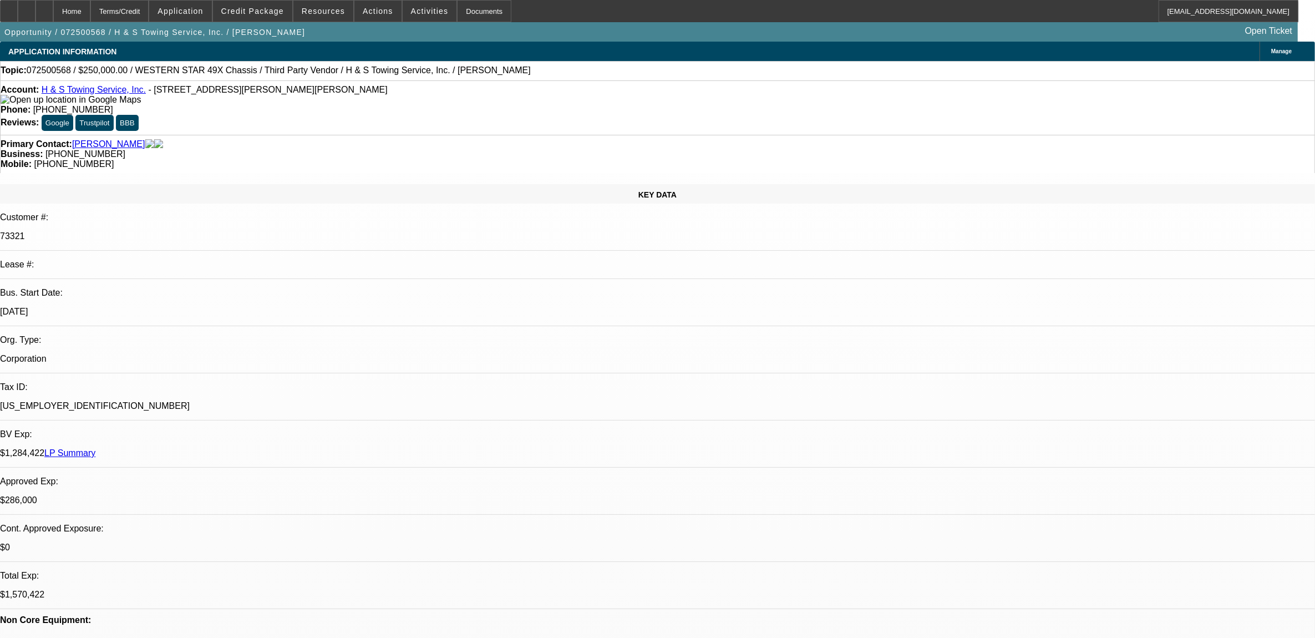
select select "2"
select select "4"
select select "1"
select select "2"
select select "4"
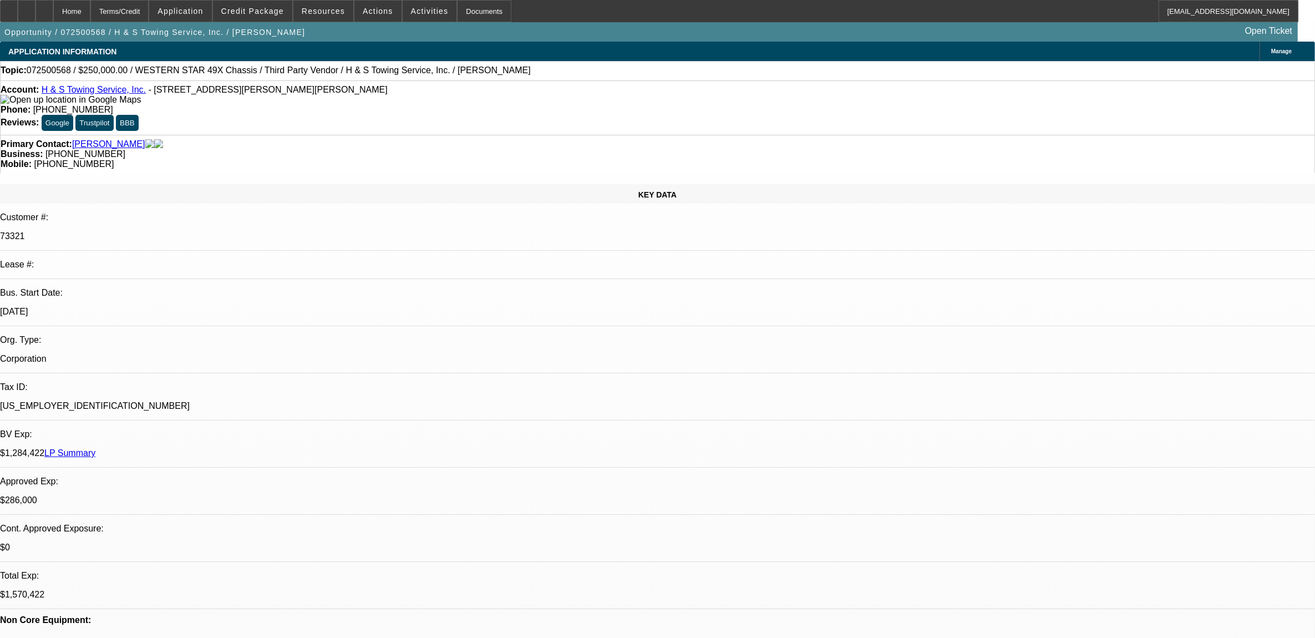
select select "1"
select select "2"
select select "4"
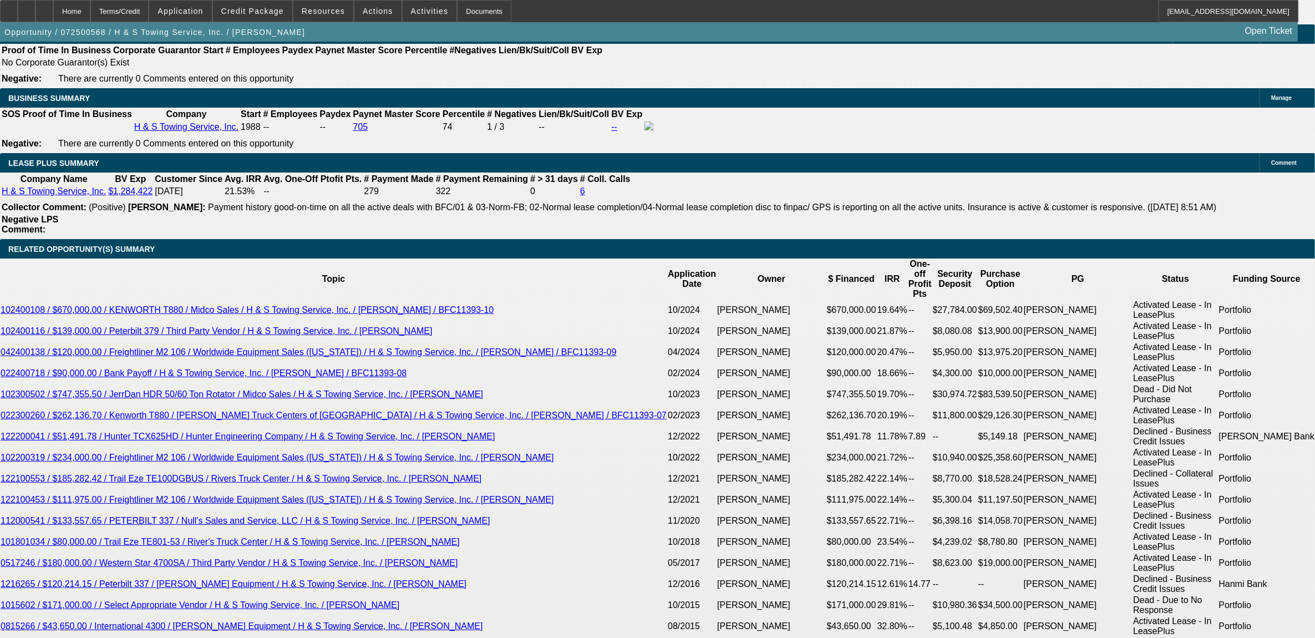
scroll to position [1942, 0]
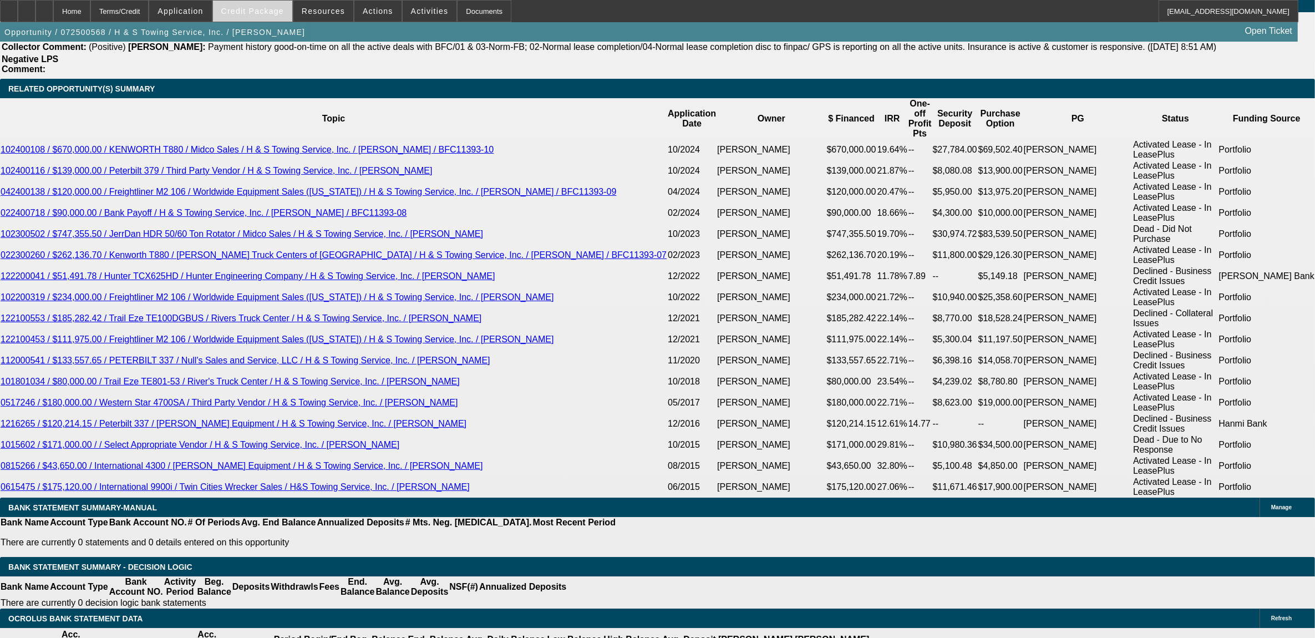
click at [281, 19] on span at bounding box center [252, 11] width 79 height 27
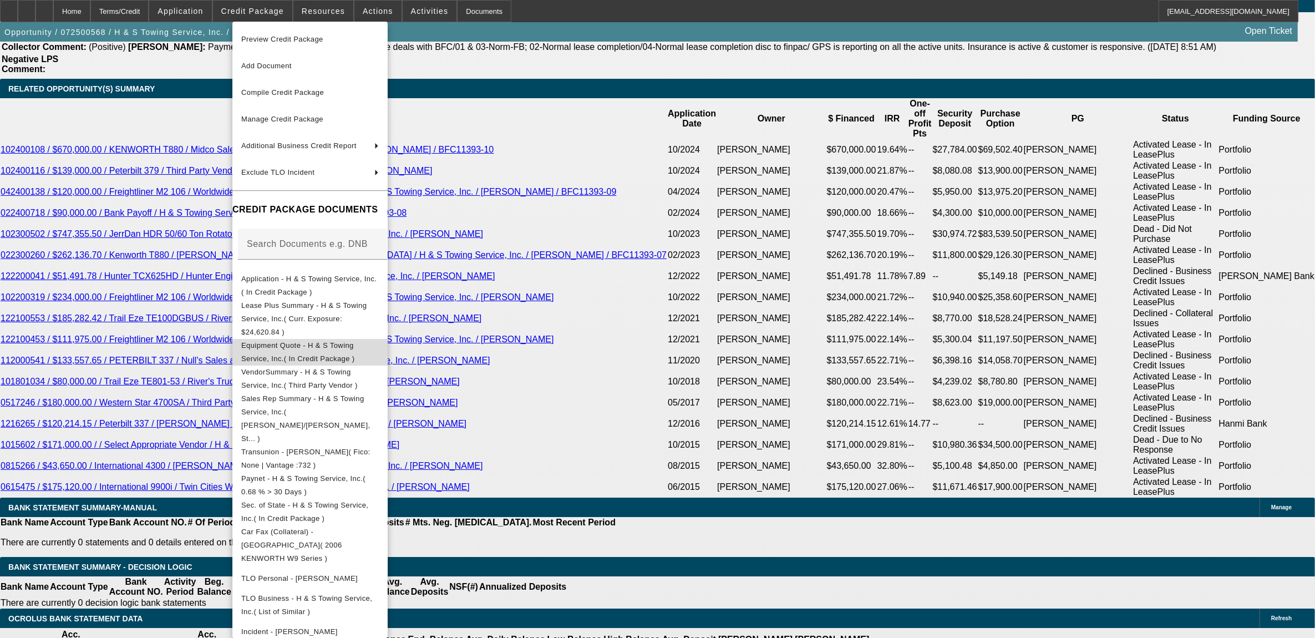
click at [292, 341] on span "Equipment Quote - H & S Towing Service, Inc.( In Credit Package )" at bounding box center [298, 352] width 114 height 22
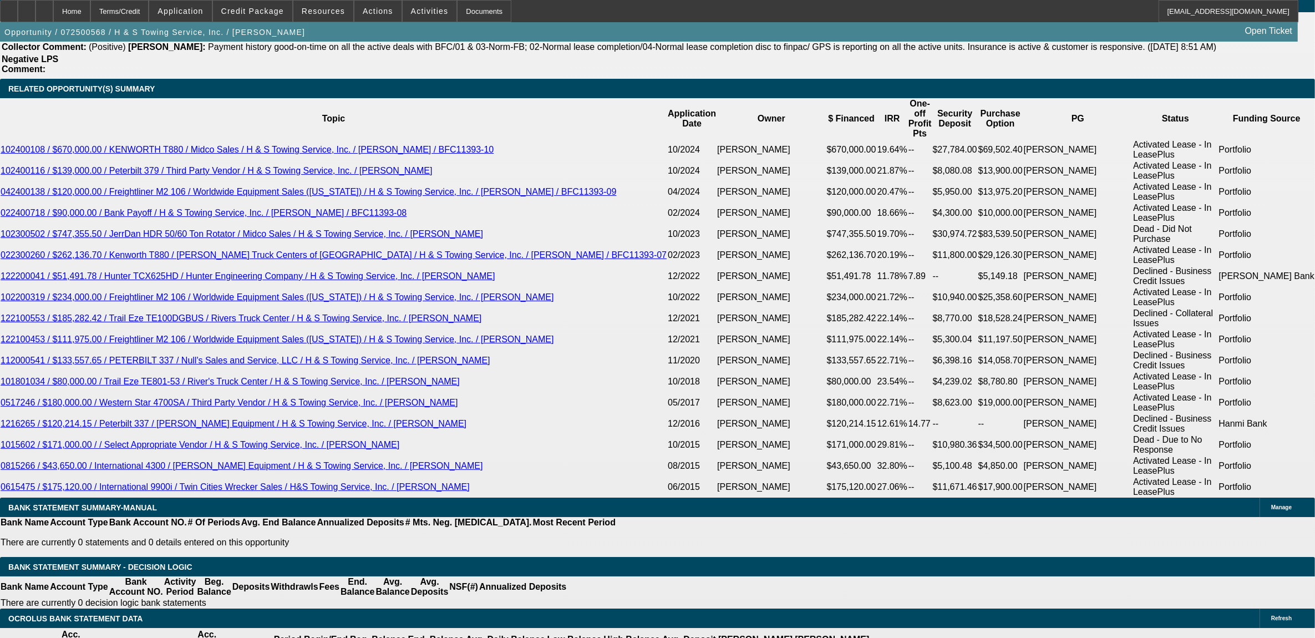
scroll to position [2011, 0]
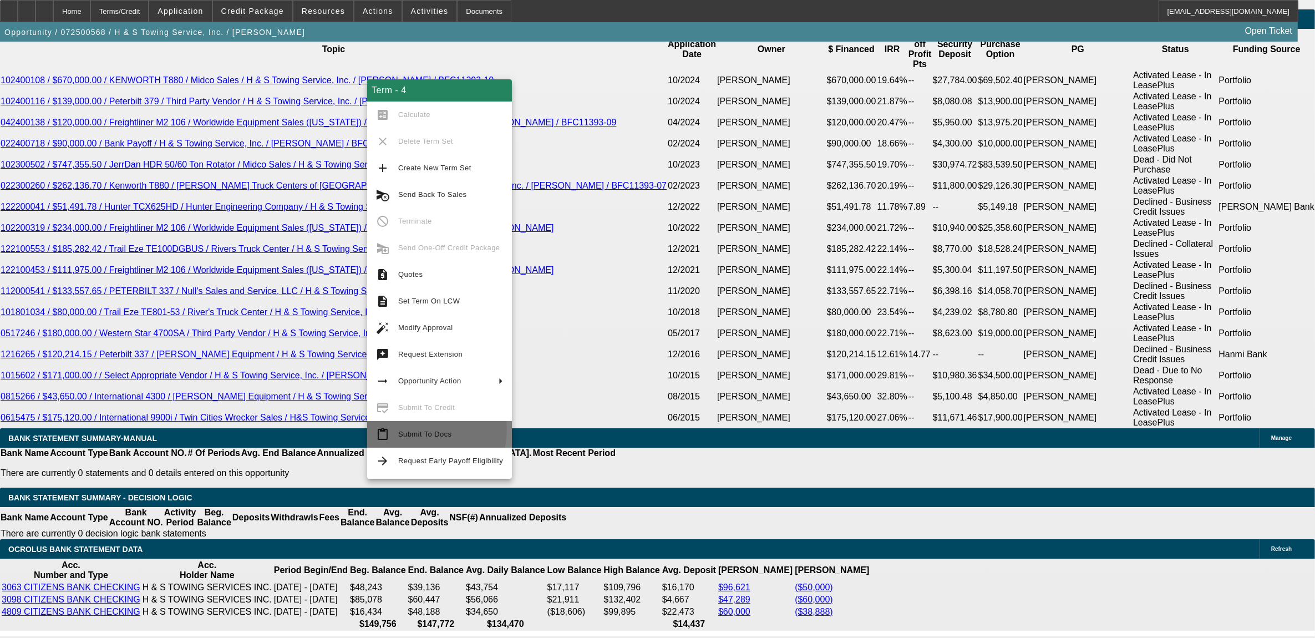
click at [418, 429] on span "Submit To Docs" at bounding box center [450, 434] width 105 height 13
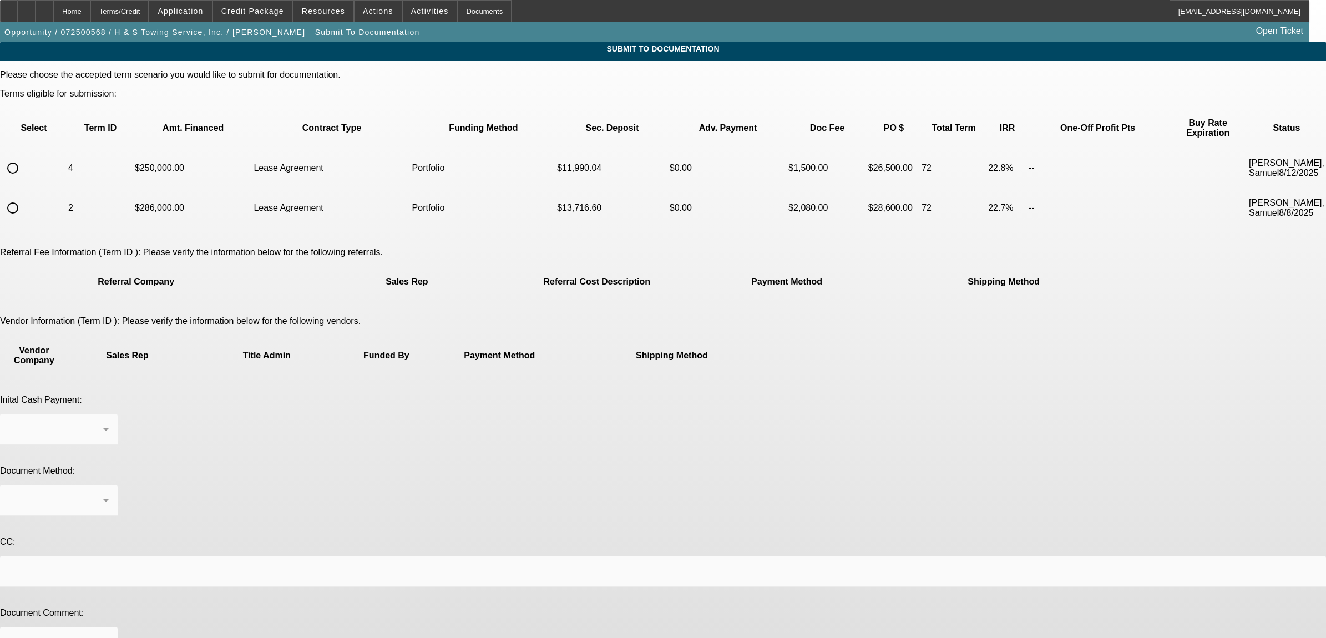
click at [24, 157] on input "radio" at bounding box center [13, 168] width 22 height 22
radio input "true"
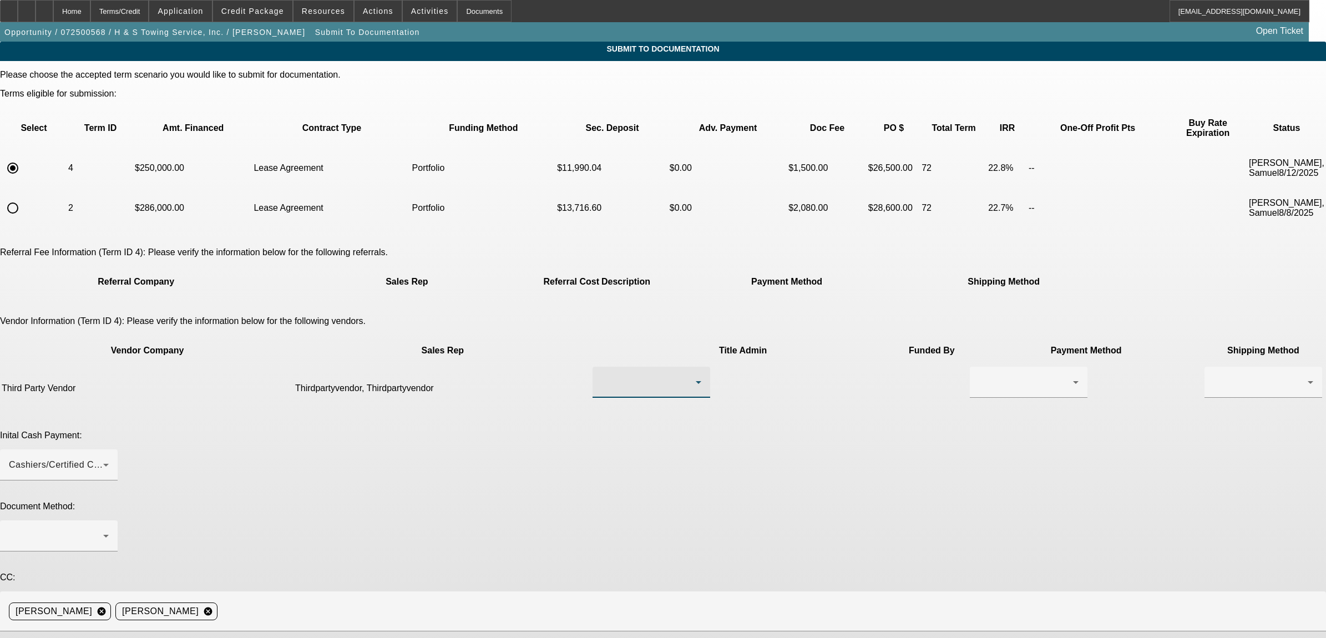
click at [636, 376] on div at bounding box center [648, 382] width 94 height 13
click at [612, 379] on span "Thirdpartyvendor, Thirdpartyvendor" at bounding box center [613, 369] width 113 height 27
click at [979, 376] on div at bounding box center [1026, 382] width 94 height 13
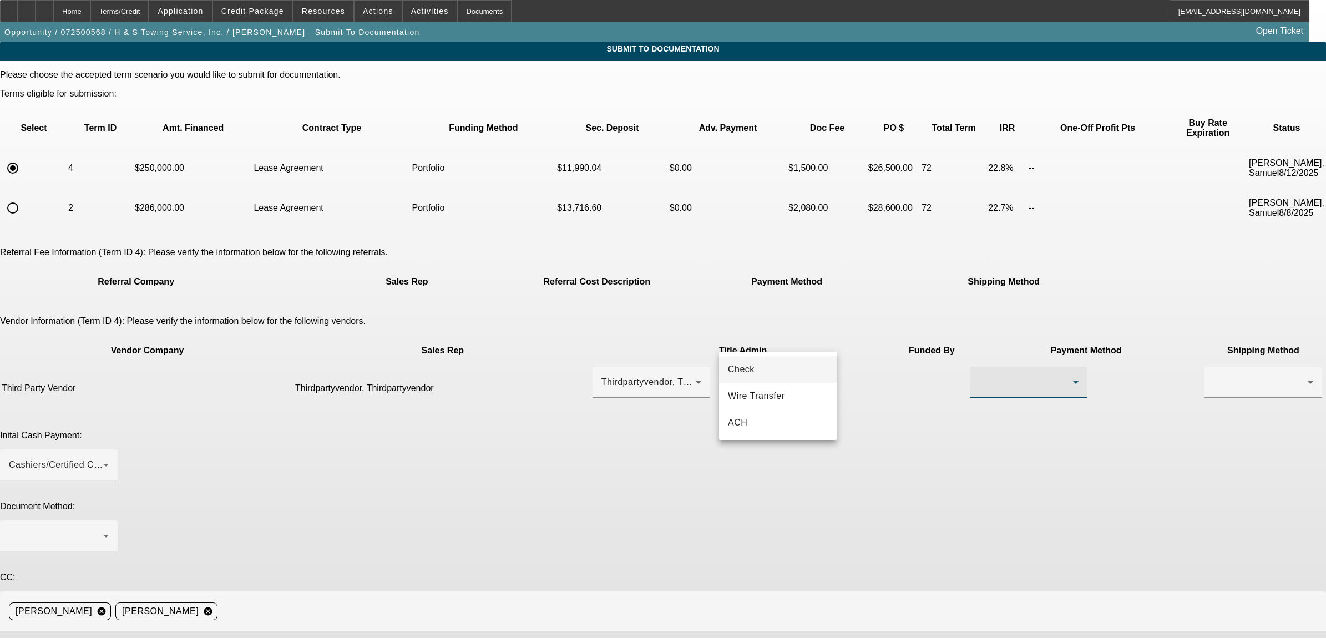
click at [743, 372] on span "Check" at bounding box center [741, 369] width 27 height 13
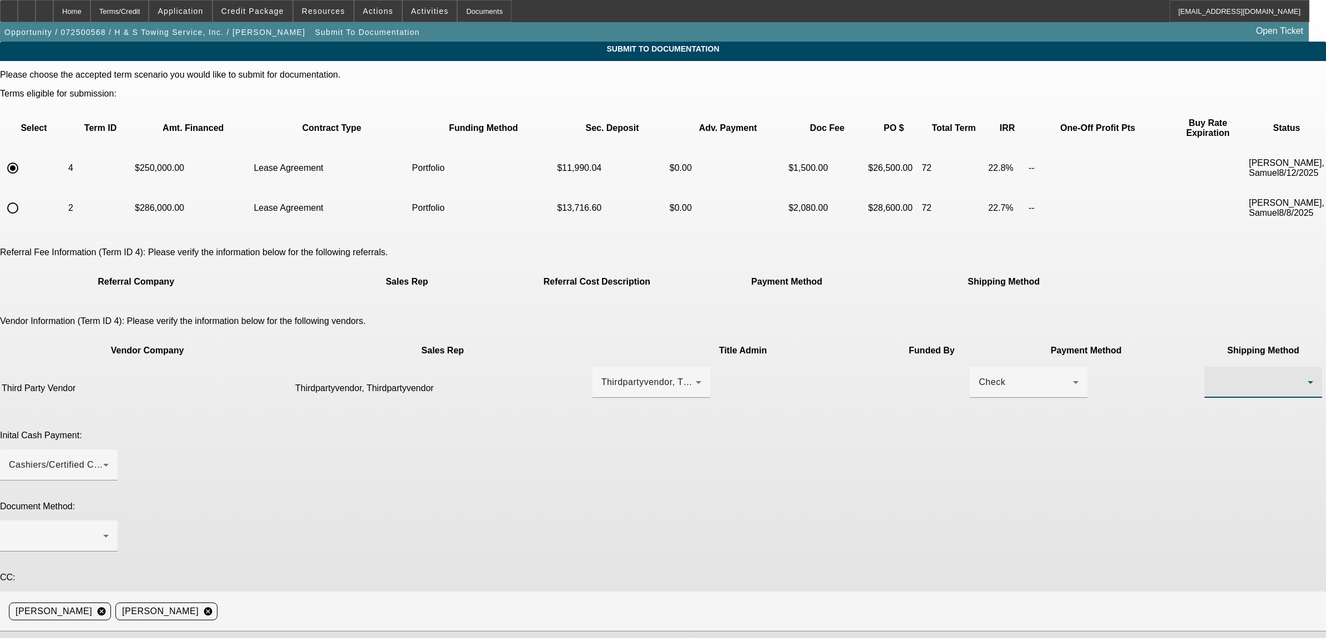
click at [1213, 376] on div at bounding box center [1260, 382] width 94 height 13
click at [865, 395] on span "Fed Ex" at bounding box center [867, 395] width 30 height 13
click at [103, 458] on div "Cashiers/Certified Check" at bounding box center [56, 464] width 94 height 13
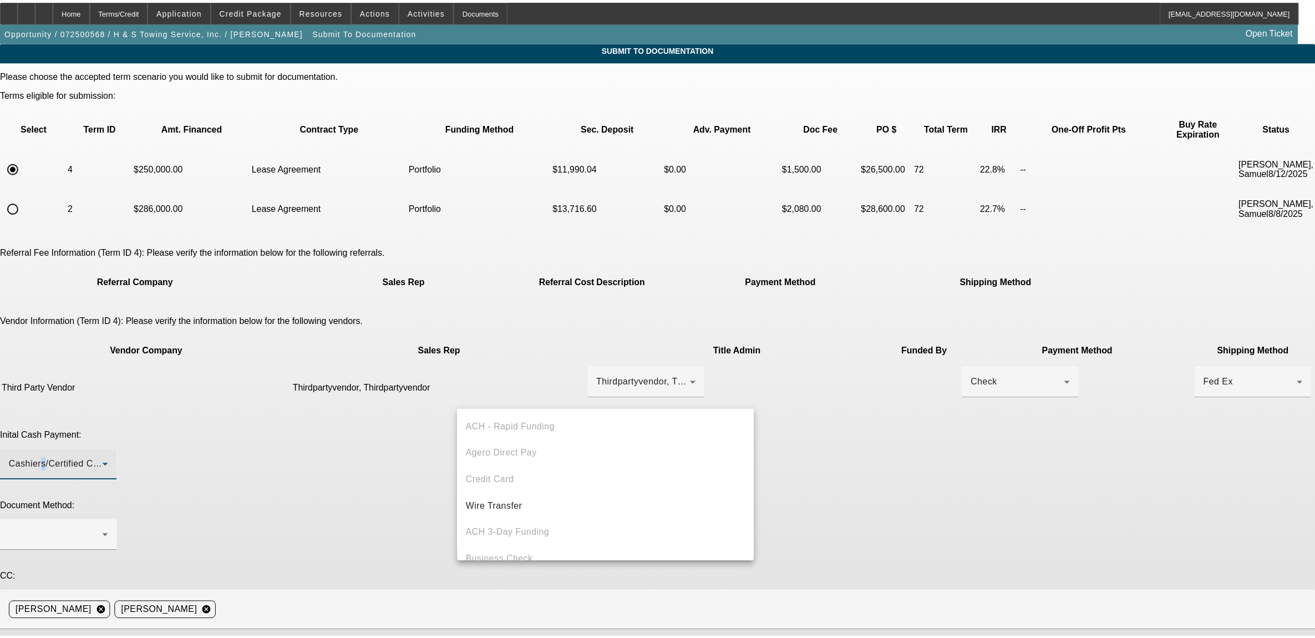
scroll to position [38, 0]
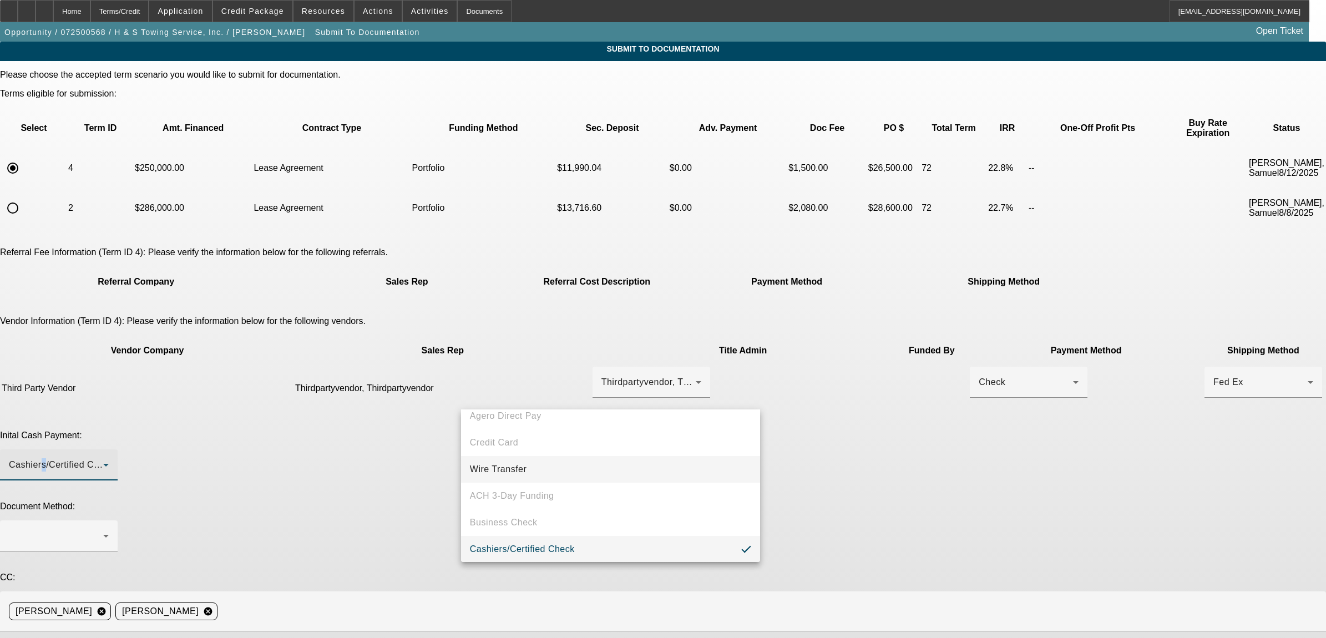
drag, startPoint x: 497, startPoint y: 398, endPoint x: 487, endPoint y: 468, distance: 70.1
click at [487, 468] on span "Wire Transfer" at bounding box center [498, 469] width 57 height 13
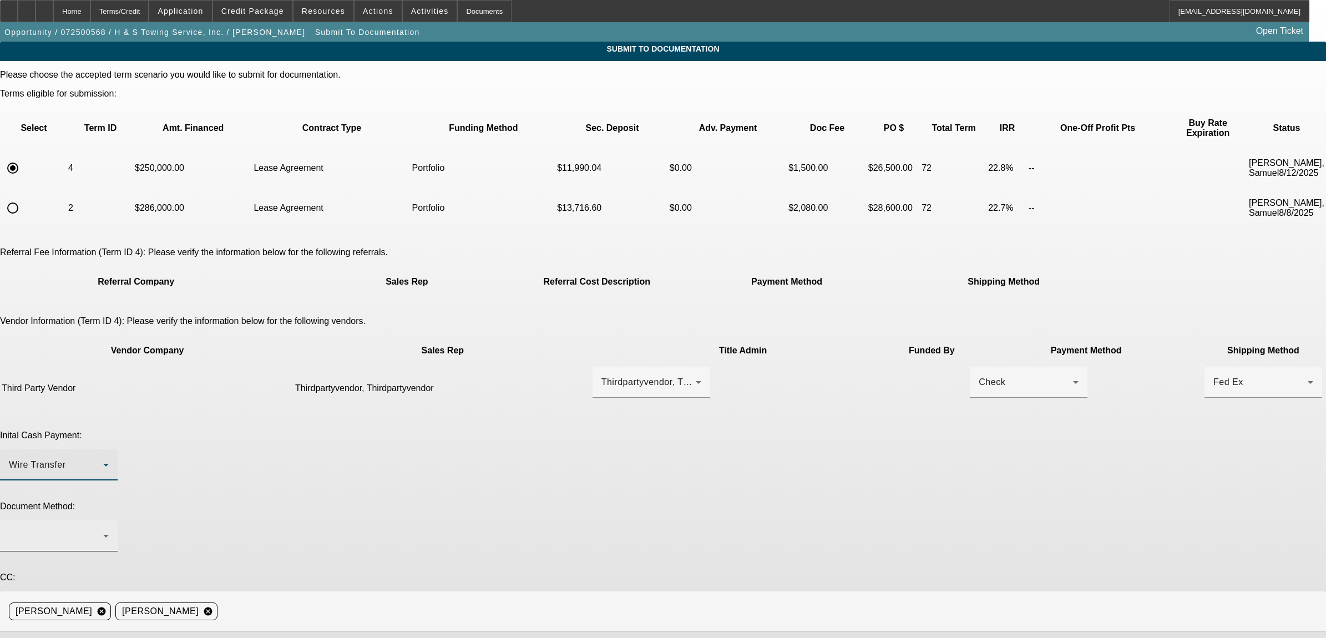
click at [103, 529] on div at bounding box center [56, 535] width 94 height 13
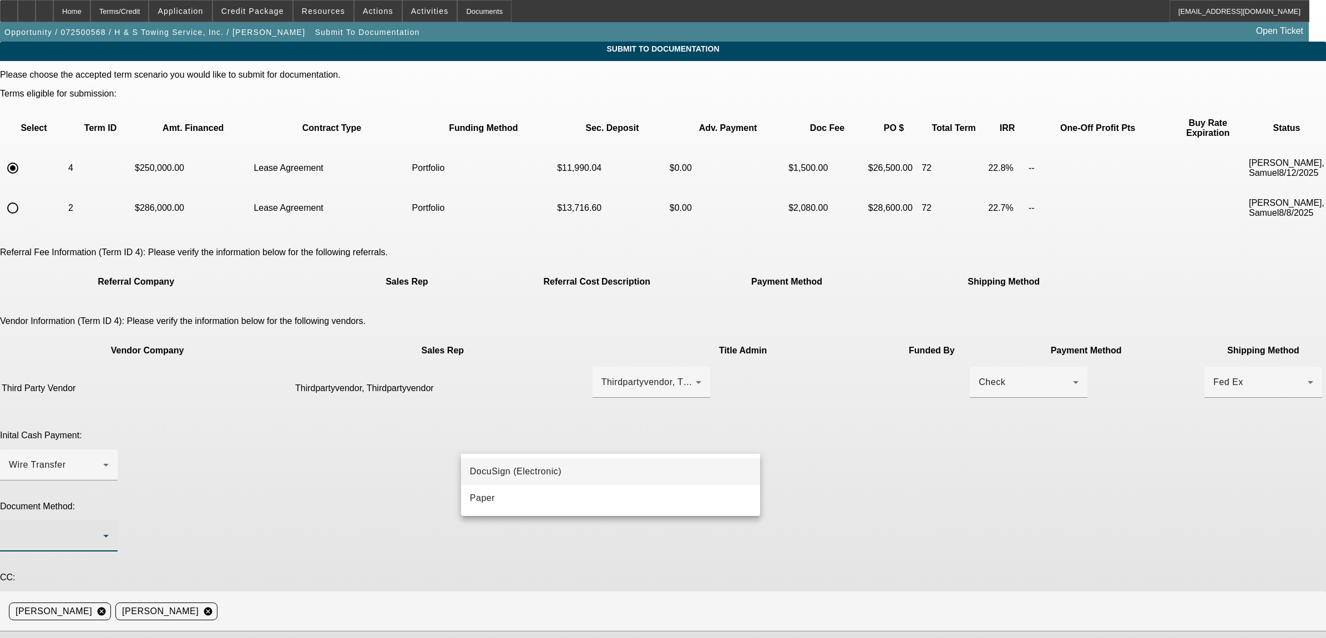
click at [508, 469] on span "DocuSign (Electronic)" at bounding box center [516, 471] width 92 height 13
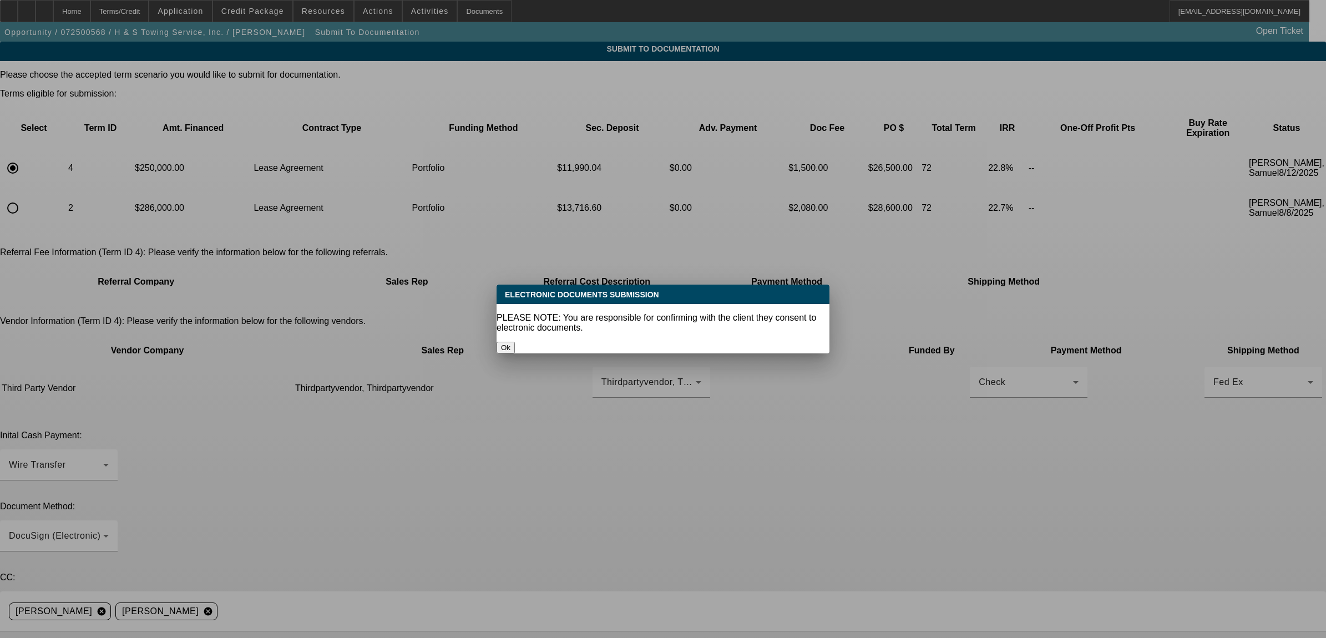
click at [515, 342] on button "Ok" at bounding box center [506, 348] width 18 height 12
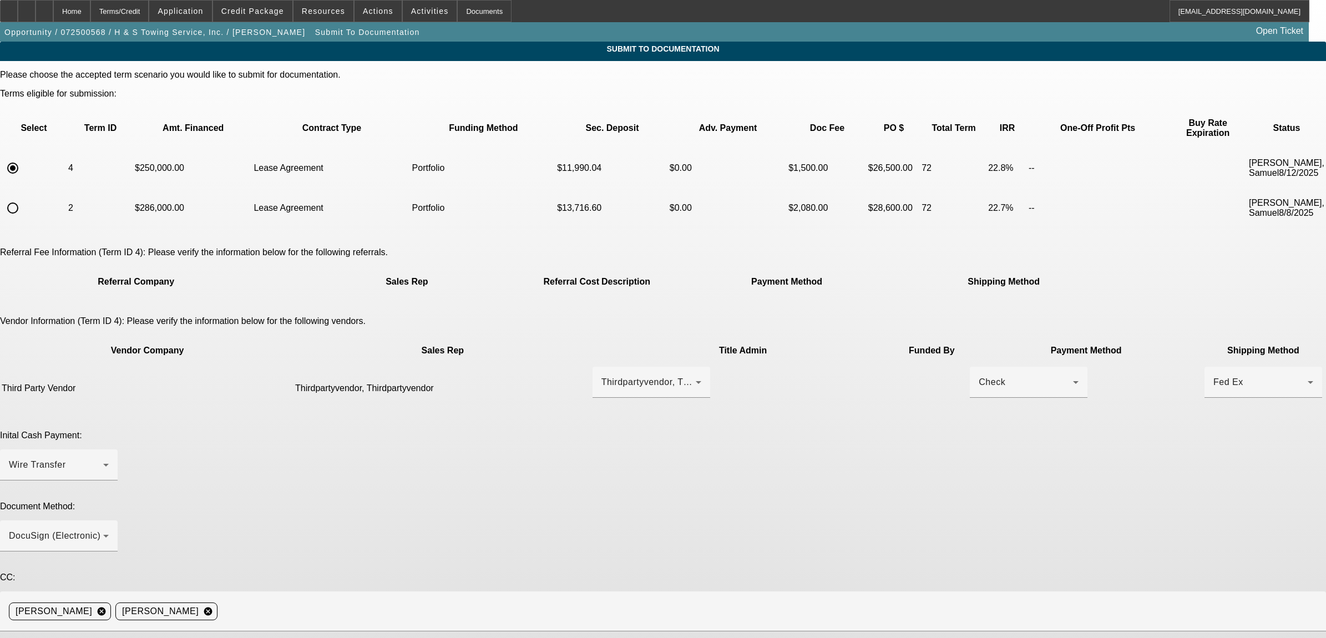
type textarea "***current customer *** inspection on truck already cleared, inspection and gps…"
drag, startPoint x: 889, startPoint y: 583, endPoint x: 886, endPoint y: 591, distance: 9.0
click at [886, 591] on div "Please choose the accepted term scenario you would like to submit for documenta…" at bounding box center [663, 415] width 1326 height 691
drag, startPoint x: 886, startPoint y: 591, endPoint x: 824, endPoint y: 569, distance: 65.6
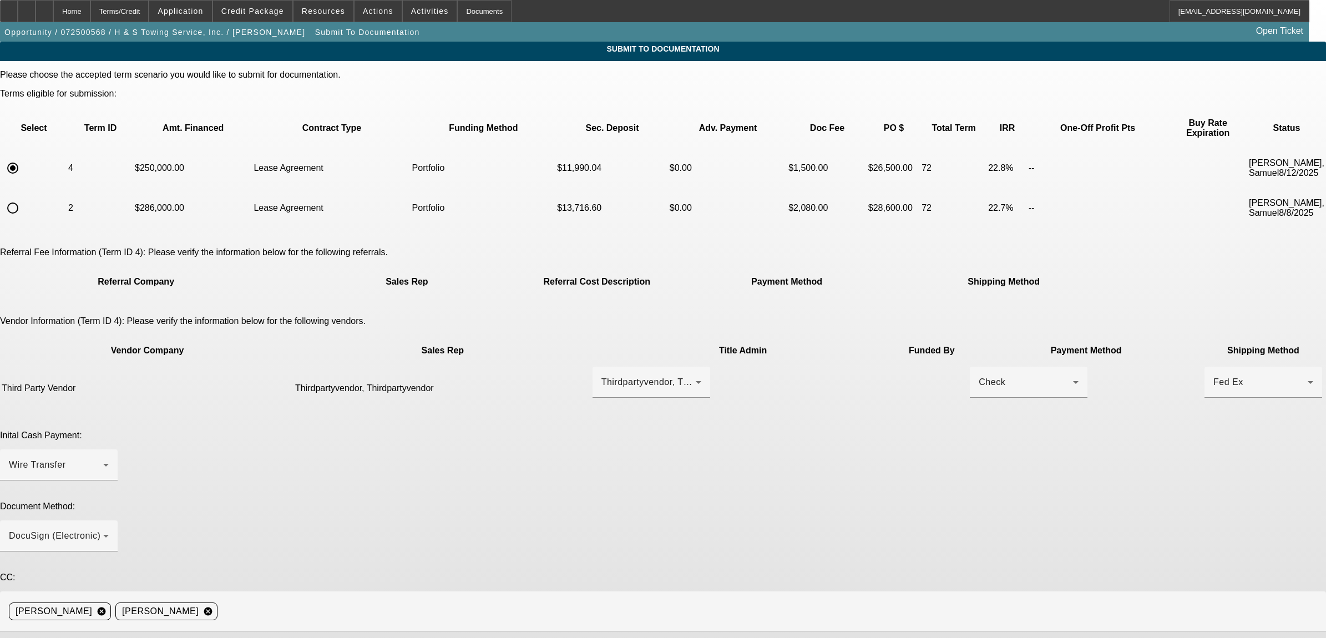
drag, startPoint x: 688, startPoint y: 553, endPoint x: 445, endPoint y: 512, distance: 246.3
click at [445, 511] on div "Please choose the accepted term scenario you would like to submit for documenta…" at bounding box center [663, 415] width 1326 height 691
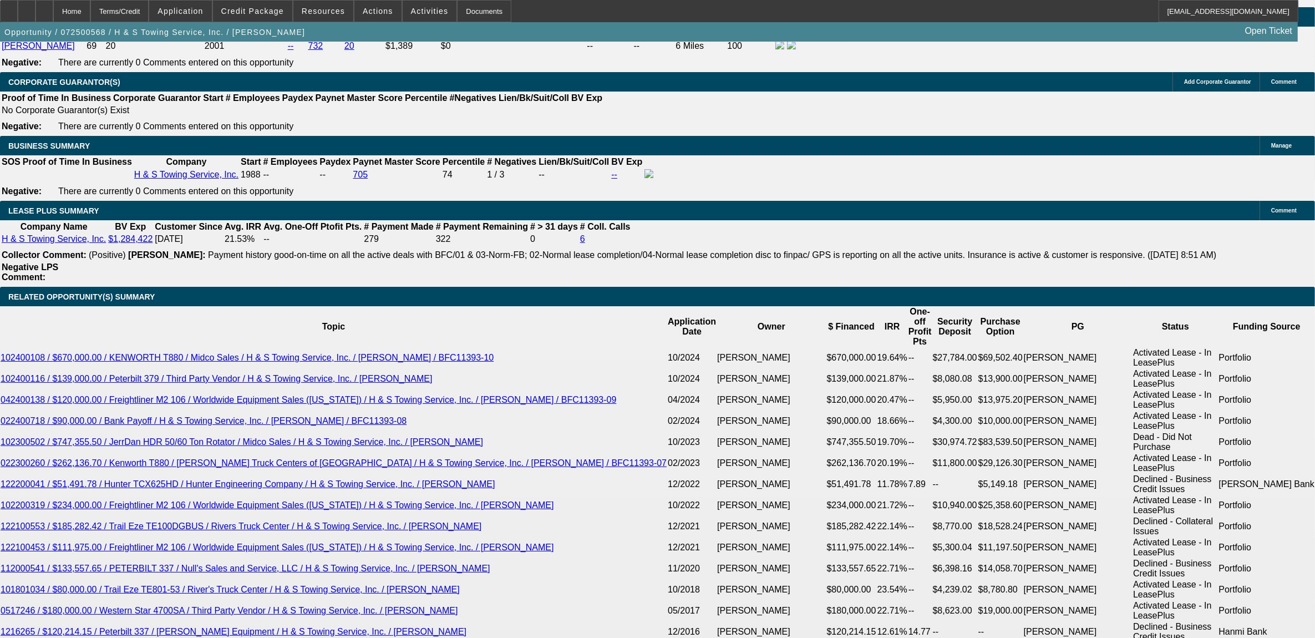
select select "0"
select select "2"
select select "0.1"
select select "4"
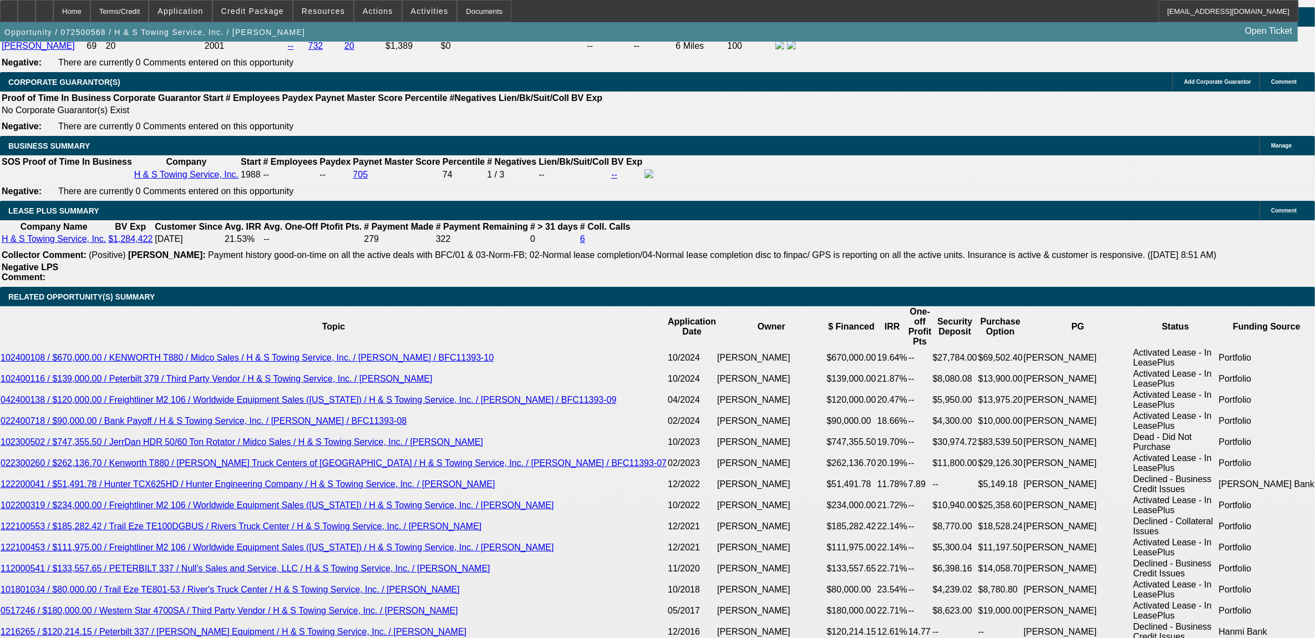
select select "0"
select select "2"
select select "0.1"
select select "4"
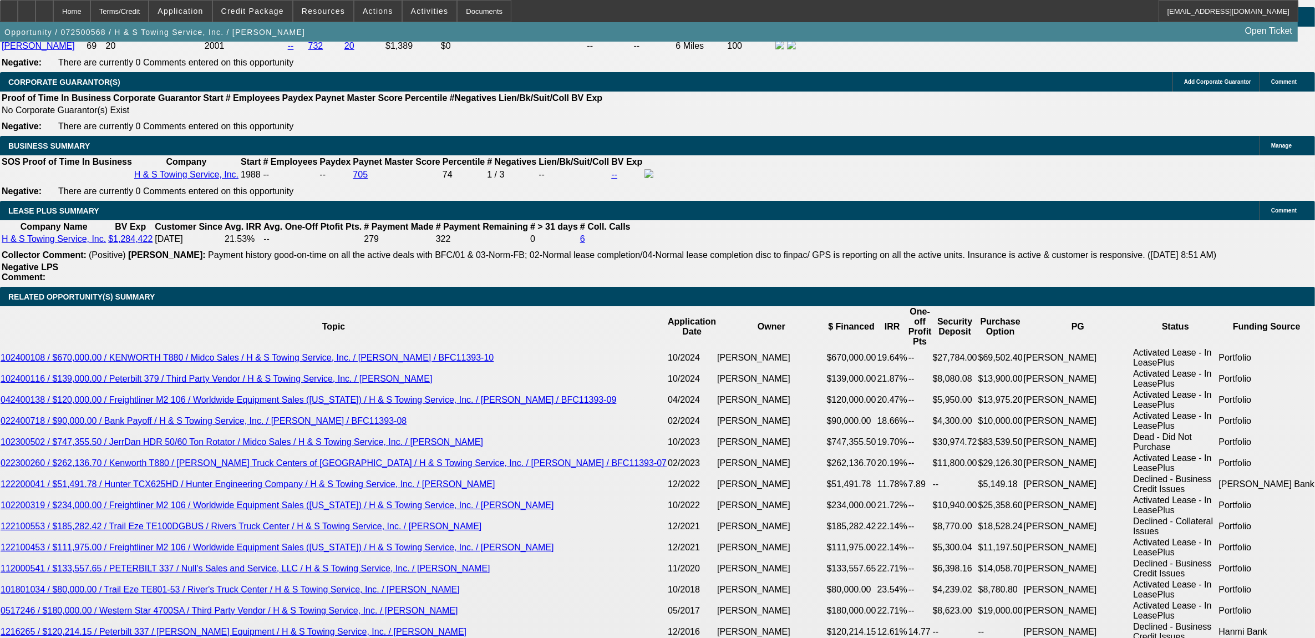
select select "0"
select select "2"
select select "0.1"
select select "4"
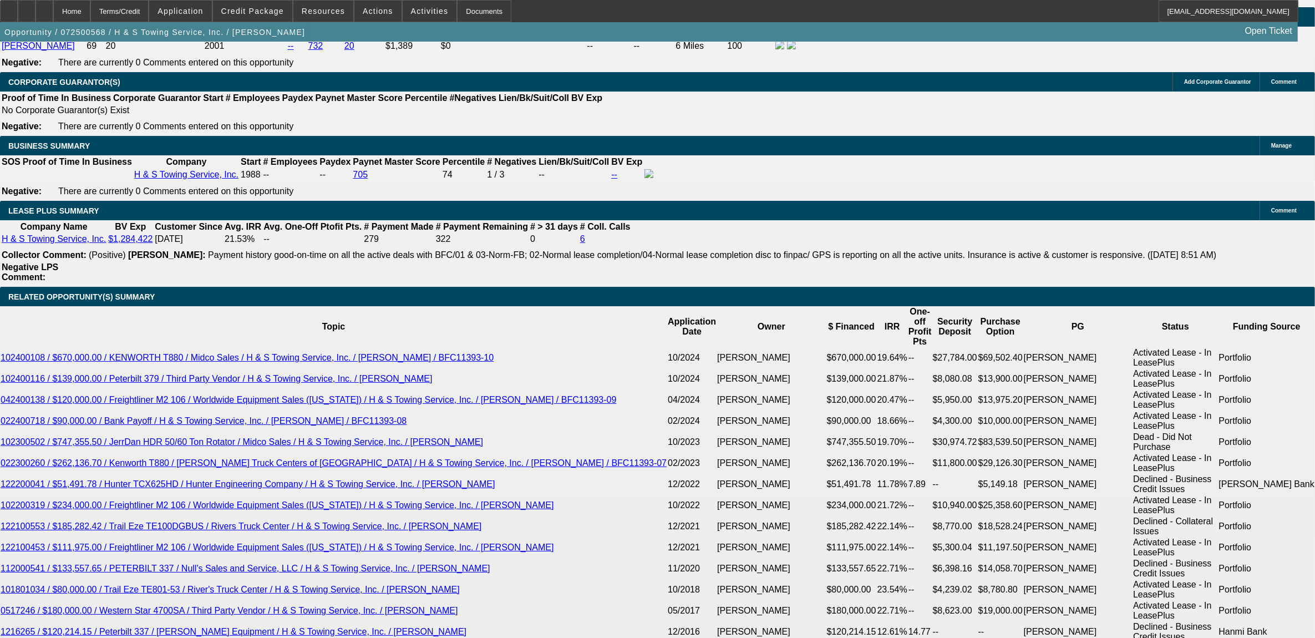
select select "0"
select select "2"
select select "0.1"
select select "4"
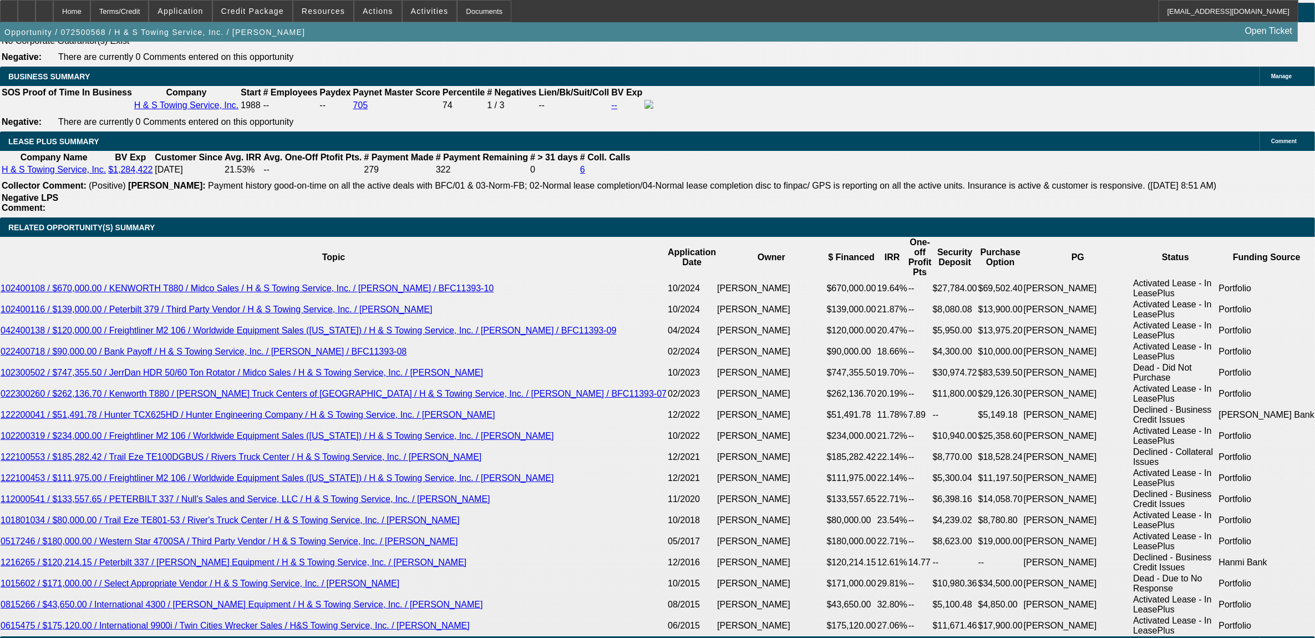
scroll to position [1872, 0]
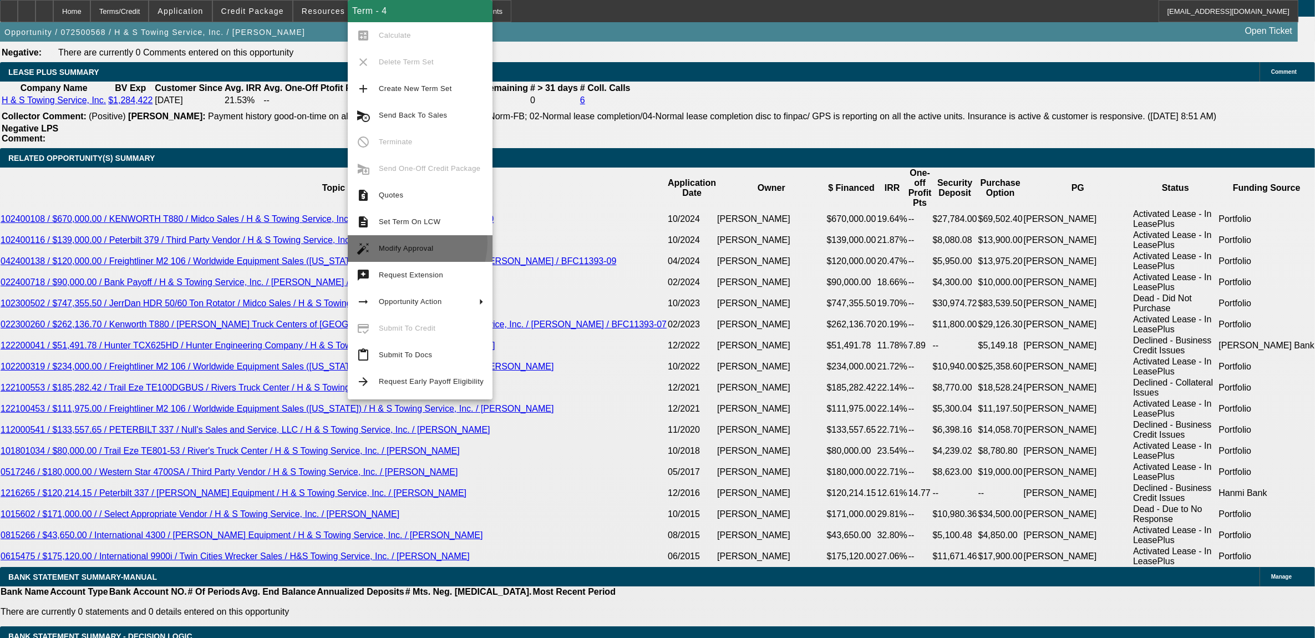
click at [405, 242] on span "Modify Approval" at bounding box center [431, 248] width 105 height 13
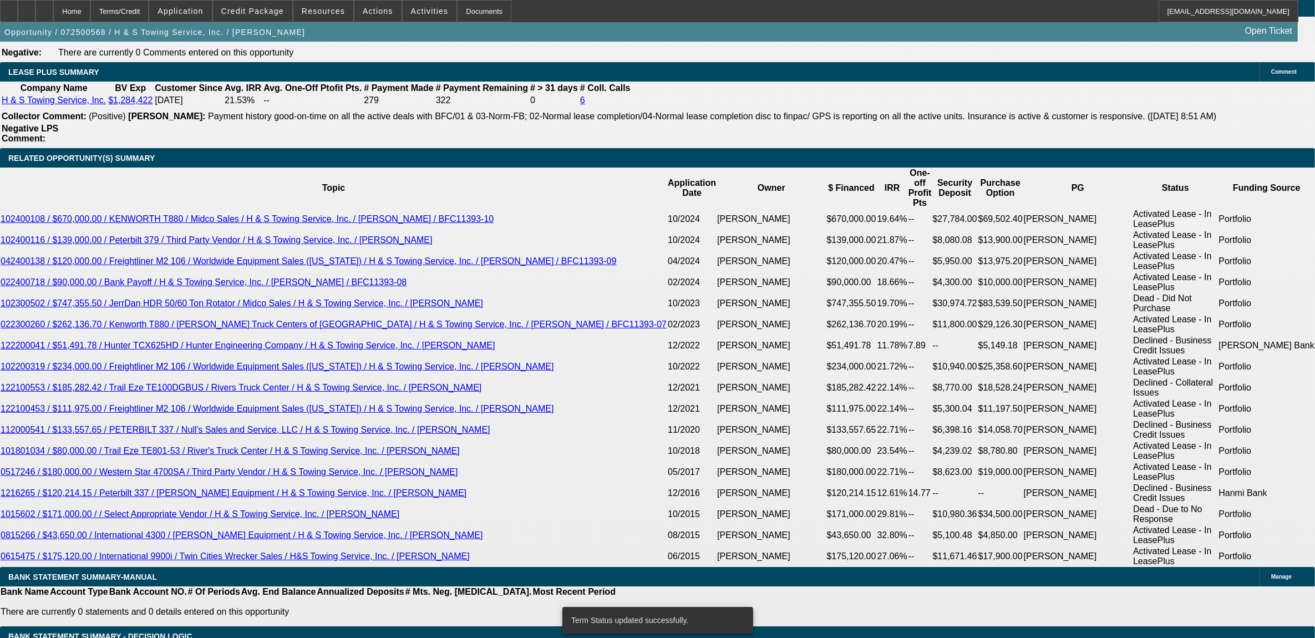
select select "0"
select select "2"
select select "0.1"
select select "4"
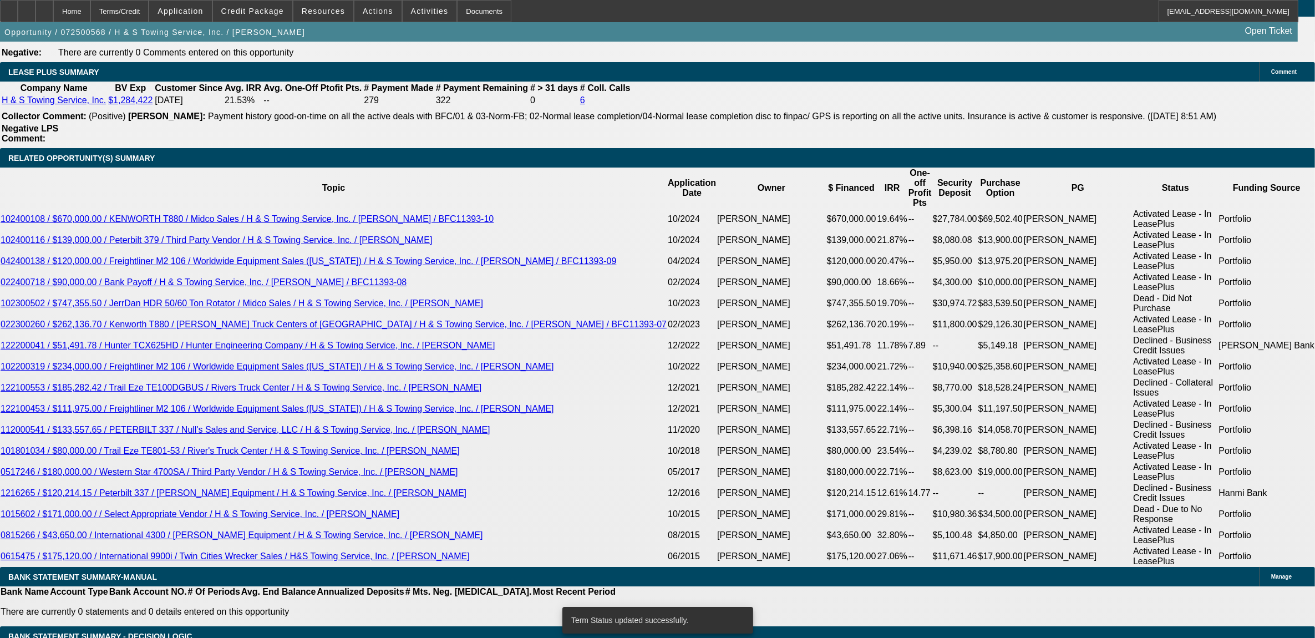
select select "0"
select select "2"
select select "0.1"
select select "4"
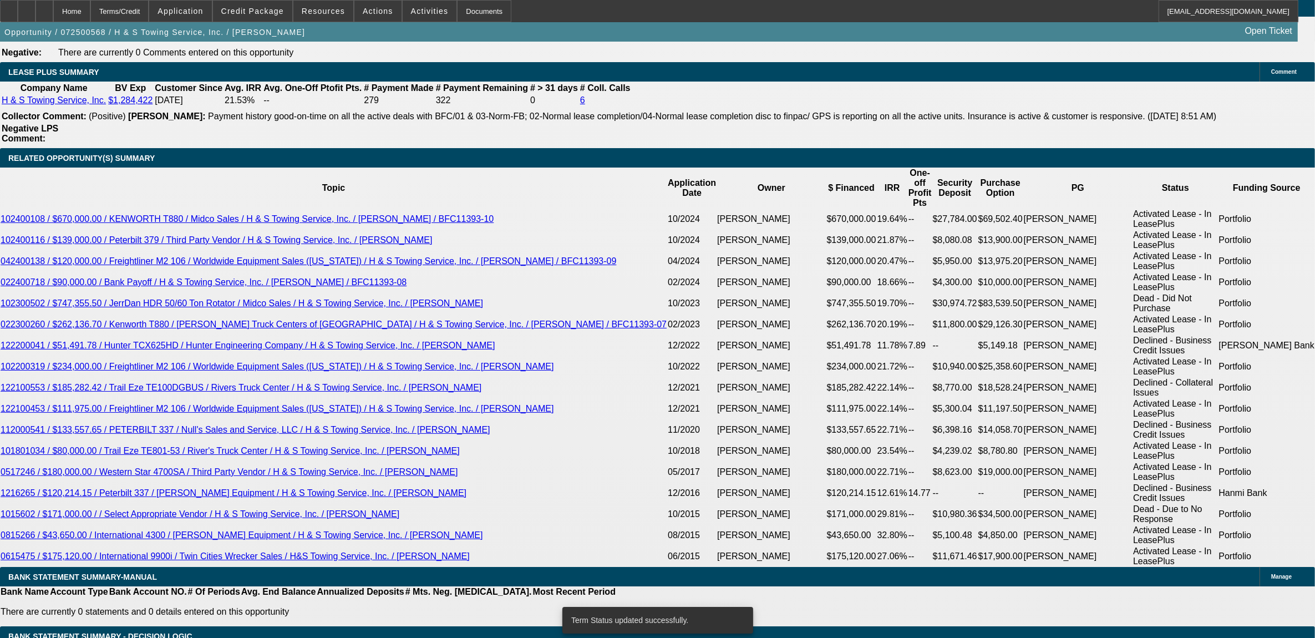
select select "0"
select select "2"
select select "0.1"
select select "4"
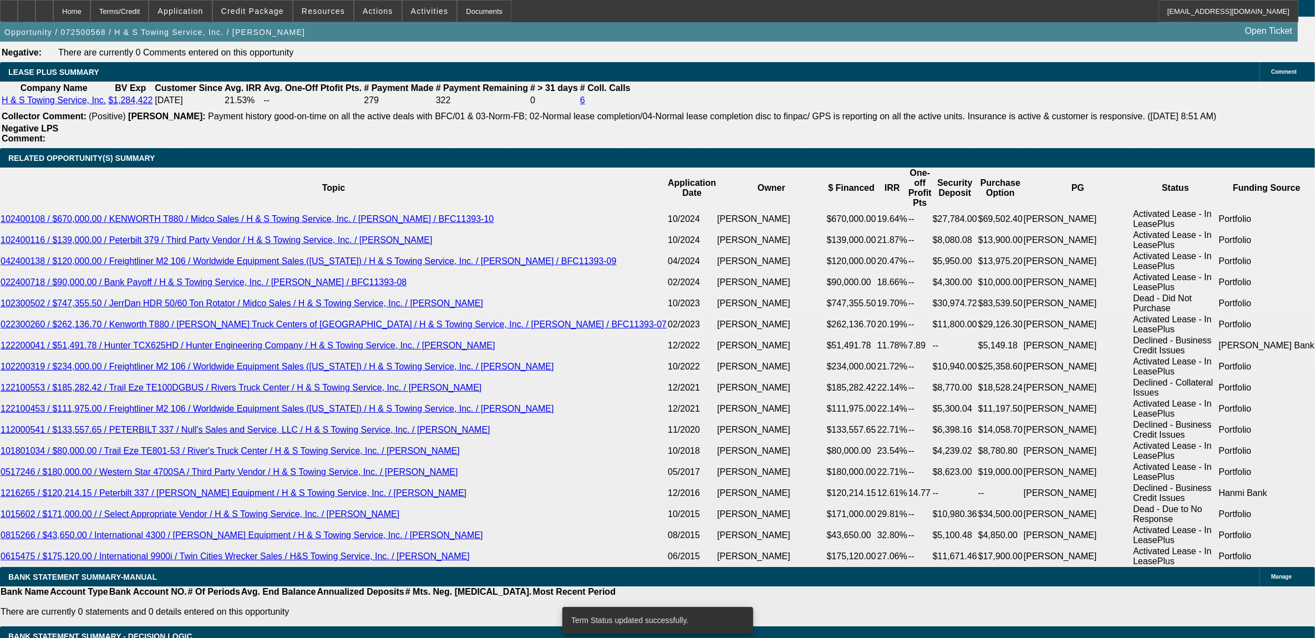
select select "0"
select select "2"
select select "0.1"
select select "4"
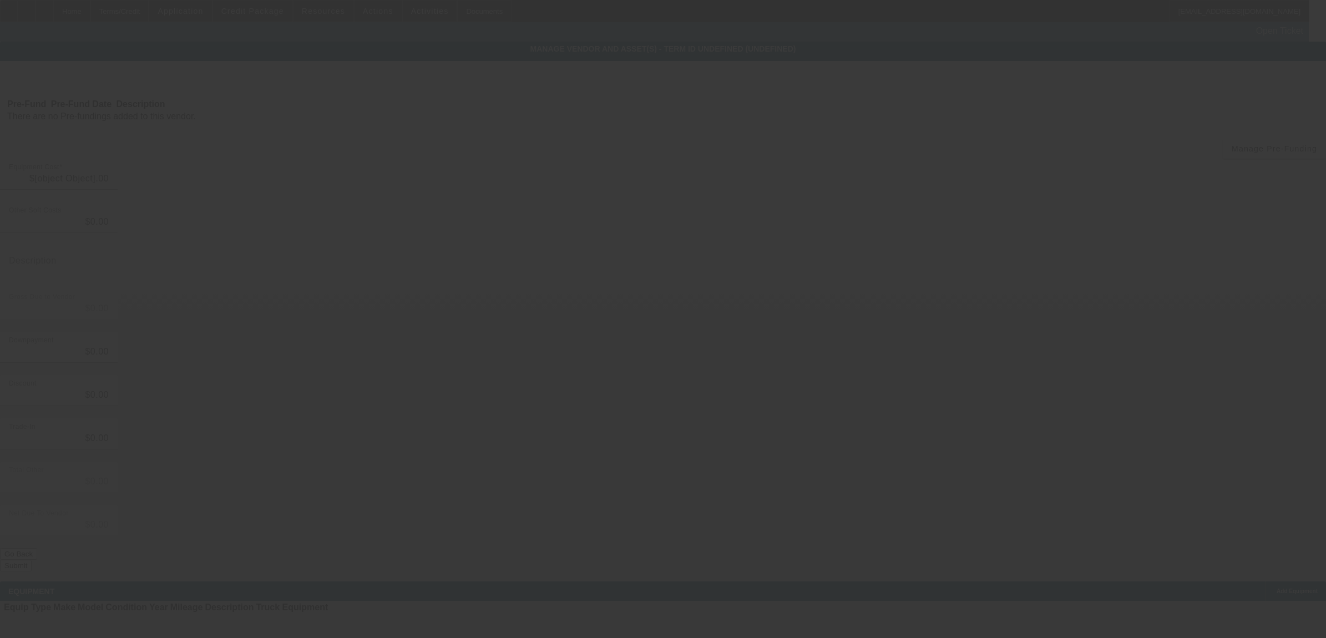
type input "$265,000.00"
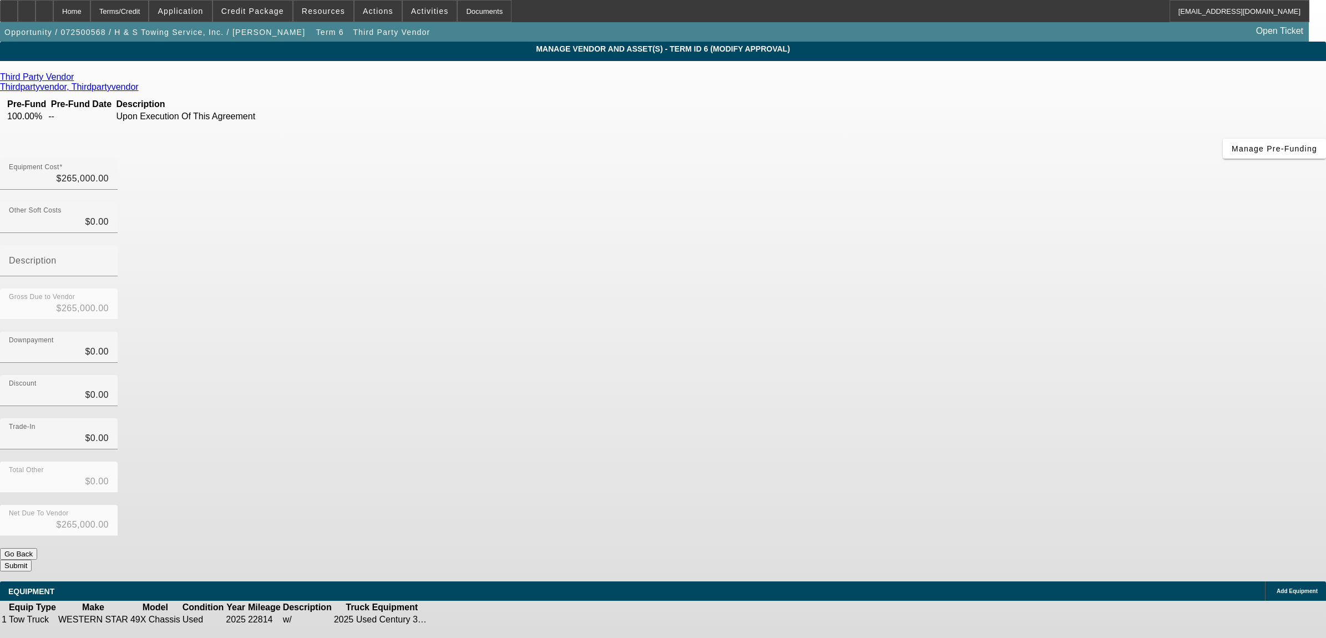
click at [77, 78] on icon at bounding box center [77, 76] width 0 height 9
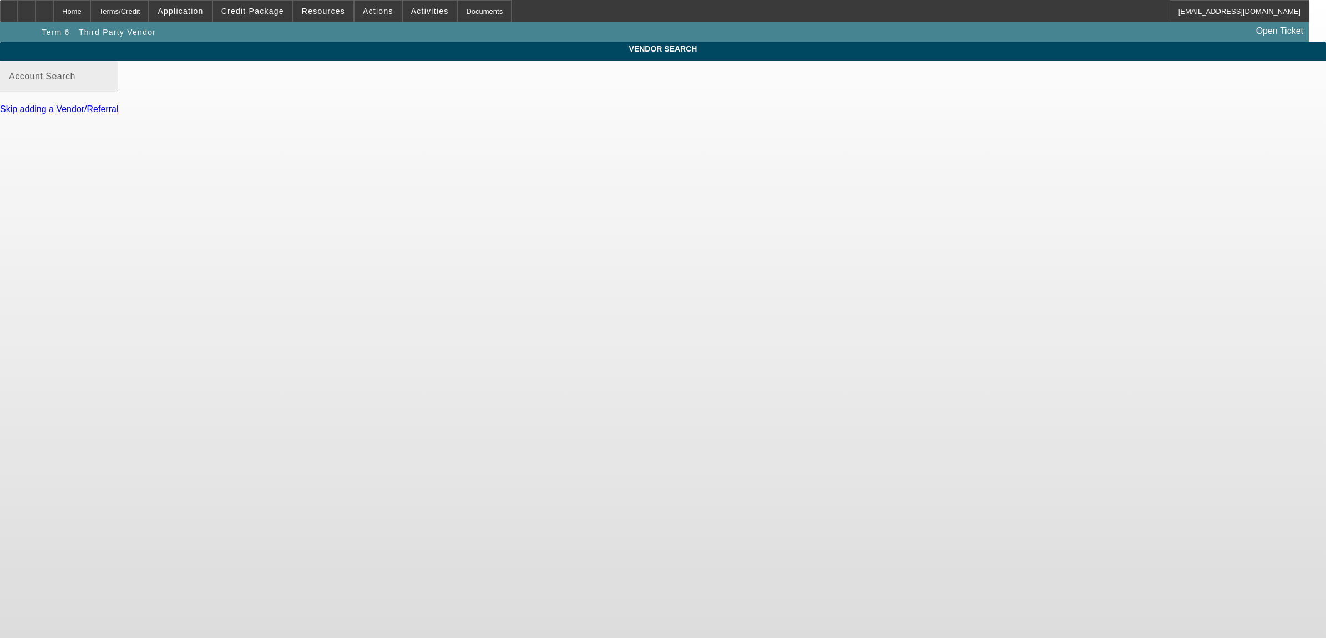
click at [109, 88] on input "Account Search" at bounding box center [59, 80] width 100 height 13
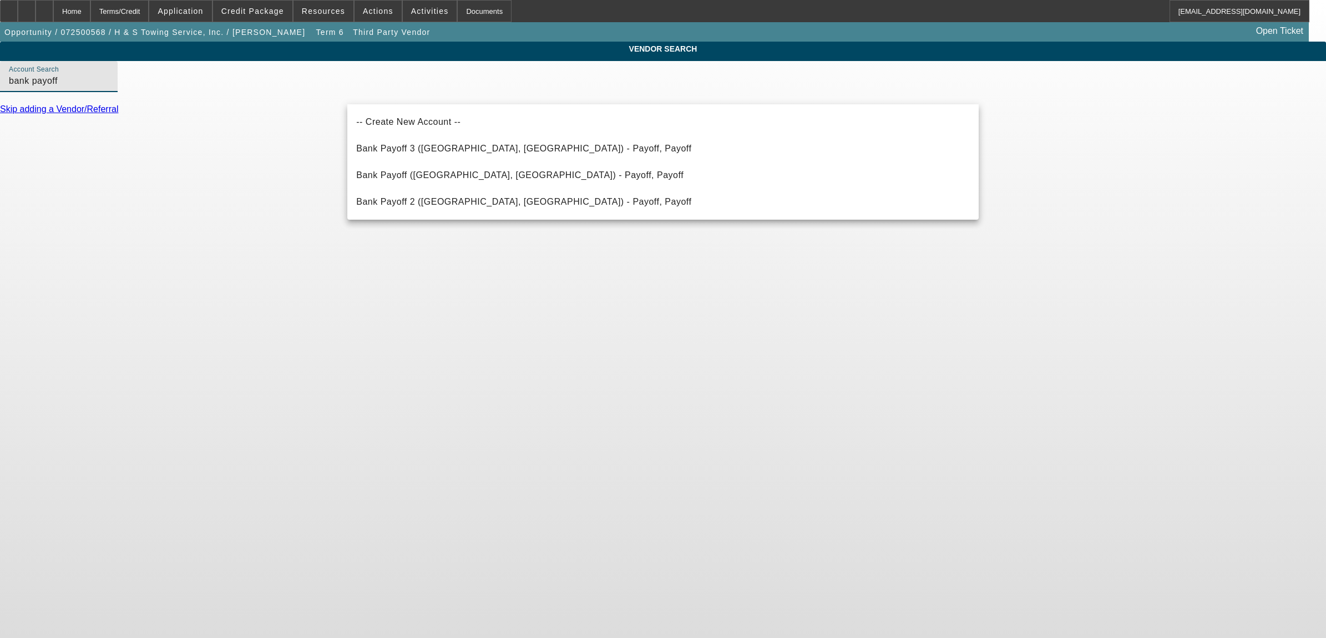
click at [428, 148] on span "Bank Payoff 3 (Northbrook, IL) - Payoff, Payoff" at bounding box center [523, 148] width 335 height 9
type input "Bank Payoff 3 (Northbrook, IL) - Payoff, Payoff"
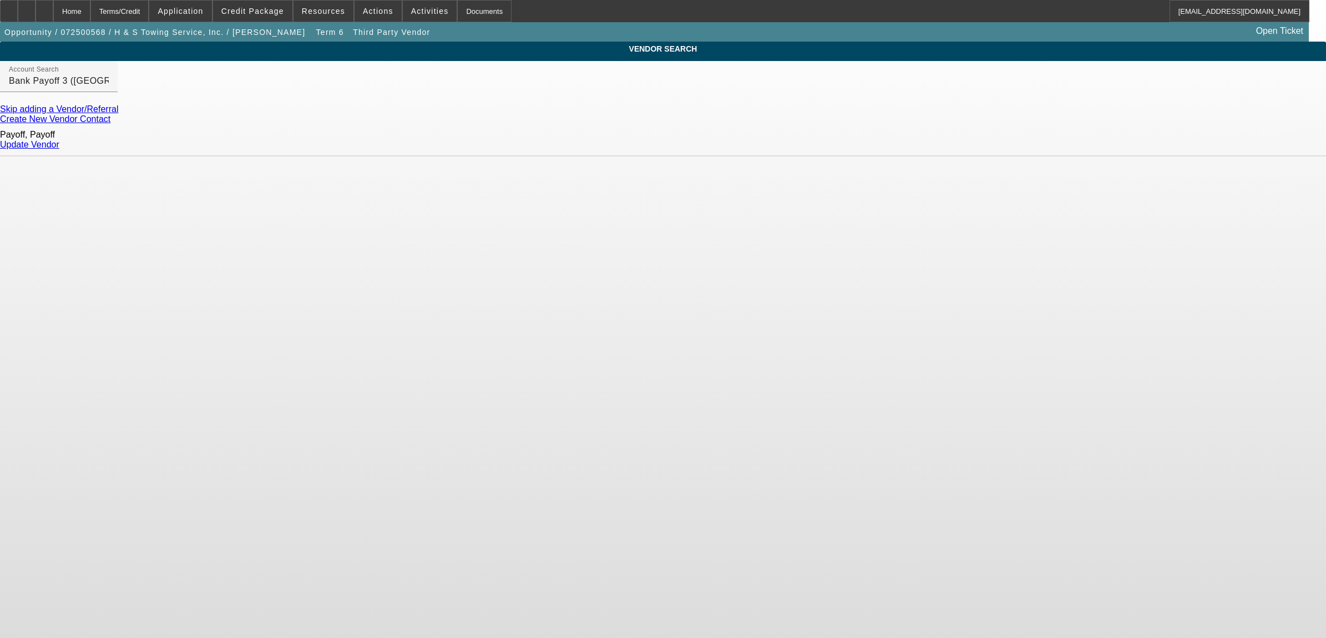
click at [110, 120] on link "Create New Vendor Contact" at bounding box center [55, 118] width 110 height 9
click at [941, 140] on div "Update Vendor" at bounding box center [663, 145] width 1326 height 10
click at [949, 140] on div "Update Vendor" at bounding box center [663, 145] width 1326 height 10
click at [948, 140] on div "Update Vendor" at bounding box center [663, 145] width 1326 height 10
click at [59, 140] on link "Update Vendor" at bounding box center [29, 144] width 59 height 9
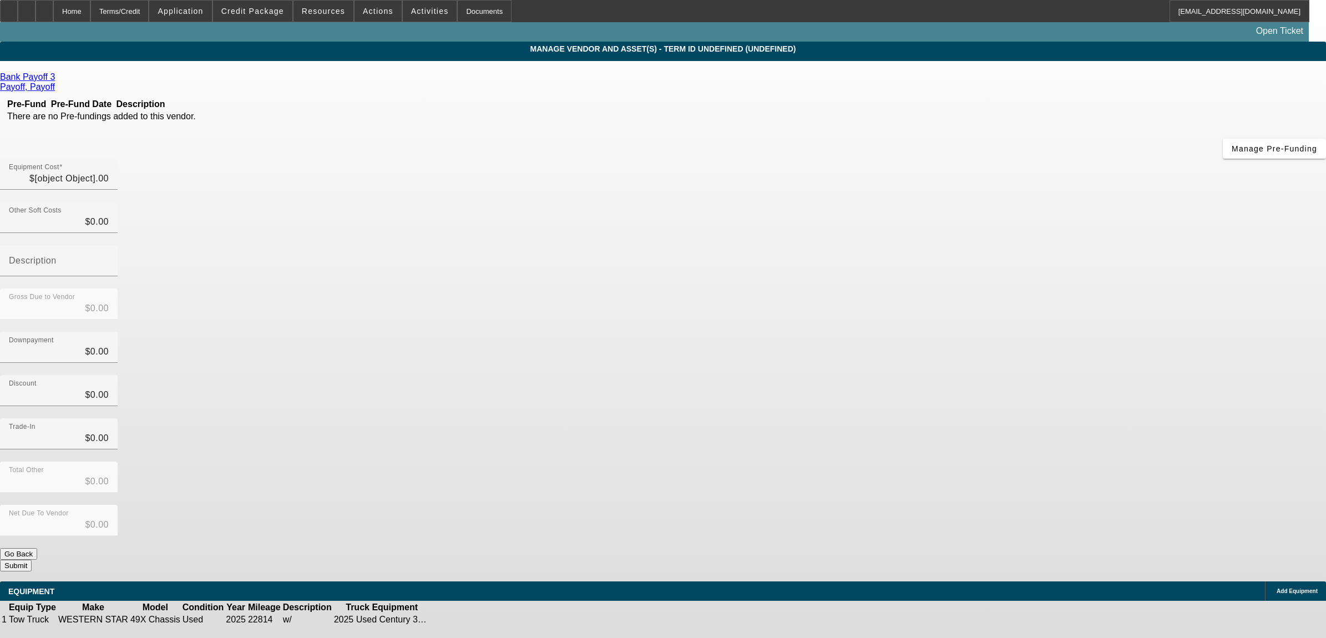
type input "$265,000.00"
click at [120, 26] on span "button" at bounding box center [155, 32] width 310 height 27
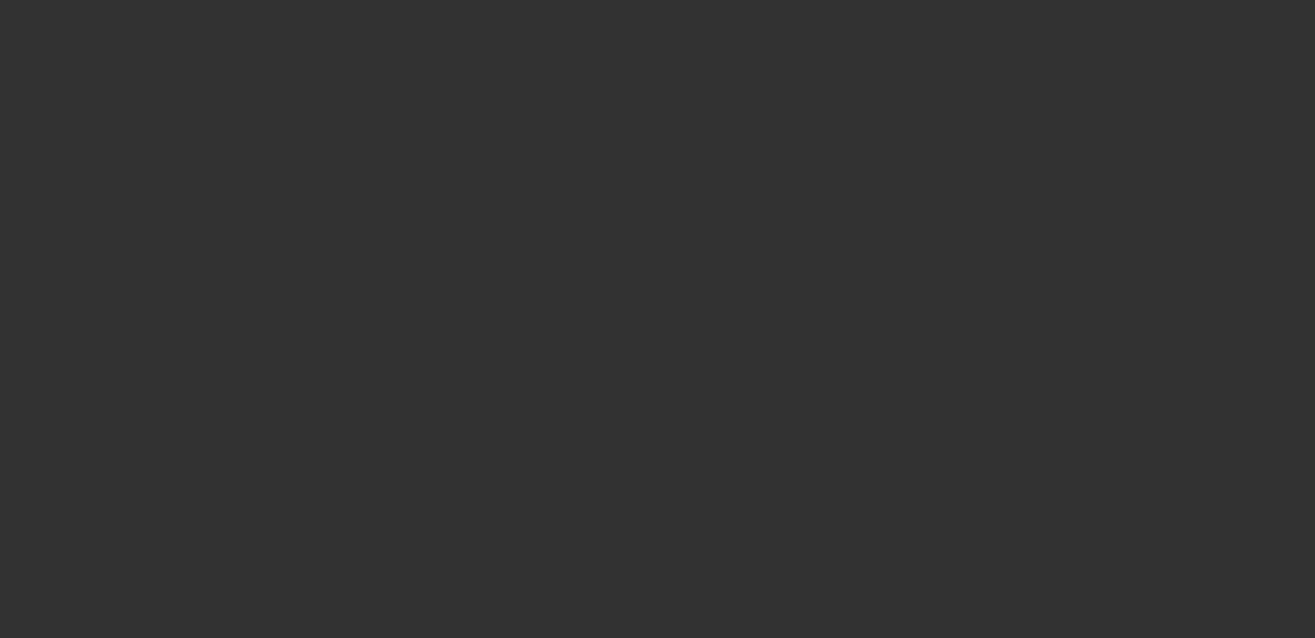
click at [100, 16] on div at bounding box center [657, 319] width 1315 height 638
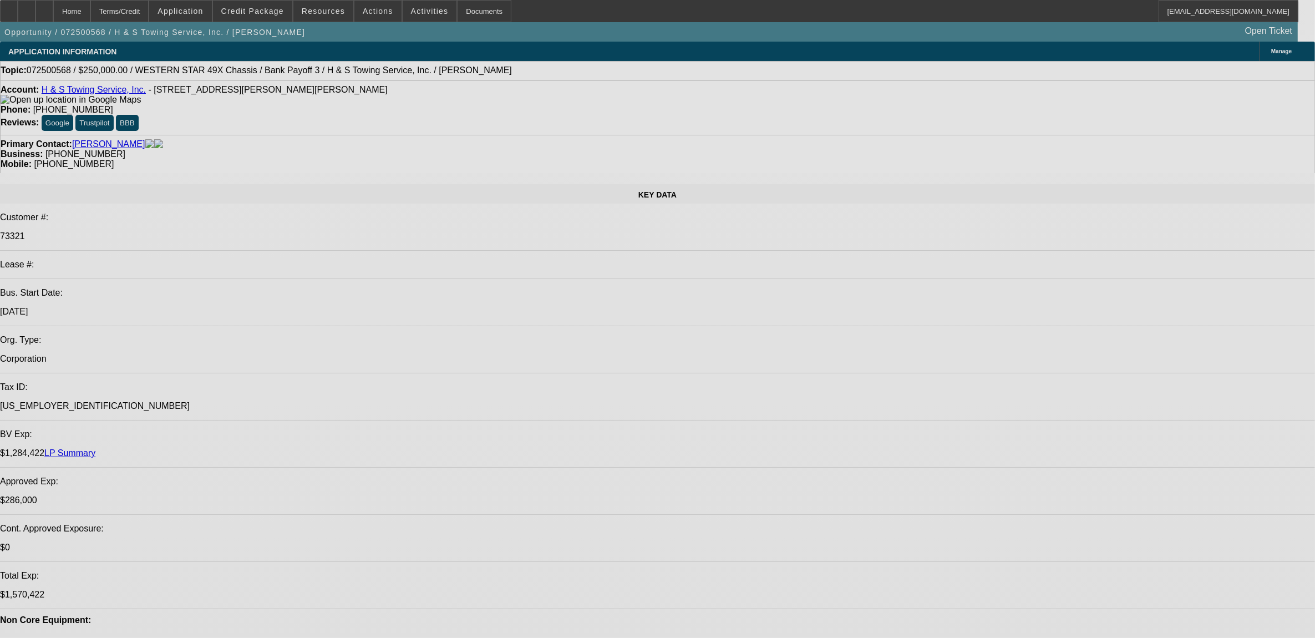
select select "0"
select select "2"
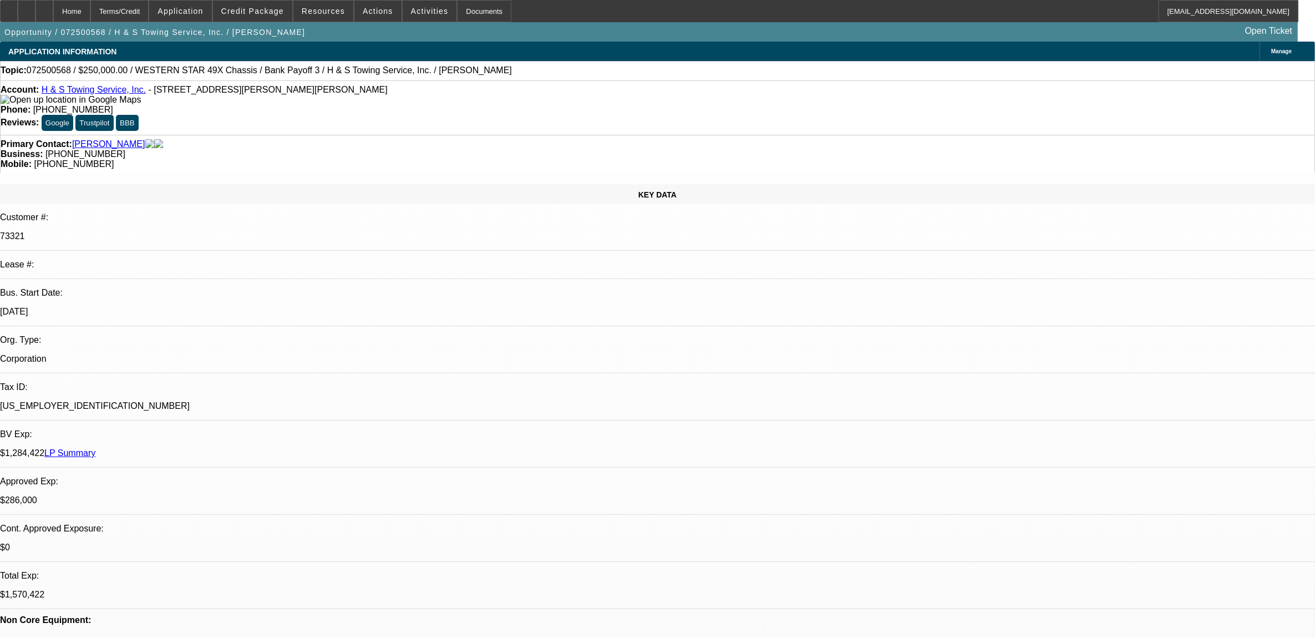
select select "2"
select select "0.1"
select select "4"
select select "0"
select select "2"
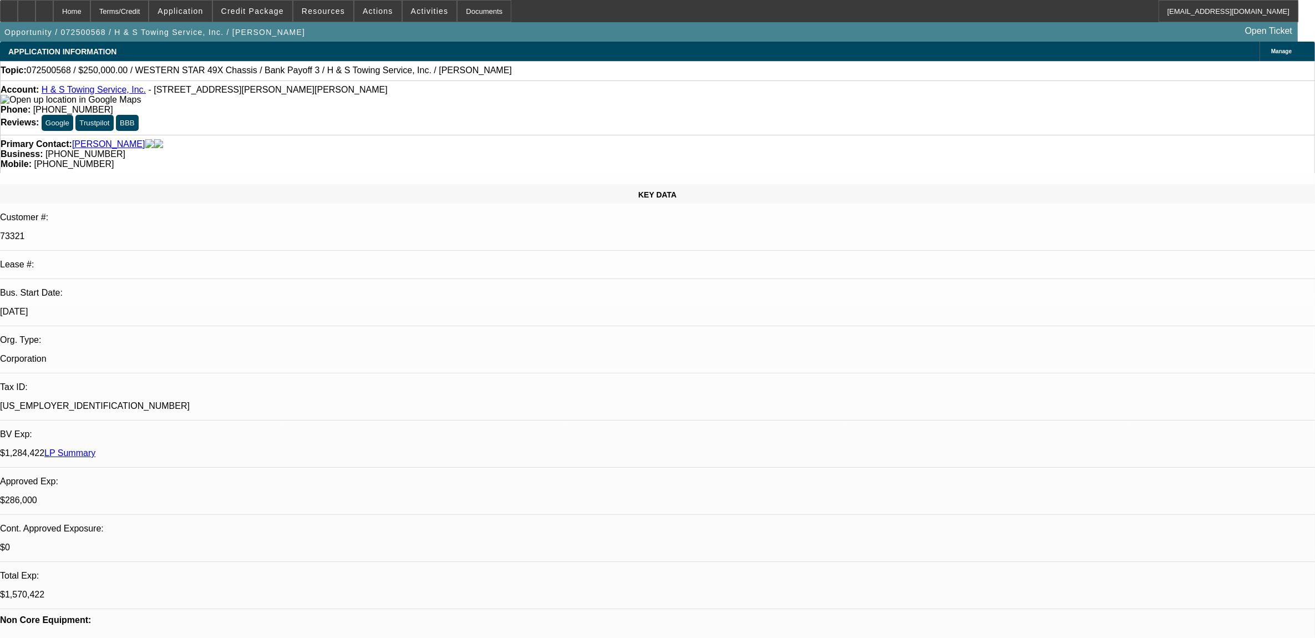
select select "2"
select select "0.1"
select select "4"
select select "0"
select select "2"
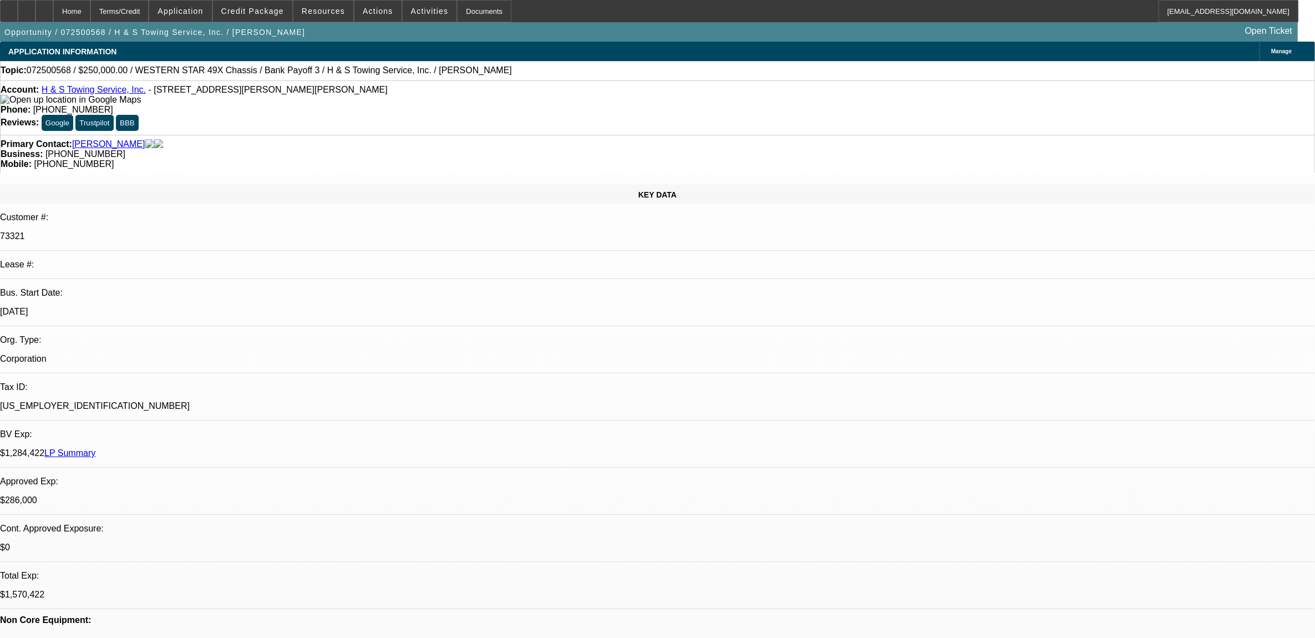
select select "2"
select select "0.1"
select select "4"
select select "0"
select select "2"
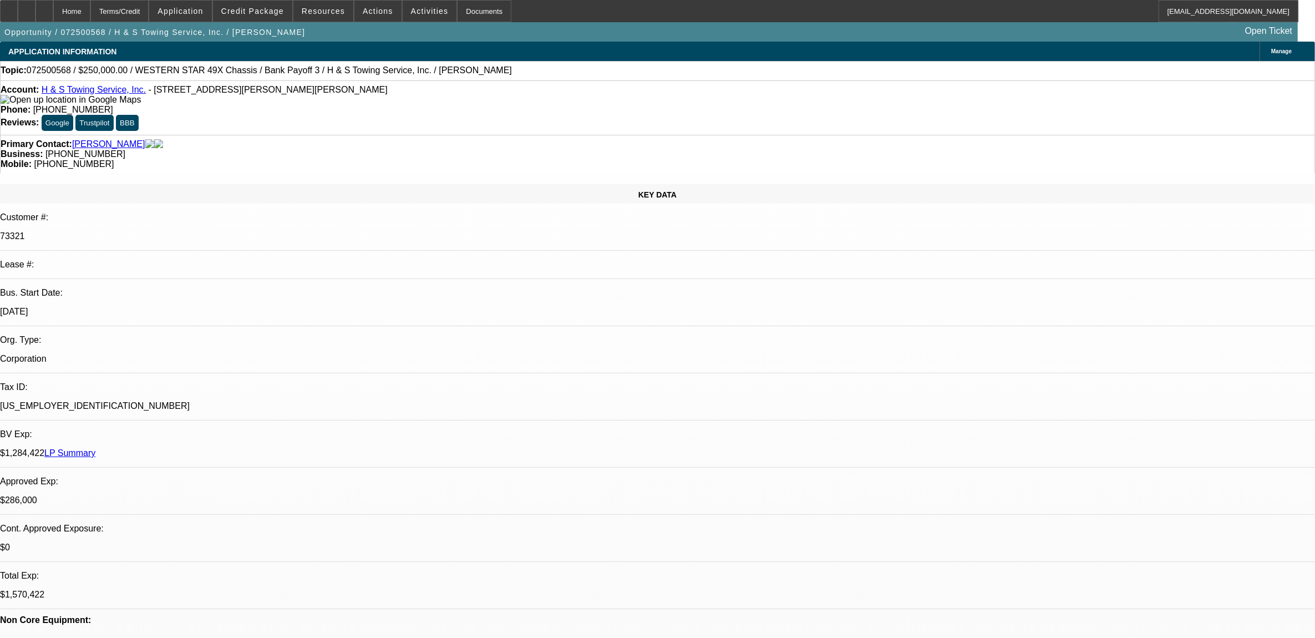
select select "2"
select select "0.1"
select select "4"
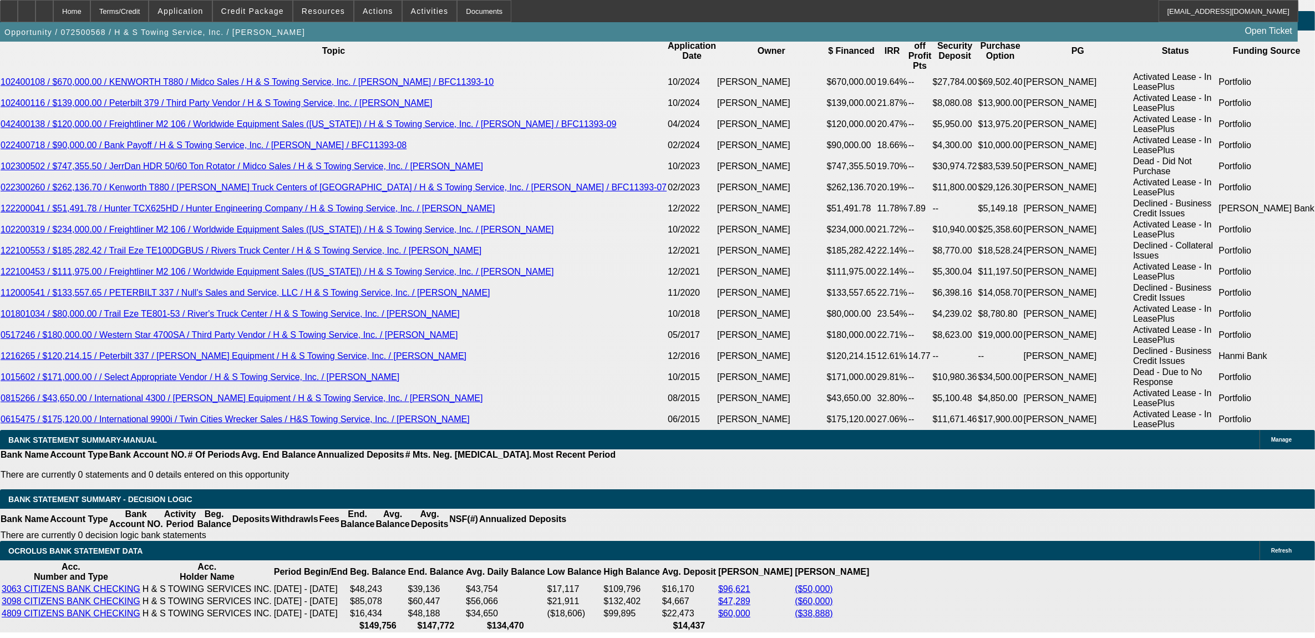
scroll to position [2011, 0]
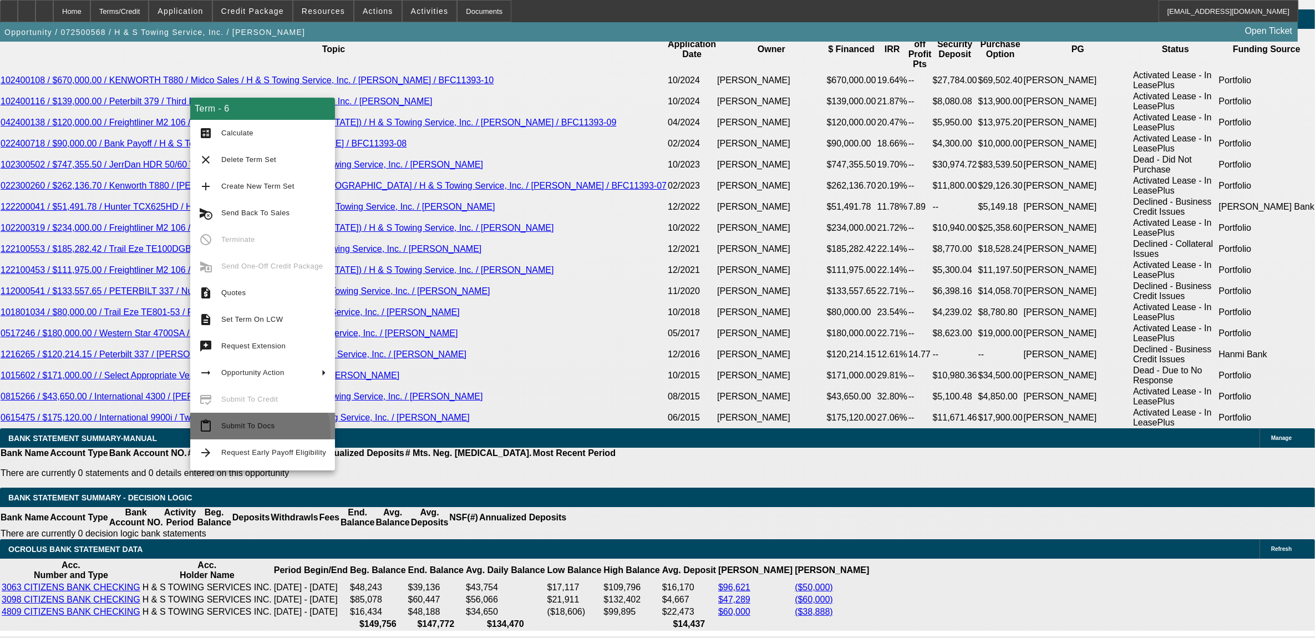
click at [249, 432] on span "Submit To Docs" at bounding box center [273, 425] width 105 height 13
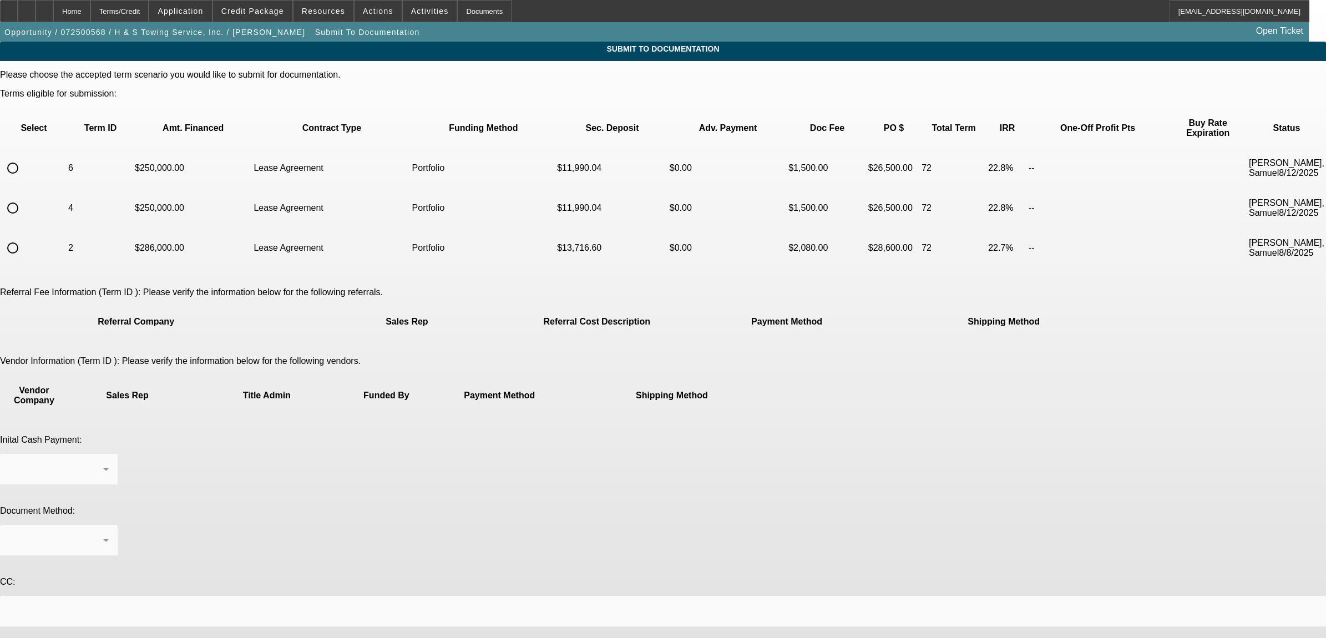
click at [24, 157] on input "radio" at bounding box center [13, 168] width 22 height 22
radio input "true"
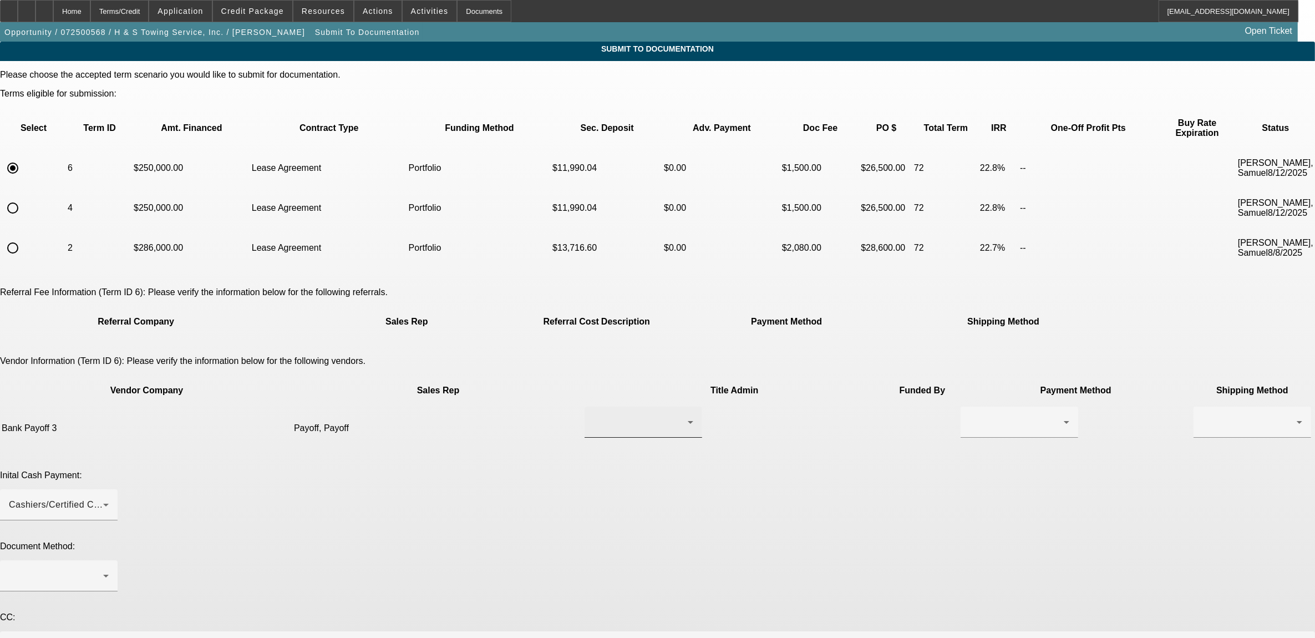
click at [596, 416] on div at bounding box center [641, 422] width 94 height 13
drag, startPoint x: 581, startPoint y: 405, endPoint x: 616, endPoint y: 390, distance: 37.5
click at [586, 404] on span "Payoff, Payoff" at bounding box center [579, 401] width 59 height 13
click at [970, 407] on div at bounding box center [1020, 422] width 100 height 31
click at [743, 422] on span "Wire Transfer" at bounding box center [751, 428] width 57 height 13
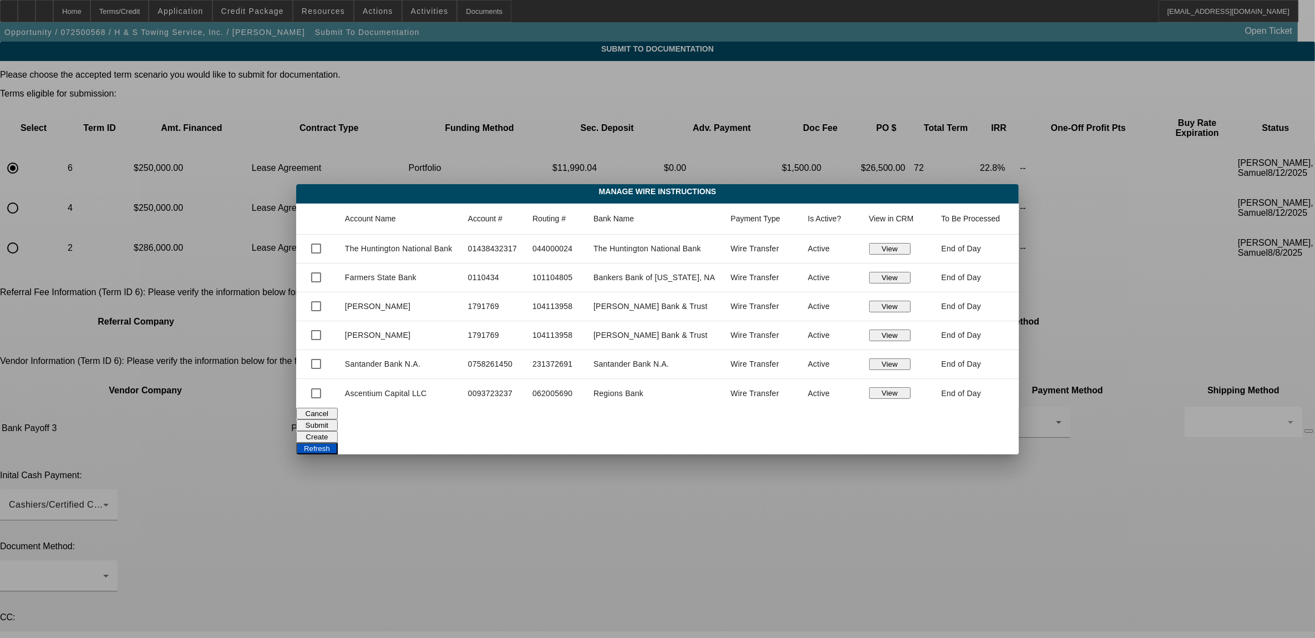
click at [338, 419] on button "Cancel" at bounding box center [317, 414] width 42 height 12
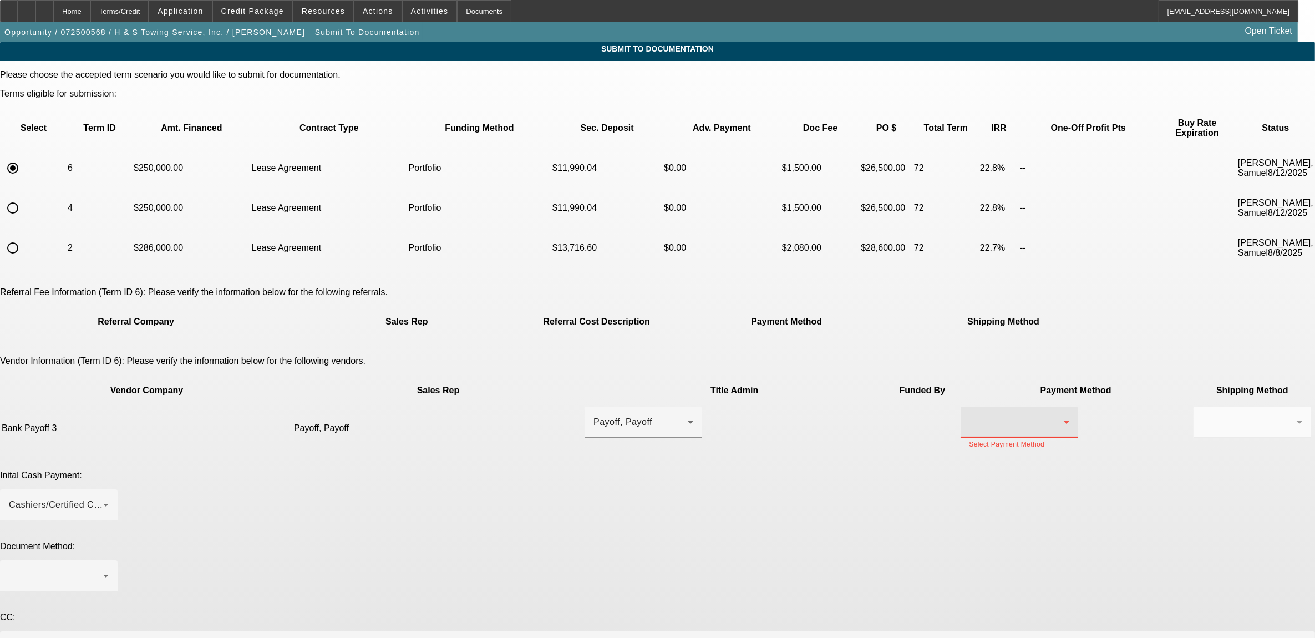
click at [970, 416] on div at bounding box center [1017, 422] width 94 height 13
click at [736, 406] on span "Check" at bounding box center [736, 401] width 27 height 13
click at [1203, 416] on div at bounding box center [1250, 422] width 94 height 13
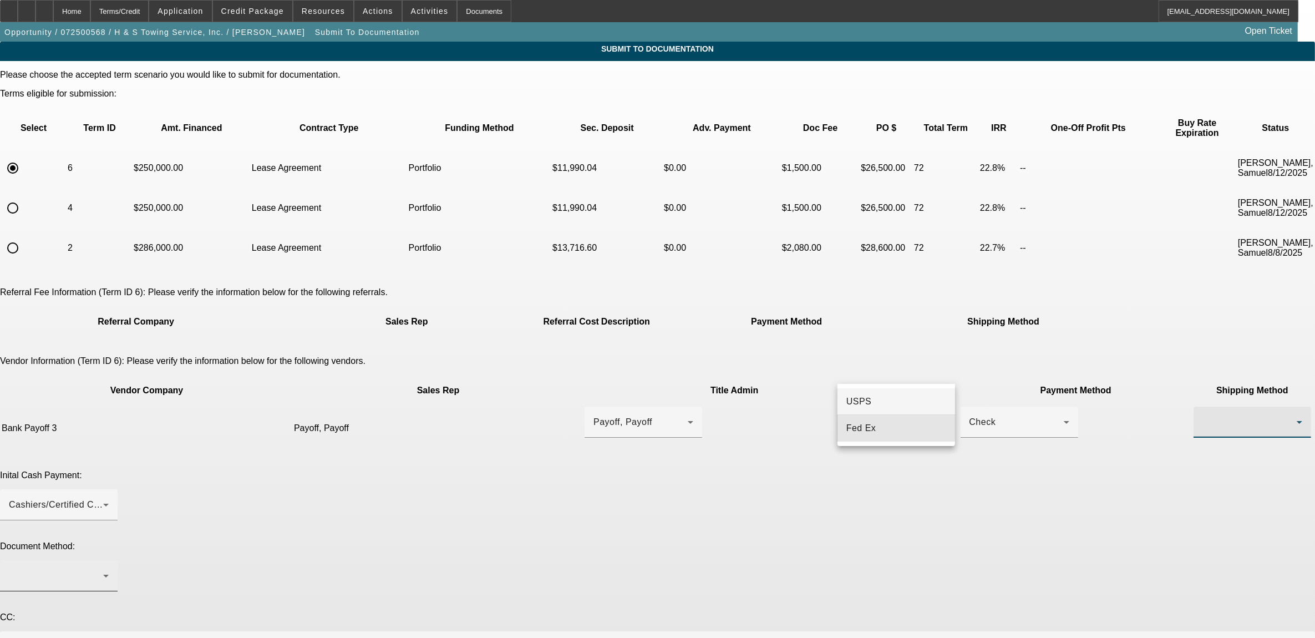
drag, startPoint x: 868, startPoint y: 423, endPoint x: 606, endPoint y: 458, distance: 264.6
click at [867, 423] on span "Fed Ex" at bounding box center [862, 428] width 30 height 13
click at [103, 498] on div "Cashiers/Certified Check" at bounding box center [56, 504] width 94 height 13
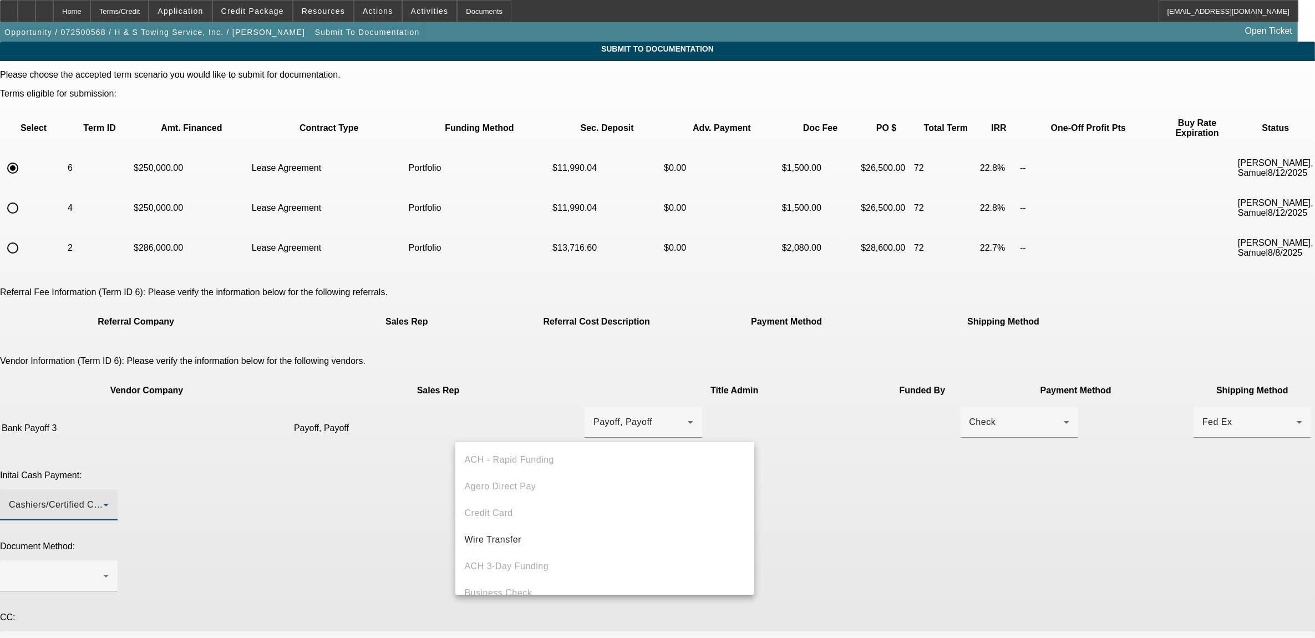
scroll to position [38, 0]
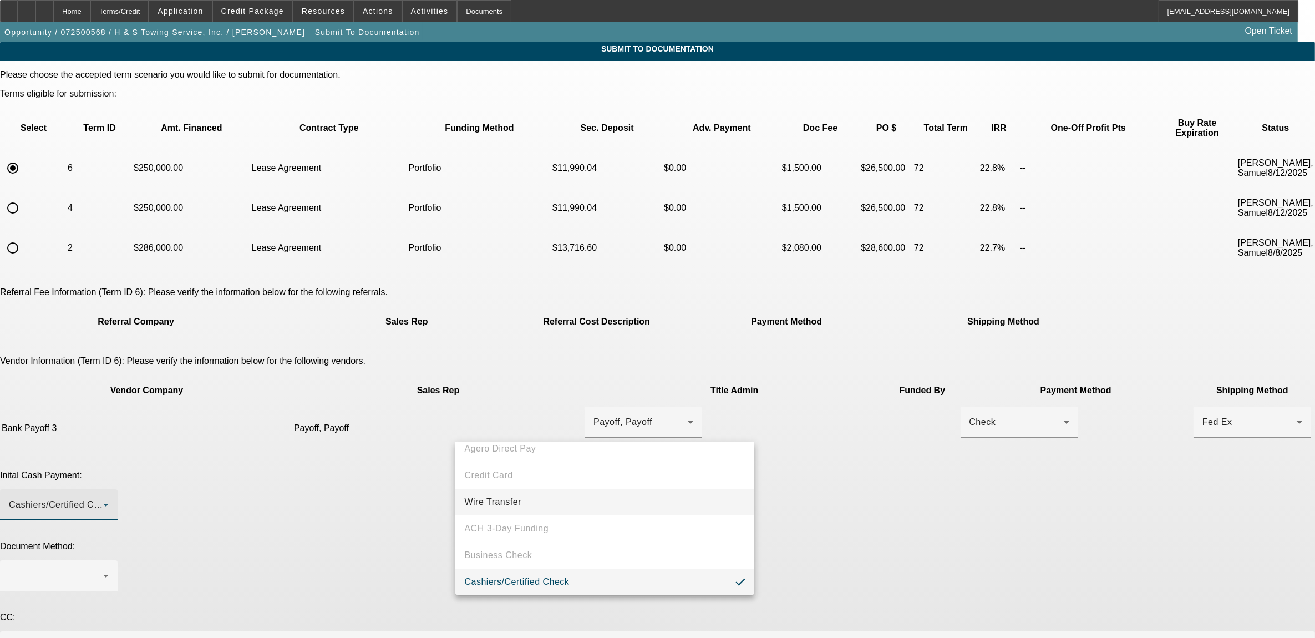
click at [495, 495] on span "Wire Transfer" at bounding box center [492, 501] width 57 height 13
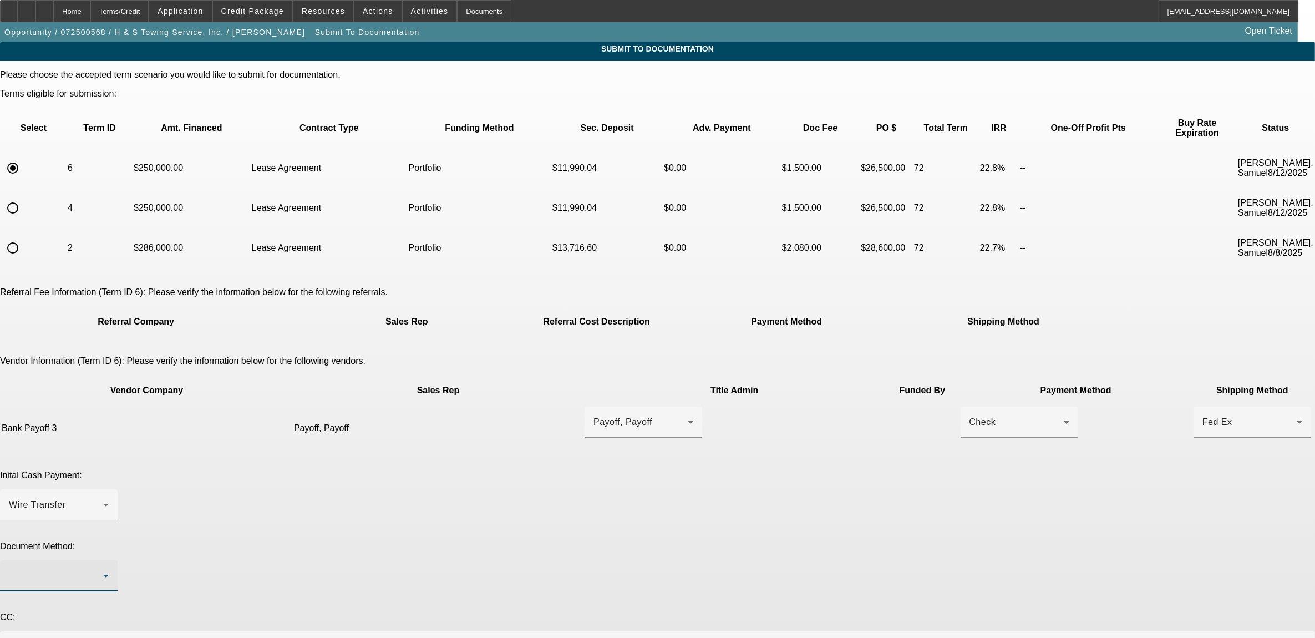
click at [103, 569] on div at bounding box center [56, 575] width 94 height 13
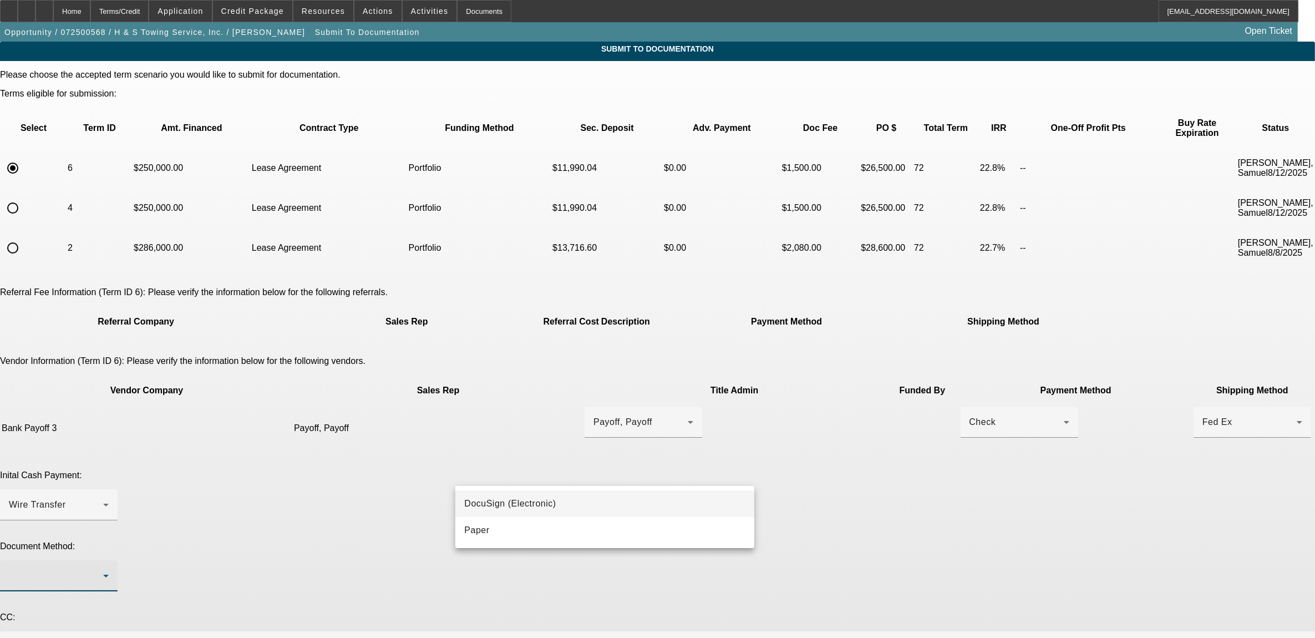
click at [502, 500] on span "DocuSign (Electronic)" at bounding box center [510, 503] width 92 height 13
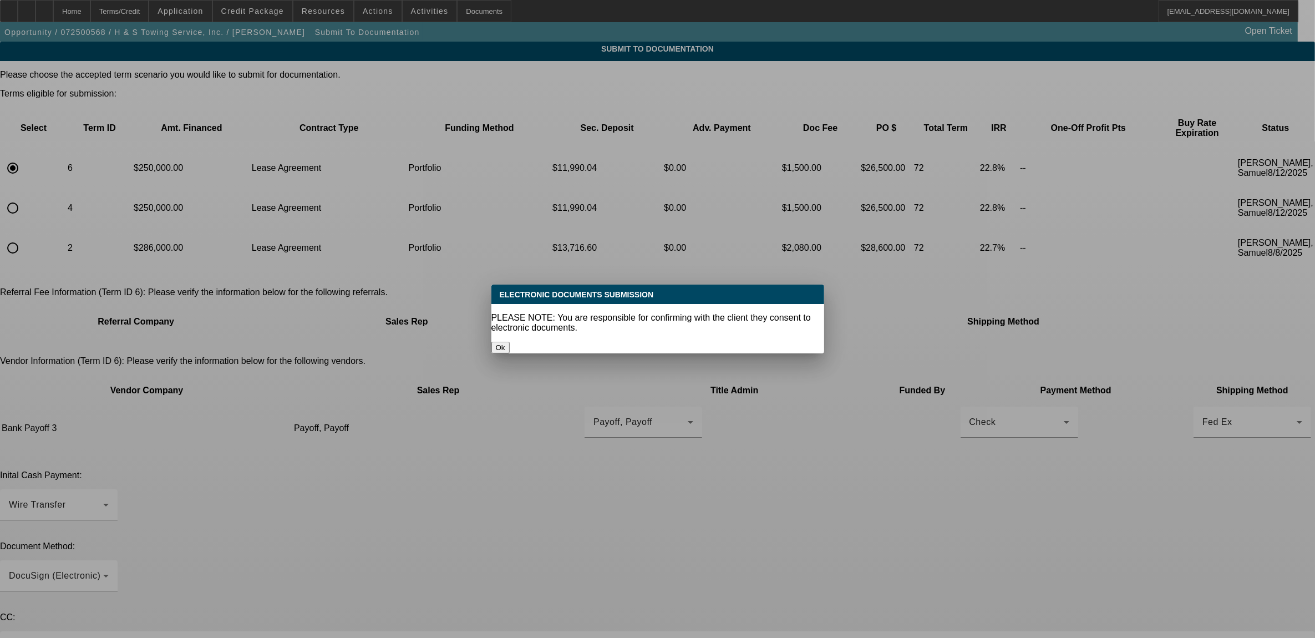
drag, startPoint x: 670, startPoint y: 330, endPoint x: 541, endPoint y: 538, distance: 244.6
click at [510, 342] on button "Ok" at bounding box center [501, 348] width 18 height 12
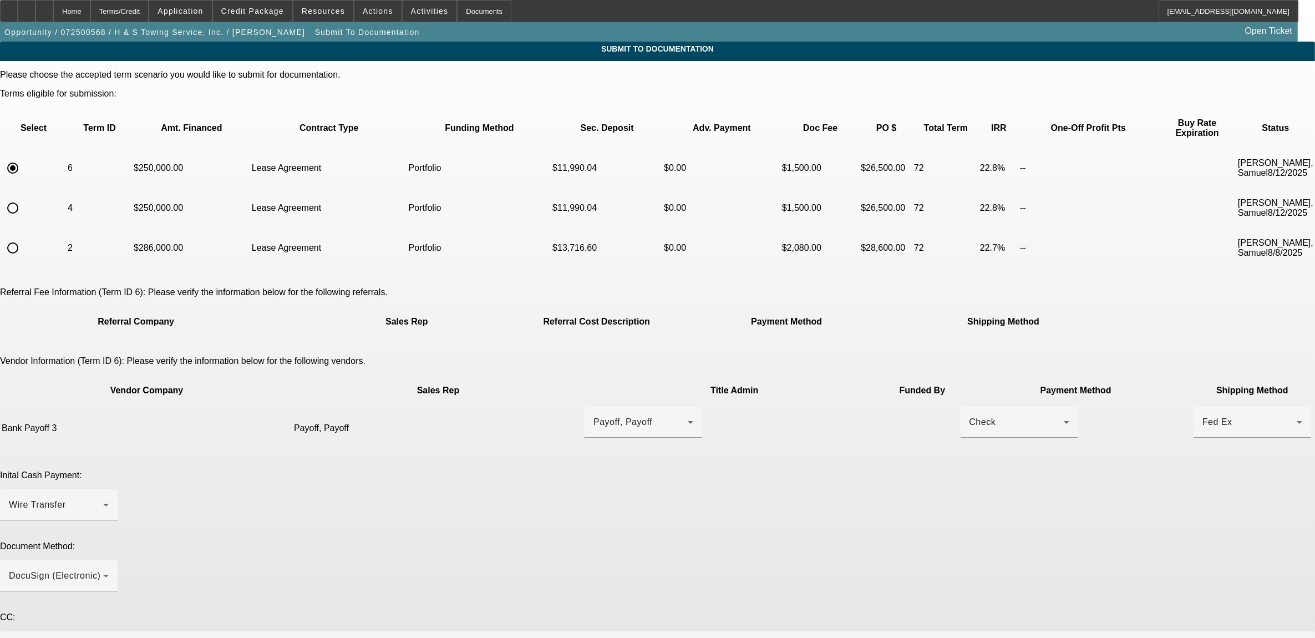
paste textarea "***current customer *** inspection on truck already cleared, inspection and gps…"
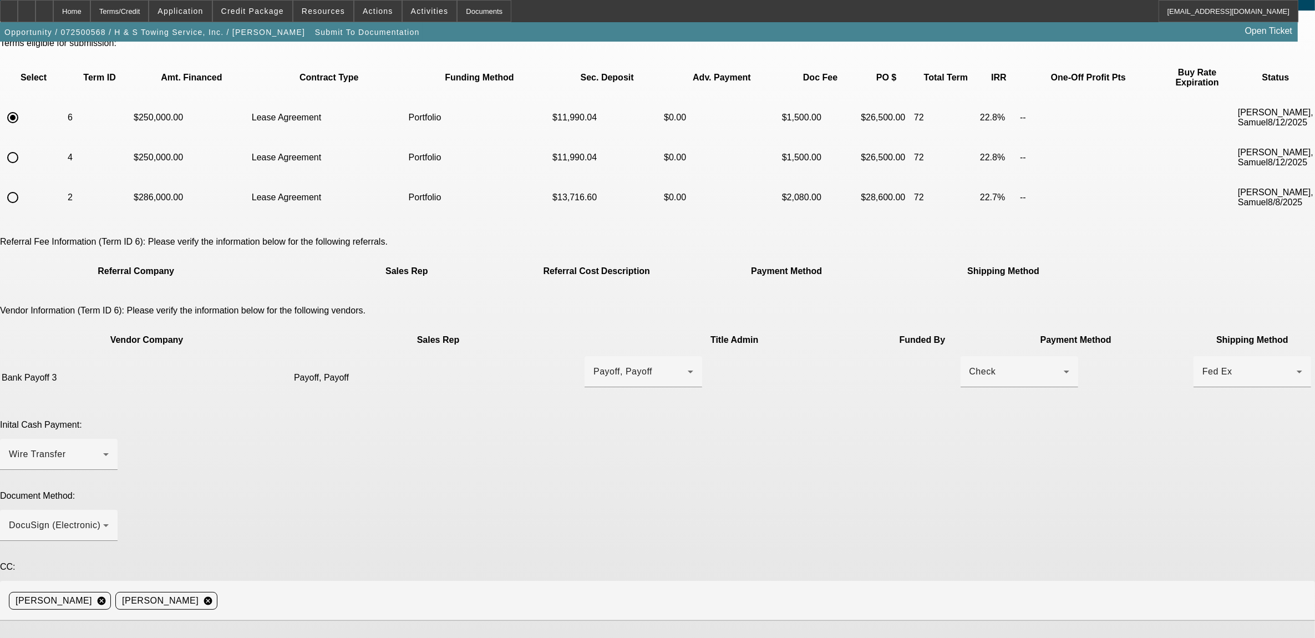
scroll to position [94, 0]
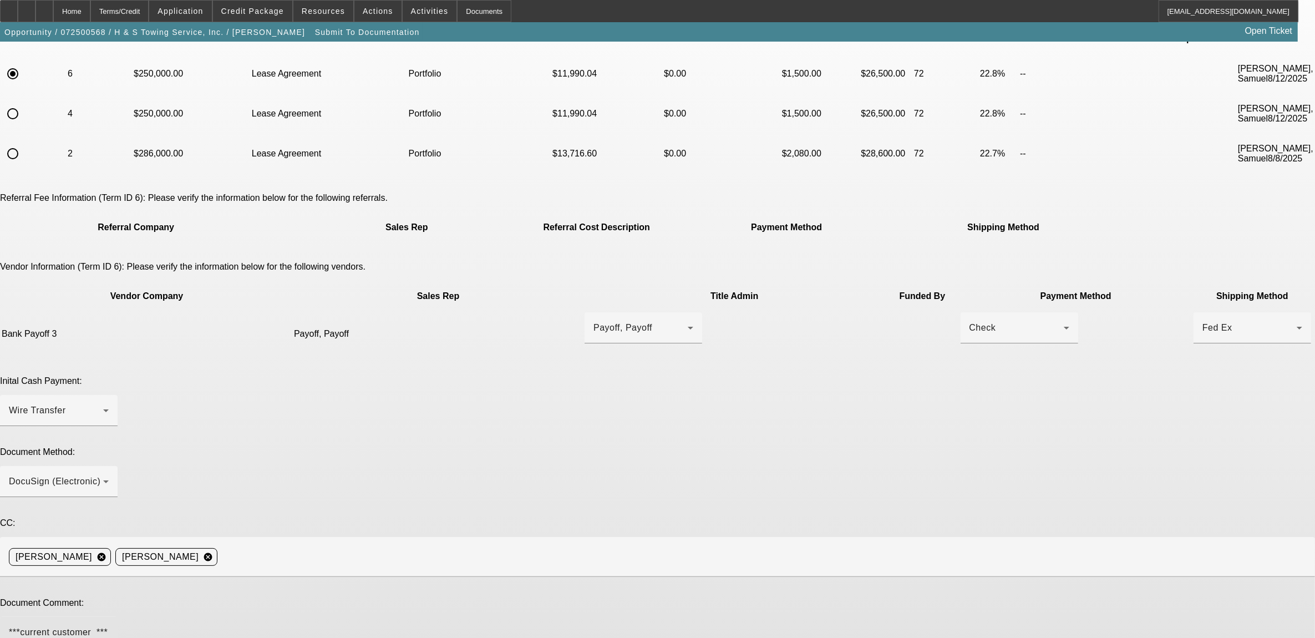
type textarea "***current customer *** inspection on truck already cleared, inspection and gps…"
type textarea "bank payoff instead of third party."
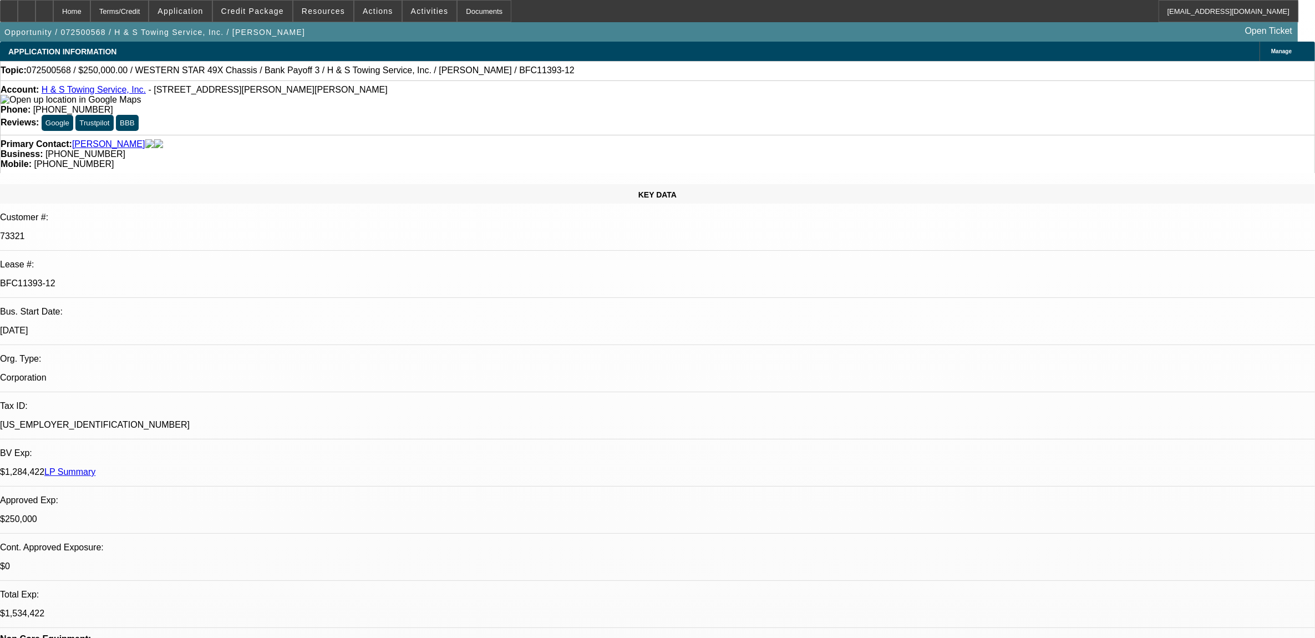
select select "0"
select select "2"
select select "0.1"
select select "4"
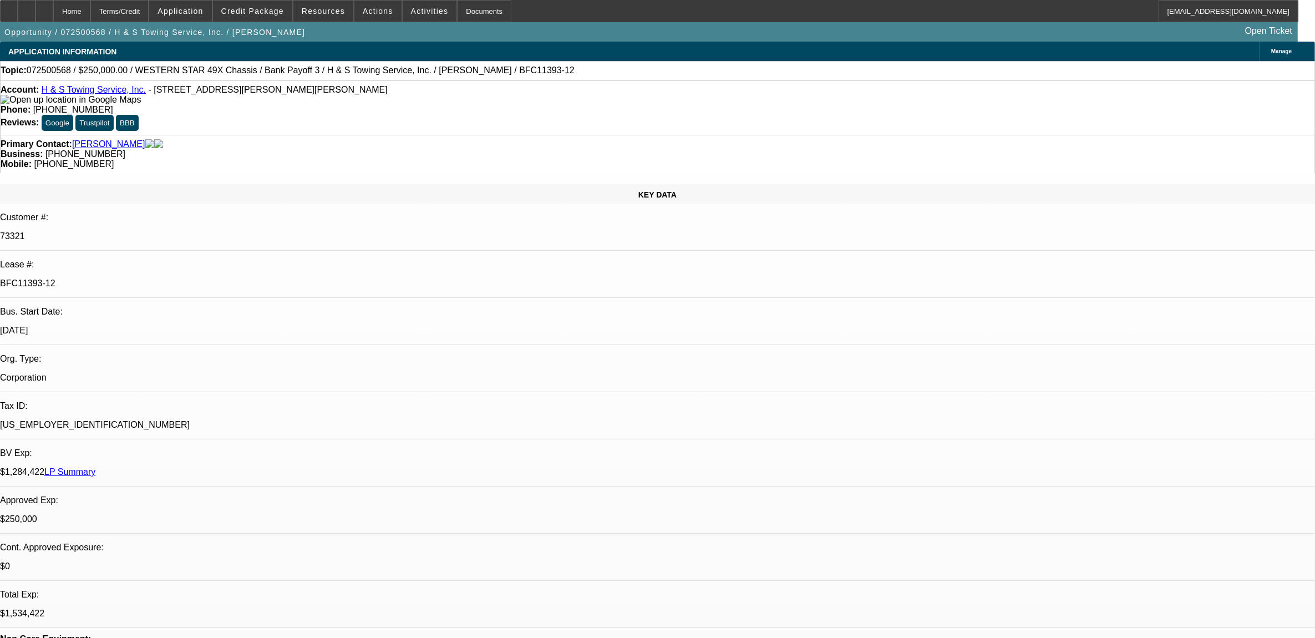
select select "0"
select select "2"
select select "0.1"
select select "4"
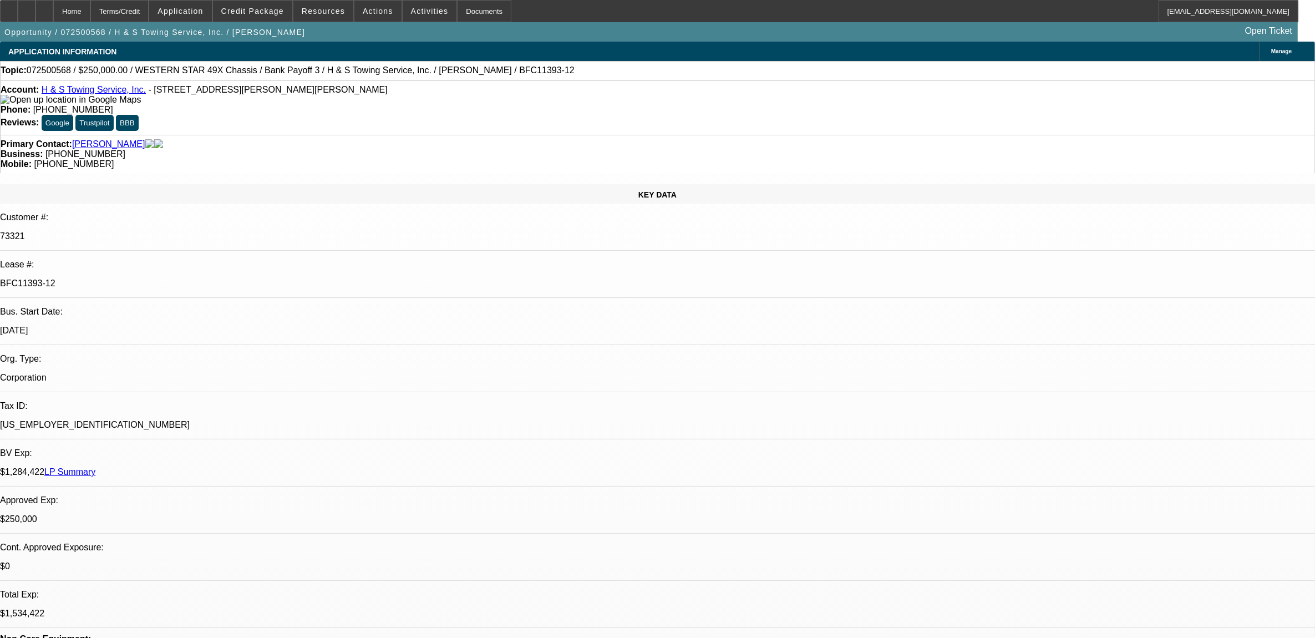
select select "0"
select select "2"
select select "0.1"
select select "4"
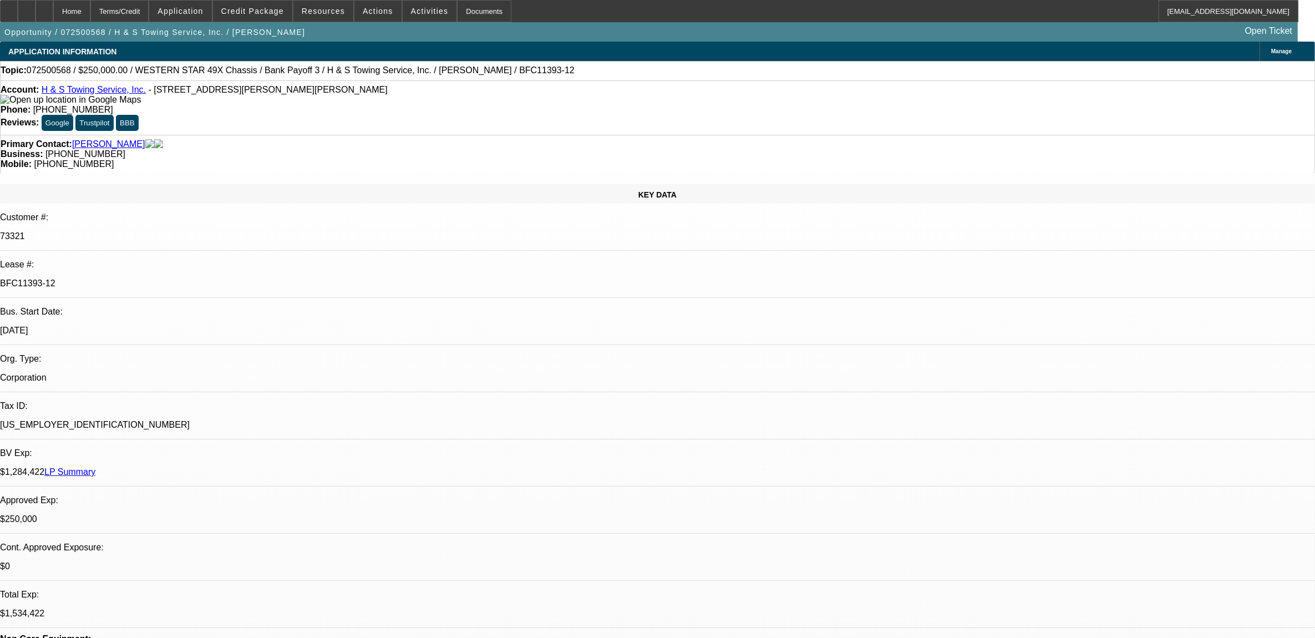
select select "0"
select select "2"
select select "0.1"
select select "4"
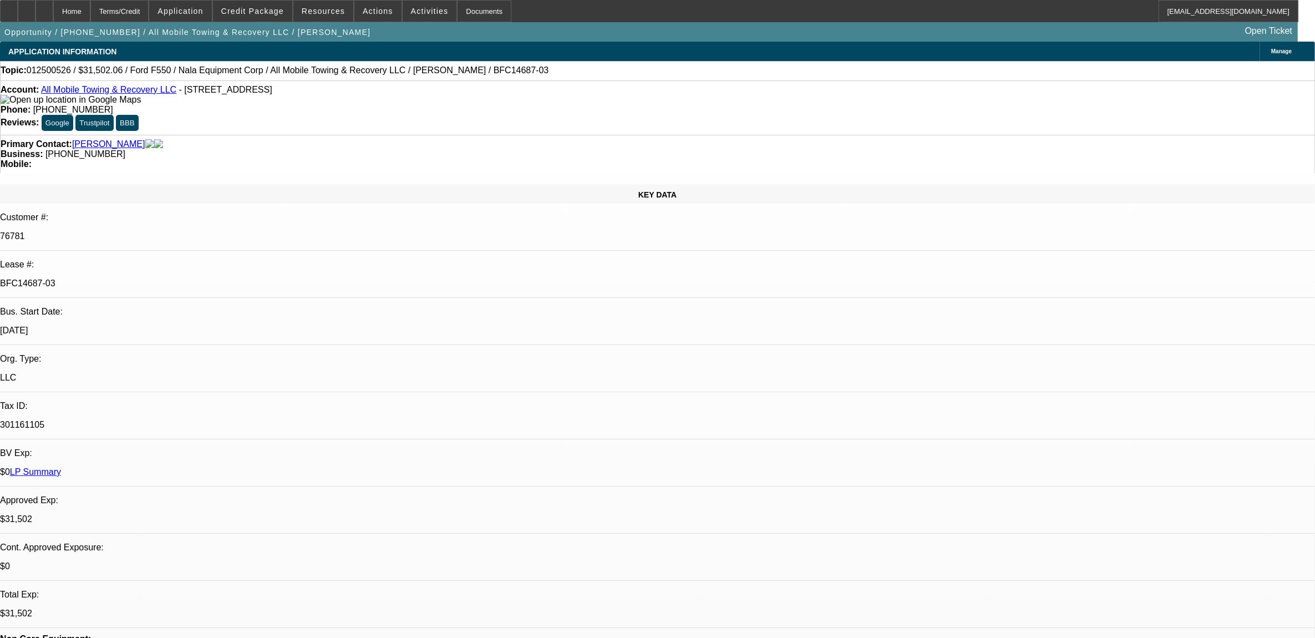
select select "0"
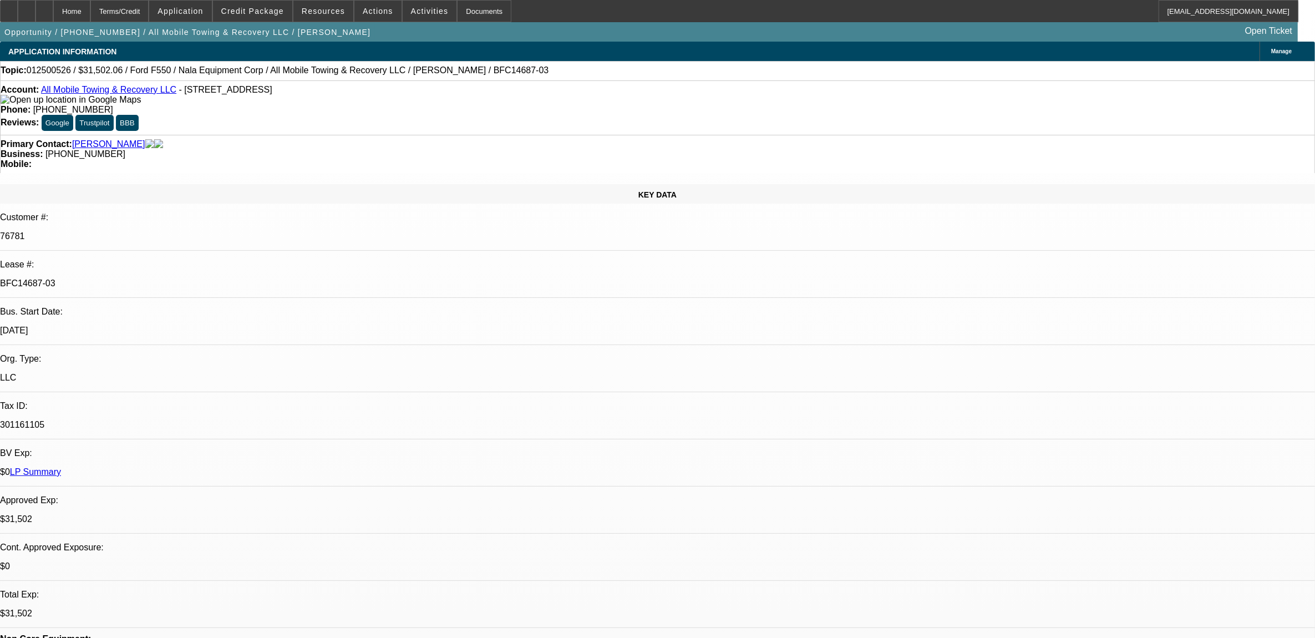
select select "0"
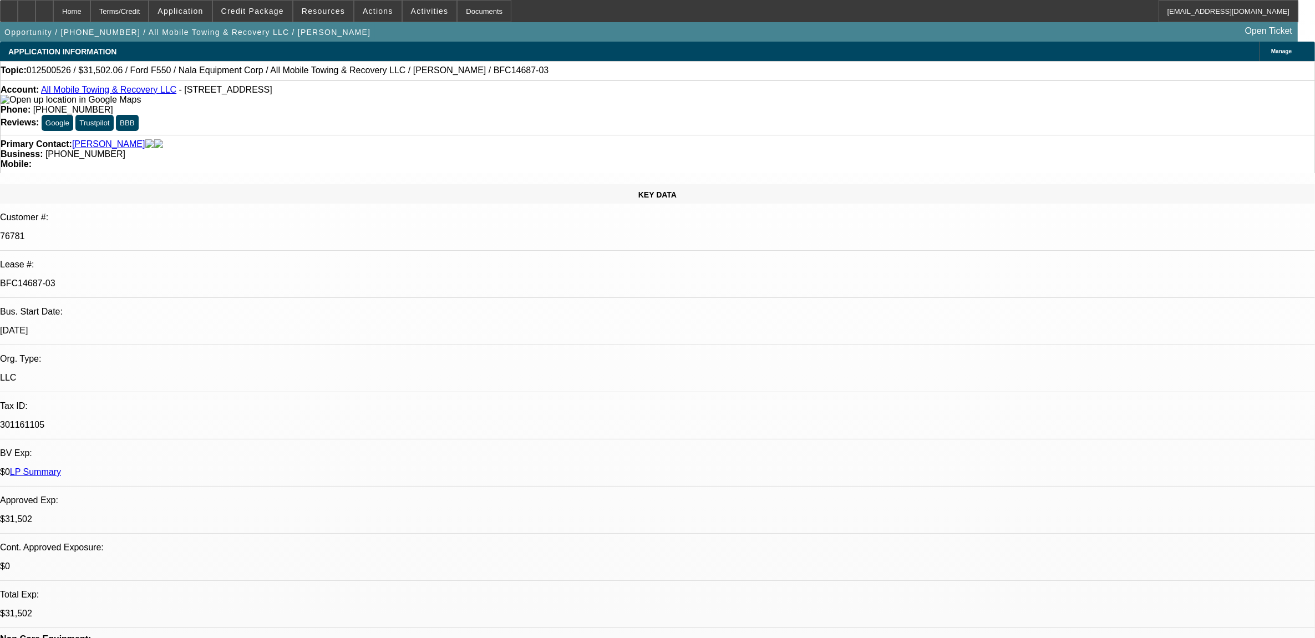
select select "0"
select select "1"
select select "2"
select select "6"
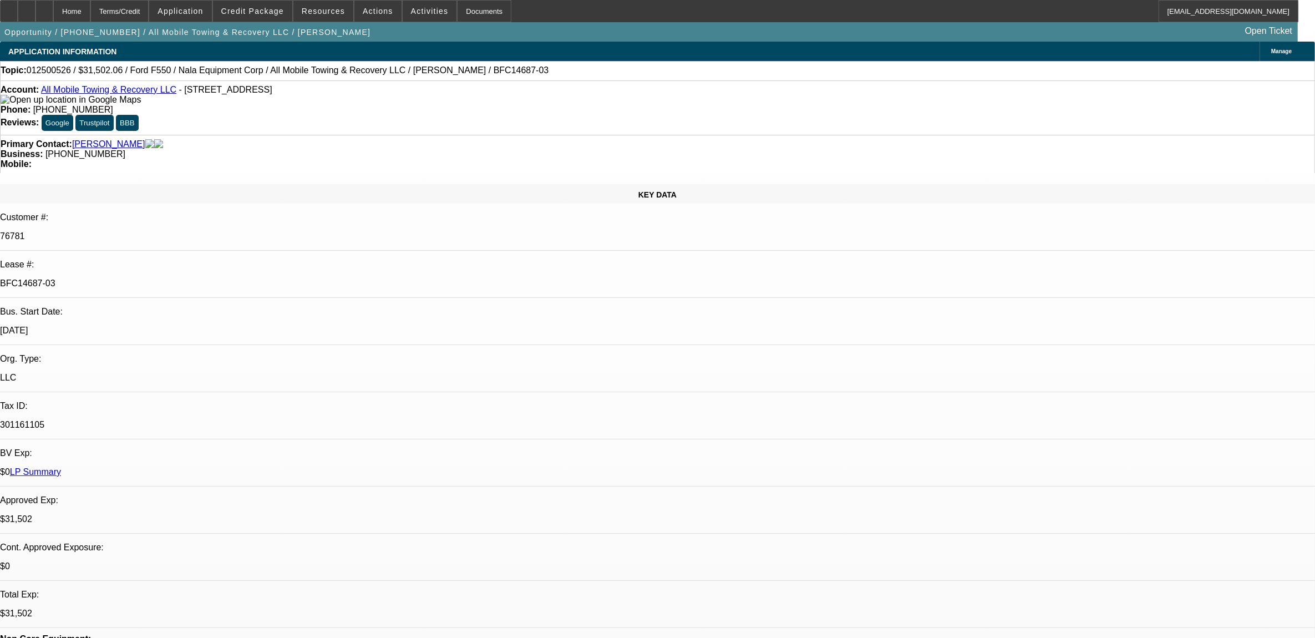
select select "1"
select select "2"
select select "6"
select select "1"
select select "2"
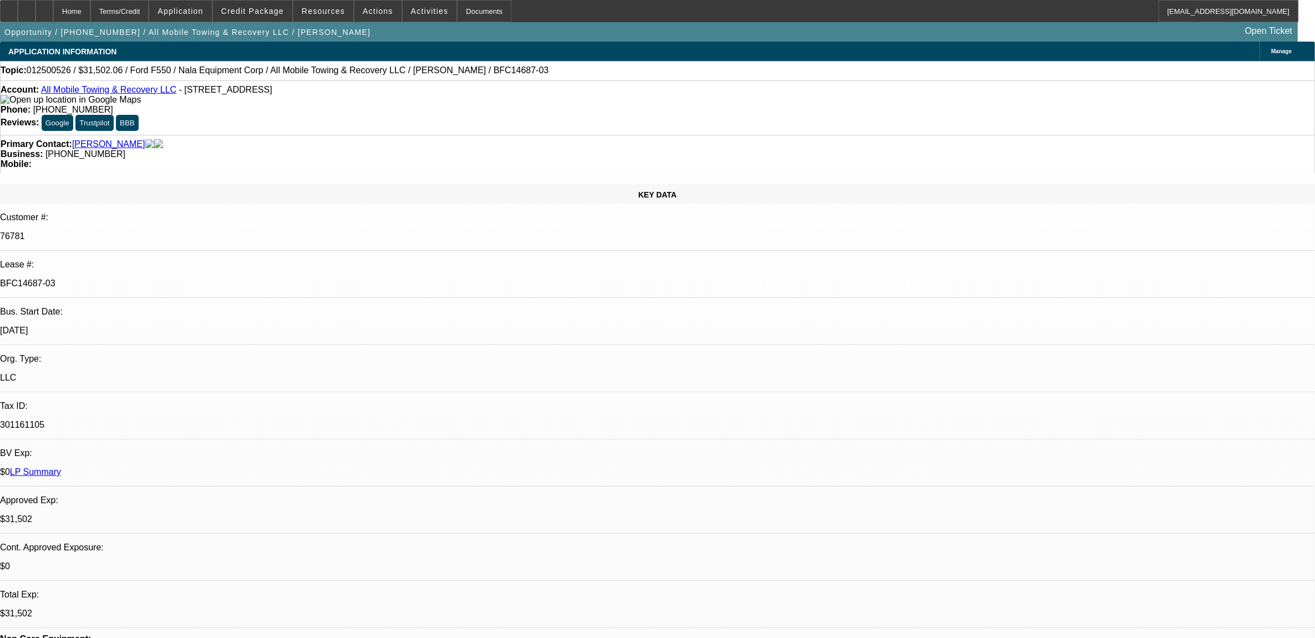
select select "6"
select select "1"
select select "6"
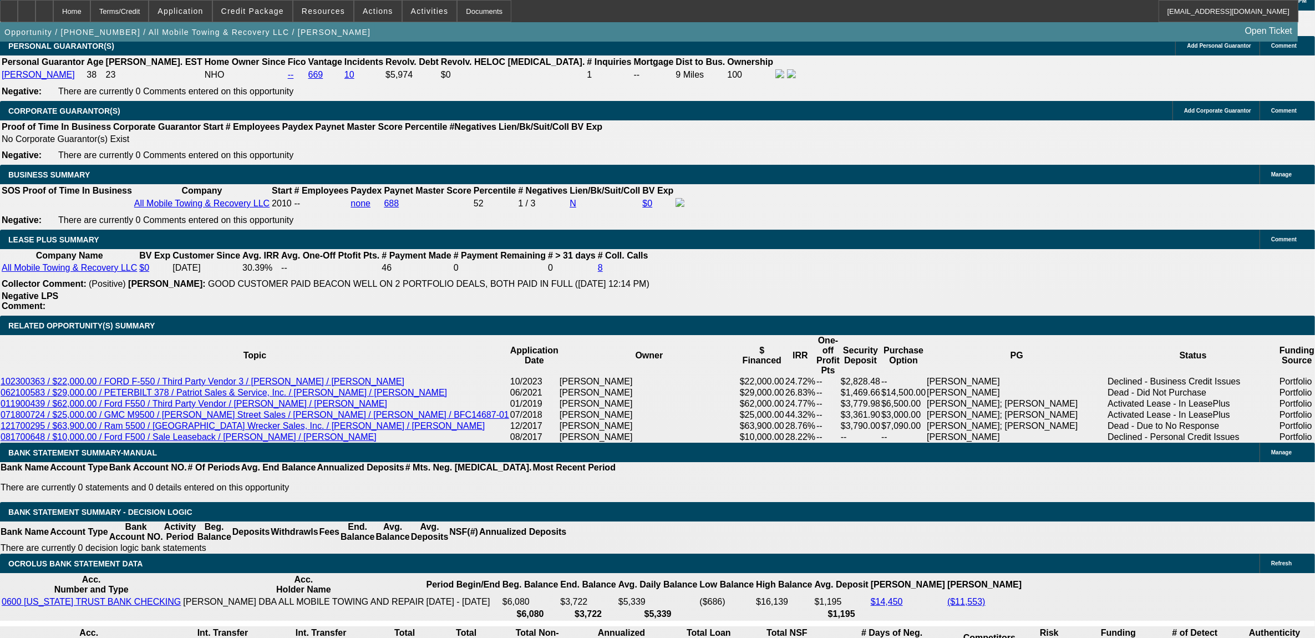
scroll to position [1664, 0]
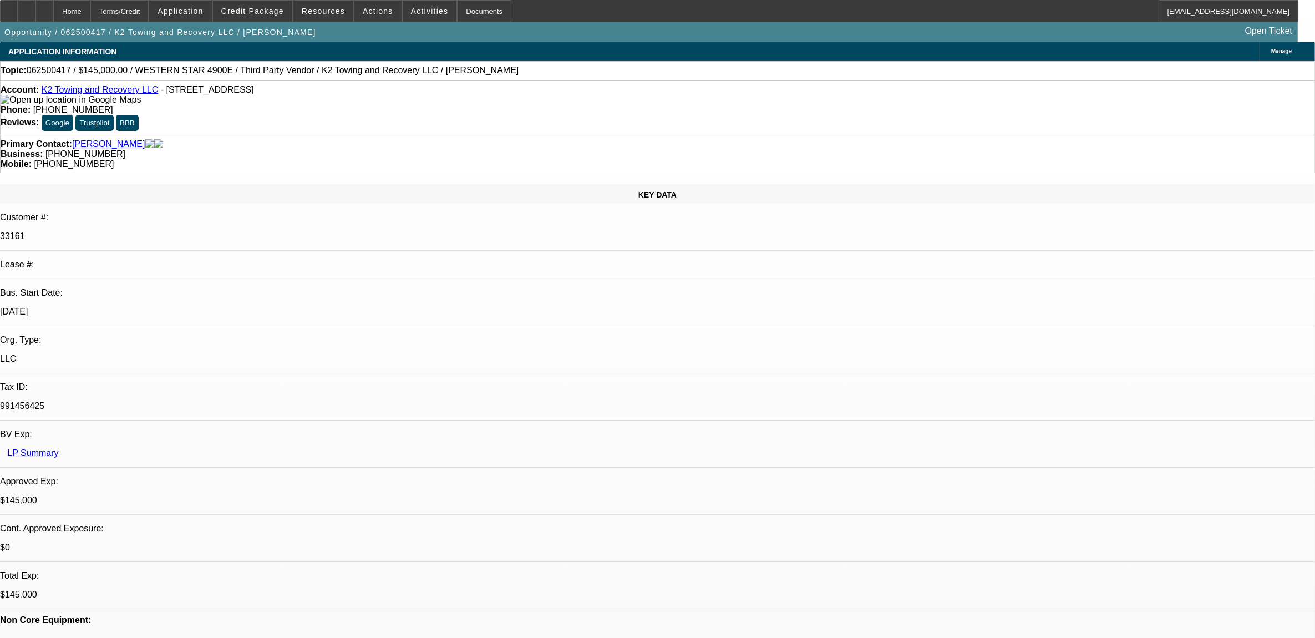
select select "0.1"
select select "2"
select select "0"
select select "2"
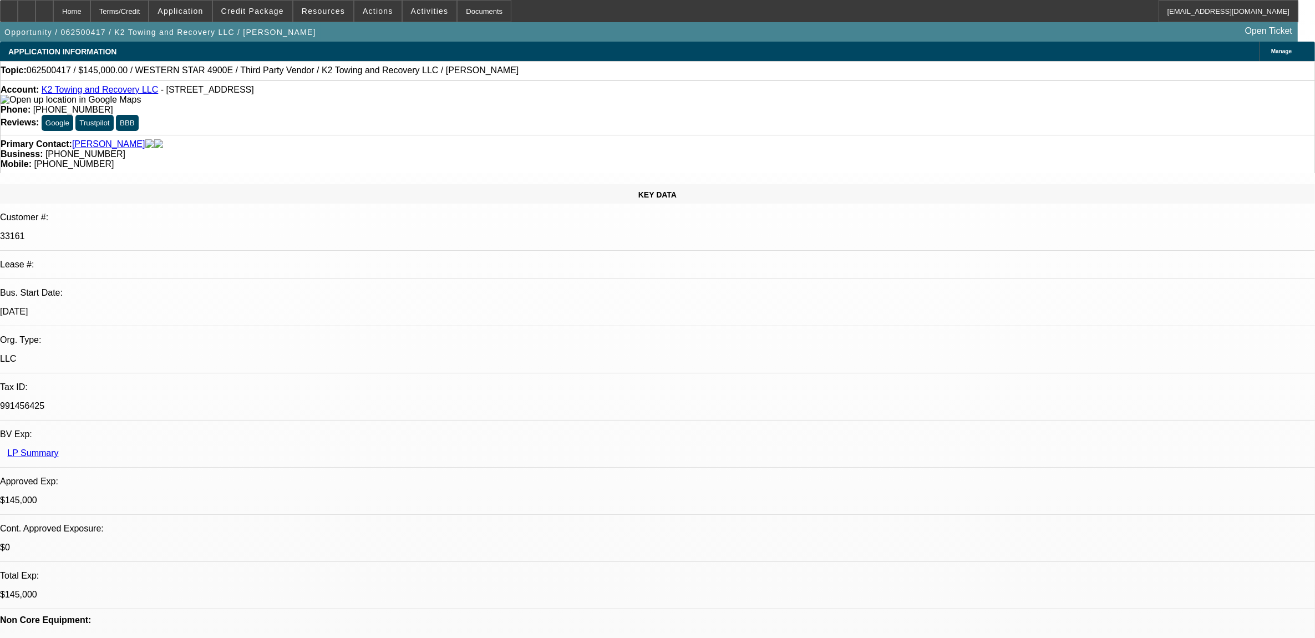
select select "0"
select select "0.1"
select select "2"
select select "0"
select select "0.1"
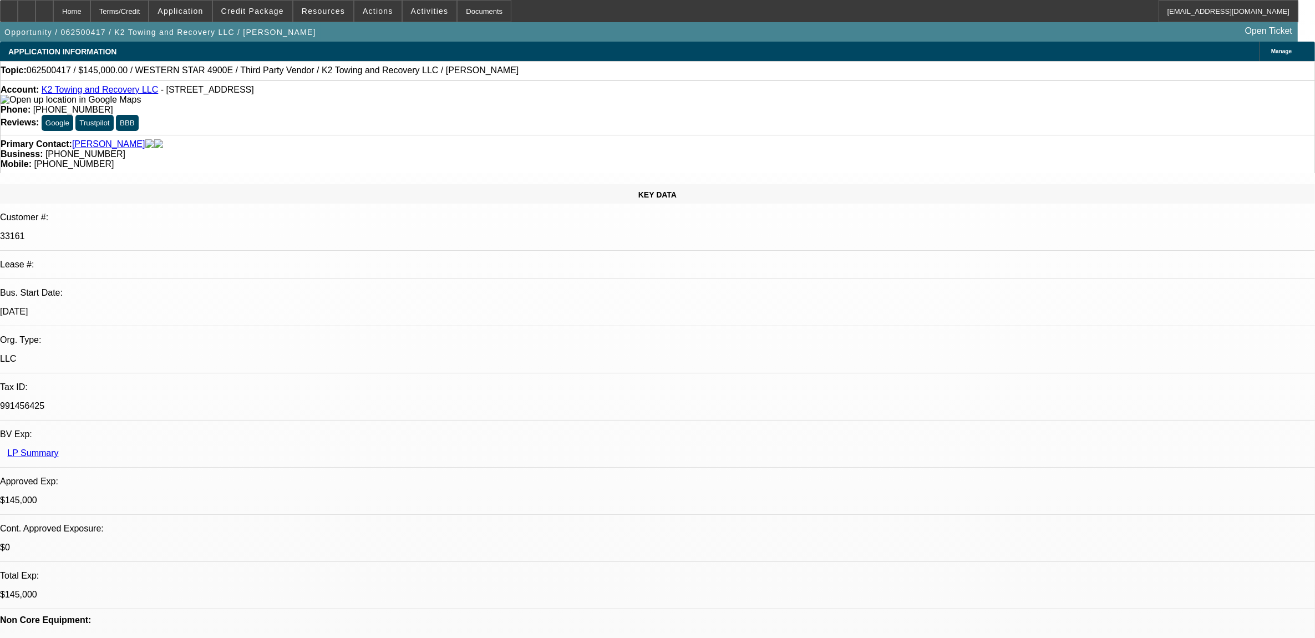
select select "2"
select select "0"
select select "1"
select select "2"
select select "6"
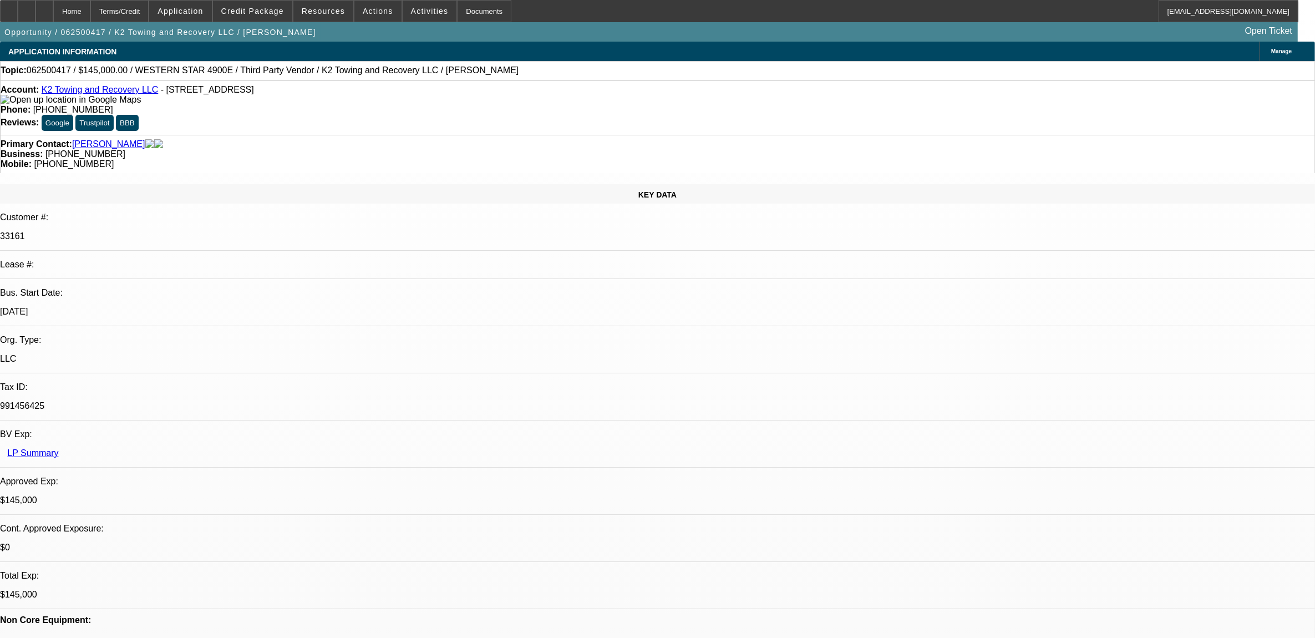
select select "1"
select select "2"
select select "6"
select select "1"
select select "2"
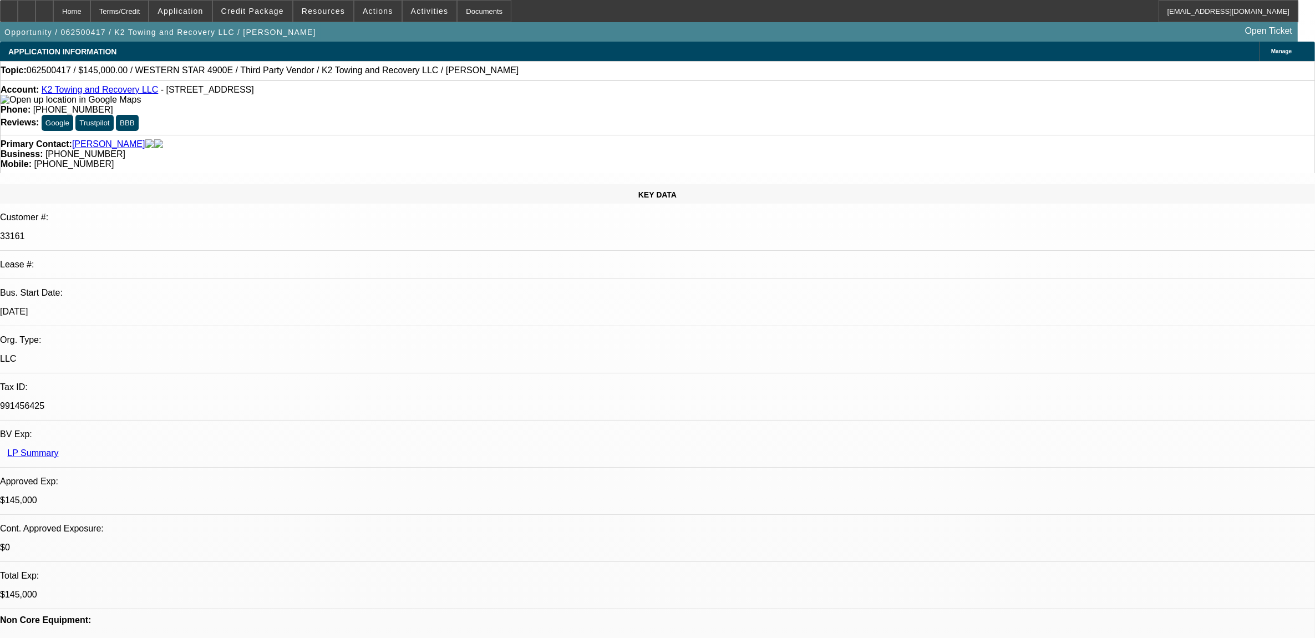
select select "6"
select select "1"
select select "2"
select select "6"
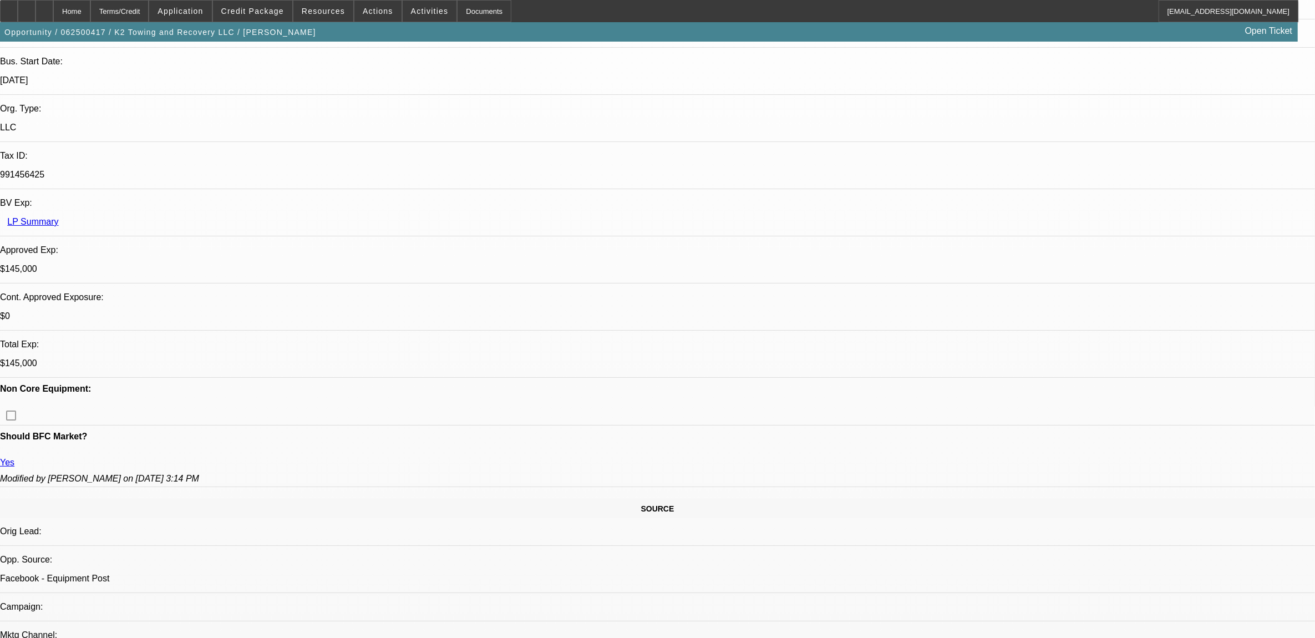
scroll to position [69, 0]
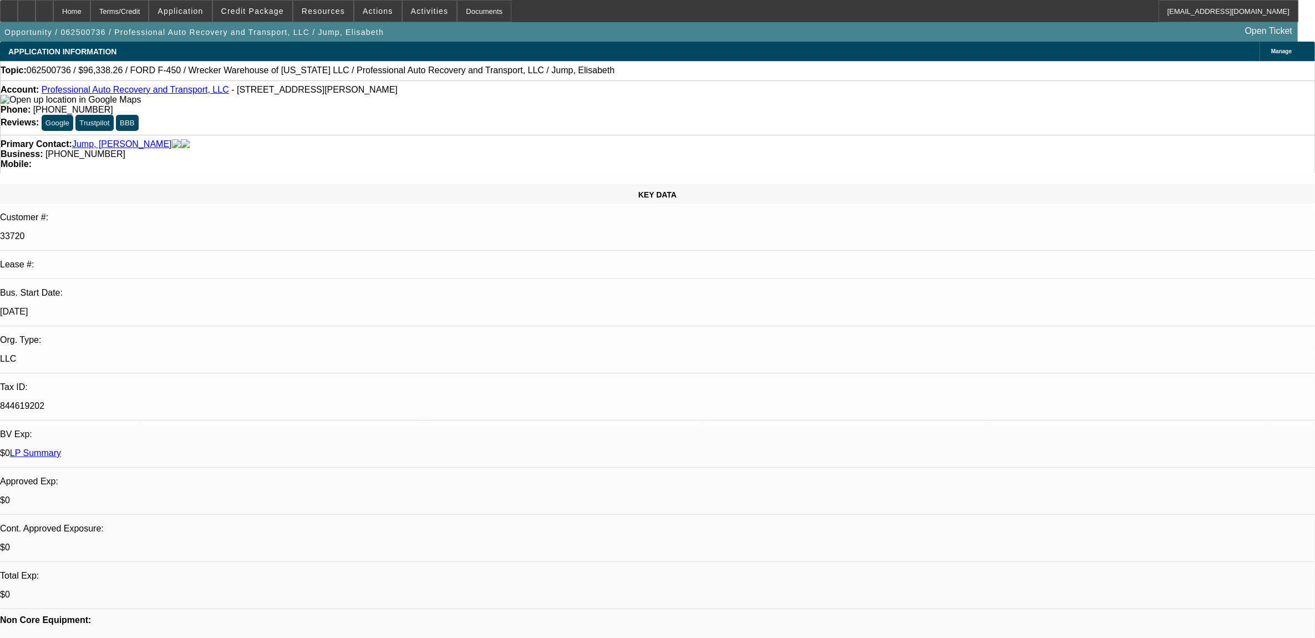
select select "0"
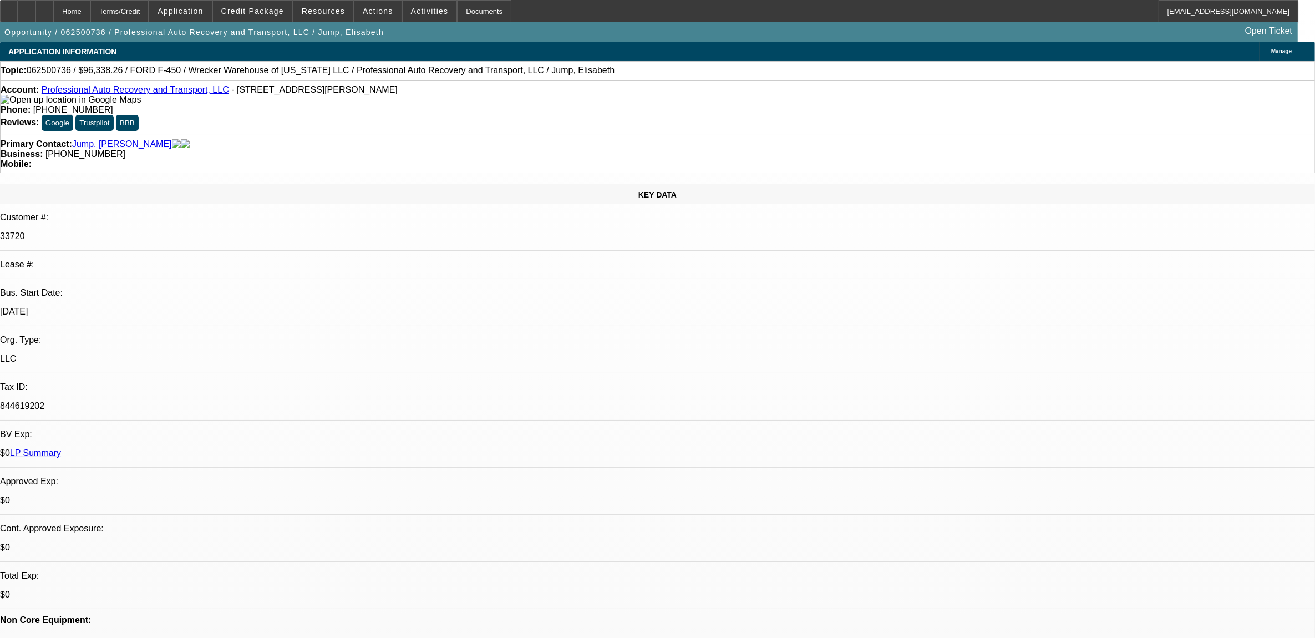
select select "0"
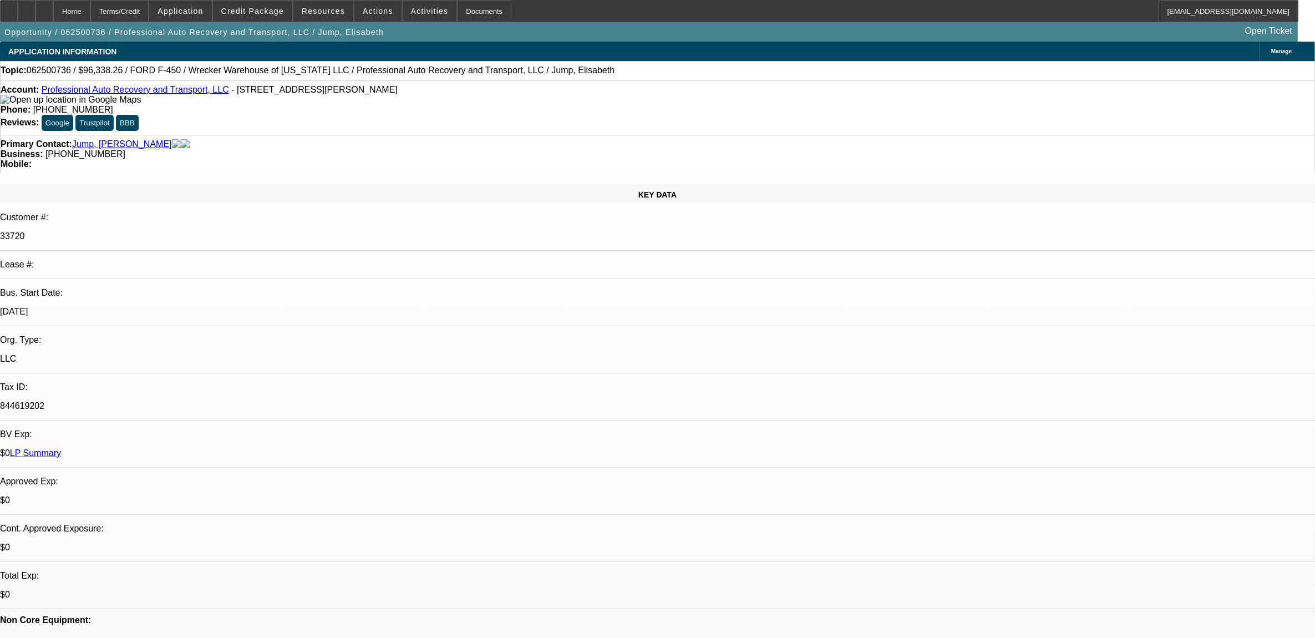
select select "0"
select select "1"
select select "6"
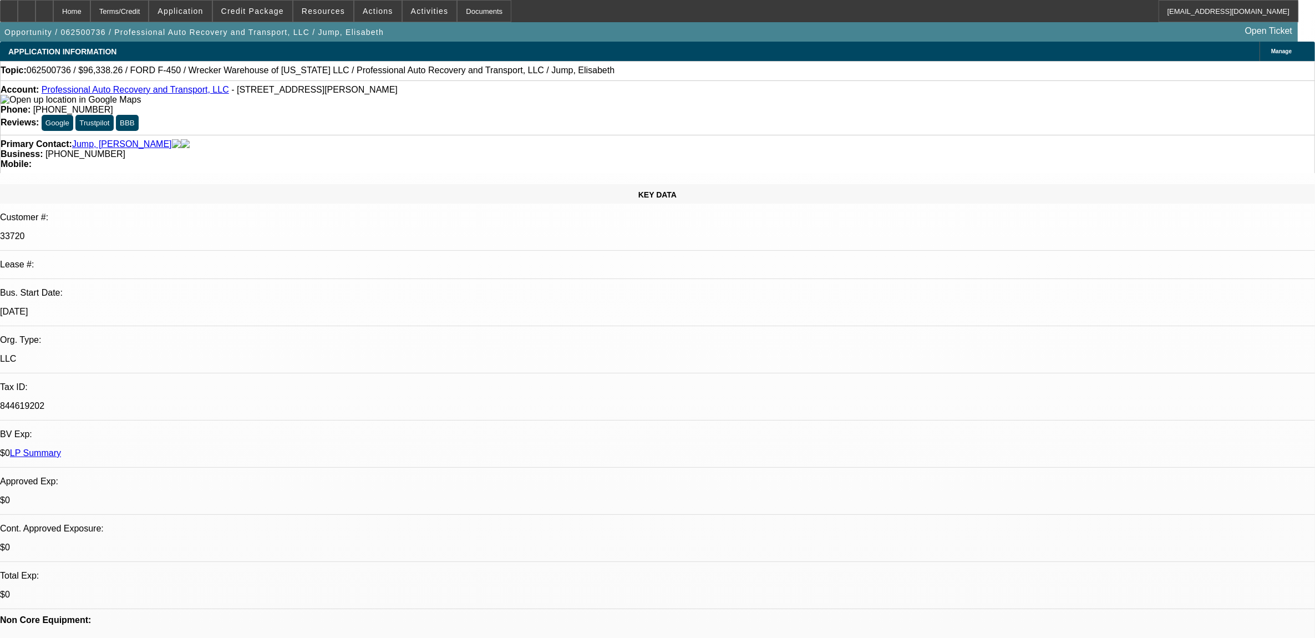
select select "1"
select select "6"
select select "1"
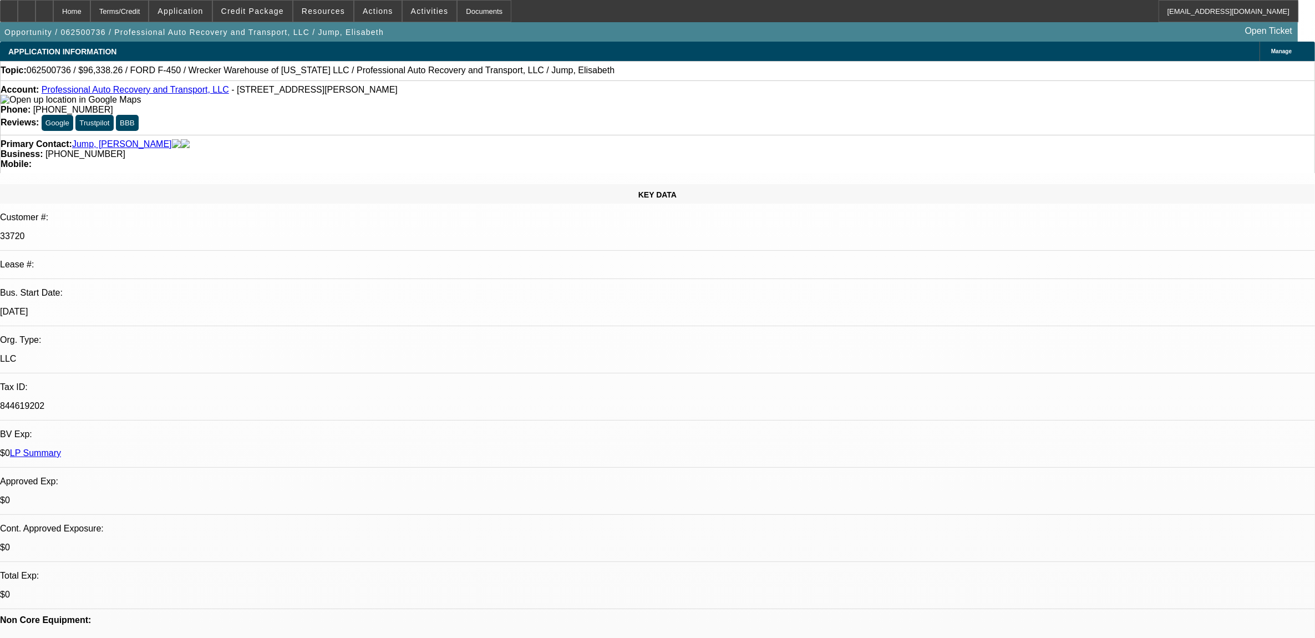
select select "6"
select select "1"
select select "6"
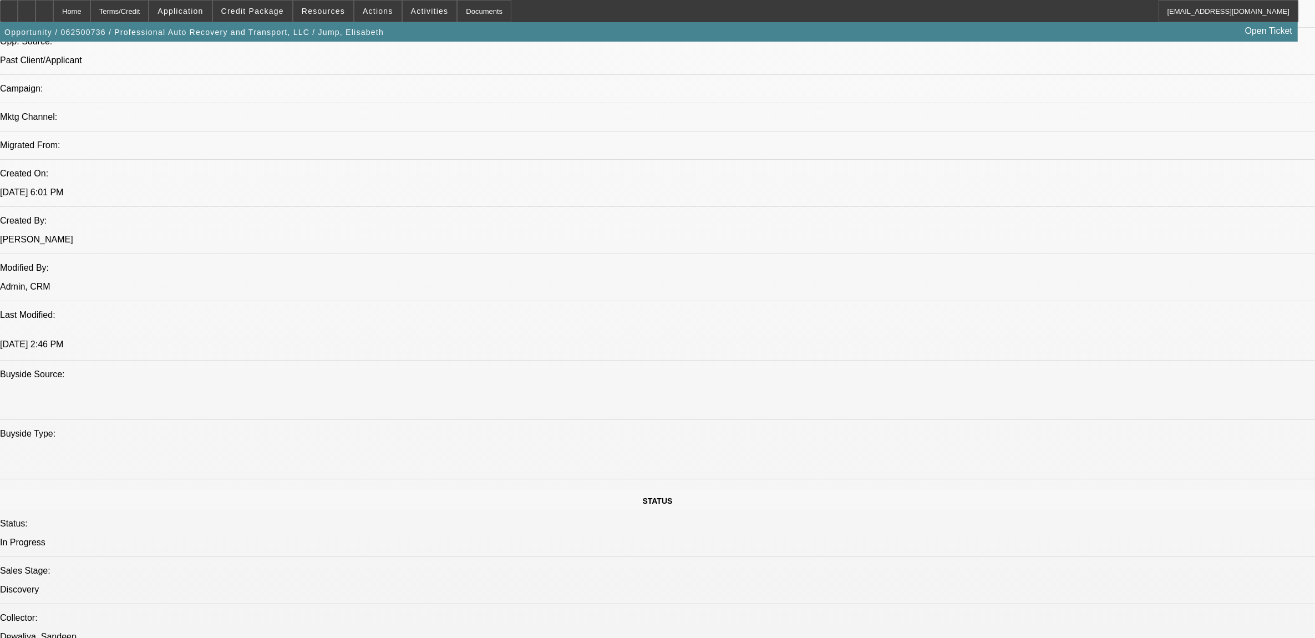
scroll to position [693, 0]
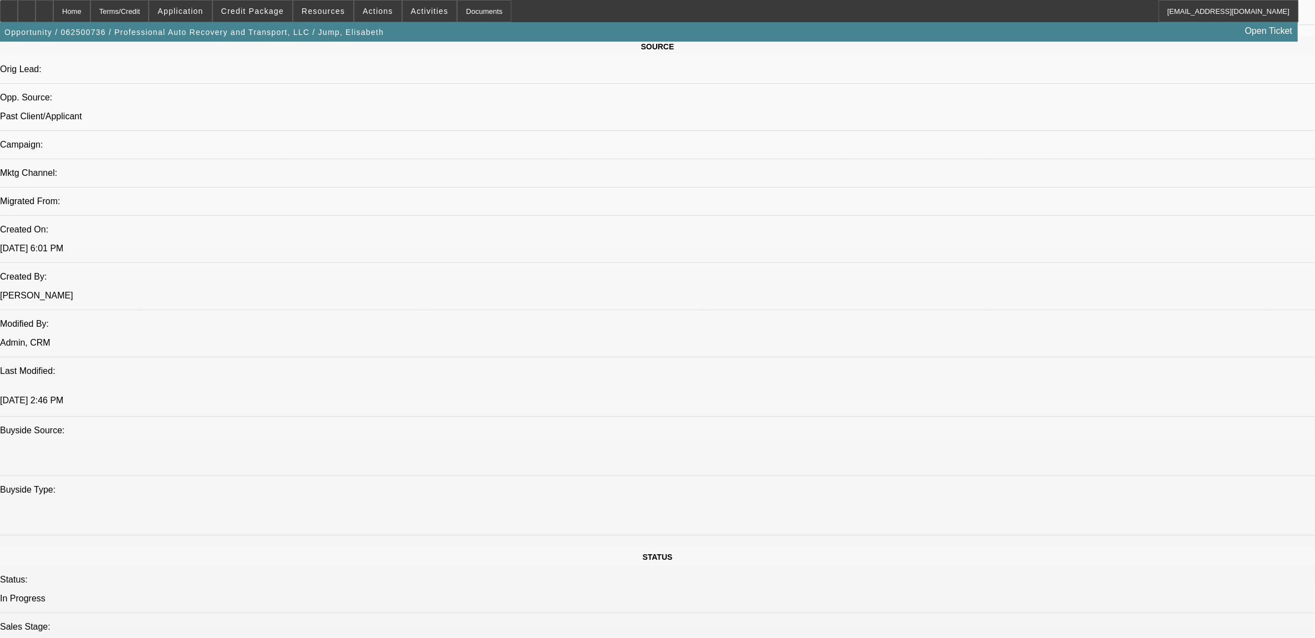
click at [1077, 141] on button "reply_all Reply All" at bounding box center [1082, 139] width 70 height 27
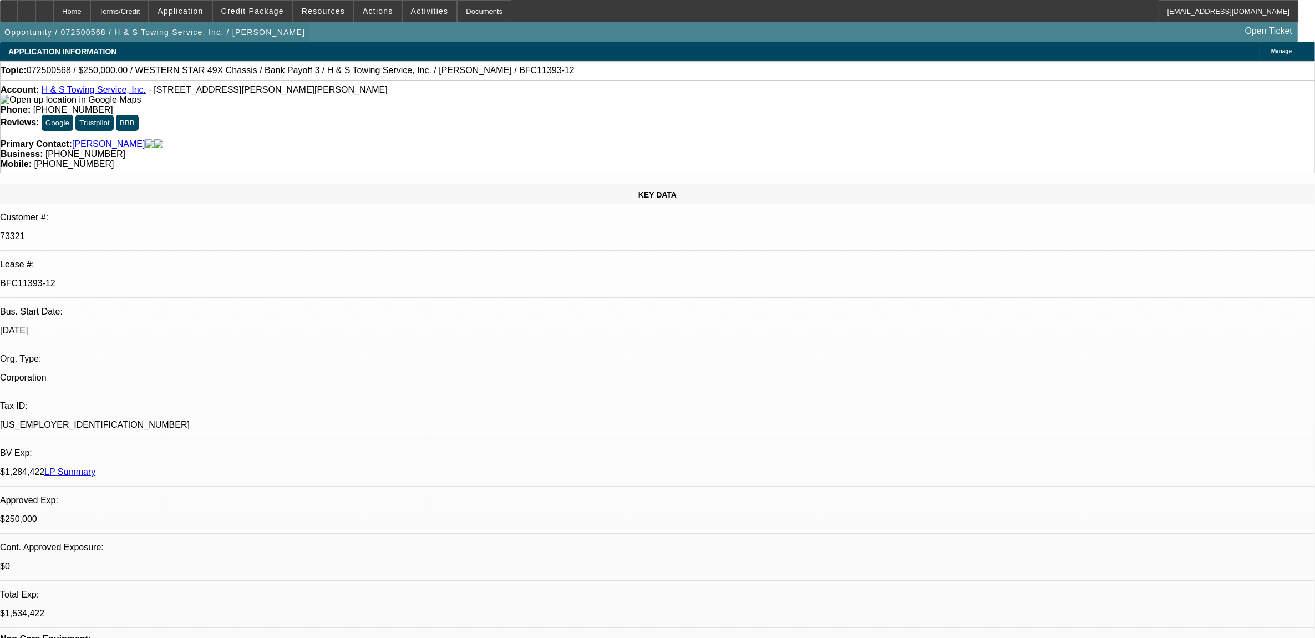
select select "0"
select select "2"
select select "0.1"
select select "0"
select select "2"
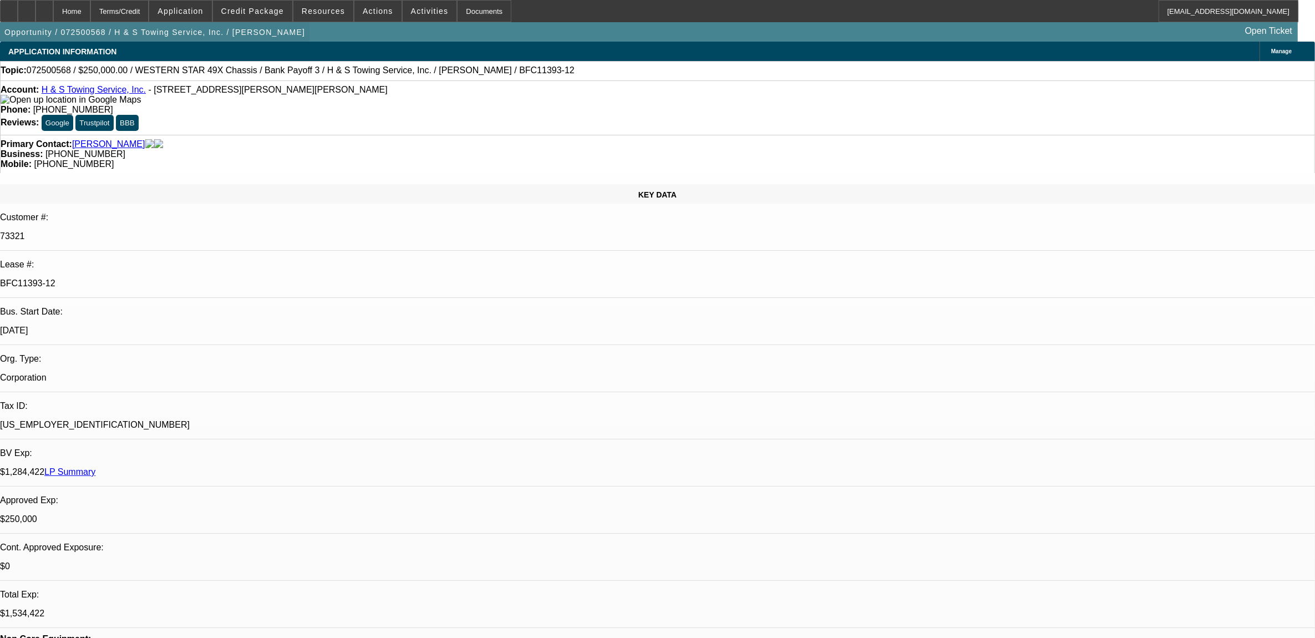
select select "0.1"
select select "0"
select select "2"
select select "0.1"
select select "0"
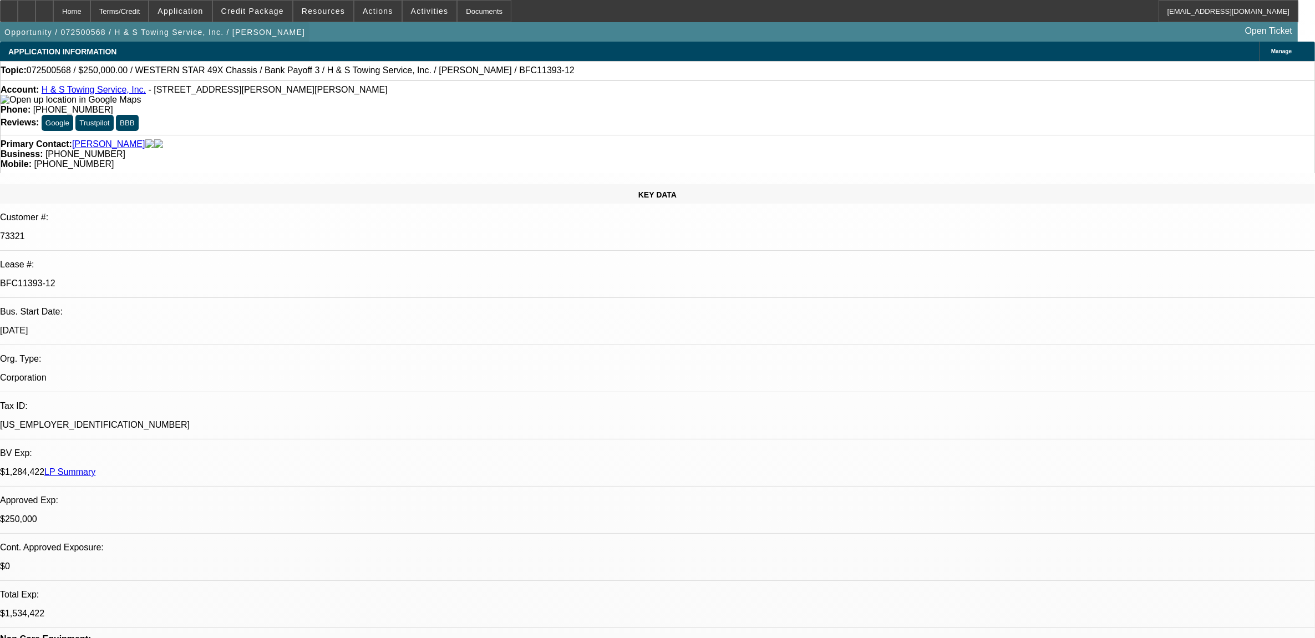
select select "2"
select select "0.1"
select select "1"
select select "2"
select select "4"
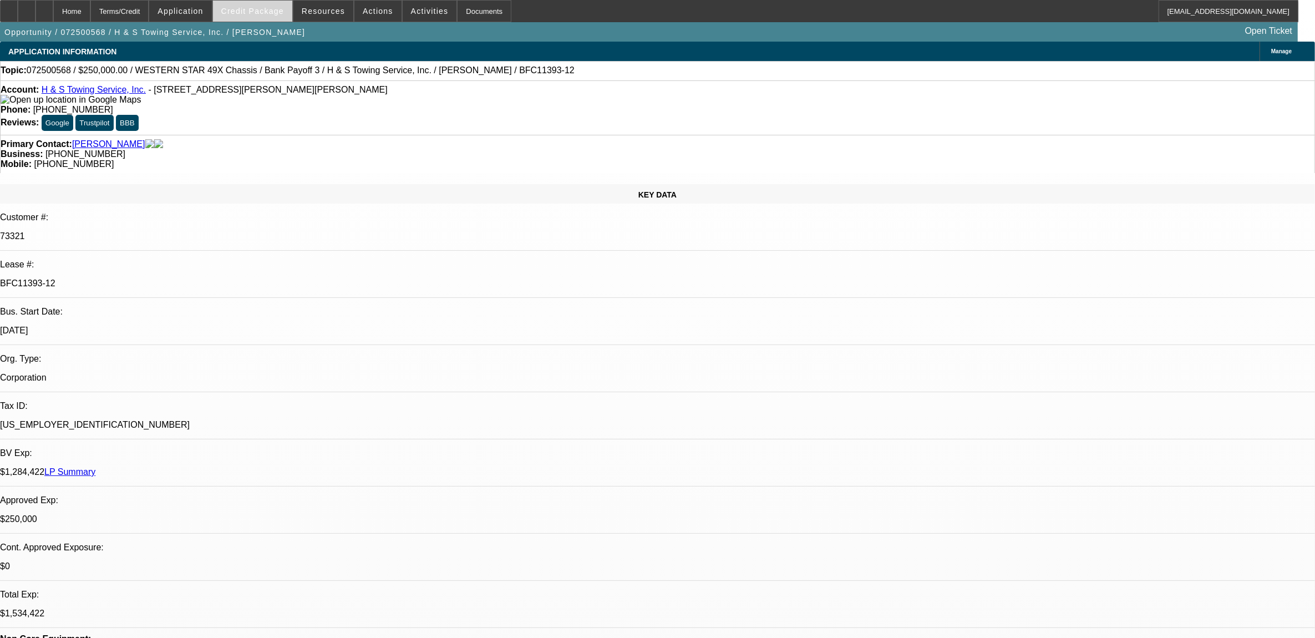
select select "1"
select select "2"
select select "4"
select select "1"
select select "2"
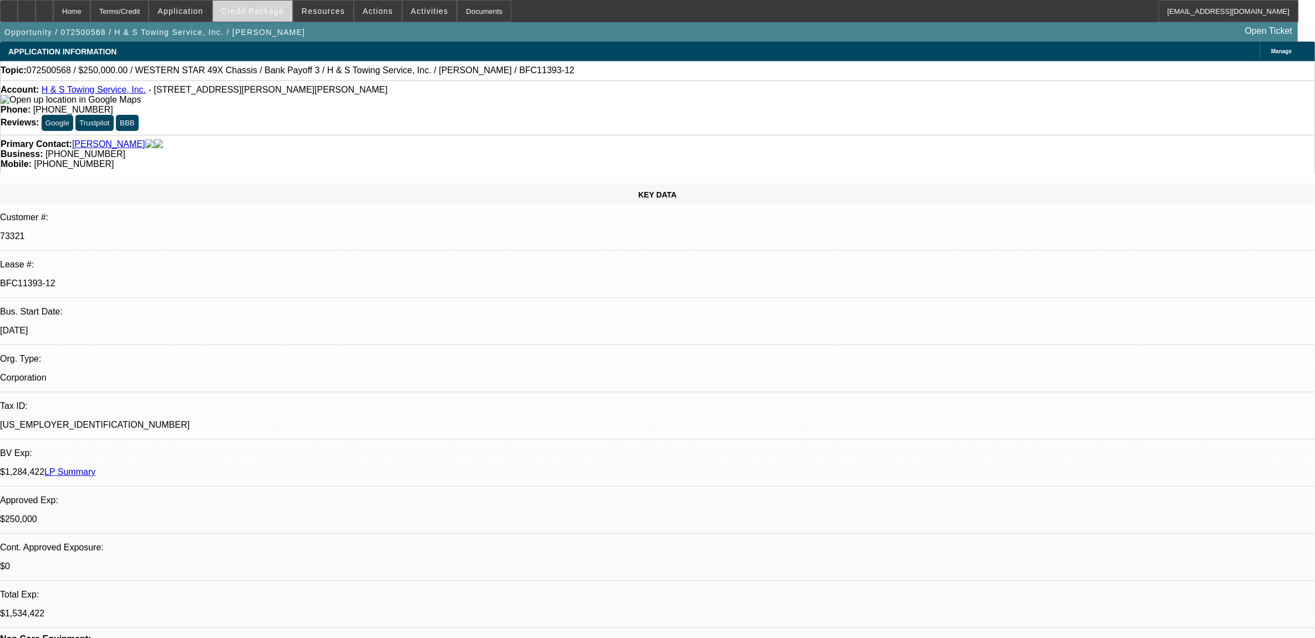
select select "4"
select select "1"
select select "2"
select select "4"
click at [256, 16] on span at bounding box center [252, 11] width 79 height 27
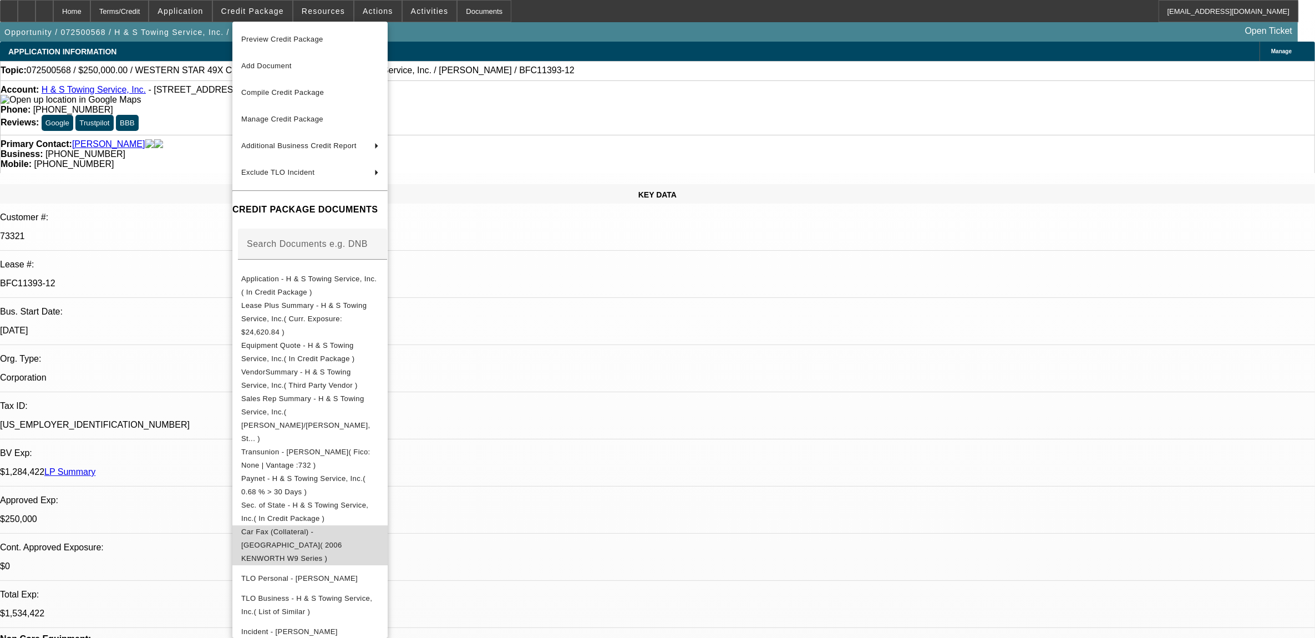
click at [298, 527] on span "Car Fax (Collateral) - [GEOGRAPHIC_DATA]( 2006 KENWORTH W9 Series )" at bounding box center [291, 544] width 101 height 35
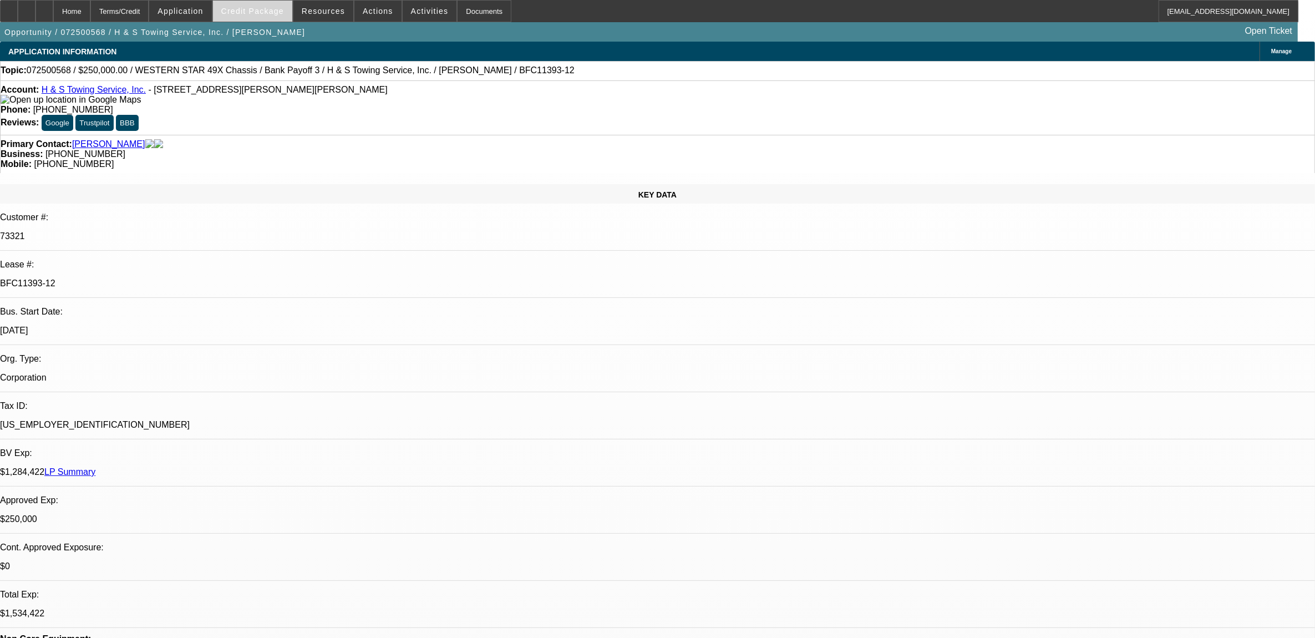
click at [271, 17] on span at bounding box center [252, 11] width 79 height 27
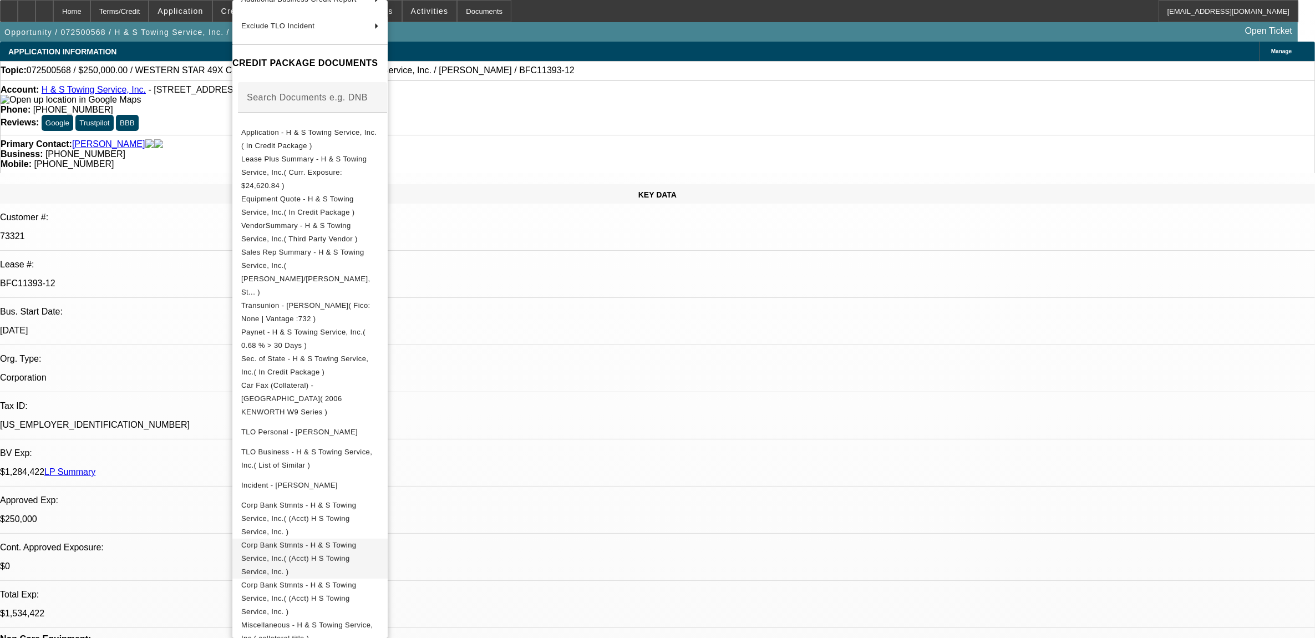
scroll to position [139, 0]
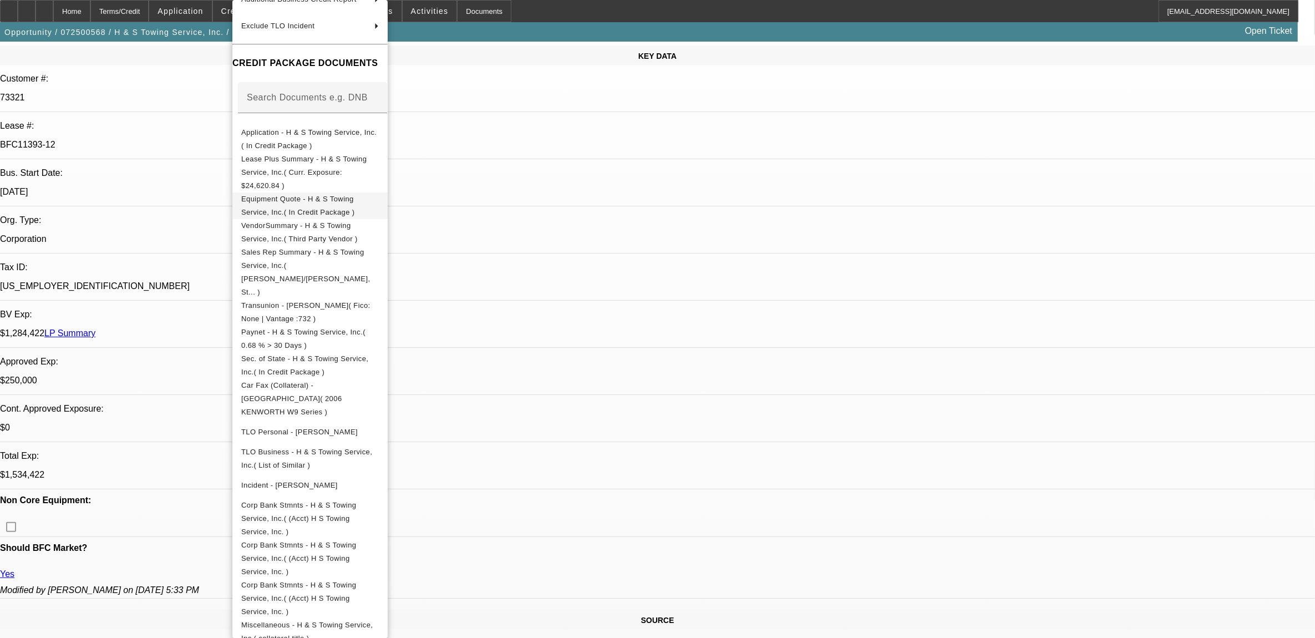
click at [334, 192] on span "Equipment Quote - H & S Towing Service, Inc.( In Credit Package )" at bounding box center [310, 205] width 138 height 27
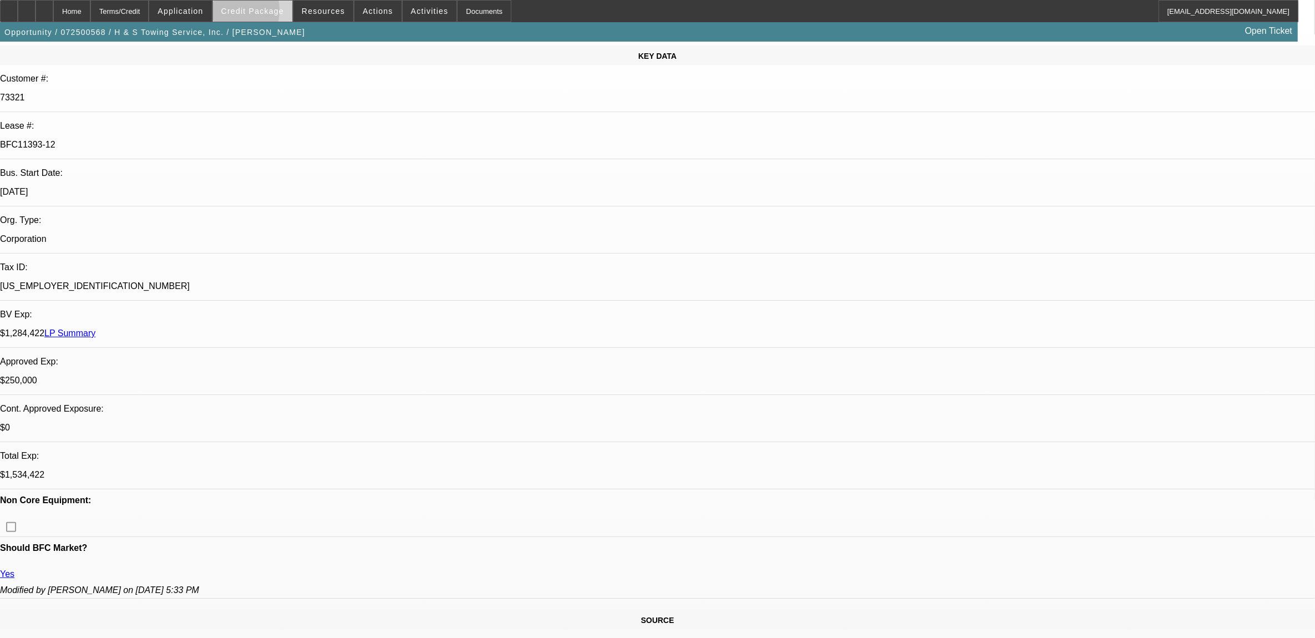
click at [242, 12] on span "Credit Package" at bounding box center [252, 11] width 63 height 9
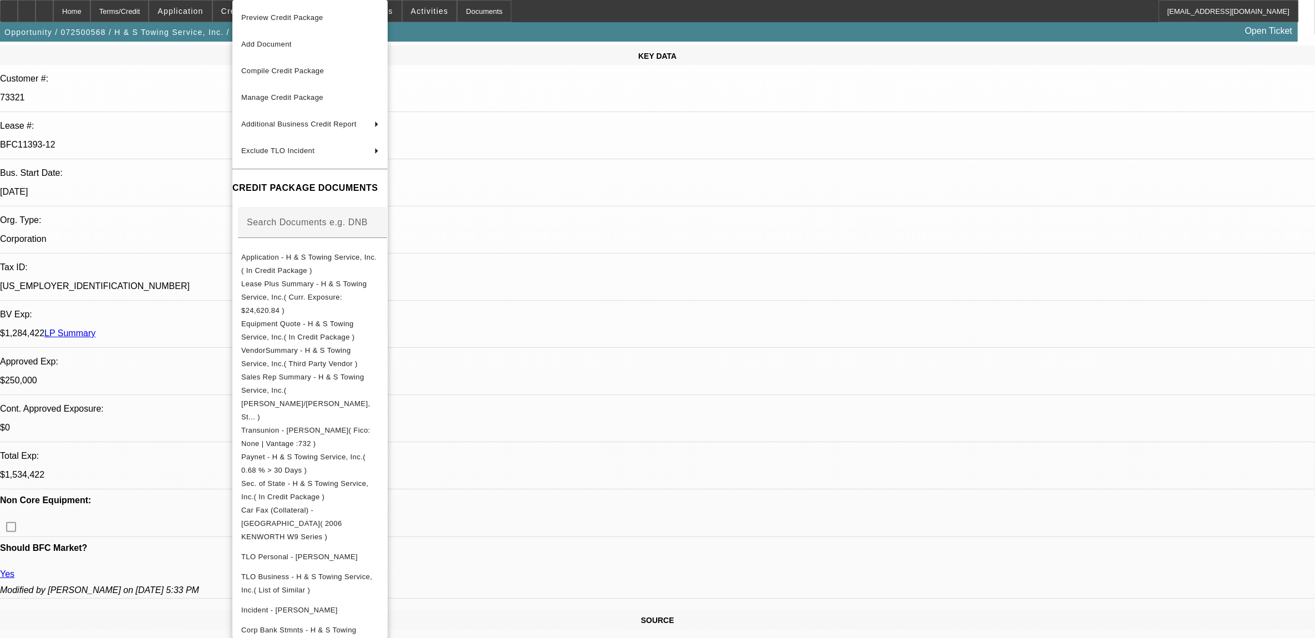
click at [672, 62] on div at bounding box center [657, 319] width 1315 height 638
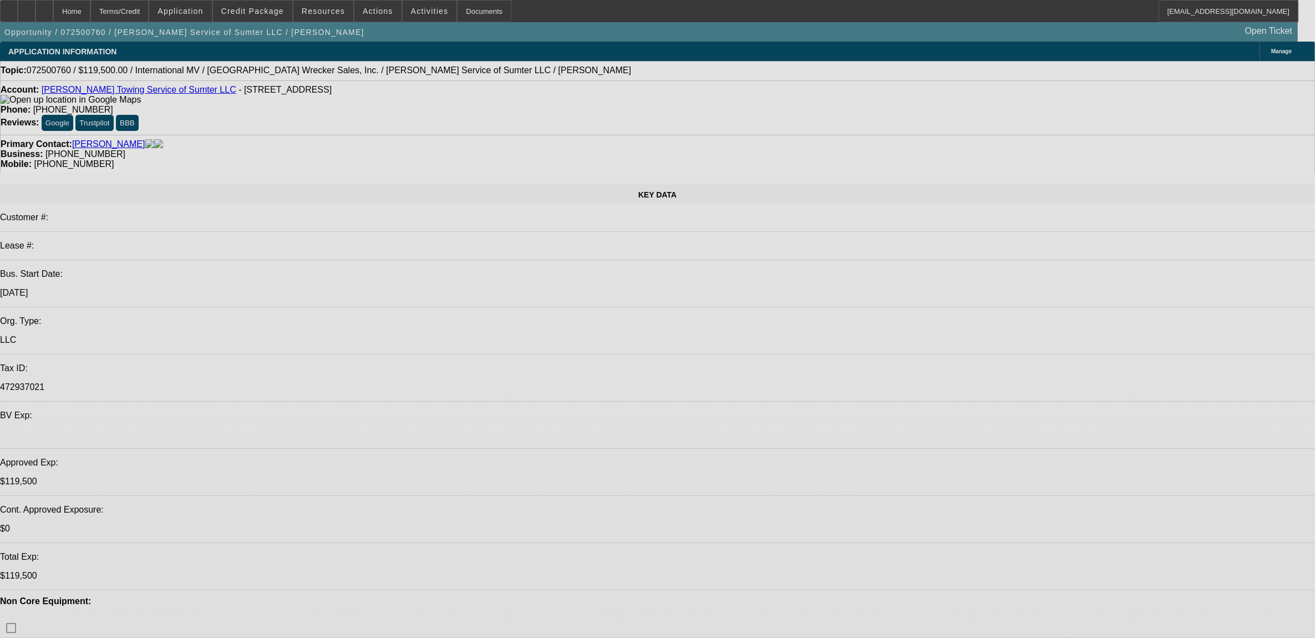
select select "0"
select select "2"
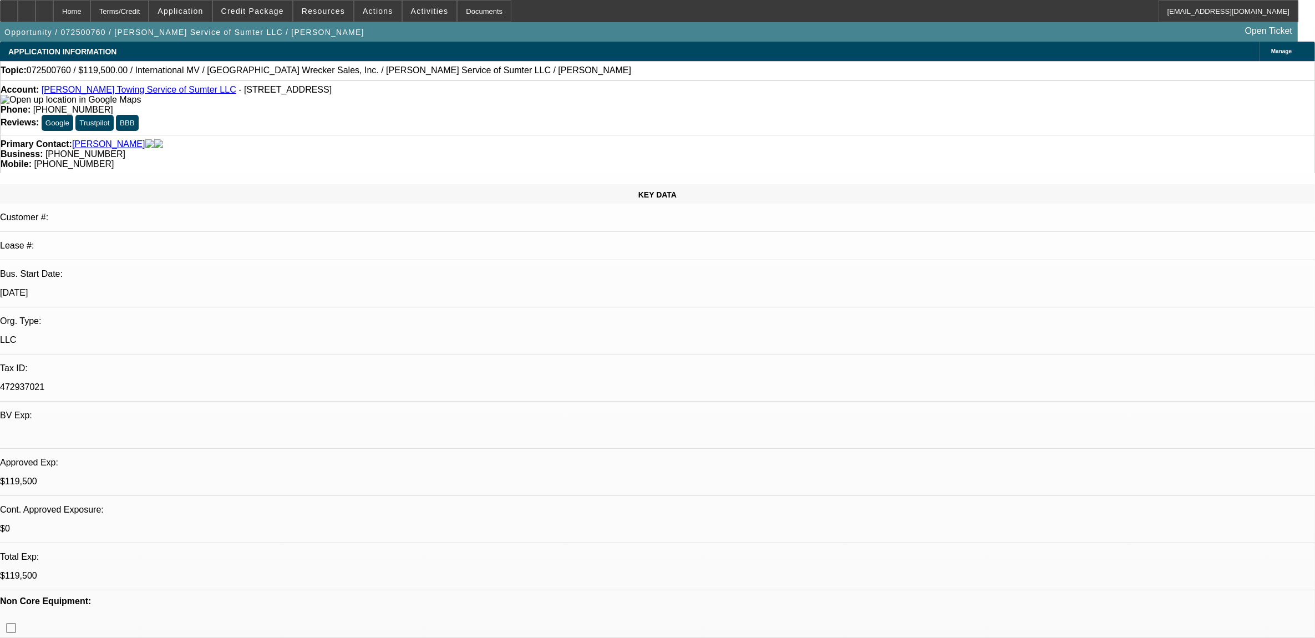
select select "0"
select select "2"
select select "0"
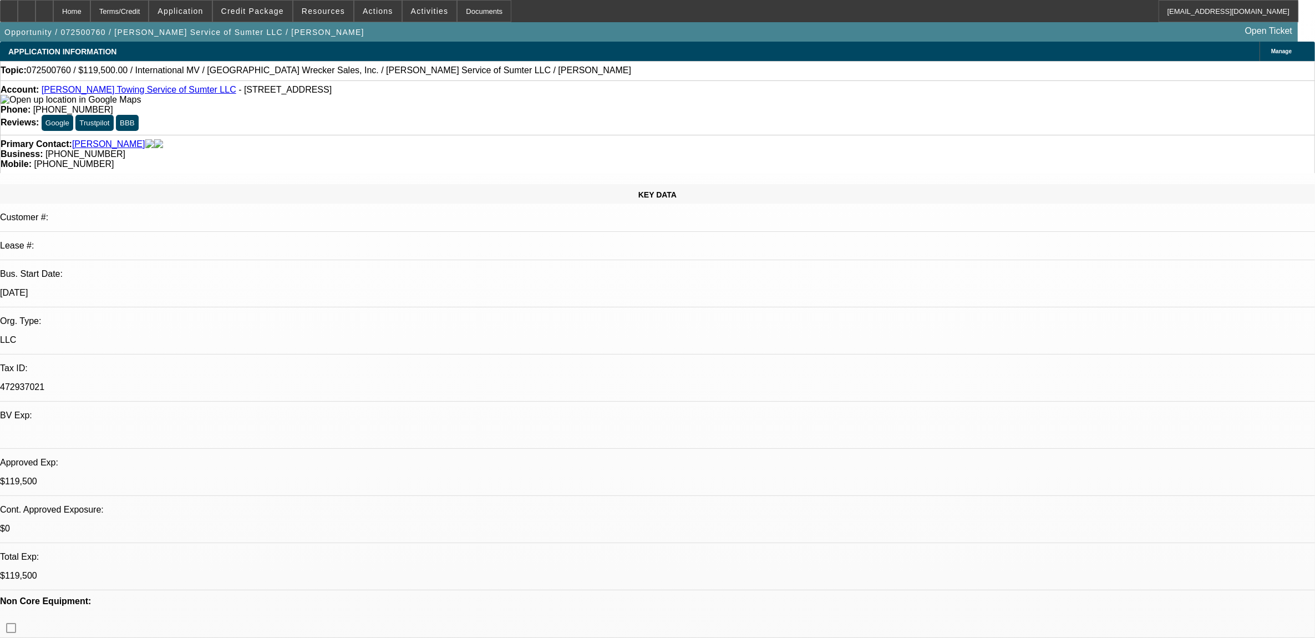
select select "2"
select select "0"
select select "2"
select select "0"
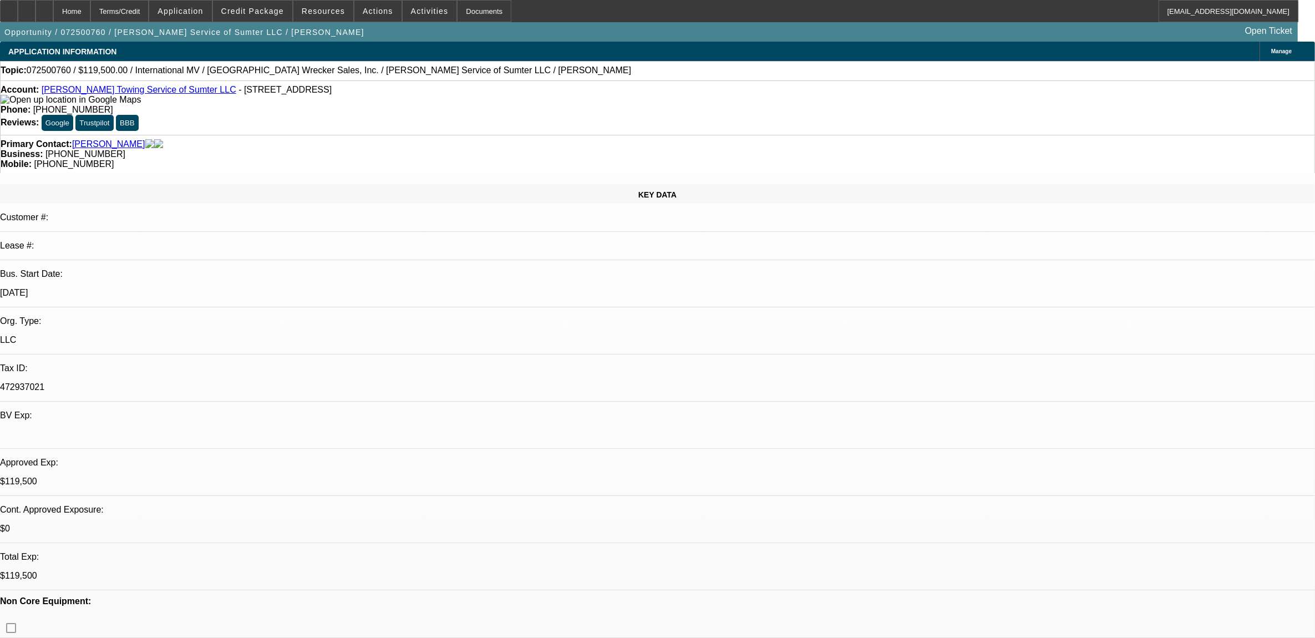
select select "1"
select select "2"
select select "6"
select select "1"
select select "2"
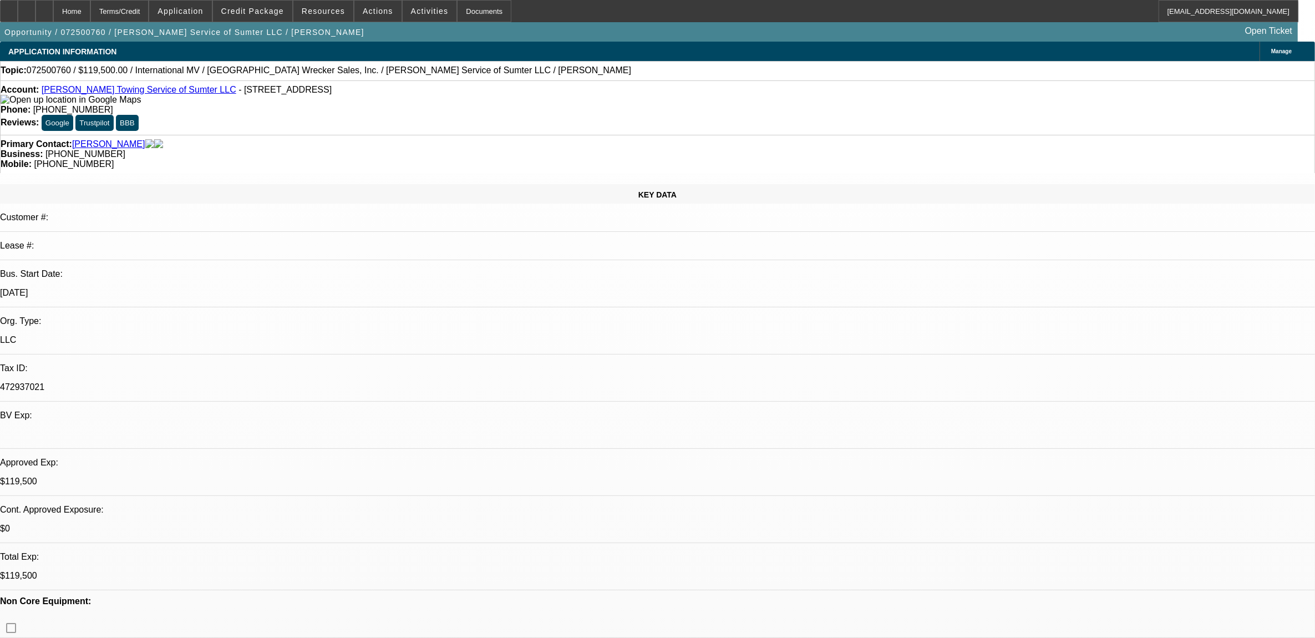
select select "6"
select select "1"
select select "2"
select select "6"
select select "1"
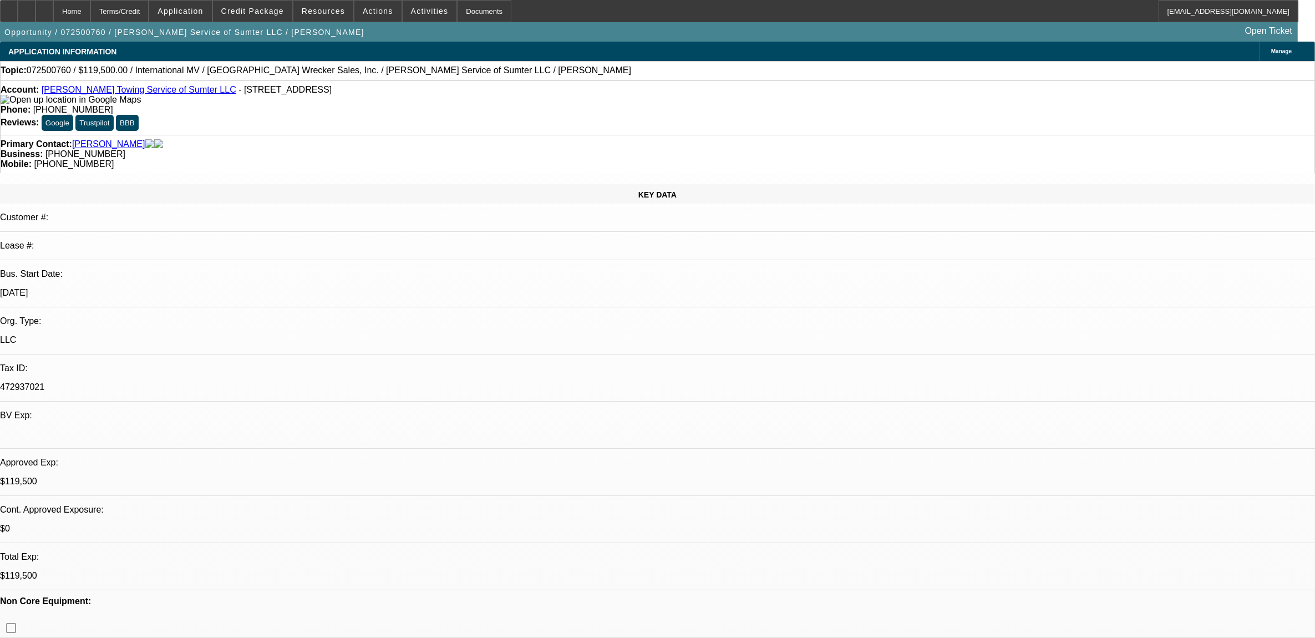
select select "2"
select select "6"
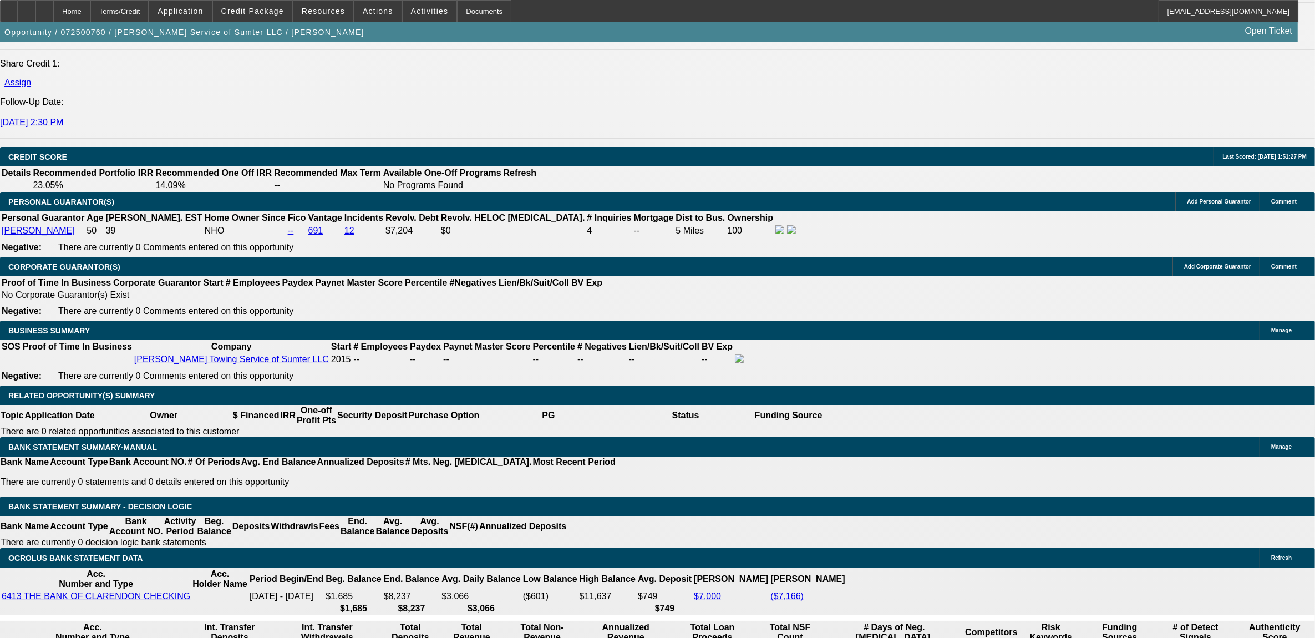
scroll to position [1456, 0]
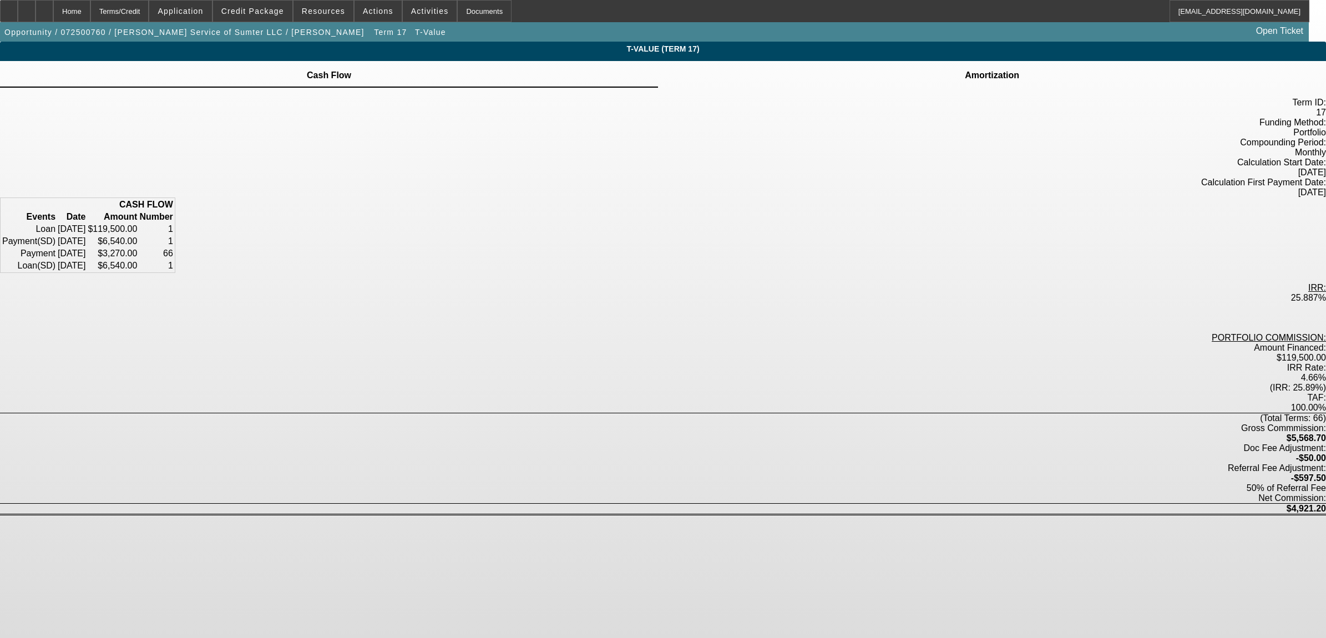
click at [797, 85] on div "Amortization" at bounding box center [992, 74] width 668 height 27
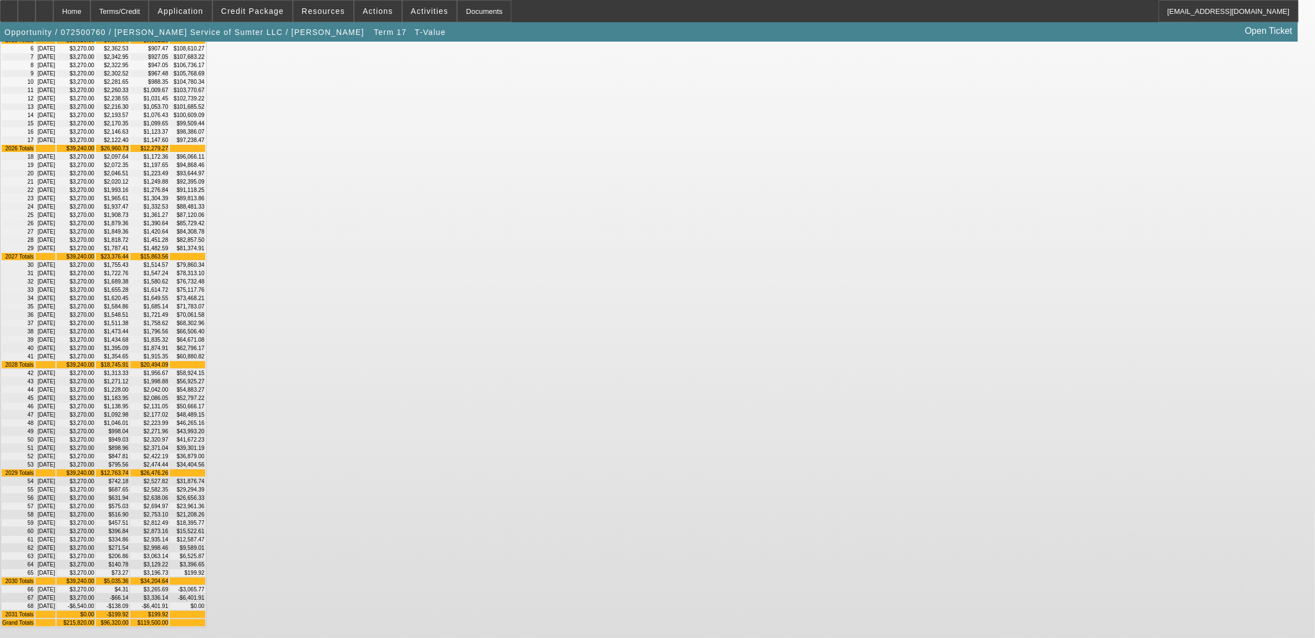
scroll to position [455, 0]
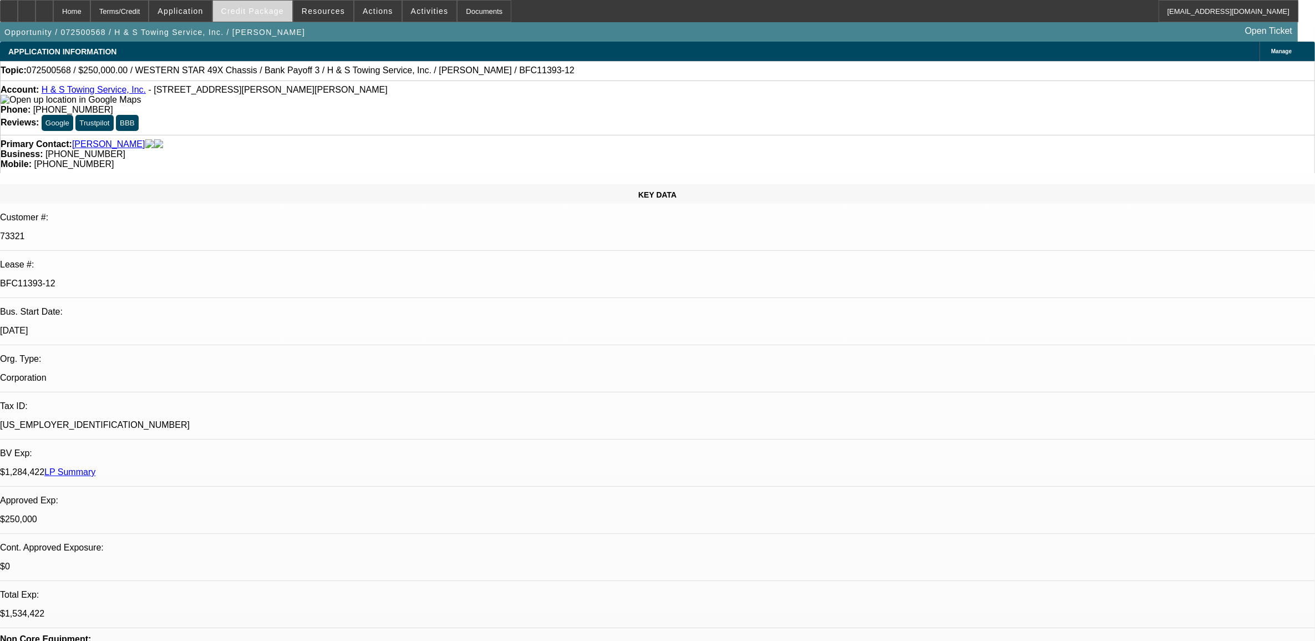
select select "0"
select select "2"
select select "0.1"
select select "0"
select select "2"
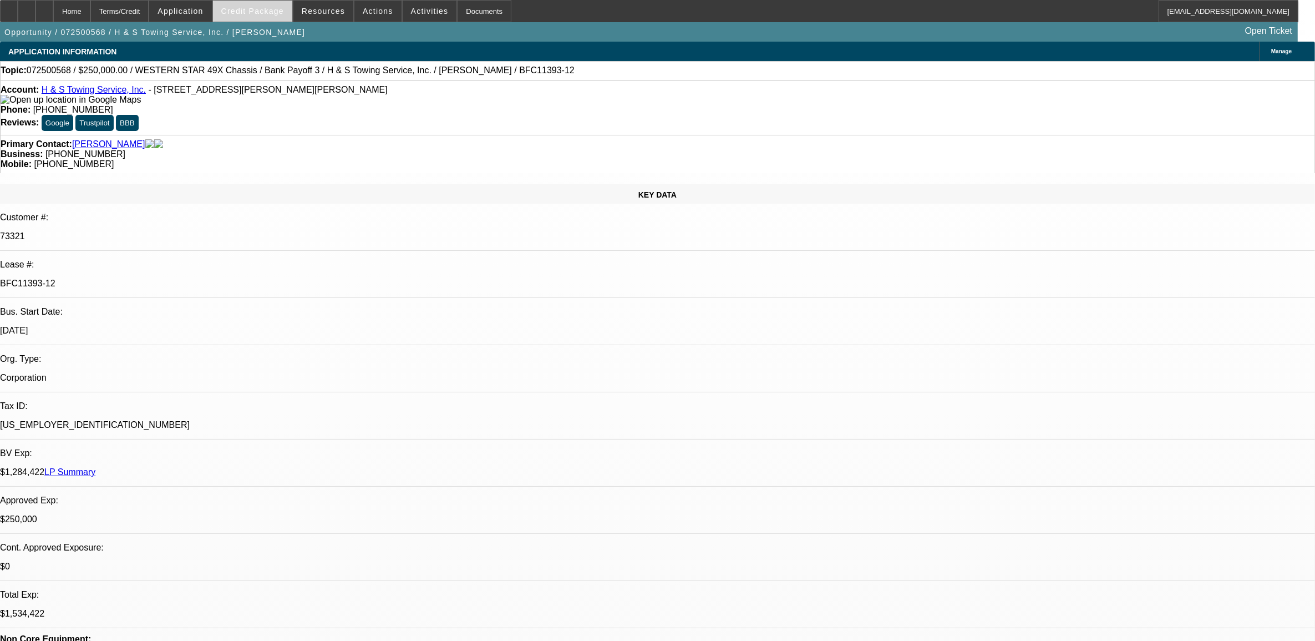
select select "0.1"
select select "0"
select select "2"
select select "0.1"
select select "0"
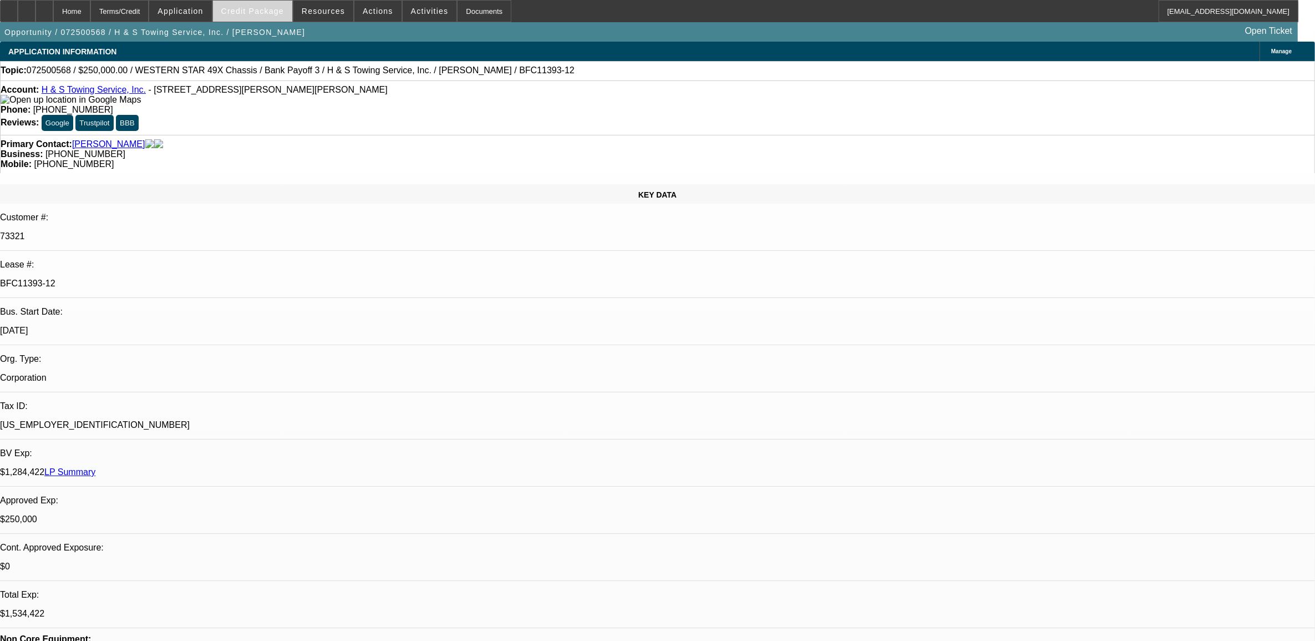
select select "2"
select select "0.1"
select select "1"
select select "2"
select select "4"
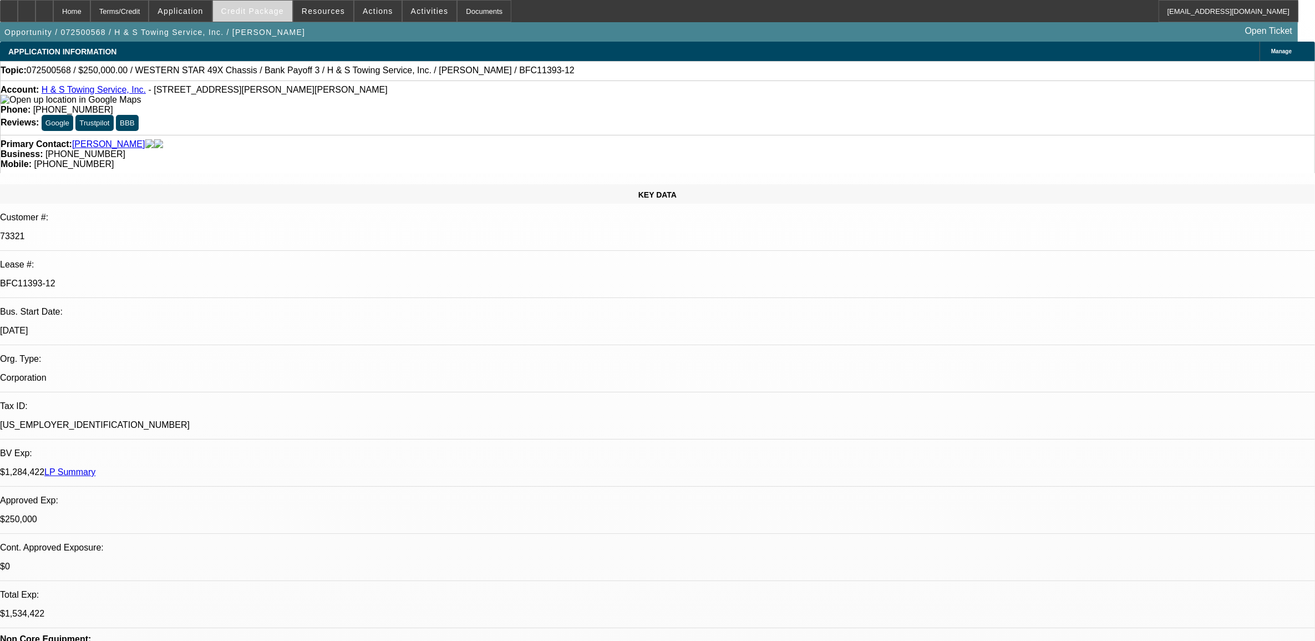
select select "1"
select select "2"
select select "4"
select select "1"
select select "2"
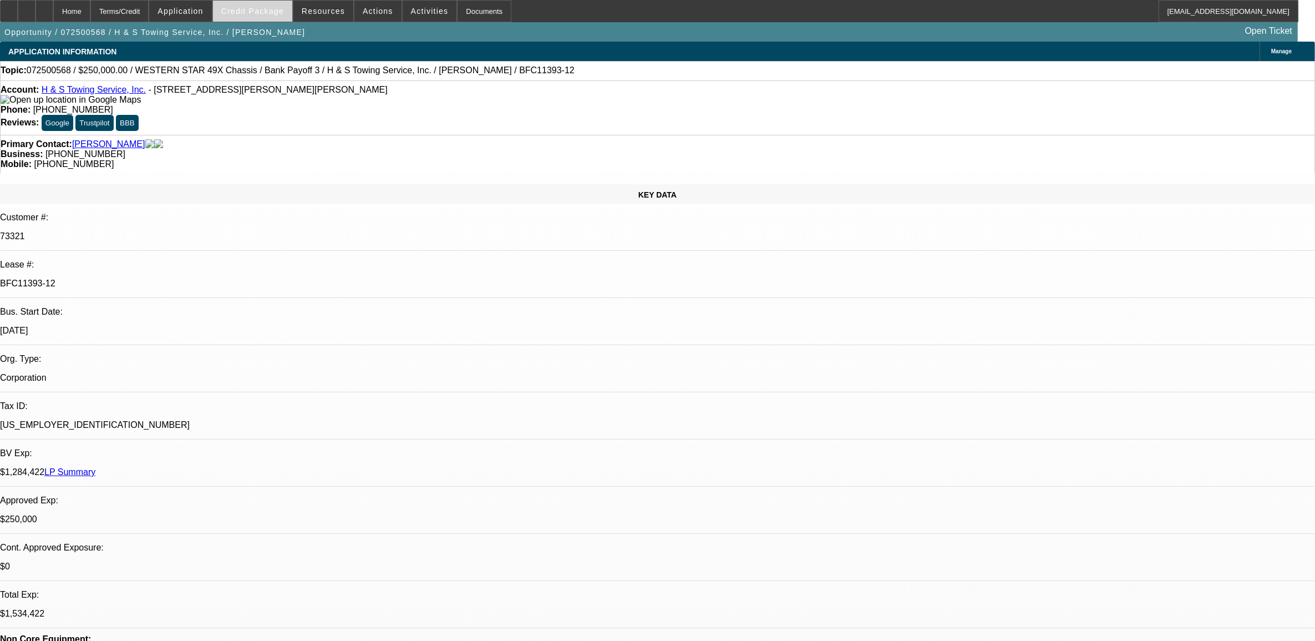
select select "4"
select select "1"
select select "2"
select select "4"
click at [261, 12] on span "Credit Package" at bounding box center [252, 11] width 63 height 9
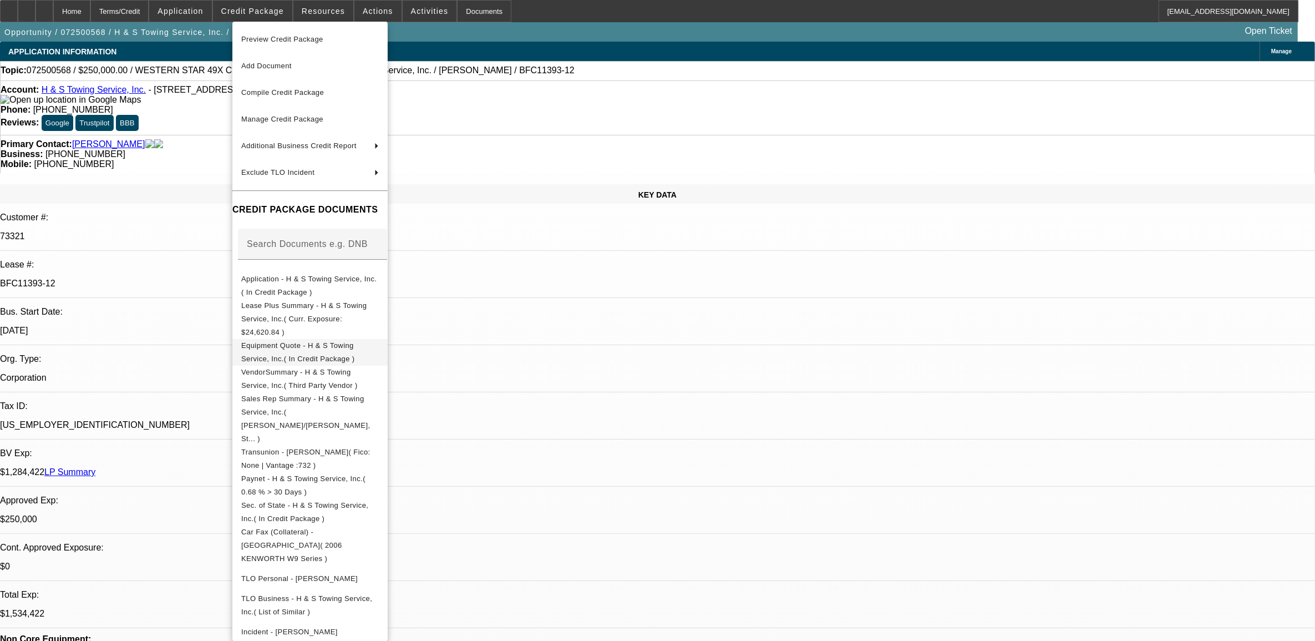
click at [291, 341] on span "Equipment Quote - H & S Towing Service, Inc.( In Credit Package )" at bounding box center [298, 352] width 114 height 22
